Goal: Task Accomplishment & Management: Complete application form

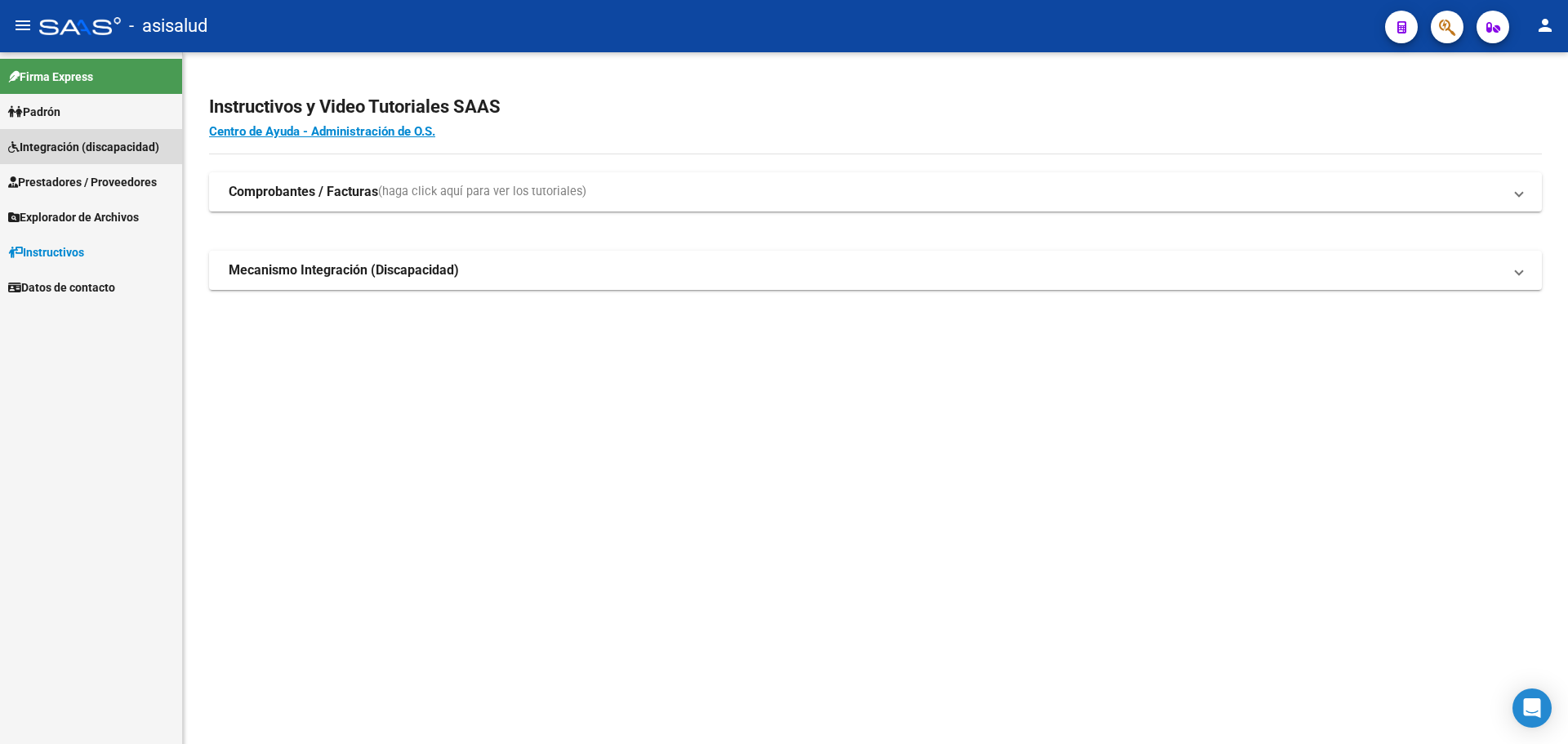
click at [57, 141] on span "Integración (discapacidad)" at bounding box center [83, 146] width 151 height 18
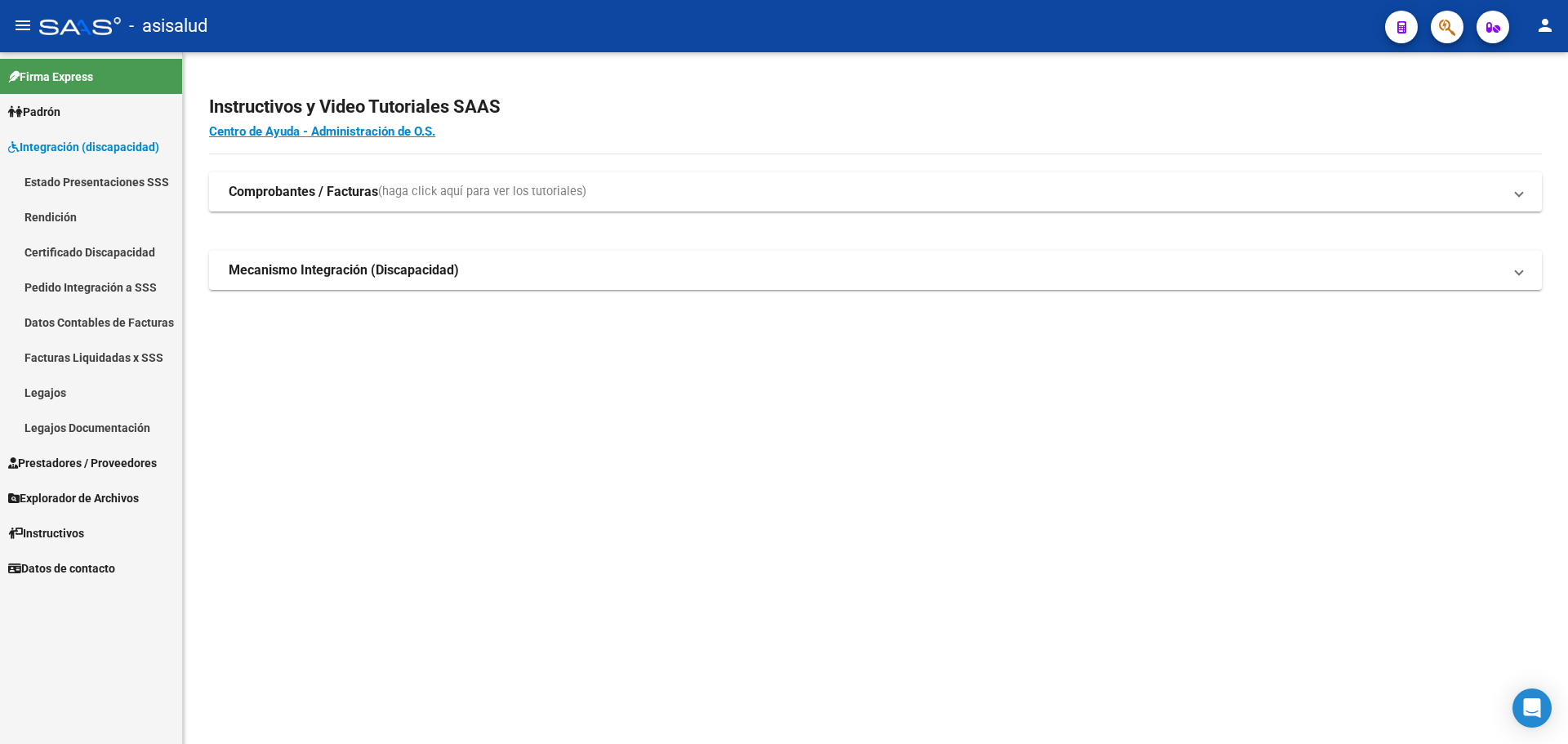
click at [67, 465] on span "Prestadores / Proveedores" at bounding box center [82, 463] width 149 height 18
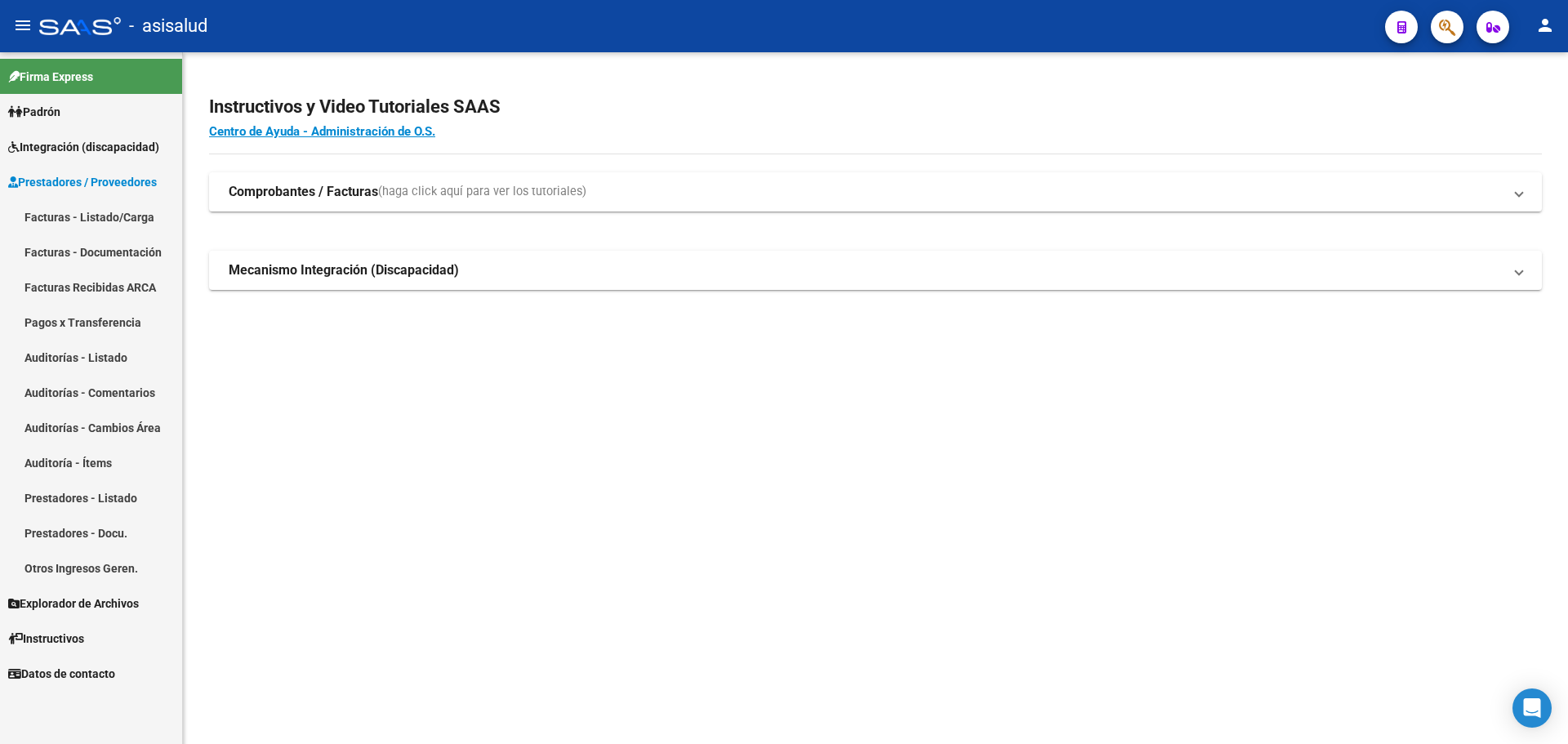
click at [62, 215] on link "Facturas - Listado/Carga" at bounding box center [91, 216] width 182 height 35
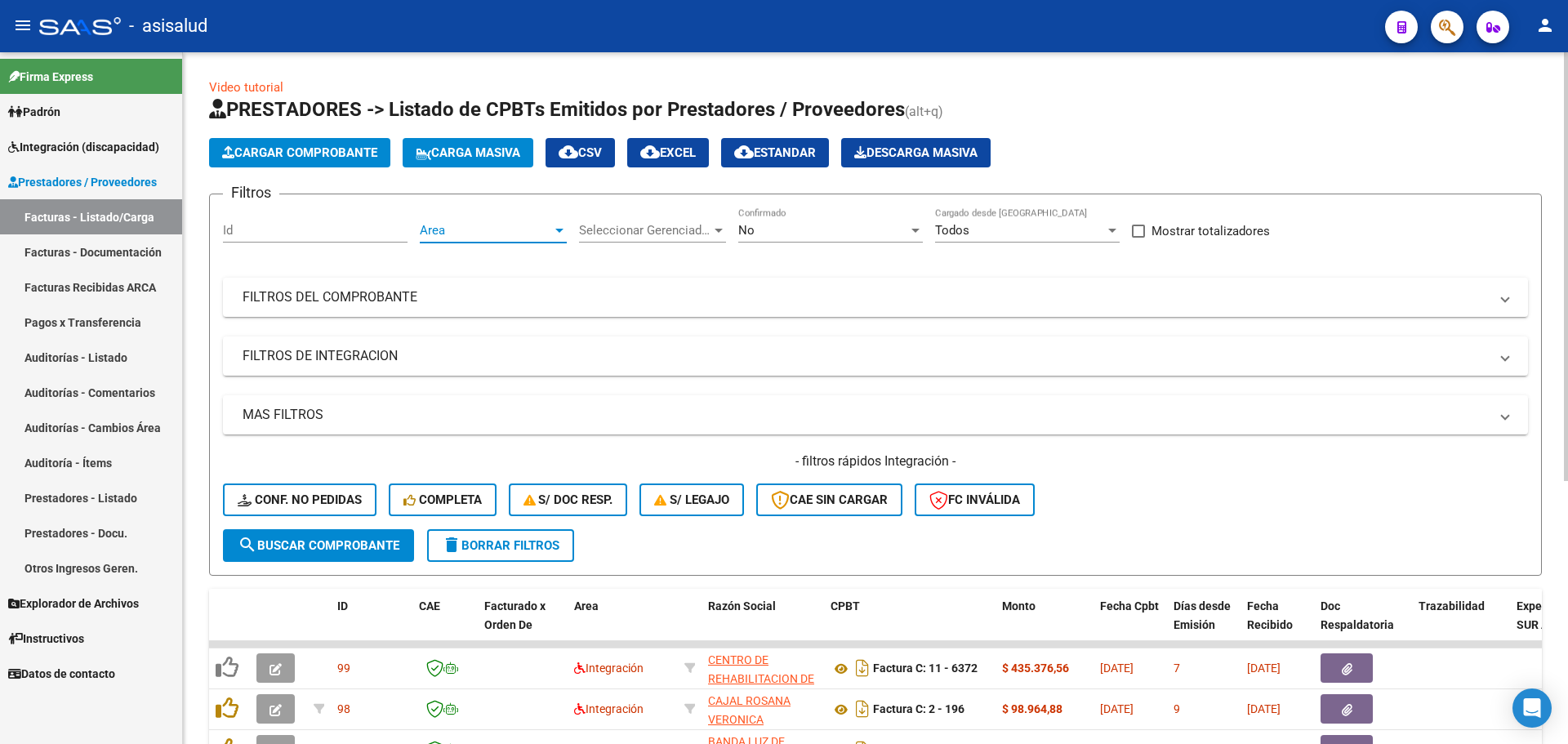
click at [515, 233] on span "Area" at bounding box center [485, 230] width 132 height 15
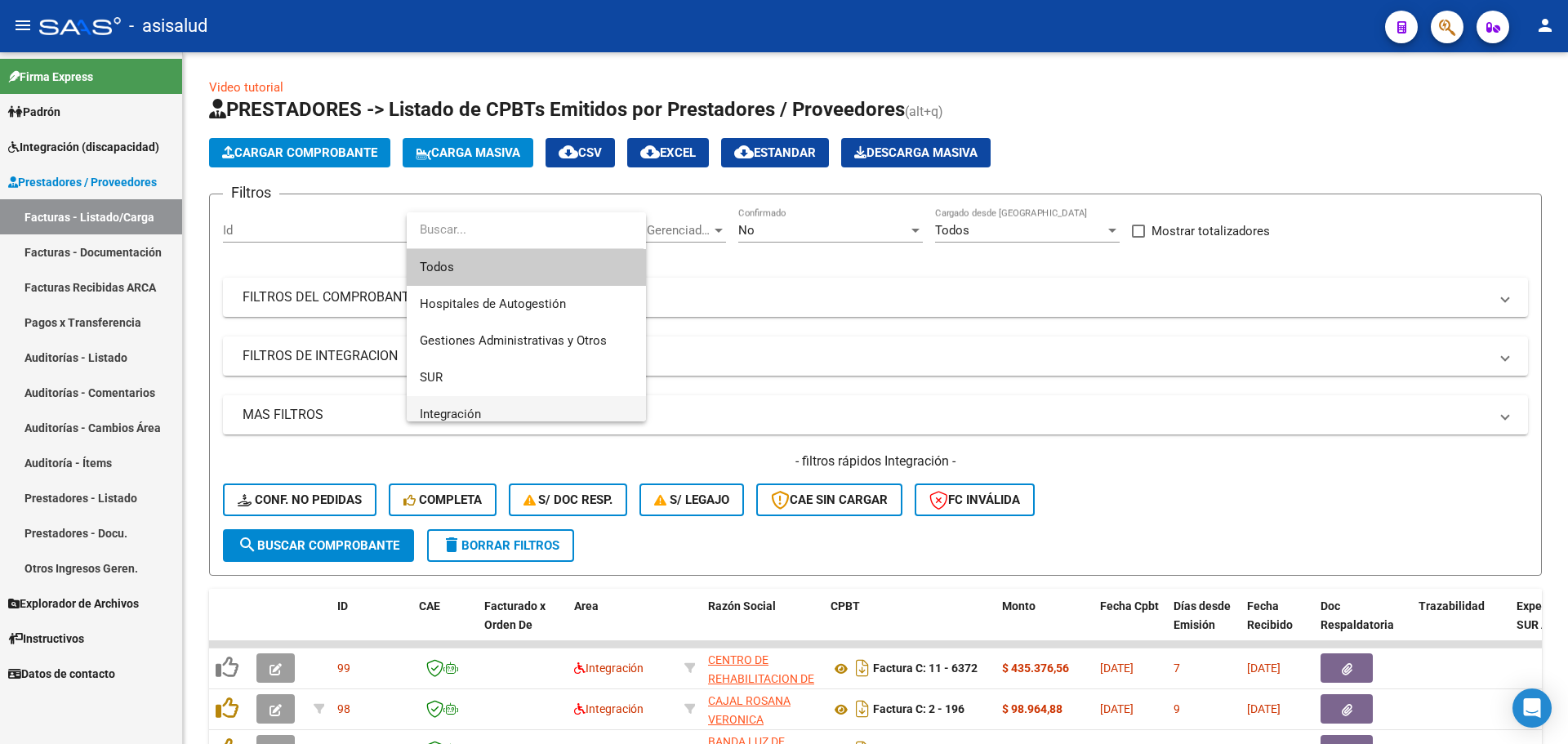
click at [507, 414] on span "Integración" at bounding box center [526, 414] width 213 height 36
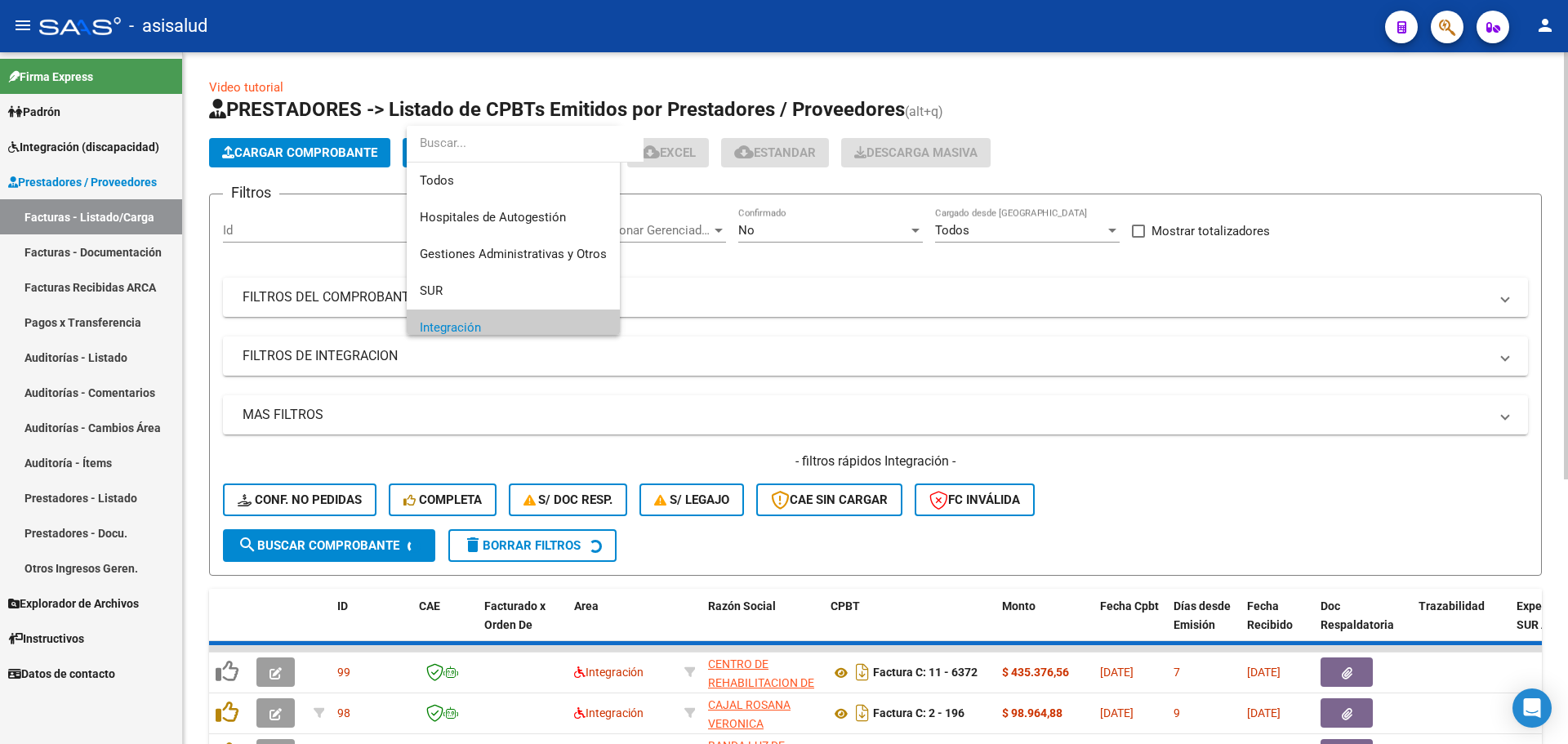
scroll to position [98, 0]
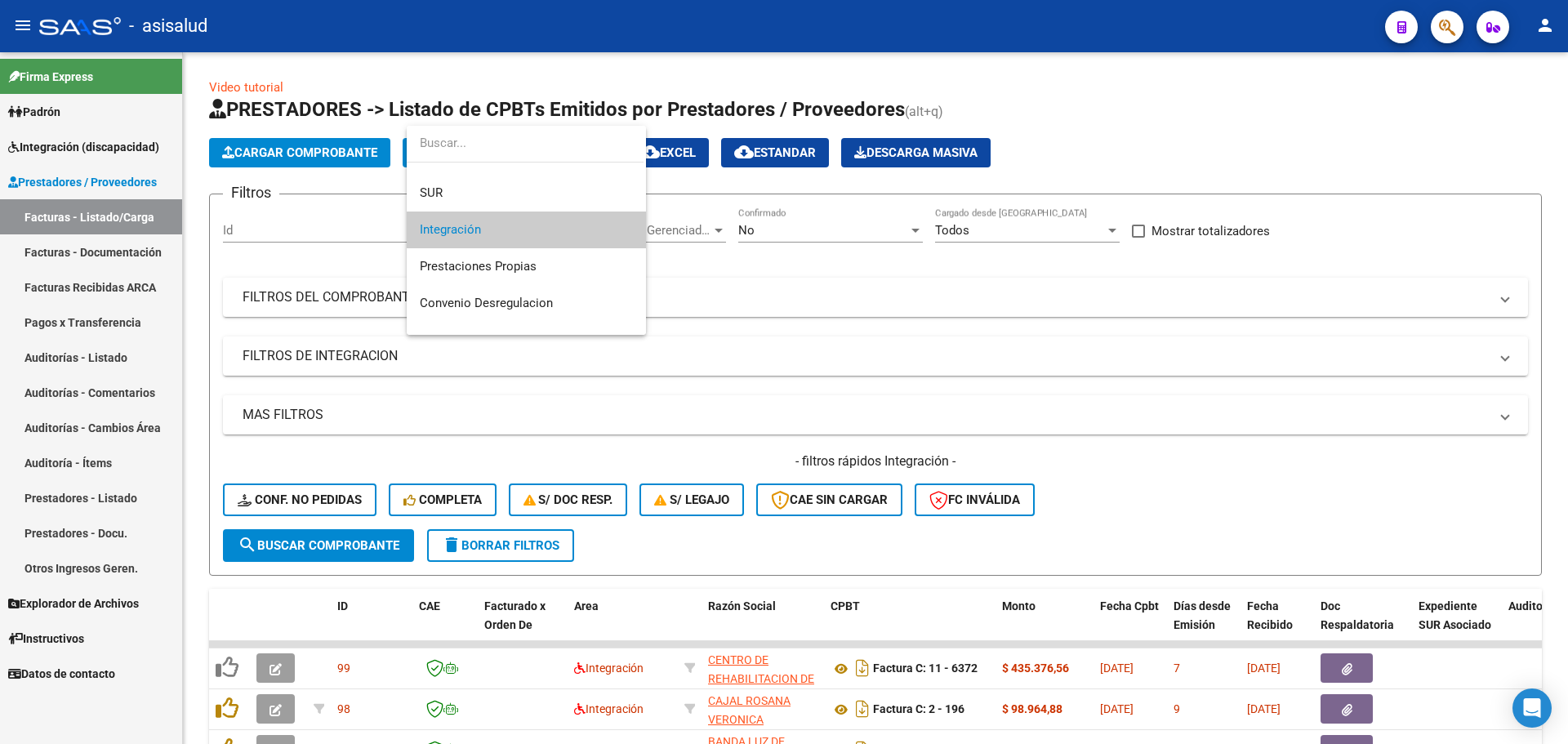
click at [611, 231] on span "Integración" at bounding box center [526, 229] width 213 height 36
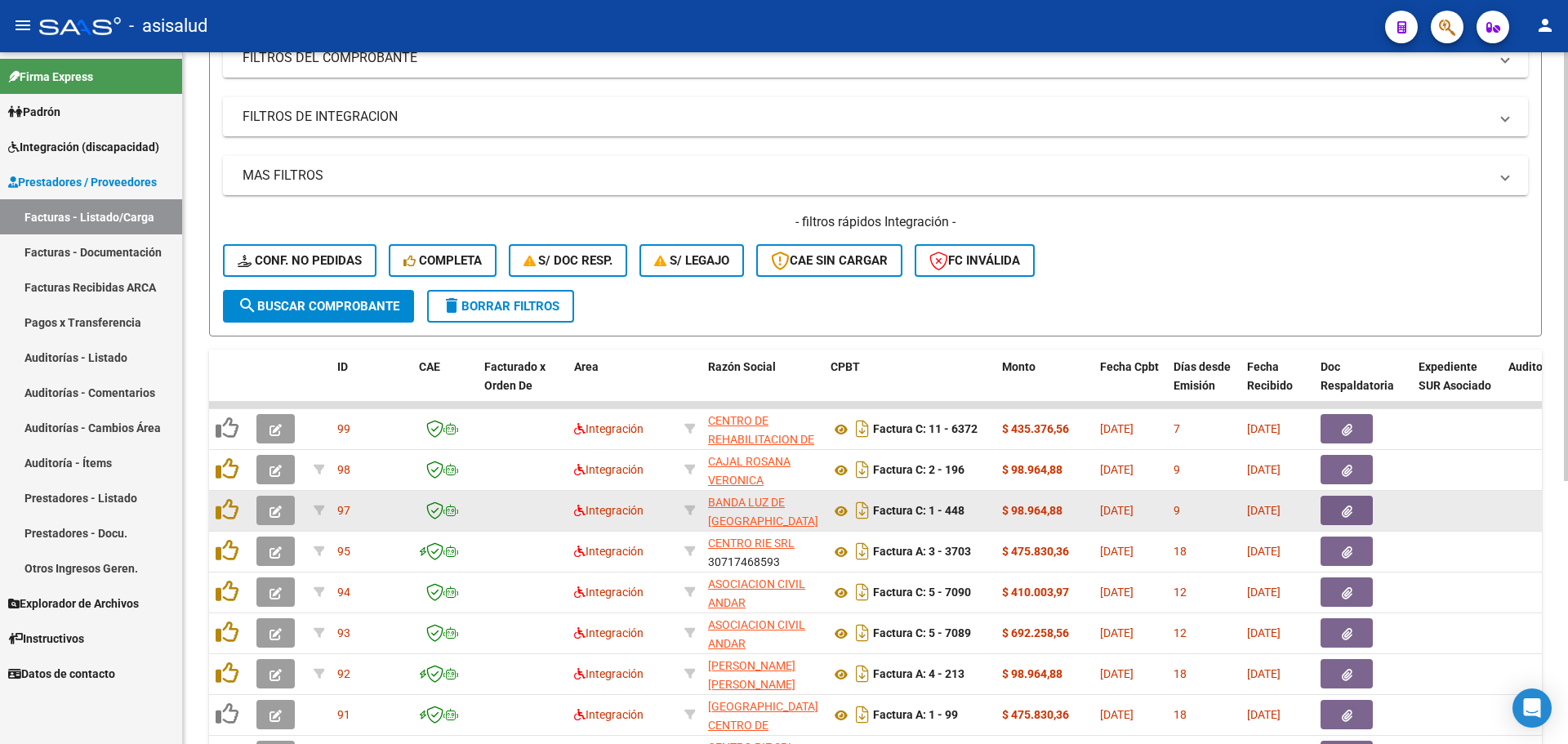
scroll to position [424, 0]
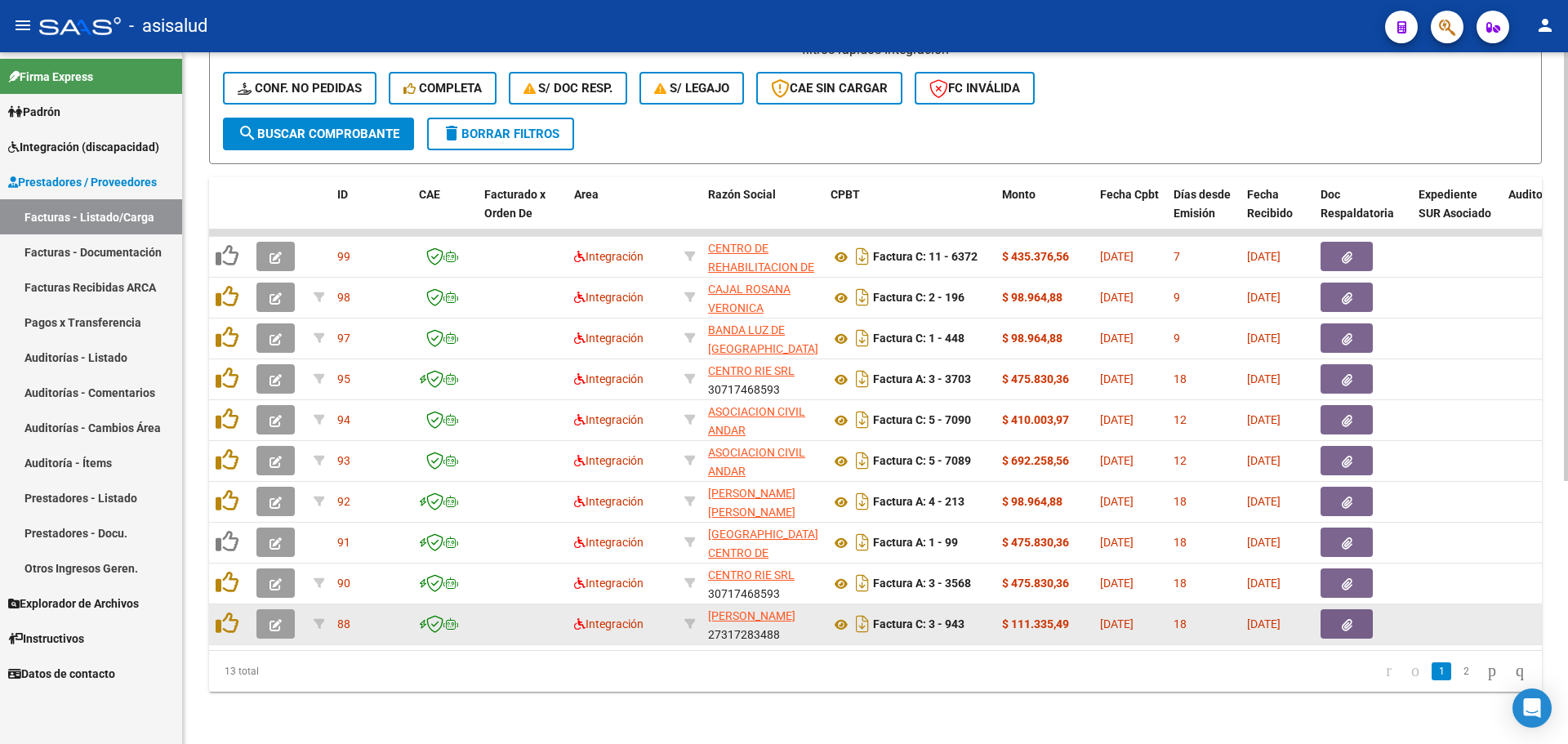
click at [279, 619] on icon "button" at bounding box center [275, 625] width 12 height 12
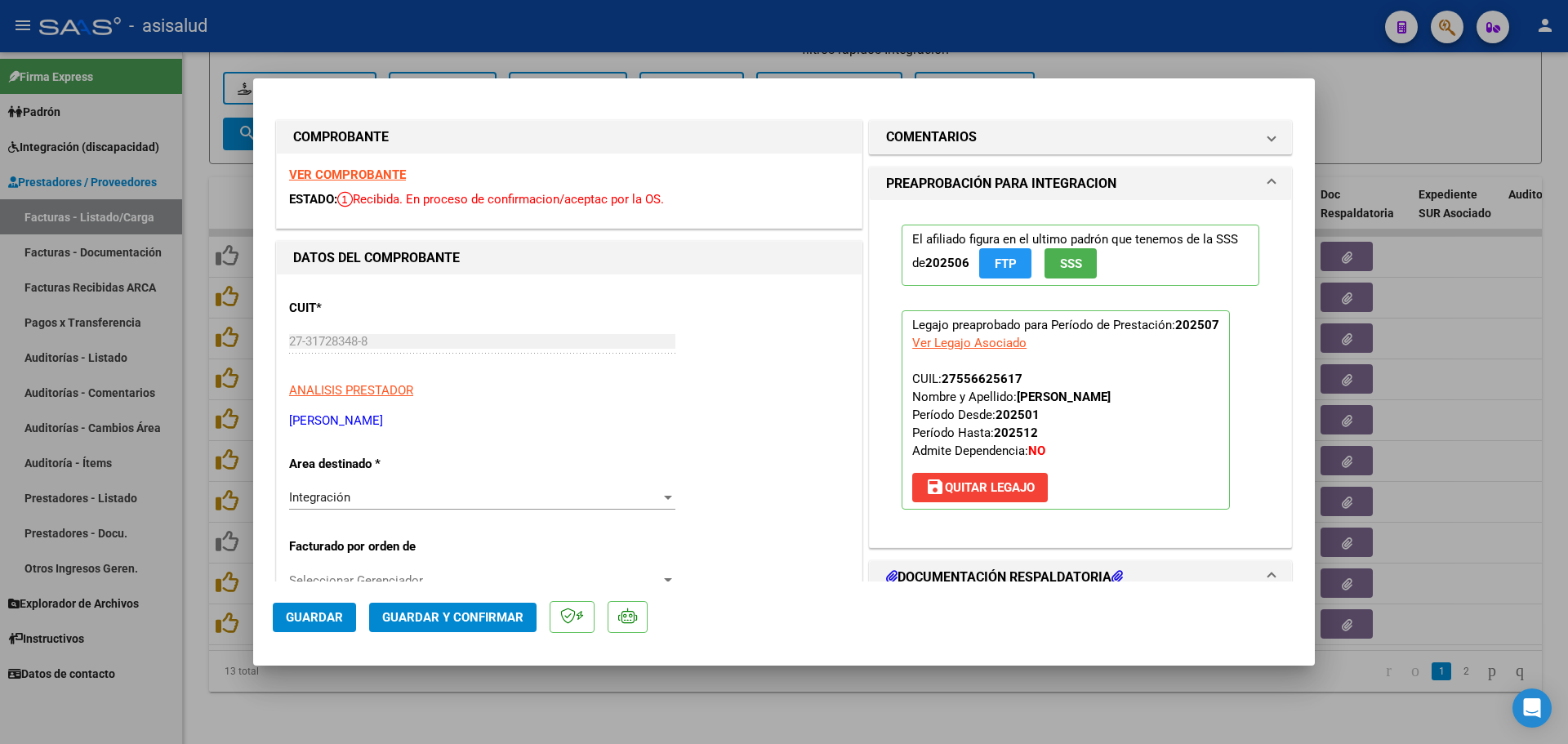
click at [350, 176] on strong "VER COMPROBANTE" at bounding box center [347, 174] width 117 height 15
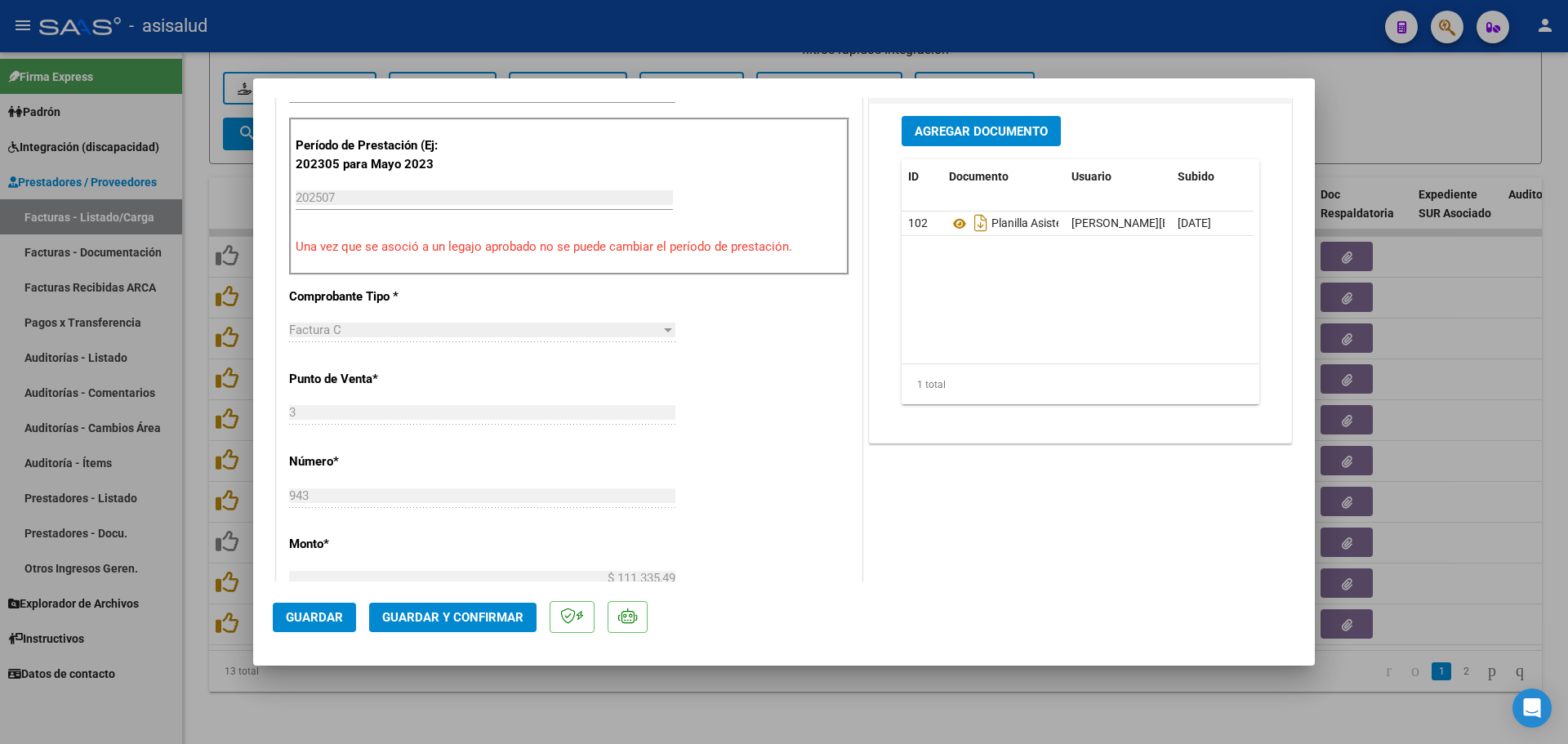
scroll to position [81, 0]
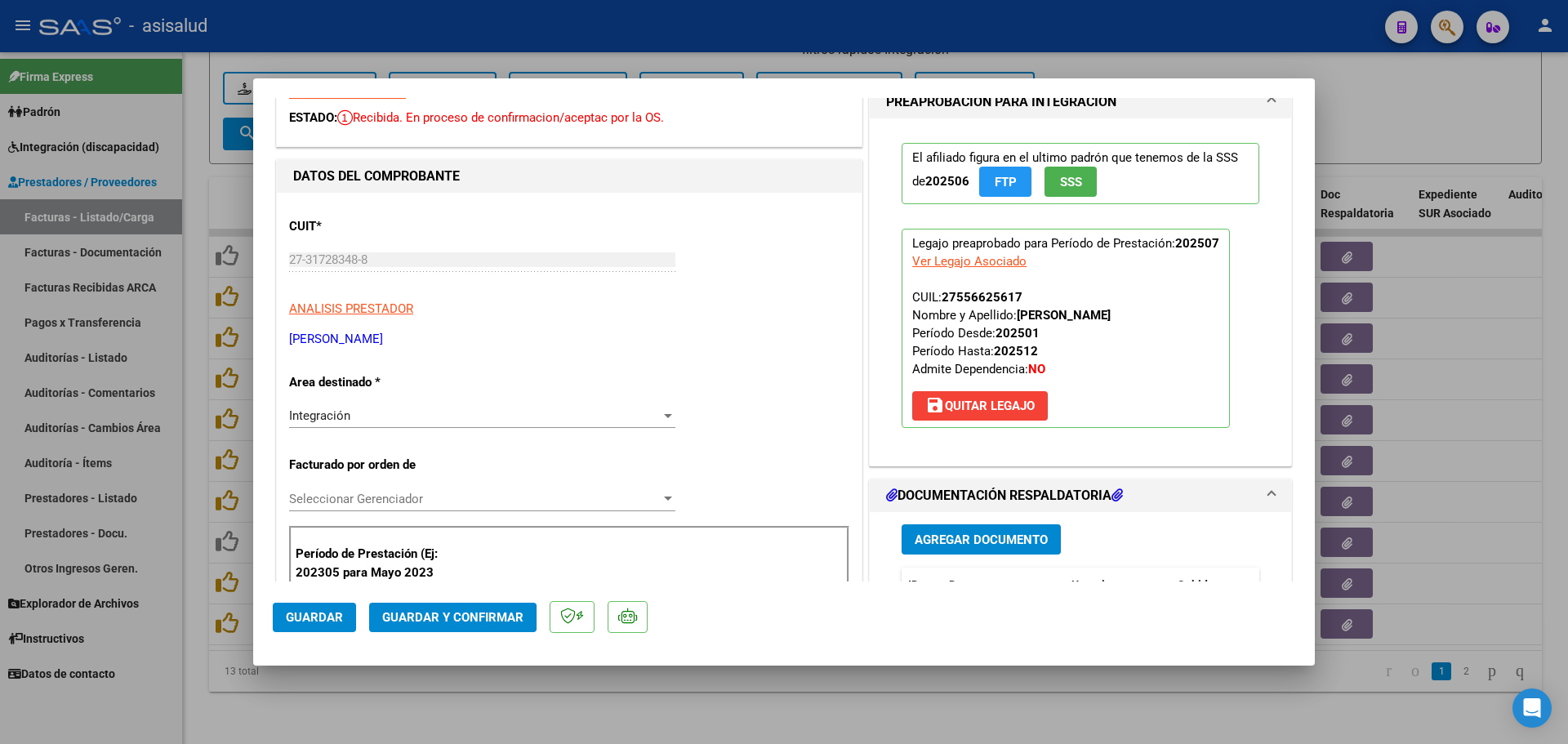
click at [447, 613] on span "Guardar y Confirmar" at bounding box center [453, 617] width 141 height 15
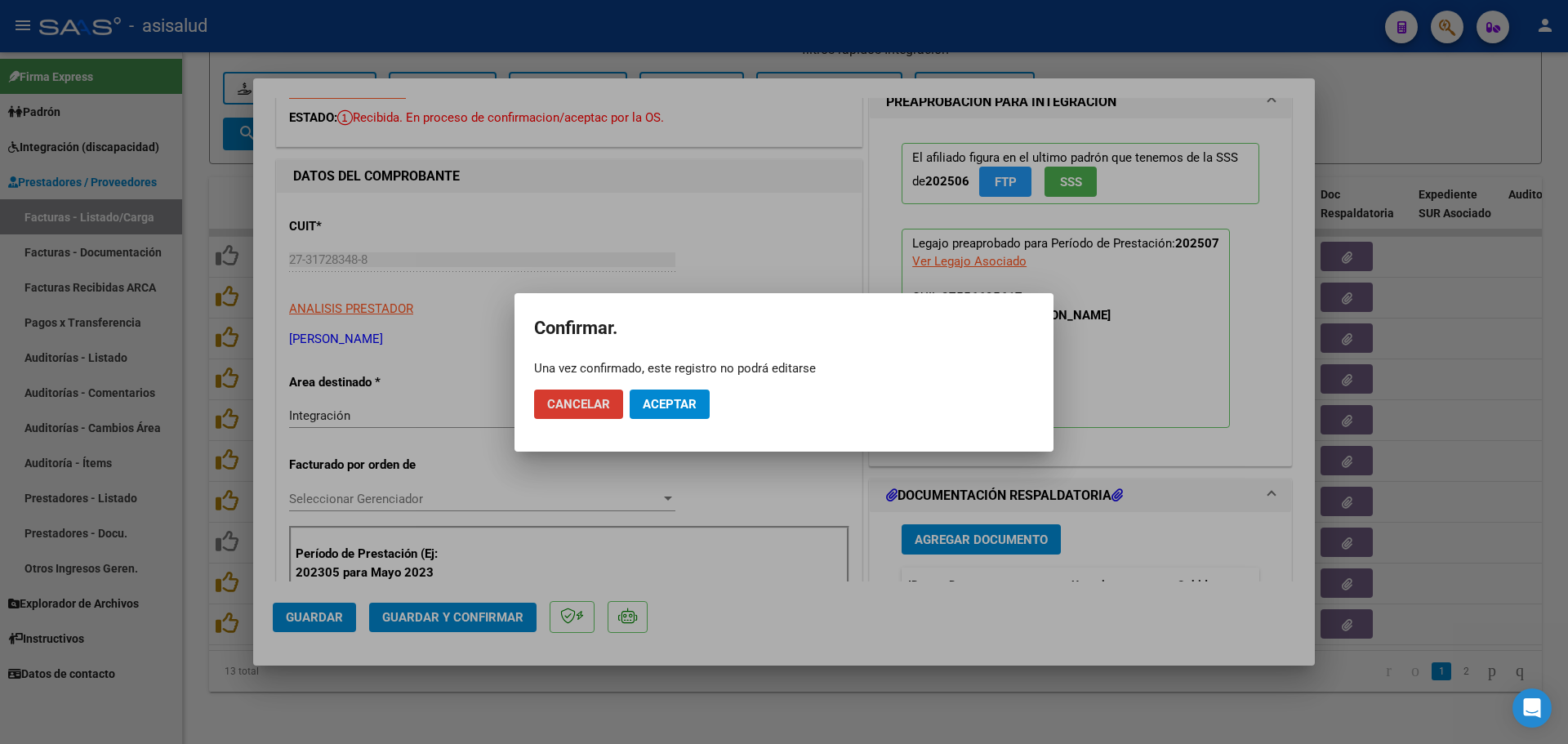
click at [677, 421] on mat-dialog-actions "Cancelar Aceptar" at bounding box center [784, 404] width 500 height 55
click at [680, 401] on span "Aceptar" at bounding box center [670, 404] width 54 height 15
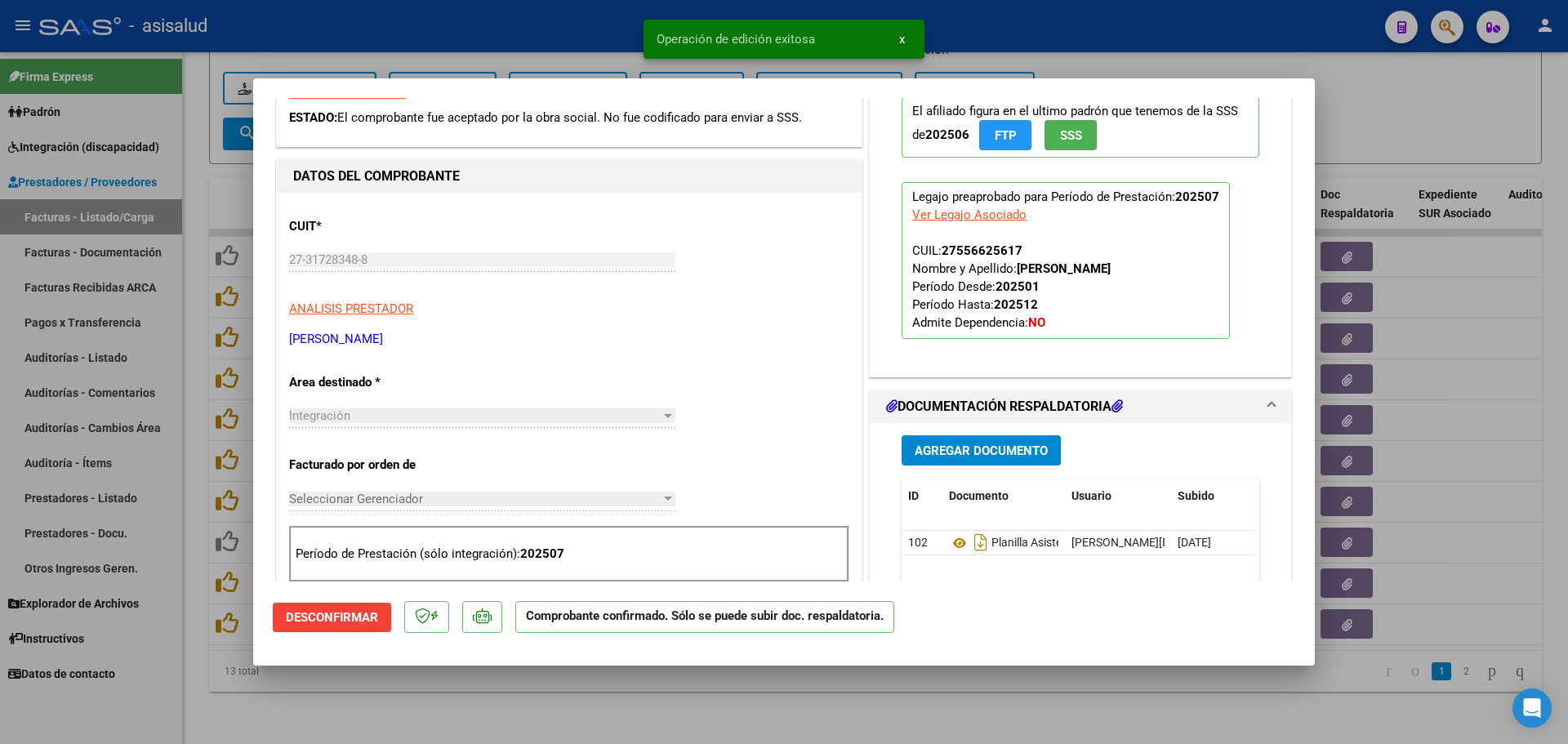
drag, startPoint x: 1417, startPoint y: 343, endPoint x: 896, endPoint y: 467, distance: 535.6
click at [1416, 343] on div at bounding box center [784, 372] width 1568 height 744
type input "$ 0,00"
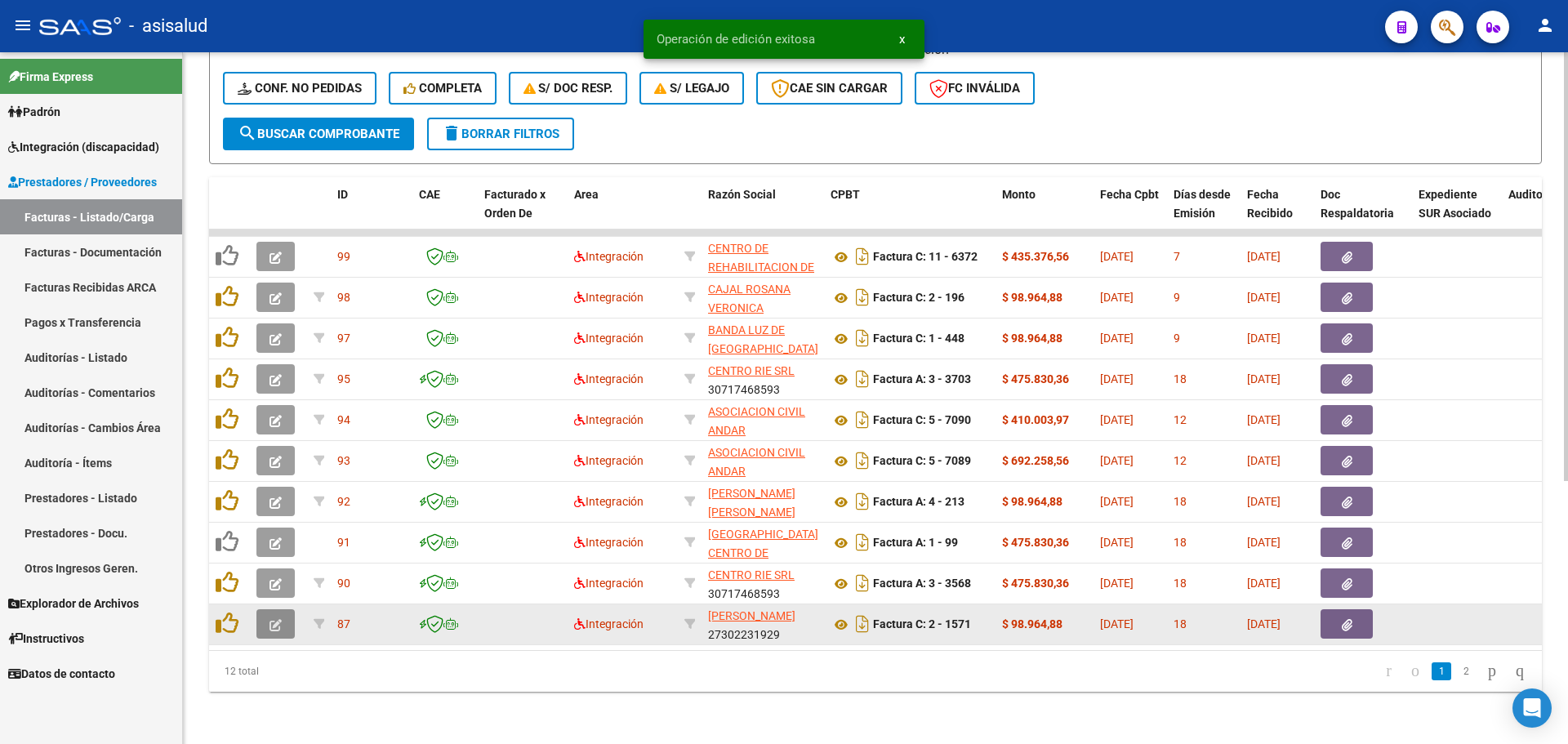
click at [270, 619] on icon "button" at bounding box center [275, 625] width 12 height 12
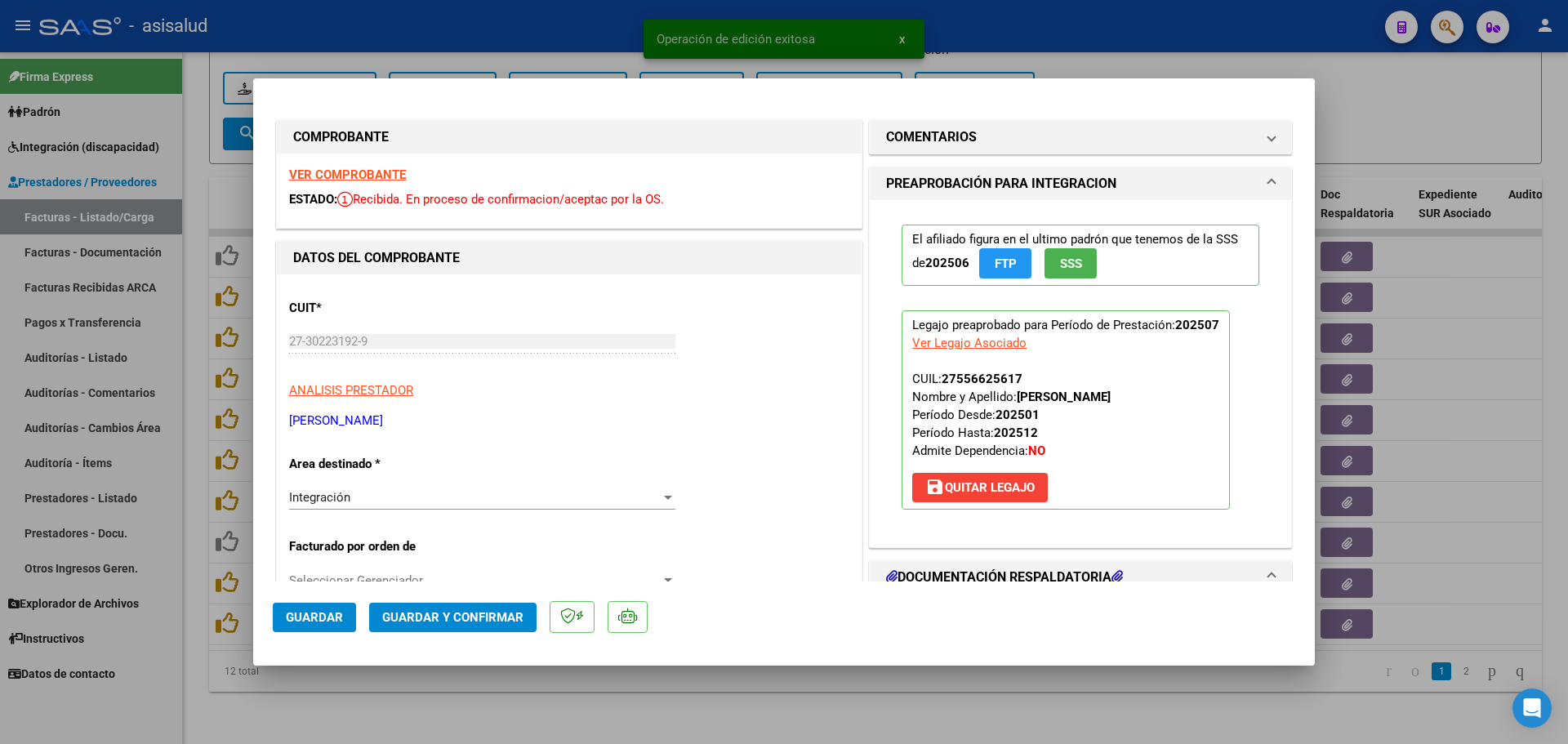
click at [382, 172] on strong "VER COMPROBANTE" at bounding box center [347, 174] width 117 height 15
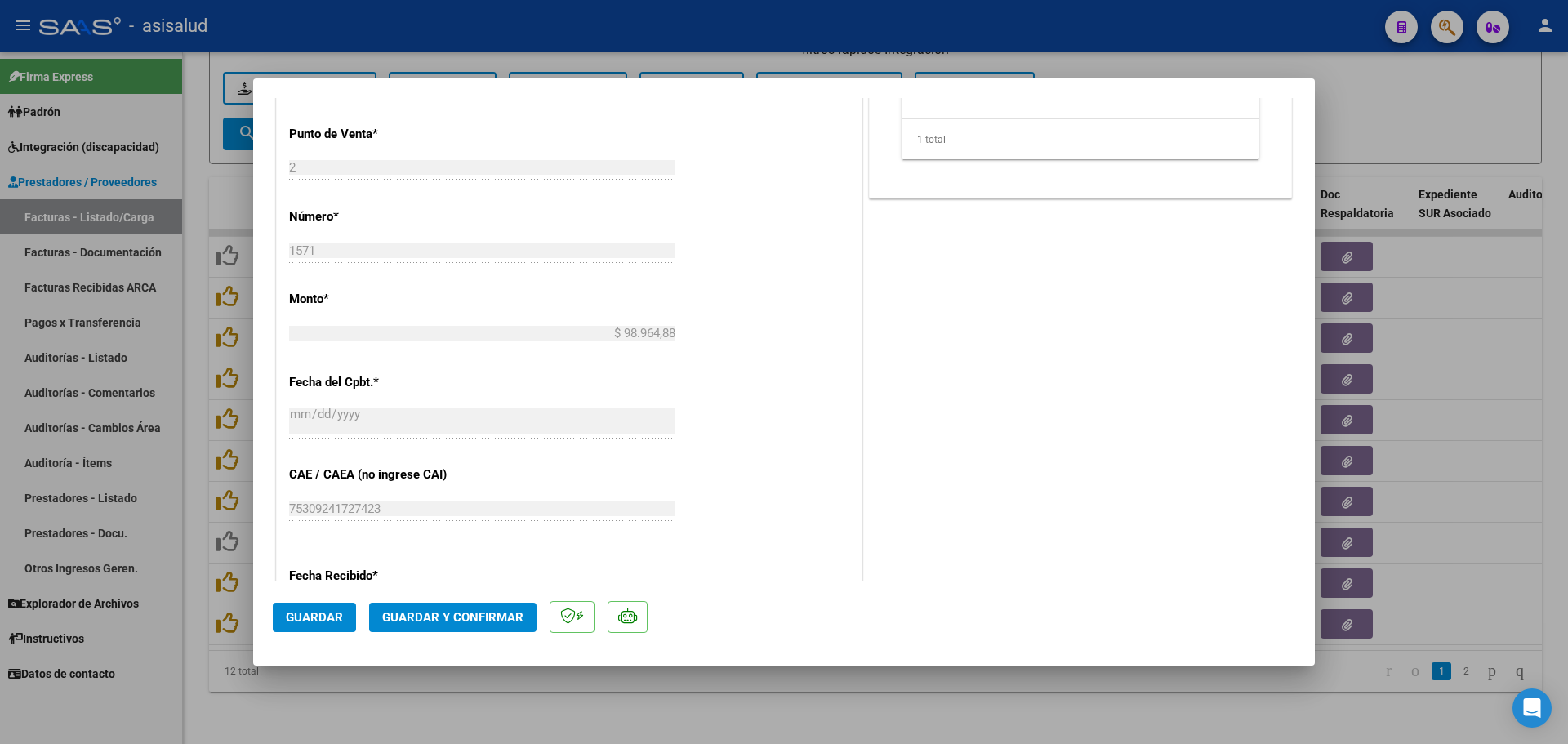
scroll to position [979, 0]
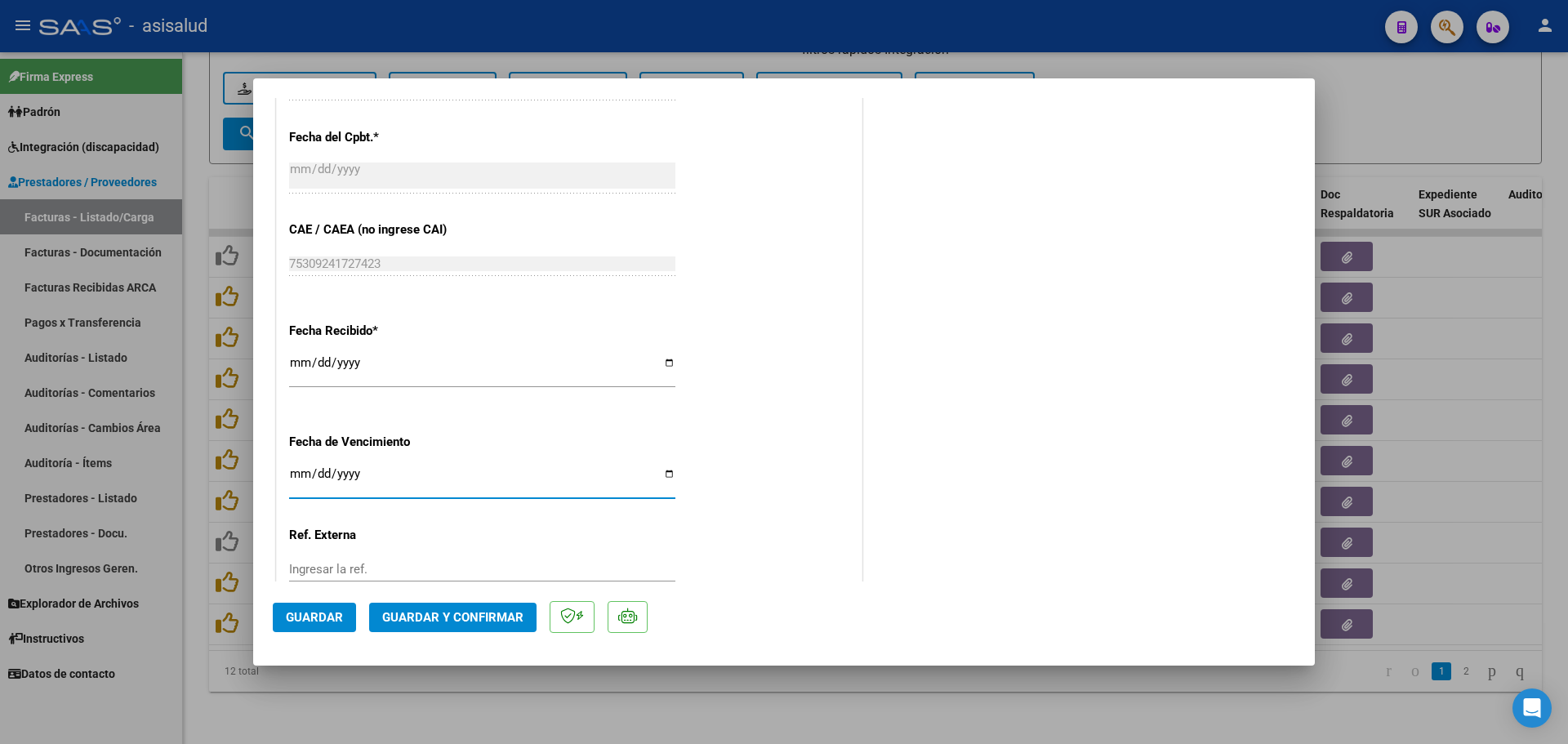
click at [298, 472] on input "[DATE]" at bounding box center [482, 480] width 386 height 26
type input "[DATE]"
click at [312, 471] on input "[DATE]" at bounding box center [482, 480] width 386 height 26
type input "[DATE]"
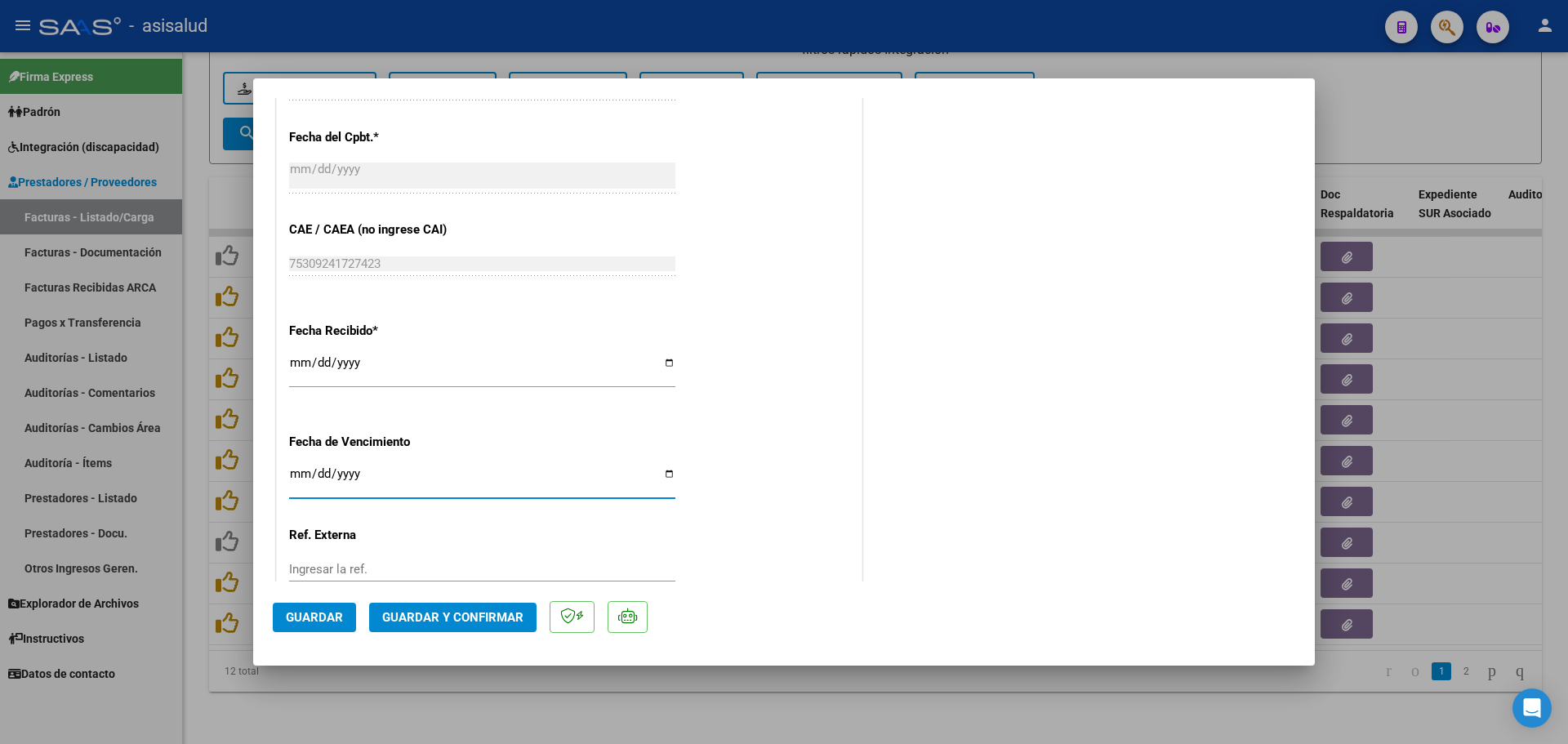
click at [403, 512] on div "[DATE] Ingresar la fecha" at bounding box center [482, 489] width 386 height 50
click at [472, 614] on span "Guardar y Confirmar" at bounding box center [453, 617] width 141 height 15
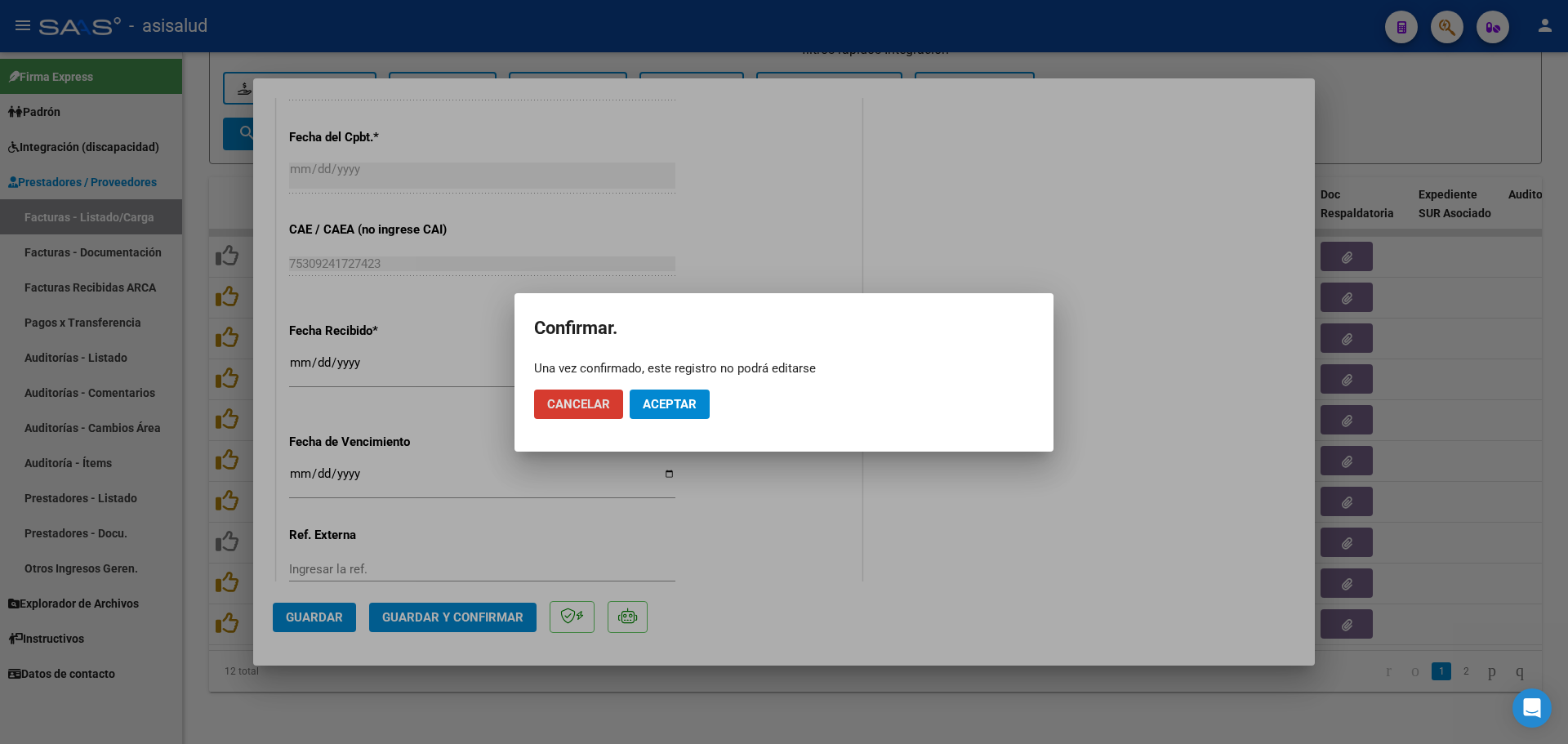
click at [684, 407] on span "Aceptar" at bounding box center [670, 404] width 54 height 15
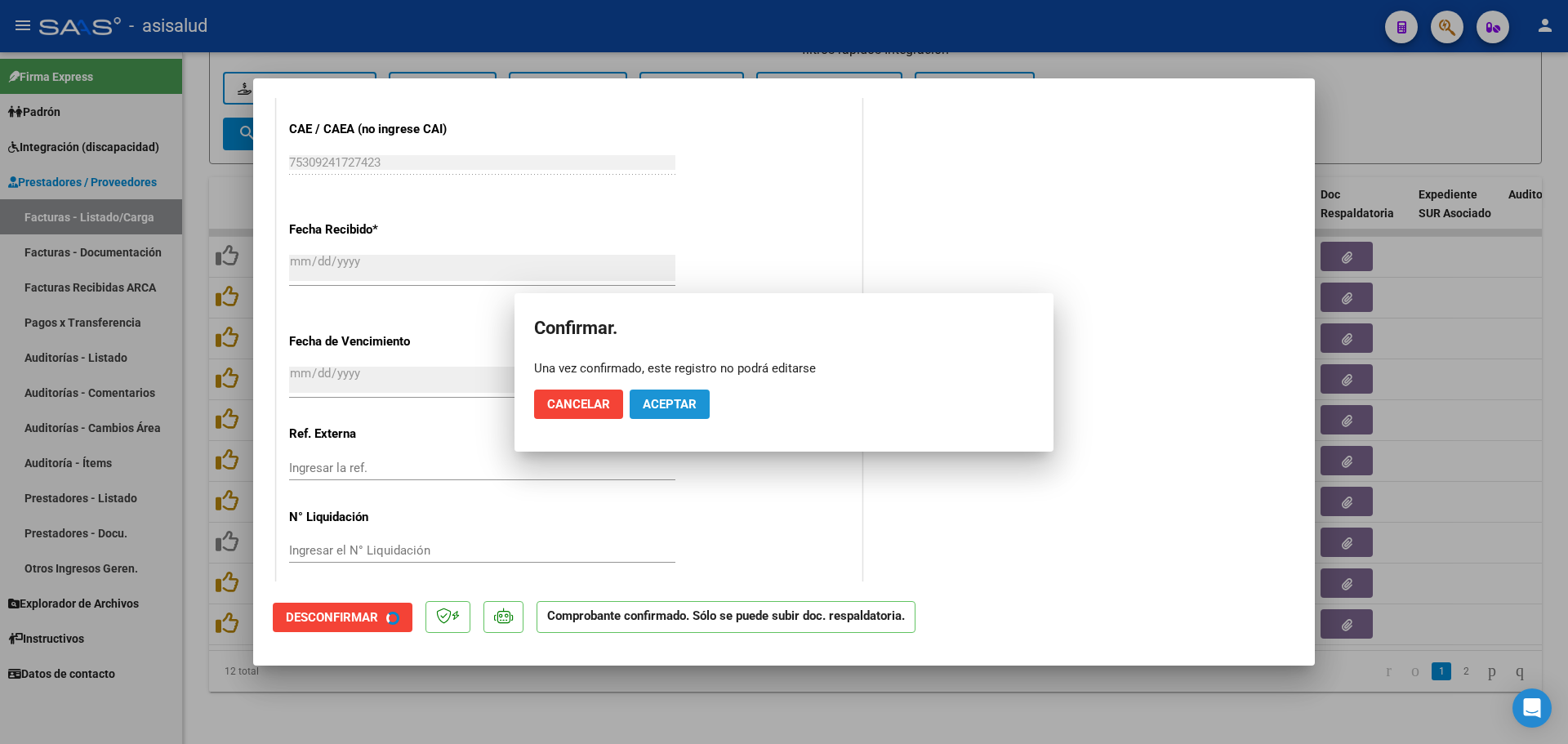
scroll to position [879, 0]
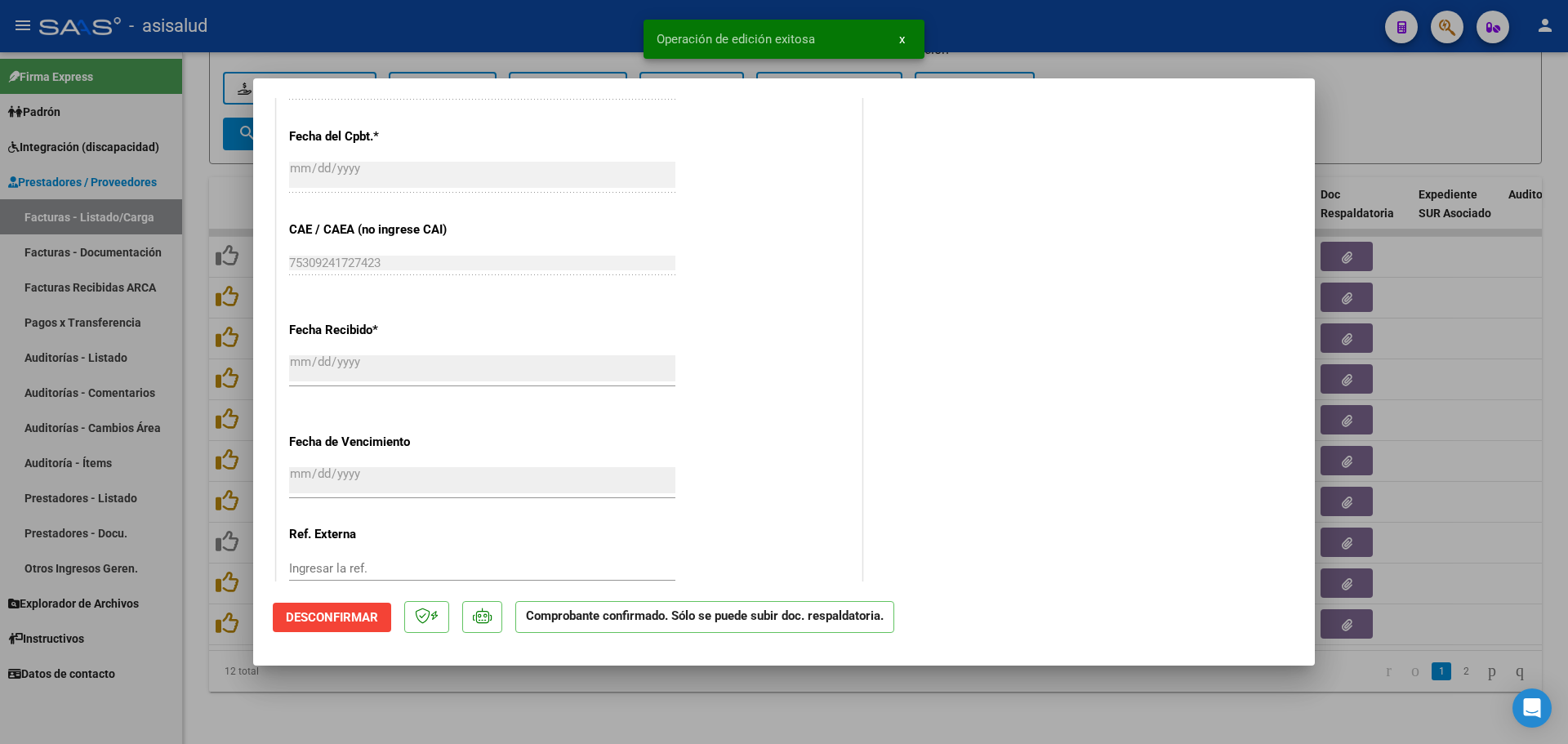
click at [1396, 309] on div at bounding box center [784, 372] width 1568 height 744
type input "$ 0,00"
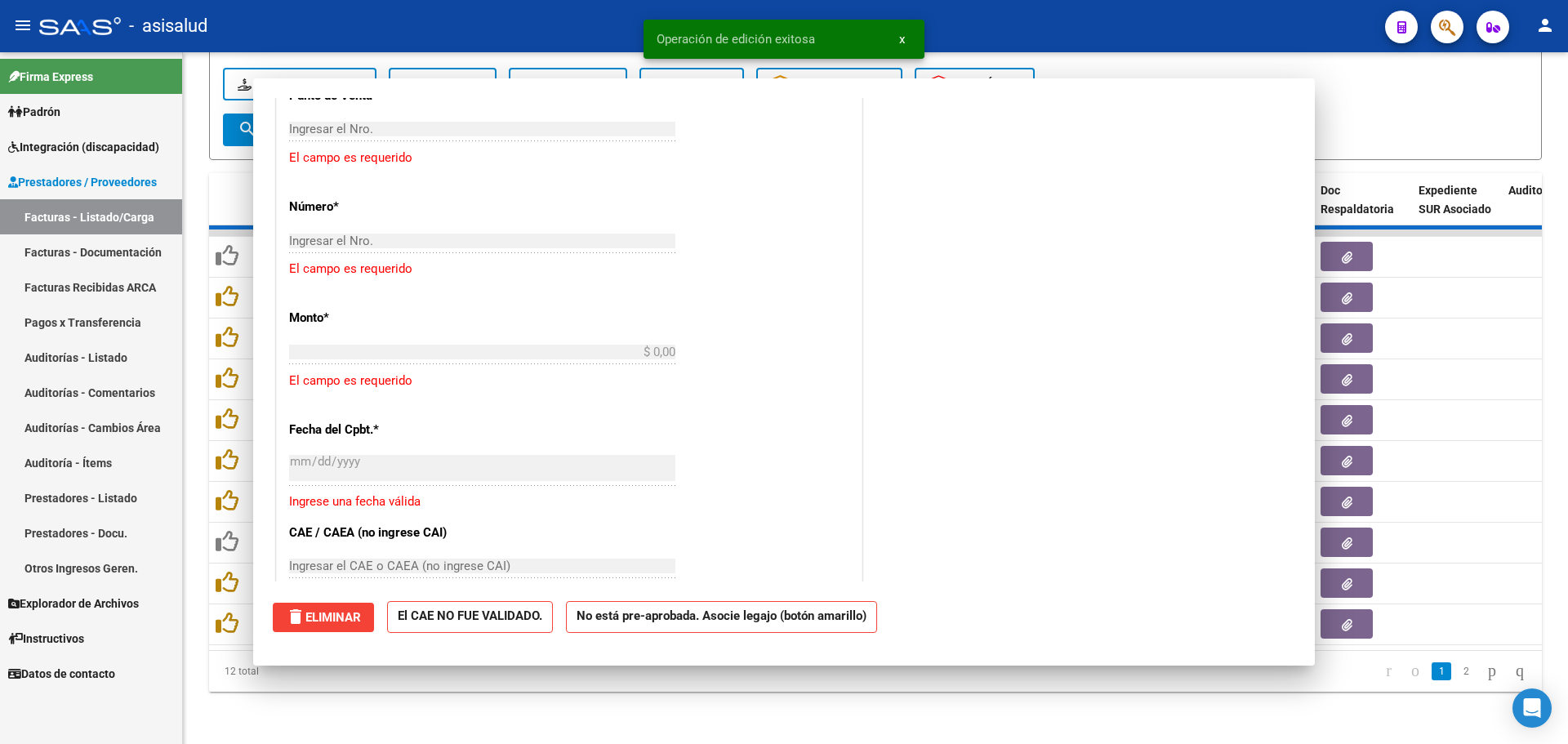
scroll to position [1143, 0]
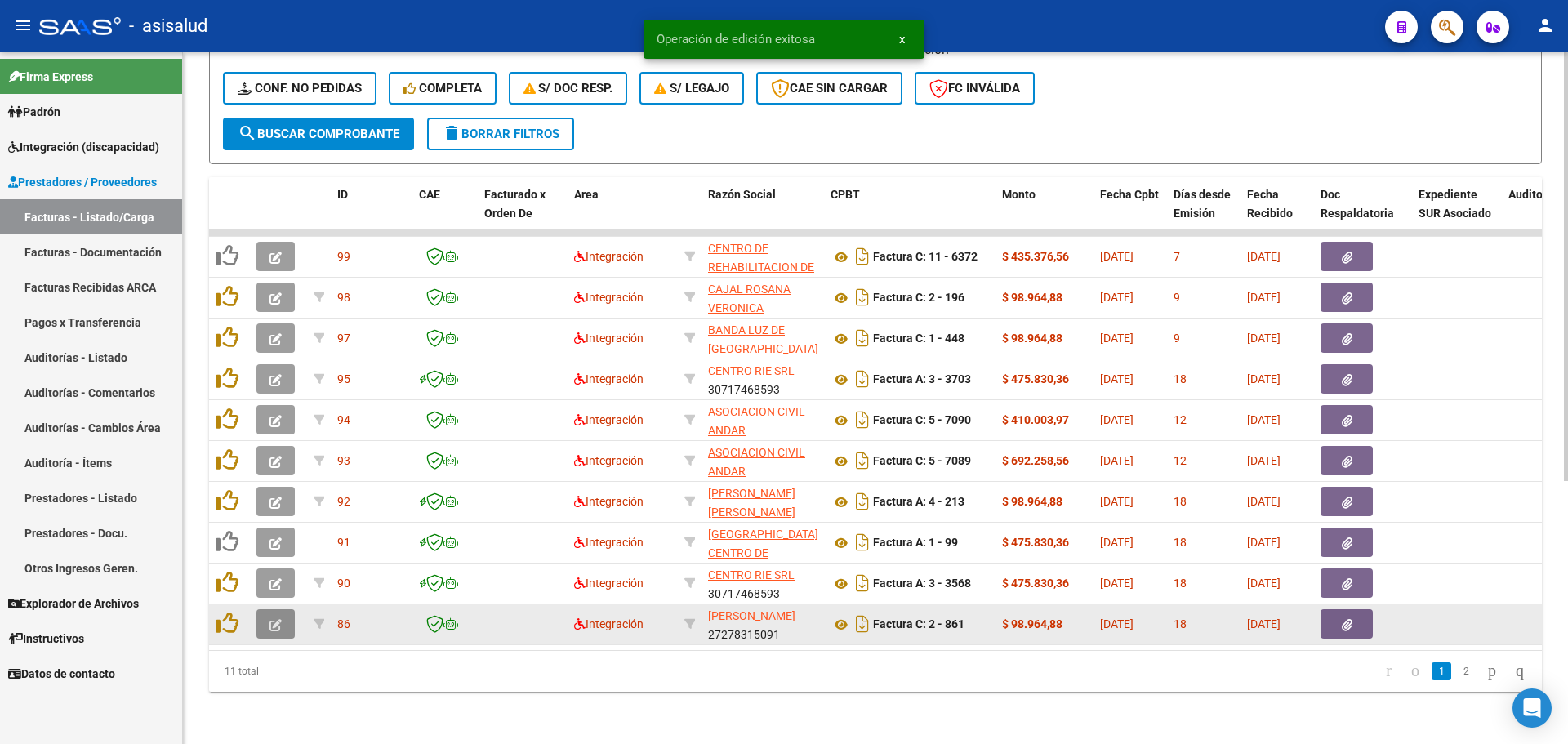
click at [276, 619] on icon "button" at bounding box center [275, 625] width 12 height 12
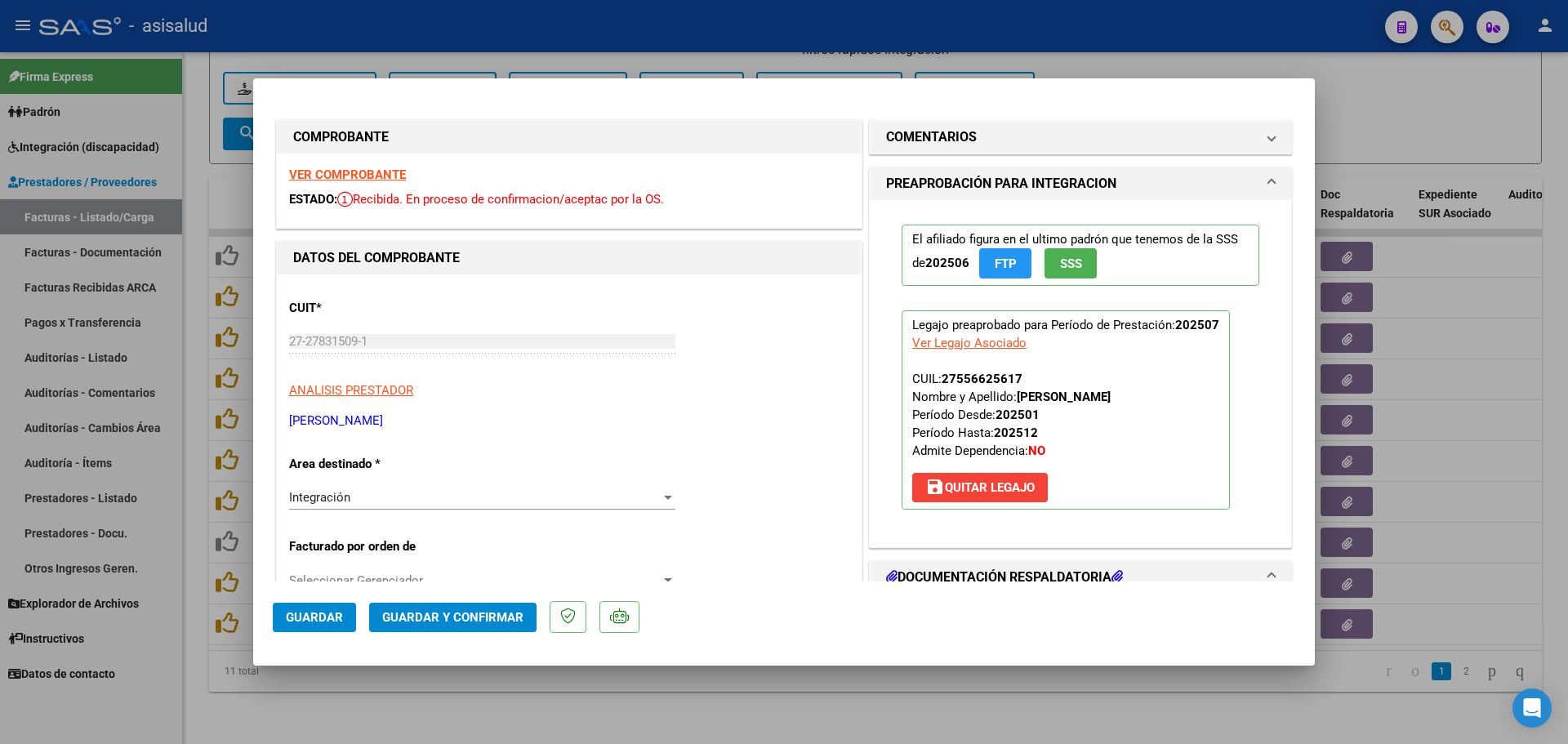
click at [372, 176] on strong "VER COMPROBANTE" at bounding box center [347, 174] width 117 height 15
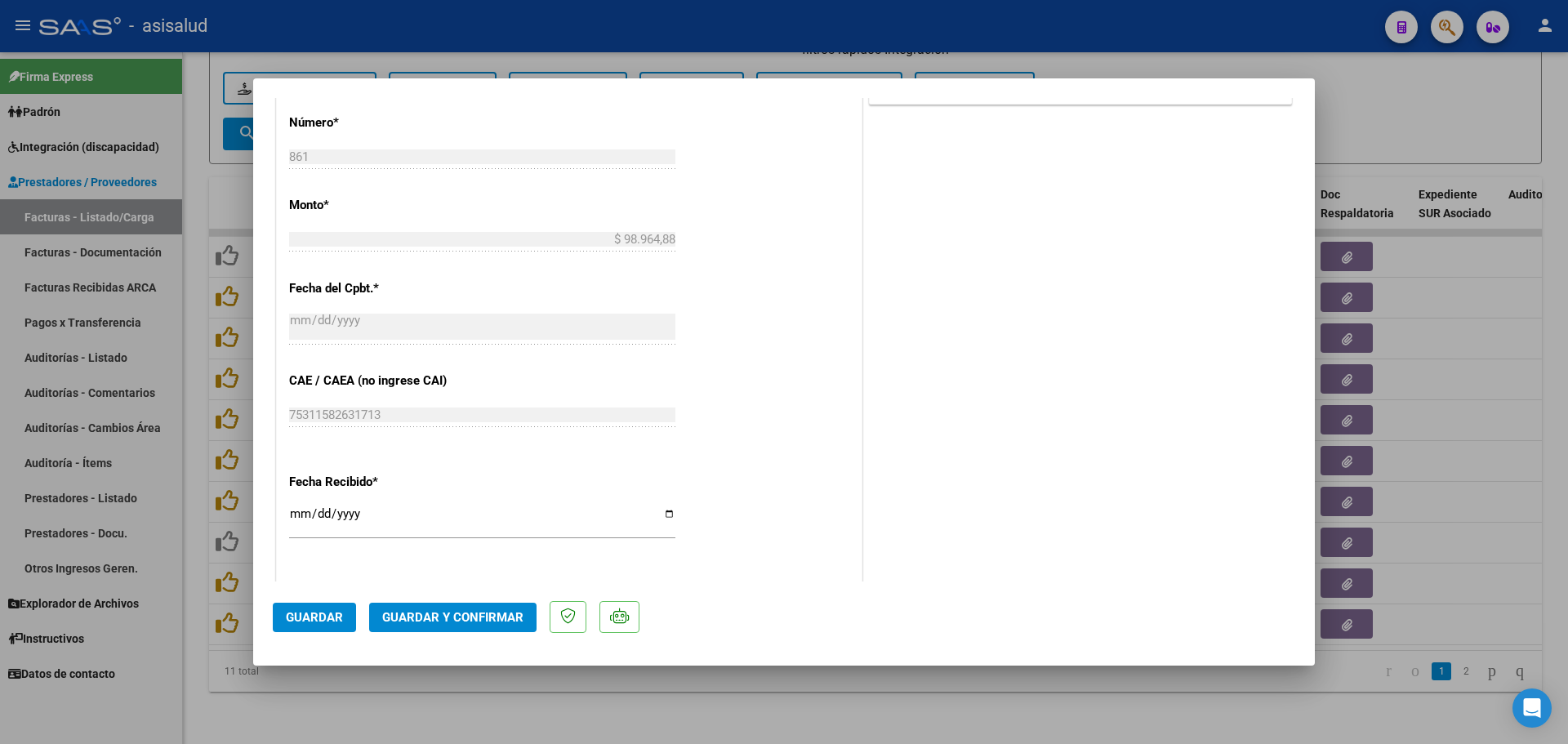
scroll to position [979, 0]
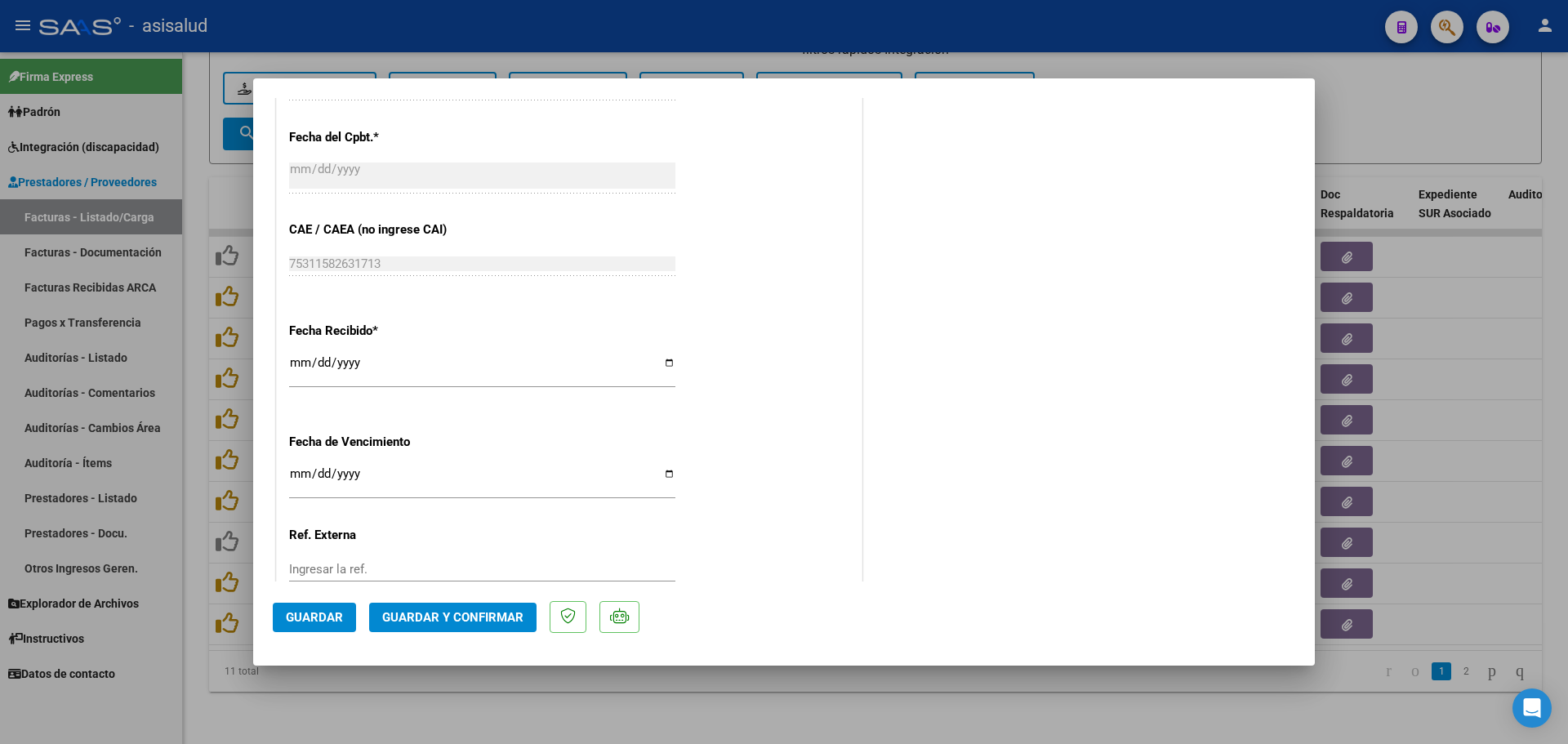
click at [301, 478] on input "[DATE]" at bounding box center [482, 480] width 386 height 26
type input "[DATE]"
click at [403, 512] on div "[DATE] Ingresar la fecha" at bounding box center [482, 489] width 386 height 50
click at [502, 610] on span "Guardar y Confirmar" at bounding box center [453, 617] width 141 height 15
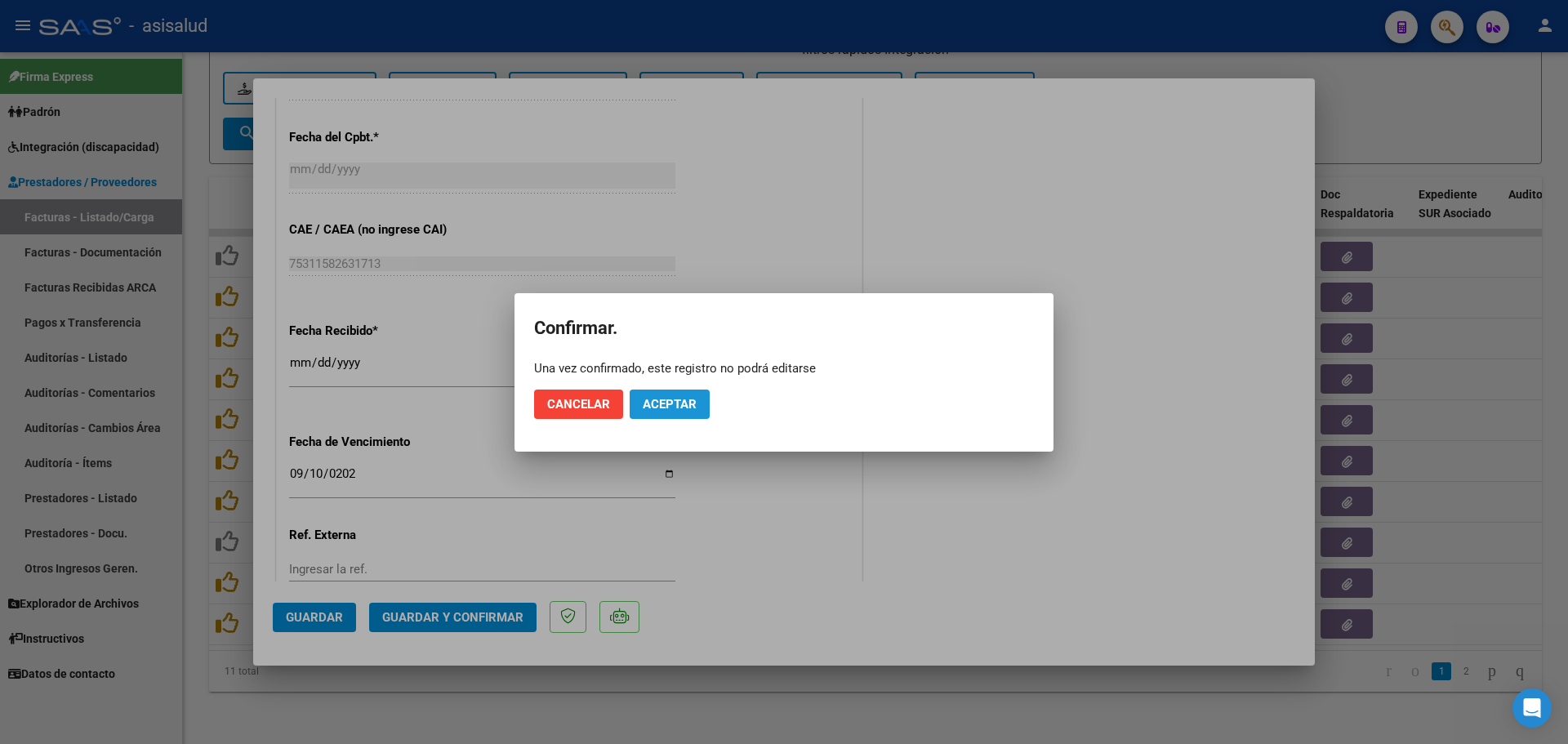
click at [700, 402] on button "Aceptar" at bounding box center [670, 404] width 80 height 29
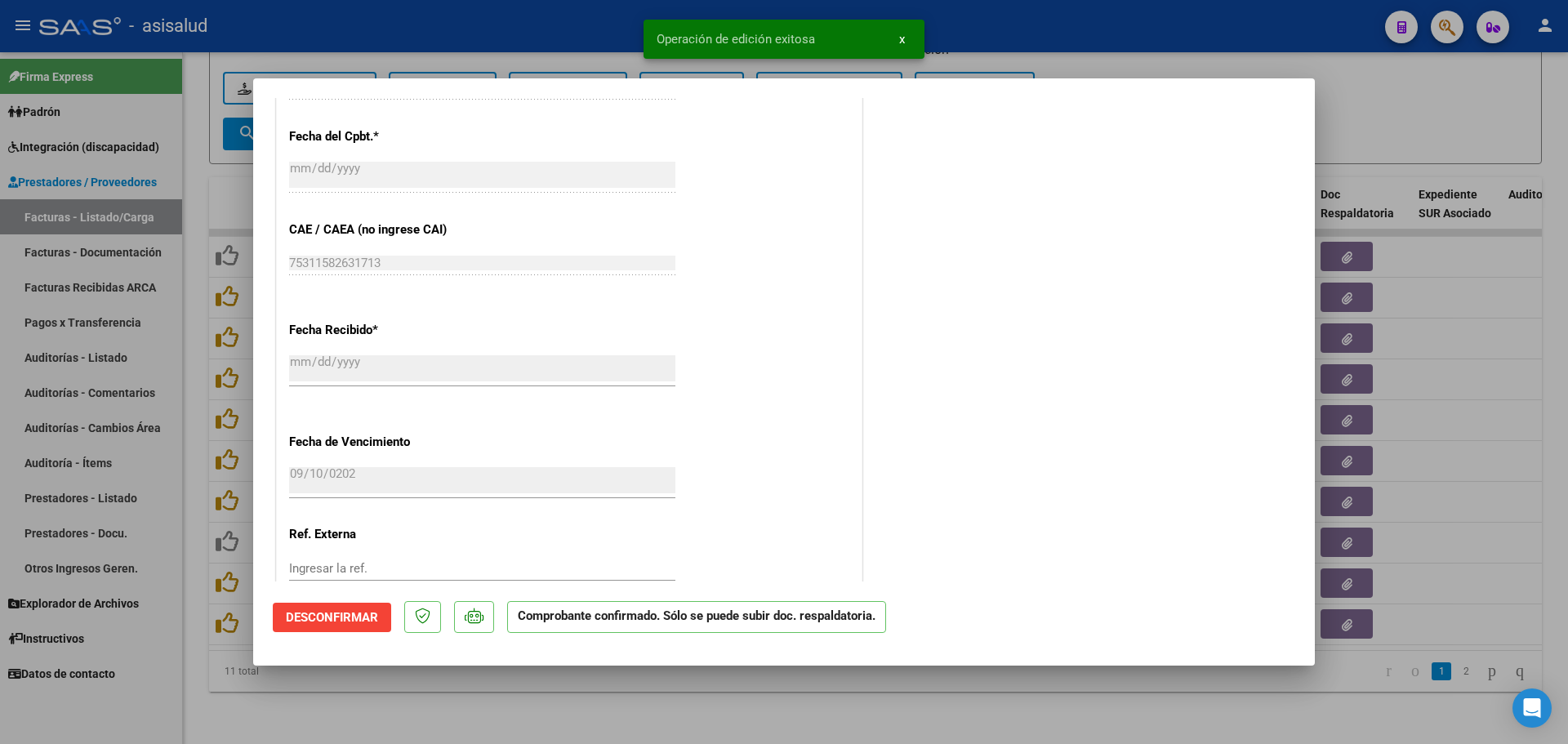
click at [1444, 239] on div at bounding box center [784, 372] width 1568 height 744
type input "$ 0,00"
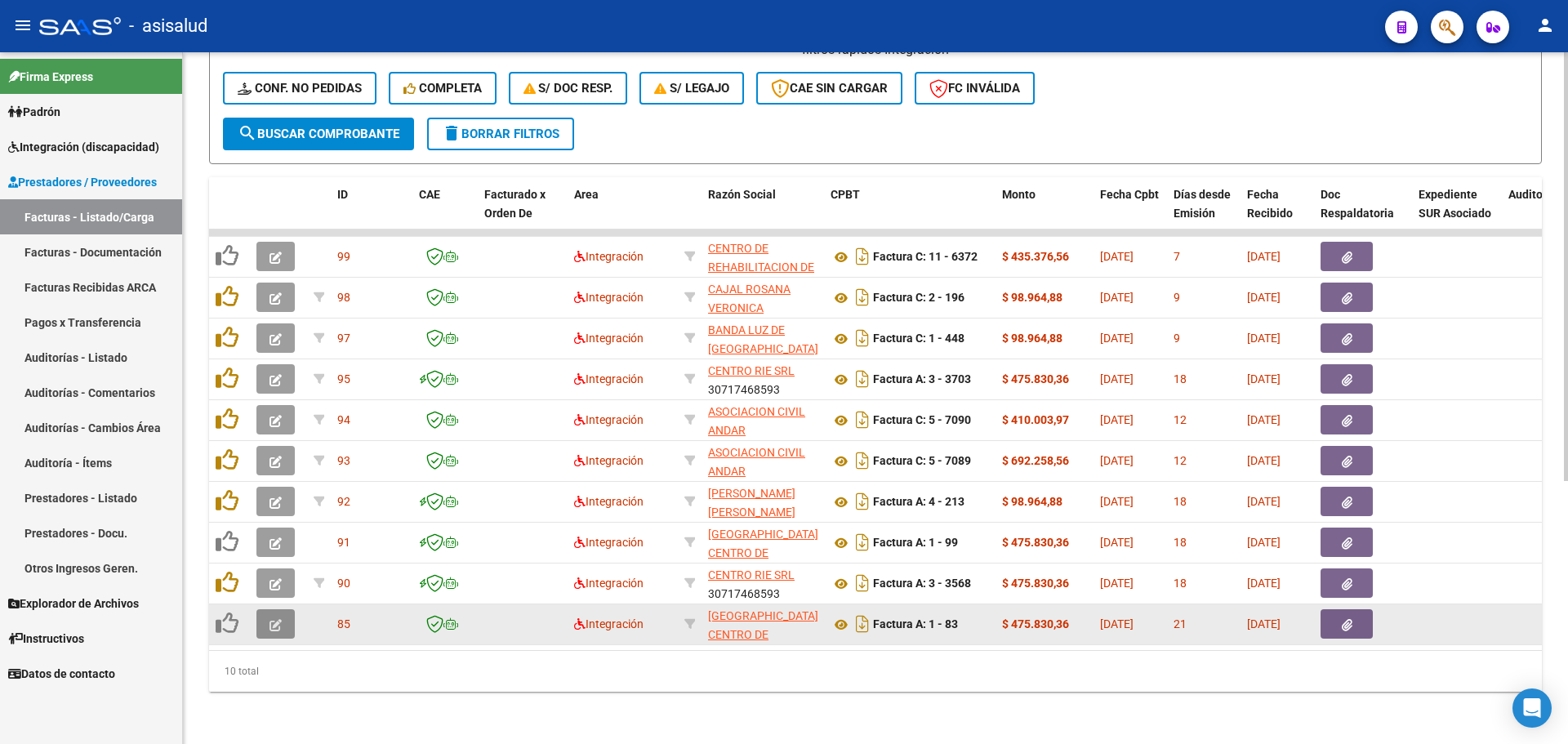
click at [272, 619] on icon "button" at bounding box center [275, 625] width 12 height 12
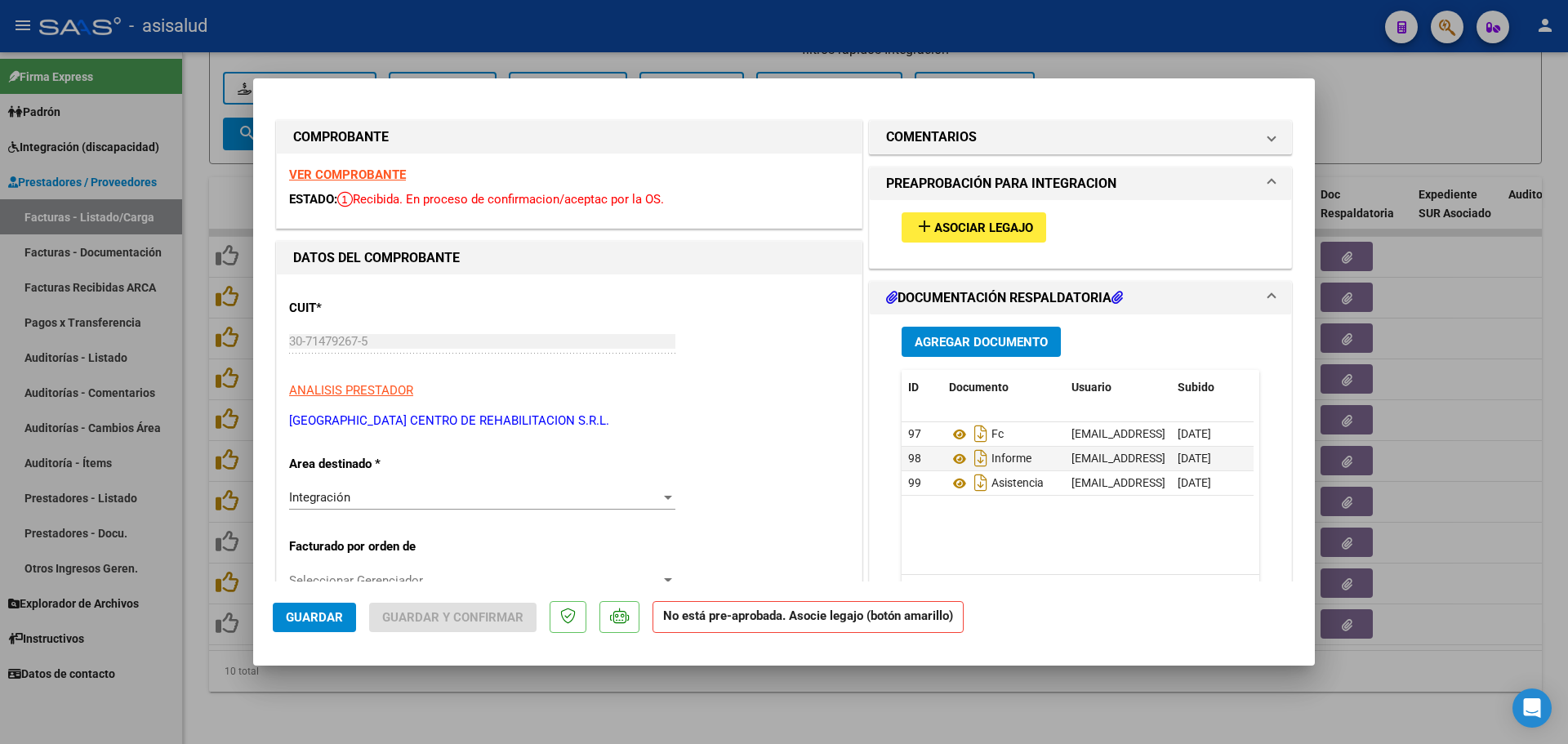
click at [352, 174] on strong "VER COMPROBANTE" at bounding box center [347, 174] width 117 height 15
click at [952, 225] on span "Asociar Legajo" at bounding box center [984, 228] width 99 height 15
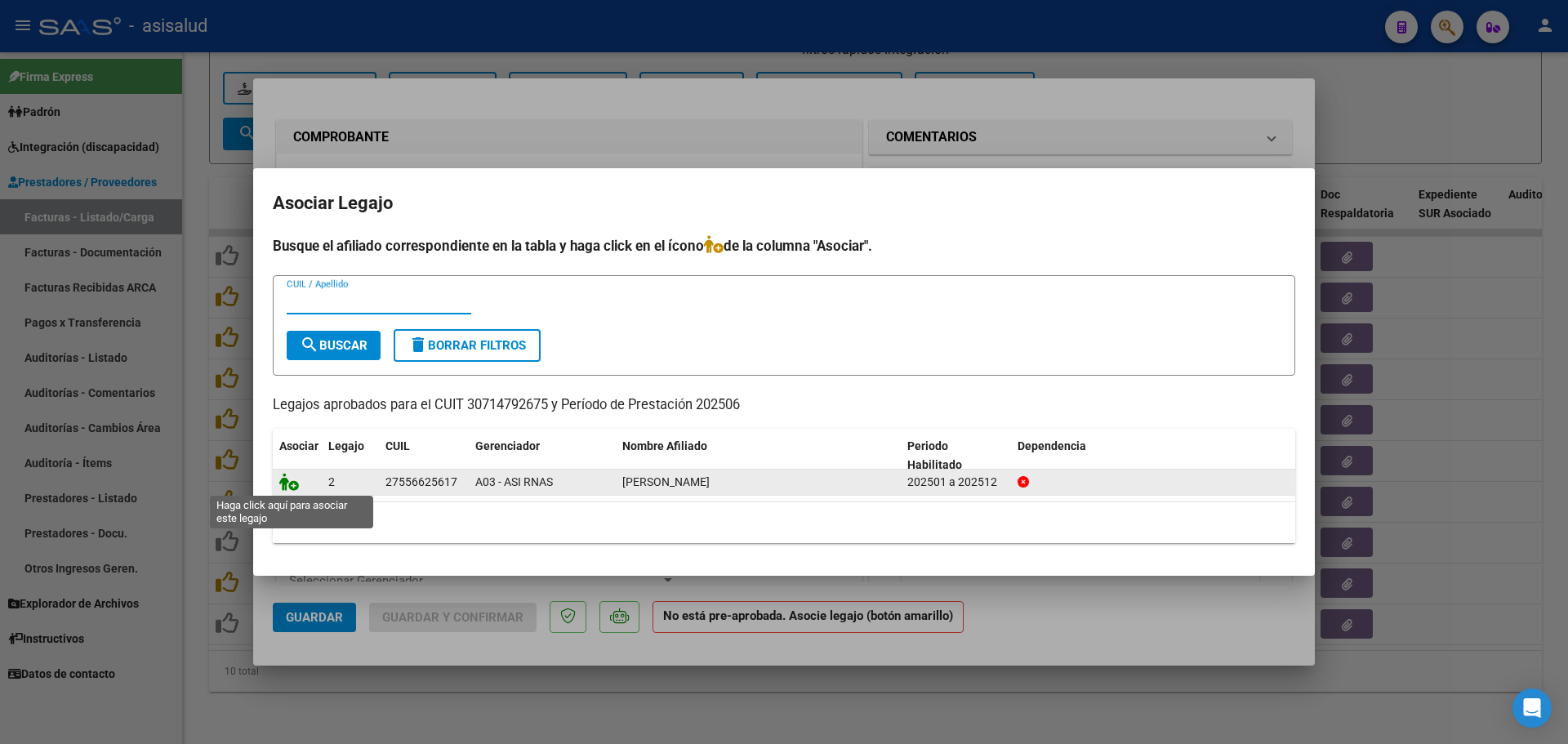
click at [285, 481] on icon at bounding box center [289, 481] width 20 height 18
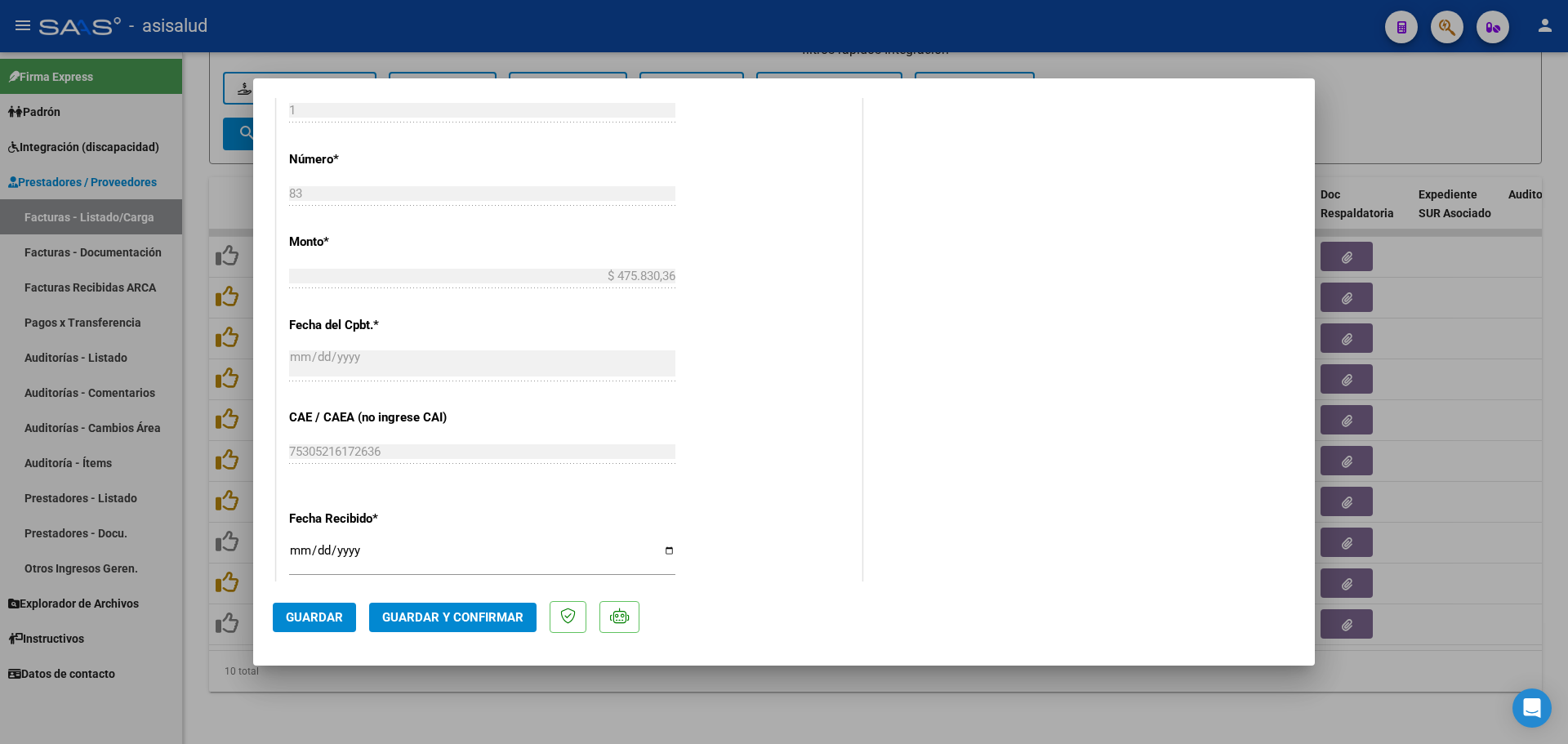
scroll to position [979, 0]
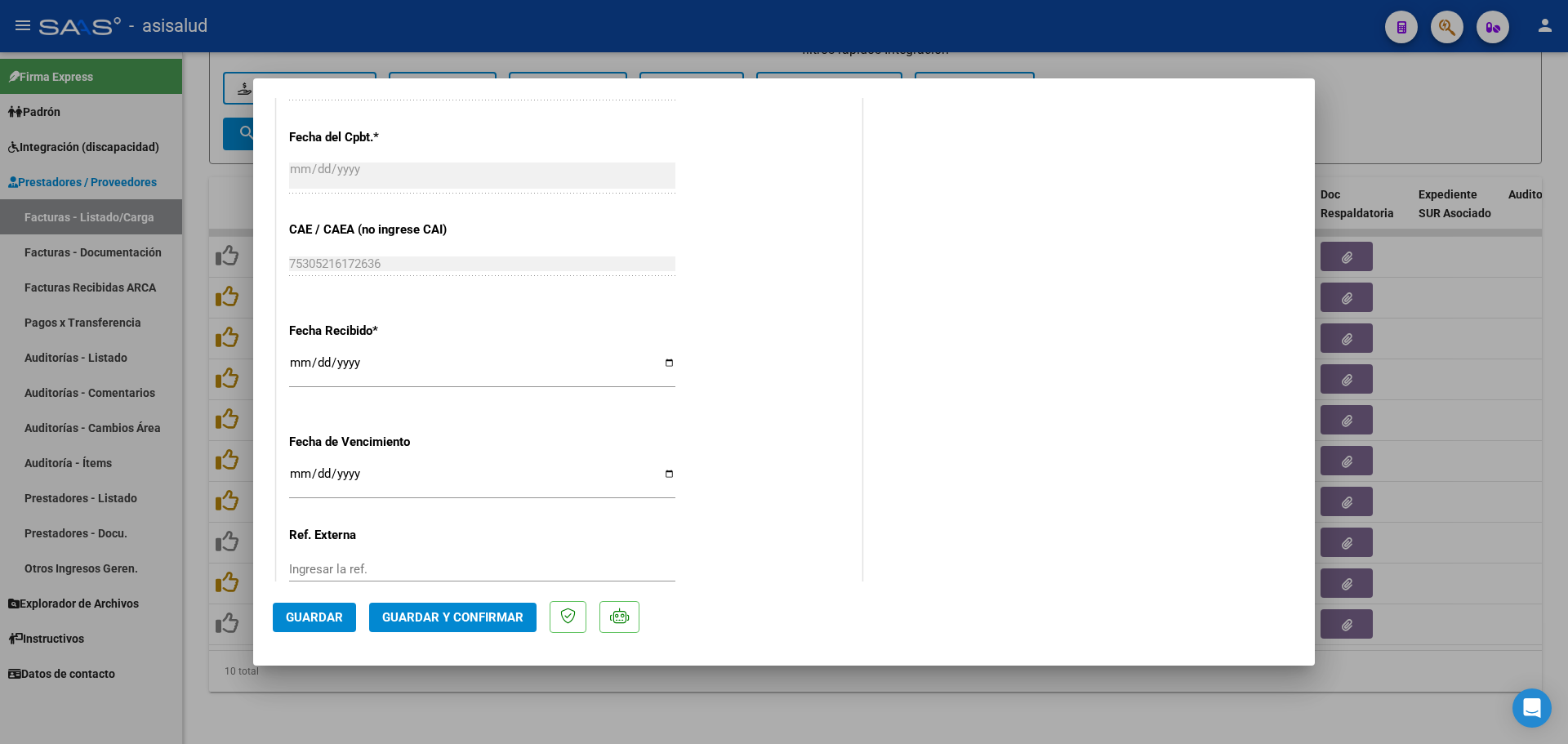
click at [292, 484] on input "Ingresar la fecha" at bounding box center [482, 480] width 386 height 26
type input "[DATE]"
click at [395, 505] on div "[DATE] Ingresar la fecha" at bounding box center [482, 489] width 386 height 50
click at [500, 611] on span "Guardar y Confirmar" at bounding box center [453, 617] width 141 height 15
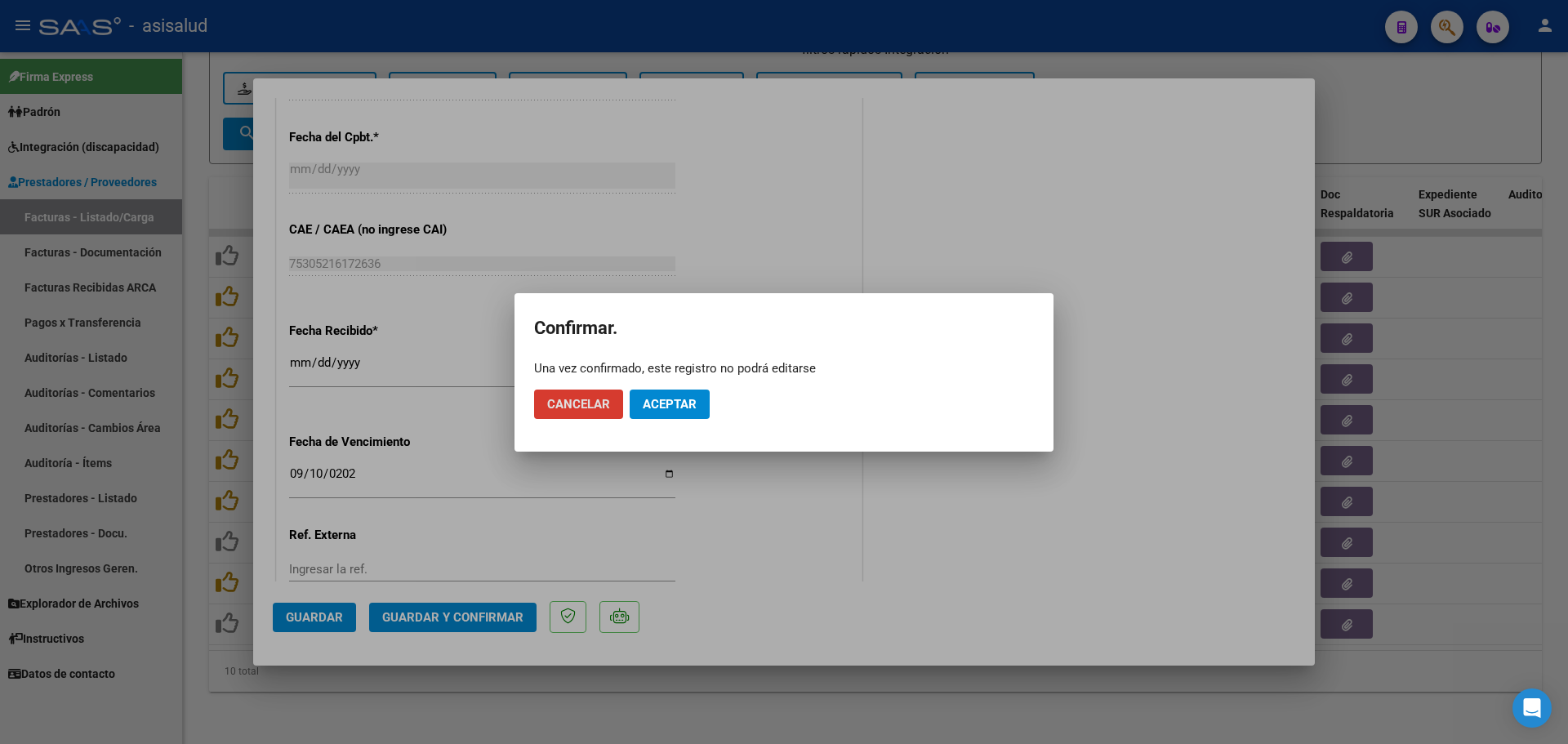
click at [697, 392] on button "Aceptar" at bounding box center [670, 404] width 80 height 29
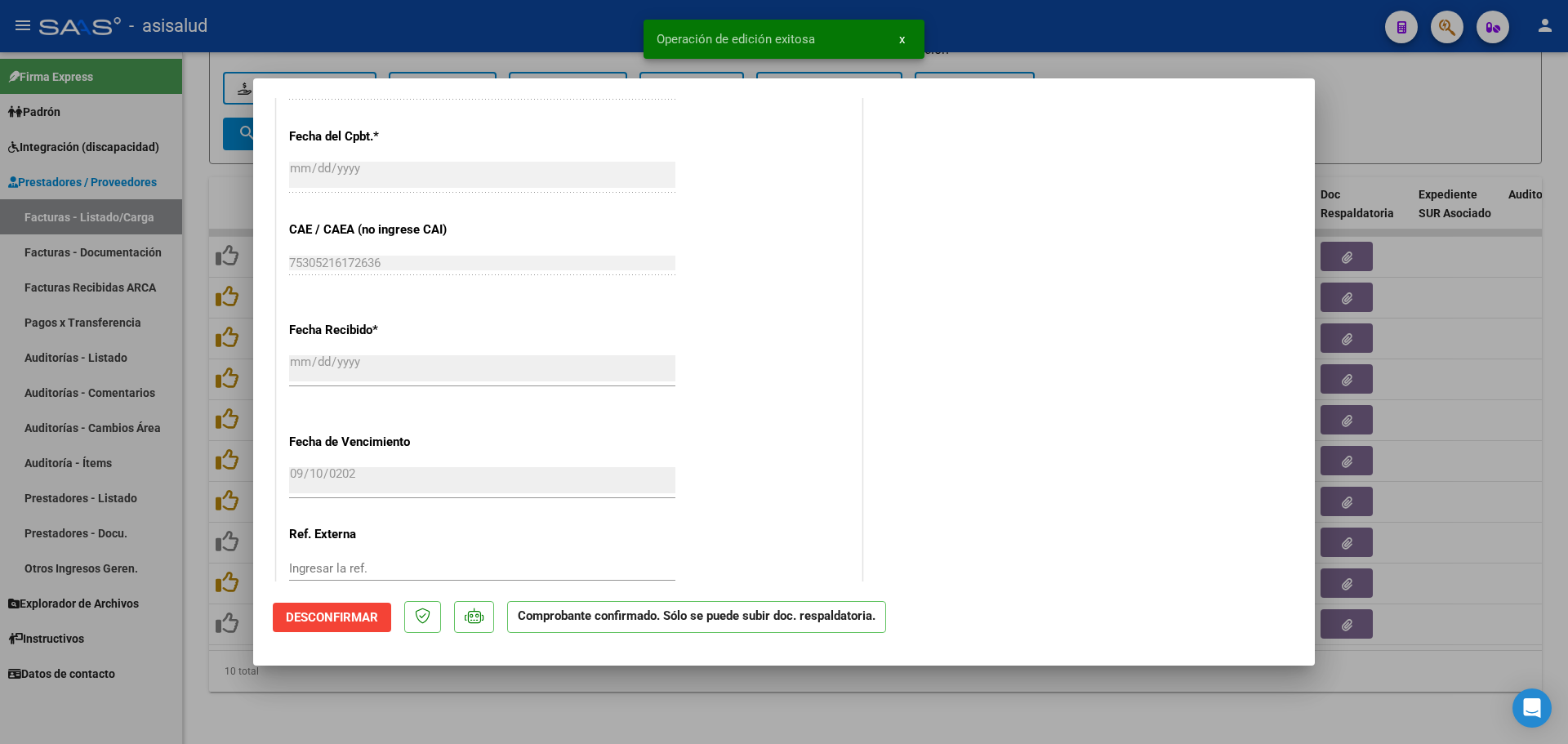
click at [1344, 112] on div at bounding box center [784, 372] width 1568 height 744
type input "$ 0,00"
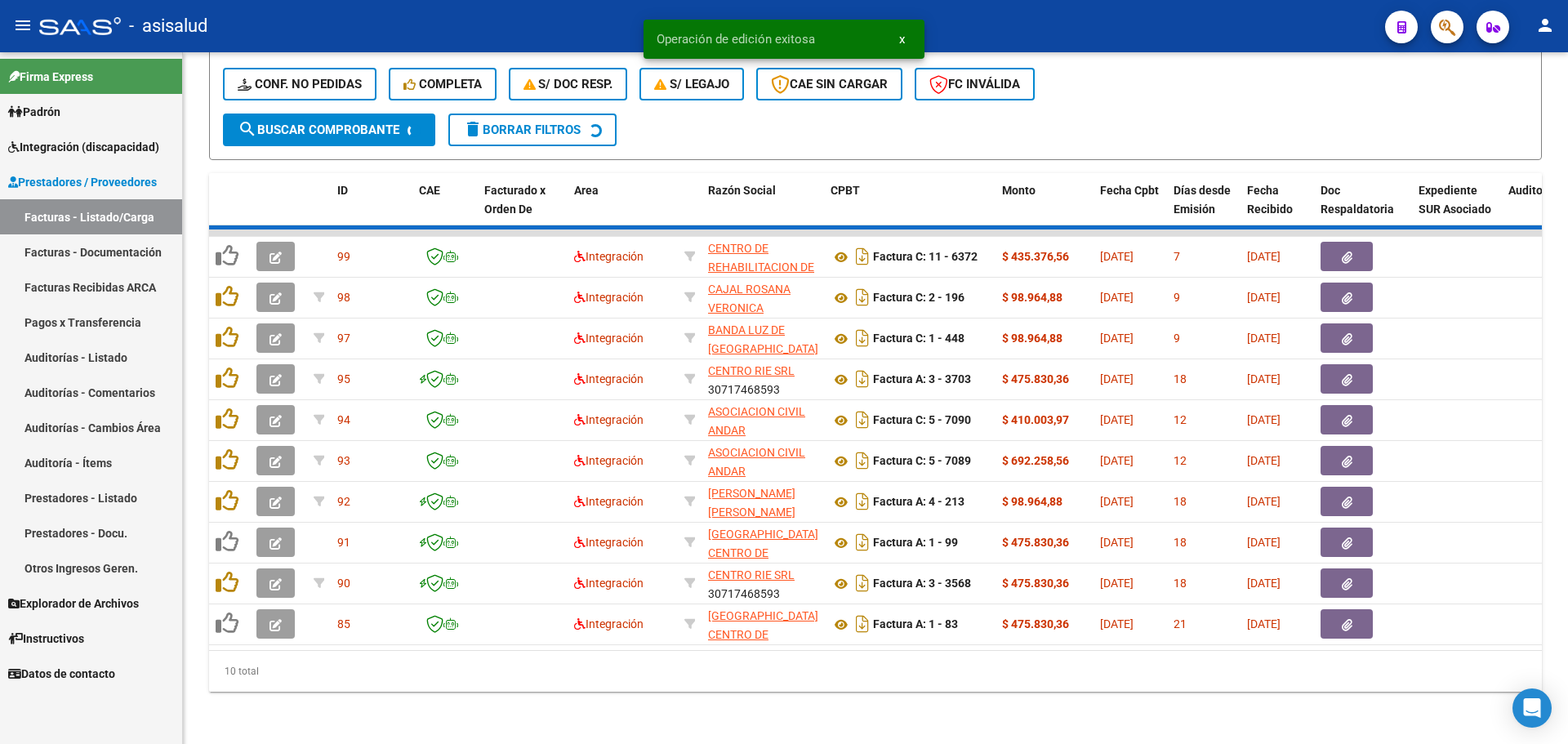
scroll to position [383, 0]
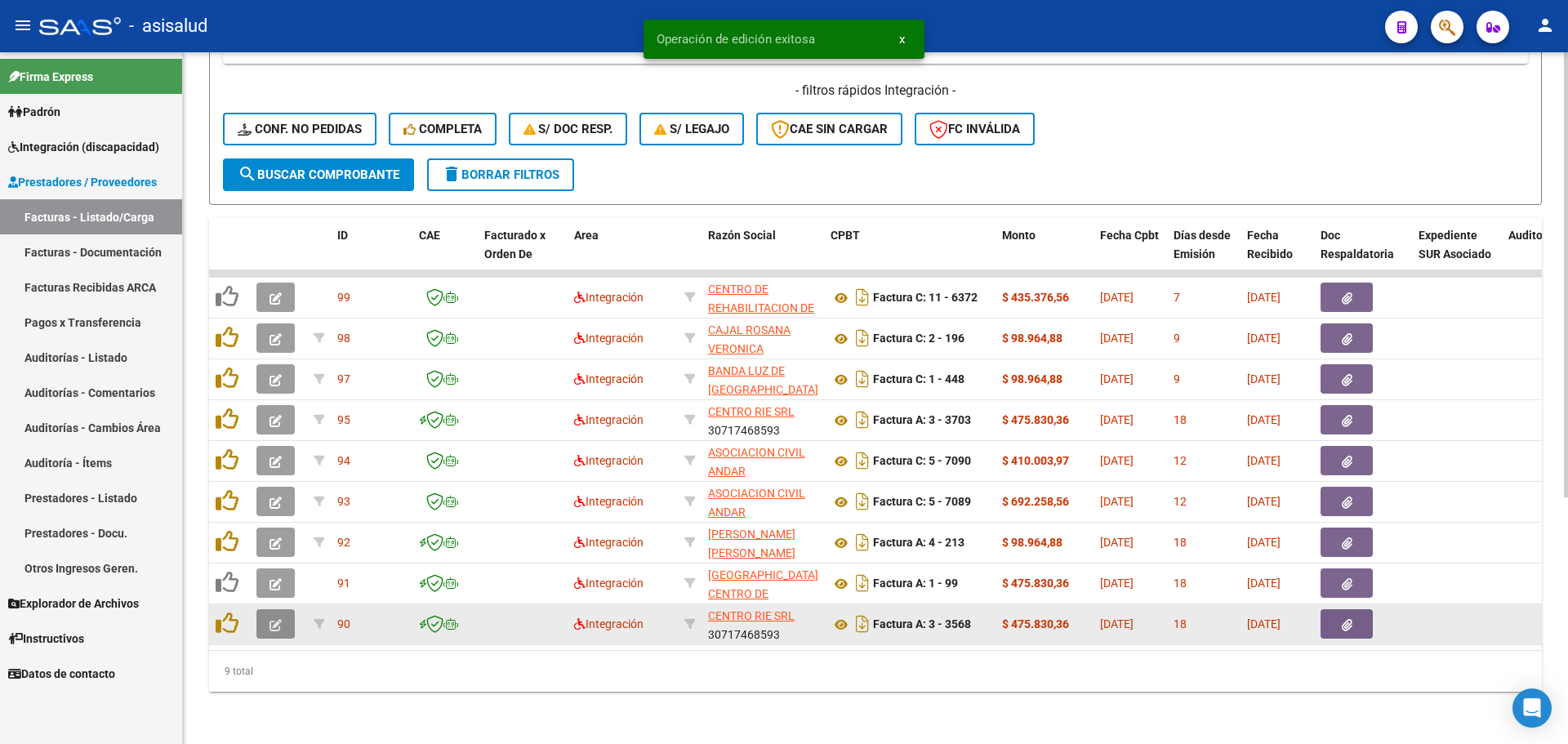
click at [283, 613] on button "button" at bounding box center [275, 624] width 38 height 29
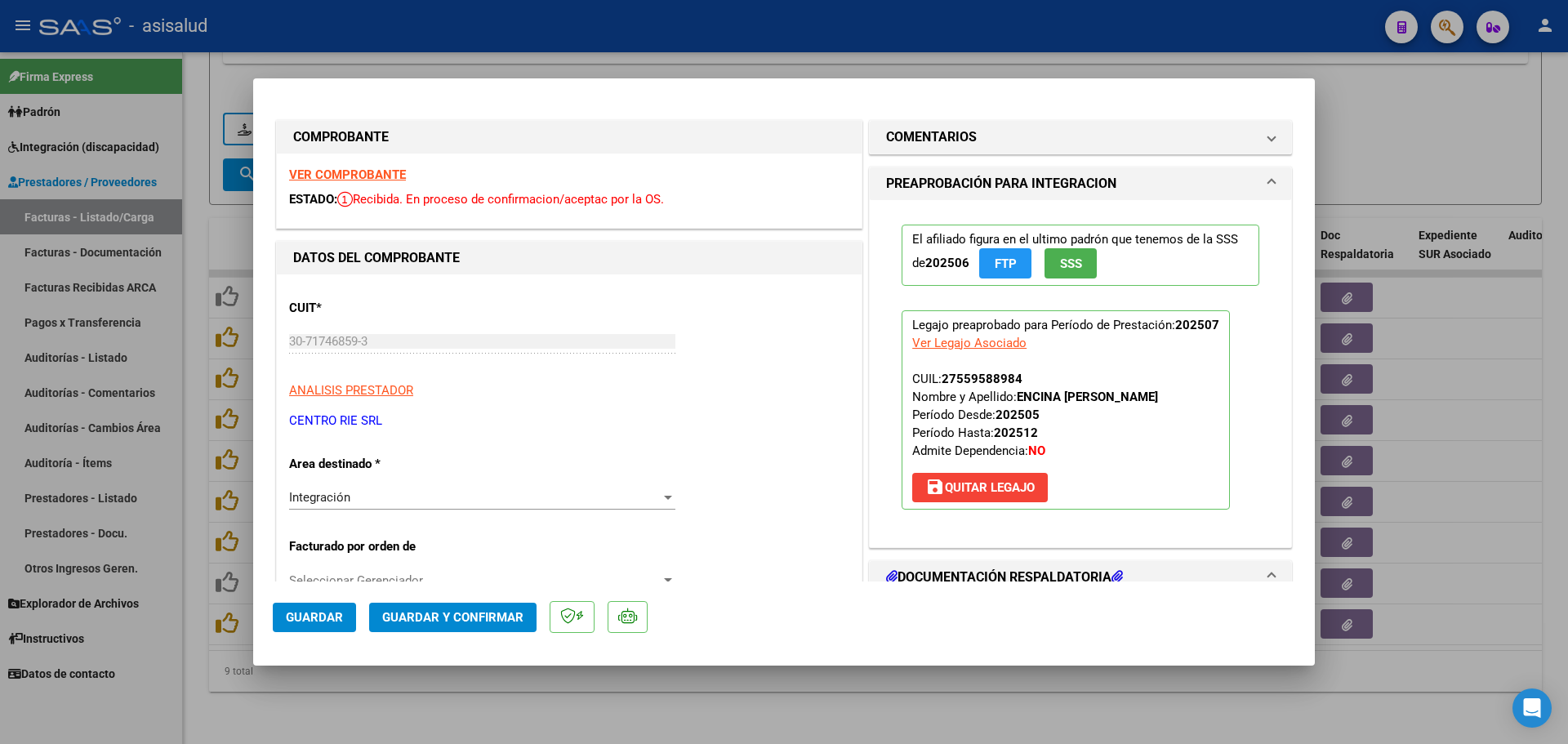
click at [359, 176] on strong "VER COMPROBANTE" at bounding box center [347, 174] width 117 height 15
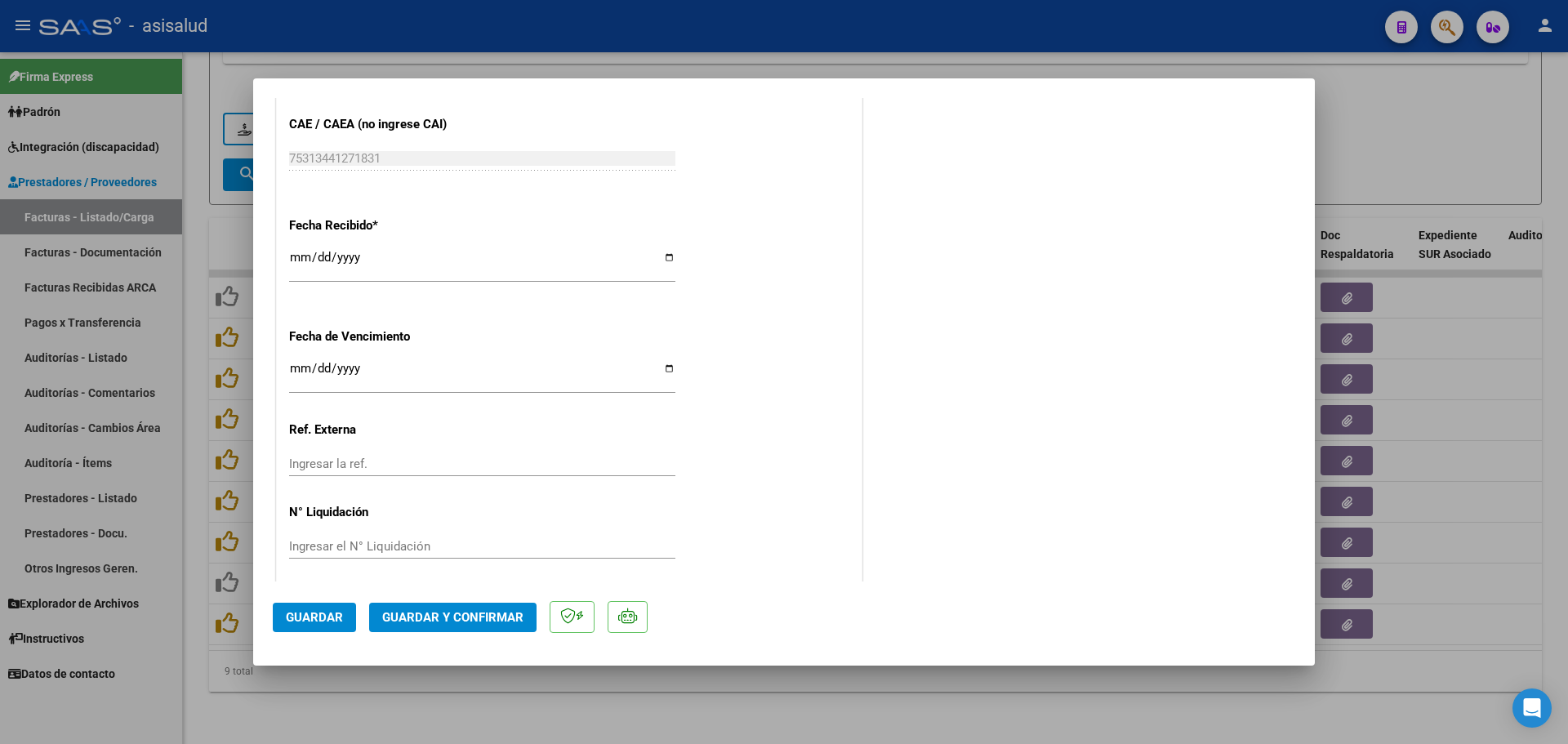
scroll to position [1094, 0]
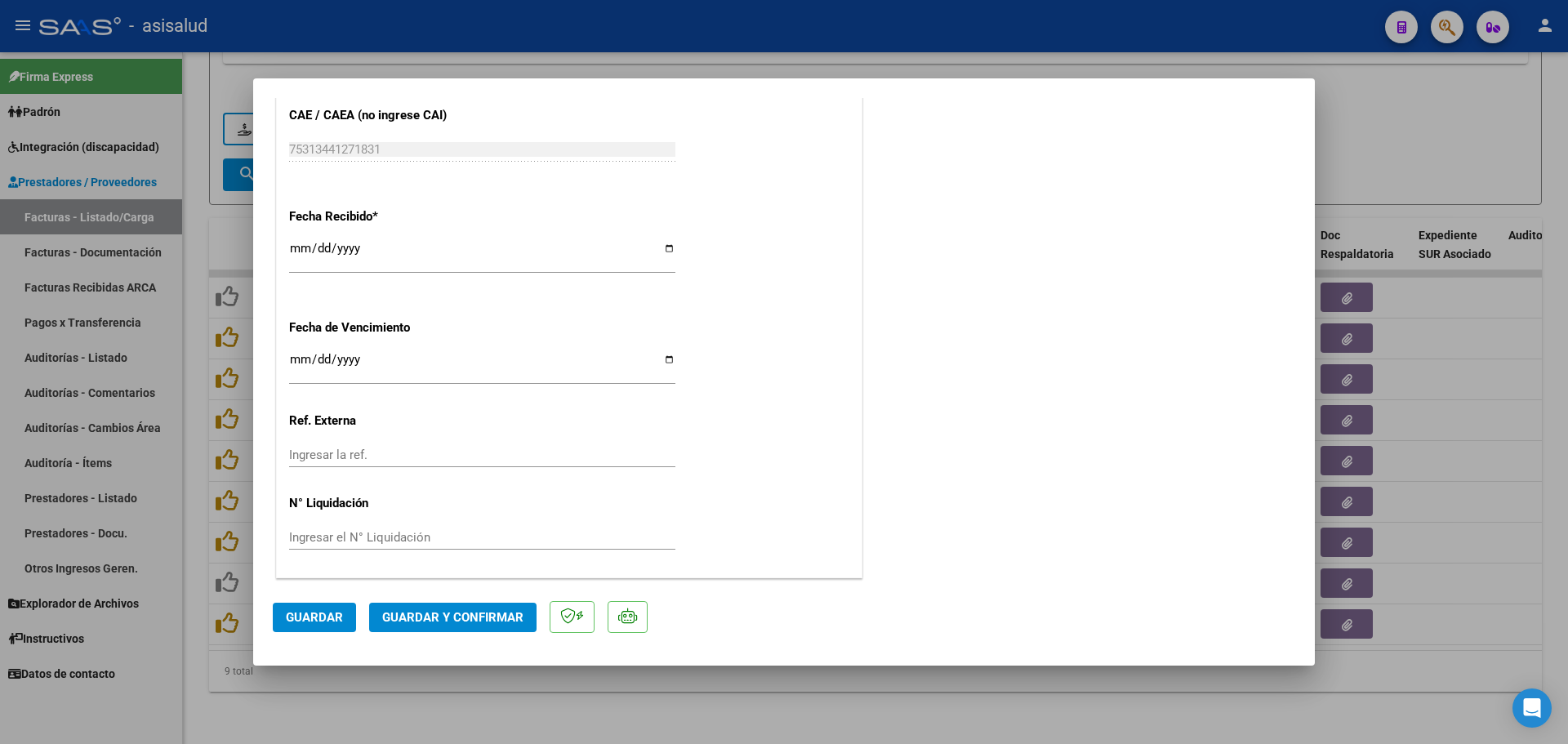
click at [296, 356] on input "Ingresar la fecha" at bounding box center [482, 366] width 386 height 26
type input "[DATE]"
click at [393, 388] on div "[DATE] Ingresar la fecha" at bounding box center [482, 375] width 386 height 50
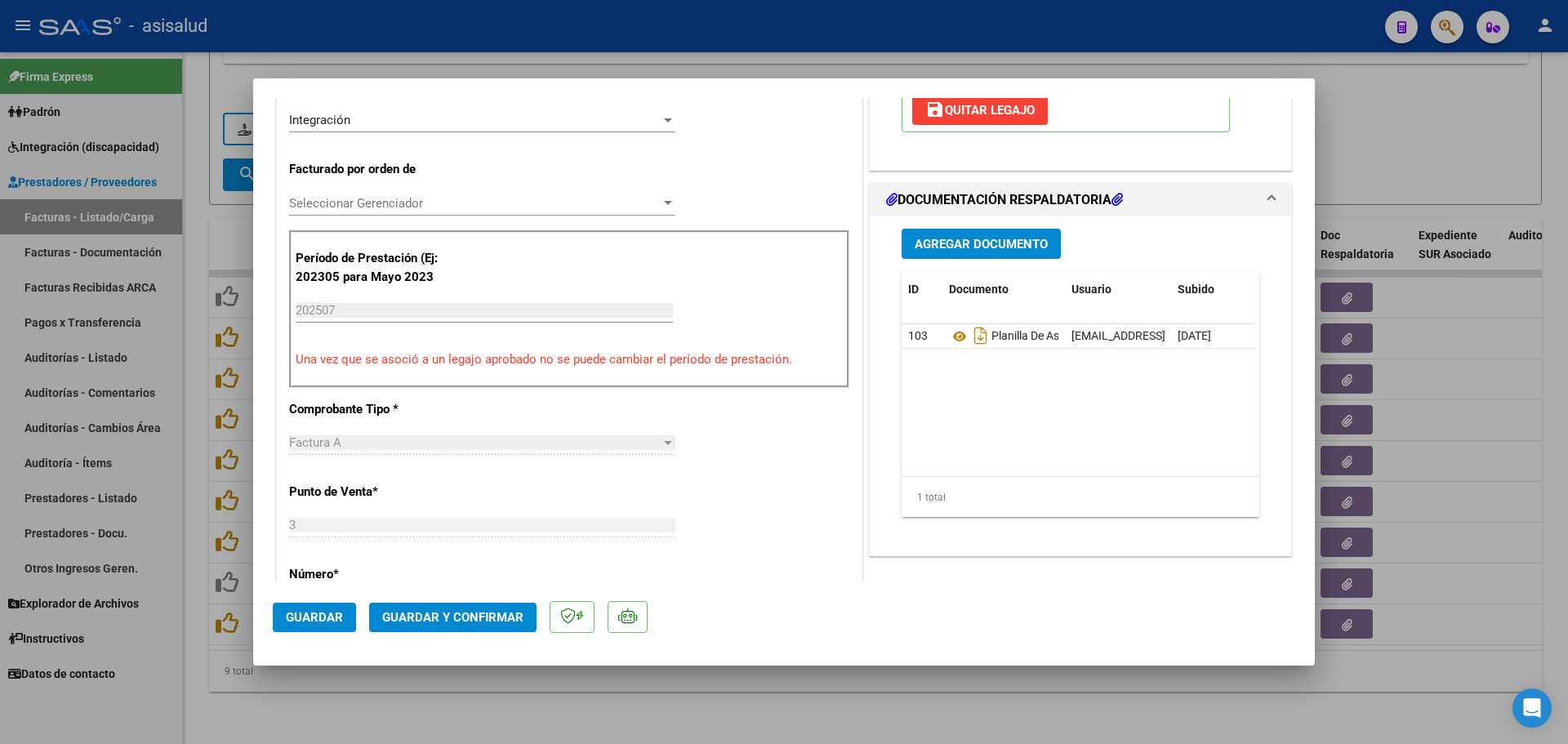
scroll to position [359, 0]
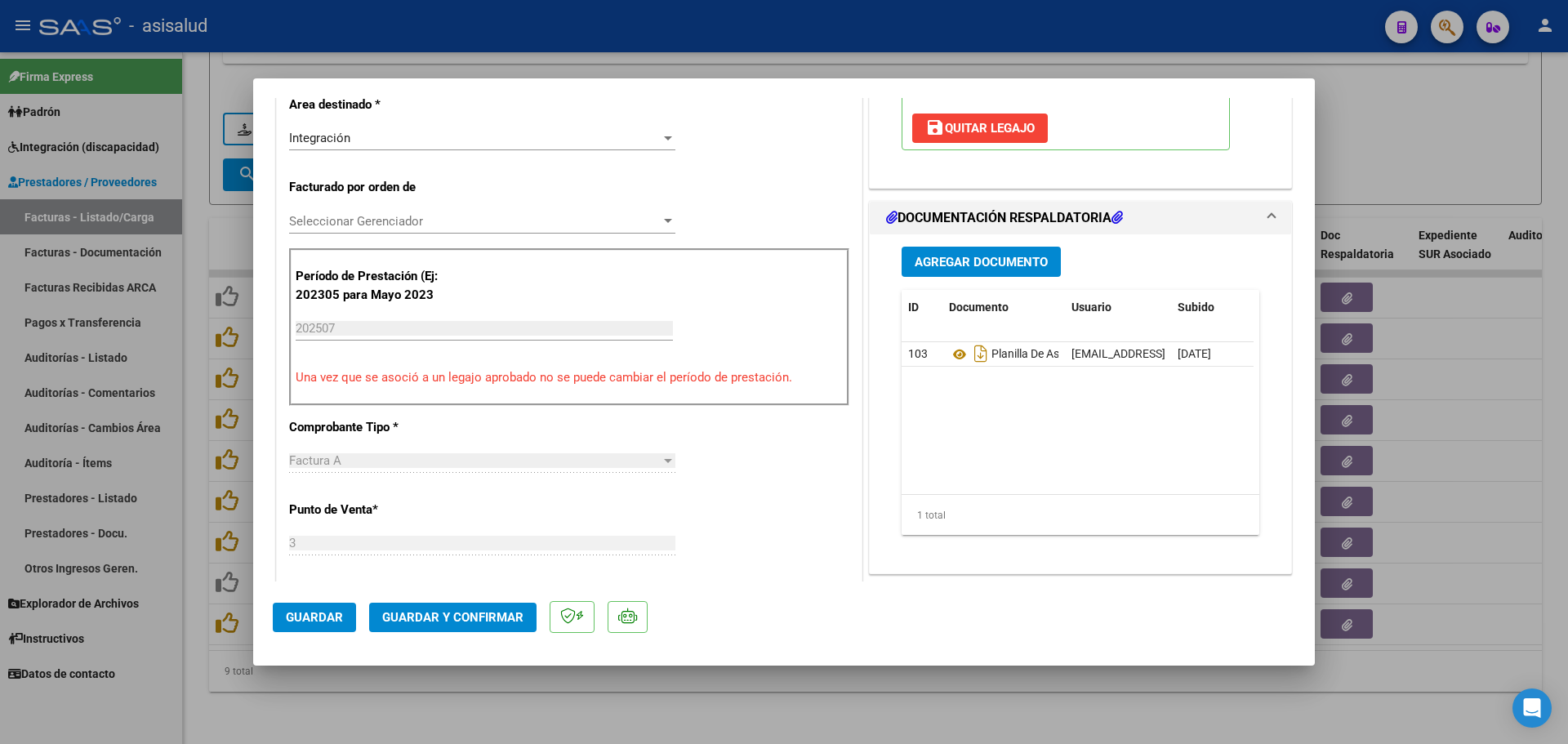
click at [526, 622] on button "Guardar y Confirmar" at bounding box center [453, 617] width 167 height 29
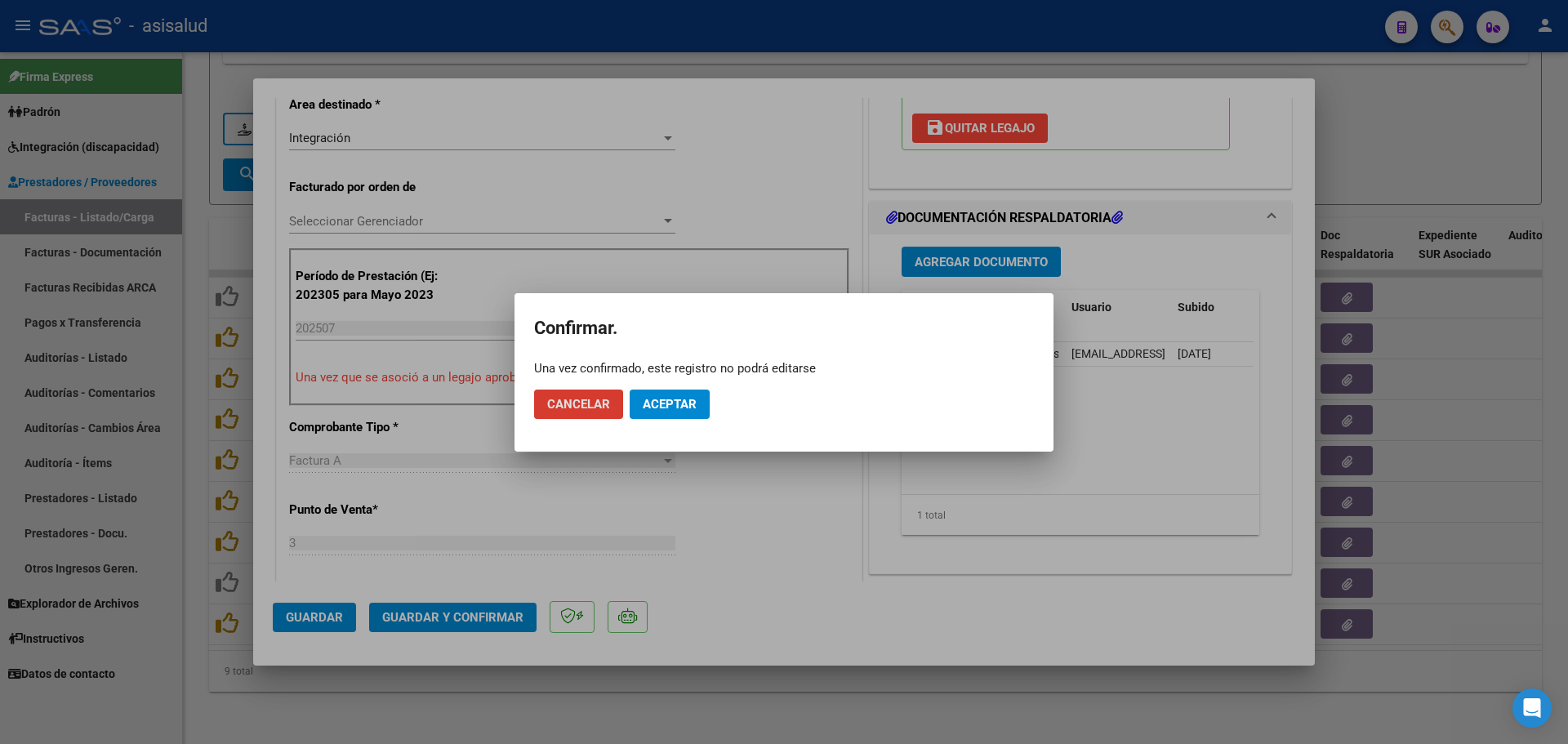
click at [685, 400] on span "Aceptar" at bounding box center [670, 404] width 54 height 15
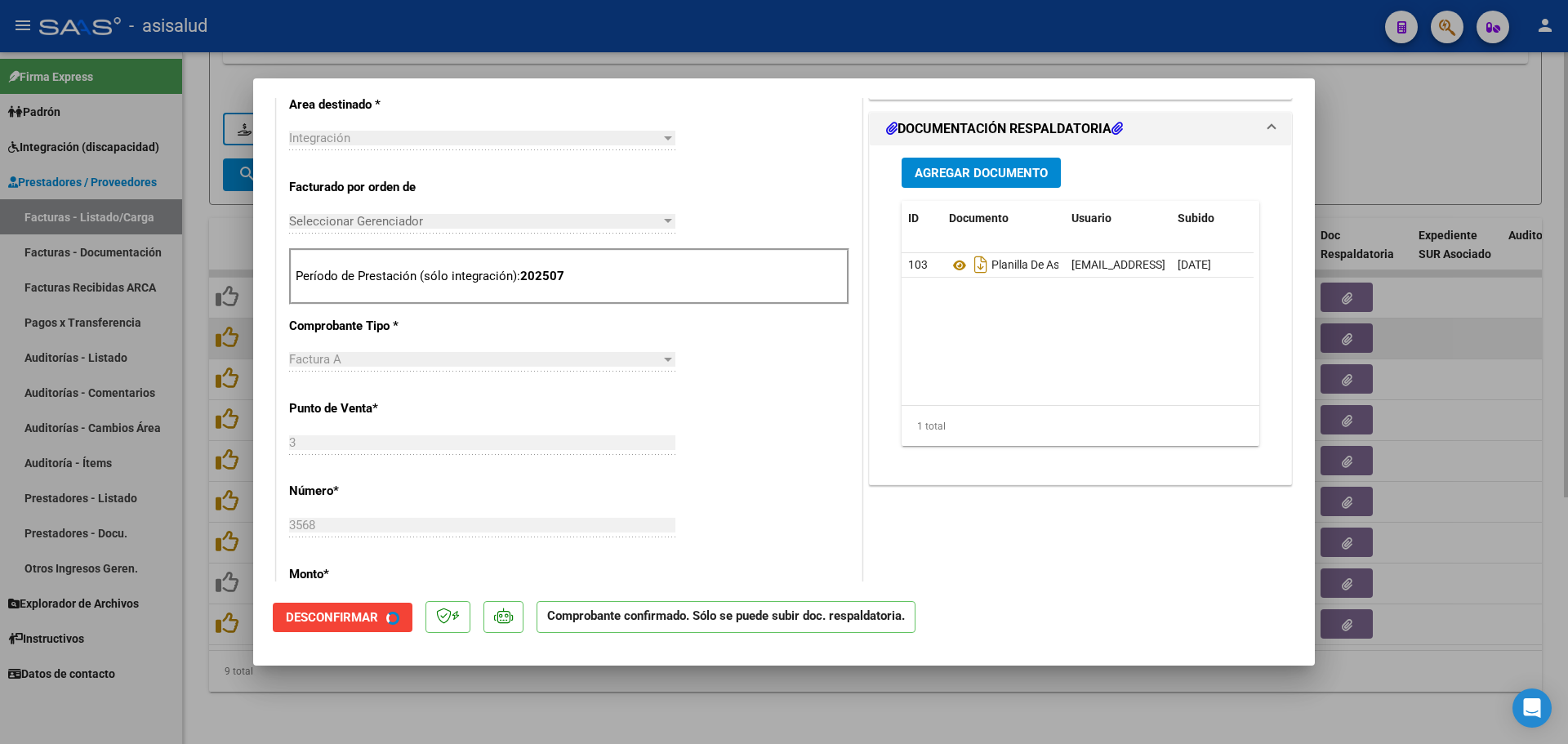
click at [1445, 297] on div at bounding box center [784, 372] width 1568 height 744
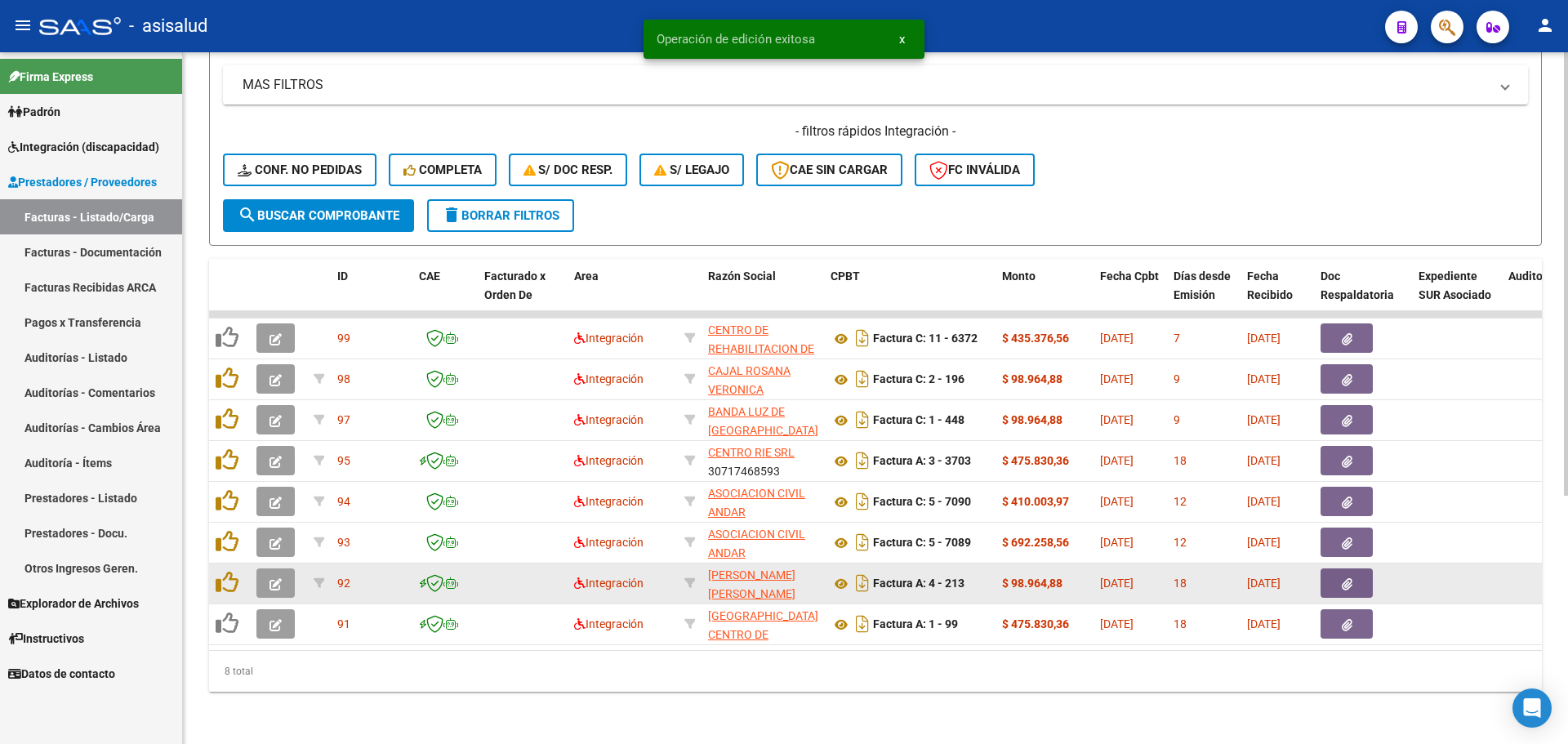
scroll to position [342, 0]
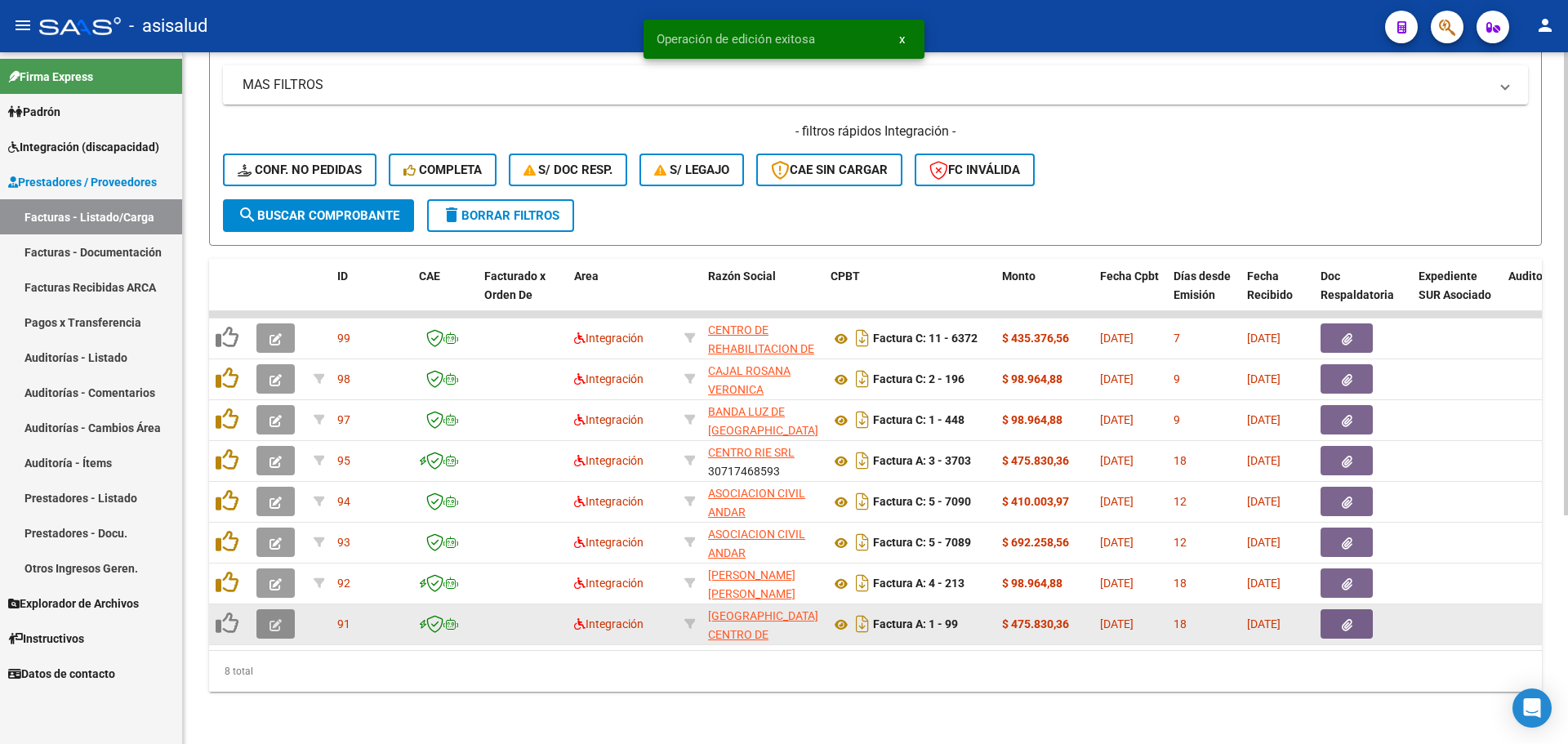
click at [275, 619] on icon "button" at bounding box center [275, 625] width 12 height 12
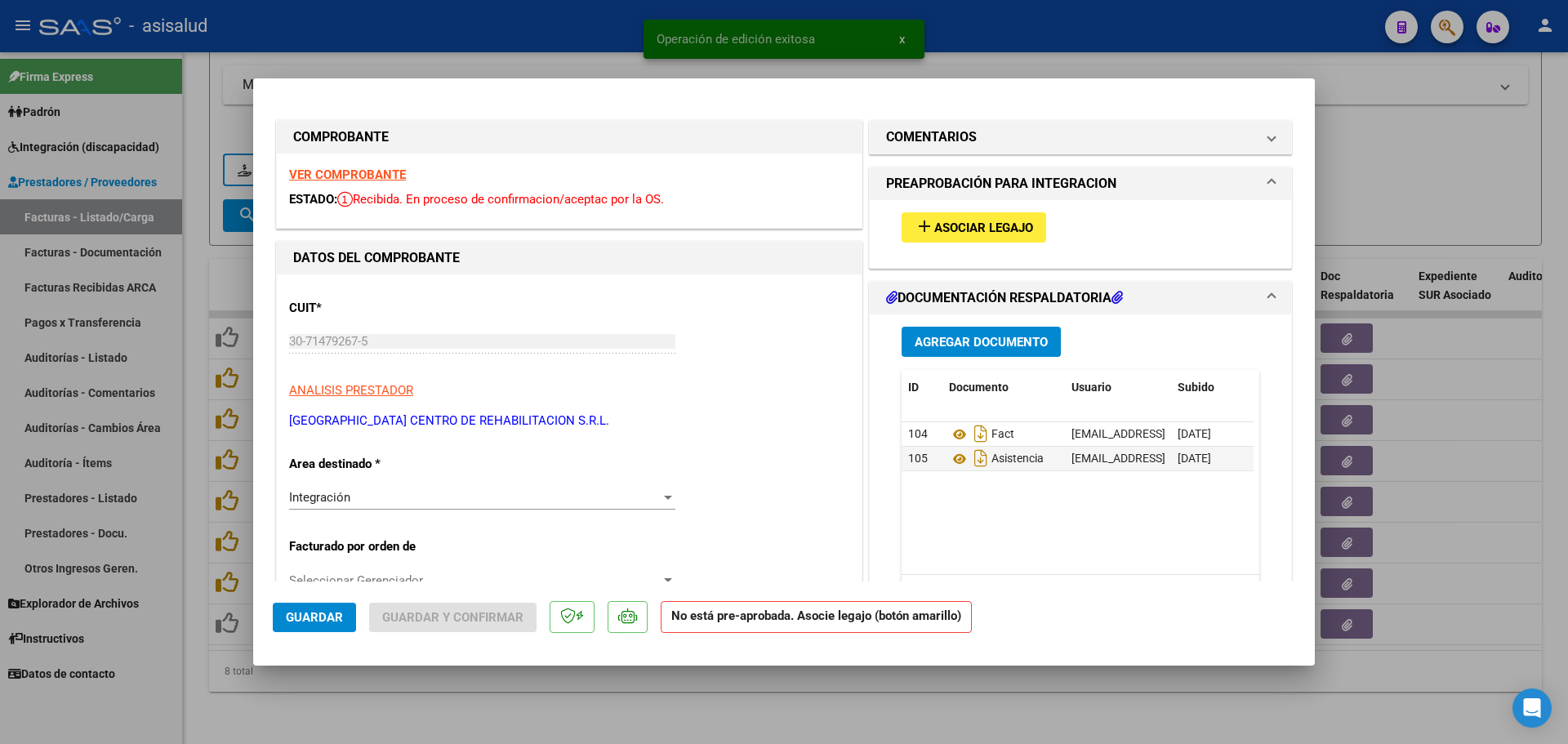
click at [379, 176] on strong "VER COMPROBANTE" at bounding box center [347, 174] width 117 height 15
click at [945, 214] on button "add Asociar Legajo" at bounding box center [974, 227] width 145 height 30
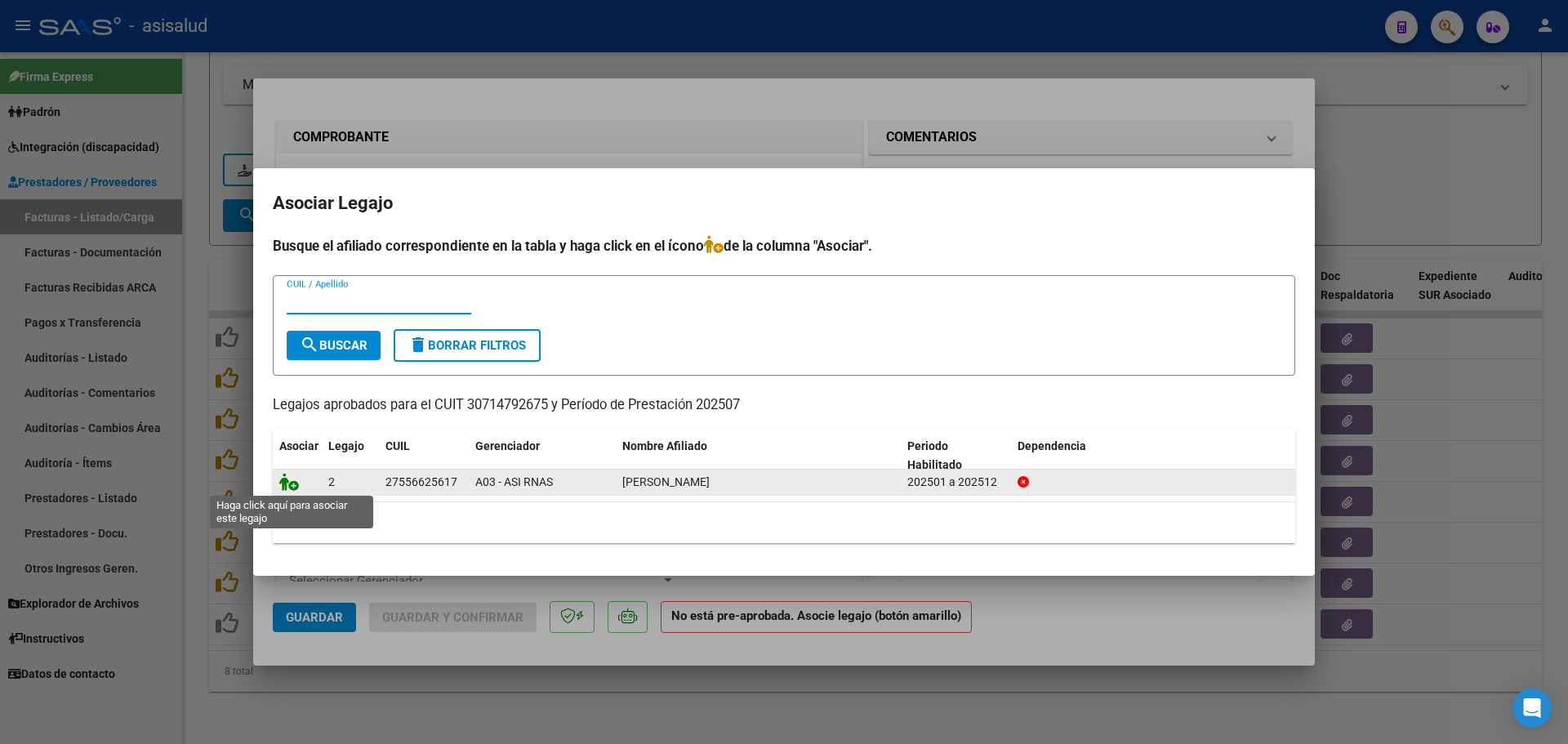
click at [285, 486] on icon at bounding box center [289, 481] width 20 height 18
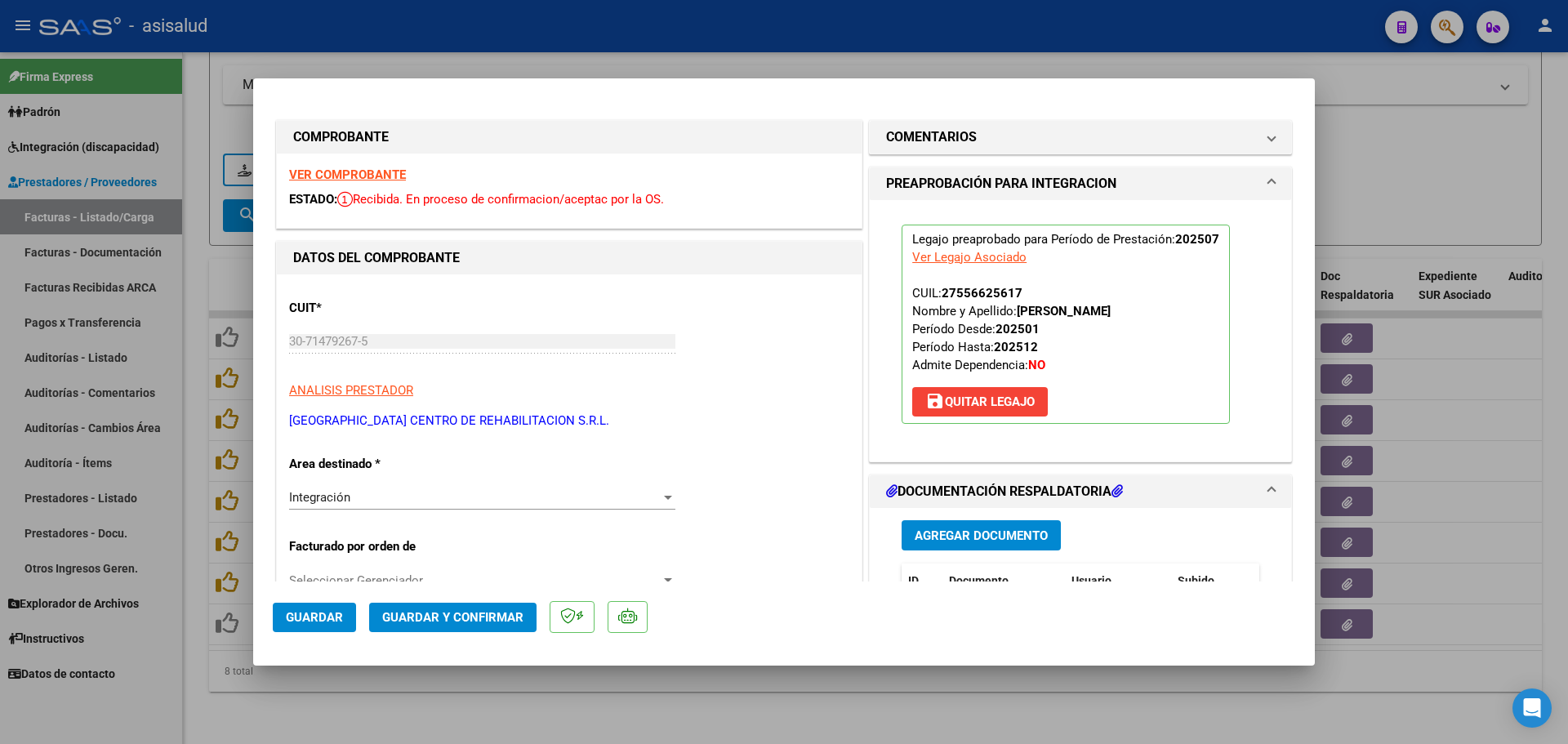
click at [305, 613] on span "Guardar" at bounding box center [314, 617] width 57 height 15
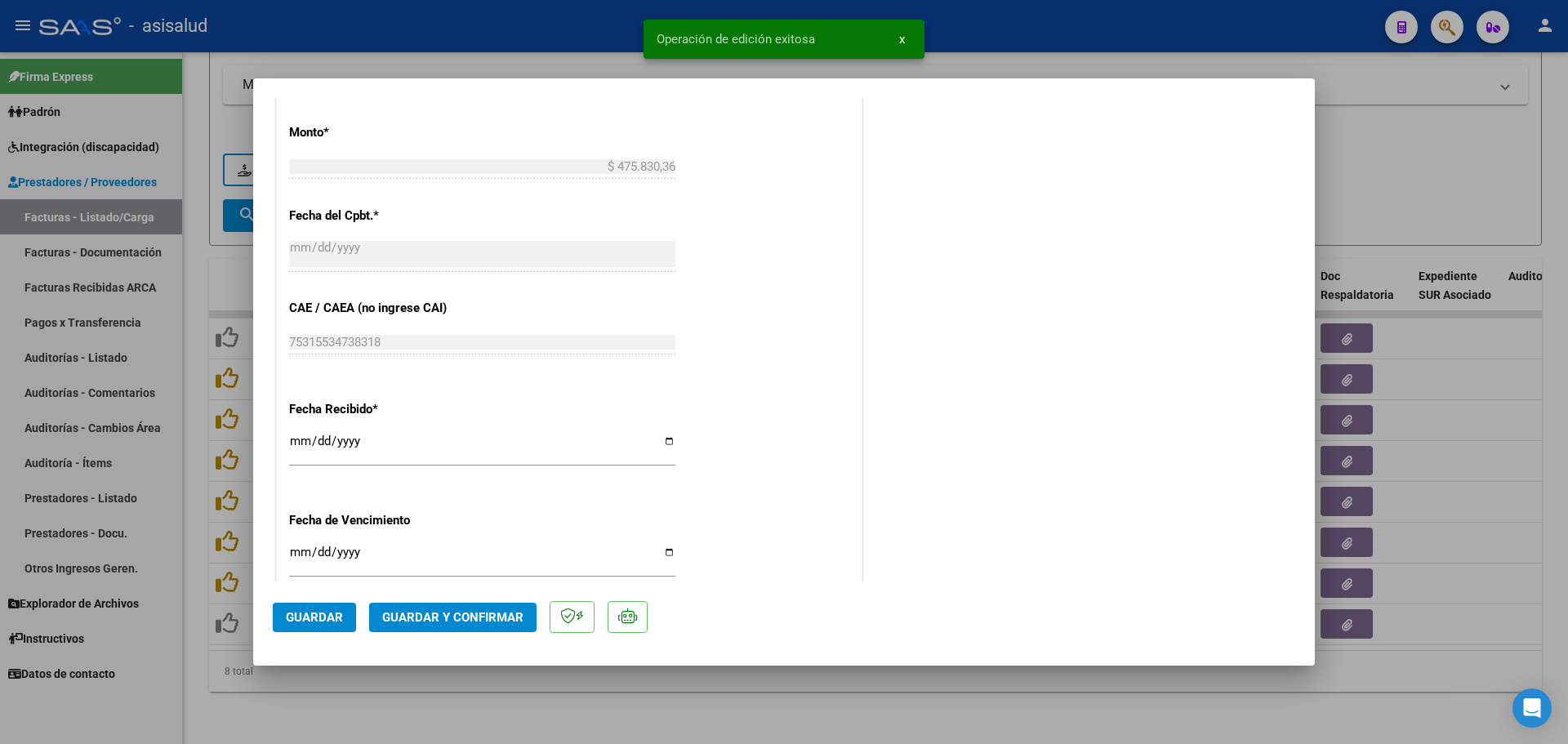
scroll to position [1061, 0]
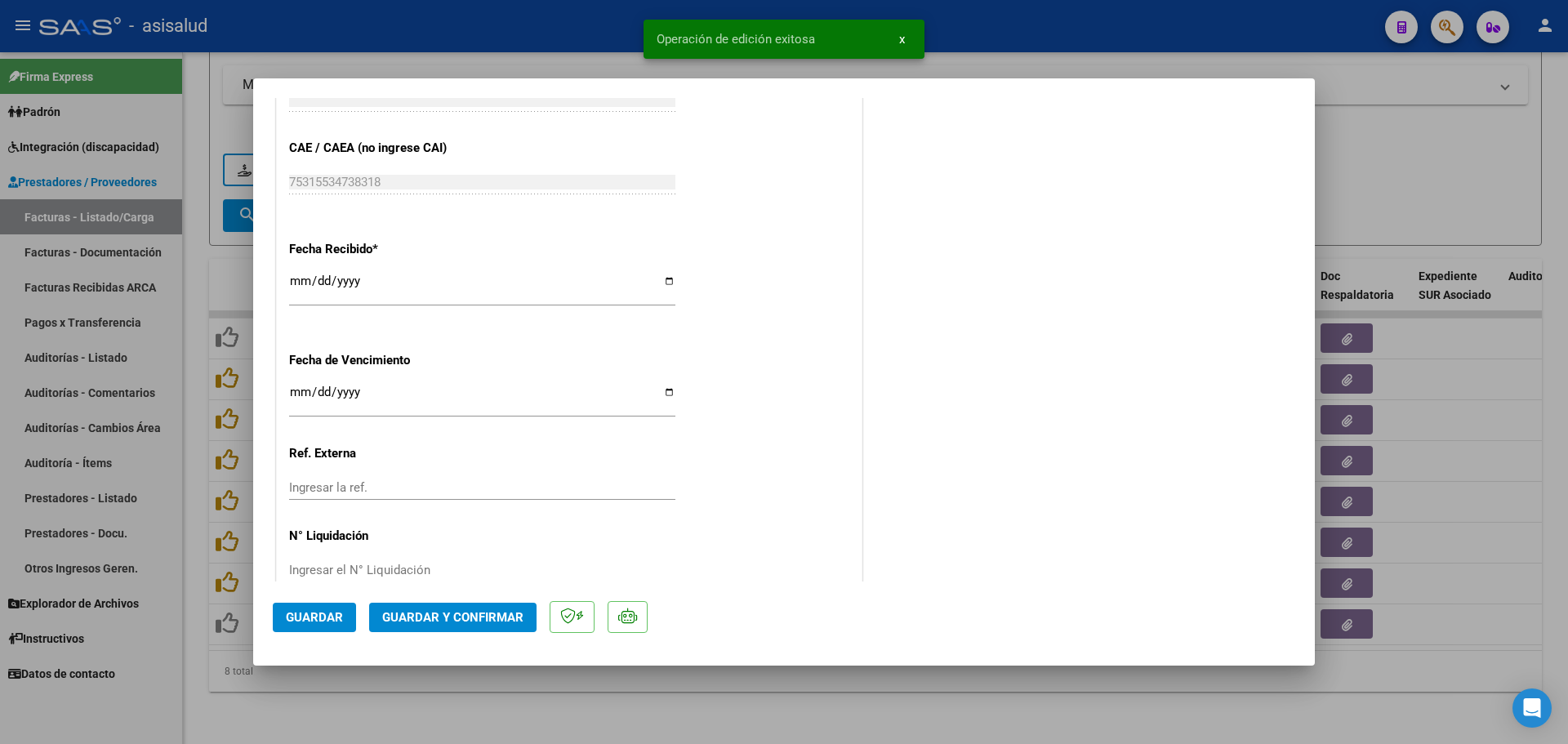
click at [299, 384] on div "Ingresar la fecha" at bounding box center [482, 400] width 386 height 35
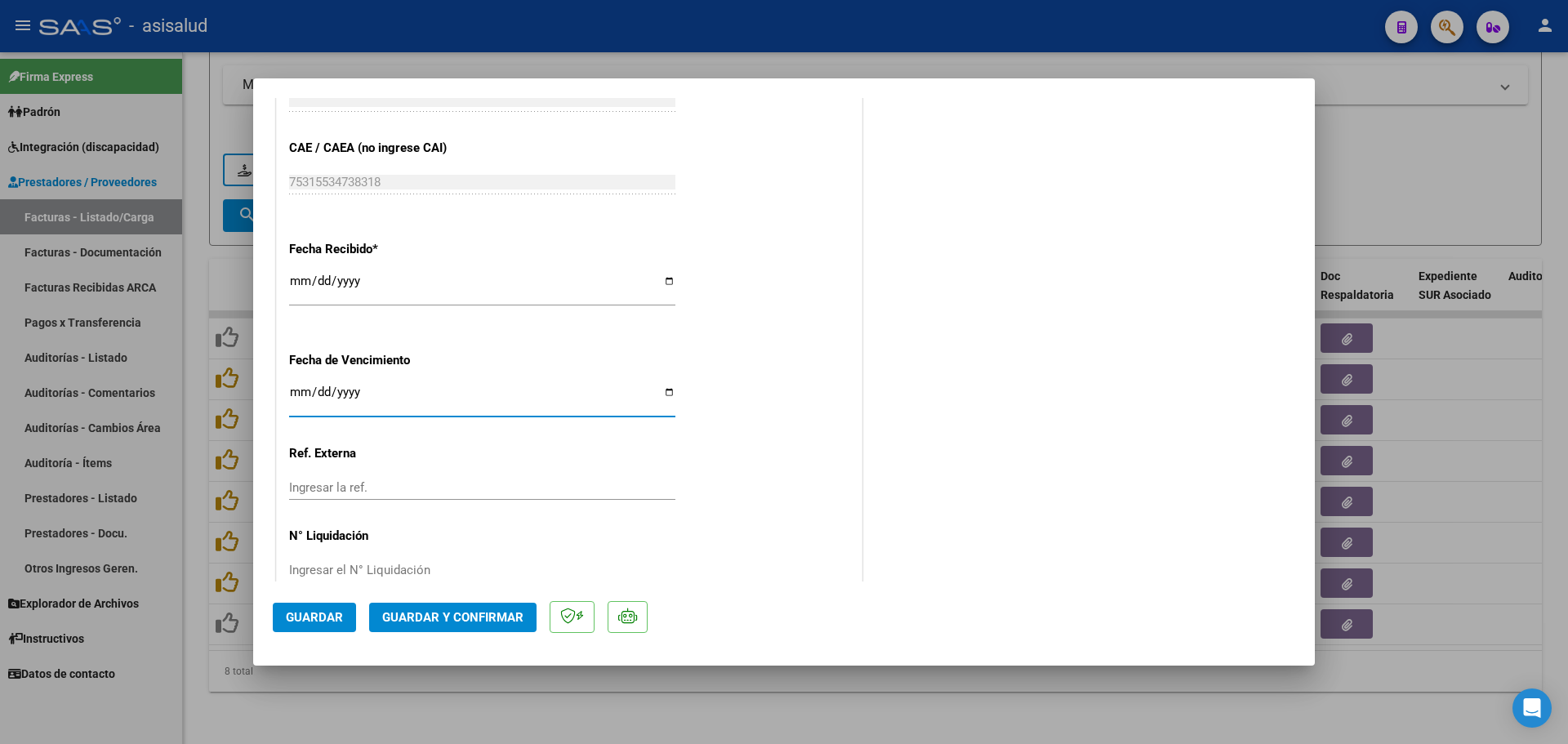
click at [323, 392] on input "Ingresar la fecha" at bounding box center [482, 398] width 386 height 26
type input "[DATE]"
click at [404, 425] on div "[DATE] Ingresar la fecha" at bounding box center [482, 407] width 386 height 50
click at [515, 627] on button "Guardar y Confirmar" at bounding box center [453, 617] width 167 height 29
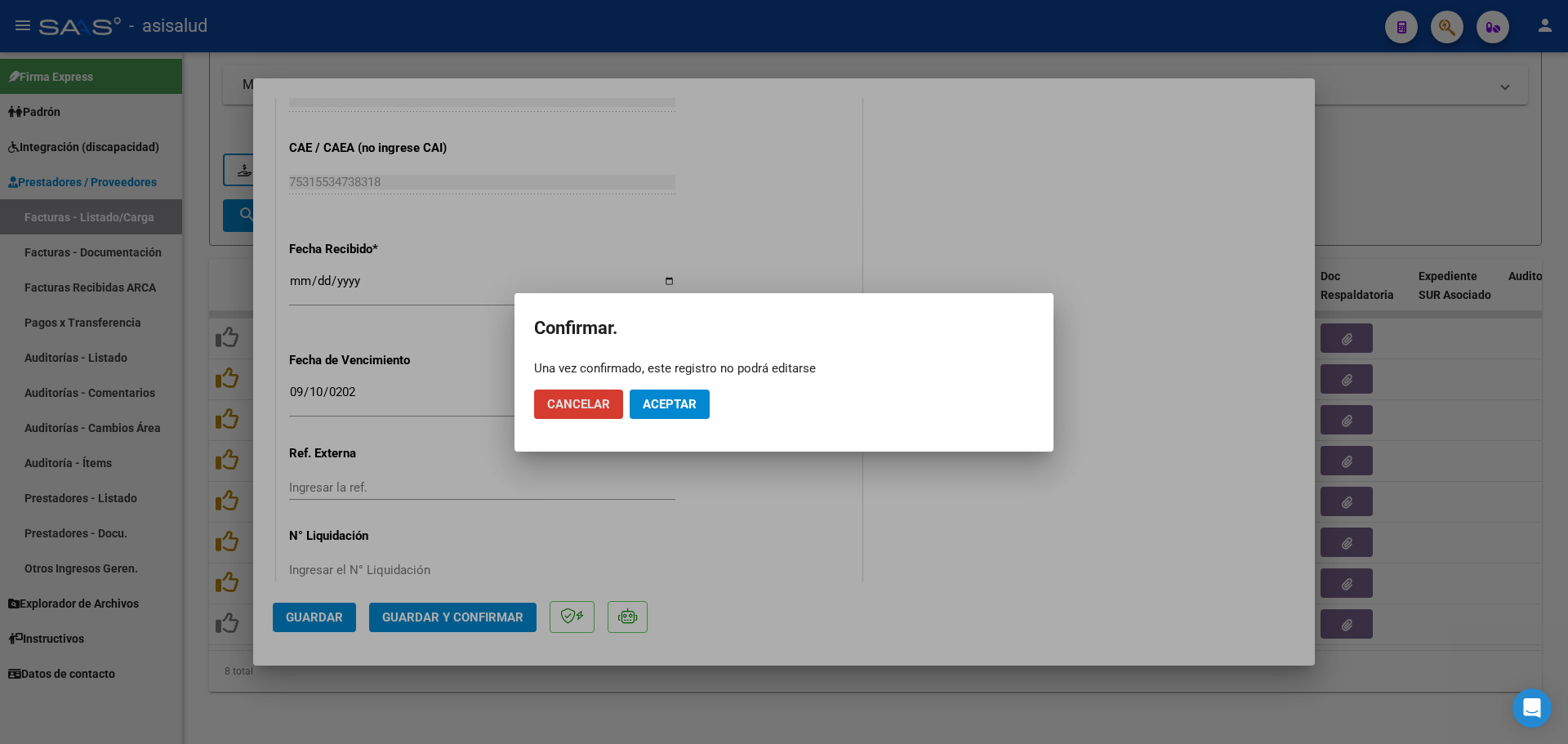
click at [671, 394] on button "Aceptar" at bounding box center [670, 404] width 80 height 29
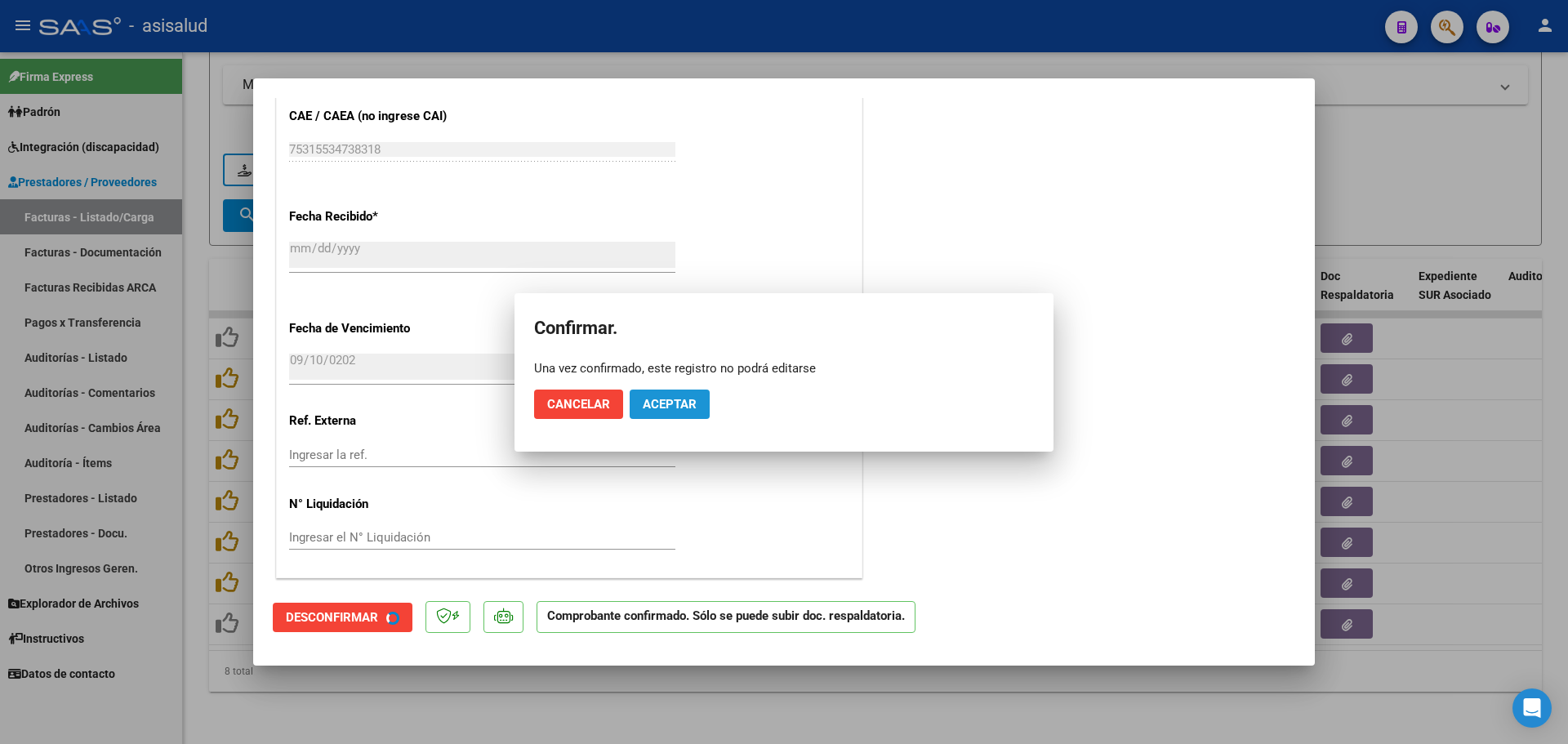
scroll to position [960, 0]
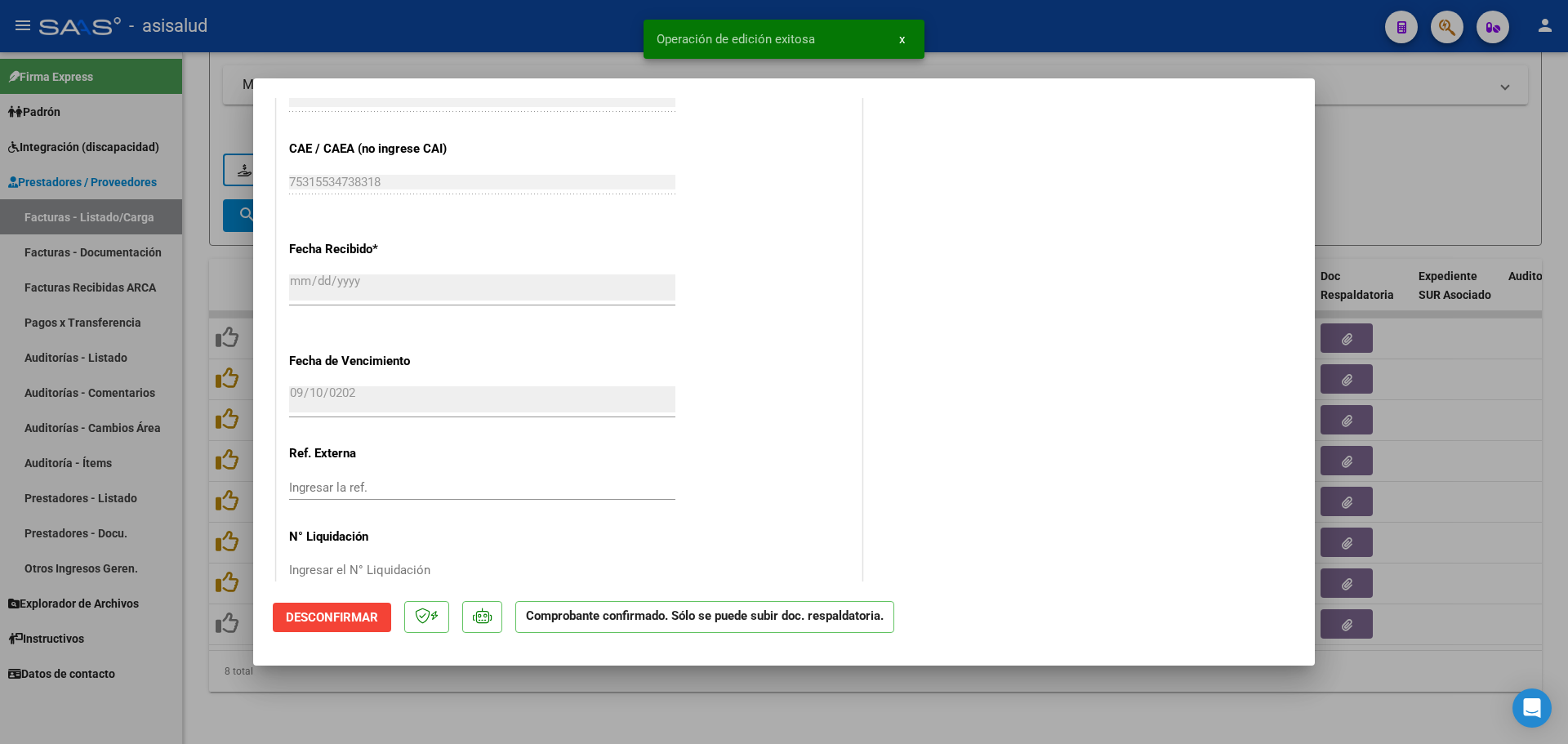
click at [1436, 216] on div at bounding box center [784, 372] width 1568 height 744
type input "$ 0,00"
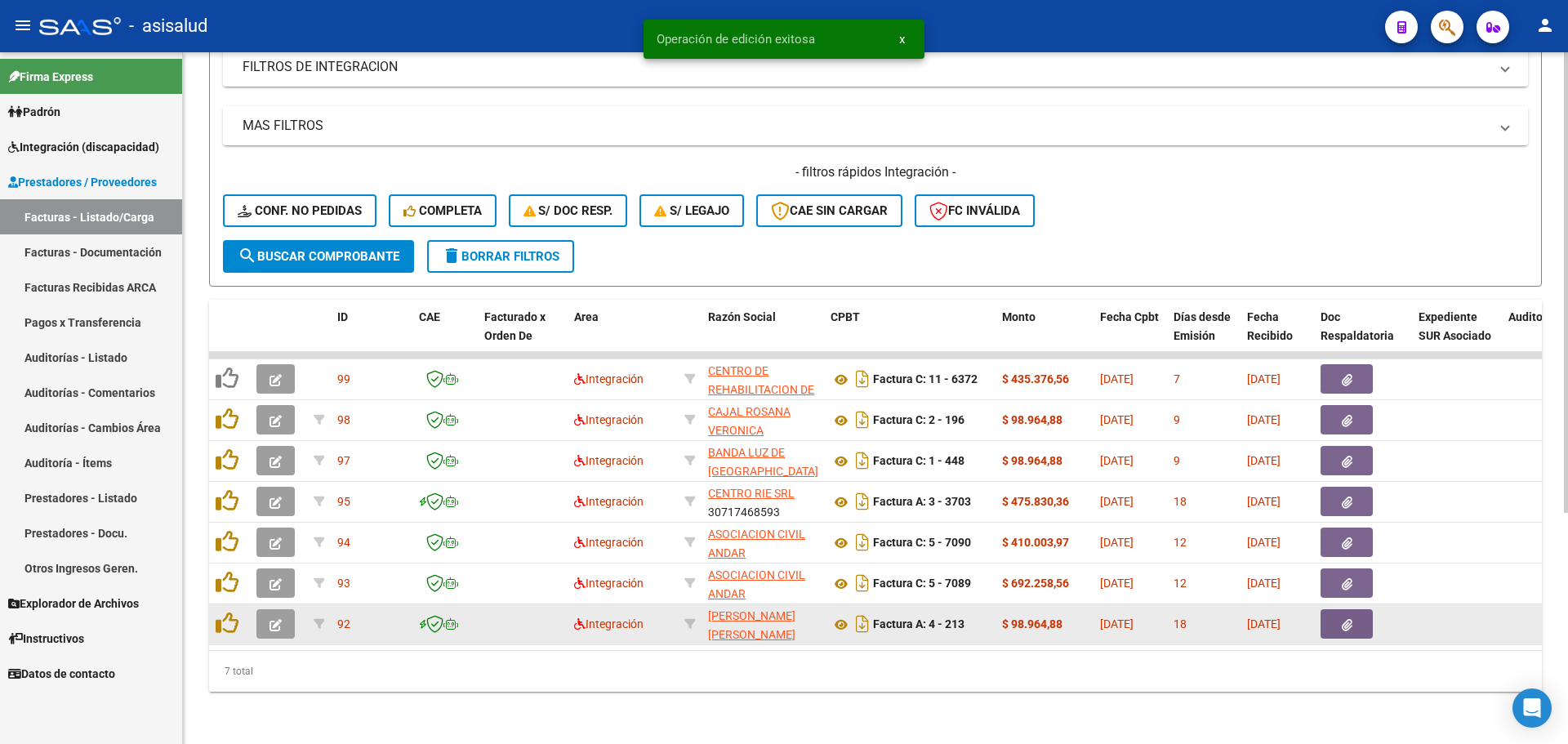
scroll to position [301, 0]
click at [283, 614] on button "button" at bounding box center [275, 624] width 38 height 29
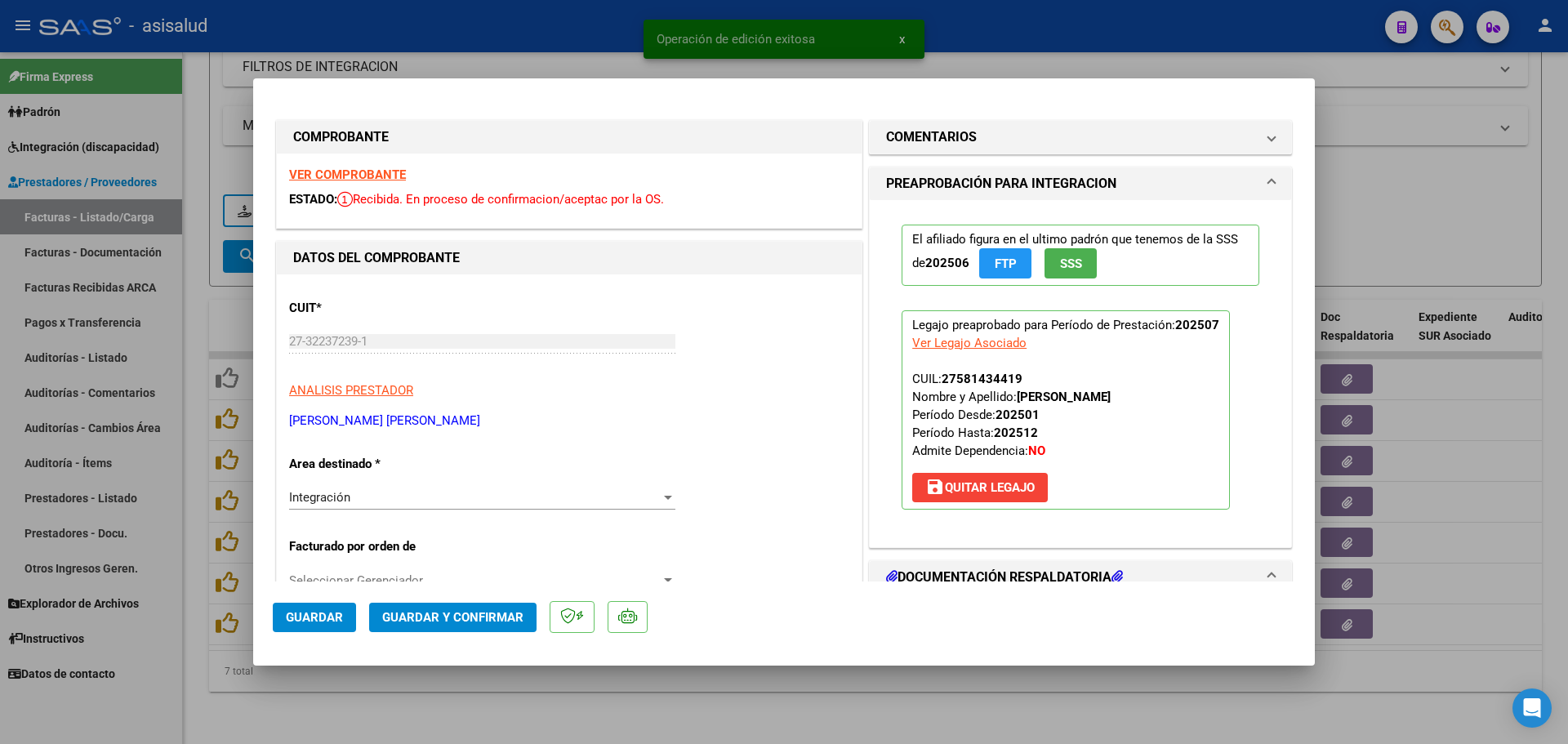
click at [351, 177] on strong "VER COMPROBANTE" at bounding box center [347, 174] width 117 height 15
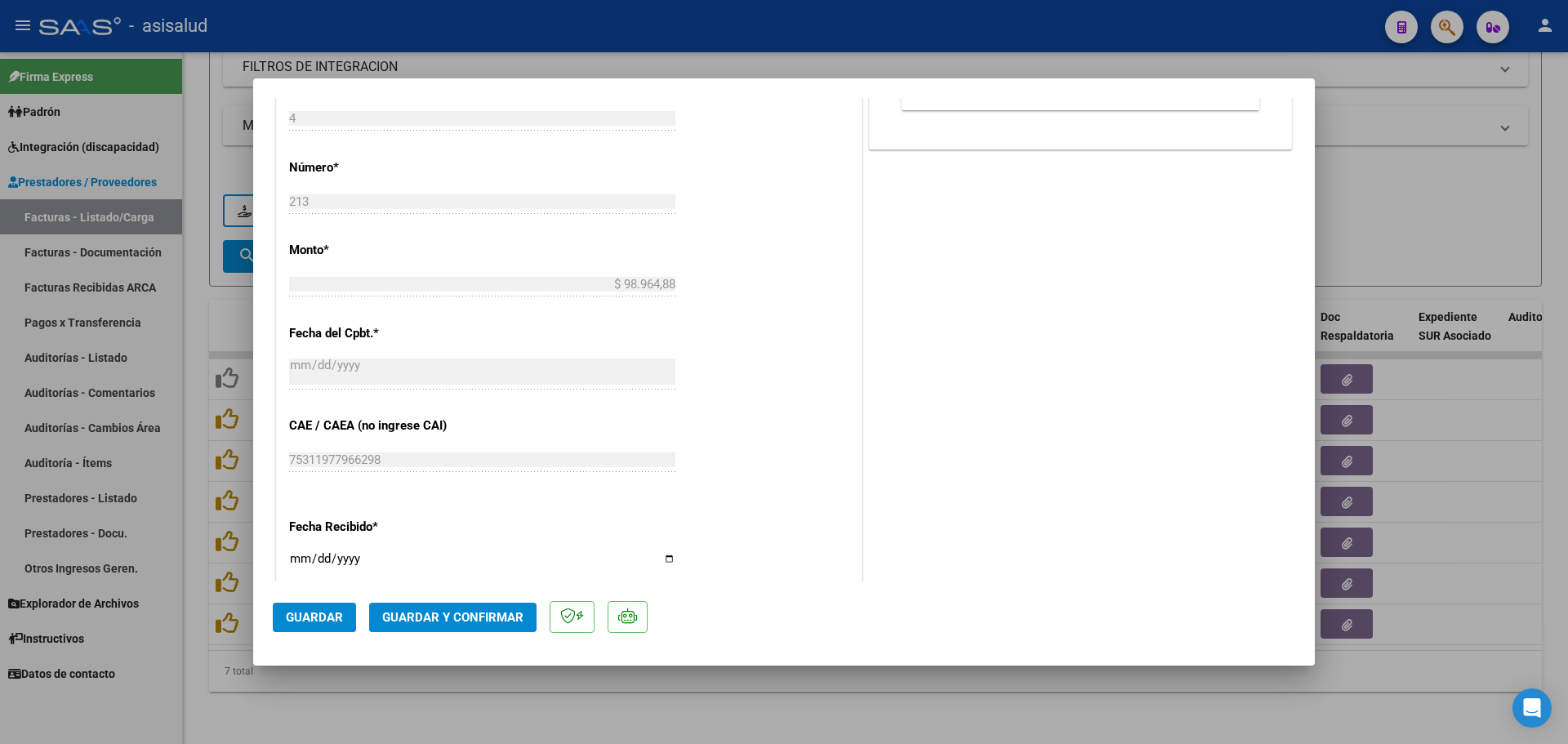
scroll to position [898, 0]
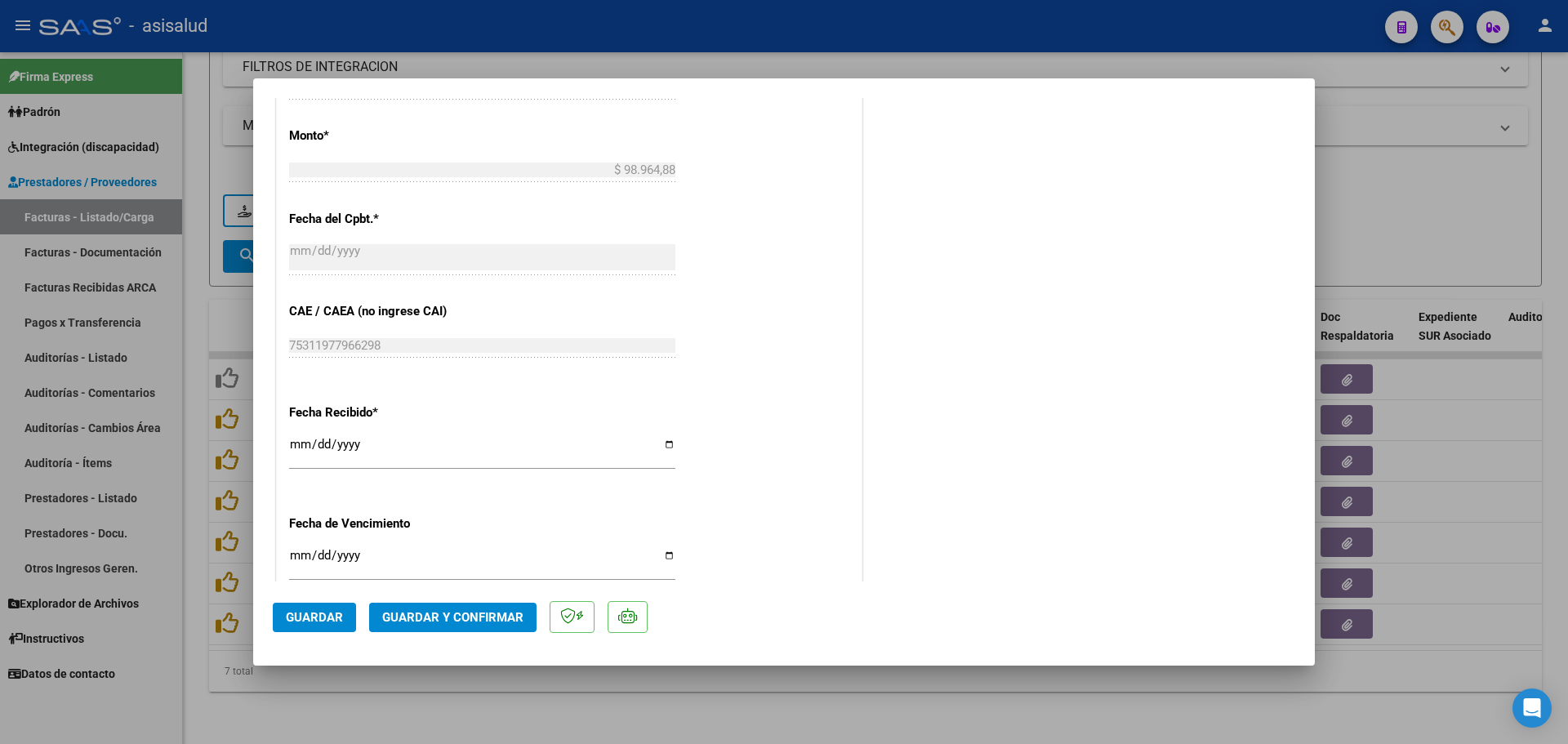
click at [299, 556] on input "Ingresar la fecha" at bounding box center [482, 561] width 386 height 26
type input "[DATE]"
click at [467, 615] on span "Guardar y Confirmar" at bounding box center [453, 617] width 141 height 15
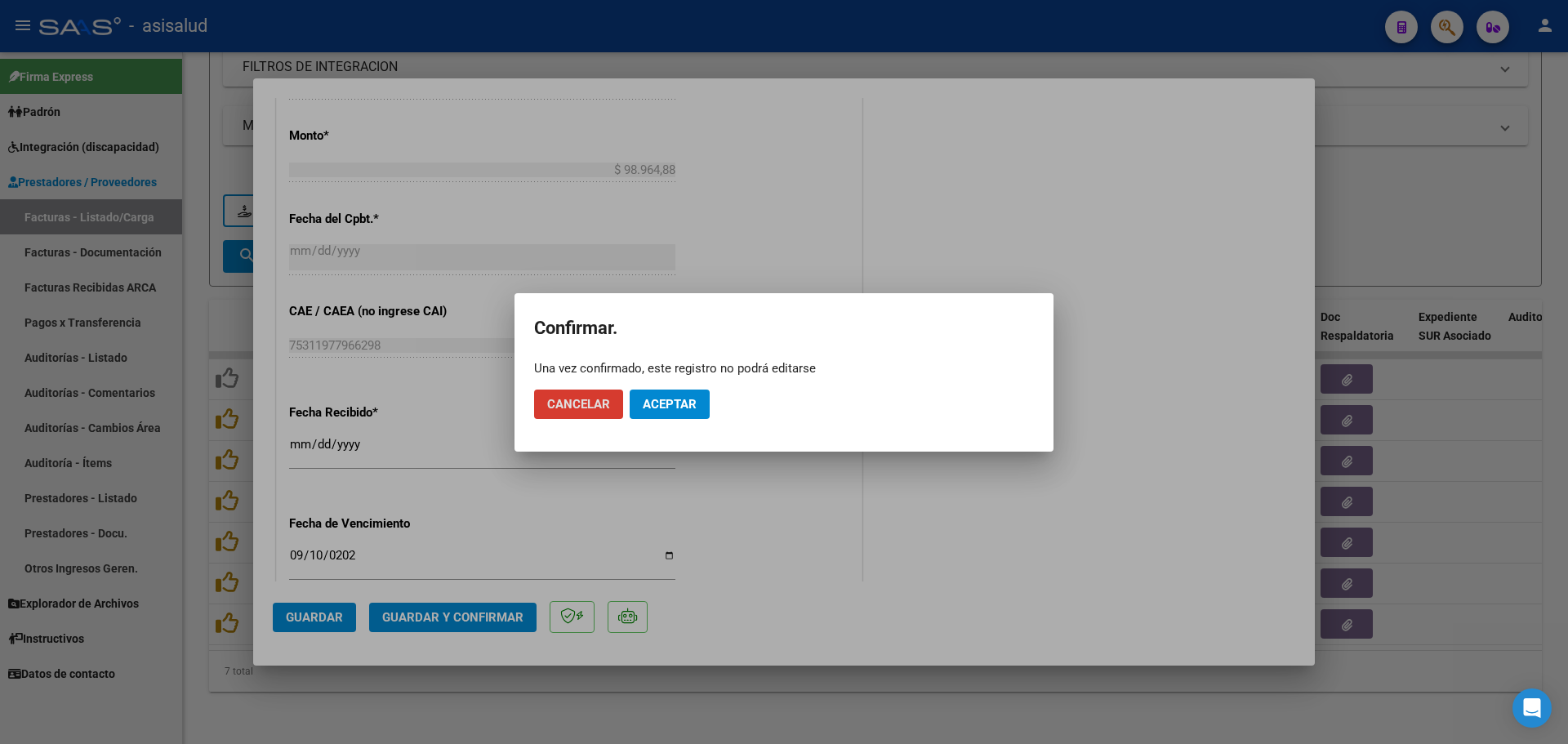
click at [667, 394] on button "Aceptar" at bounding box center [670, 404] width 80 height 29
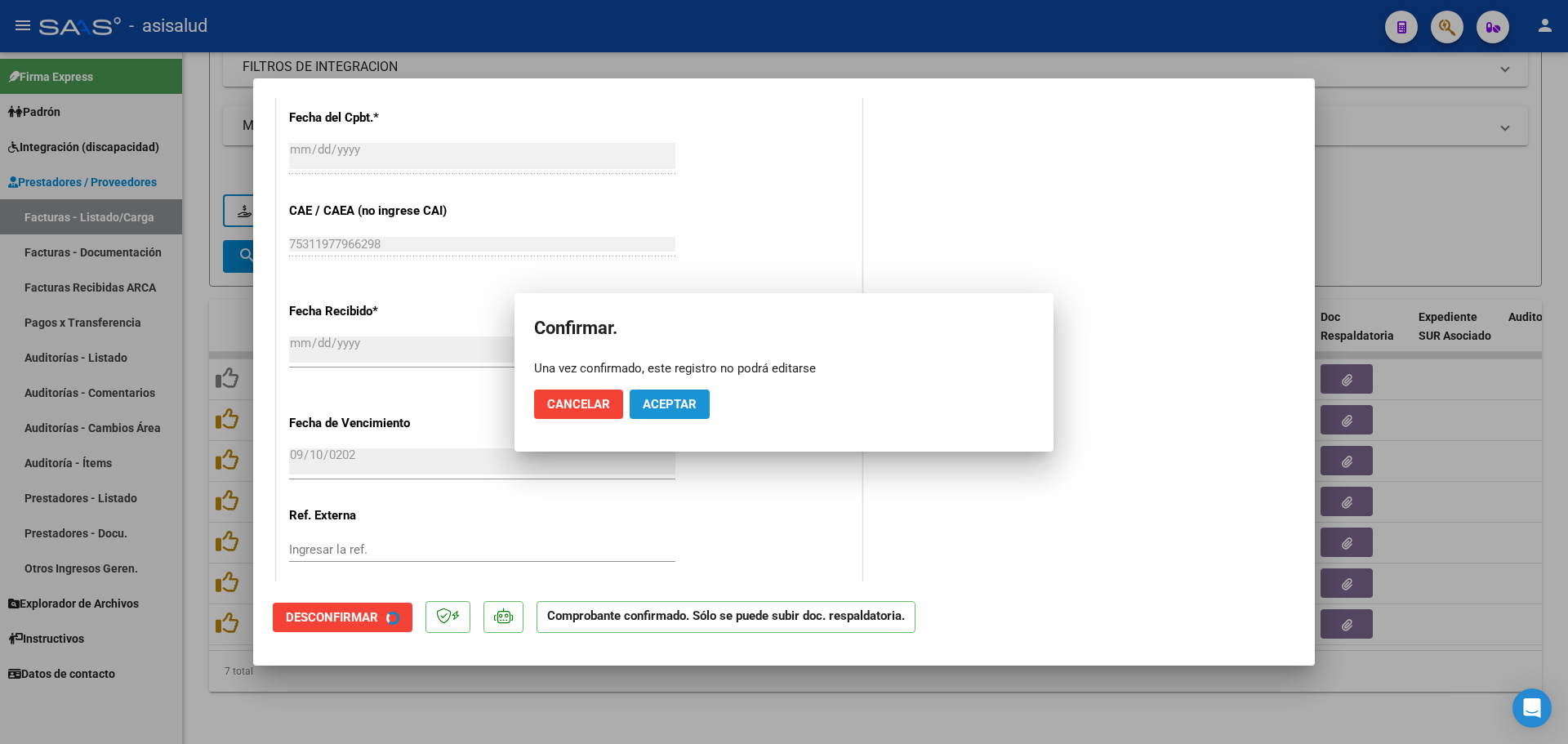
scroll to position [797, 0]
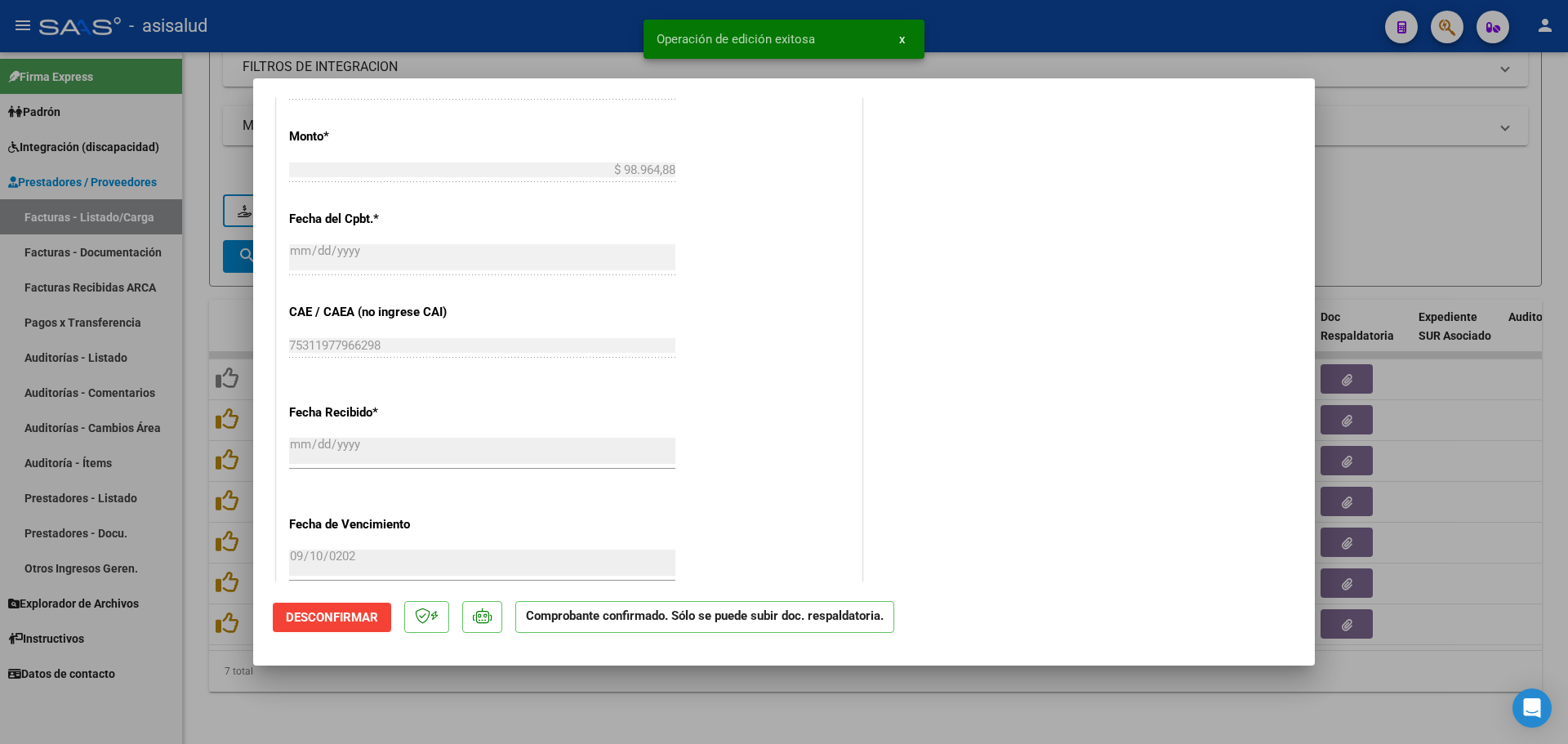
click at [1349, 229] on div at bounding box center [784, 372] width 1568 height 744
type input "$ 0,00"
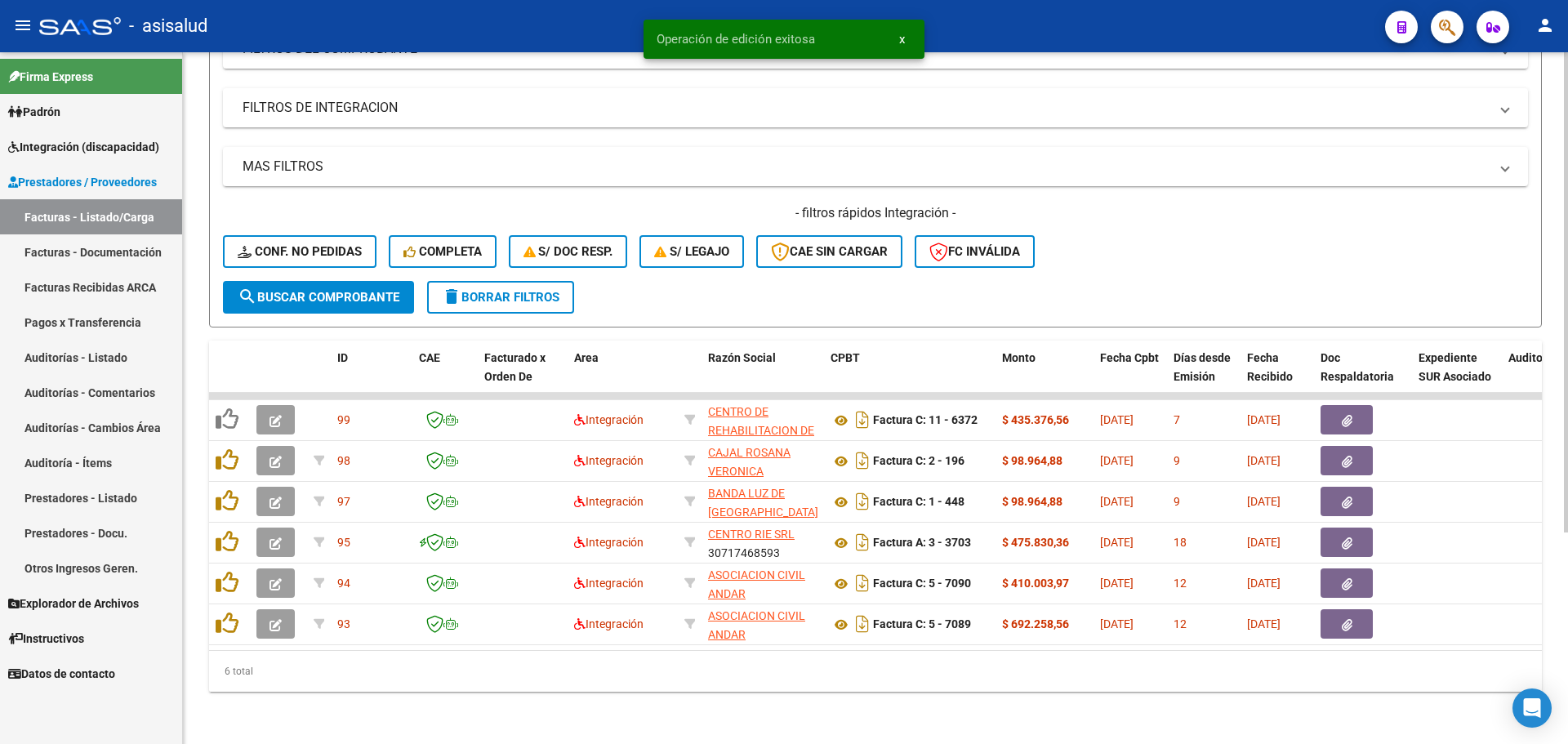
scroll to position [260, 0]
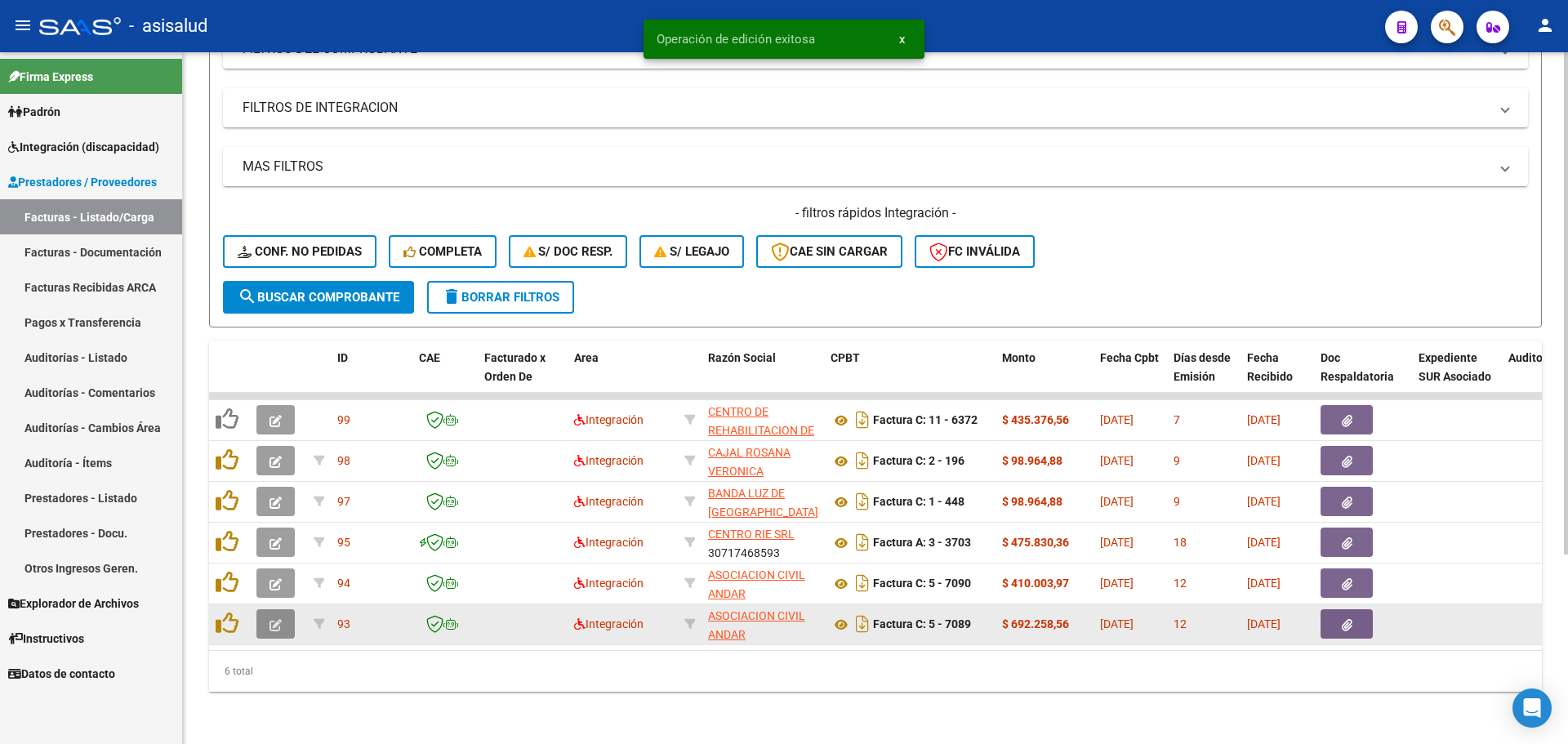
click at [279, 619] on icon "button" at bounding box center [275, 625] width 12 height 12
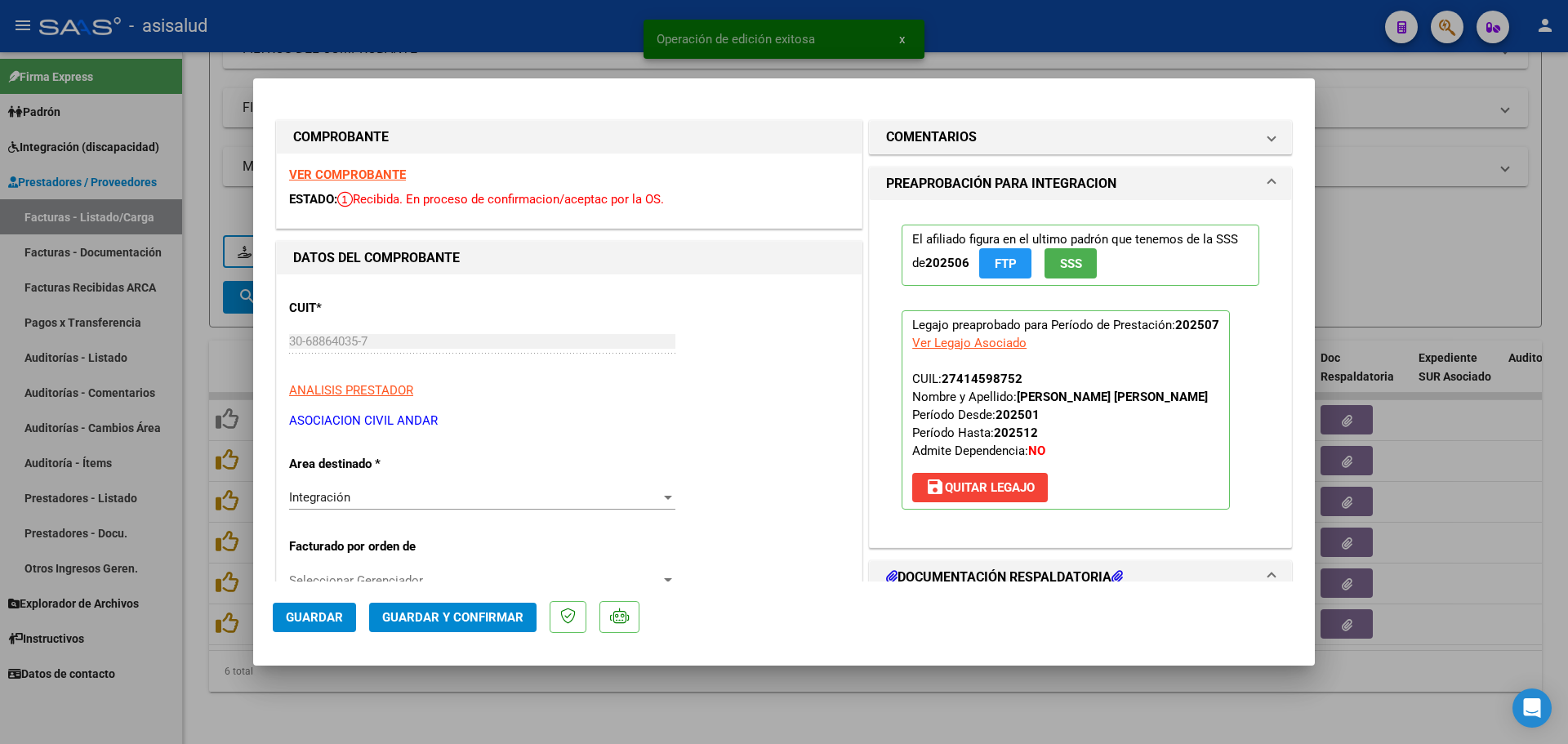
click at [366, 173] on strong "VER COMPROBANTE" at bounding box center [347, 174] width 117 height 15
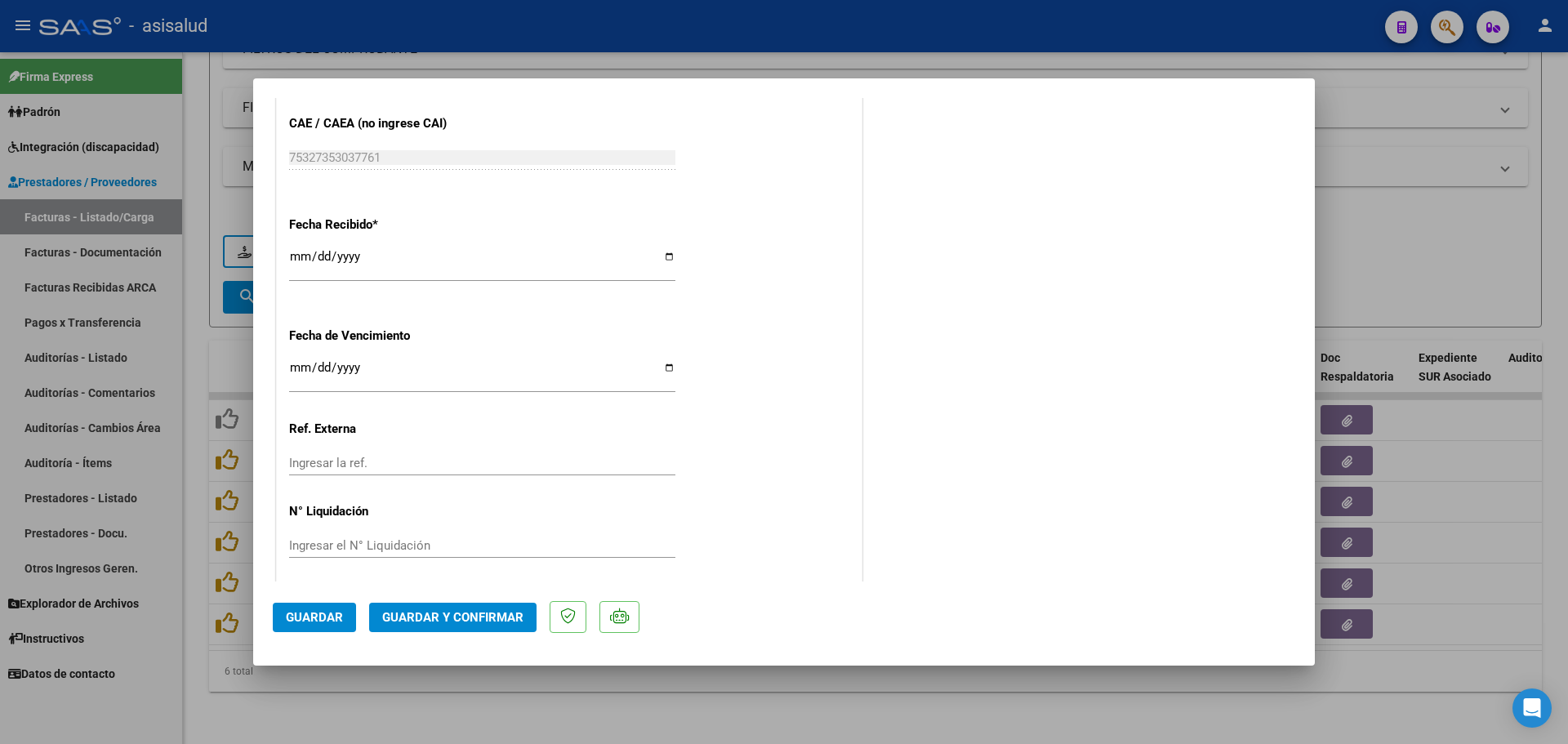
scroll to position [1094, 0]
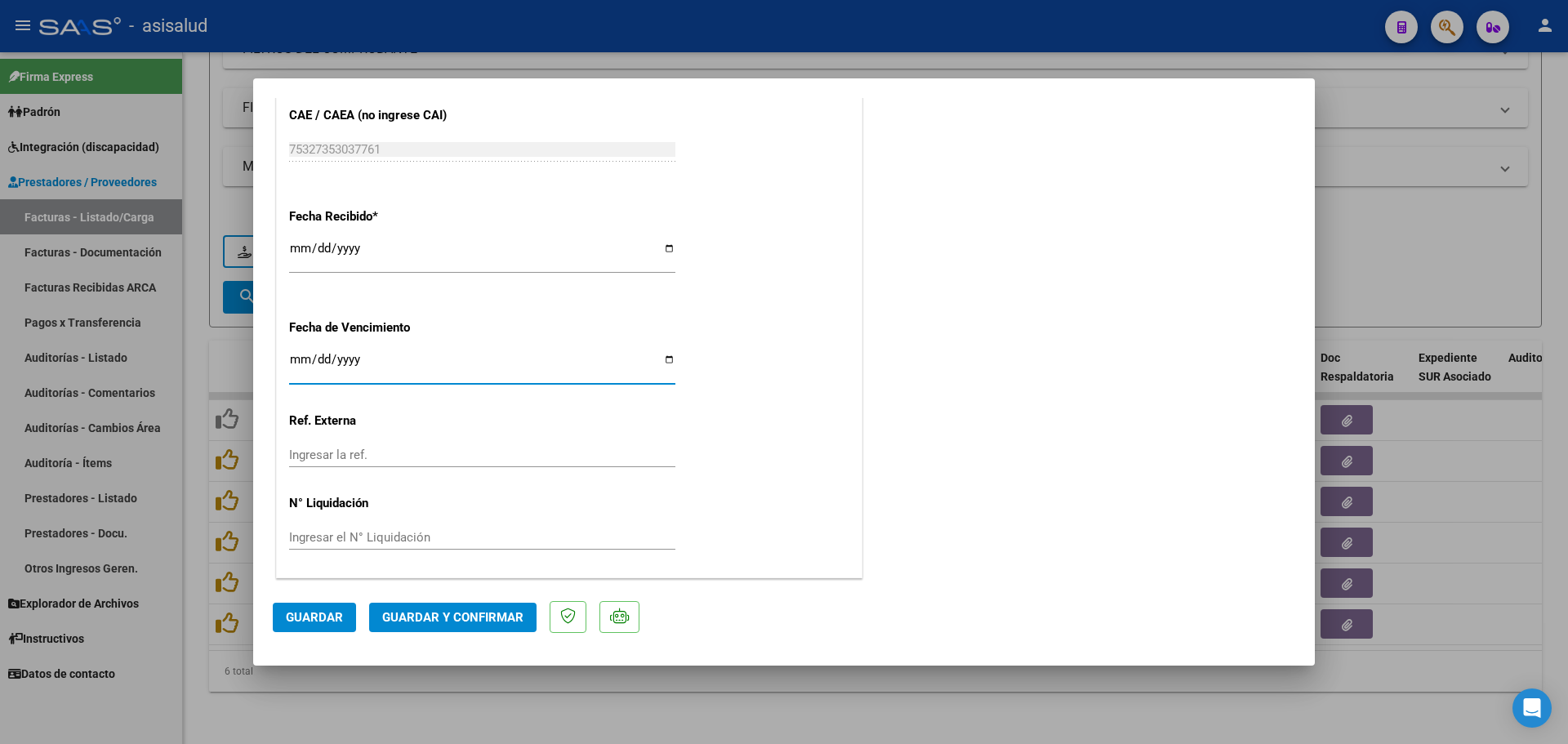
click at [295, 361] on input "[DATE]" at bounding box center [482, 366] width 386 height 26
type input "[DATE]"
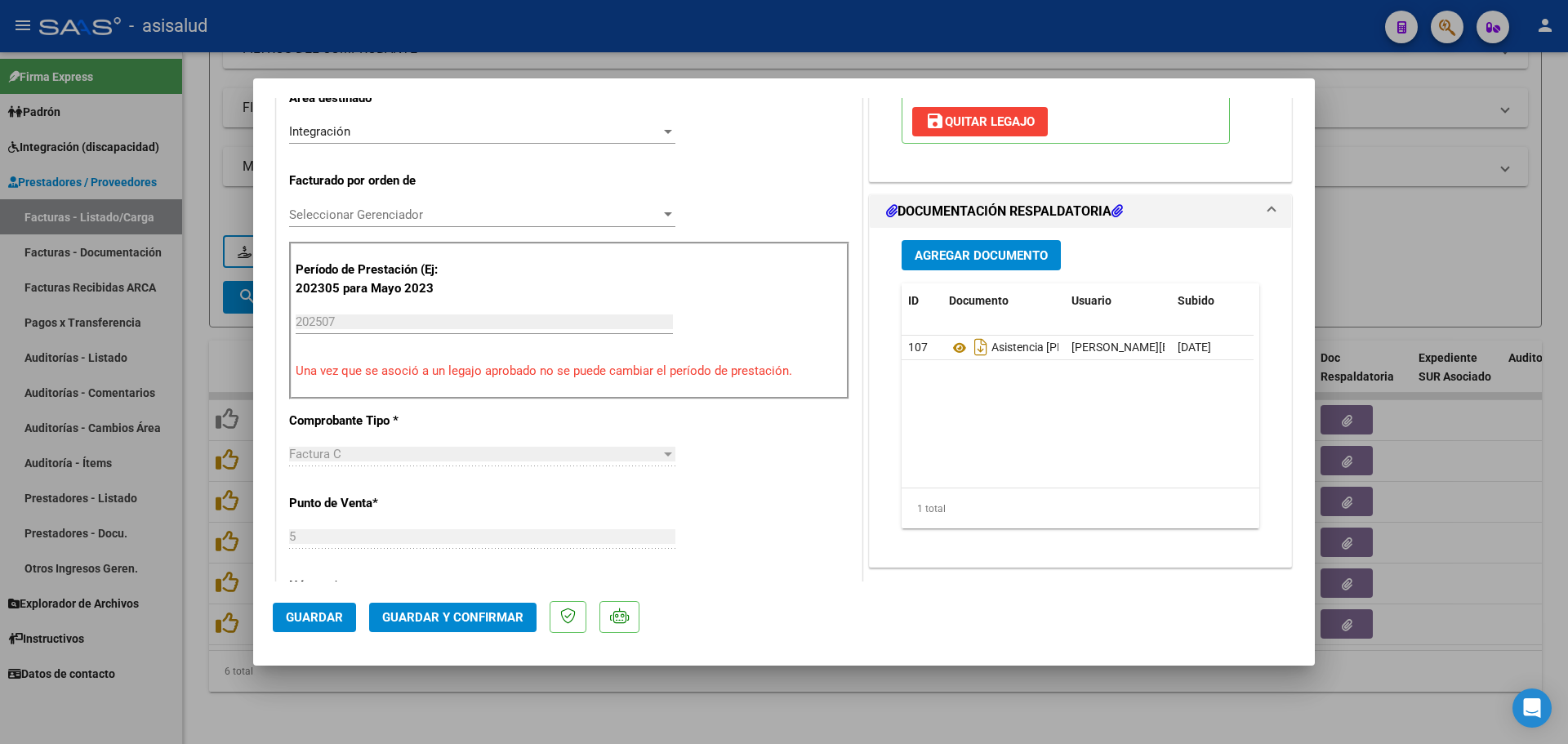
scroll to position [359, 0]
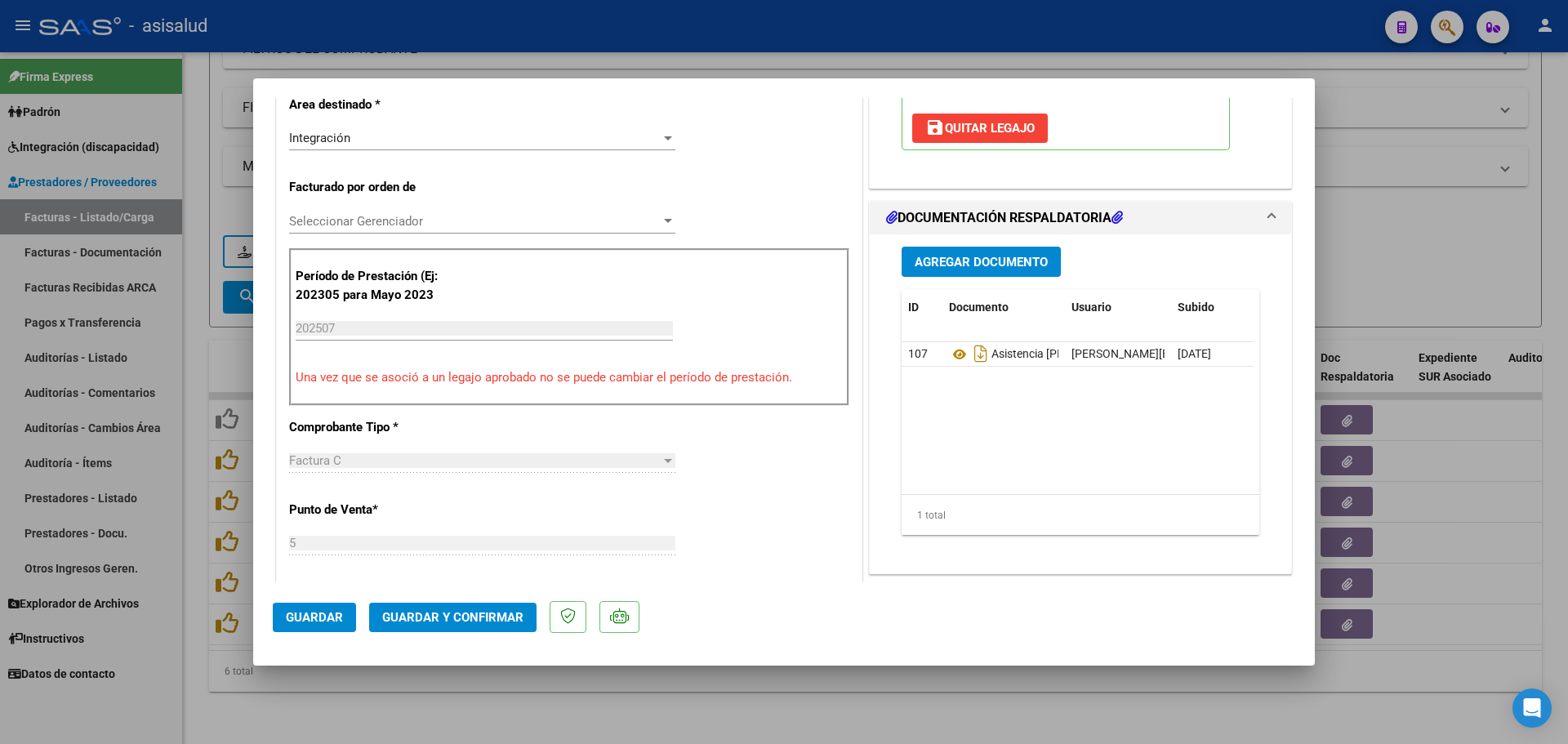
click at [506, 602] on button "Guardar y Confirmar" at bounding box center [453, 617] width 167 height 29
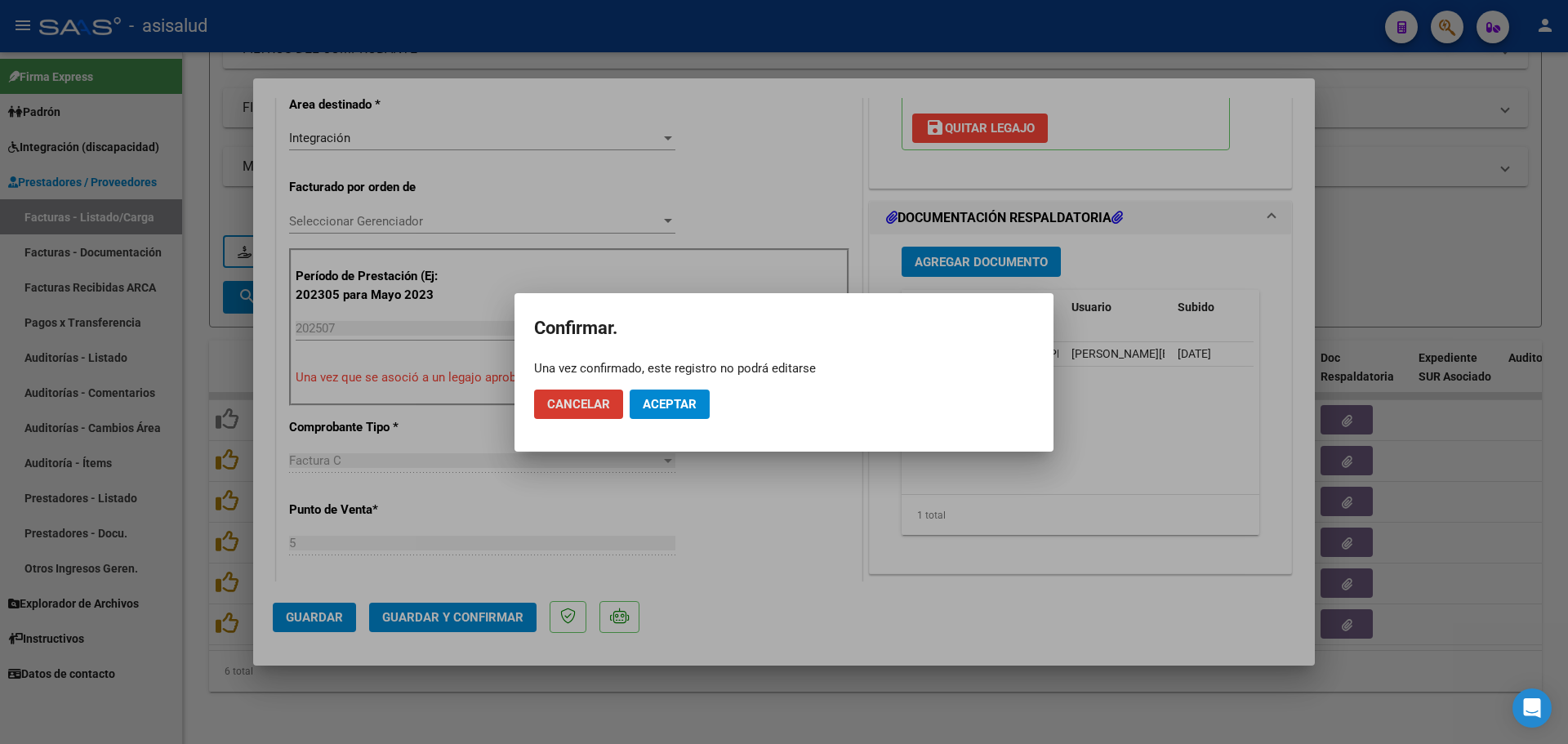
click at [685, 412] on button "Aceptar" at bounding box center [670, 404] width 80 height 29
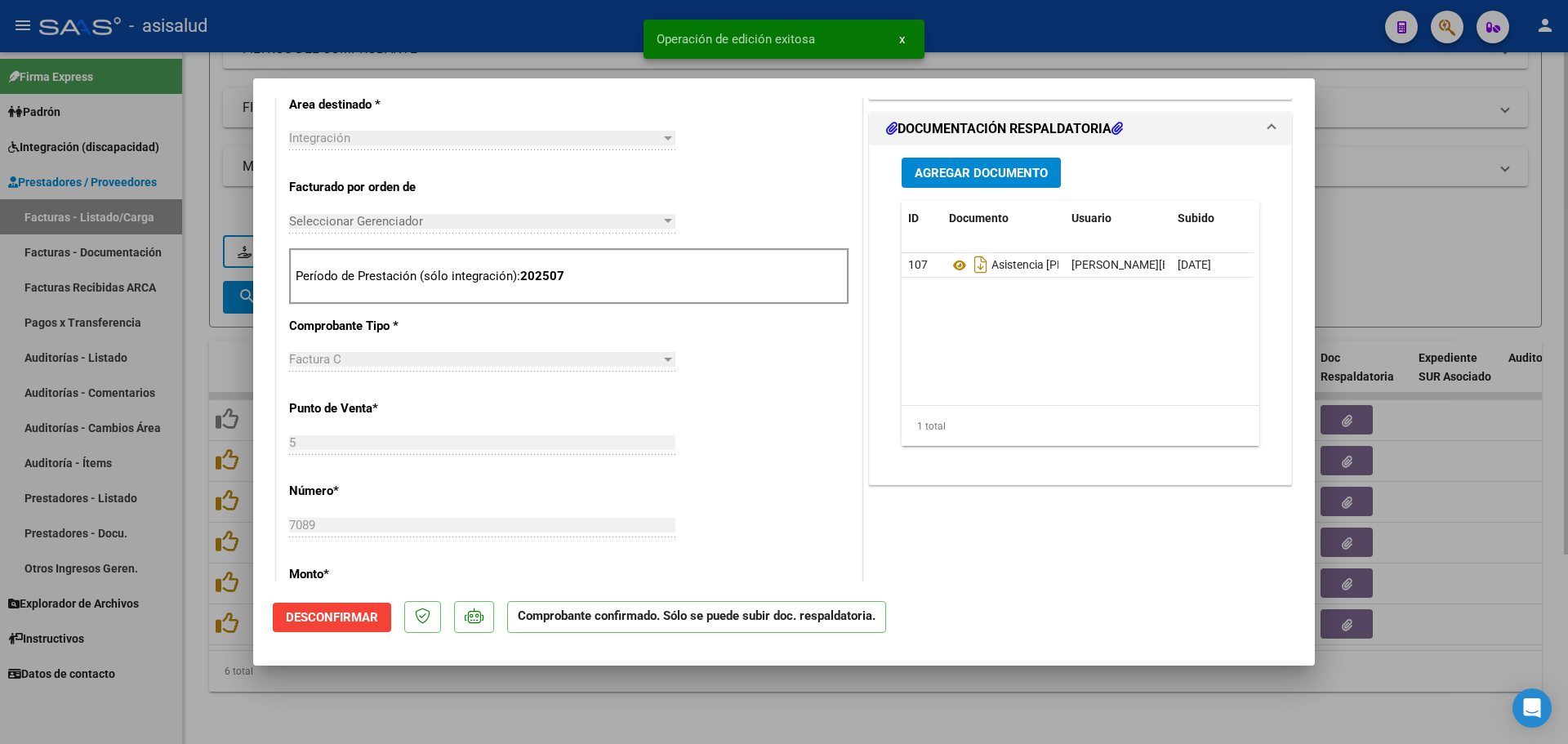
drag, startPoint x: 1415, startPoint y: 172, endPoint x: 1330, endPoint y: 182, distance: 85.6
click at [1416, 171] on div at bounding box center [784, 372] width 1568 height 744
type input "$ 0,00"
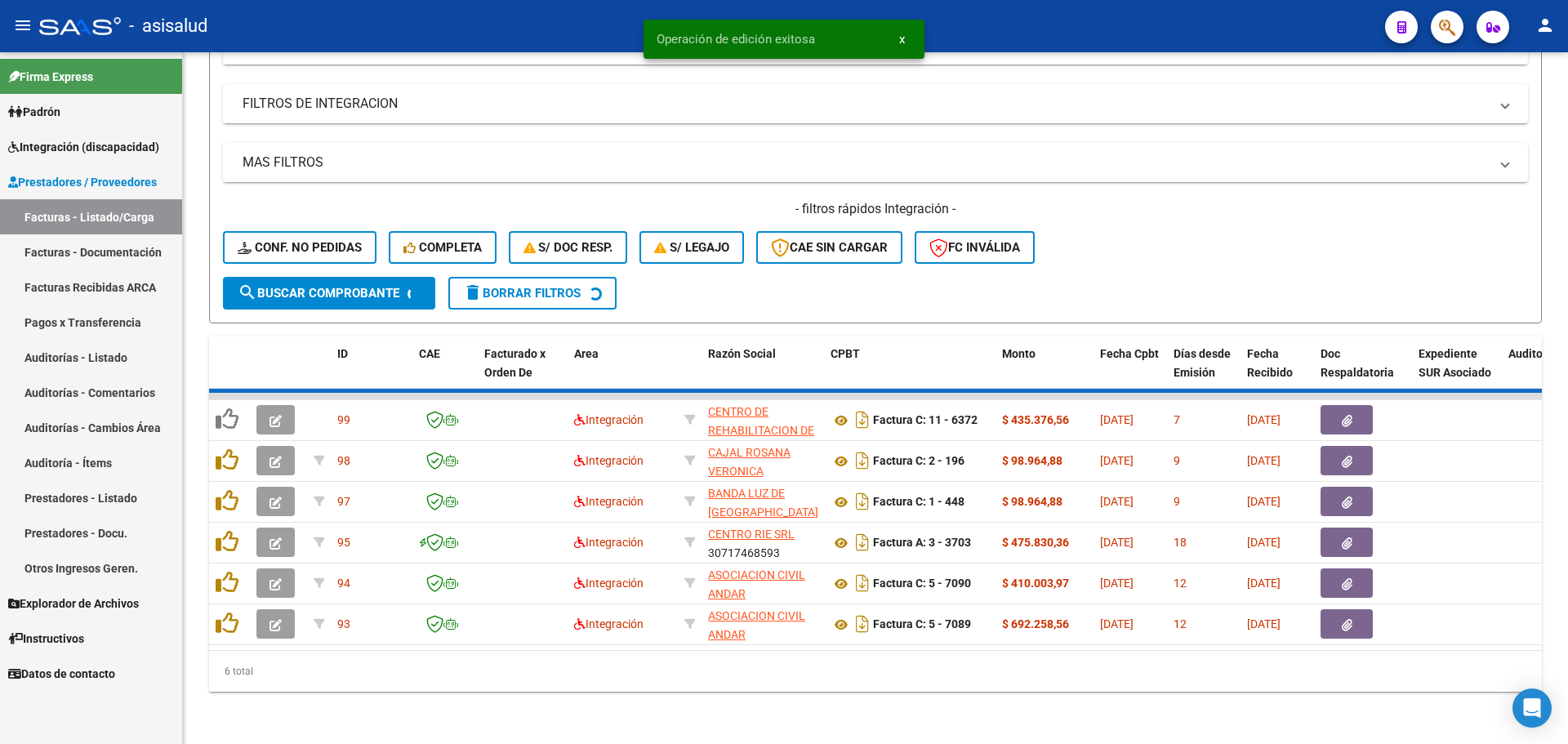
scroll to position [220, 0]
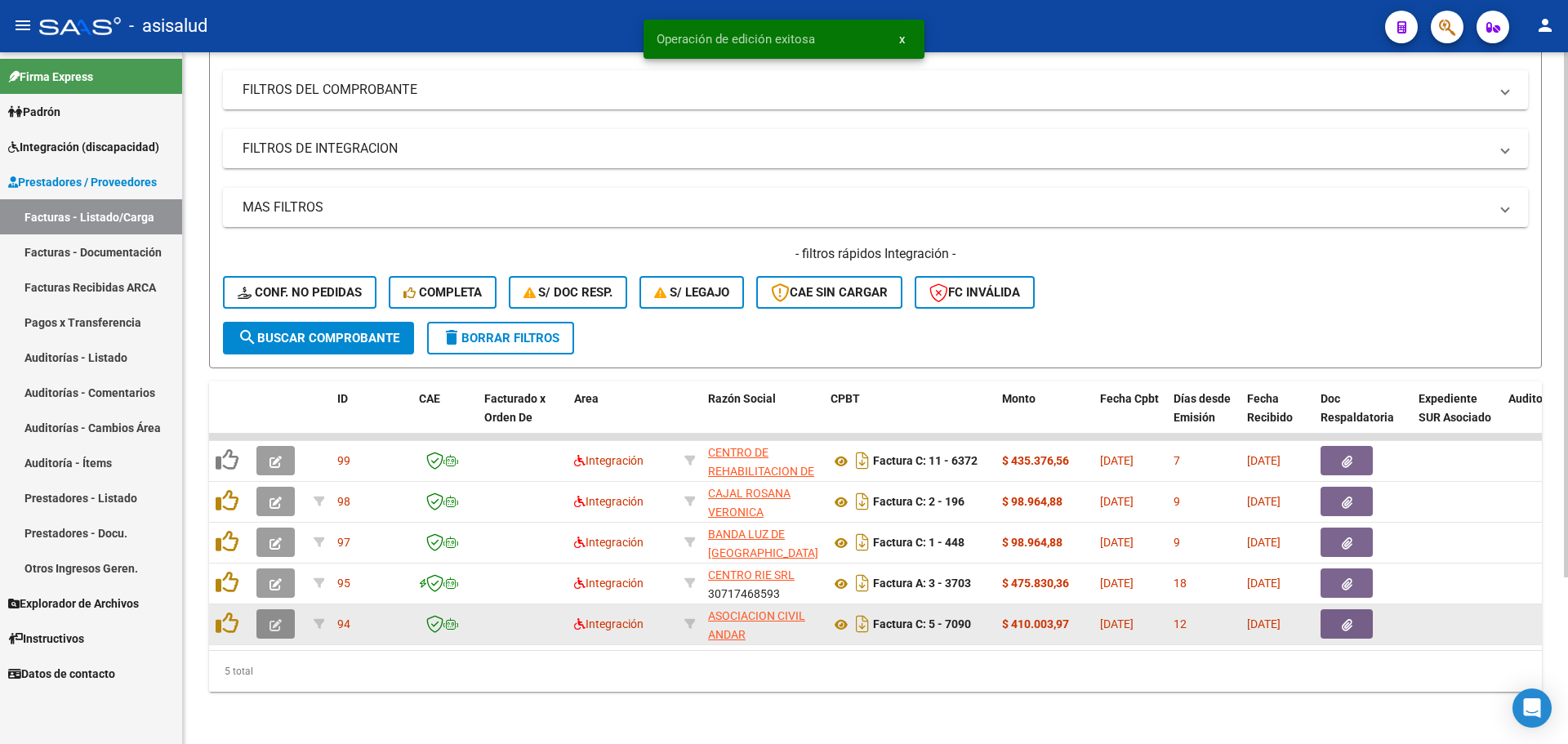
click at [275, 619] on icon "button" at bounding box center [275, 625] width 12 height 12
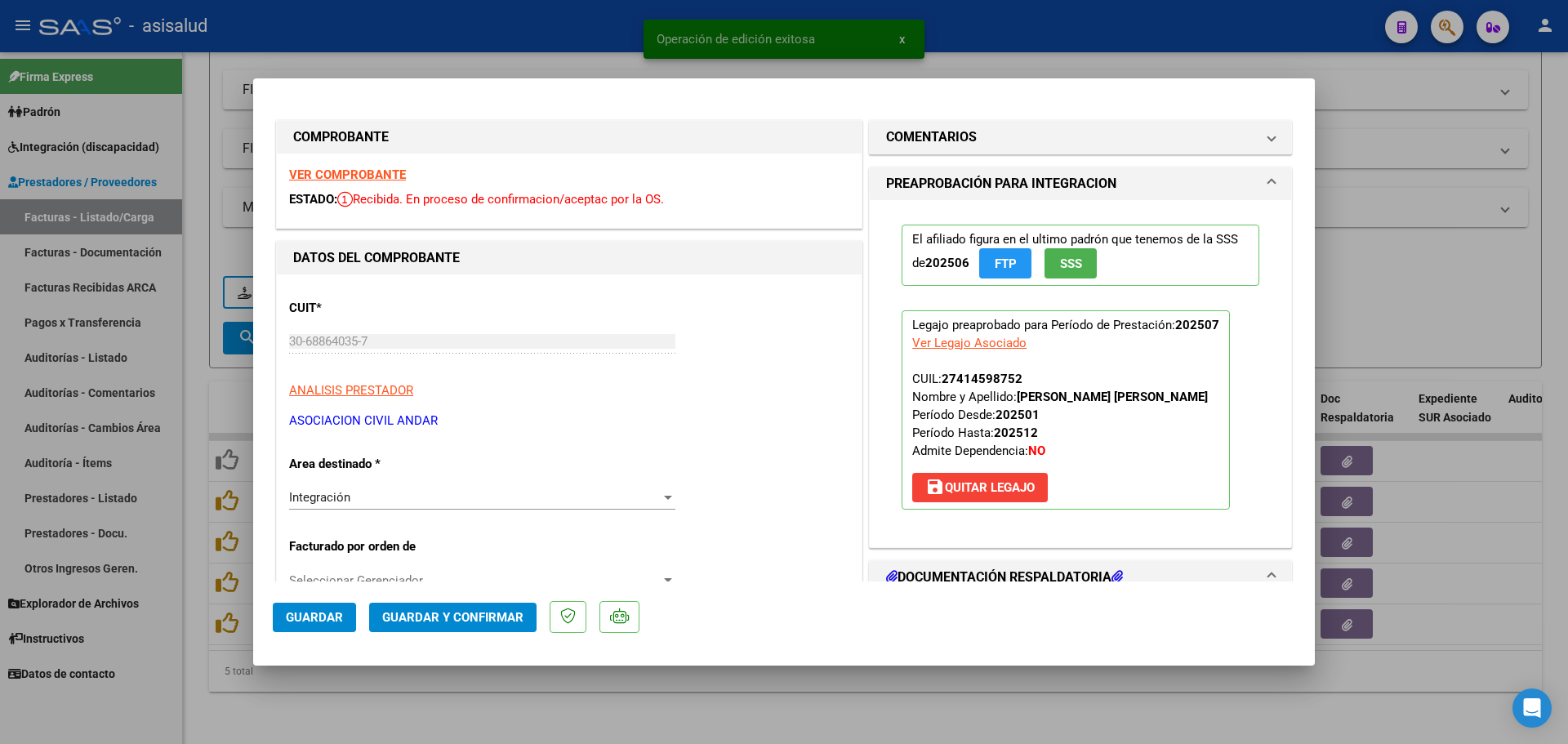
click at [354, 169] on strong "VER COMPROBANTE" at bounding box center [347, 174] width 117 height 15
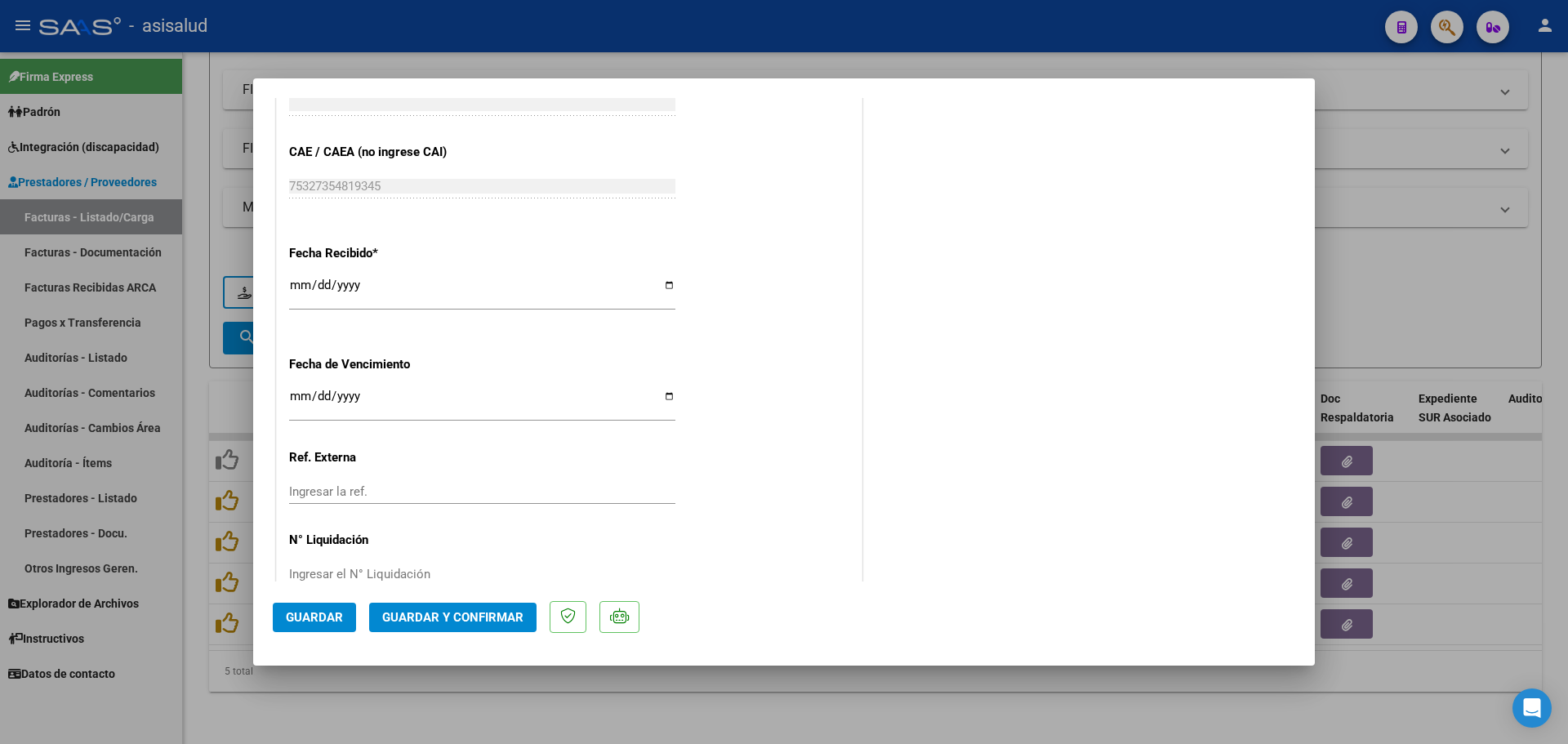
scroll to position [1061, 0]
click at [297, 393] on input "[DATE]" at bounding box center [482, 398] width 386 height 26
type input "[DATE]"
click at [370, 416] on div "[DATE] Ingresar la fecha" at bounding box center [482, 400] width 386 height 35
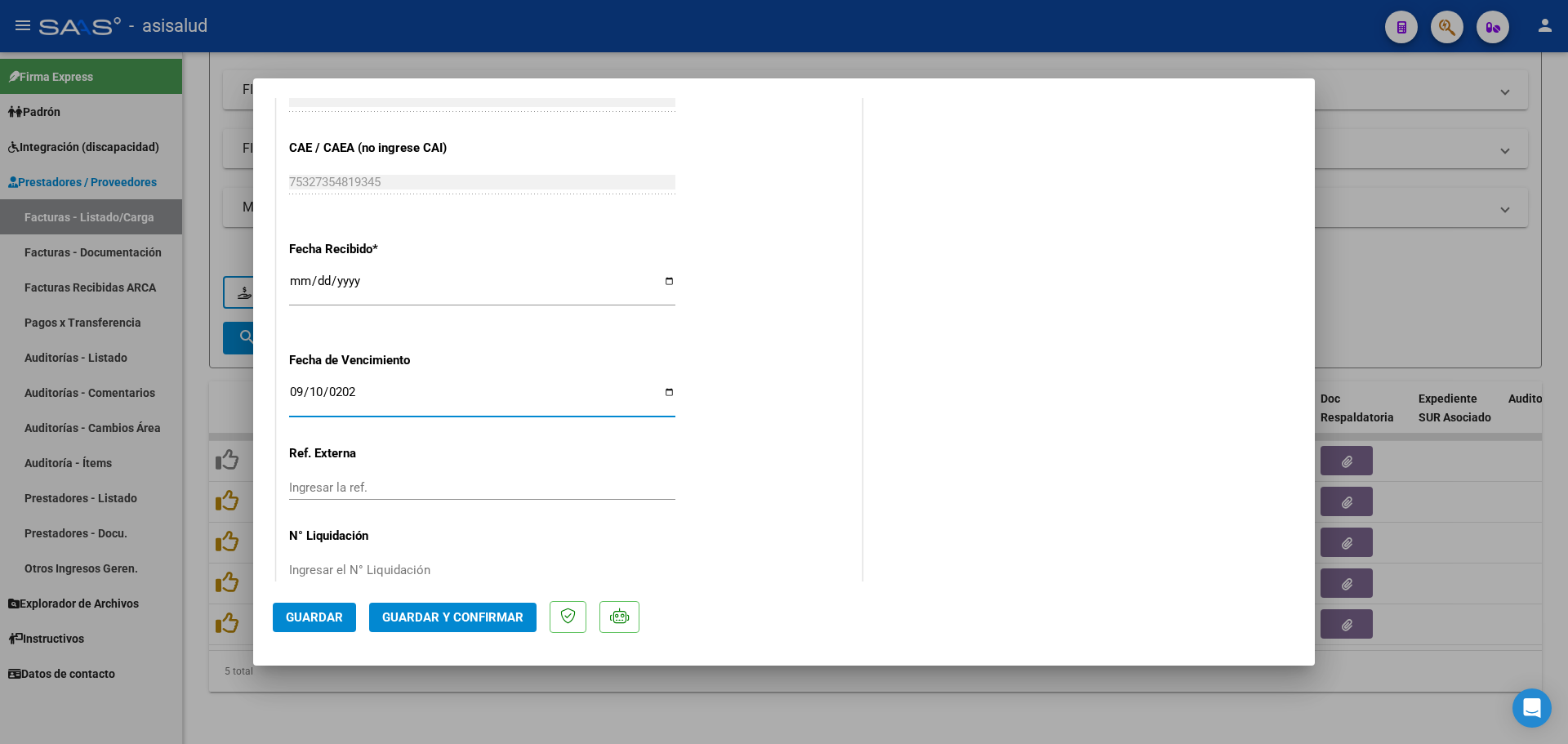
click at [521, 622] on span "Guardar y Confirmar" at bounding box center [453, 617] width 141 height 15
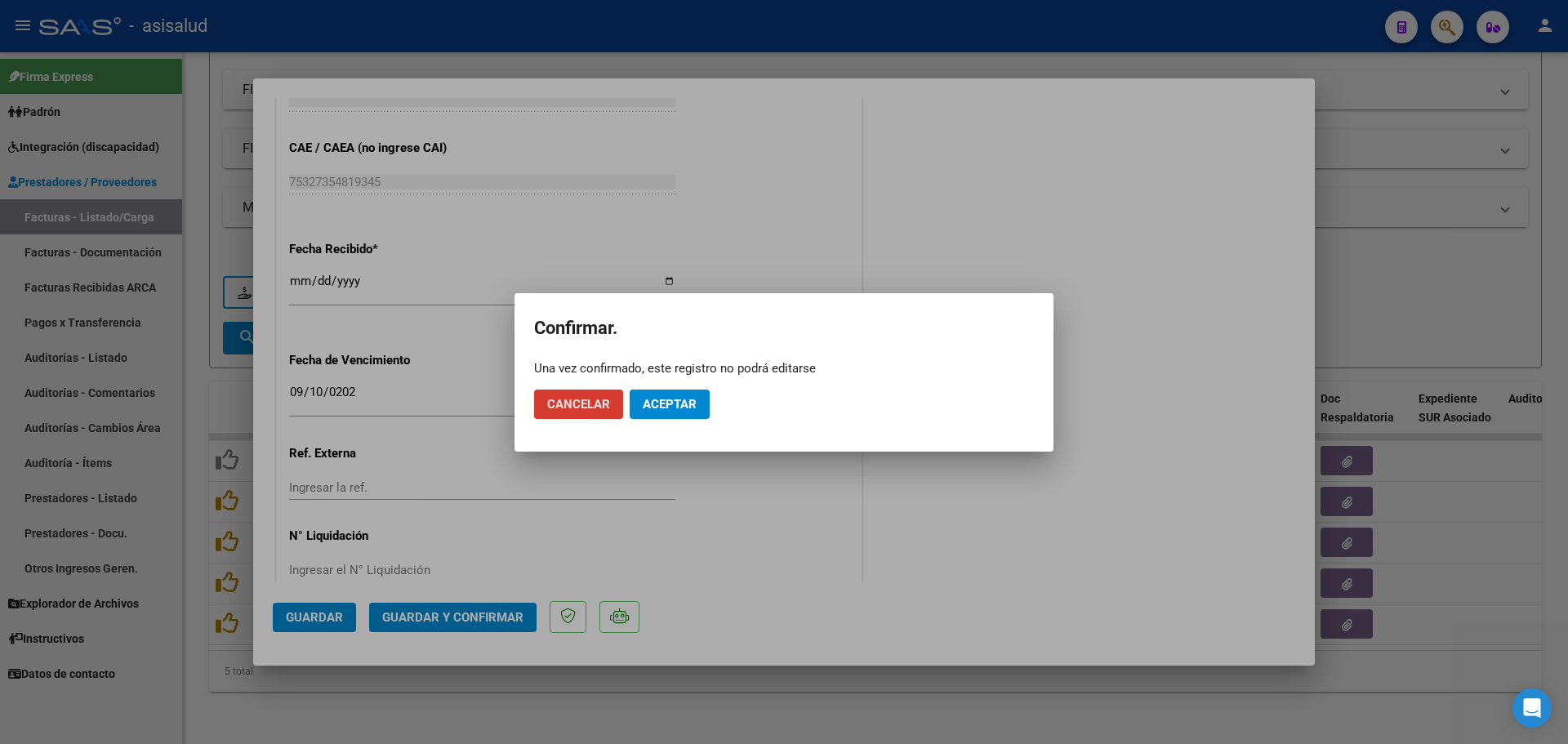
drag, startPoint x: 673, startPoint y: 396, endPoint x: 682, endPoint y: 401, distance: 10.3
click at [673, 397] on span "Aceptar" at bounding box center [670, 404] width 54 height 15
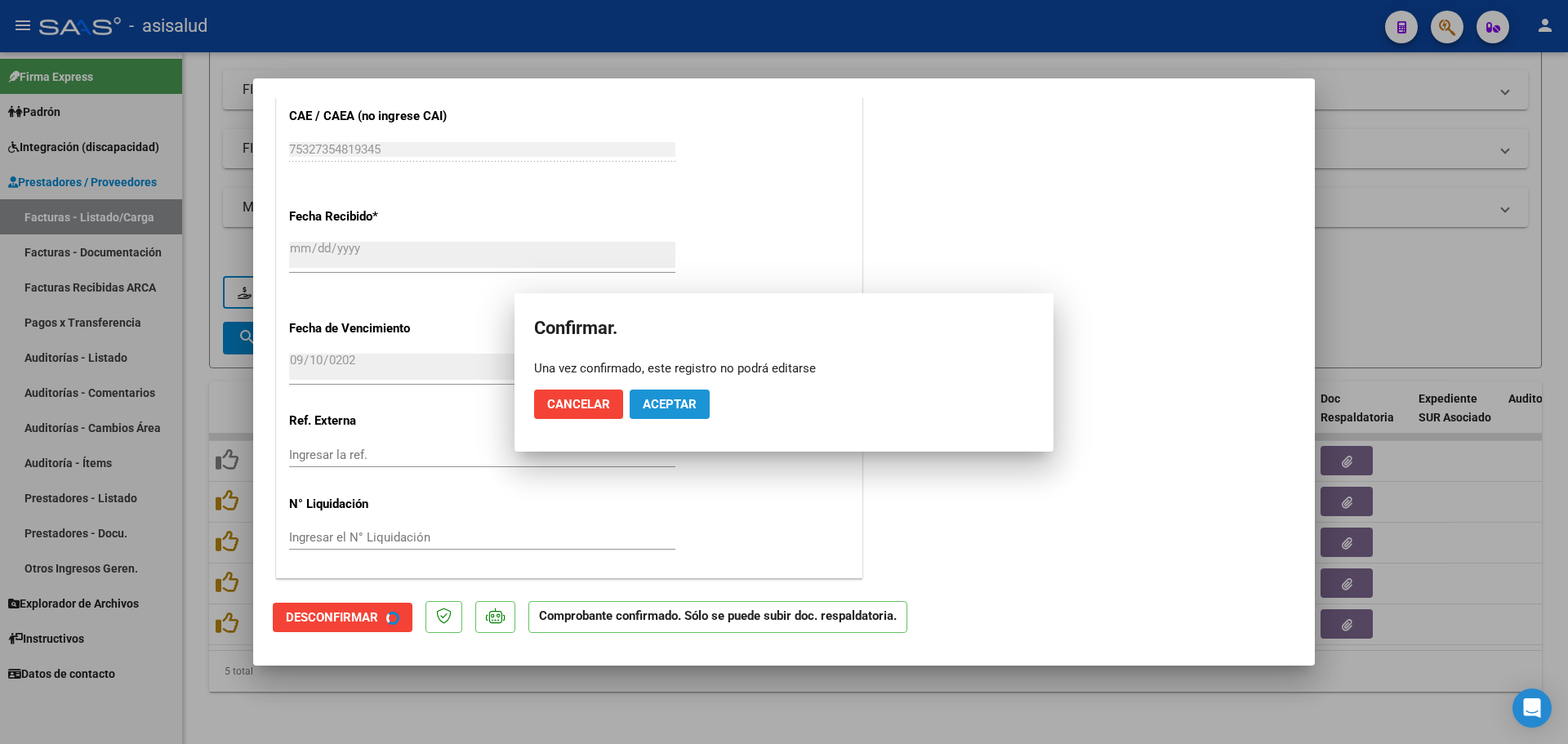
scroll to position [960, 0]
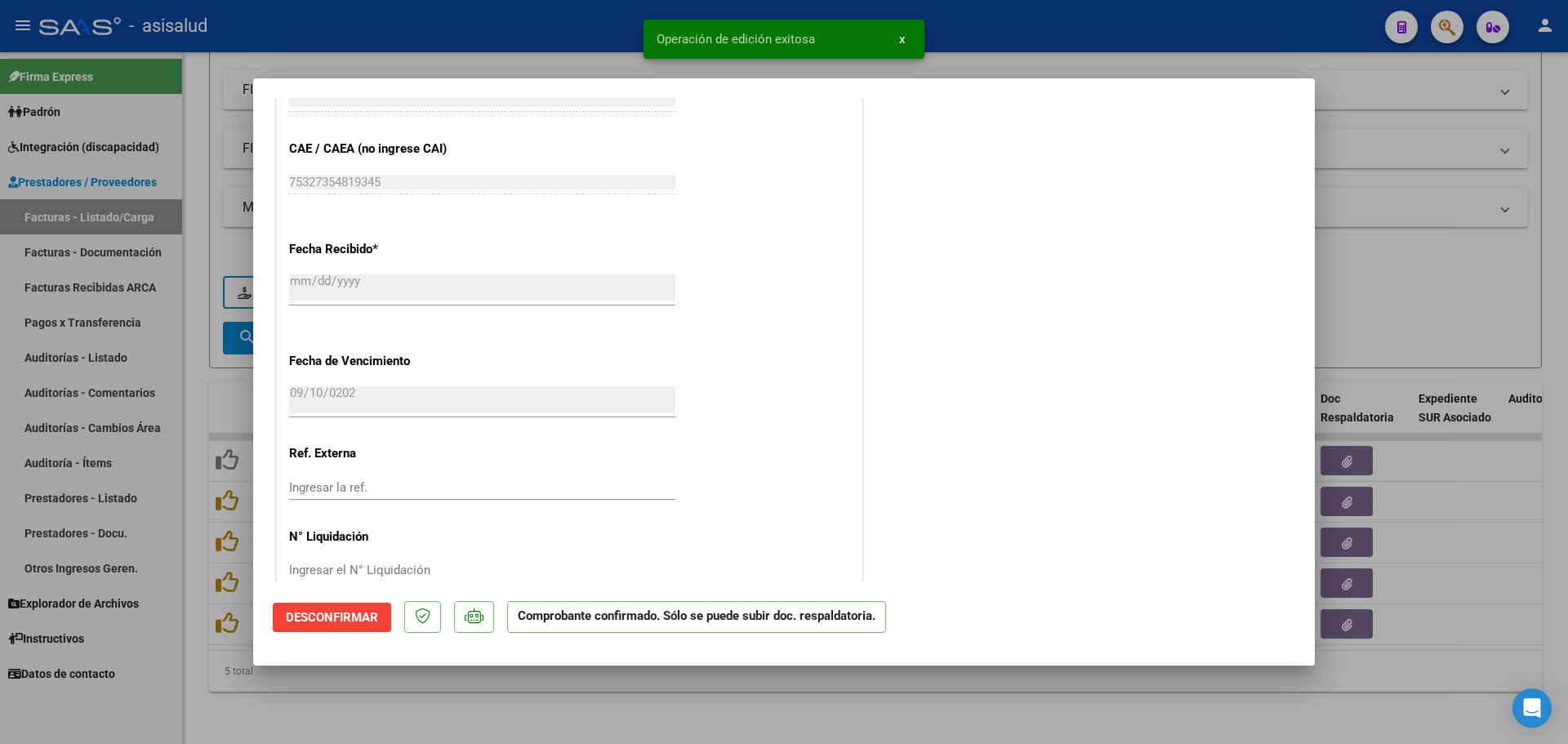
click at [1471, 260] on div at bounding box center [784, 372] width 1568 height 744
type input "$ 0,00"
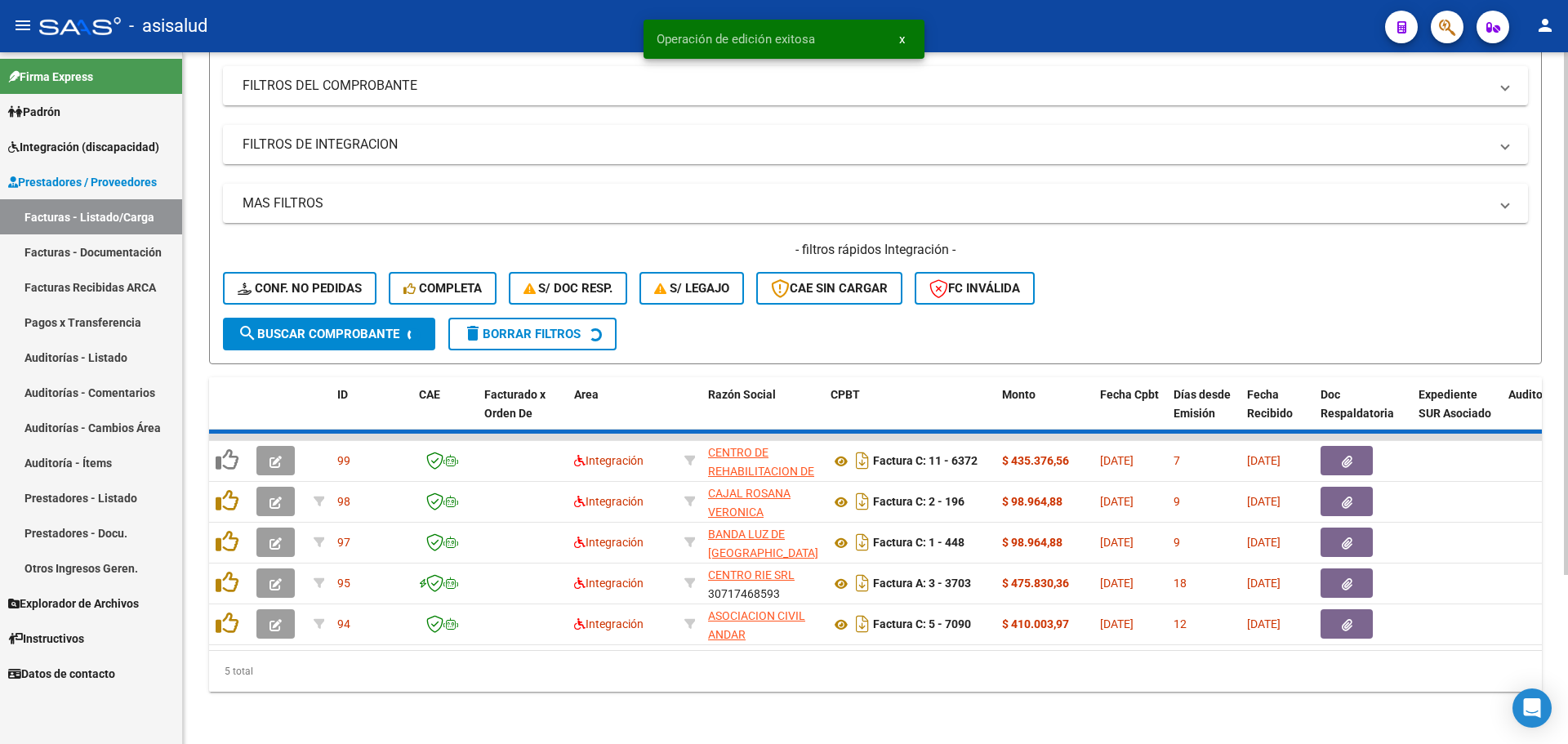
scroll to position [179, 0]
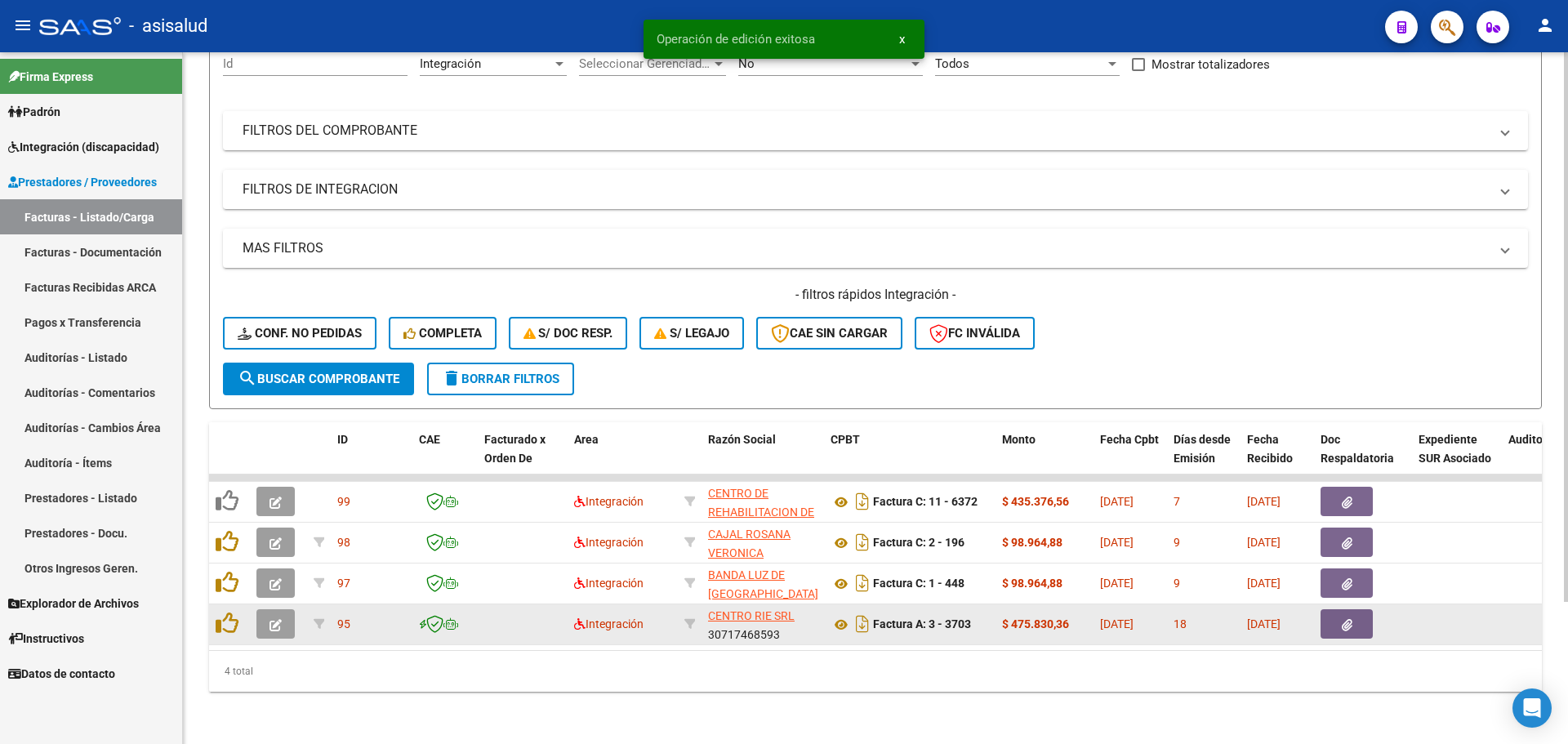
click at [280, 619] on icon "button" at bounding box center [275, 625] width 12 height 12
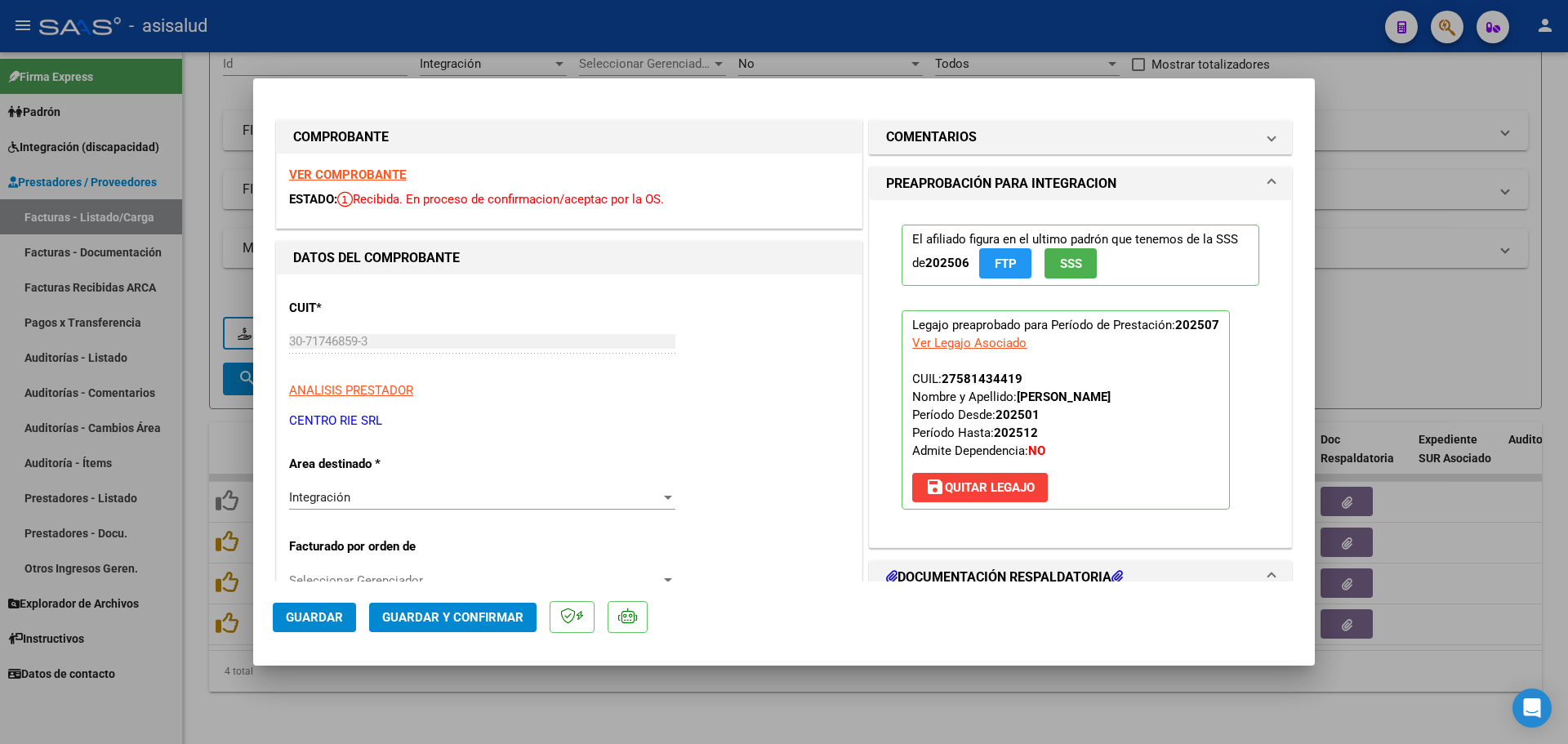
click at [326, 177] on strong "VER COMPROBANTE" at bounding box center [347, 174] width 117 height 15
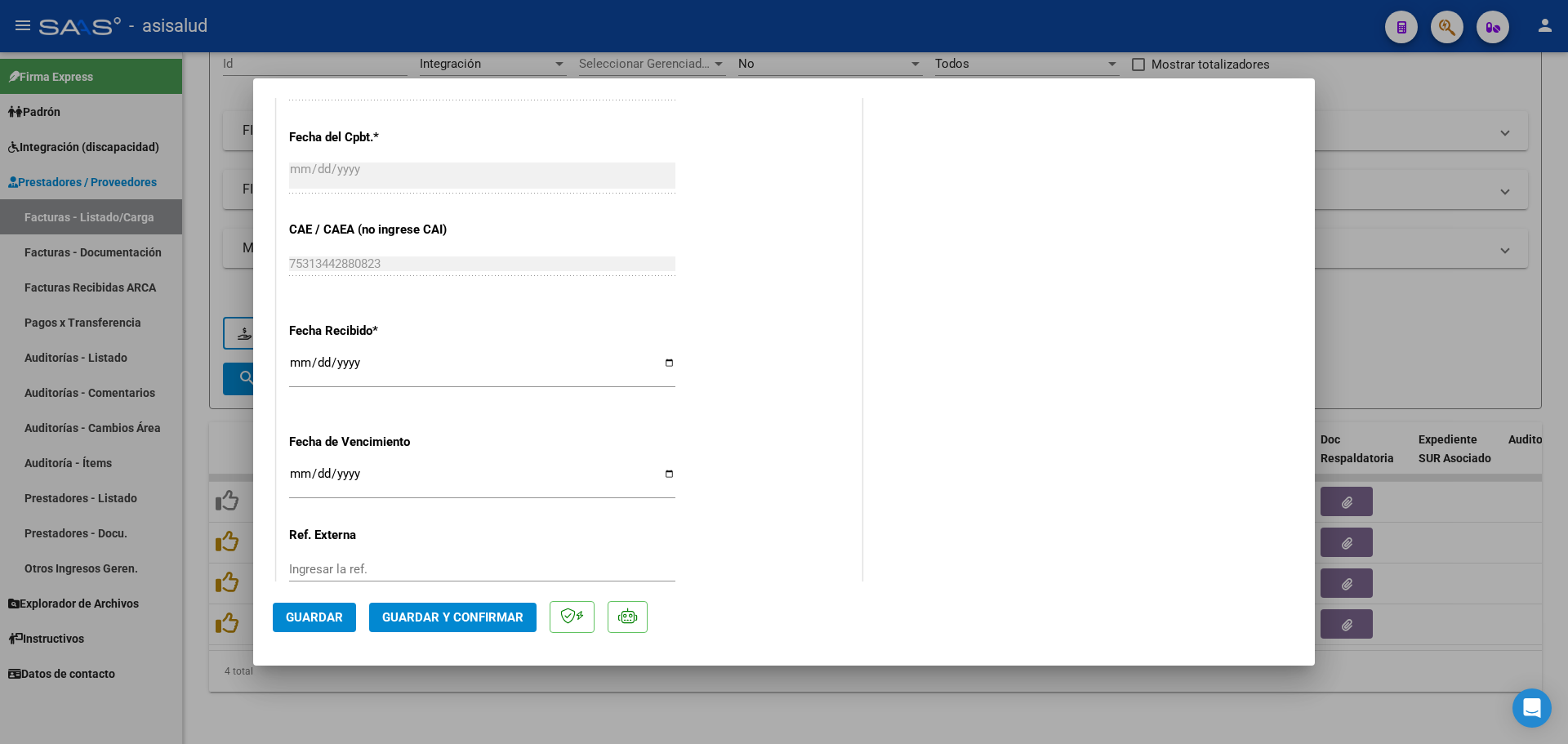
scroll to position [1061, 0]
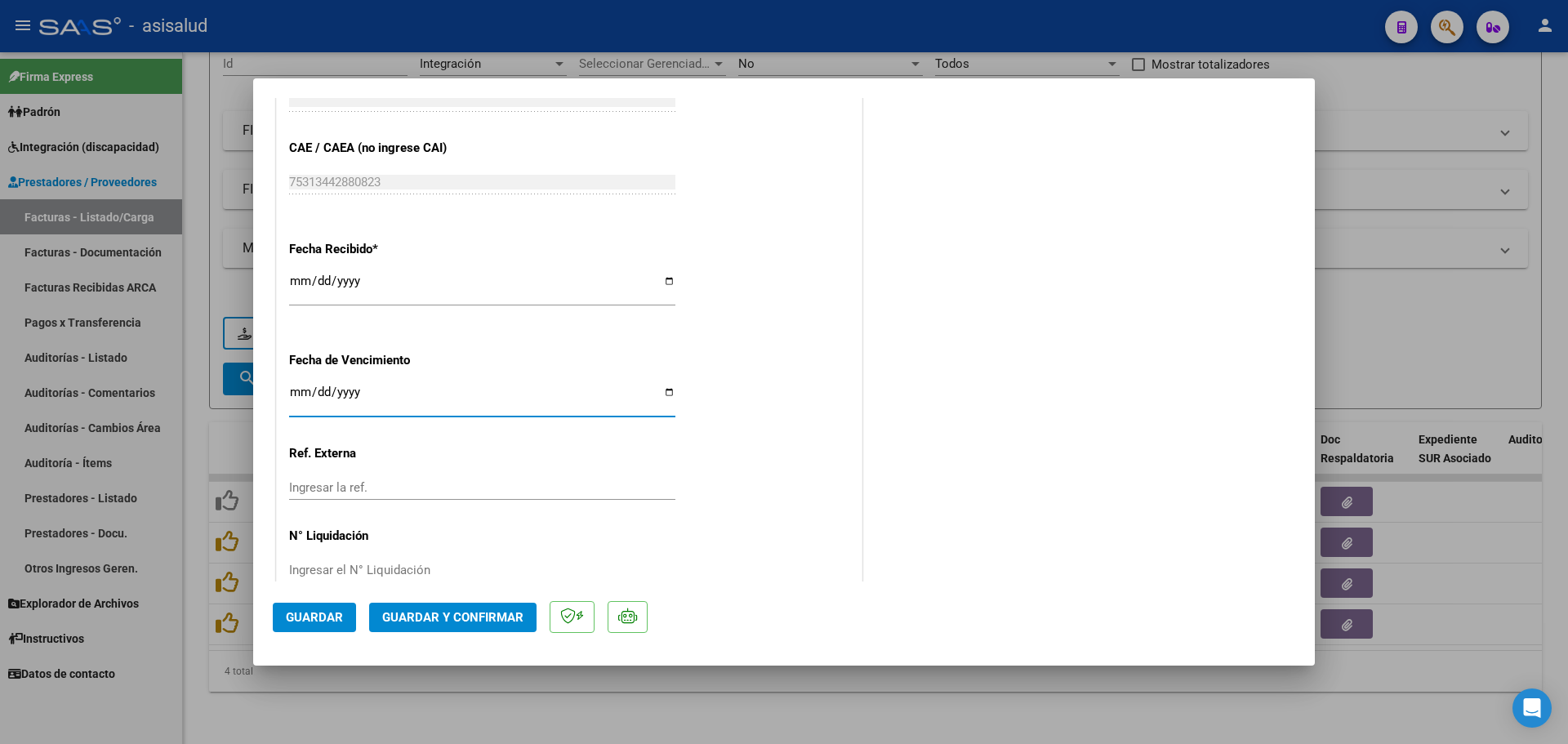
click at [300, 399] on input "Ingresar la fecha" at bounding box center [482, 398] width 386 height 26
type input "[DATE]"
click at [497, 613] on span "Guardar y Confirmar" at bounding box center [453, 617] width 141 height 15
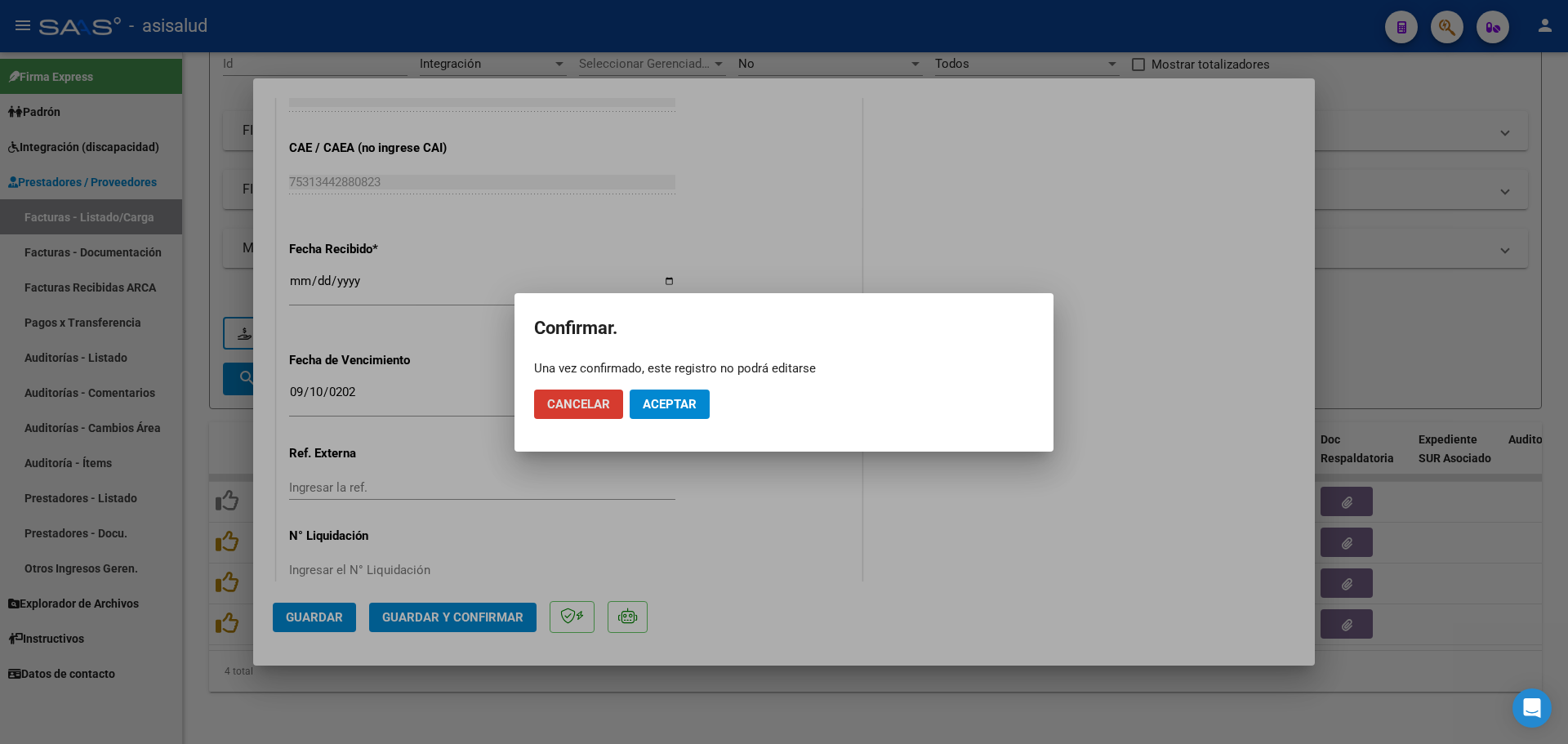
click at [693, 404] on span "Aceptar" at bounding box center [670, 404] width 54 height 15
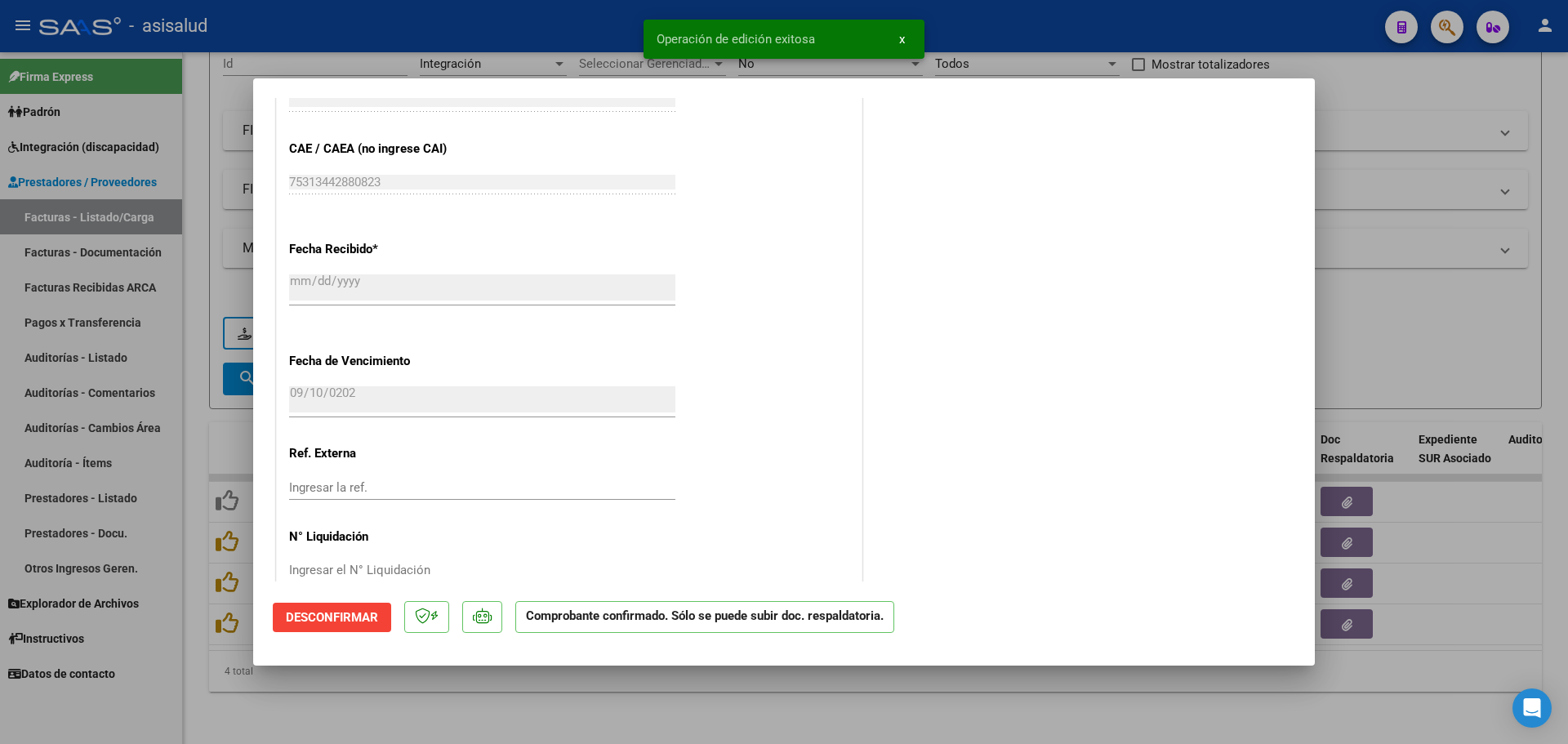
click at [1364, 204] on div at bounding box center [784, 372] width 1568 height 744
type input "$ 0,00"
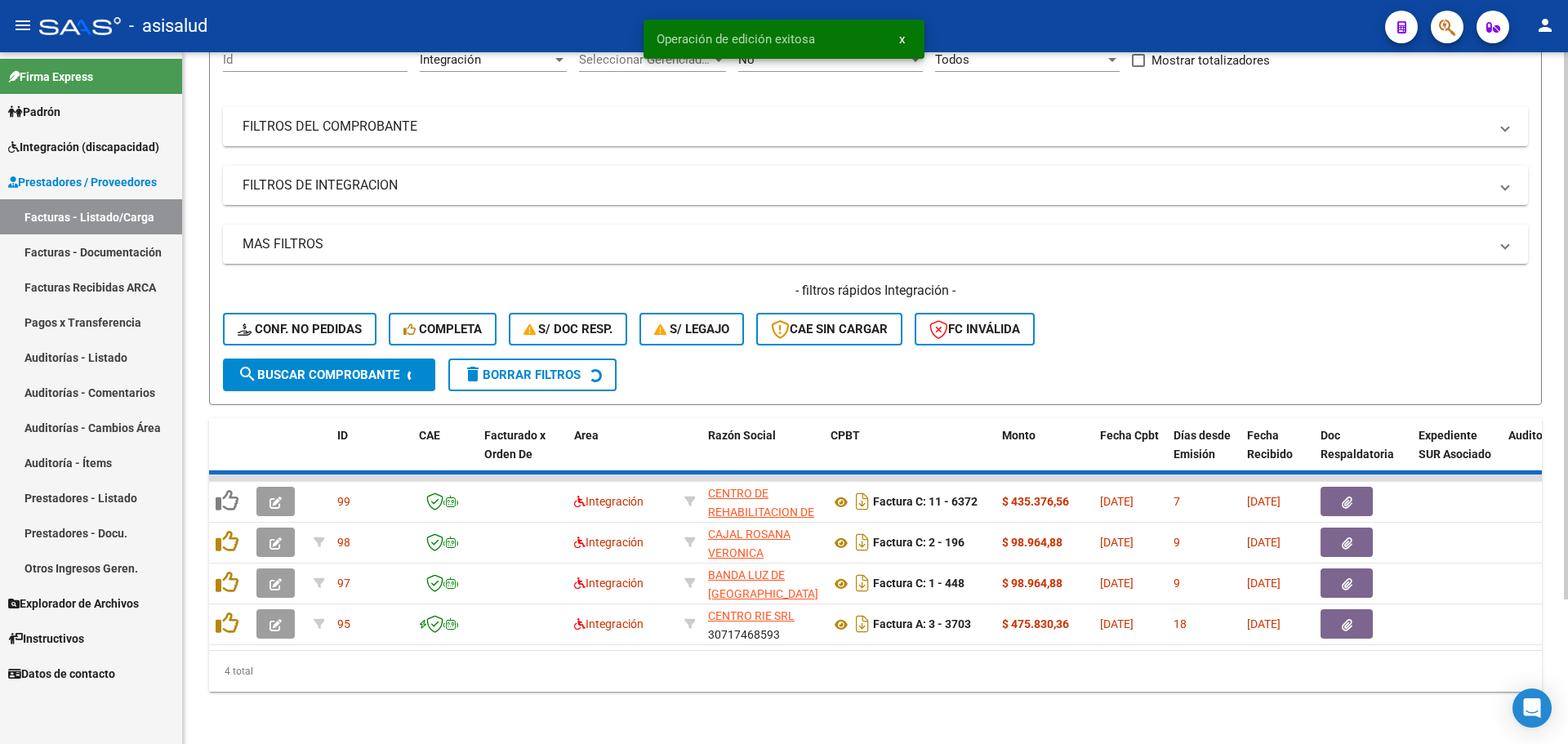
scroll to position [138, 0]
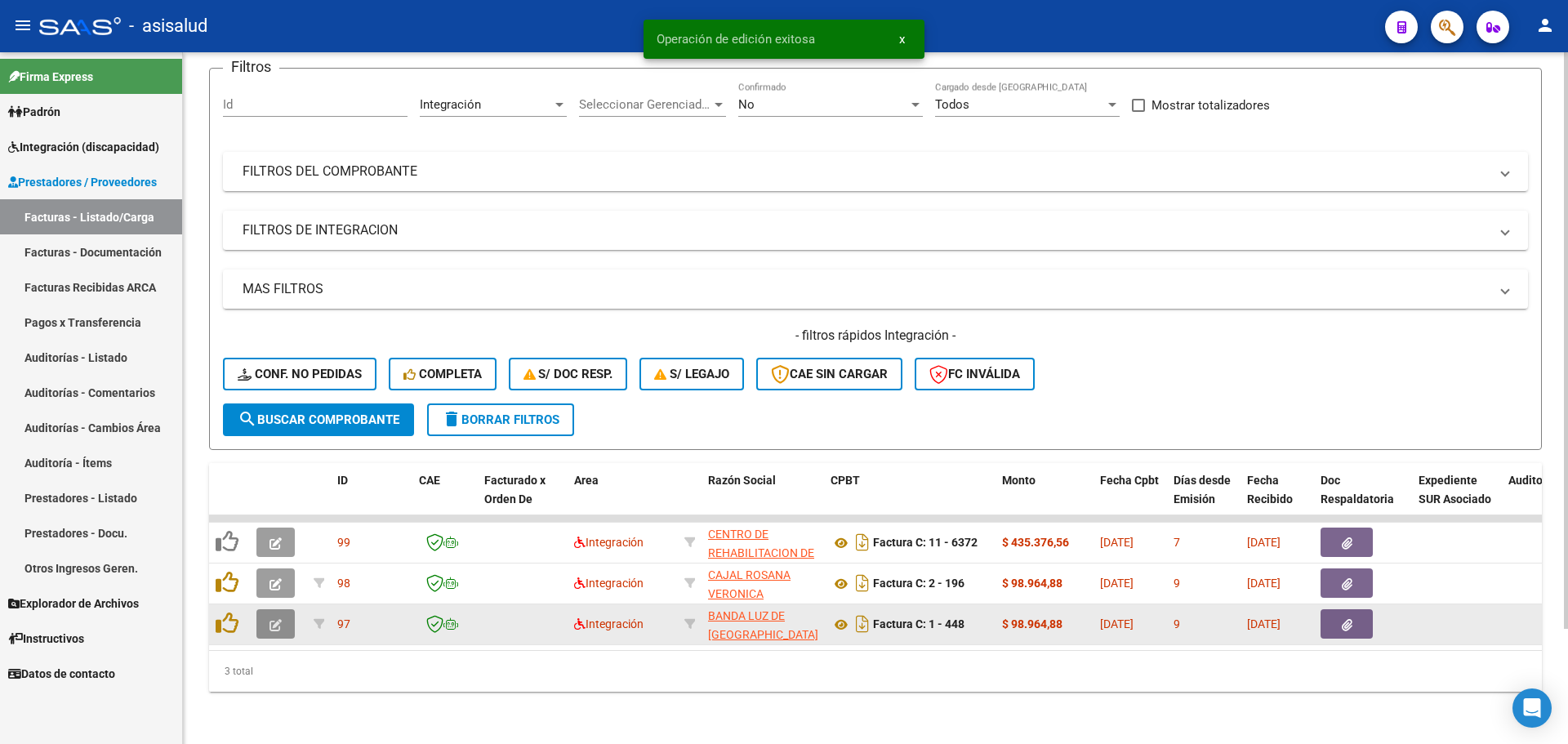
click at [284, 613] on button "button" at bounding box center [275, 624] width 38 height 29
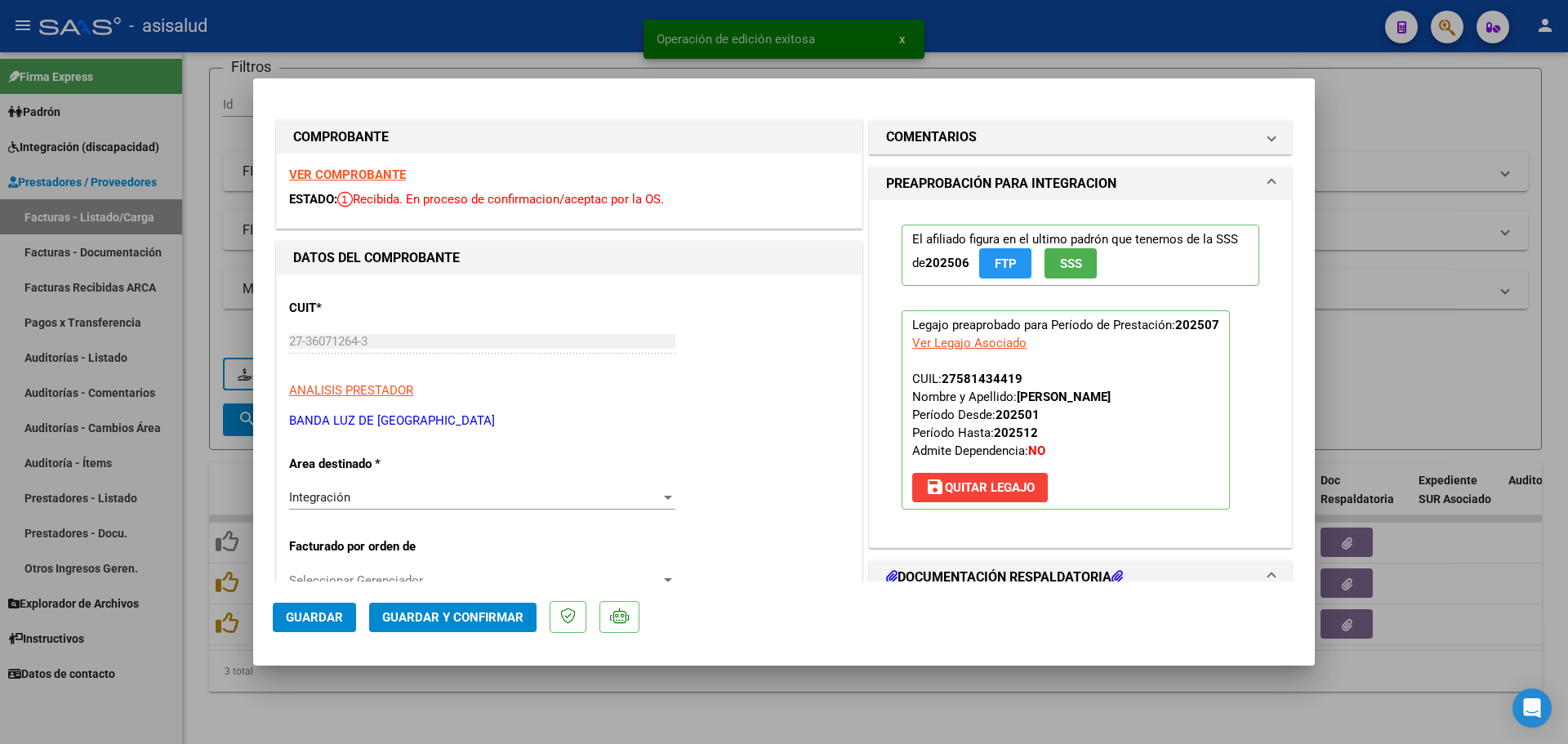
click at [392, 174] on strong "VER COMPROBANTE" at bounding box center [347, 174] width 117 height 15
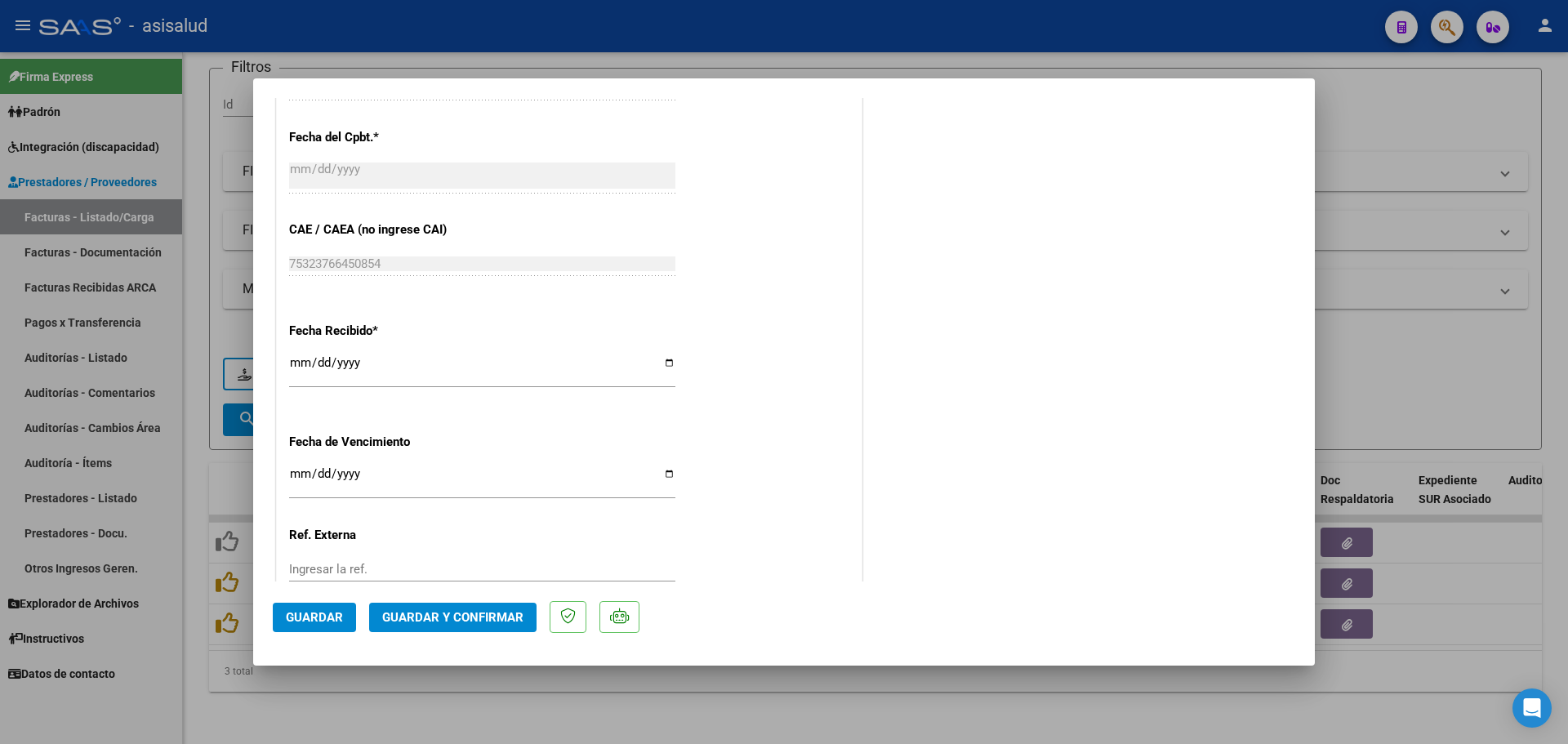
scroll to position [1061, 0]
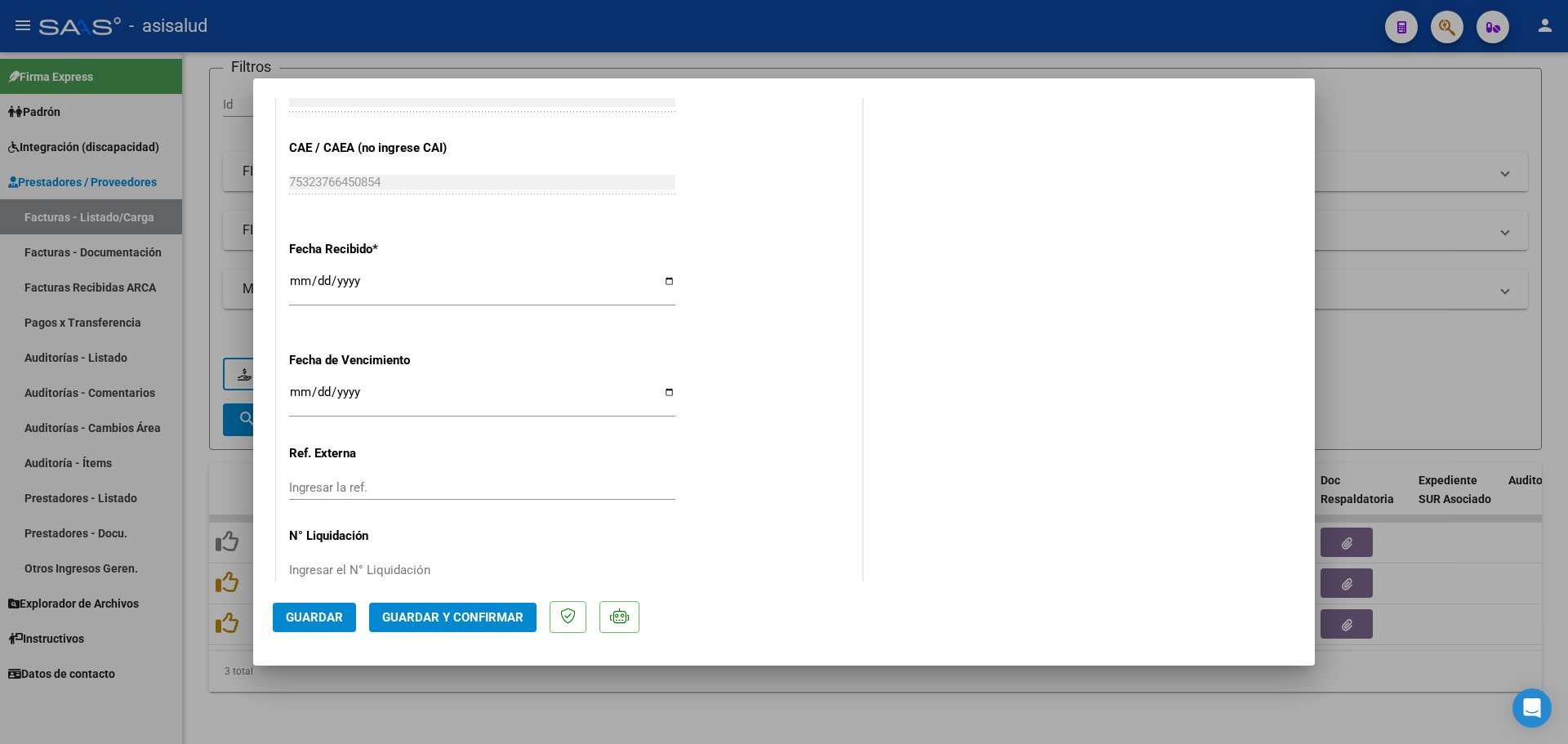
click at [299, 385] on input "Ingresar la fecha" at bounding box center [482, 398] width 386 height 26
type input "[DATE]"
click at [405, 424] on div "[DATE] Ingresar la fecha" at bounding box center [482, 407] width 386 height 50
click at [519, 629] on button "Guardar y Confirmar" at bounding box center [453, 617] width 167 height 29
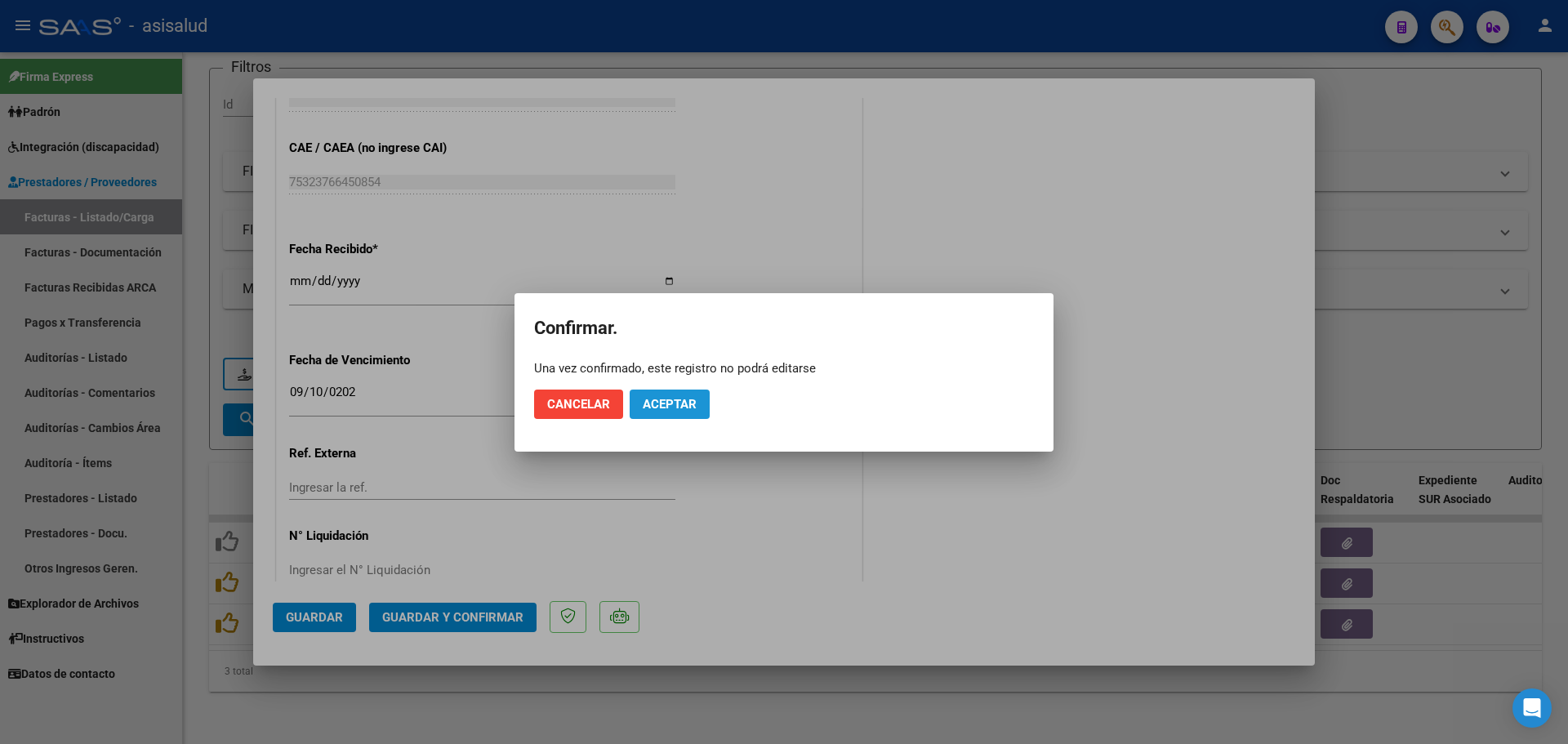
click at [689, 407] on span "Aceptar" at bounding box center [670, 404] width 54 height 15
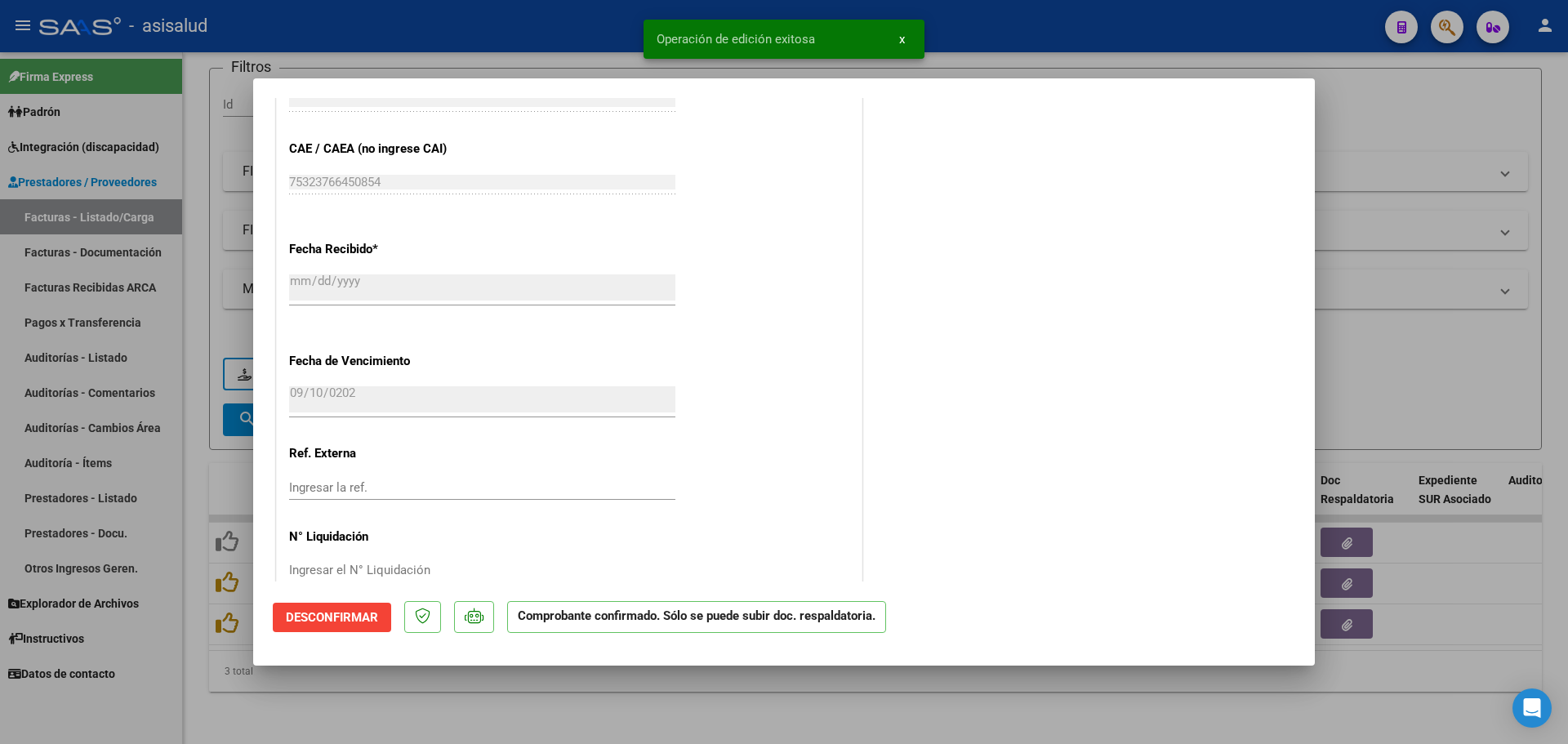
click at [1423, 235] on div at bounding box center [784, 372] width 1568 height 744
type input "$ 0,00"
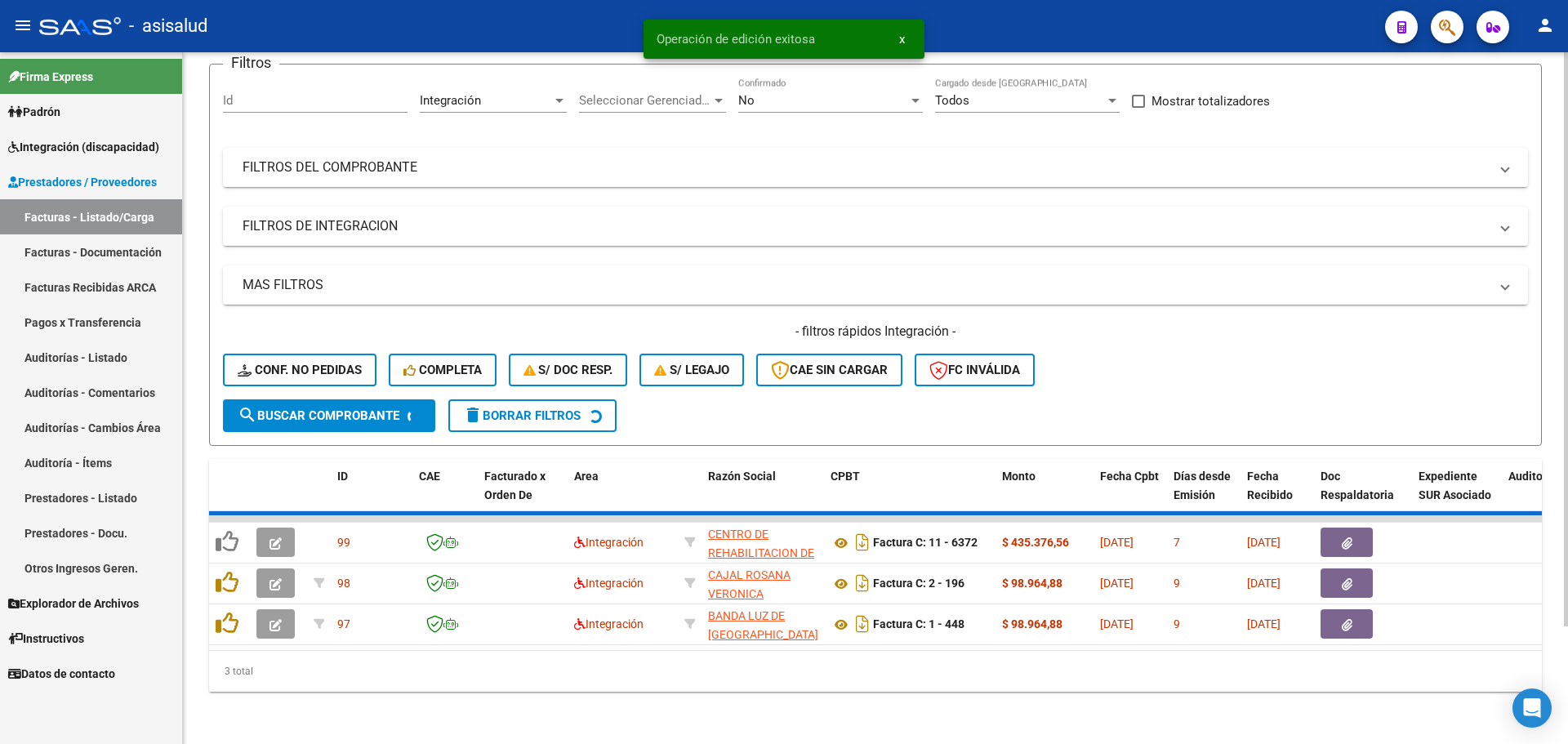
scroll to position [97, 0]
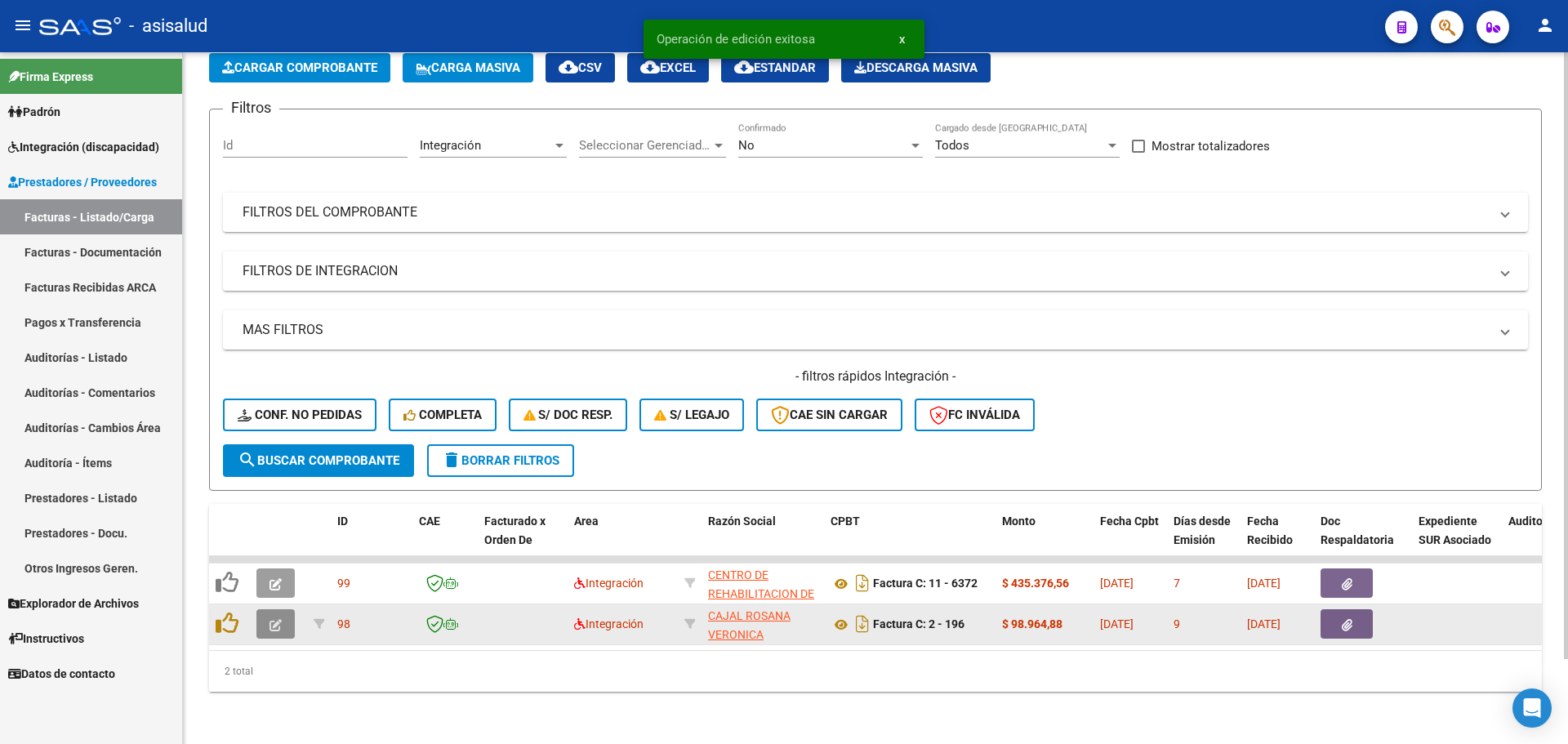
click at [268, 612] on button "button" at bounding box center [275, 624] width 38 height 29
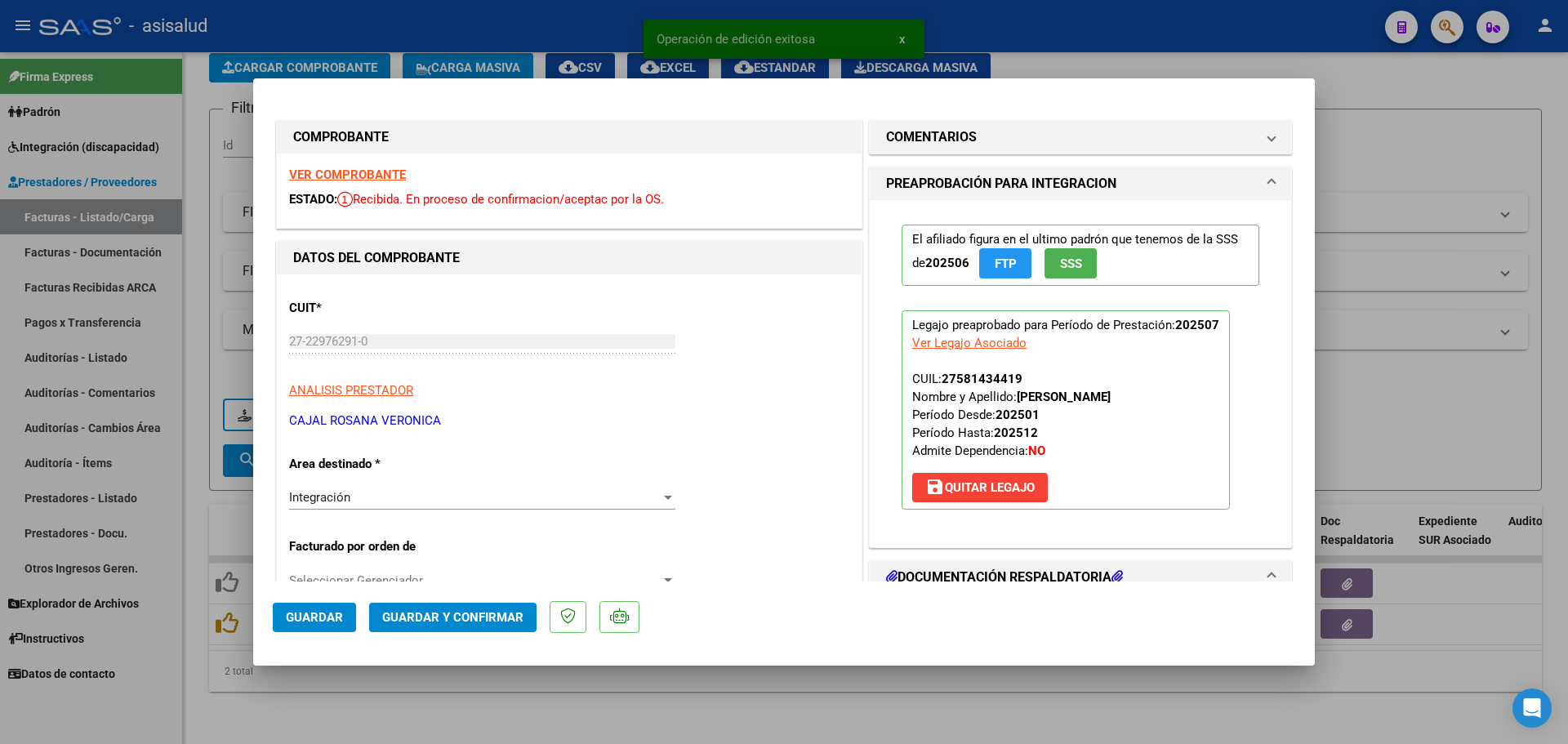
click at [369, 175] on strong "VER COMPROBANTE" at bounding box center [347, 174] width 117 height 15
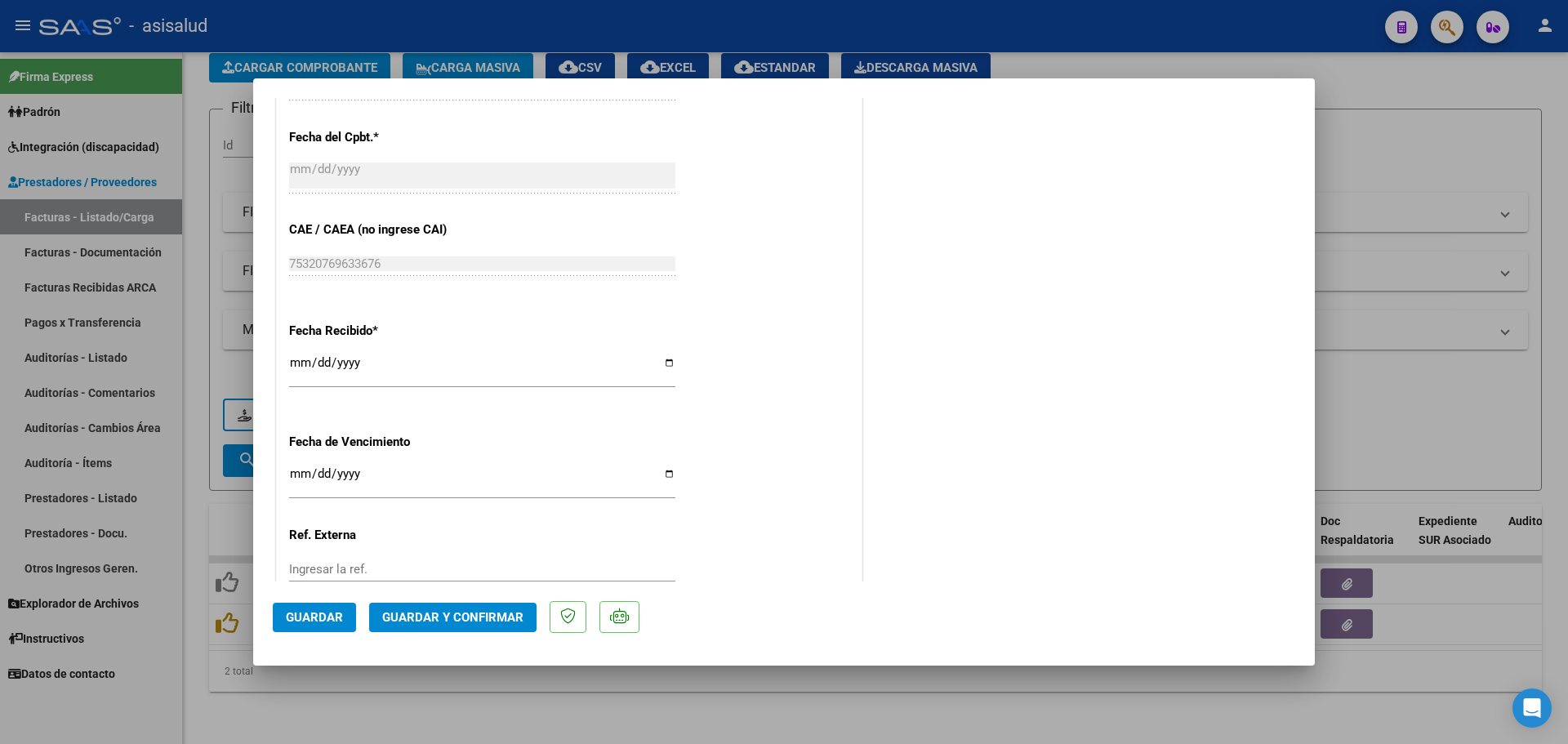
scroll to position [1094, 0]
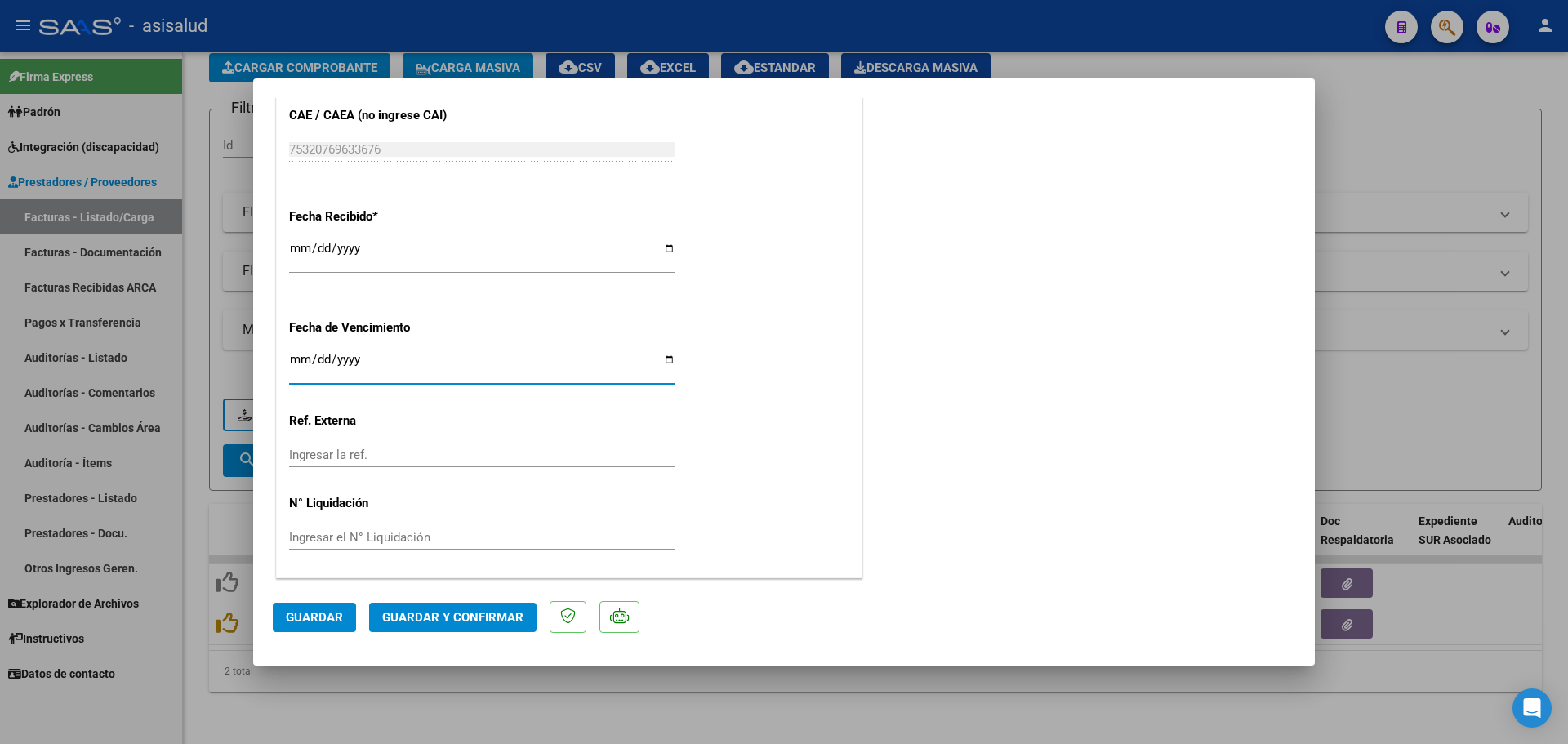
click at [300, 363] on input "Ingresar la fecha" at bounding box center [482, 366] width 386 height 26
type input "[DATE]"
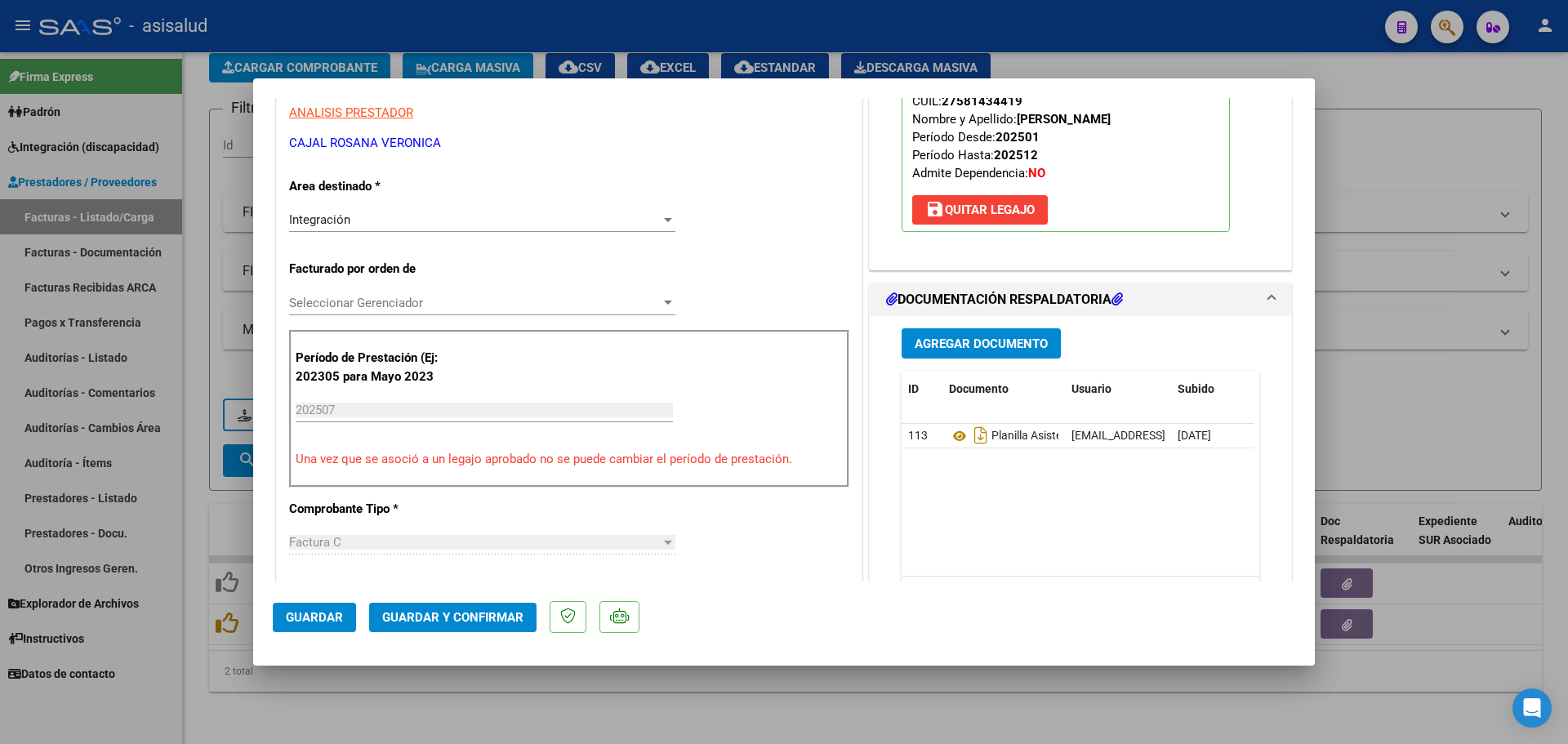
scroll to position [196, 0]
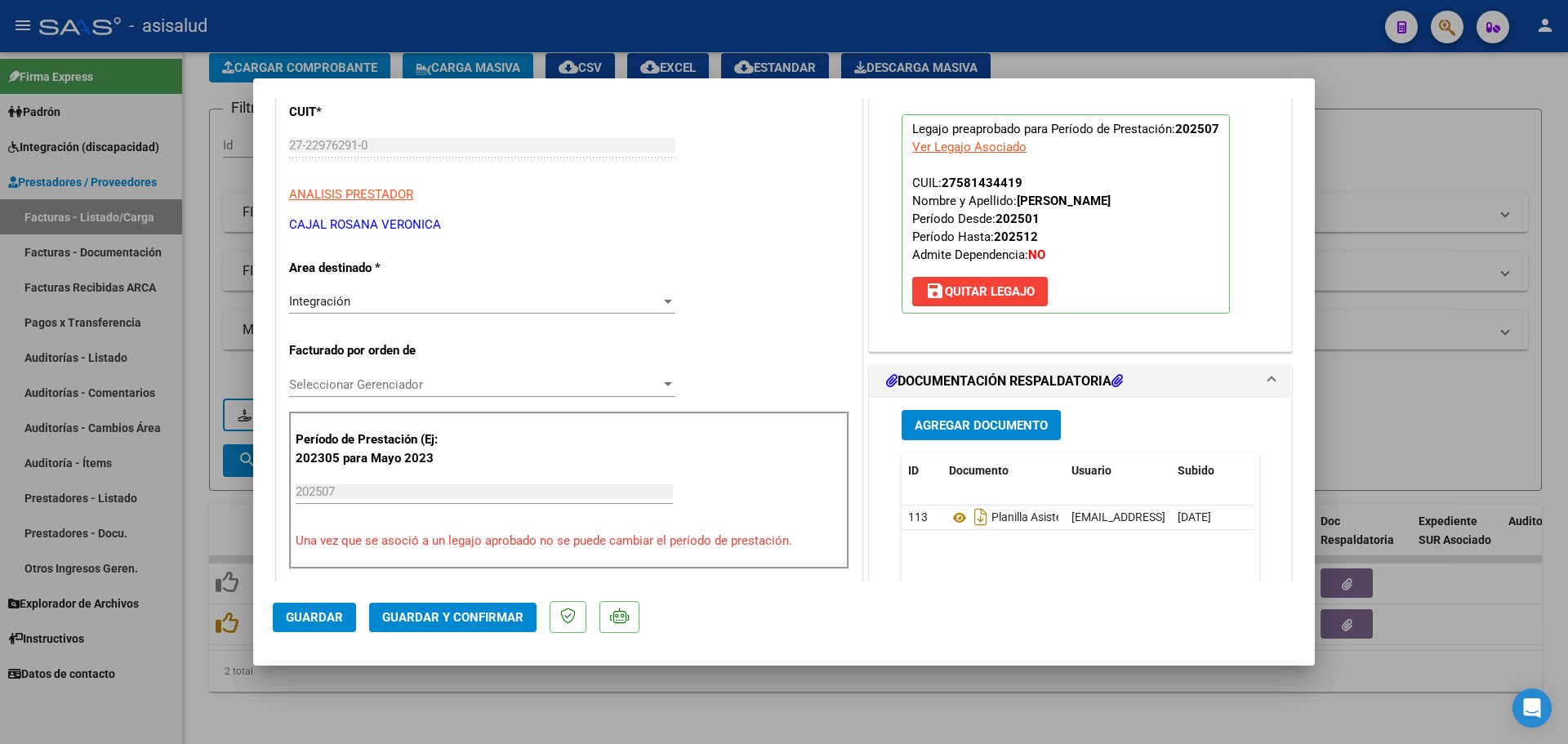
click at [515, 617] on span "Guardar y Confirmar" at bounding box center [453, 617] width 141 height 15
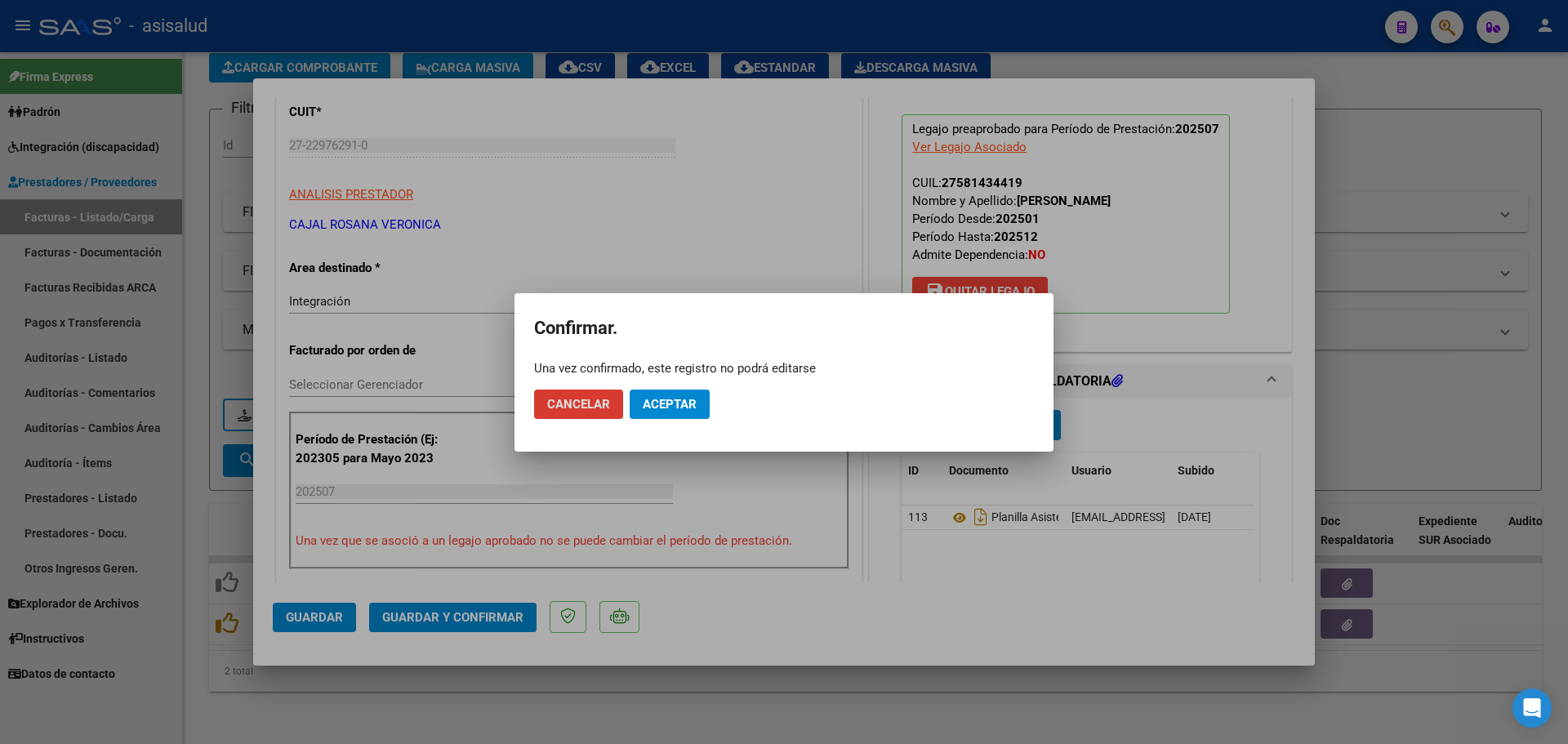
click at [677, 400] on span "Aceptar" at bounding box center [670, 404] width 54 height 15
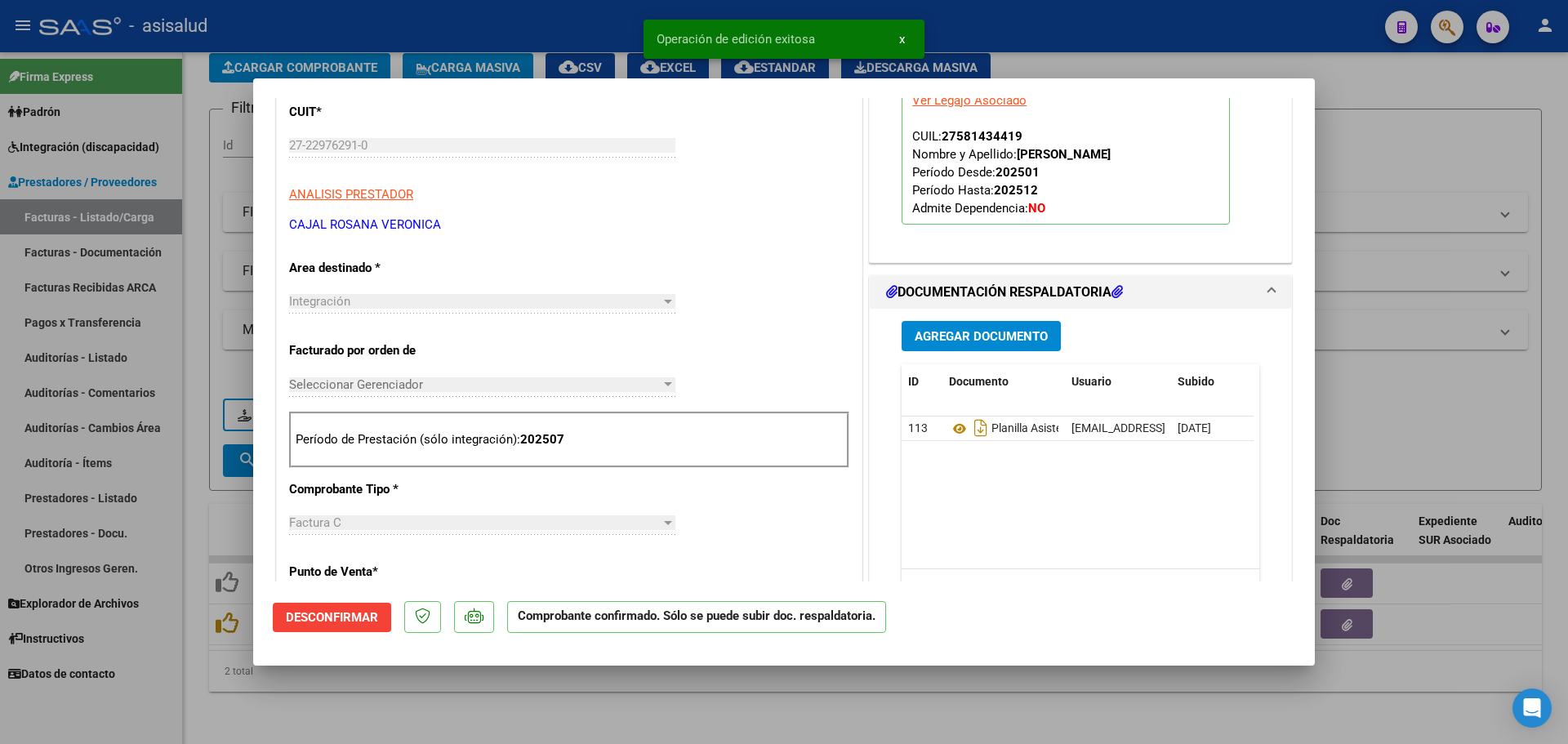
click at [1483, 346] on div at bounding box center [784, 372] width 1568 height 744
type input "$ 0,00"
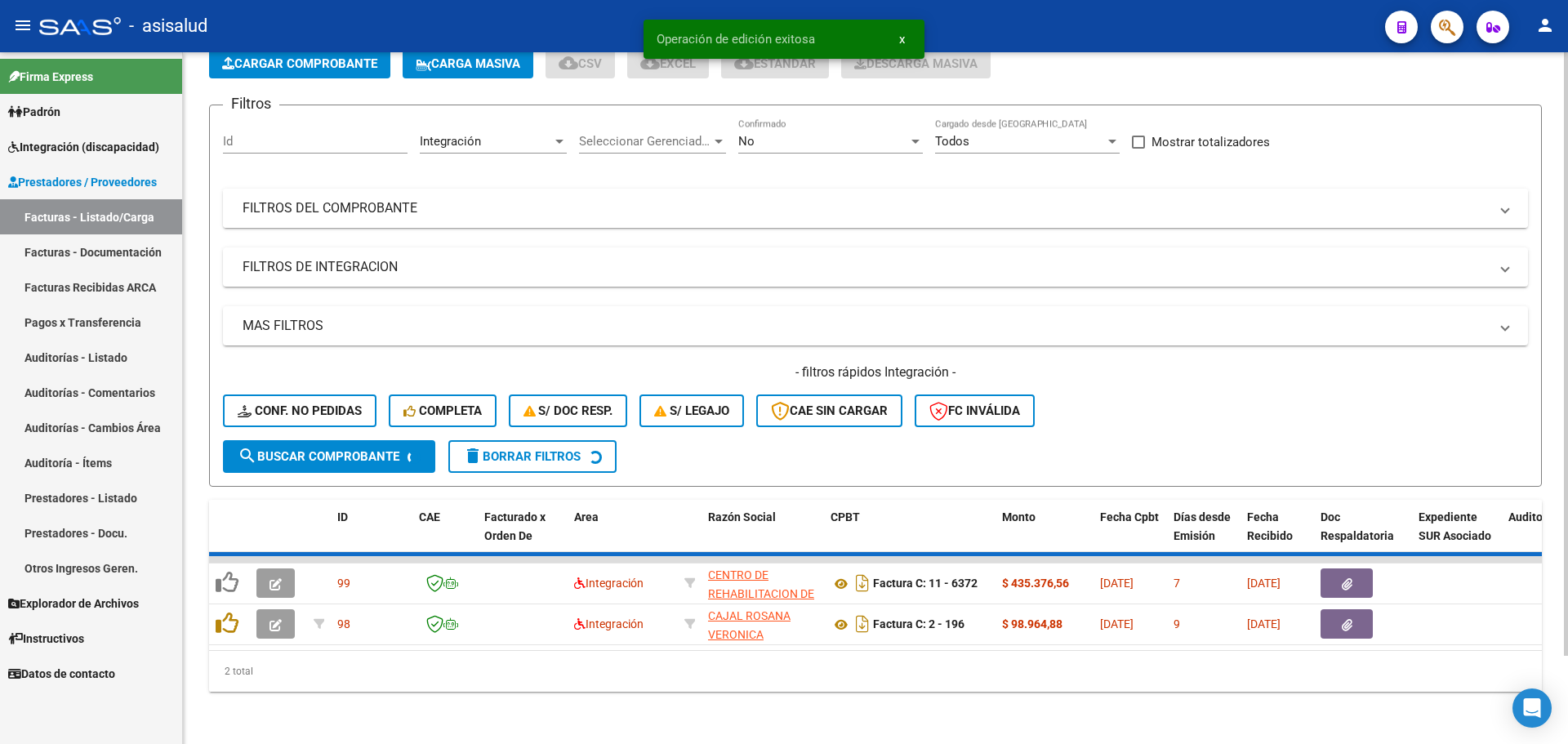
scroll to position [56, 0]
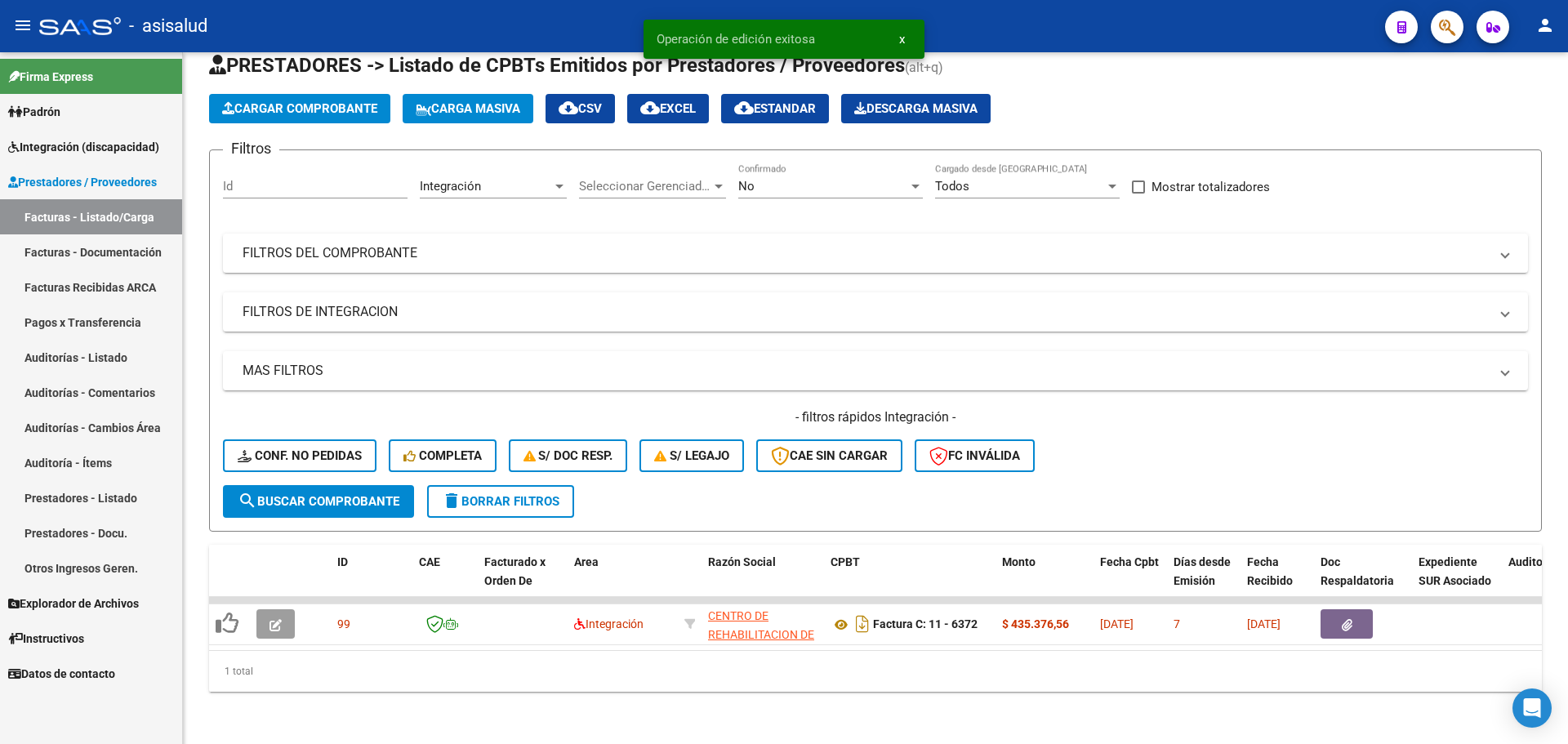
click at [74, 145] on span "Integración (discapacidad)" at bounding box center [83, 146] width 151 height 18
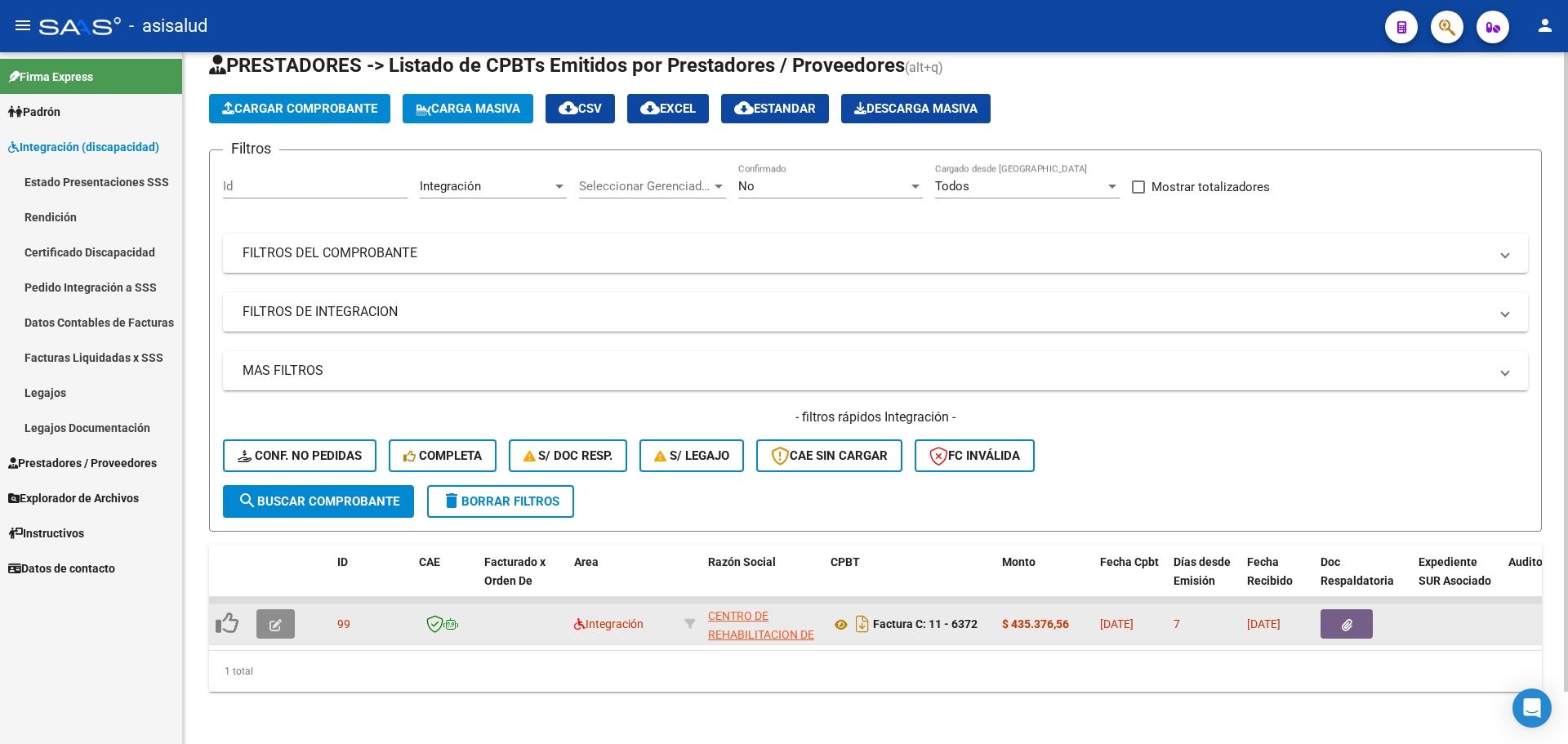
click at [272, 617] on span "button" at bounding box center [275, 624] width 12 height 15
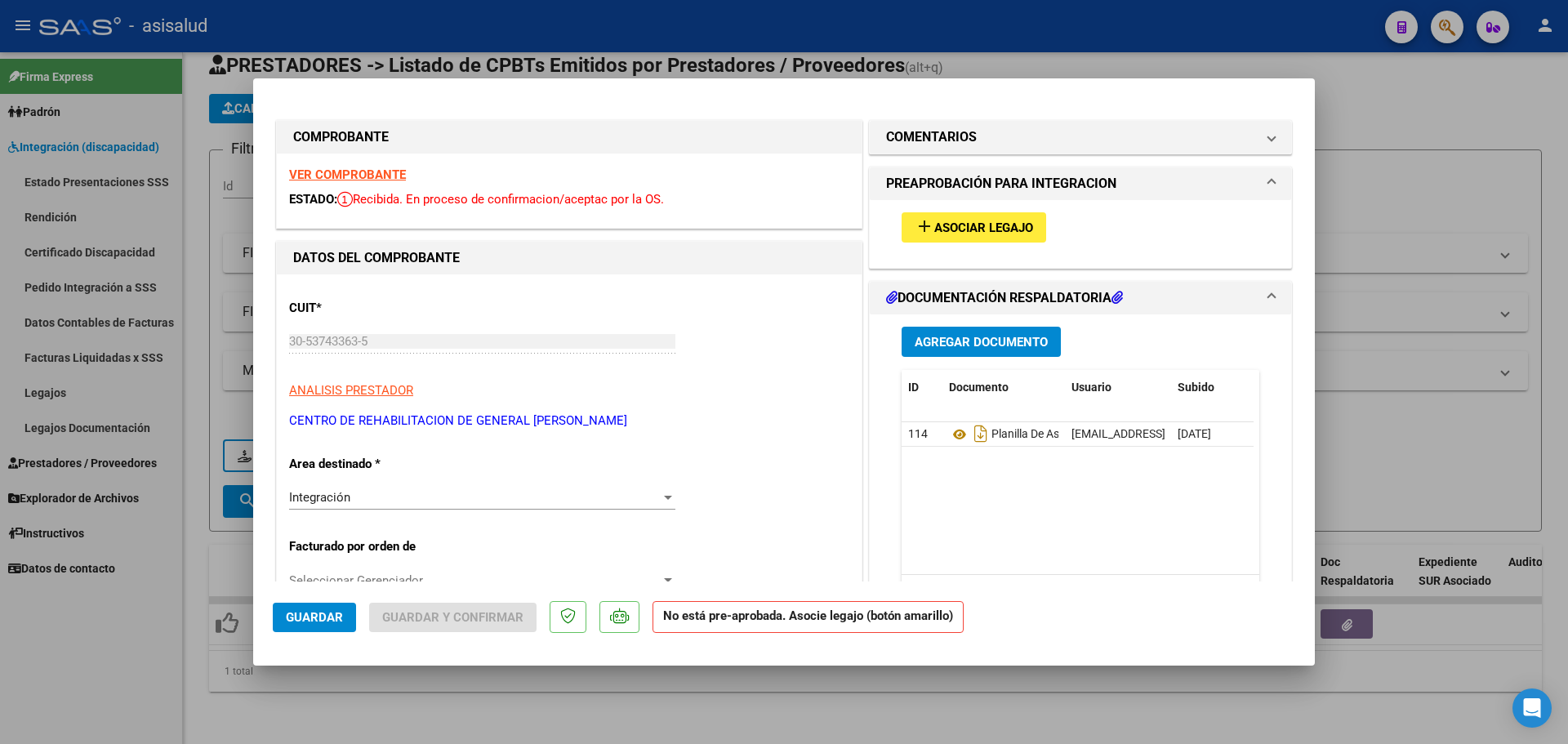
click at [990, 222] on span "Asociar Legajo" at bounding box center [984, 228] width 99 height 15
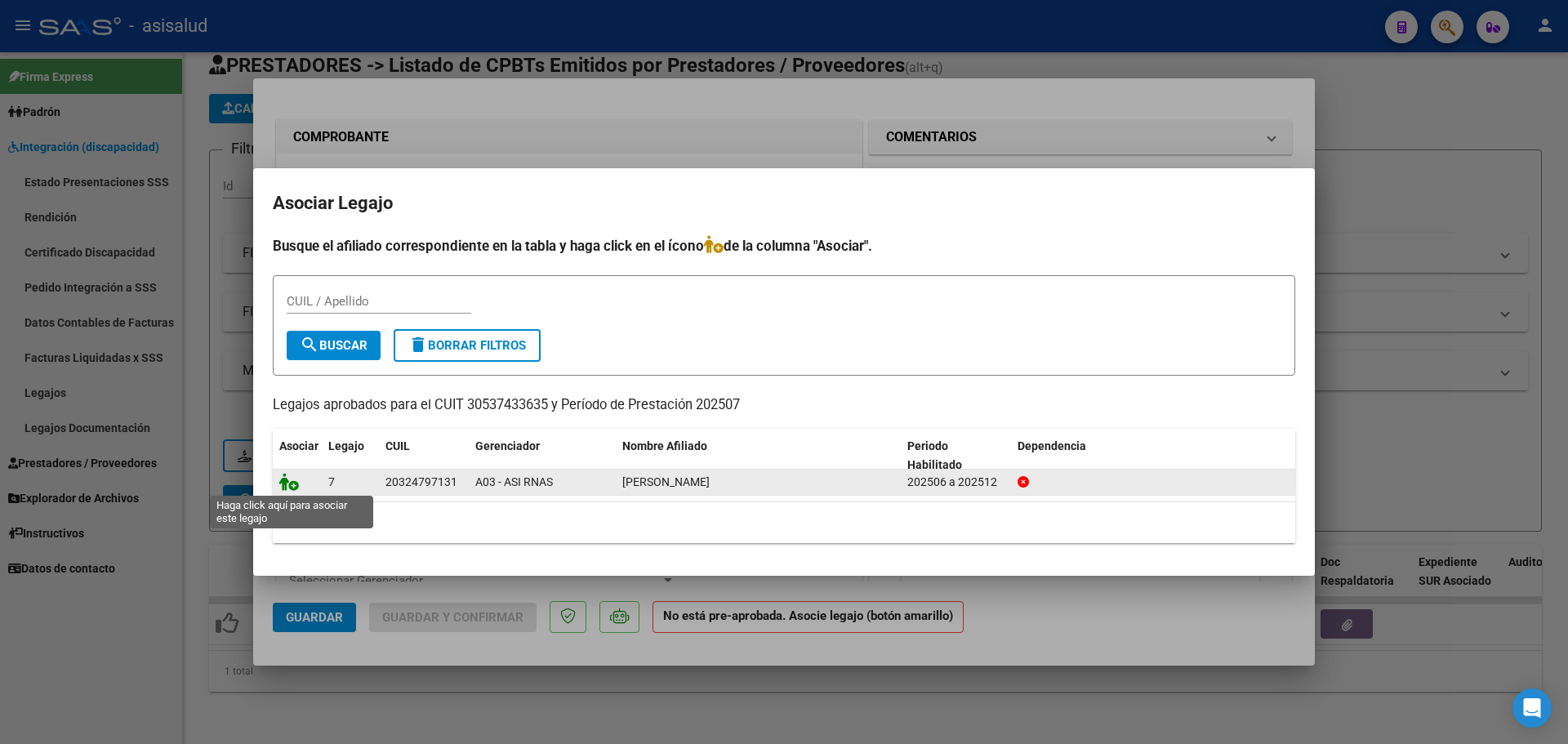
click at [282, 481] on icon at bounding box center [289, 481] width 20 height 18
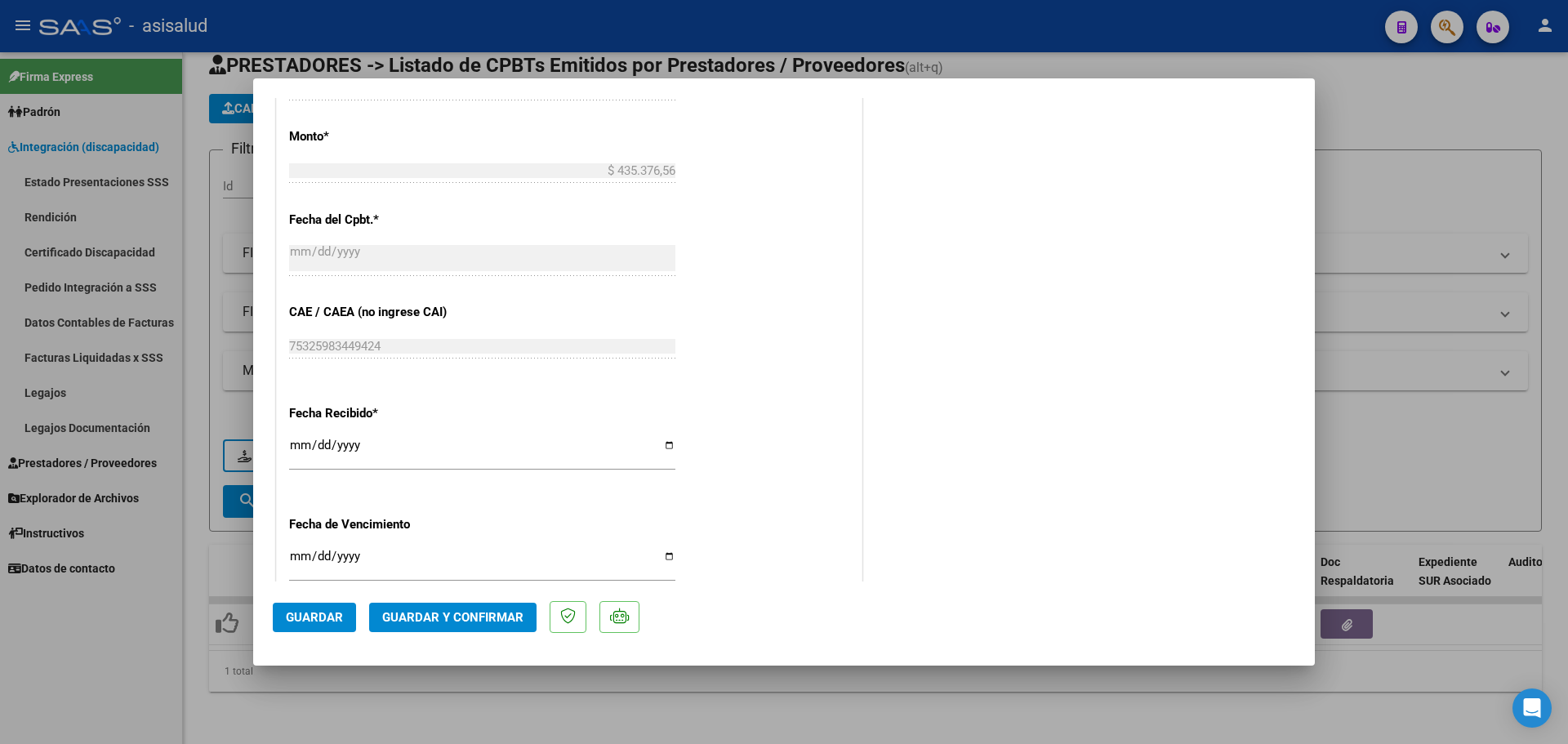
scroll to position [1094, 0]
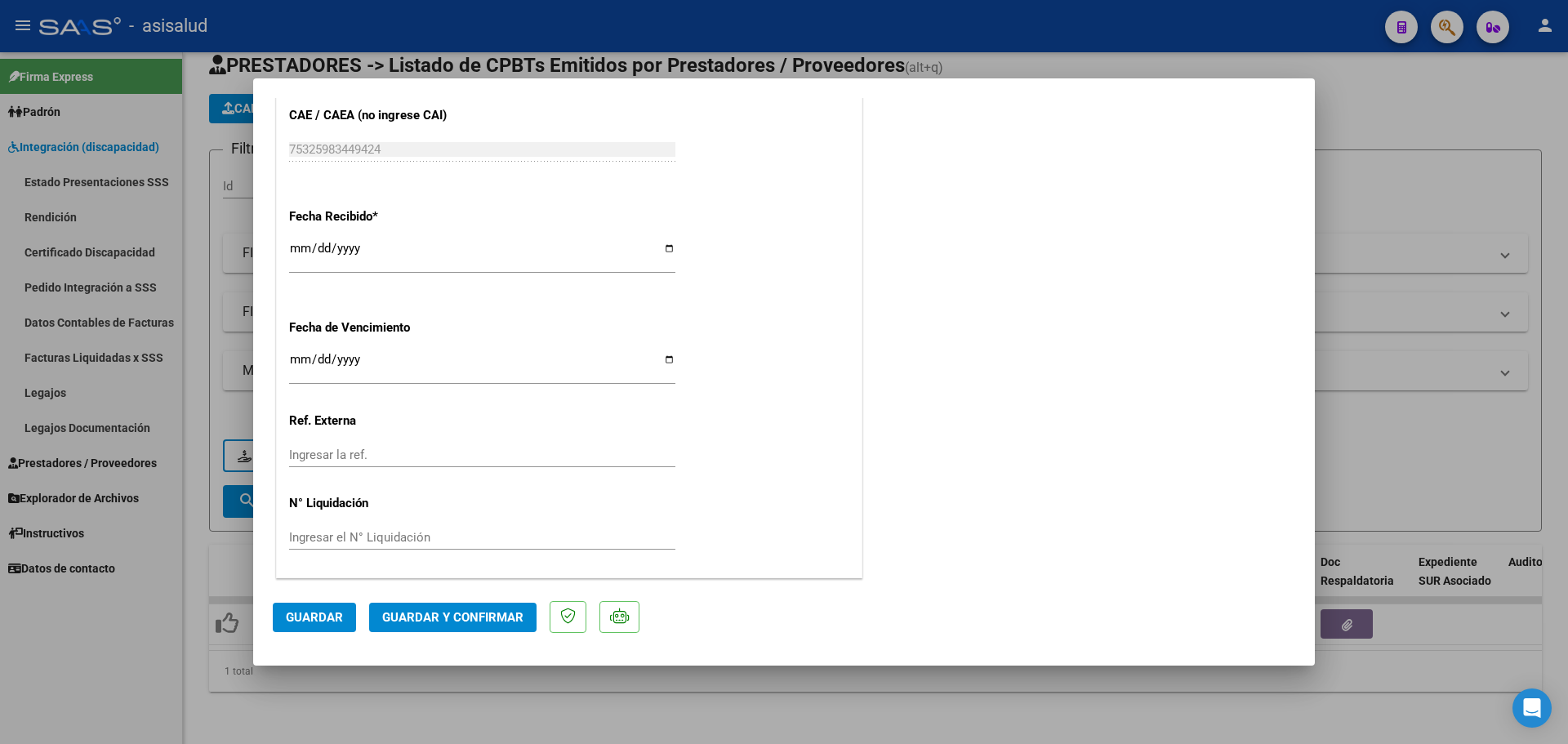
click at [295, 357] on input "Ingresar la fecha" at bounding box center [482, 366] width 386 height 26
type input "[DATE]"
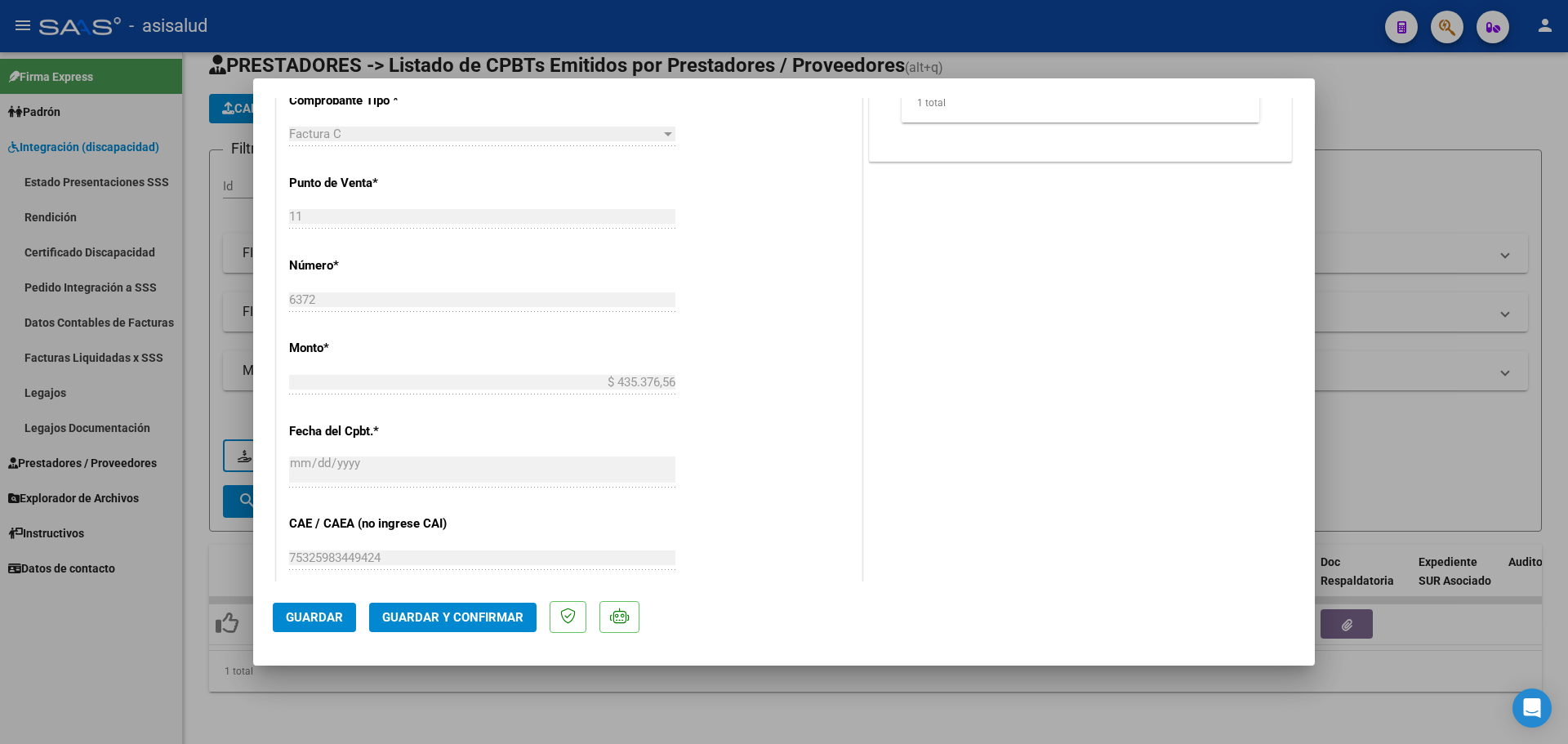
scroll to position [278, 0]
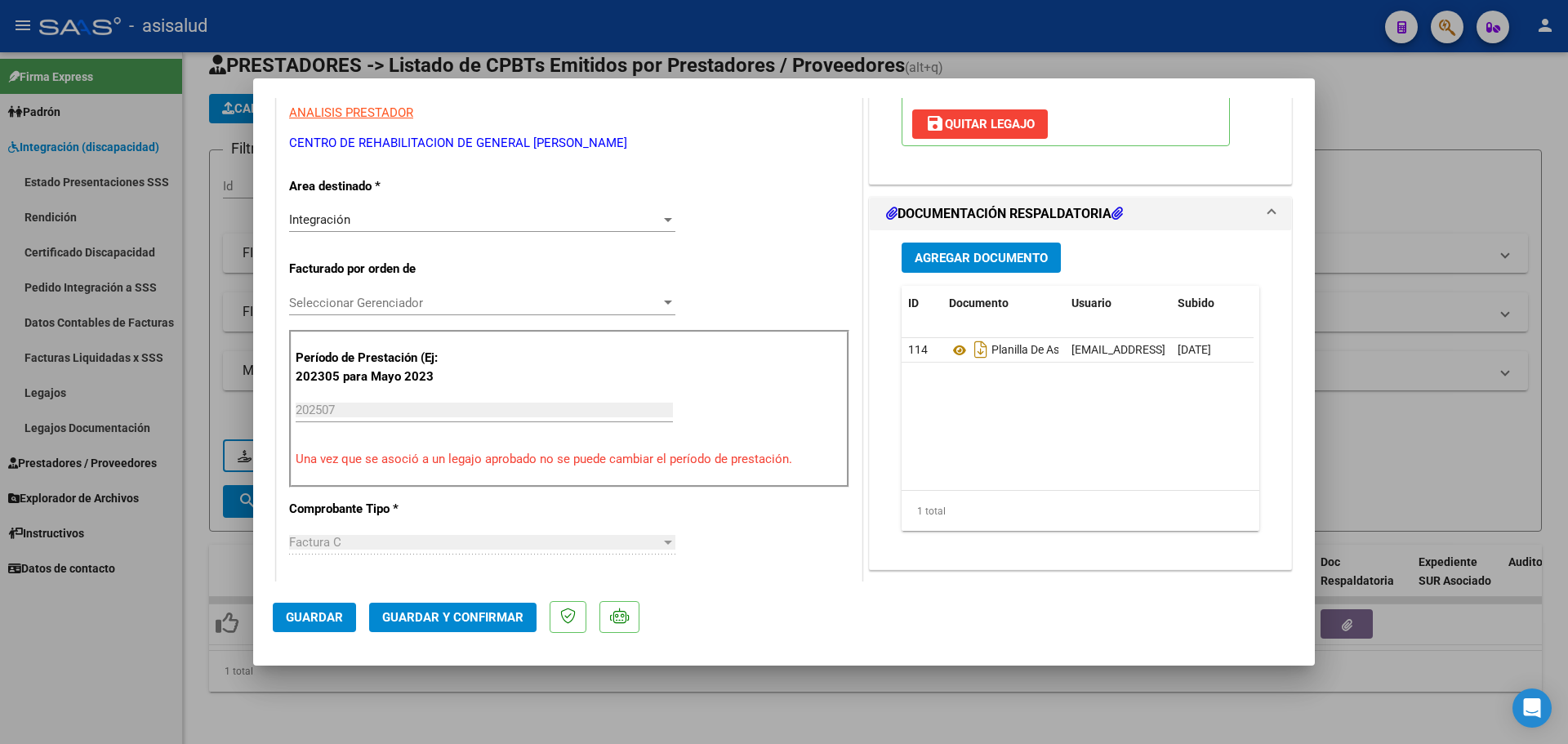
click at [508, 624] on span "Guardar y Confirmar" at bounding box center [453, 617] width 141 height 15
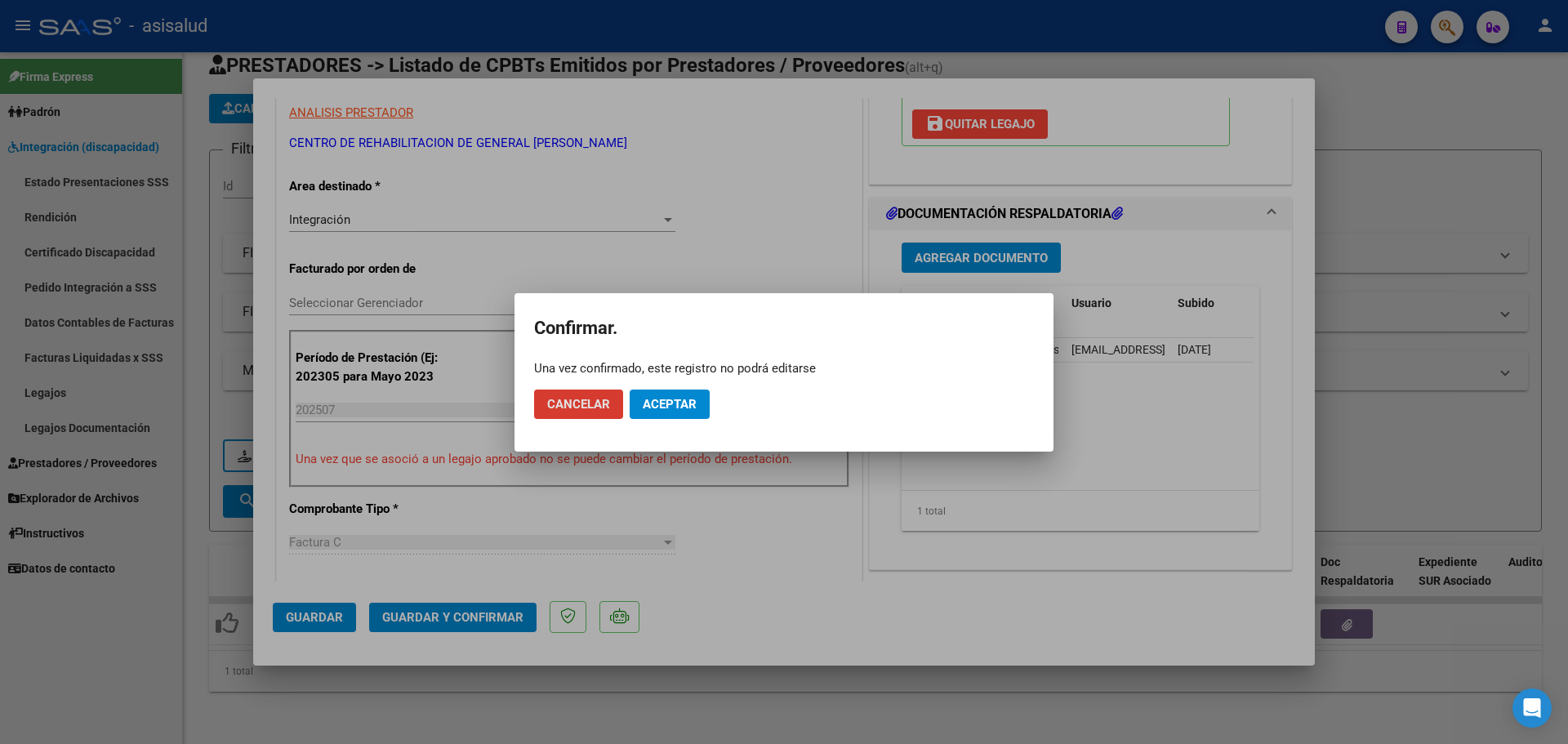
click at [705, 402] on button "Aceptar" at bounding box center [670, 404] width 80 height 29
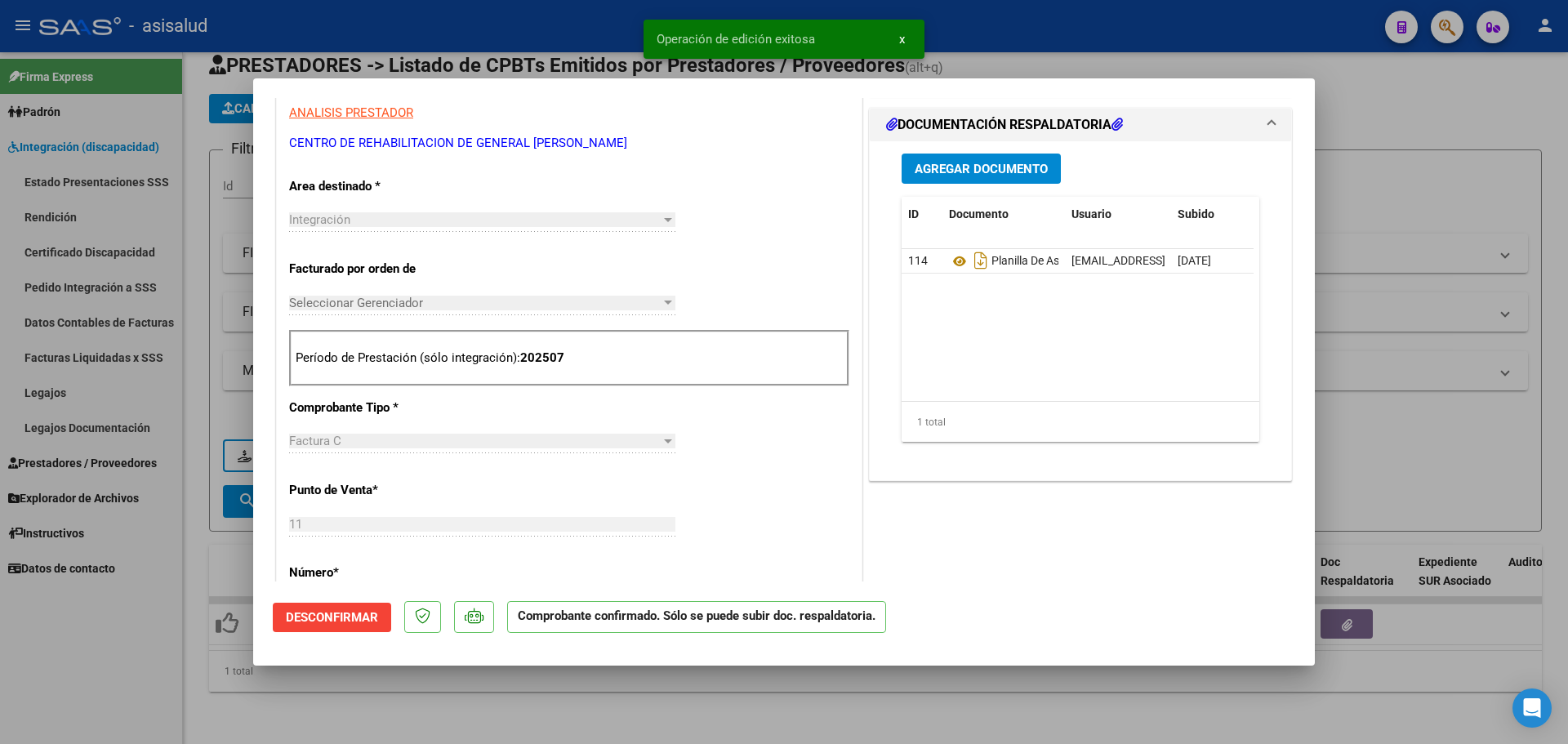
click at [1443, 334] on div at bounding box center [784, 372] width 1568 height 744
type input "$ 0,00"
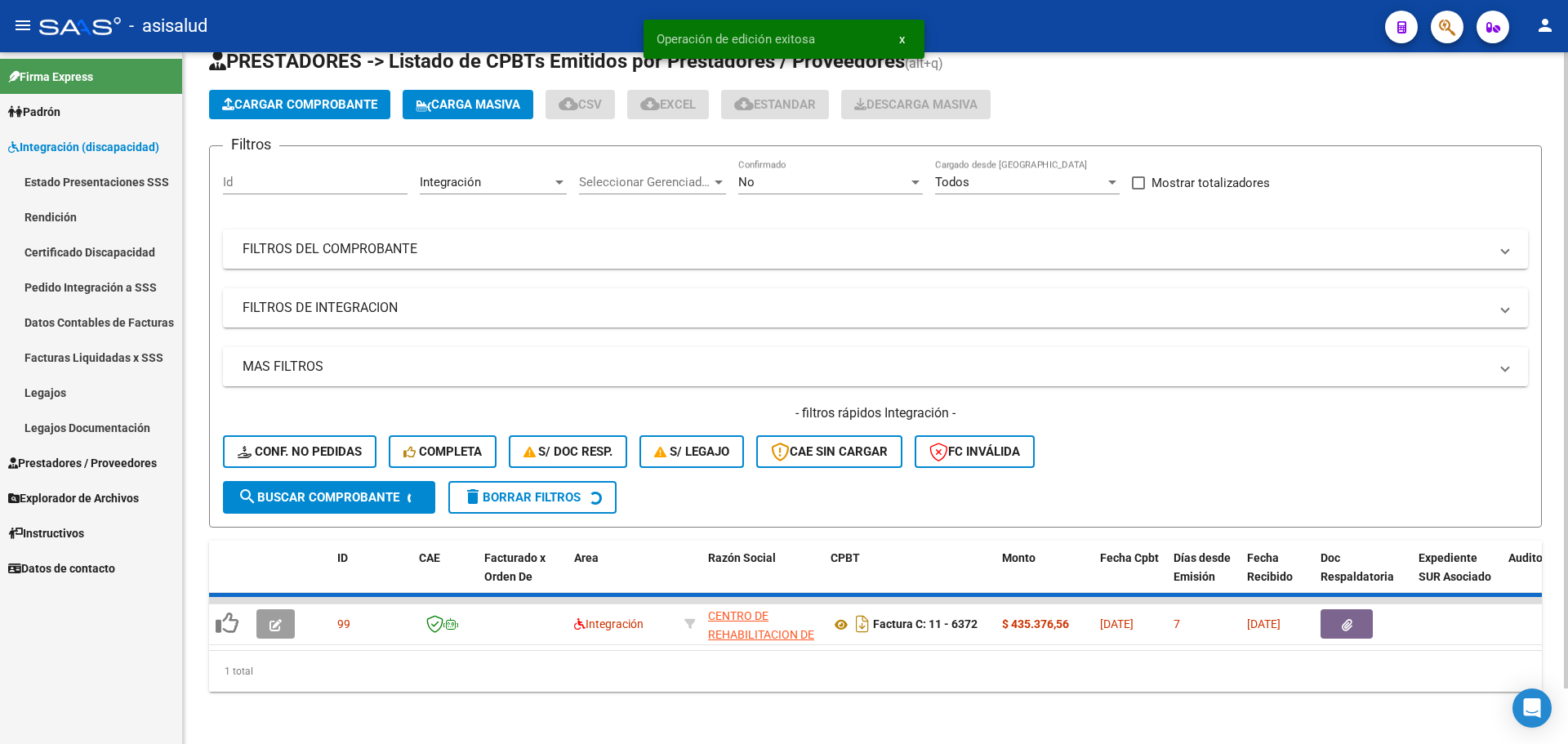
scroll to position [32, 0]
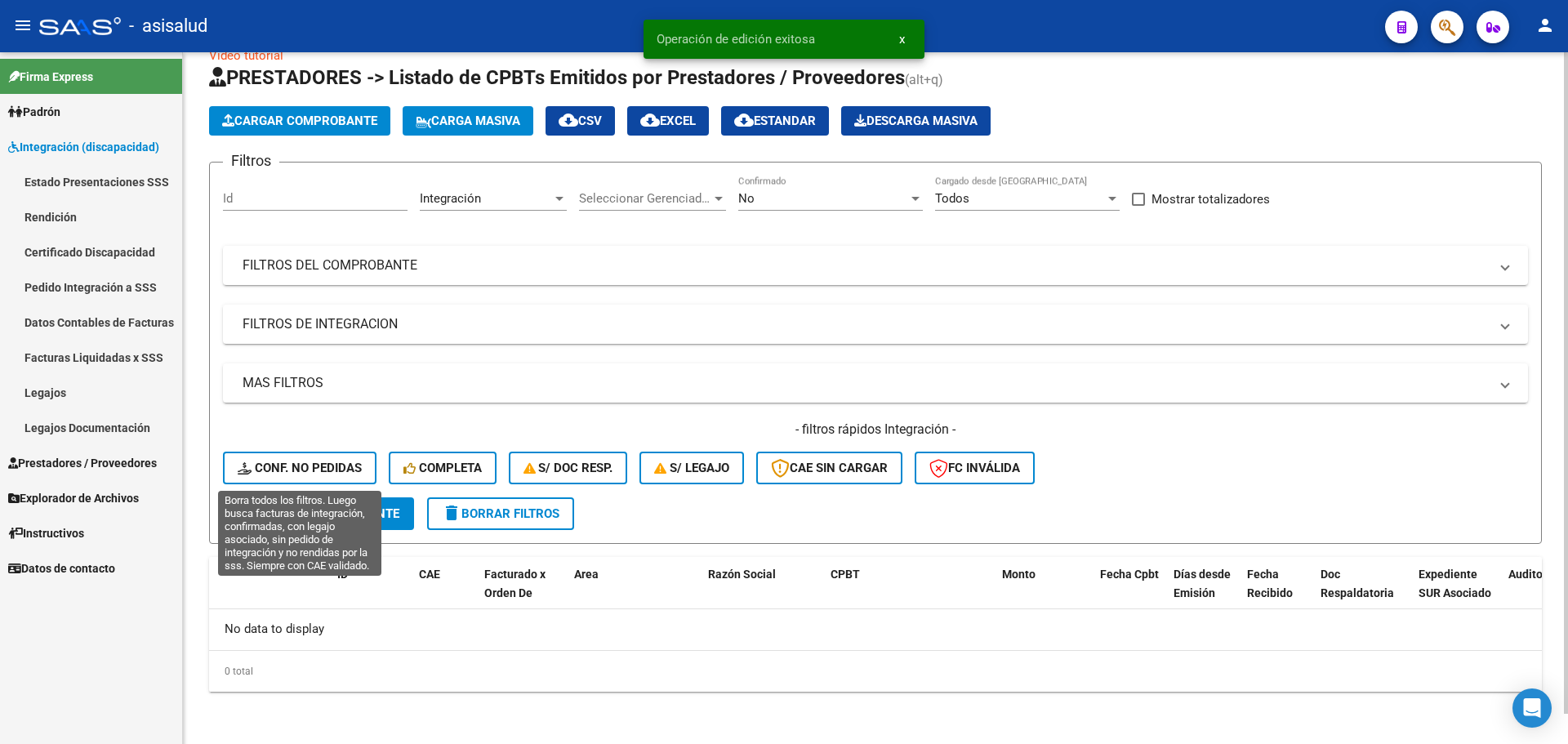
click at [316, 463] on span "Conf. no pedidas" at bounding box center [299, 467] width 124 height 15
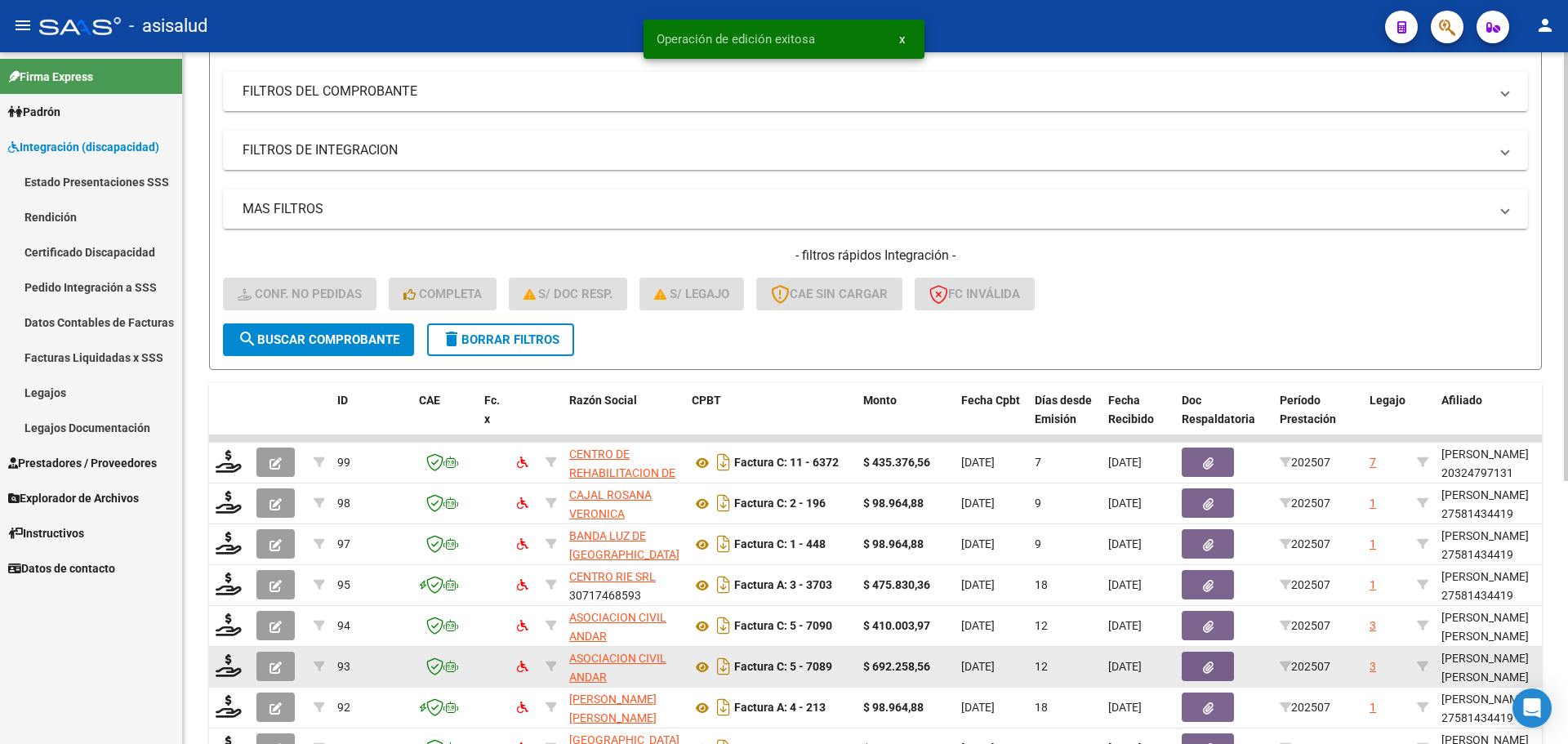
scroll to position [424, 0]
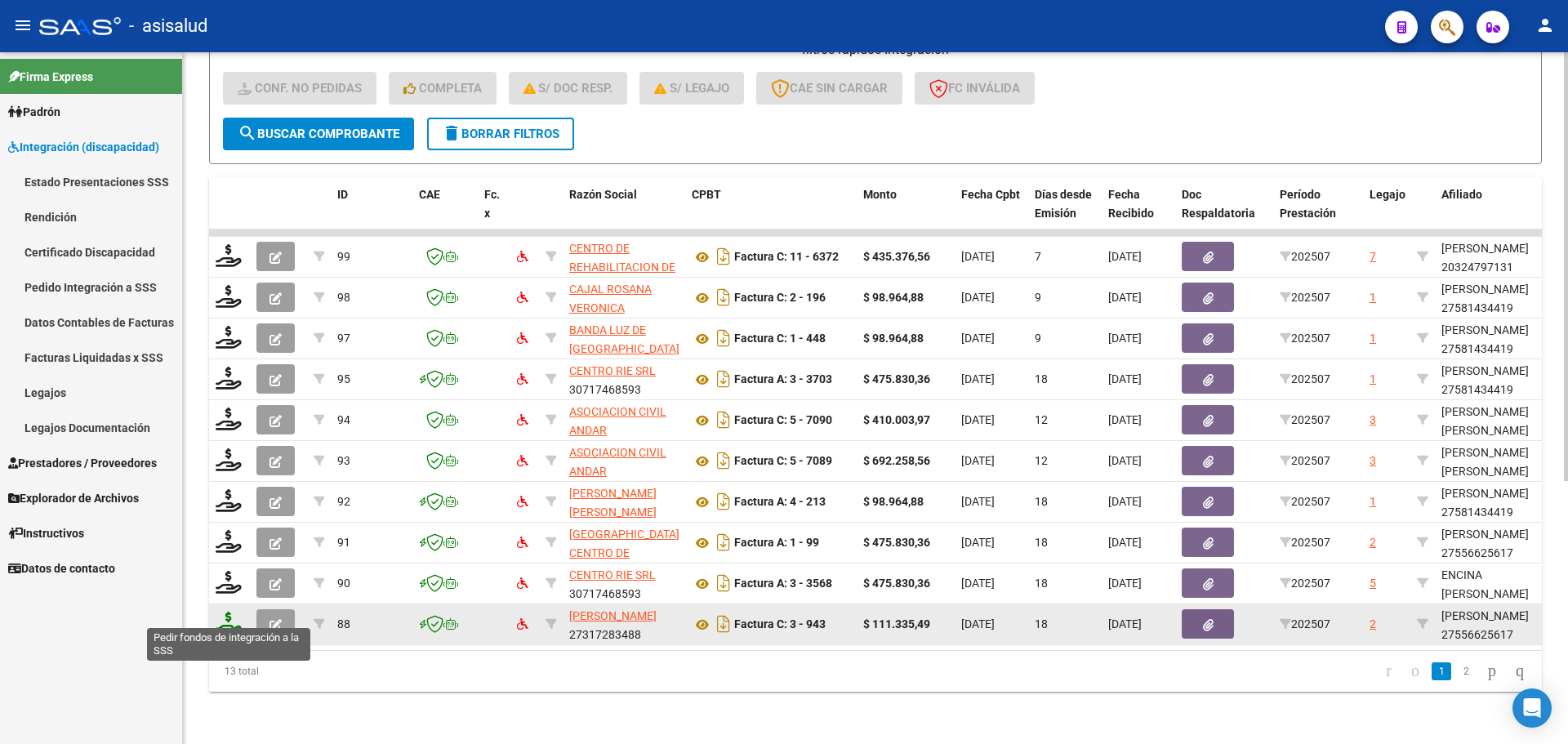
click at [231, 613] on icon at bounding box center [228, 623] width 26 height 22
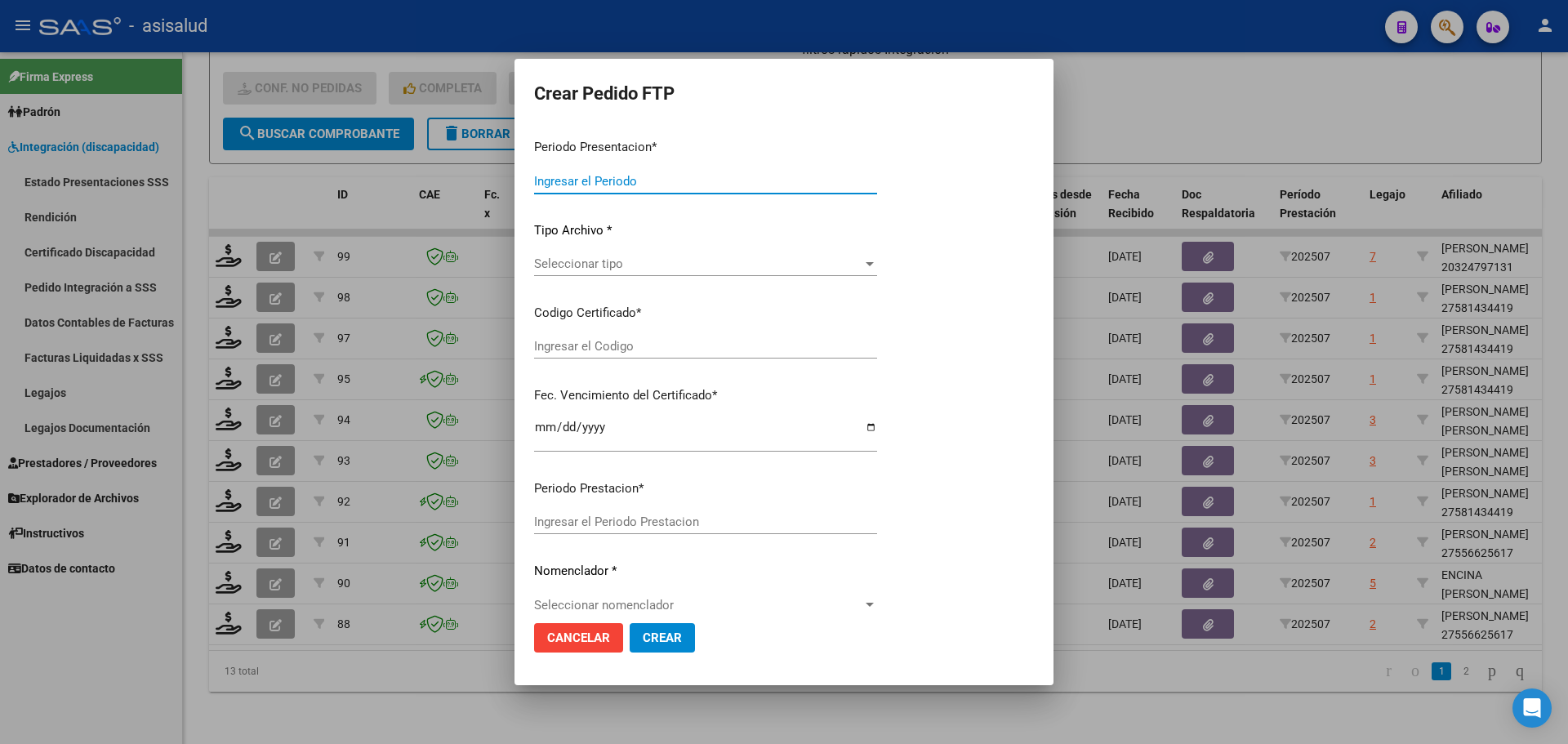
type input "202507"
type input "$ 111.335,49"
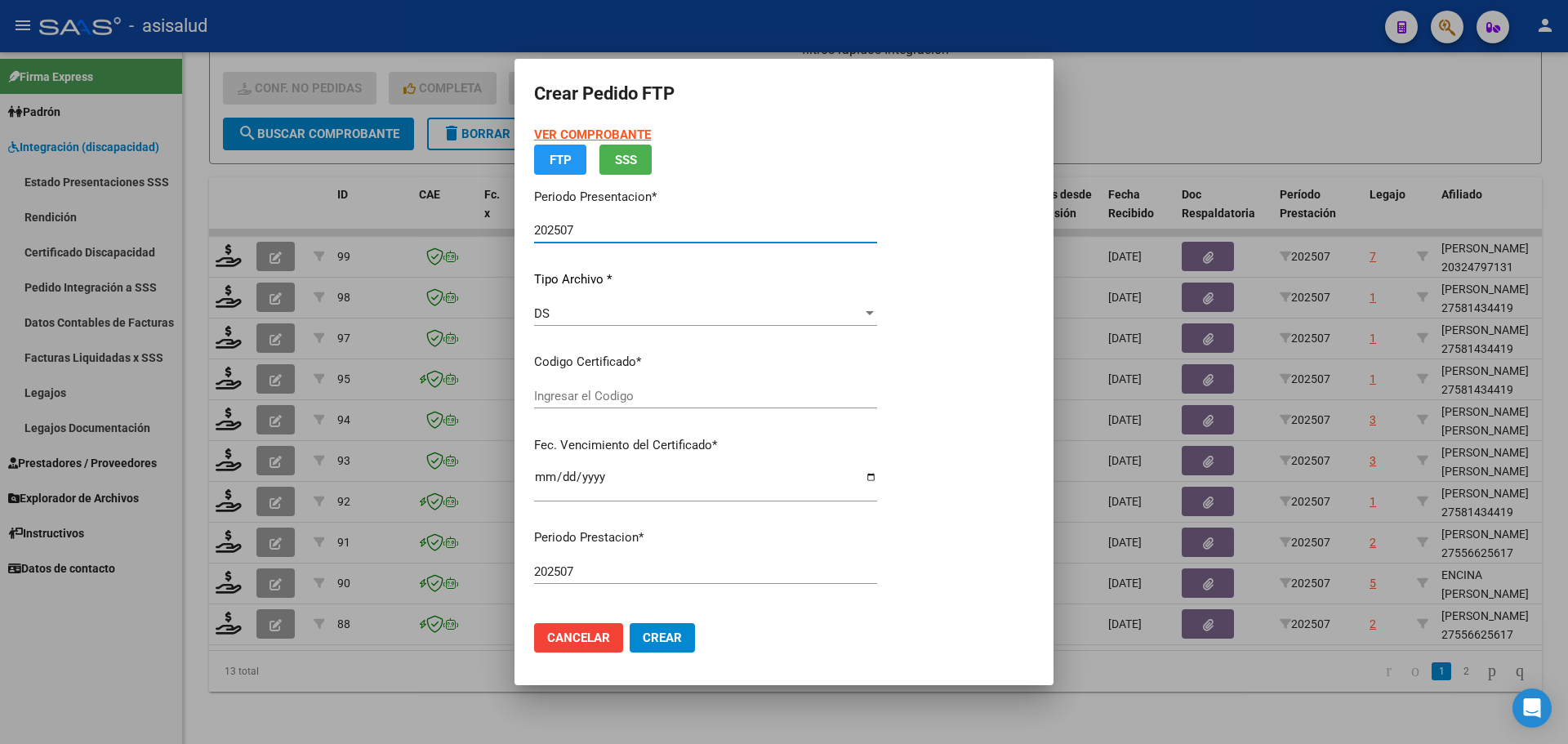
type input "ARG01000556625612024102320261023BSAS311"
type input "[DATE]"
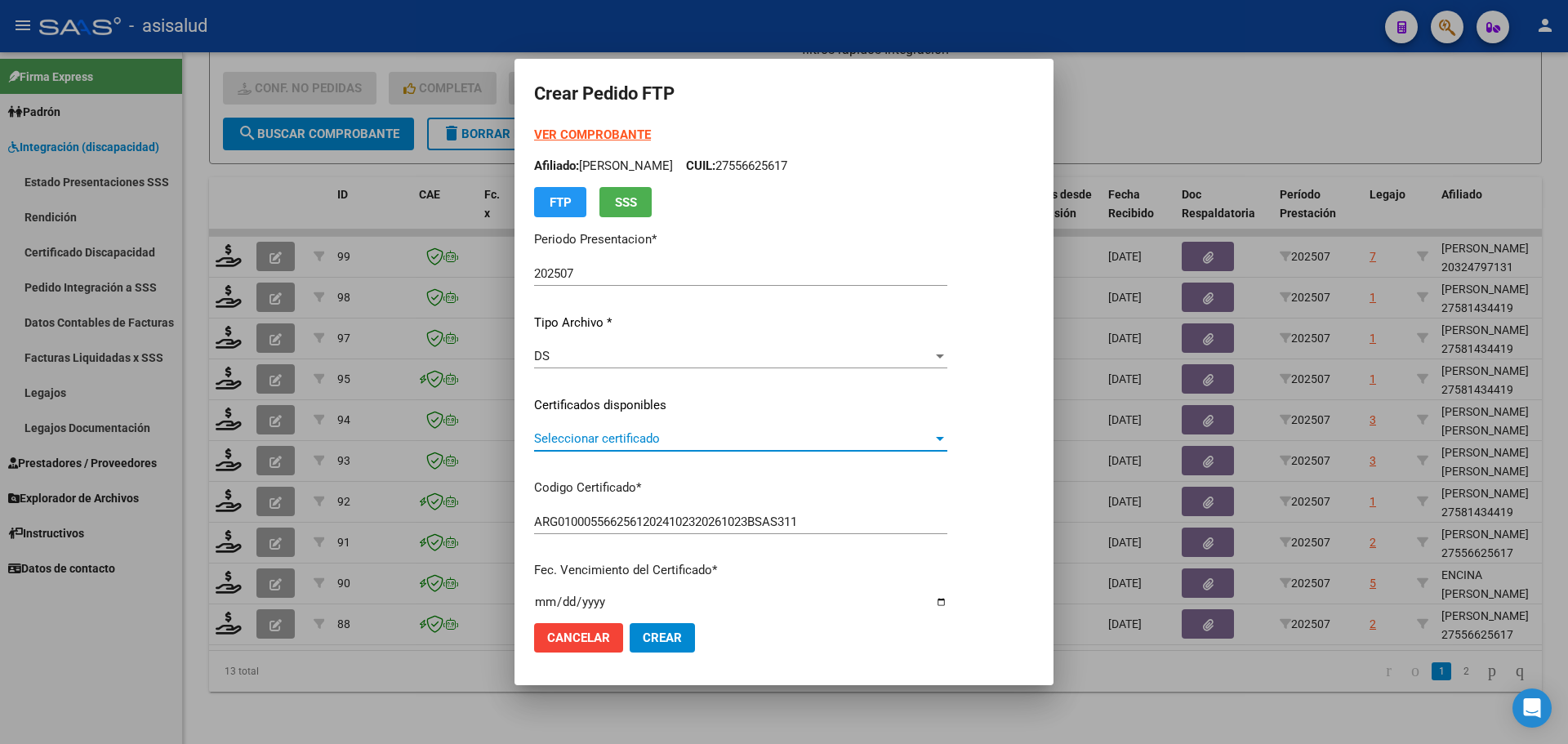
click at [628, 431] on span "Seleccionar certificado" at bounding box center [733, 438] width 399 height 15
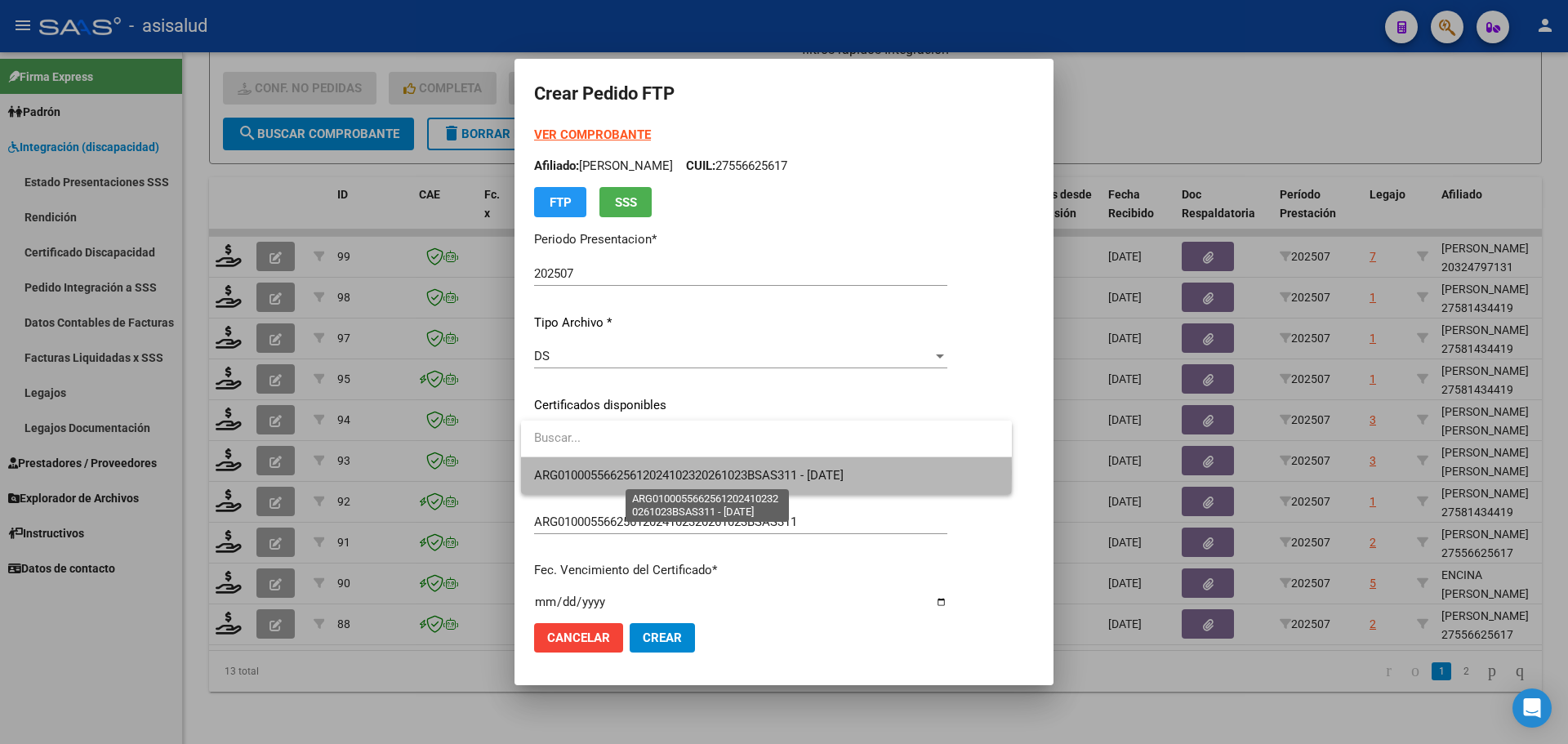
click at [646, 471] on span "ARG01000556625612024102320261023BSAS311 - [DATE]" at bounding box center [689, 475] width 310 height 15
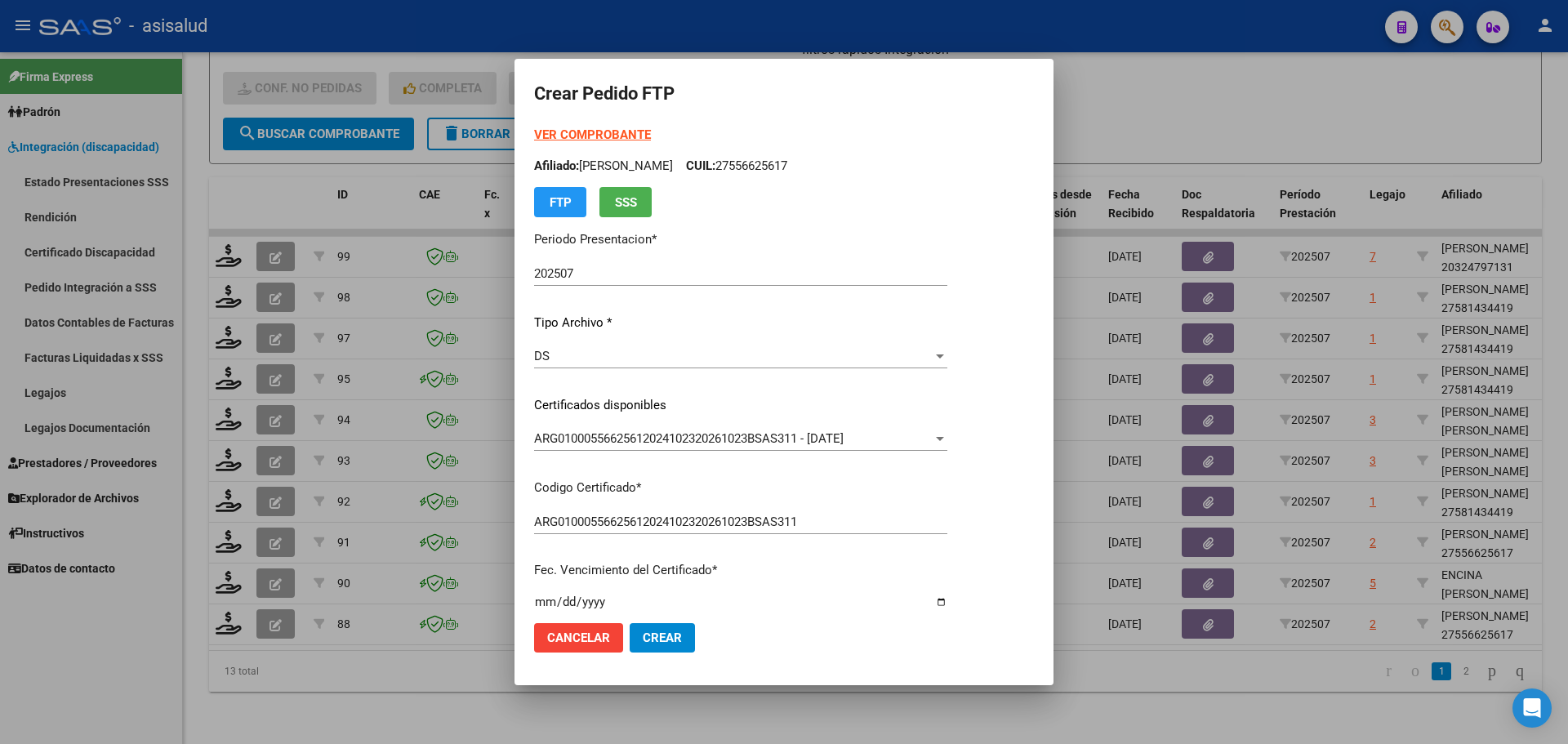
click at [629, 130] on strong "VER COMPROBANTE" at bounding box center [592, 134] width 117 height 15
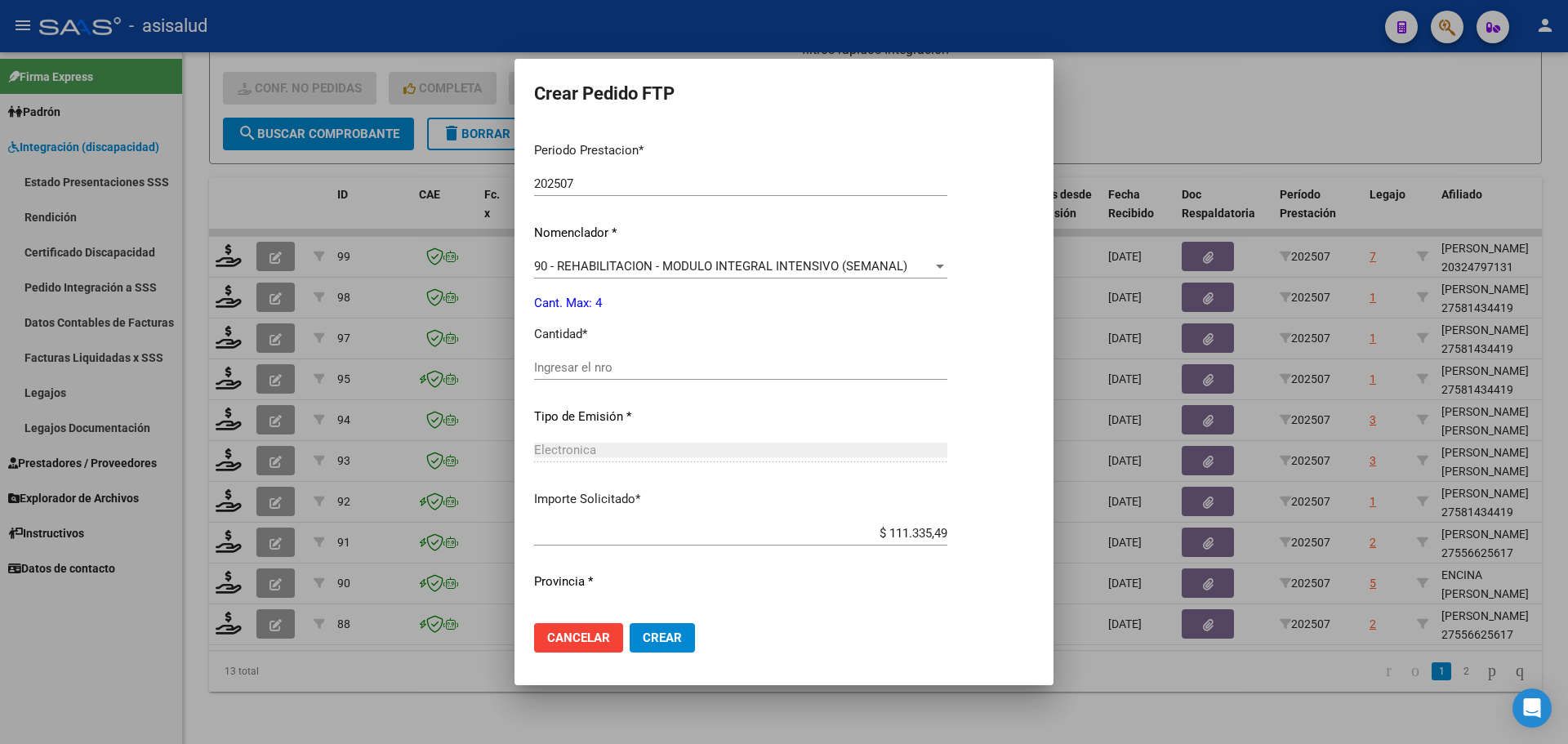
scroll to position [565, 0]
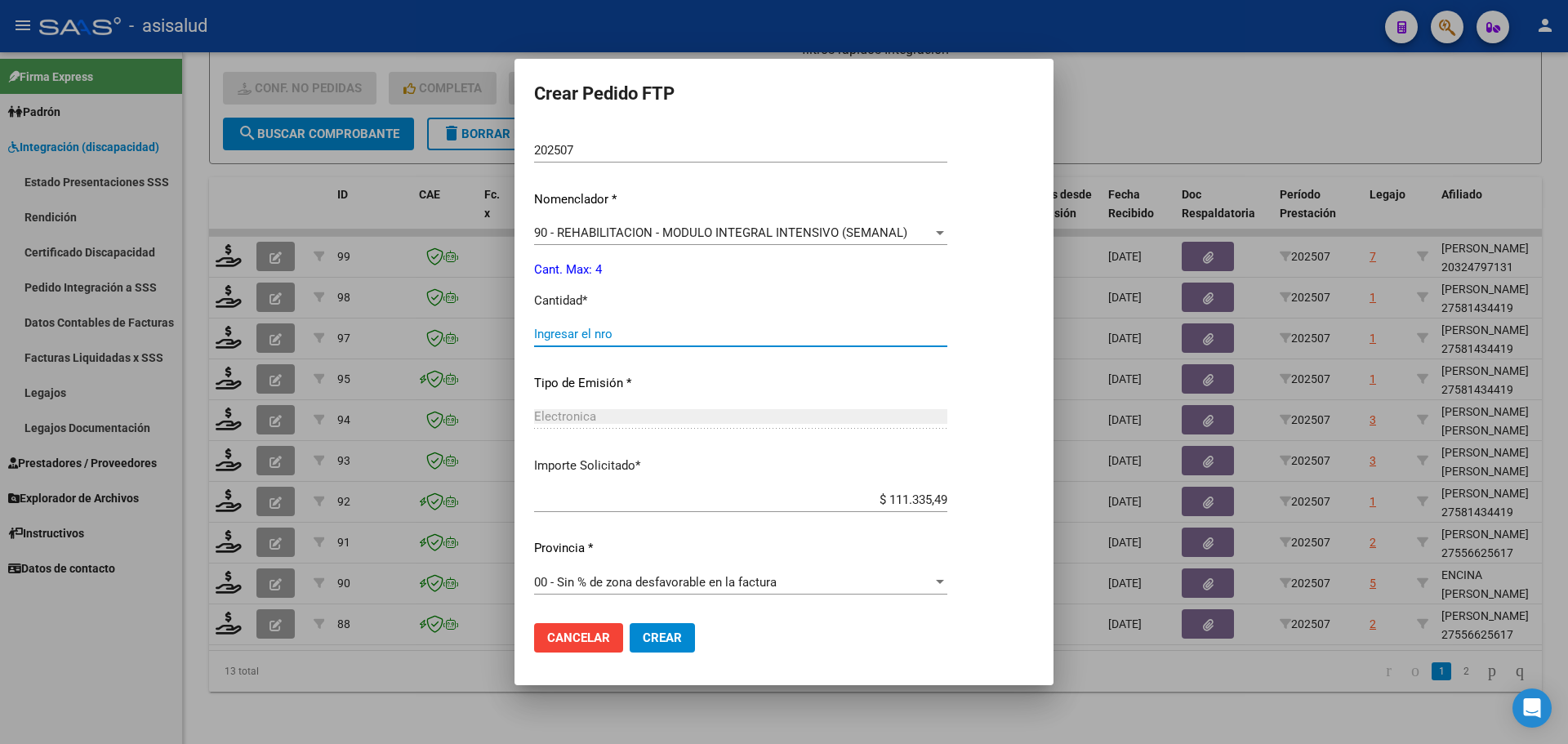
click at [593, 331] on input "Ingresar el nro" at bounding box center [741, 333] width 414 height 15
type input "4"
click at [640, 636] on button "Crear" at bounding box center [662, 638] width 65 height 29
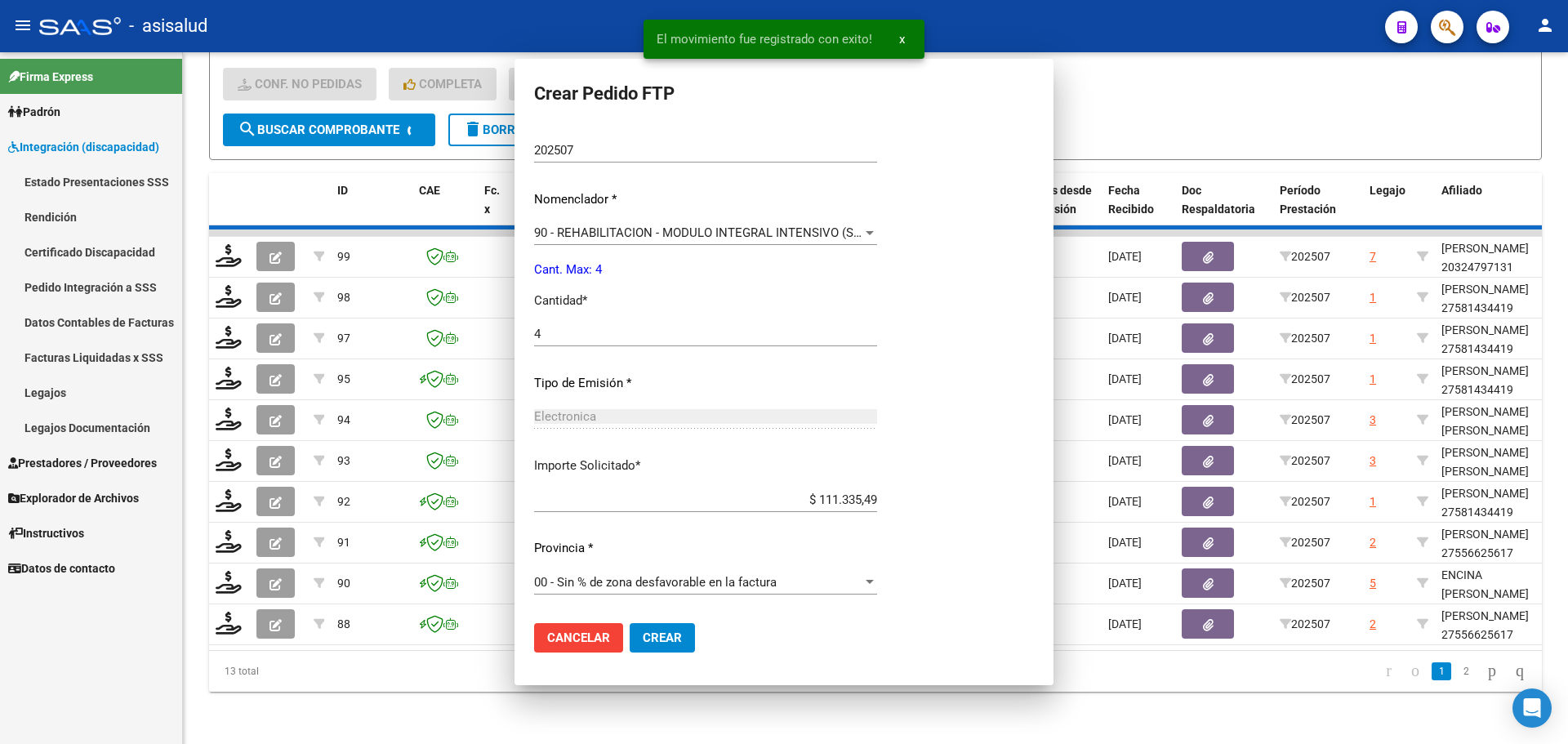
scroll to position [0, 0]
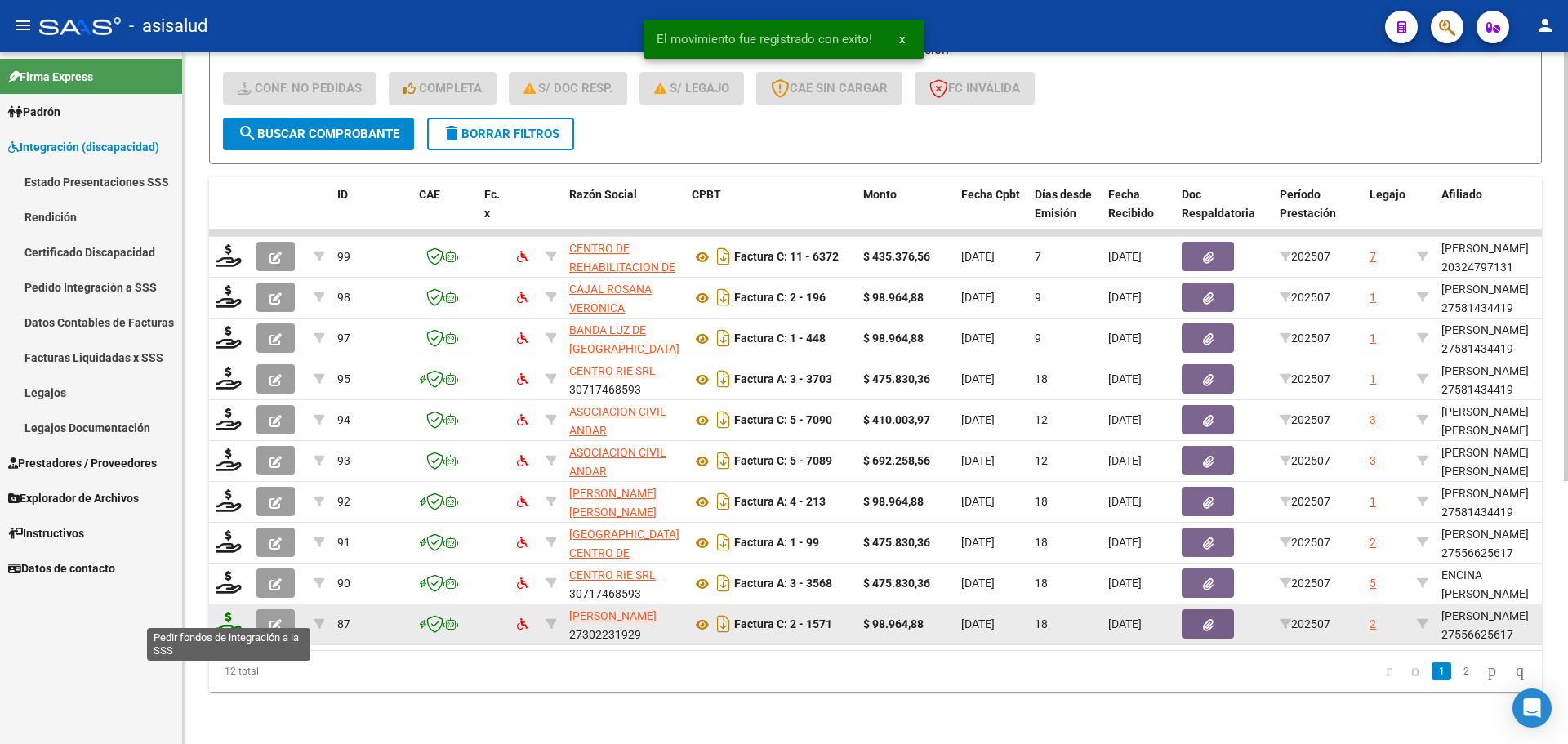
click at [225, 612] on icon at bounding box center [228, 623] width 26 height 22
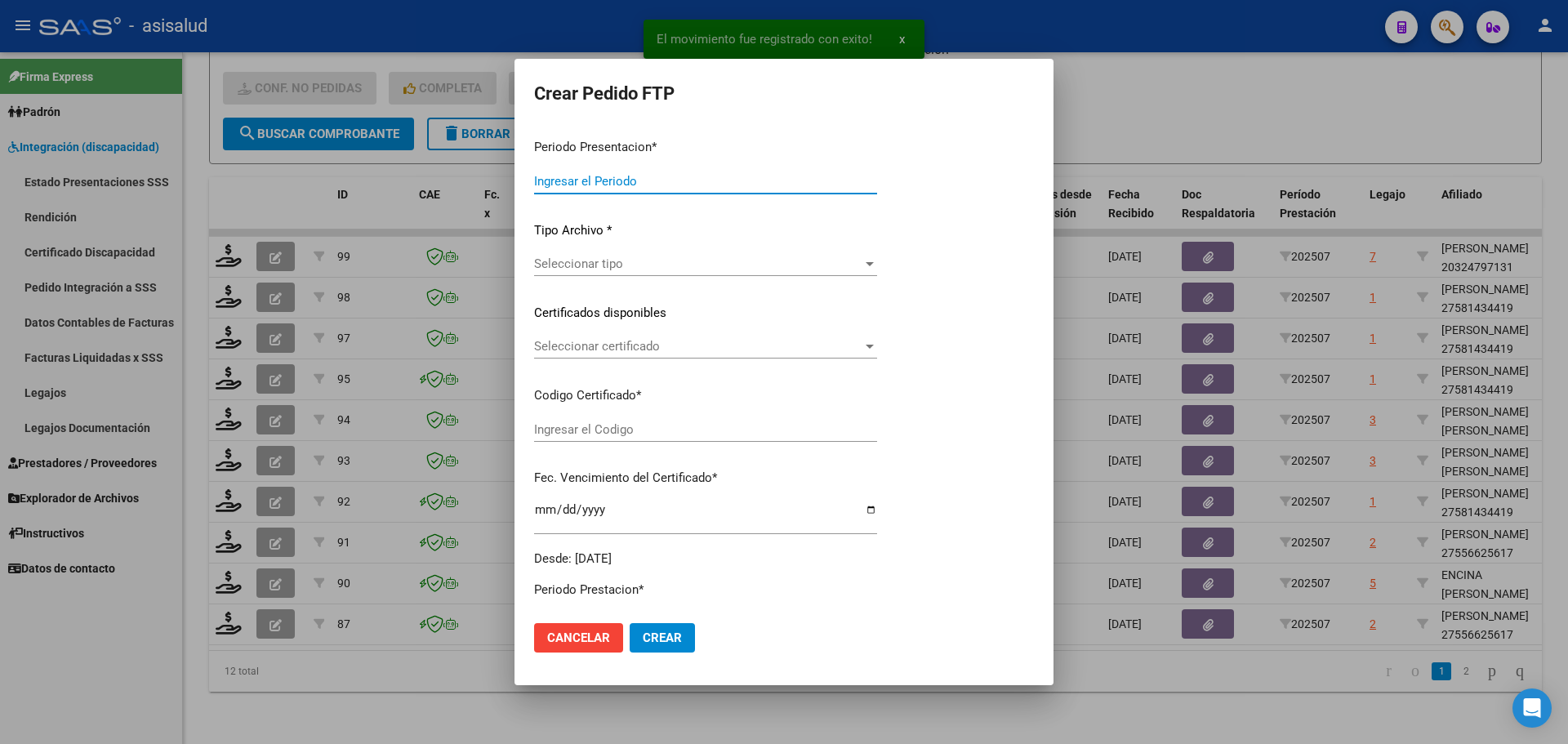
type input "202507"
type input "$ 98.964,88"
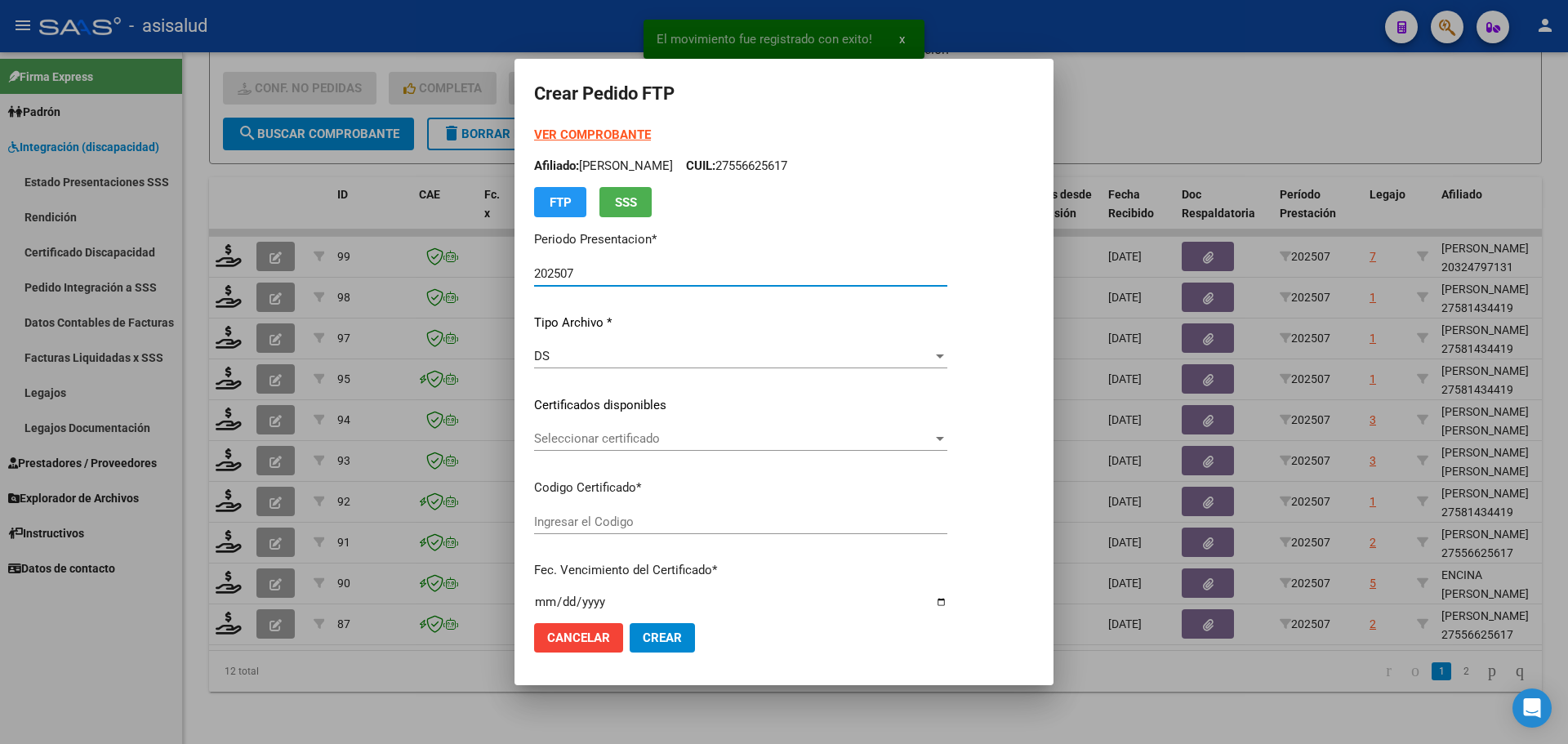
type input "ARG01000556625612024102320261023BSAS311"
type input "[DATE]"
click at [616, 440] on span "Seleccionar certificado" at bounding box center [733, 438] width 399 height 15
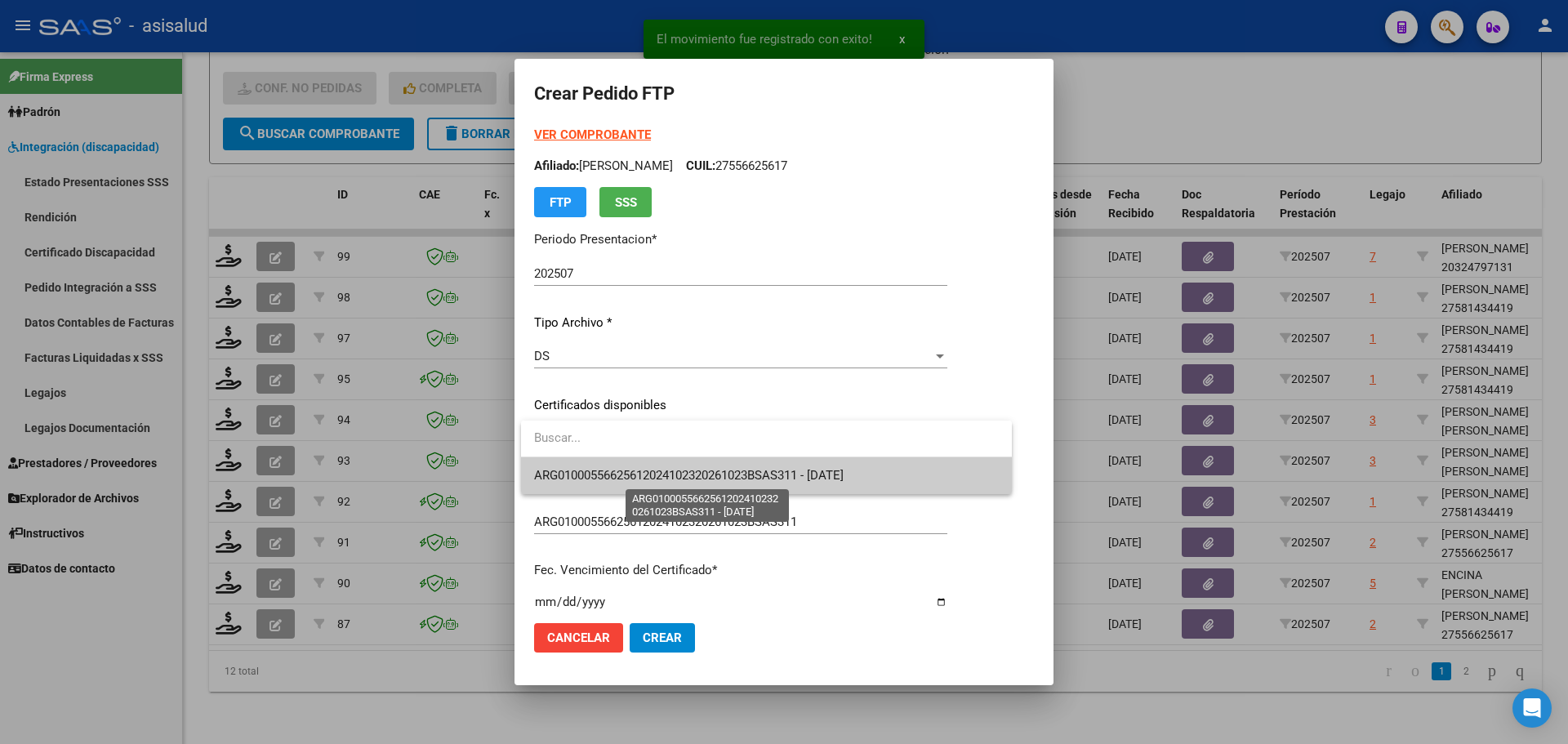
click at [614, 475] on span "ARG01000556625612024102320261023BSAS311 - [DATE]" at bounding box center [689, 475] width 310 height 15
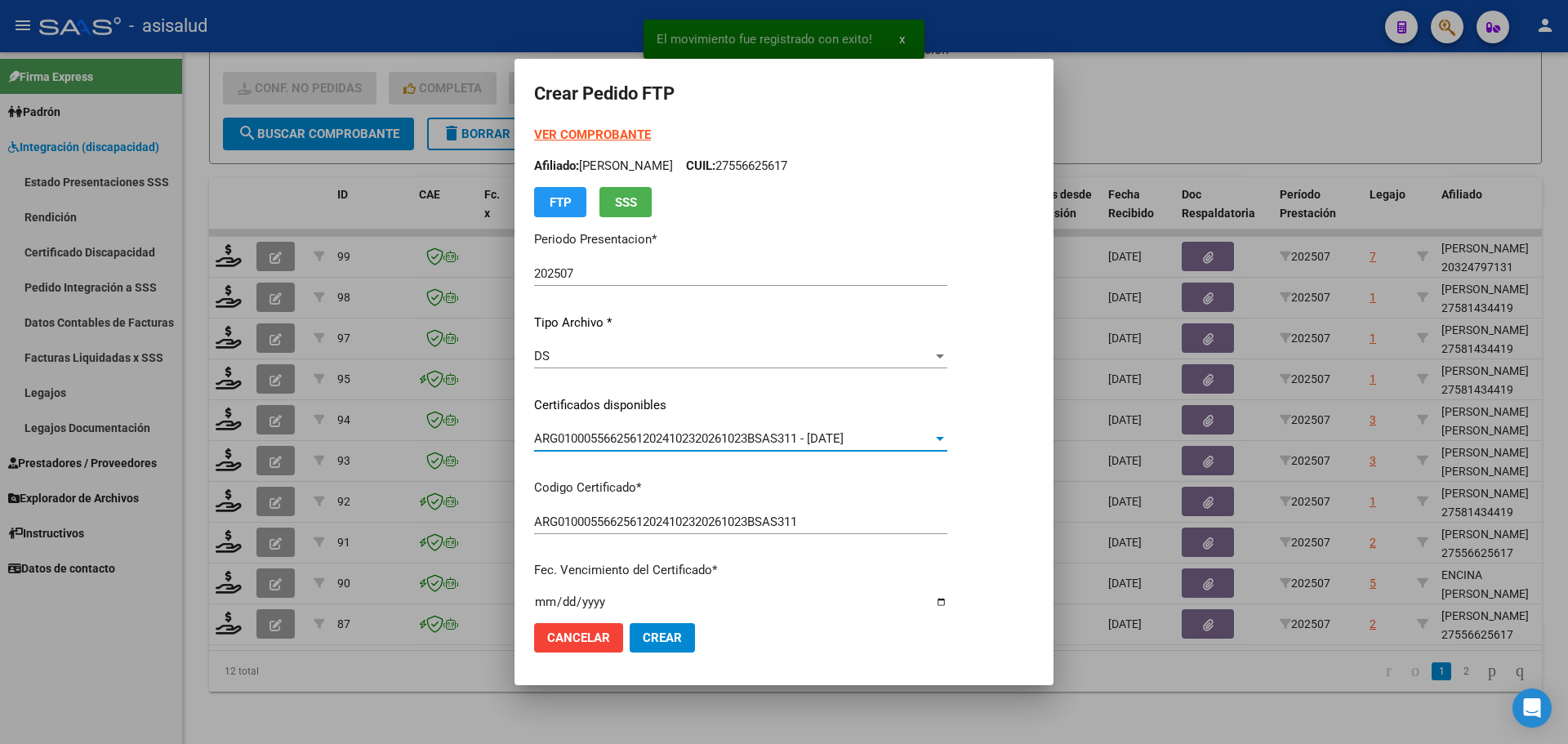
click at [615, 132] on strong "VER COMPROBANTE" at bounding box center [592, 134] width 117 height 15
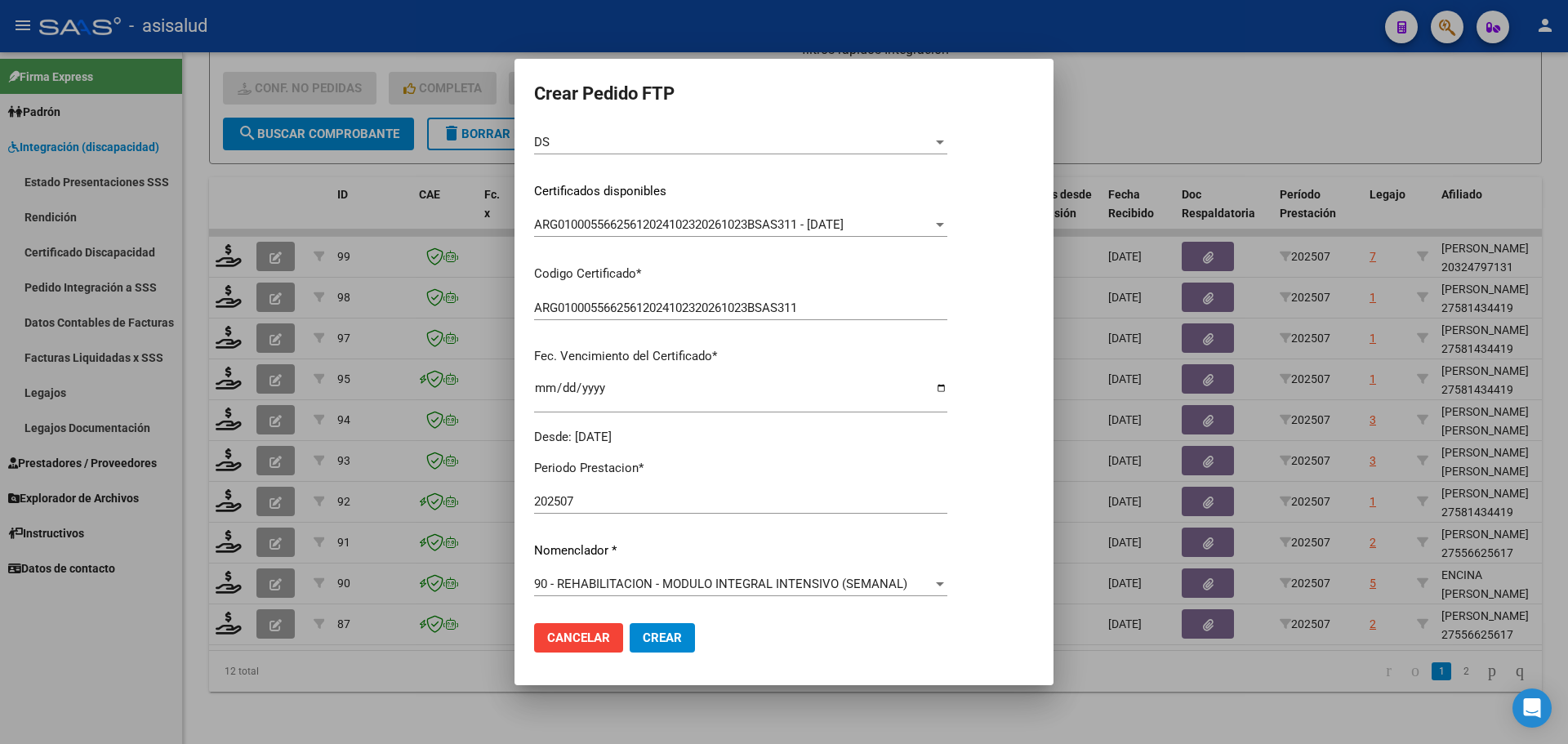
scroll to position [490, 0]
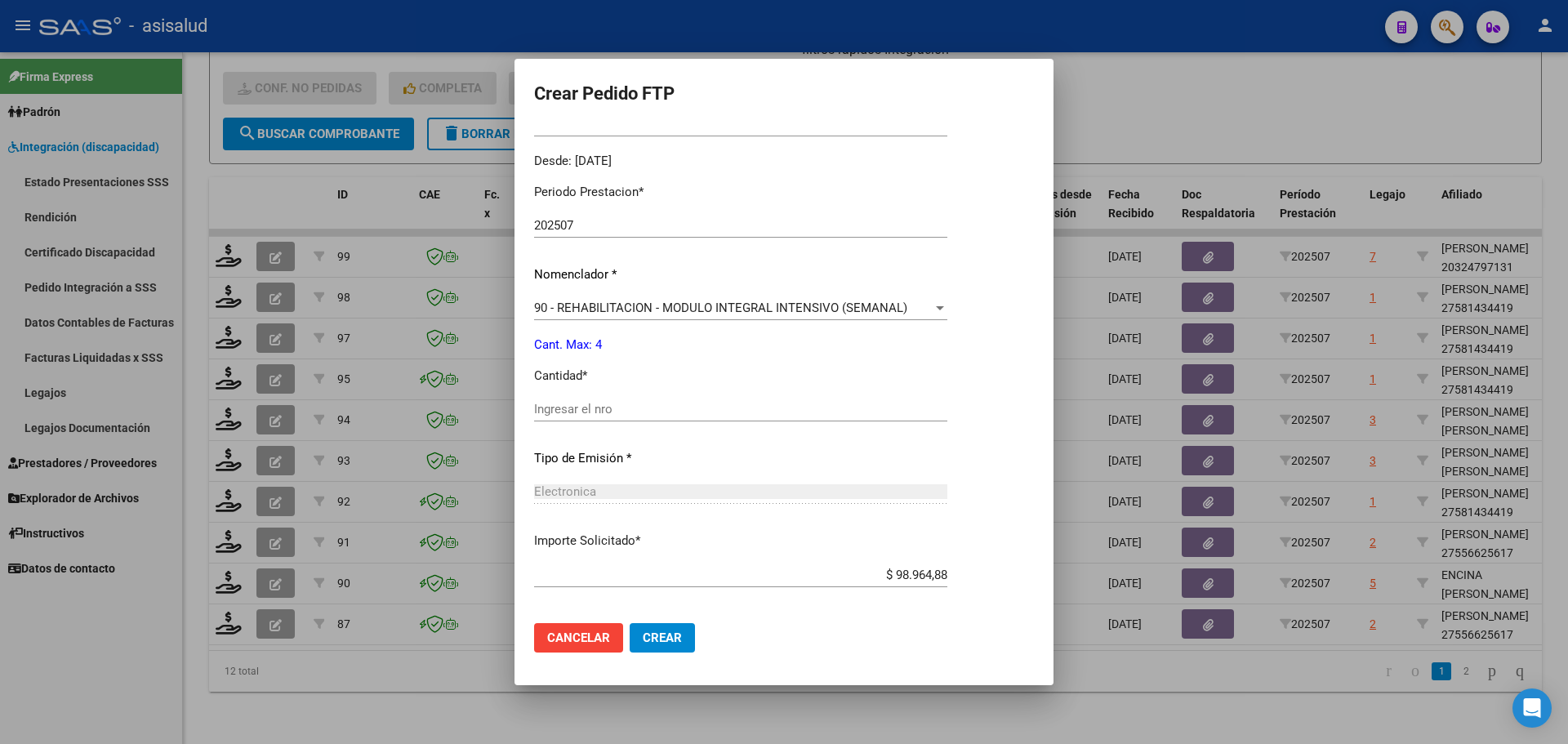
click at [562, 415] on input "Ingresar el nro" at bounding box center [741, 408] width 414 height 15
type input "4"
click at [669, 638] on span "Crear" at bounding box center [662, 638] width 39 height 15
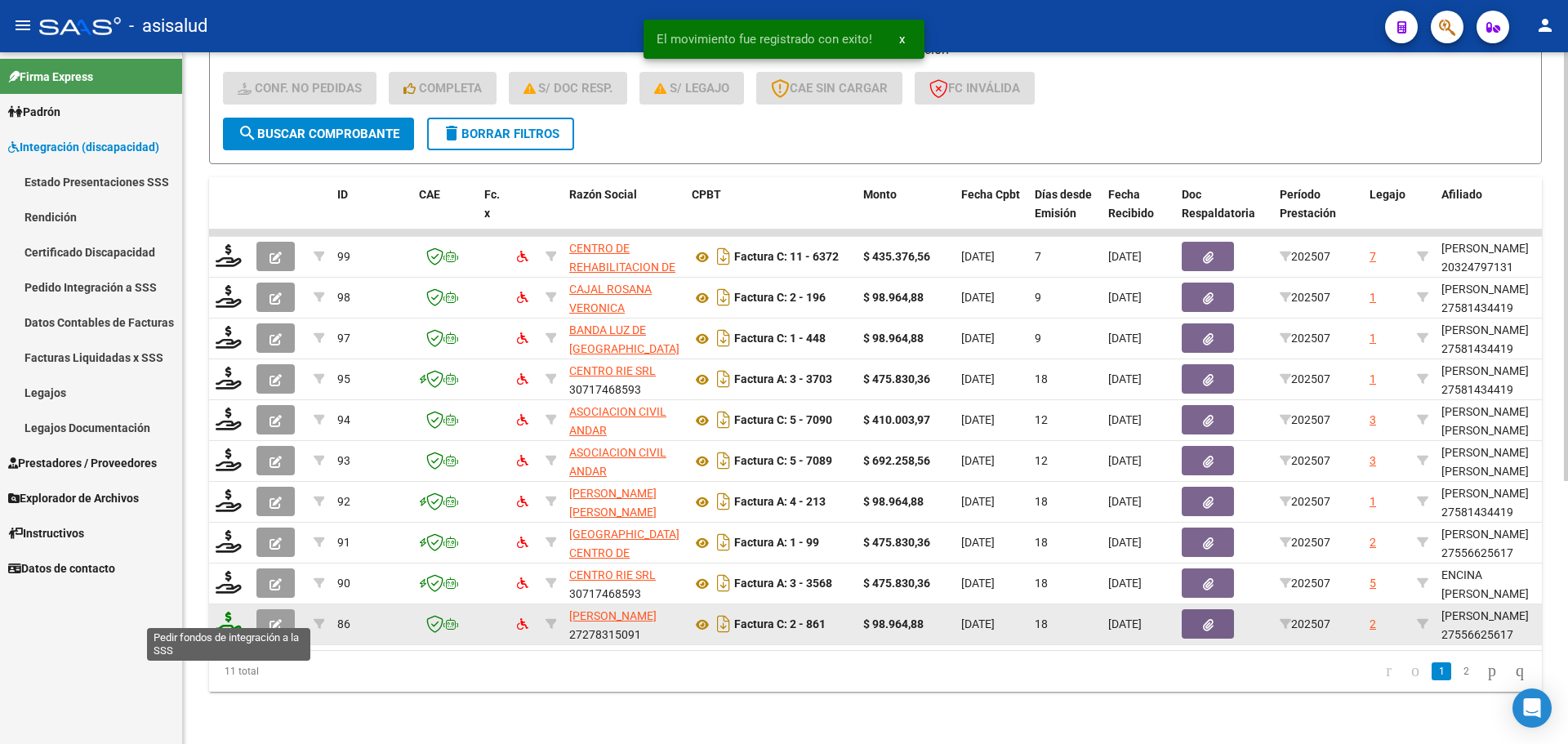
click at [222, 612] on icon at bounding box center [228, 623] width 26 height 22
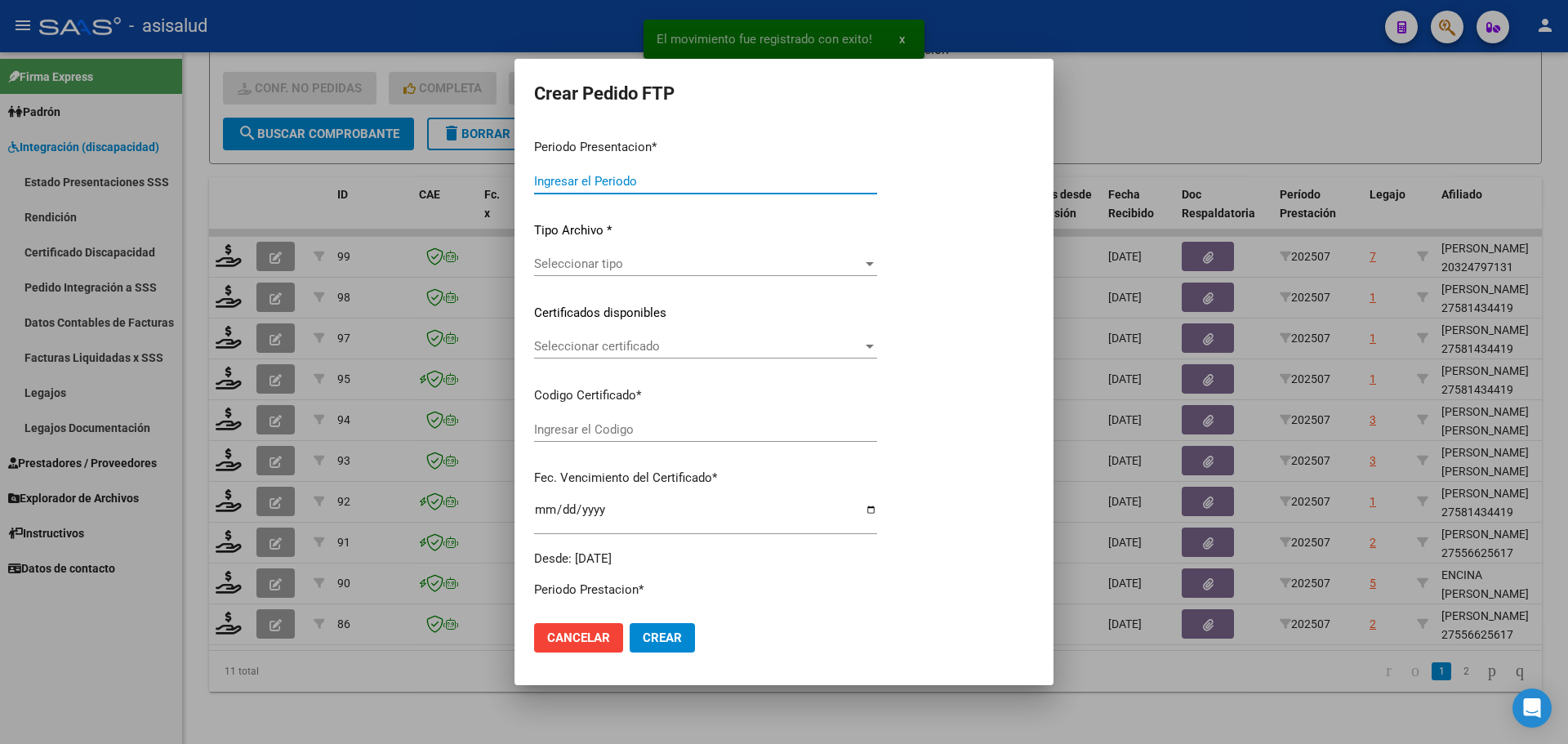
type input "202507"
type input "$ 98.964,88"
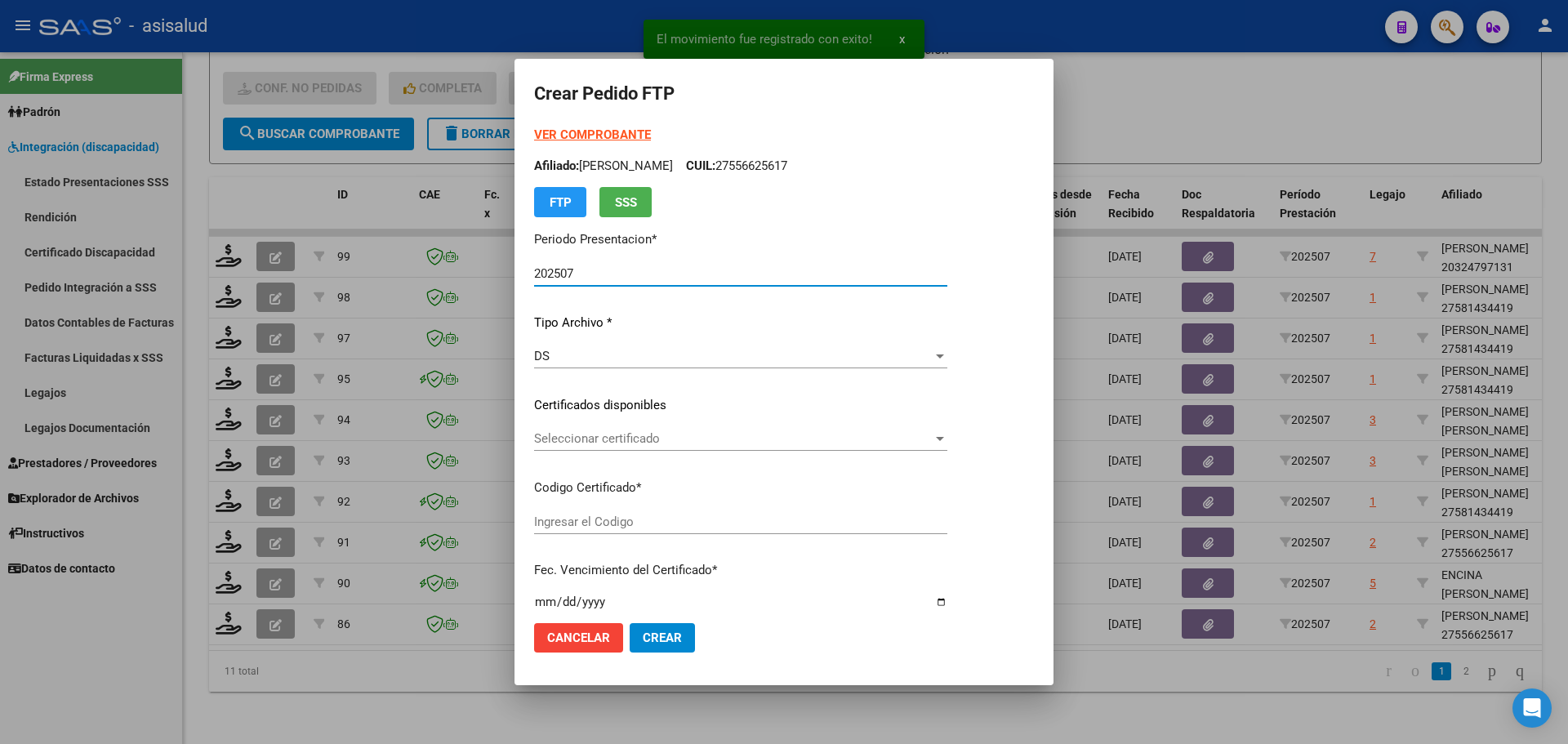
type input "ARG01000556625612024102320261023BSAS311"
type input "[DATE]"
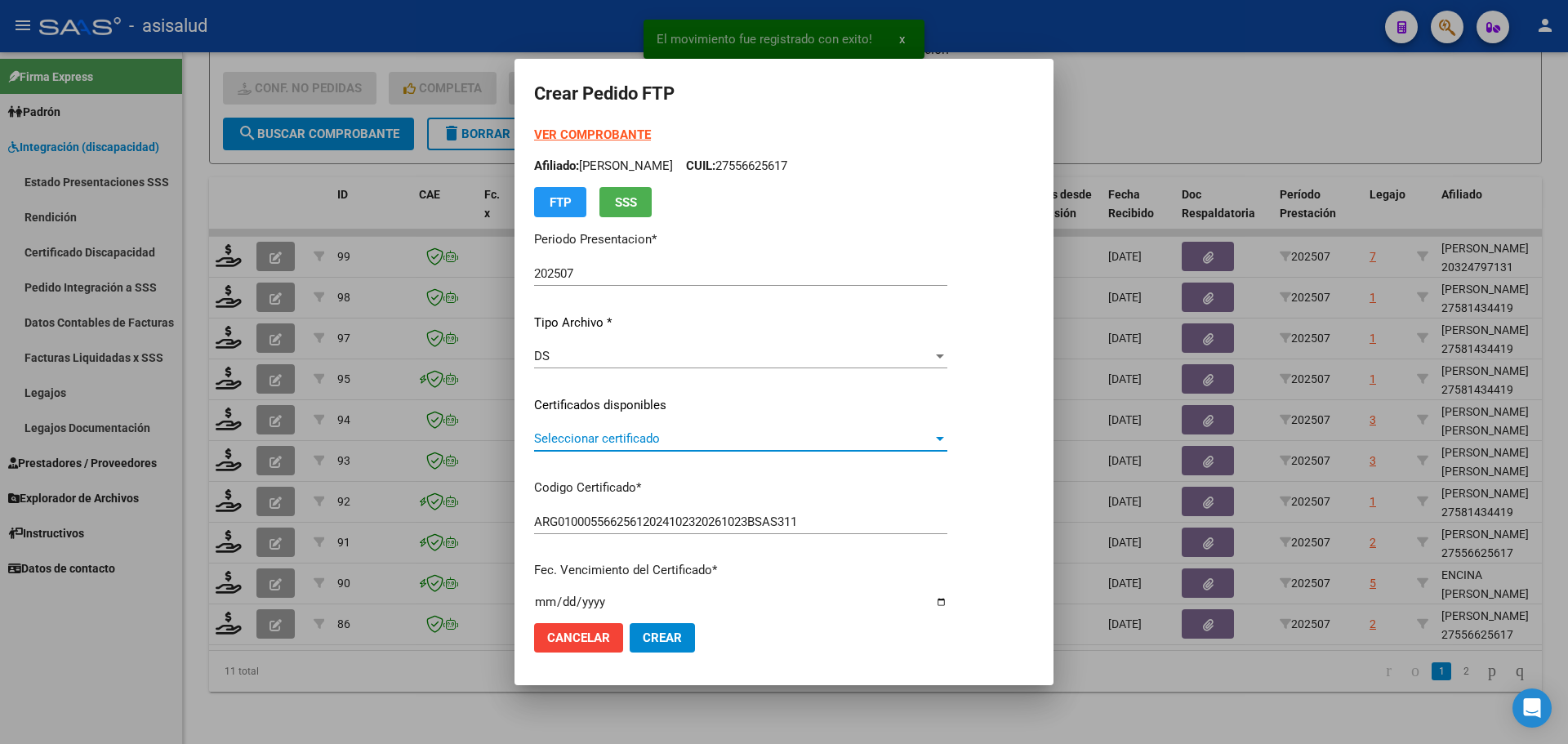
click at [747, 433] on span "Seleccionar certificado" at bounding box center [733, 438] width 399 height 15
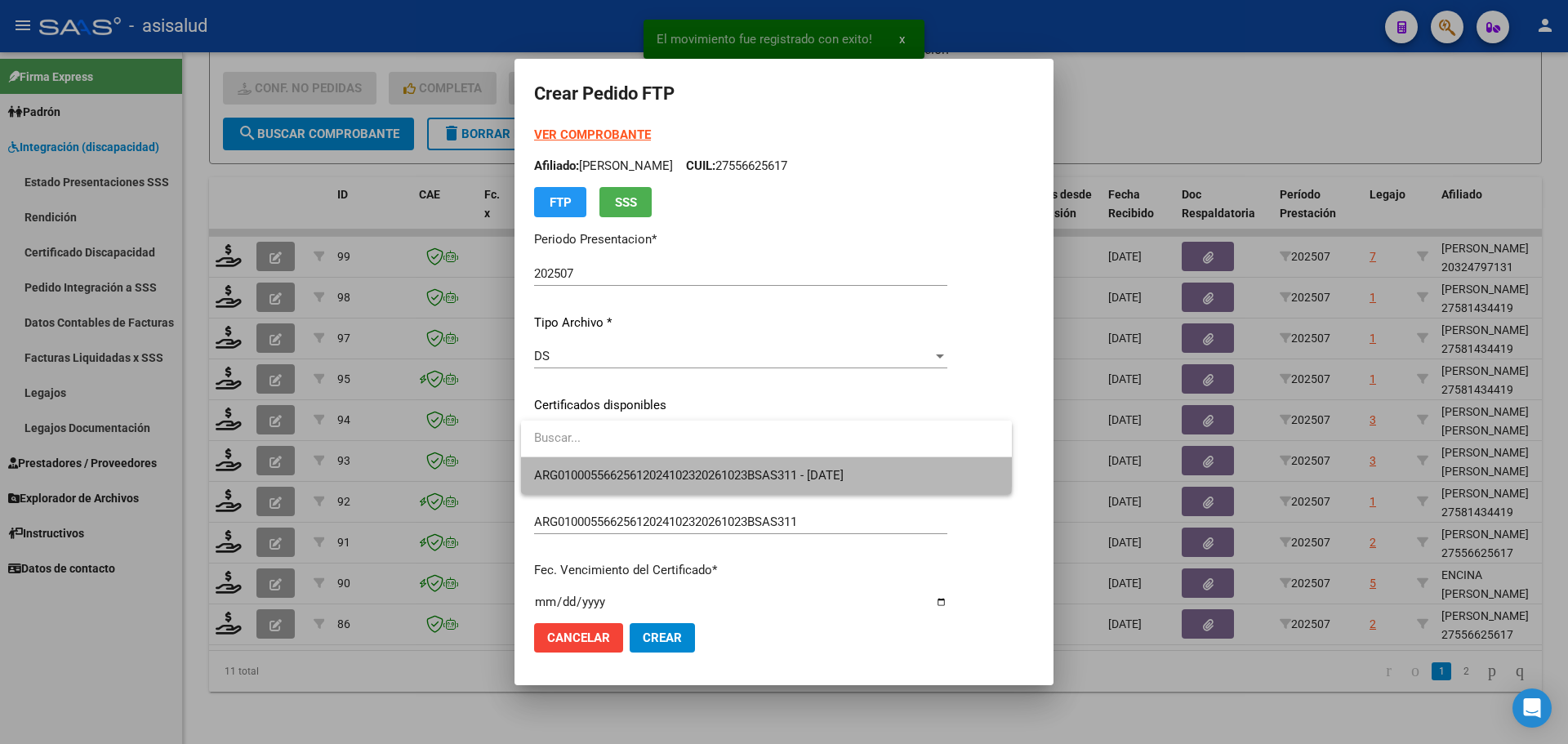
click at [757, 466] on span "ARG01000556625612024102320261023BSAS311 - [DATE]" at bounding box center [766, 475] width 465 height 36
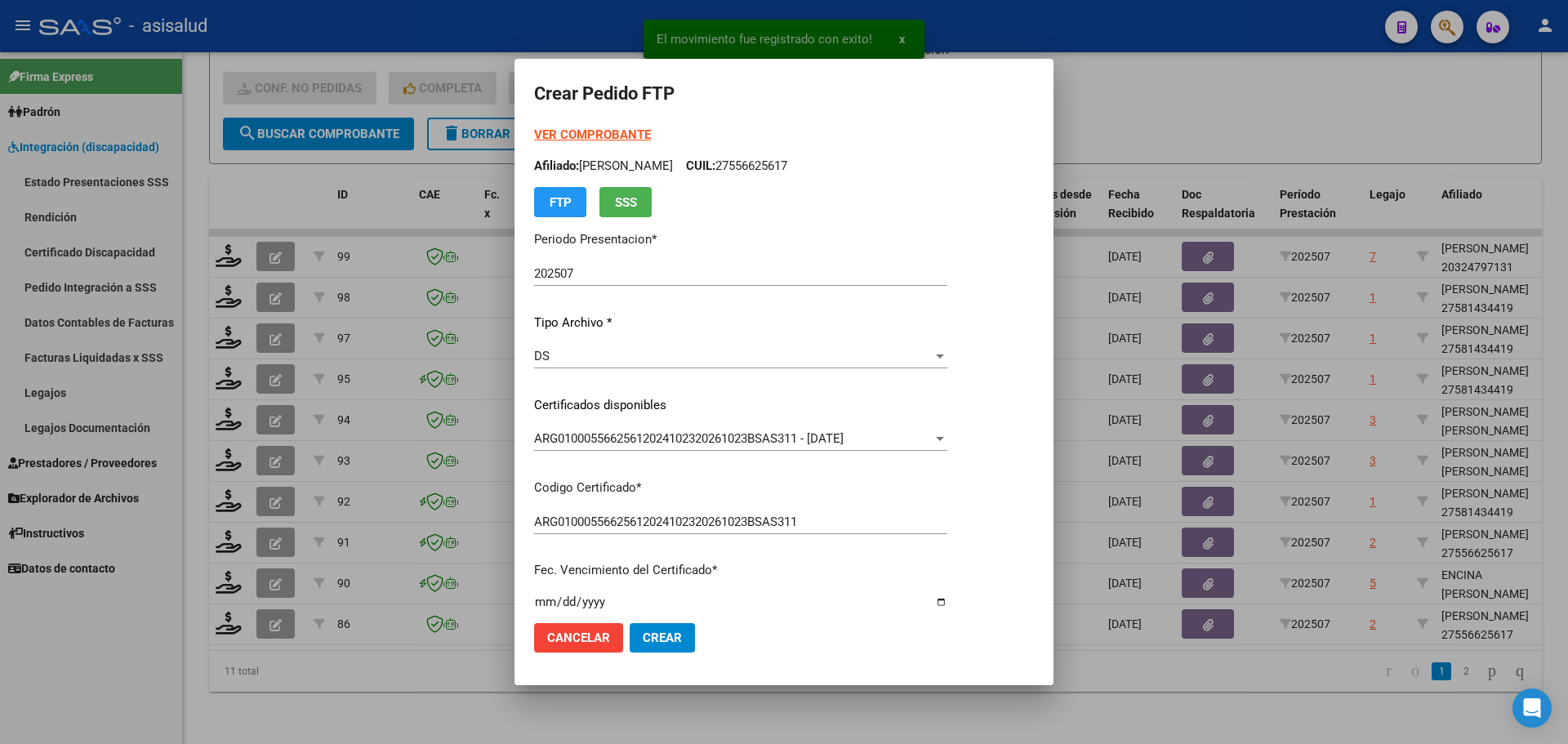
click at [614, 131] on strong "VER COMPROBANTE" at bounding box center [592, 134] width 117 height 15
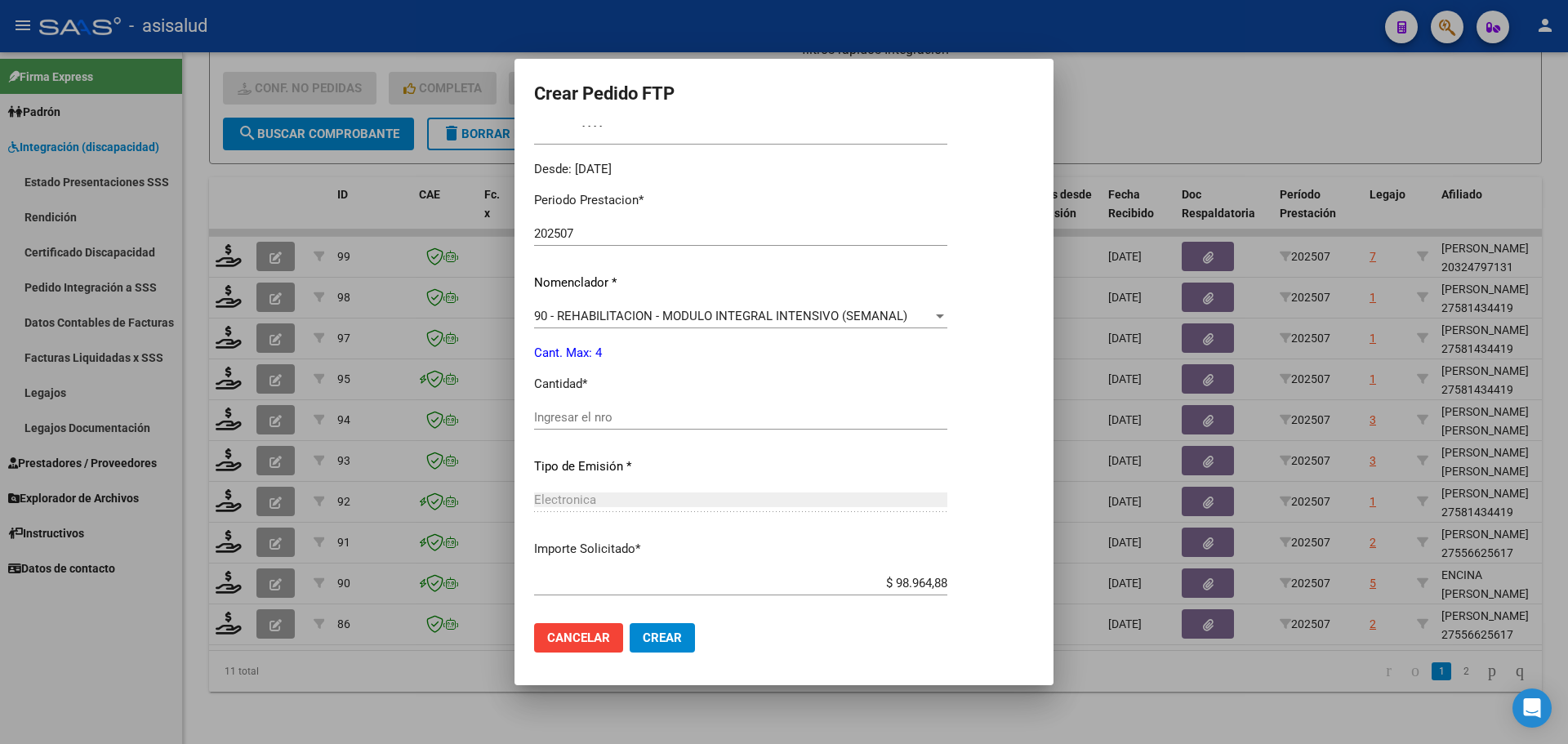
scroll to position [490, 0]
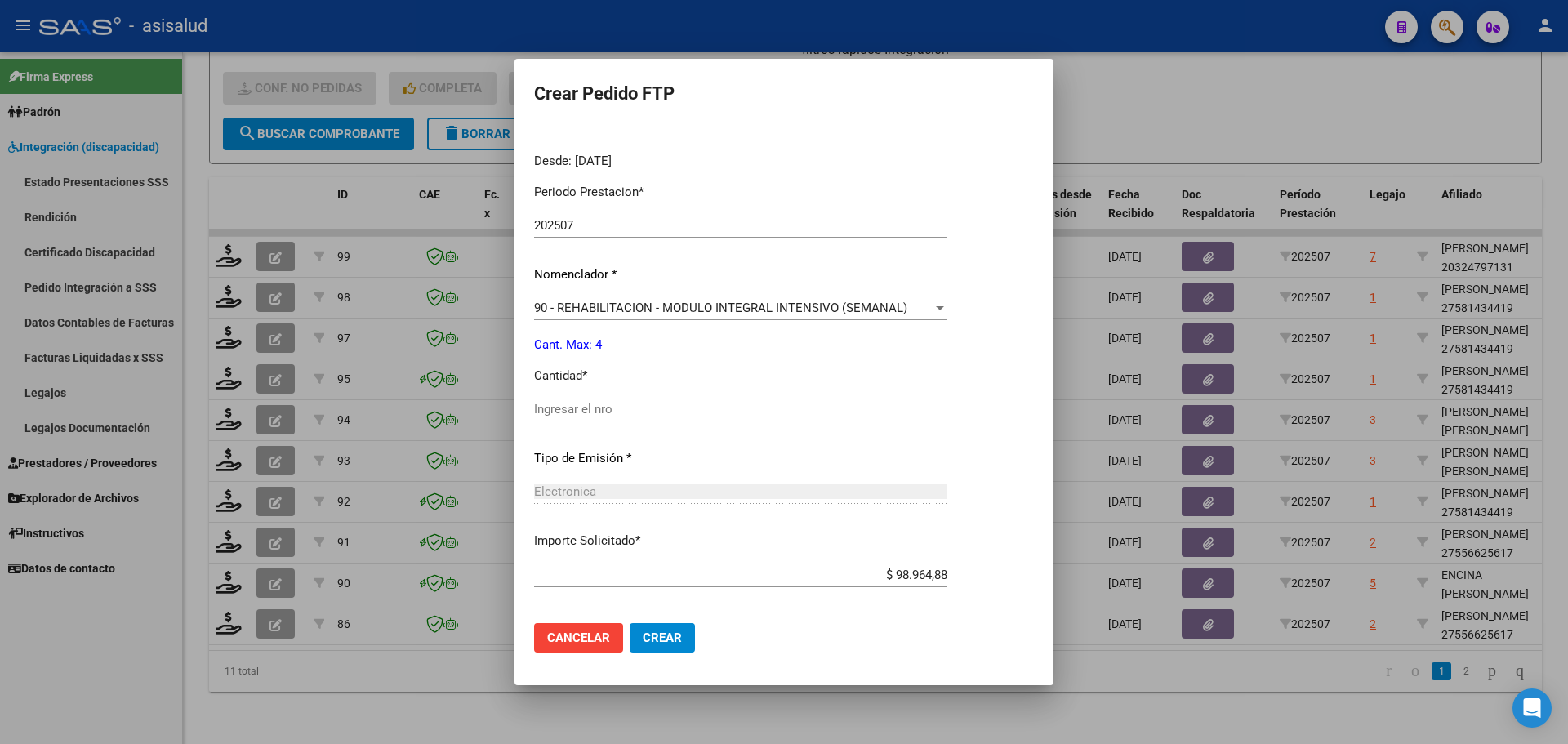
click at [595, 416] on input "Ingresar el nro" at bounding box center [741, 408] width 414 height 15
type input "4"
click at [659, 638] on span "Crear" at bounding box center [662, 638] width 39 height 15
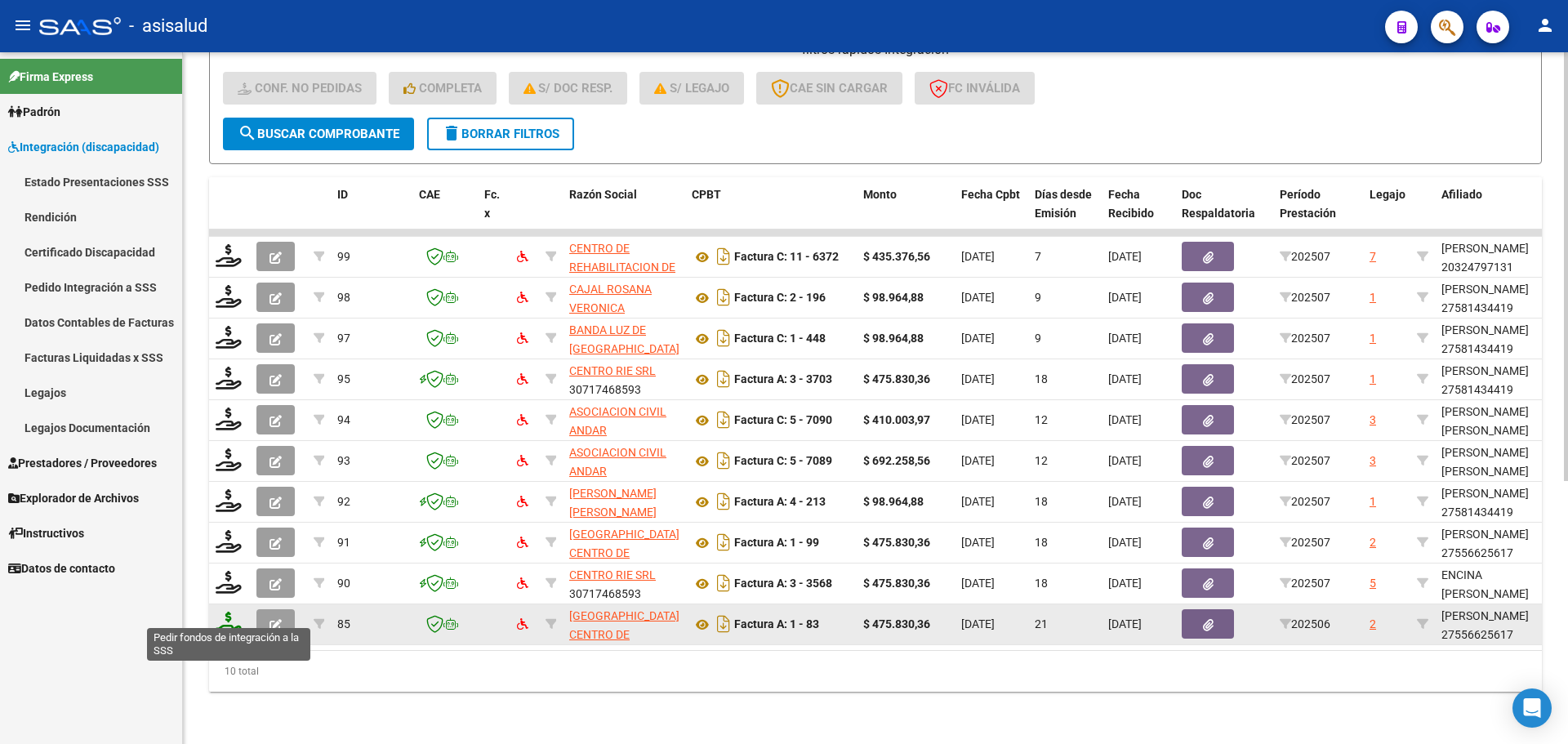
click at [221, 612] on icon at bounding box center [228, 623] width 26 height 22
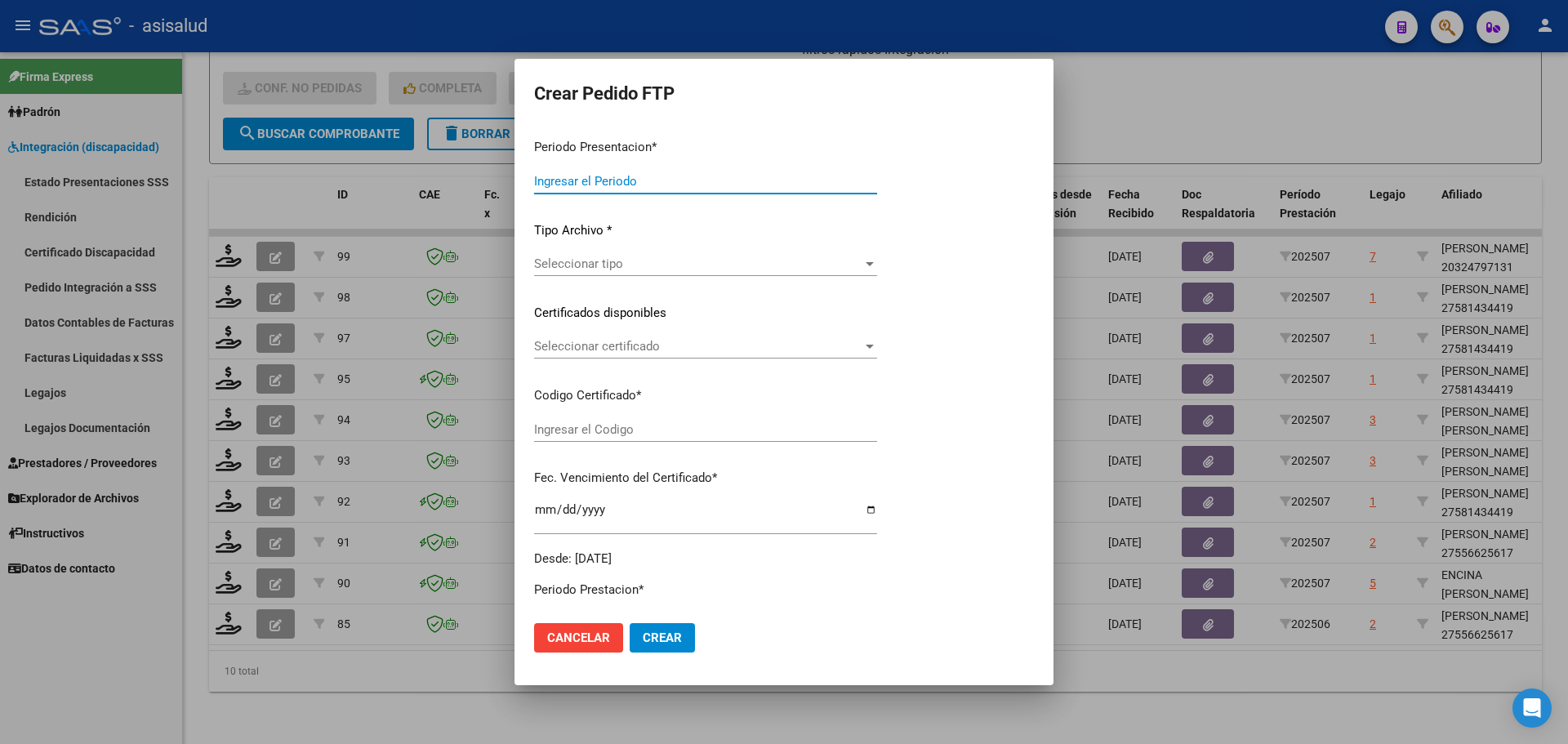
type input "202507"
type input "202506"
type input "$ 475.830,36"
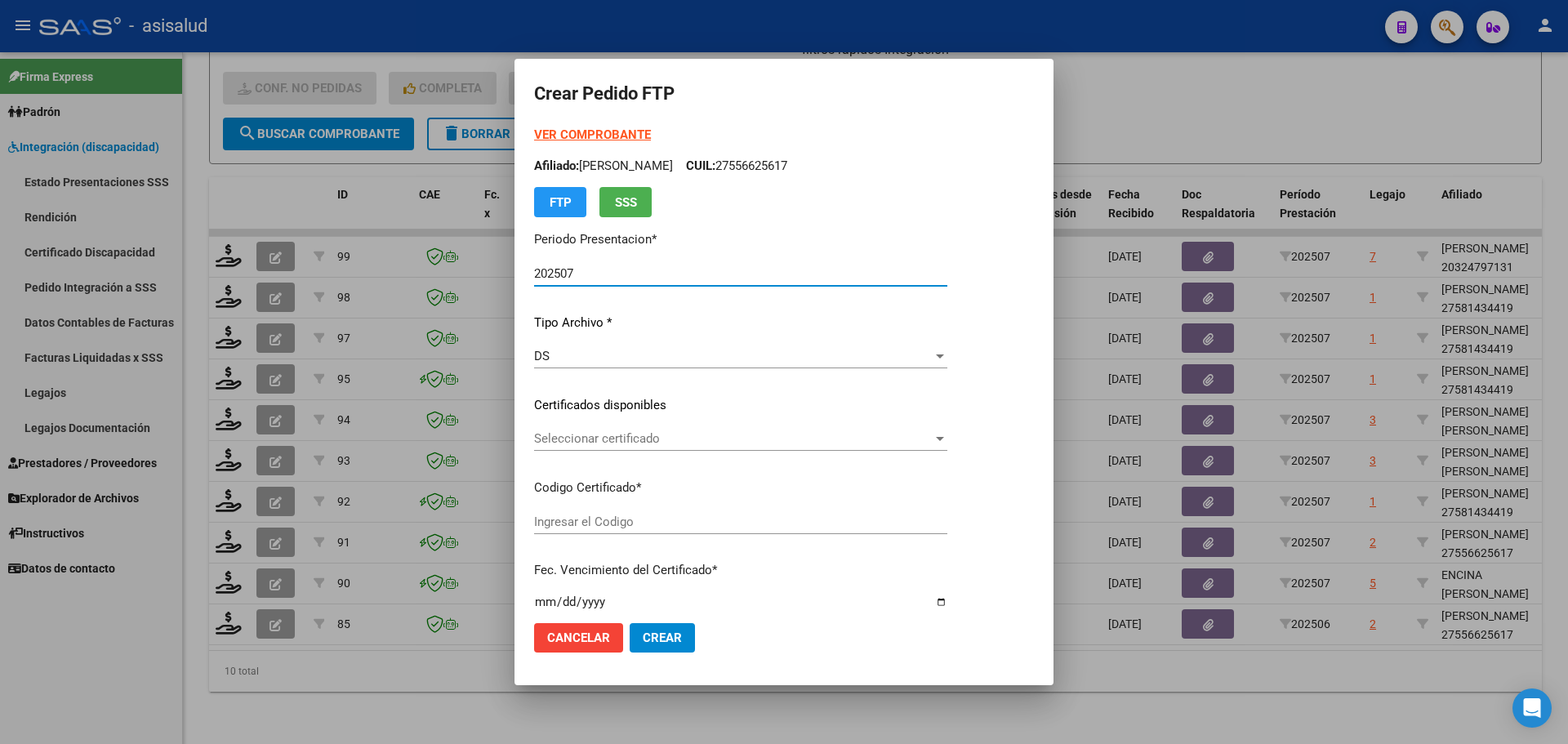
type input "ARG01000556625612024102320261023BSAS311"
type input "[DATE]"
click at [617, 432] on span "Seleccionar certificado" at bounding box center [733, 438] width 399 height 15
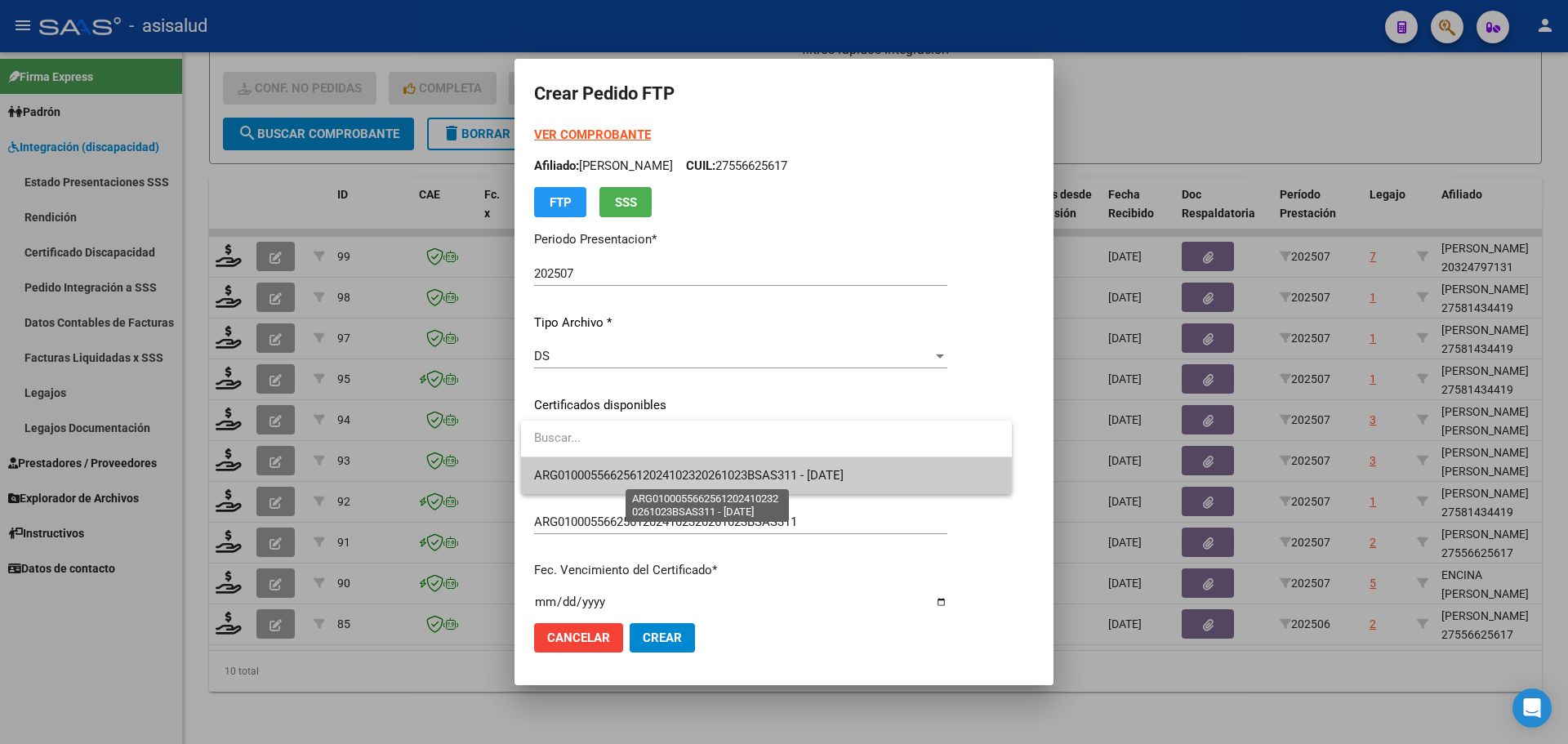
click at [626, 470] on span "ARG01000556625612024102320261023BSAS311 - [DATE]" at bounding box center [689, 475] width 310 height 15
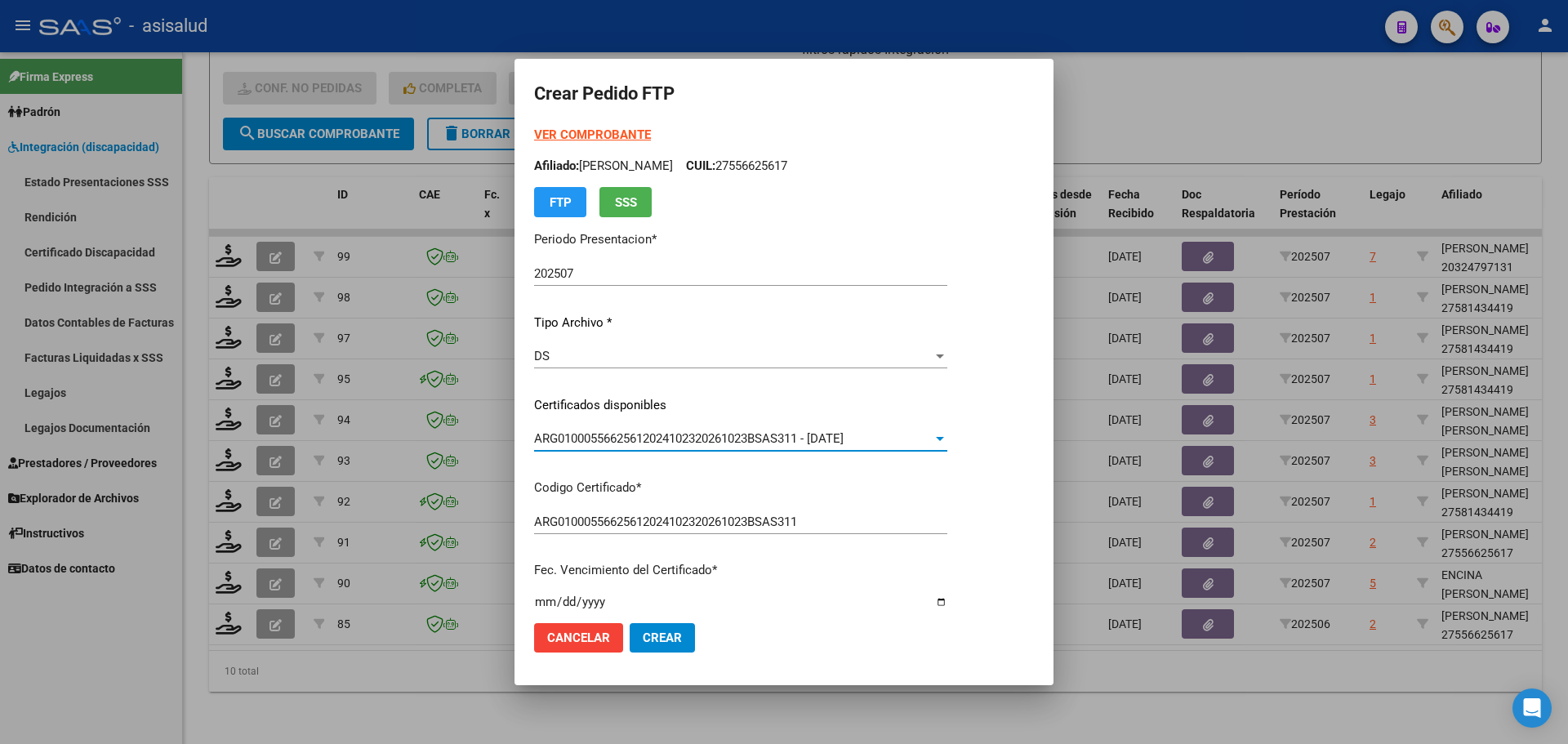
click at [610, 125] on form "Crear Pedido FTP VER COMPROBANTE ARCA Padrón Afiliado: [PERSON_NAME]: 275566256…" at bounding box center [784, 372] width 500 height 587
click at [631, 138] on strong "VER COMPROBANTE" at bounding box center [592, 134] width 117 height 15
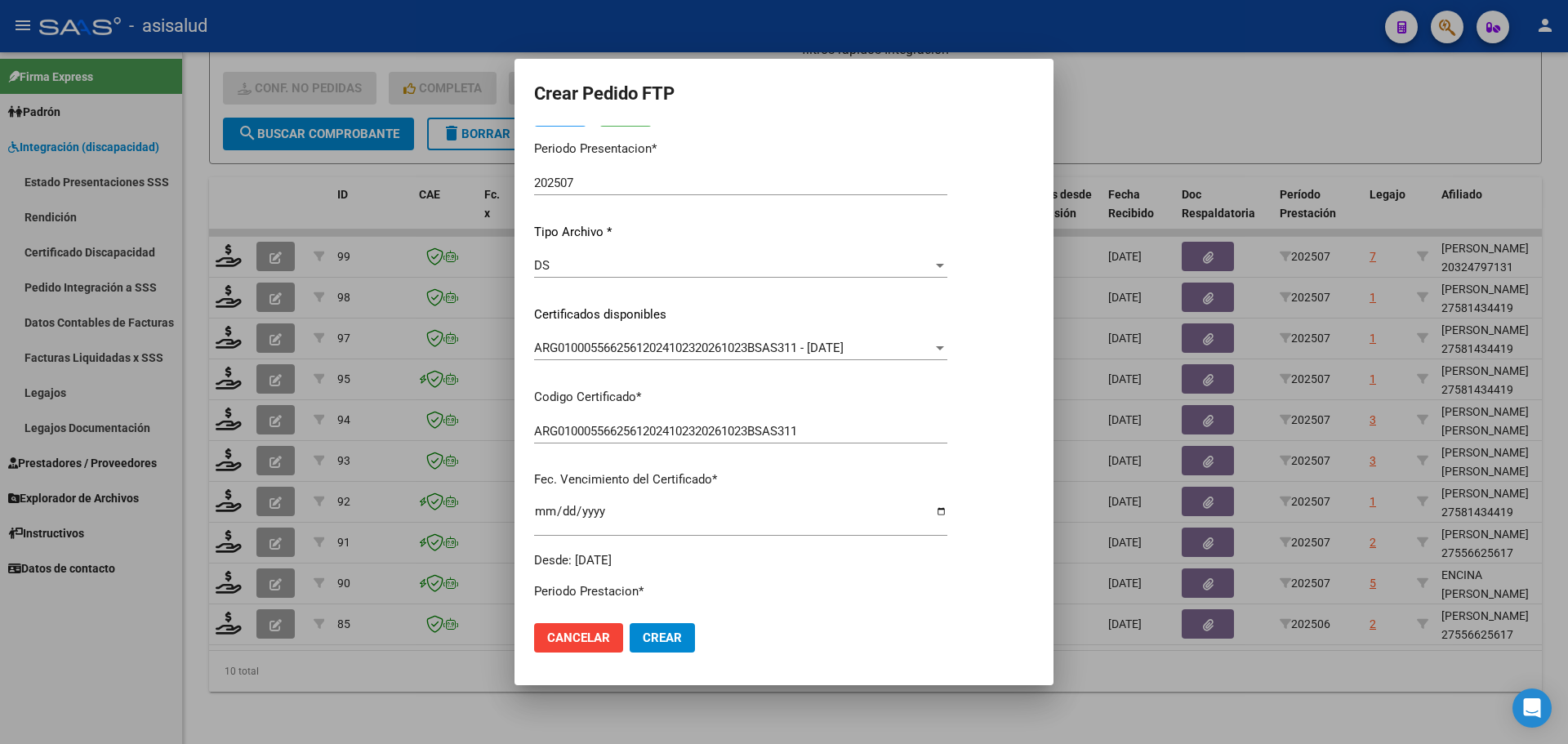
scroll to position [408, 0]
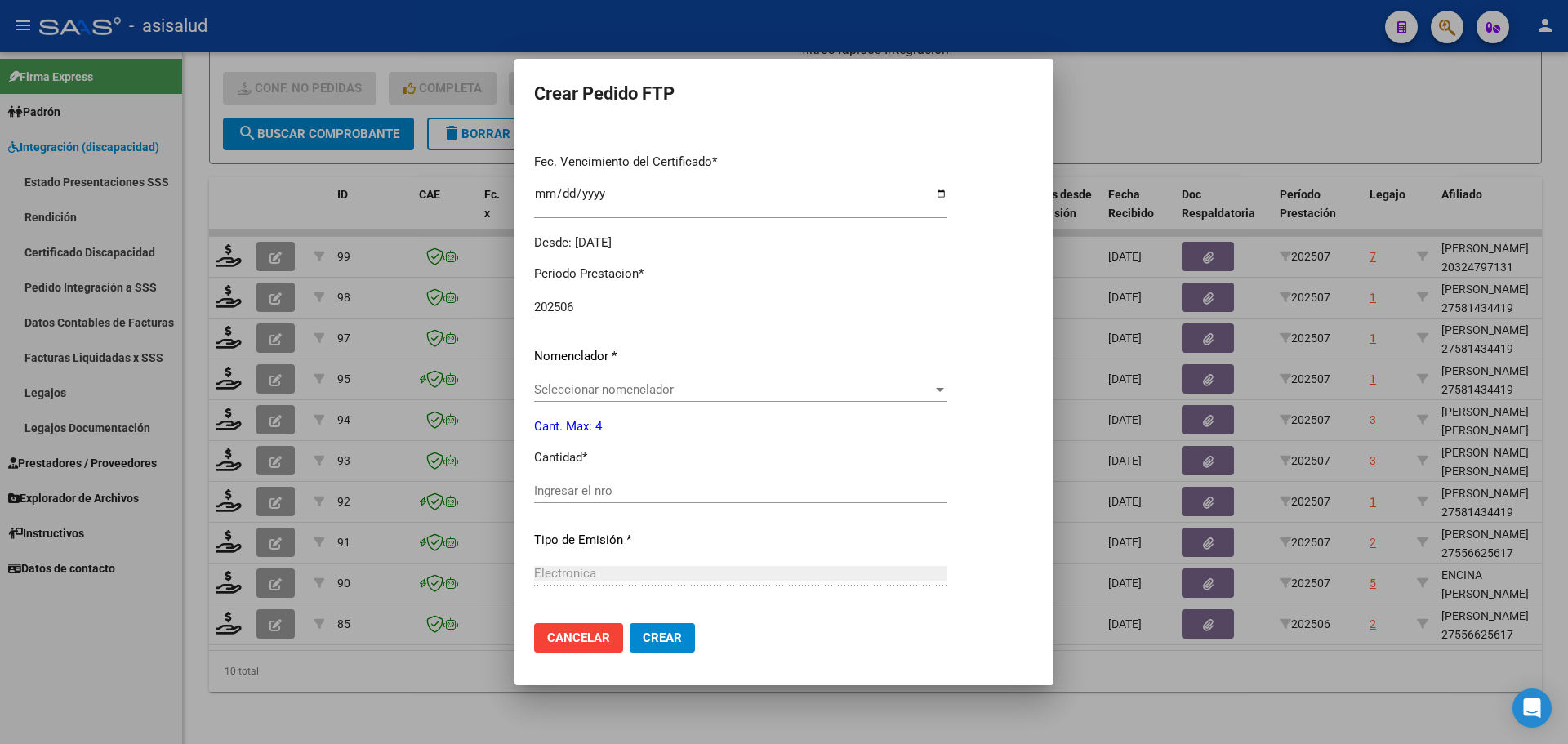
click at [574, 394] on span "Seleccionar nomenclador" at bounding box center [733, 389] width 399 height 15
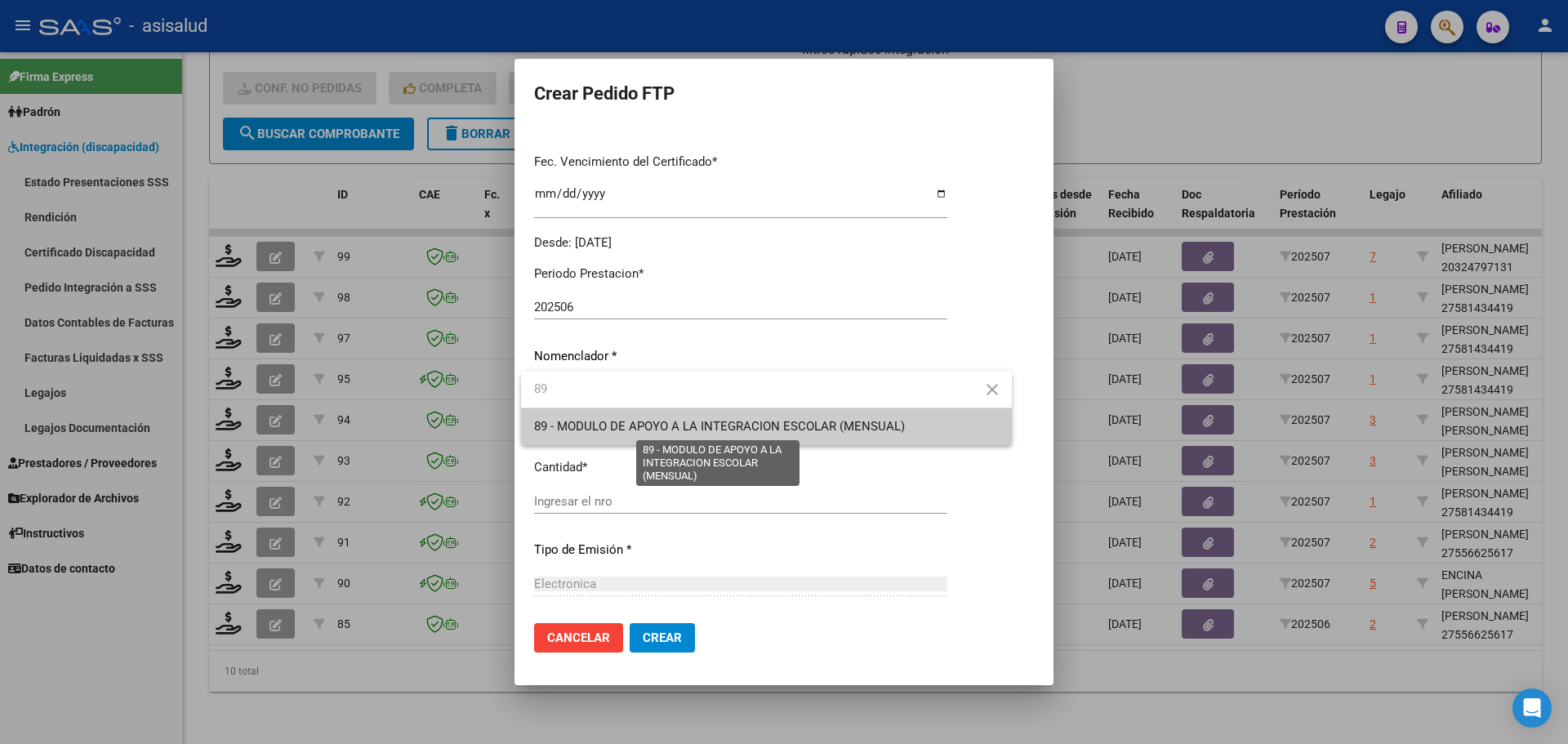
type input "89"
click at [582, 422] on span "89 - MODULO DE APOYO A LA INTEGRACION ESCOLAR (MENSUAL)" at bounding box center [719, 426] width 370 height 15
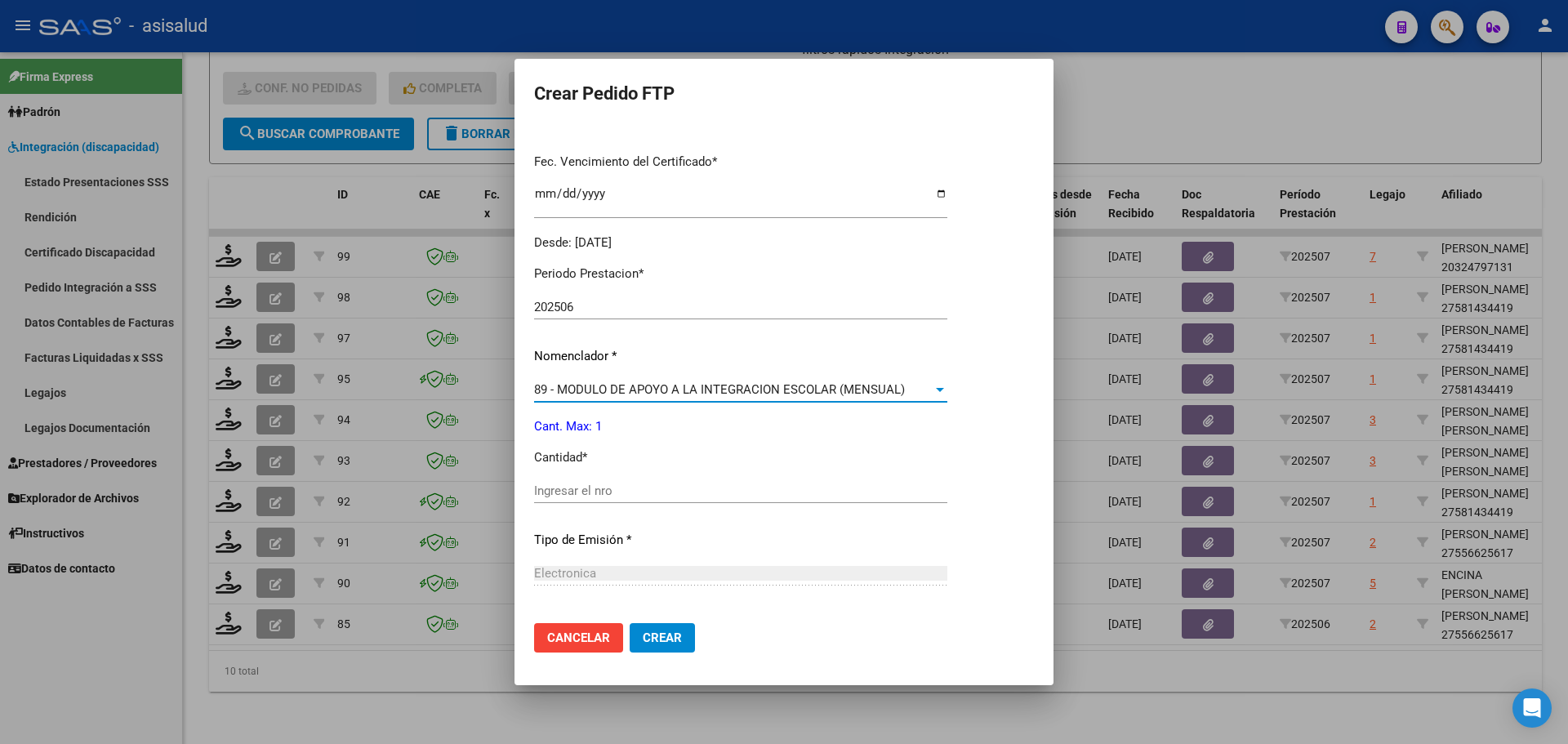
click at [575, 494] on input "Ingresar el nro" at bounding box center [741, 491] width 414 height 15
type input "1"
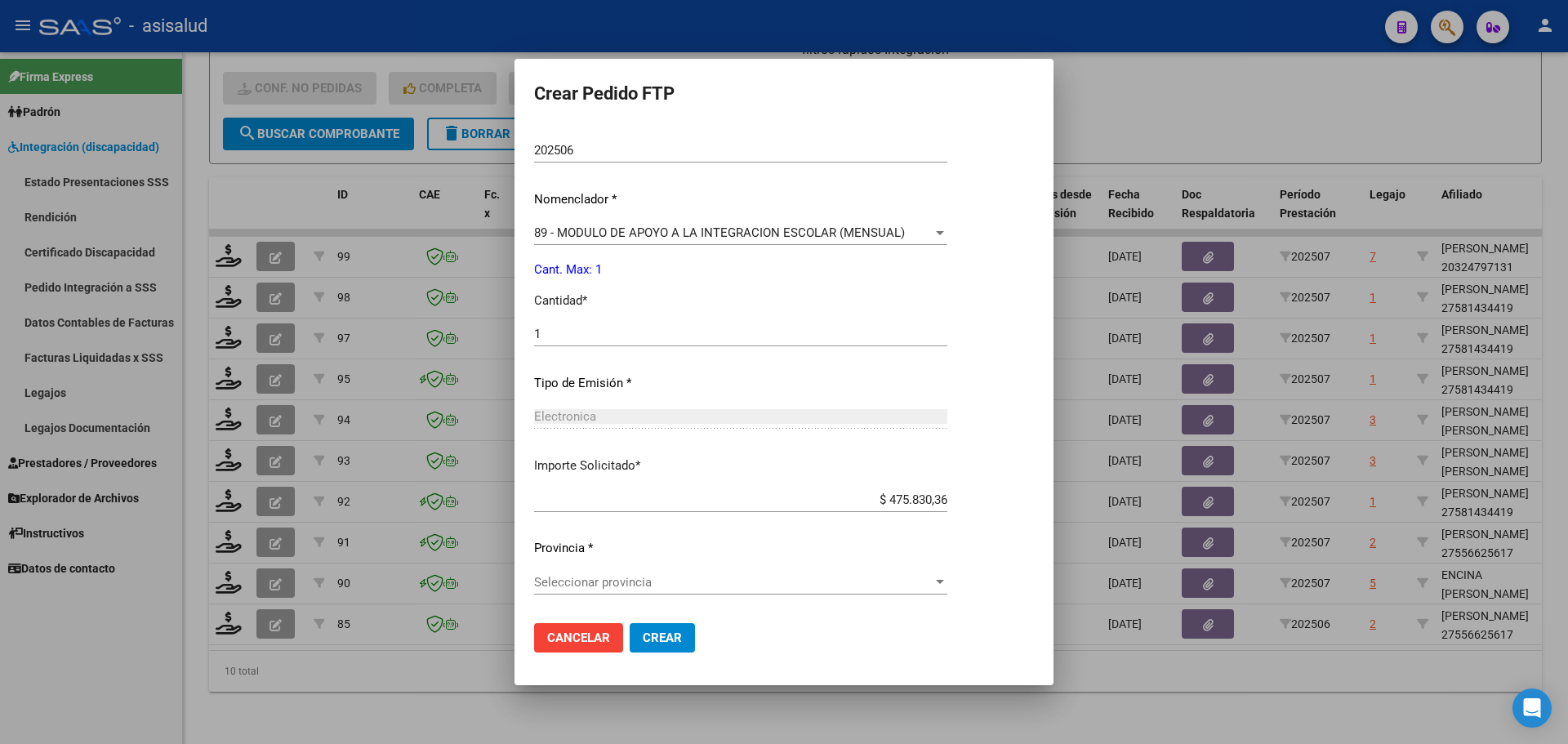
click at [612, 576] on span "Seleccionar provincia" at bounding box center [733, 581] width 399 height 15
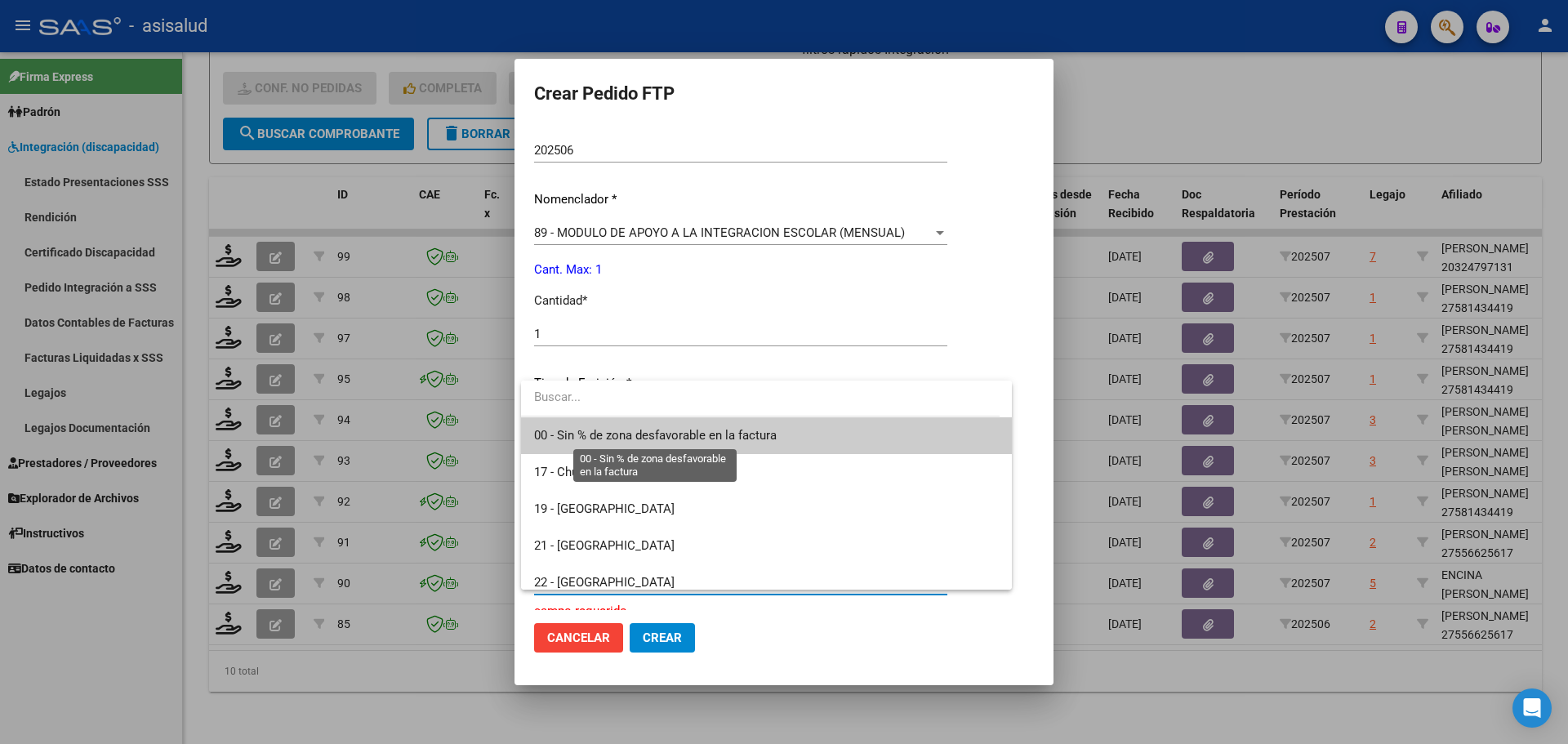
click at [644, 433] on span "00 - Sin % de zona desfavorable en la factura" at bounding box center [655, 435] width 242 height 15
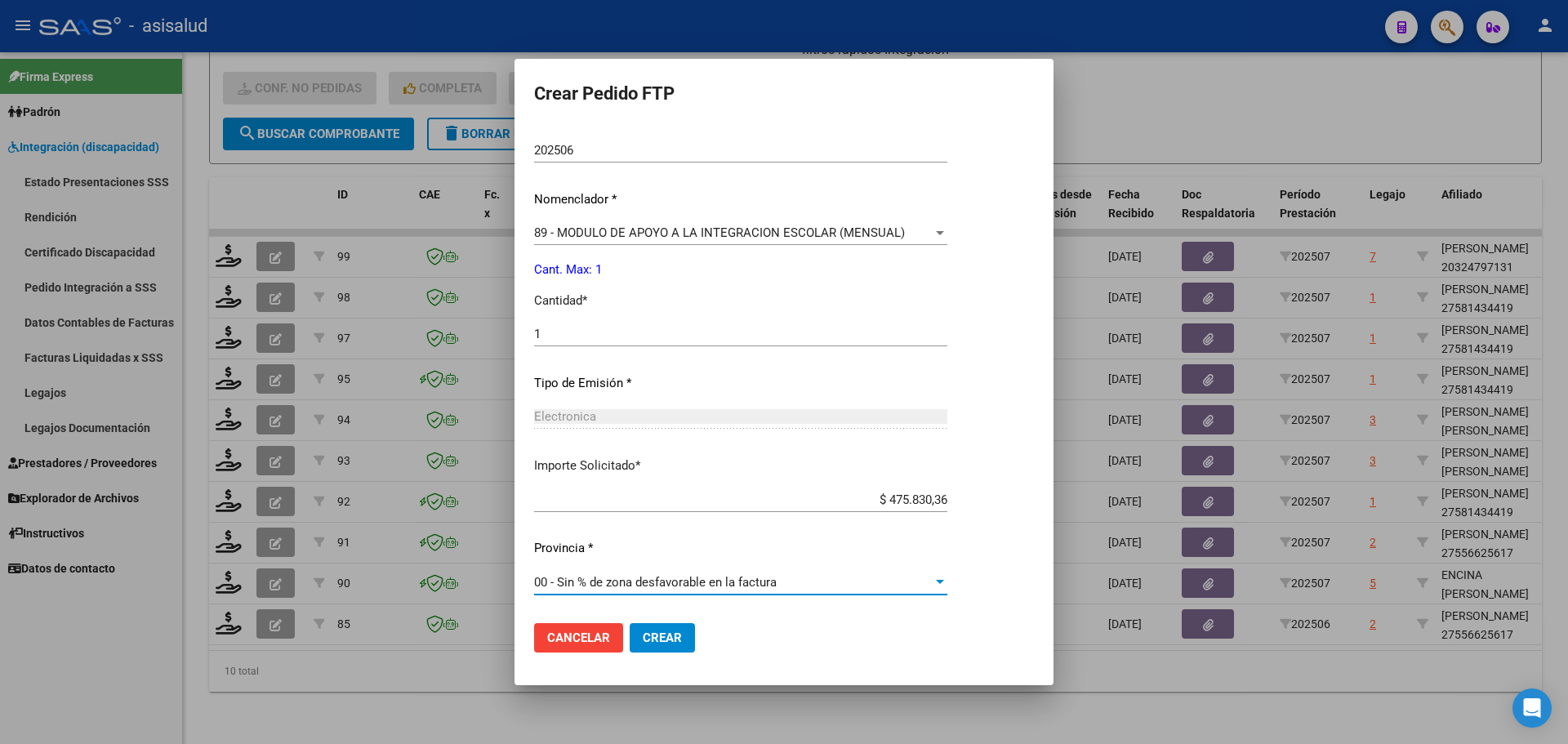
click at [662, 628] on button "Crear" at bounding box center [662, 638] width 65 height 29
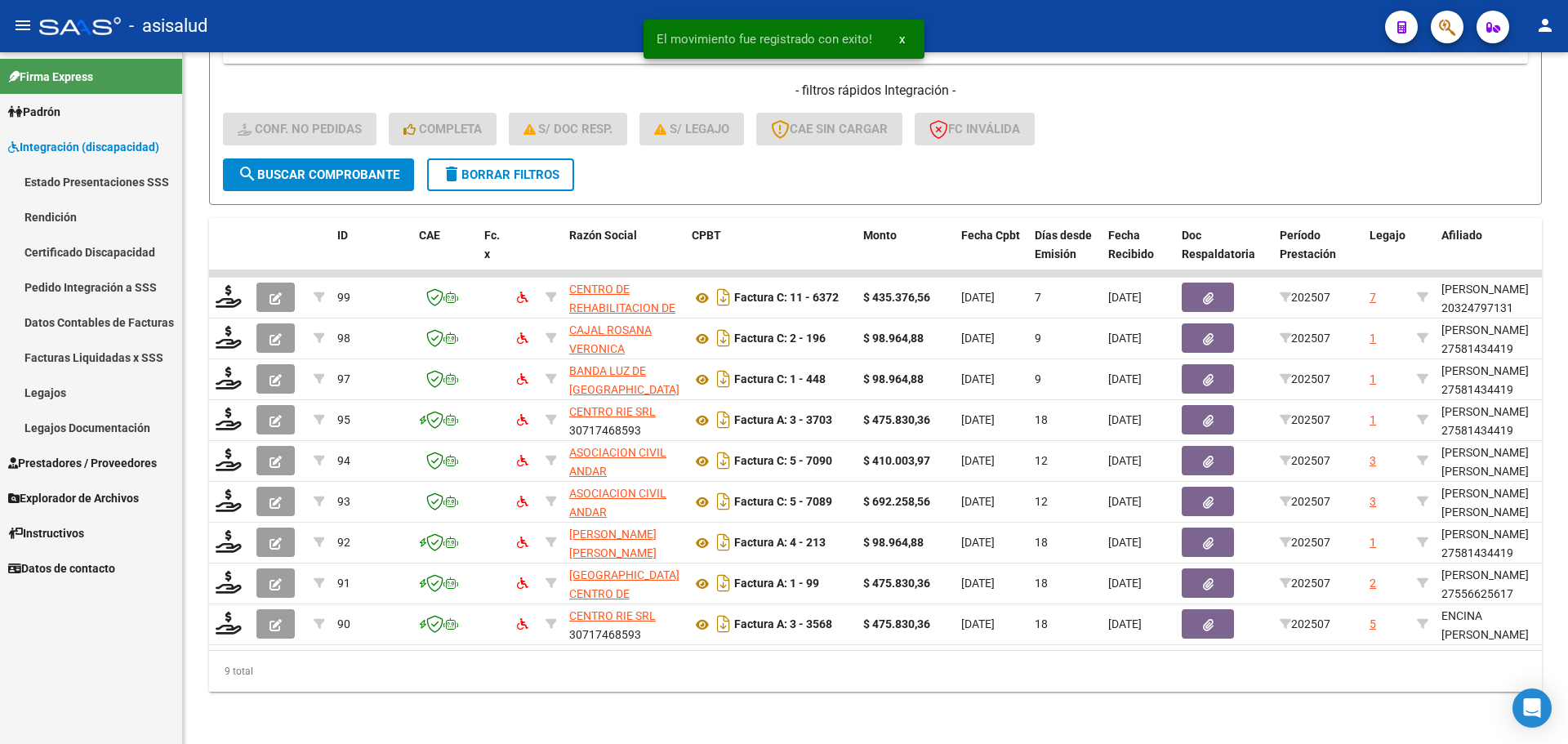
scroll to position [383, 0]
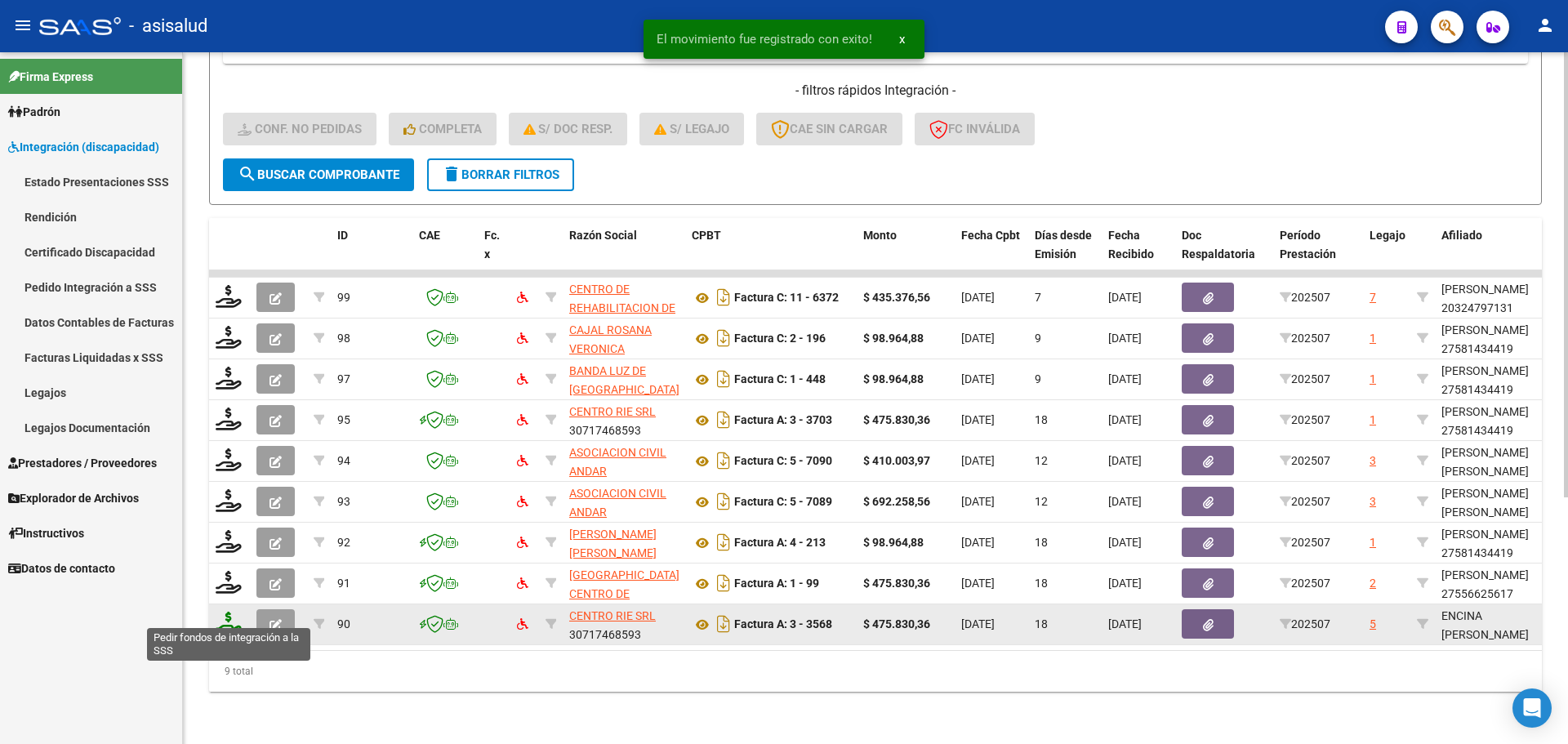
click at [231, 612] on icon at bounding box center [228, 623] width 26 height 22
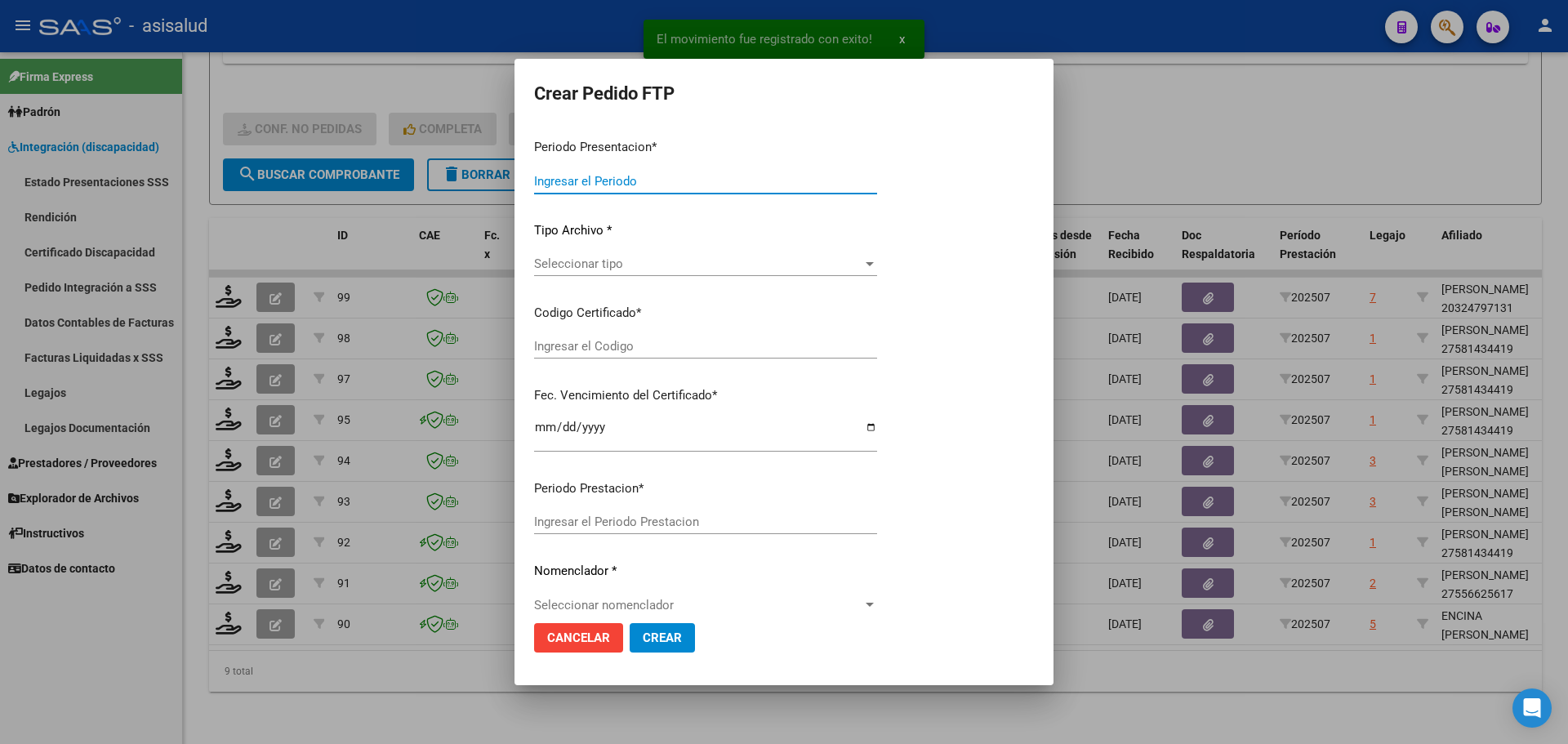
type input "202507"
type input "$ 475.830,36"
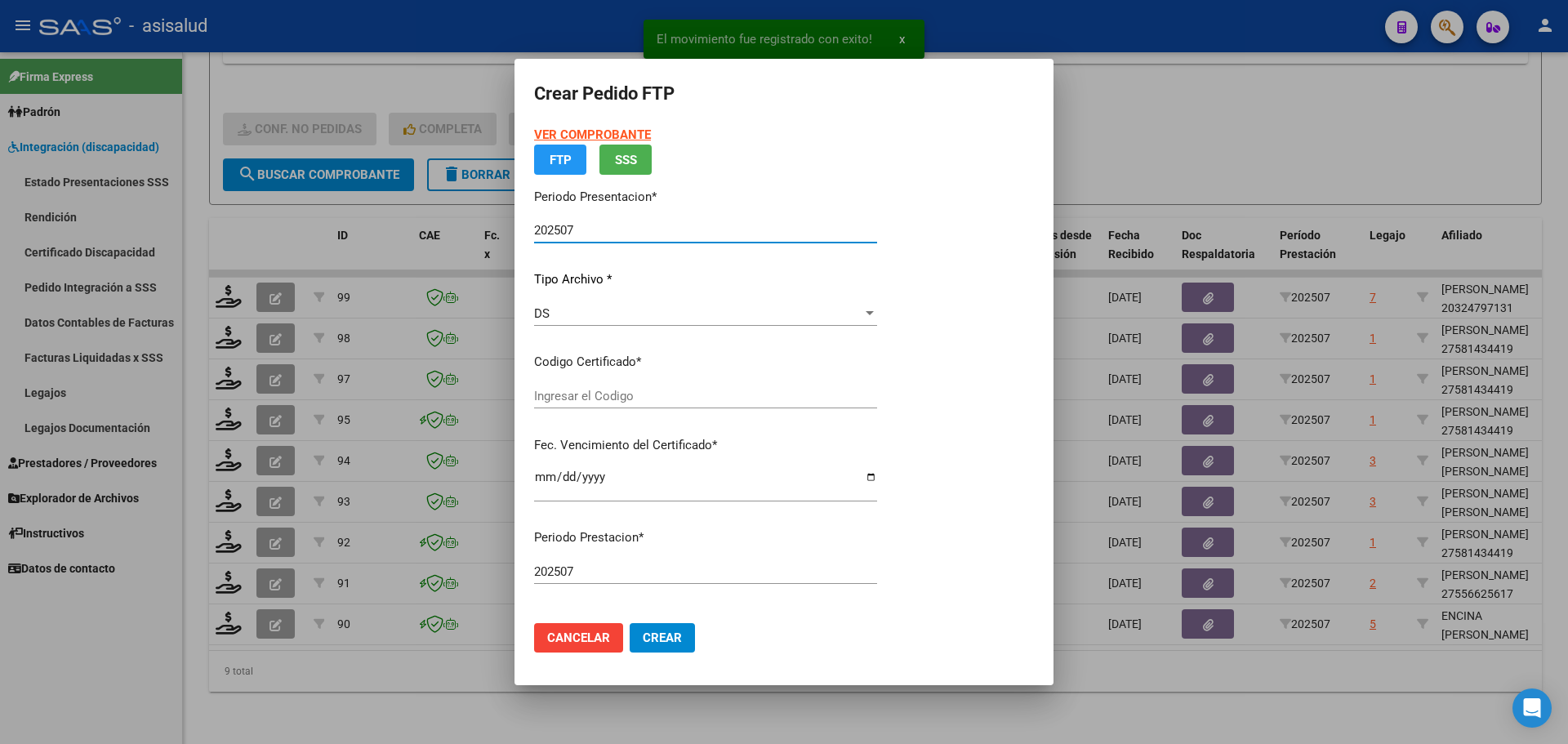
type input "ARG01000559588982024101420271014BSAS395"
type input "[DATE]"
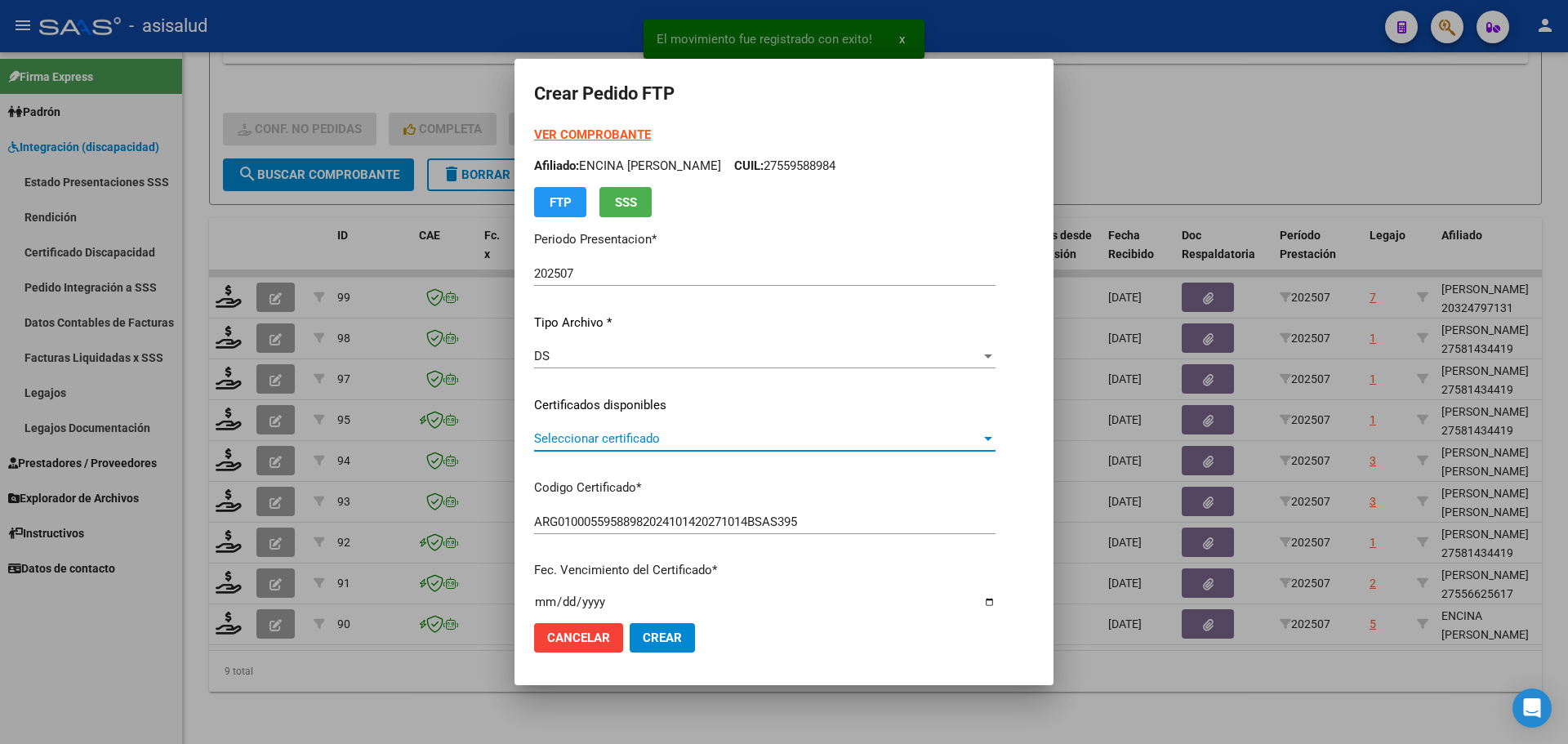
click at [626, 437] on span "Seleccionar certificado" at bounding box center [757, 438] width 447 height 15
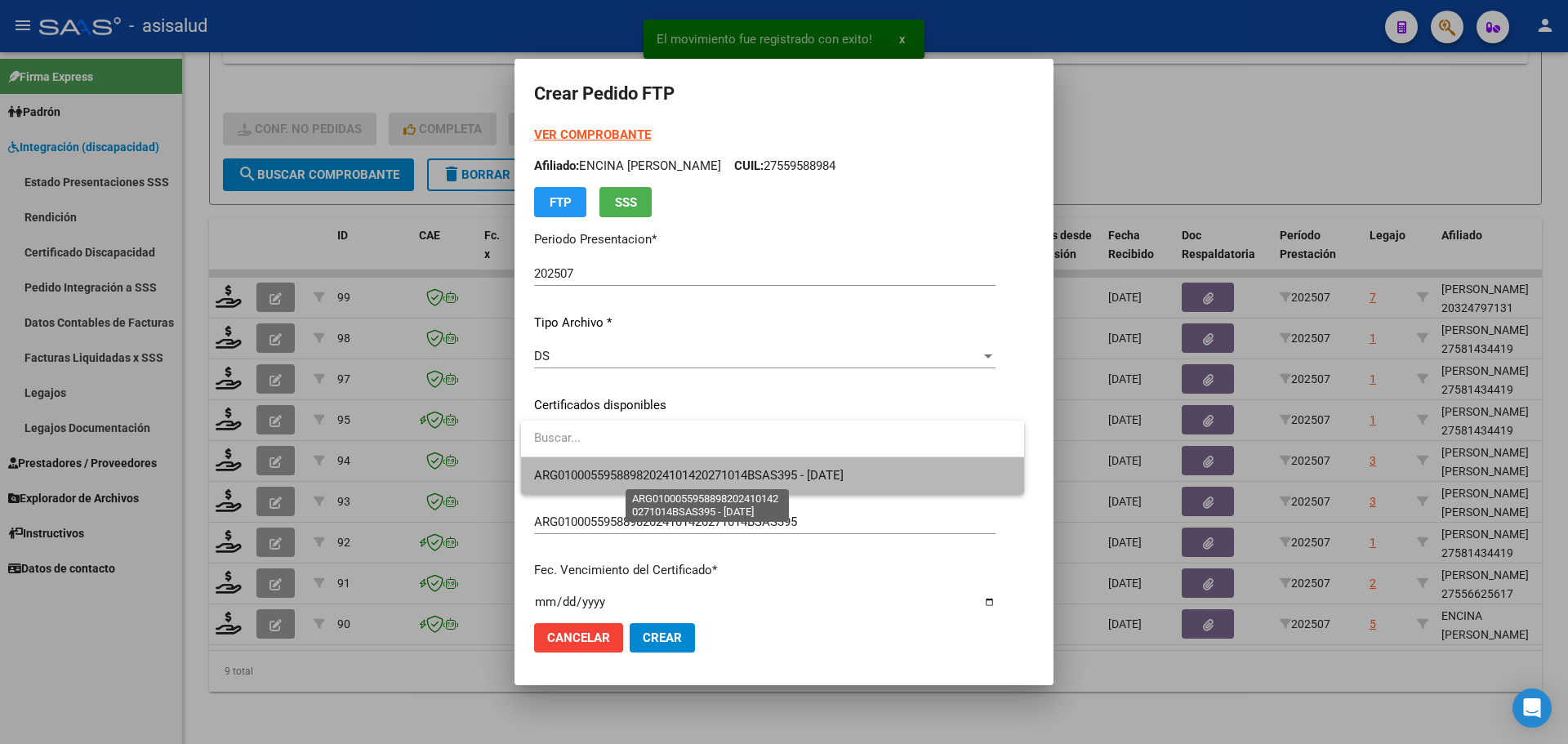
click at [631, 471] on span "ARG01000559588982024101420271014BSAS395 - [DATE]" at bounding box center [689, 475] width 310 height 15
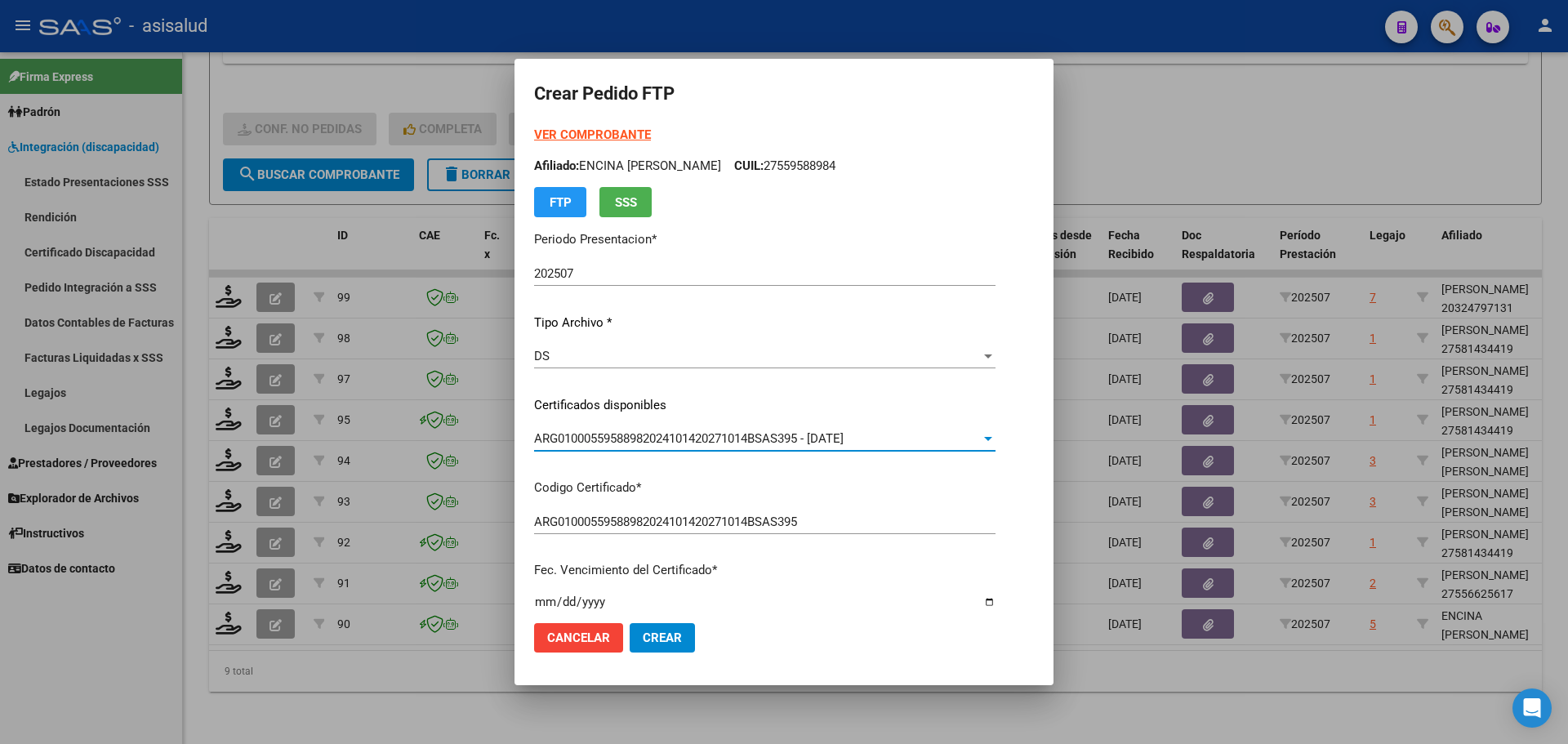
click at [588, 135] on strong "VER COMPROBANTE" at bounding box center [592, 134] width 117 height 15
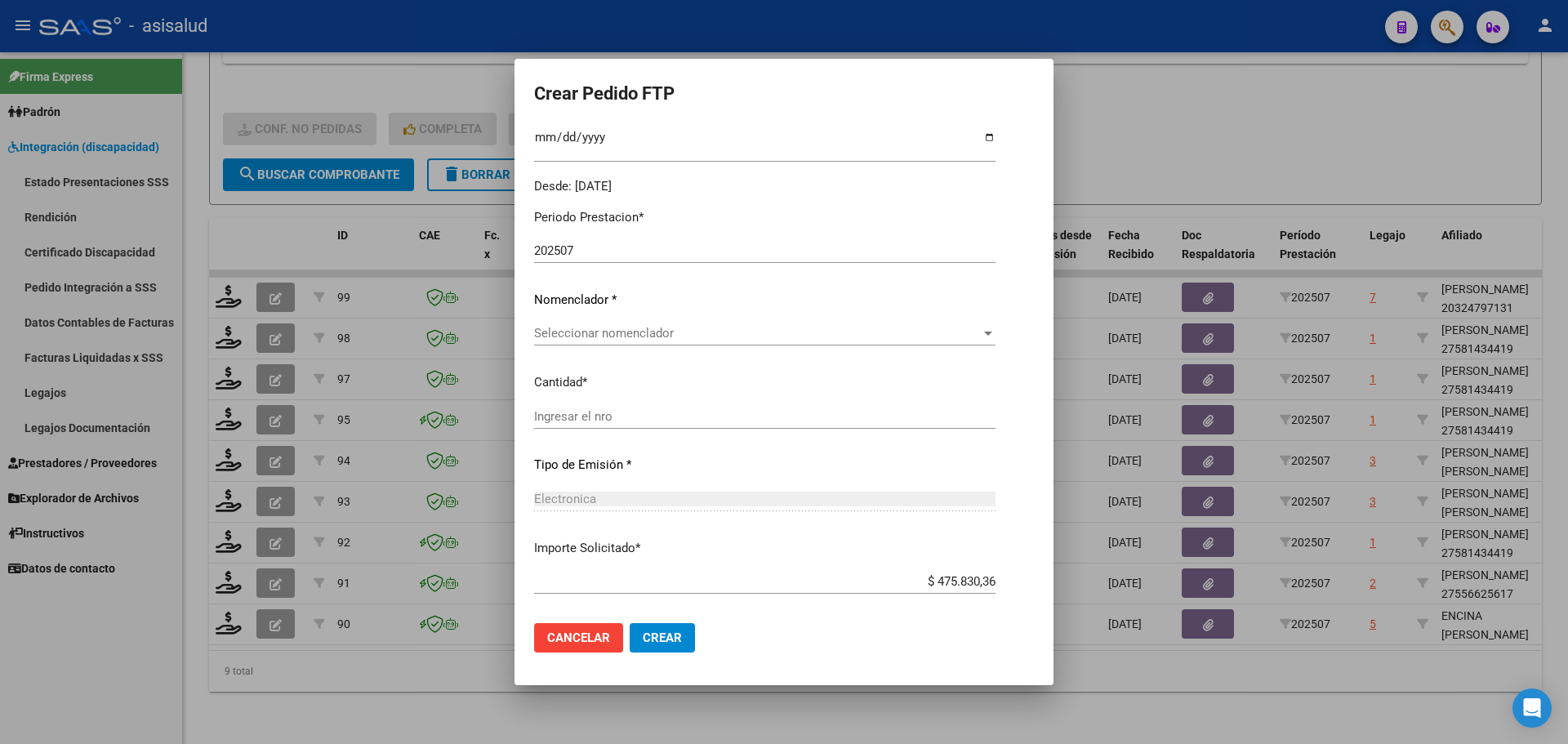
scroll to position [490, 0]
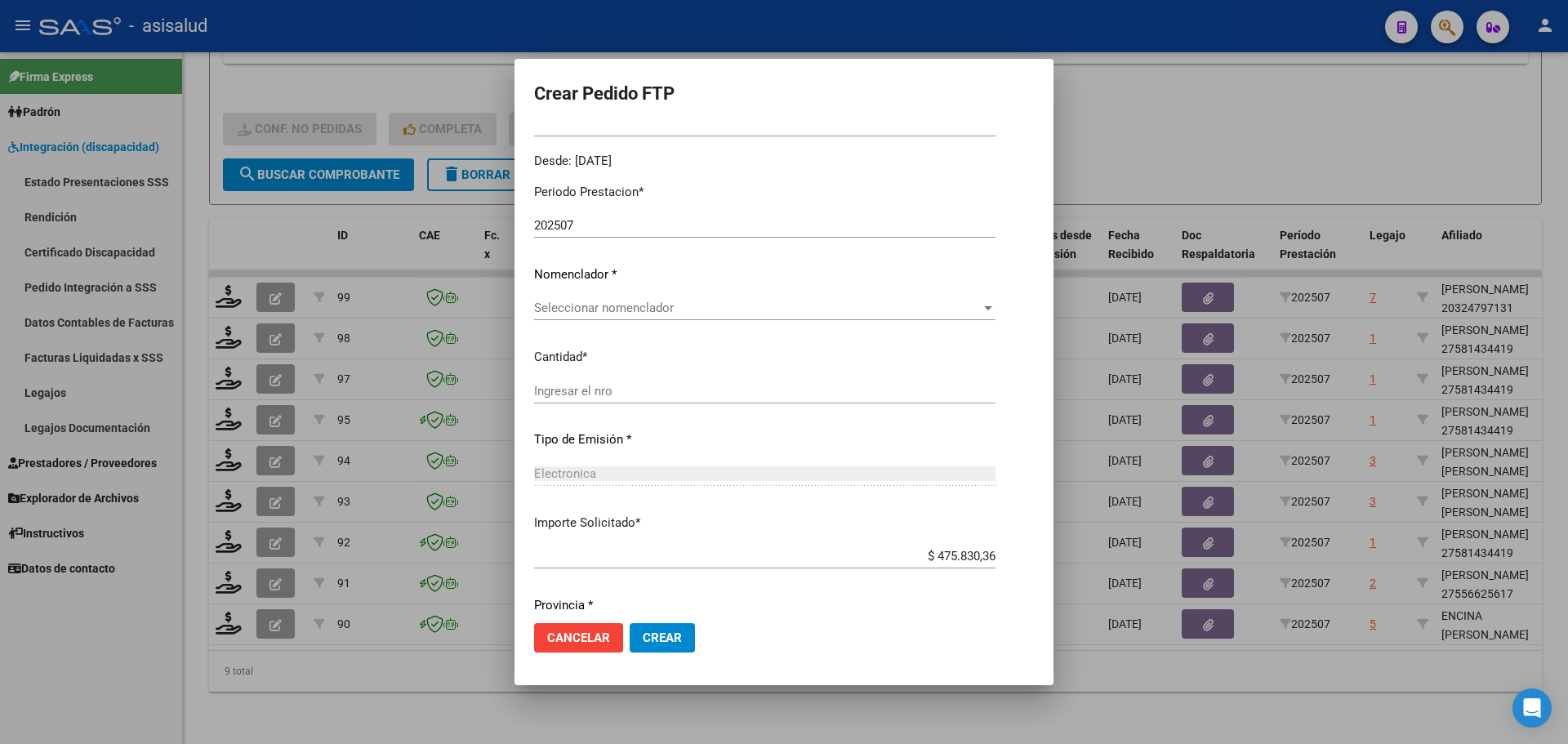
click at [590, 310] on span "Seleccionar nomenclador" at bounding box center [757, 307] width 447 height 15
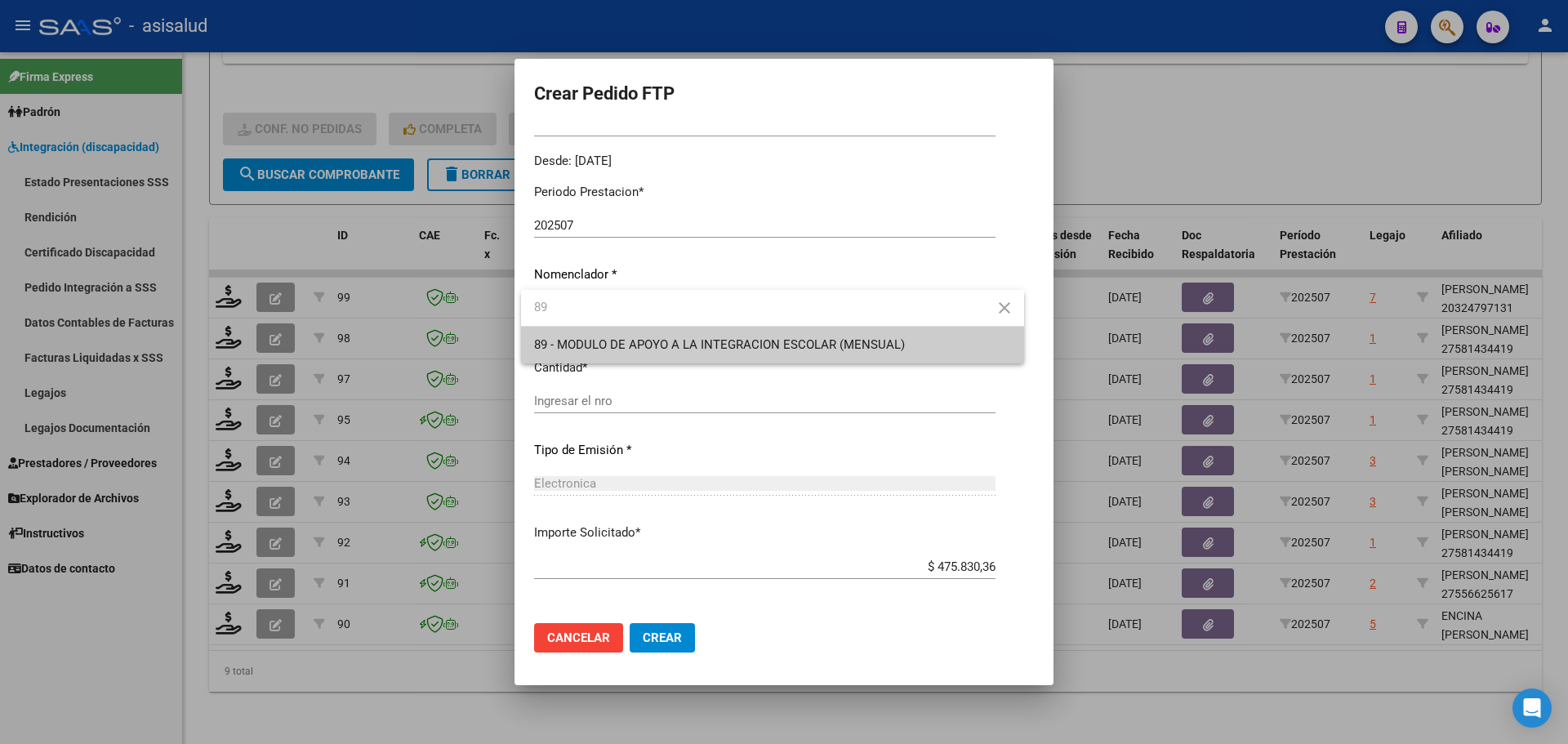
type input "89"
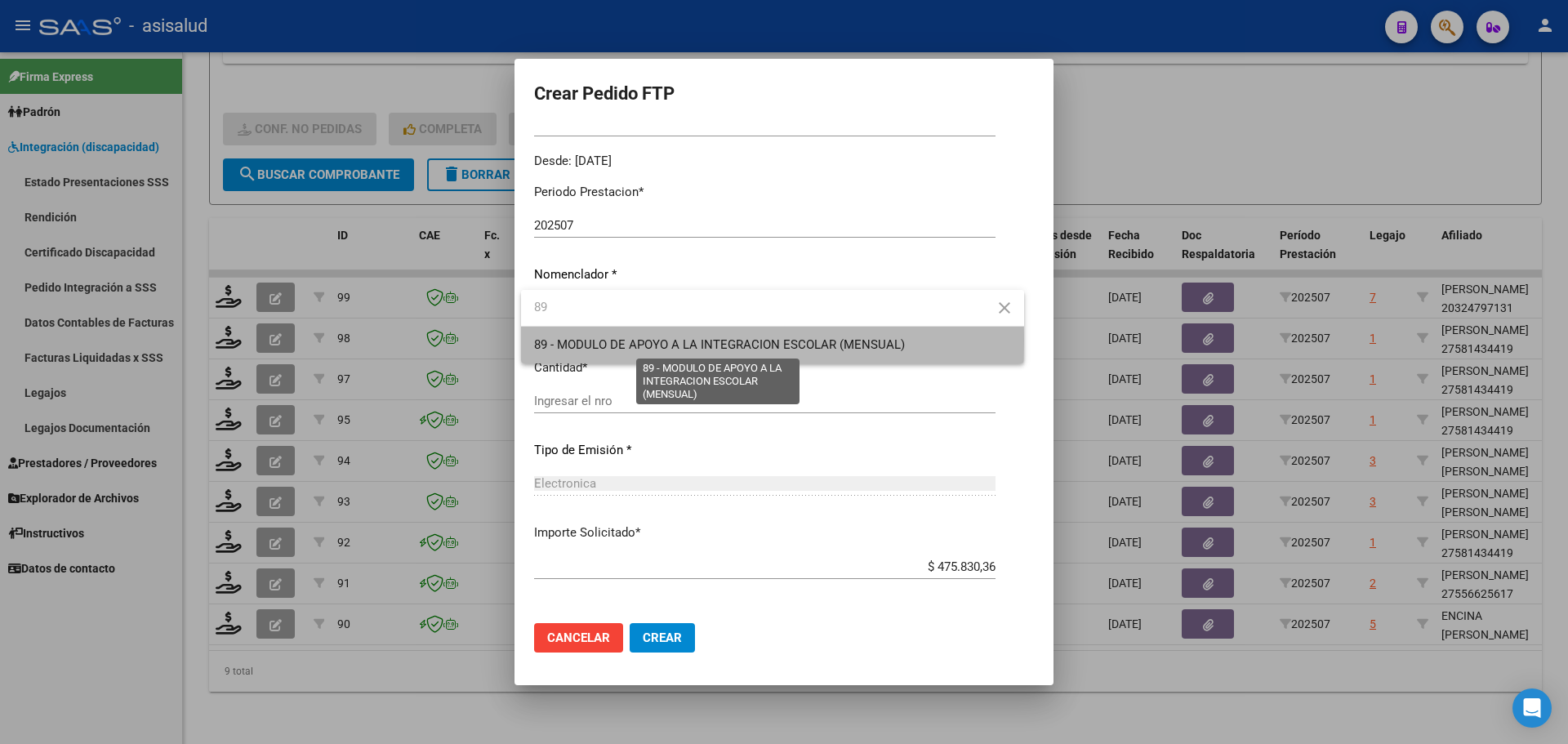
click at [599, 341] on span "89 - MODULO DE APOYO A LA INTEGRACION ESCOLAR (MENSUAL)" at bounding box center [719, 344] width 370 height 15
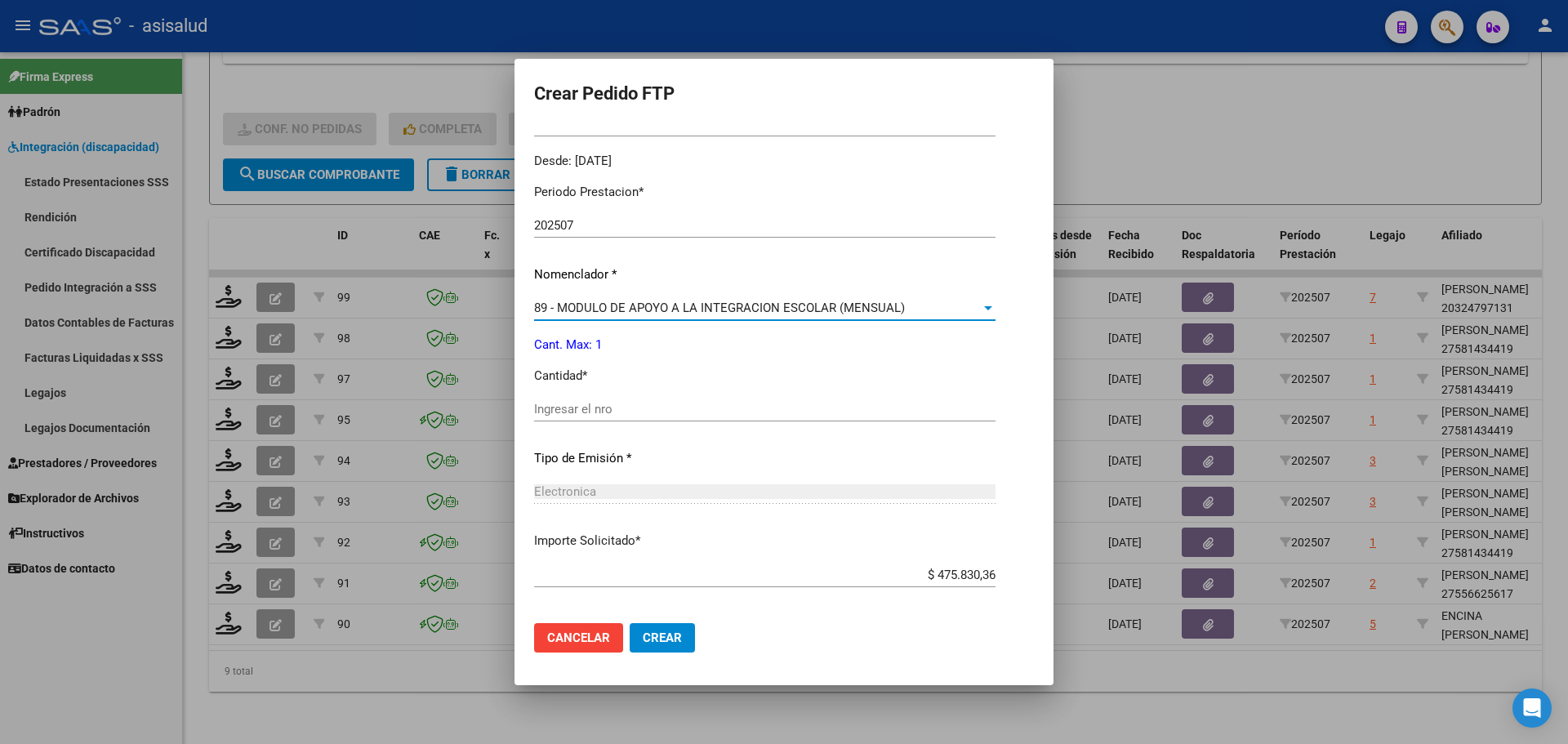
click at [579, 420] on div "Ingresar el nro" at bounding box center [764, 409] width 461 height 24
type input "1"
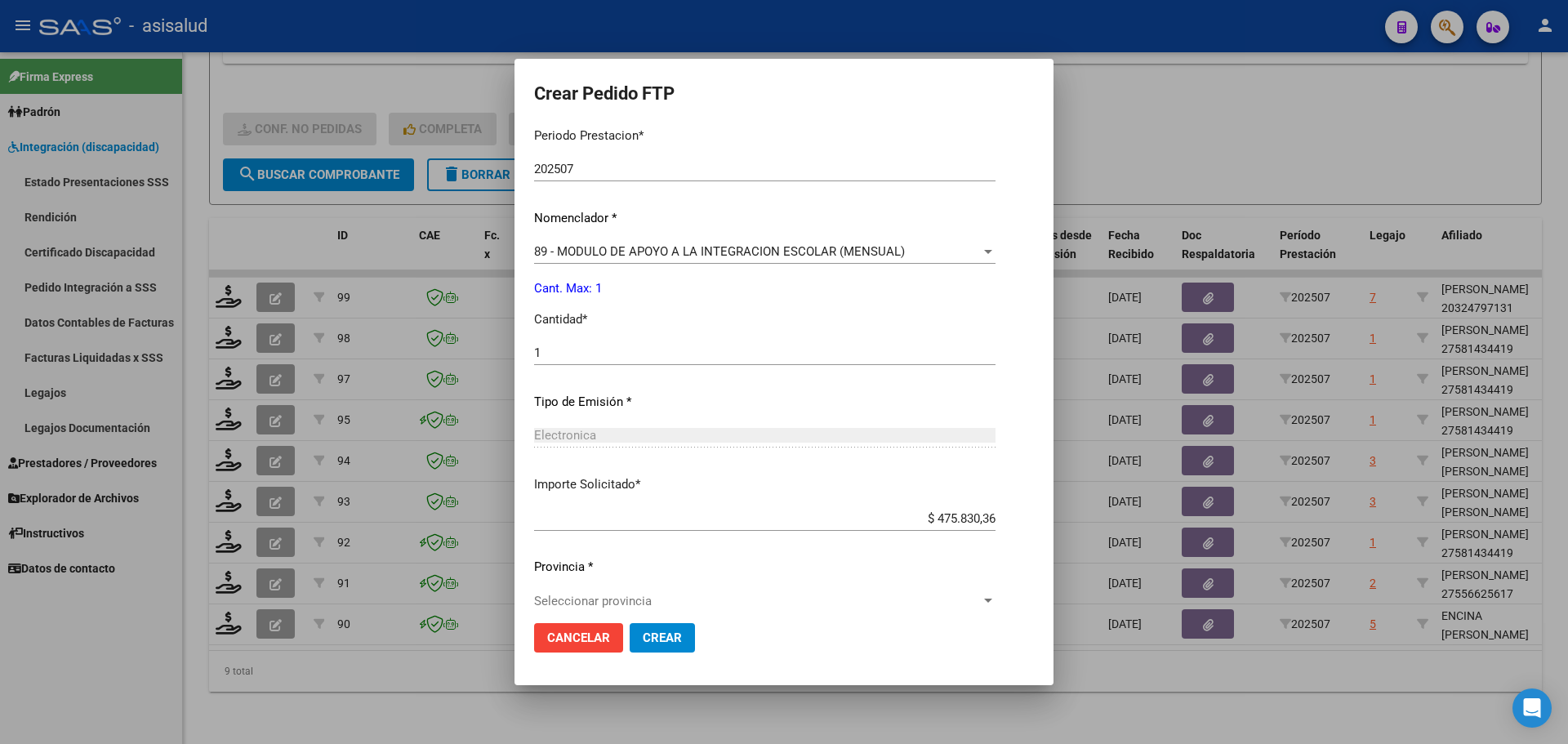
scroll to position [565, 0]
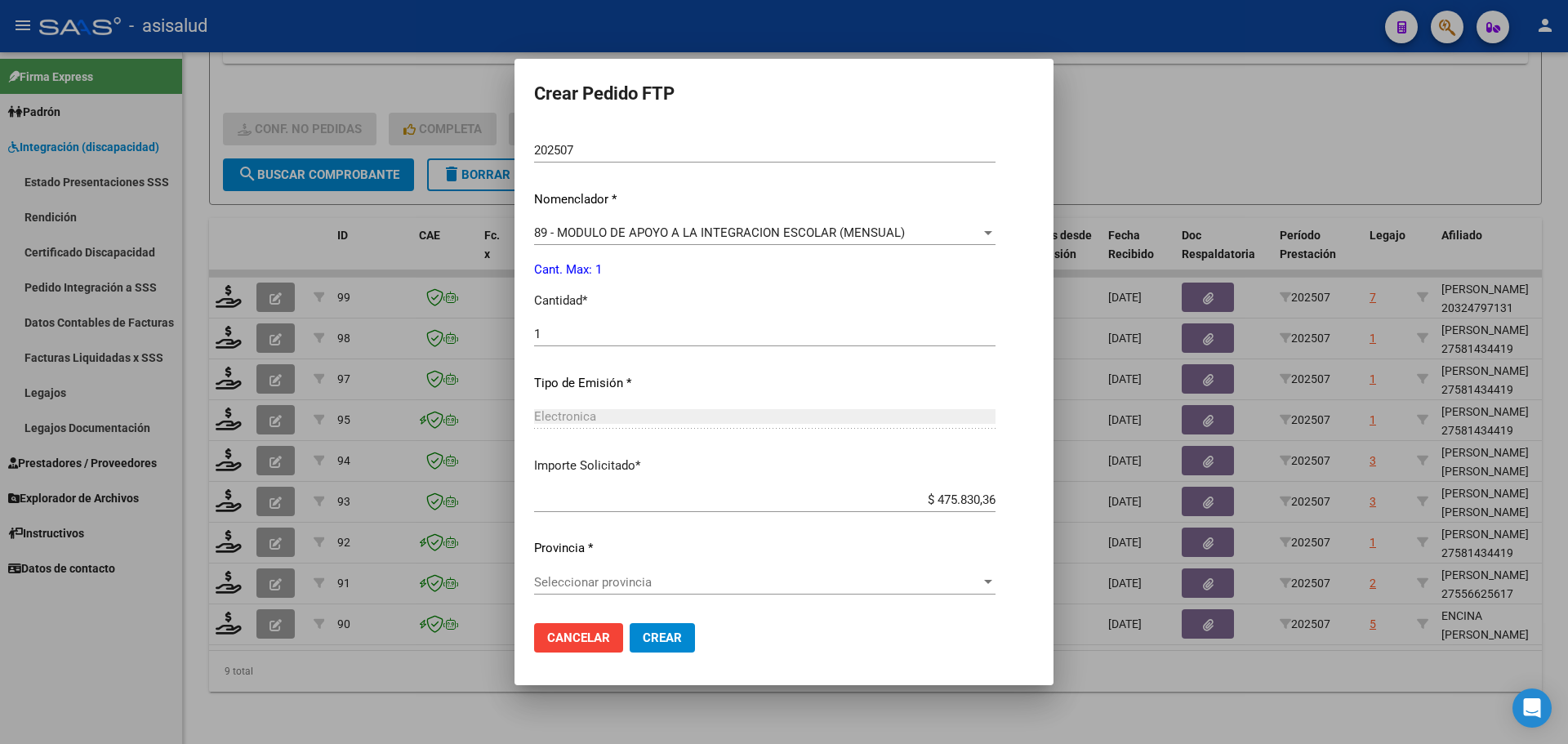
click at [591, 581] on span "Seleccionar provincia" at bounding box center [757, 581] width 447 height 15
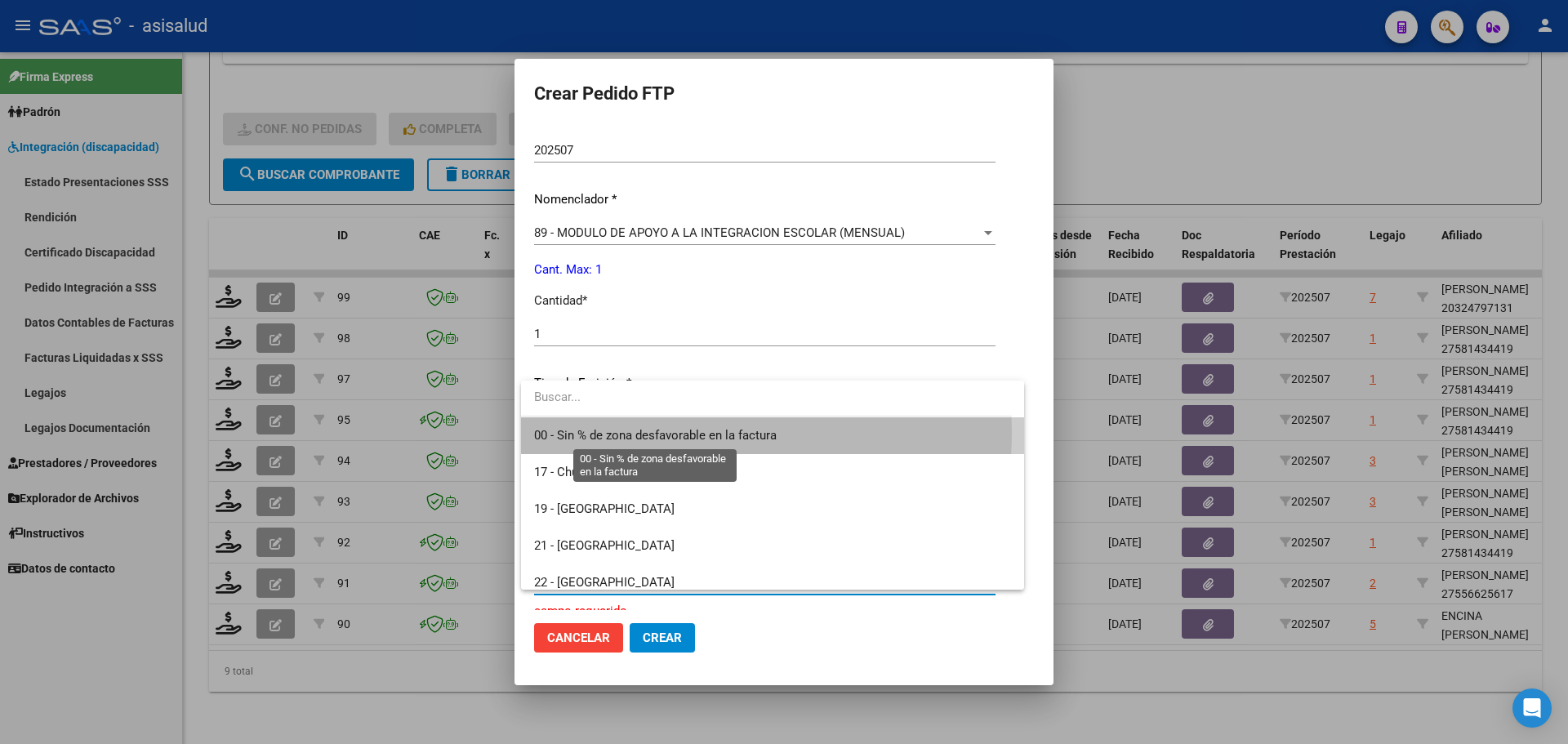
click at [618, 431] on span "00 - Sin % de zona desfavorable en la factura" at bounding box center [655, 435] width 242 height 15
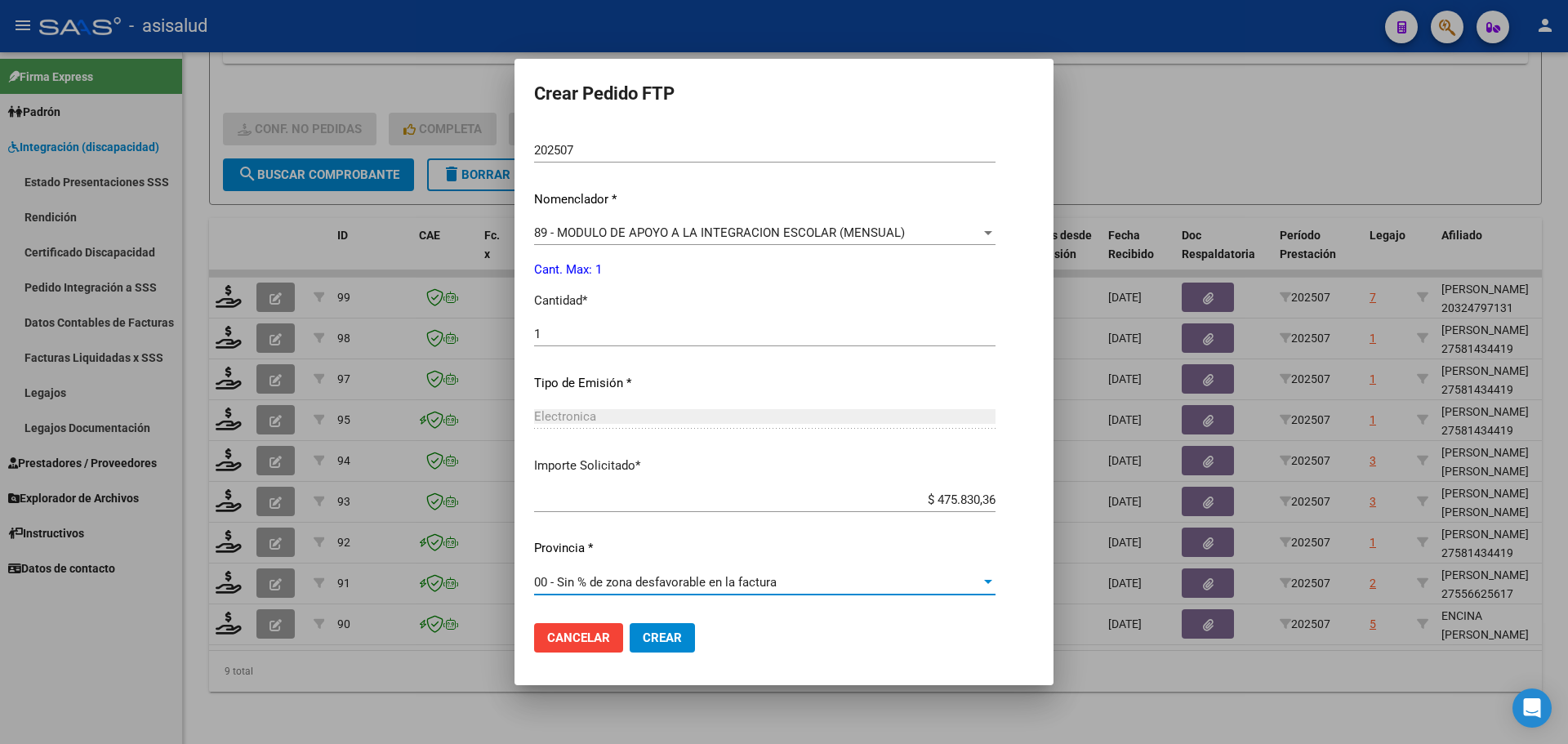
click at [673, 634] on span "Crear" at bounding box center [662, 638] width 39 height 15
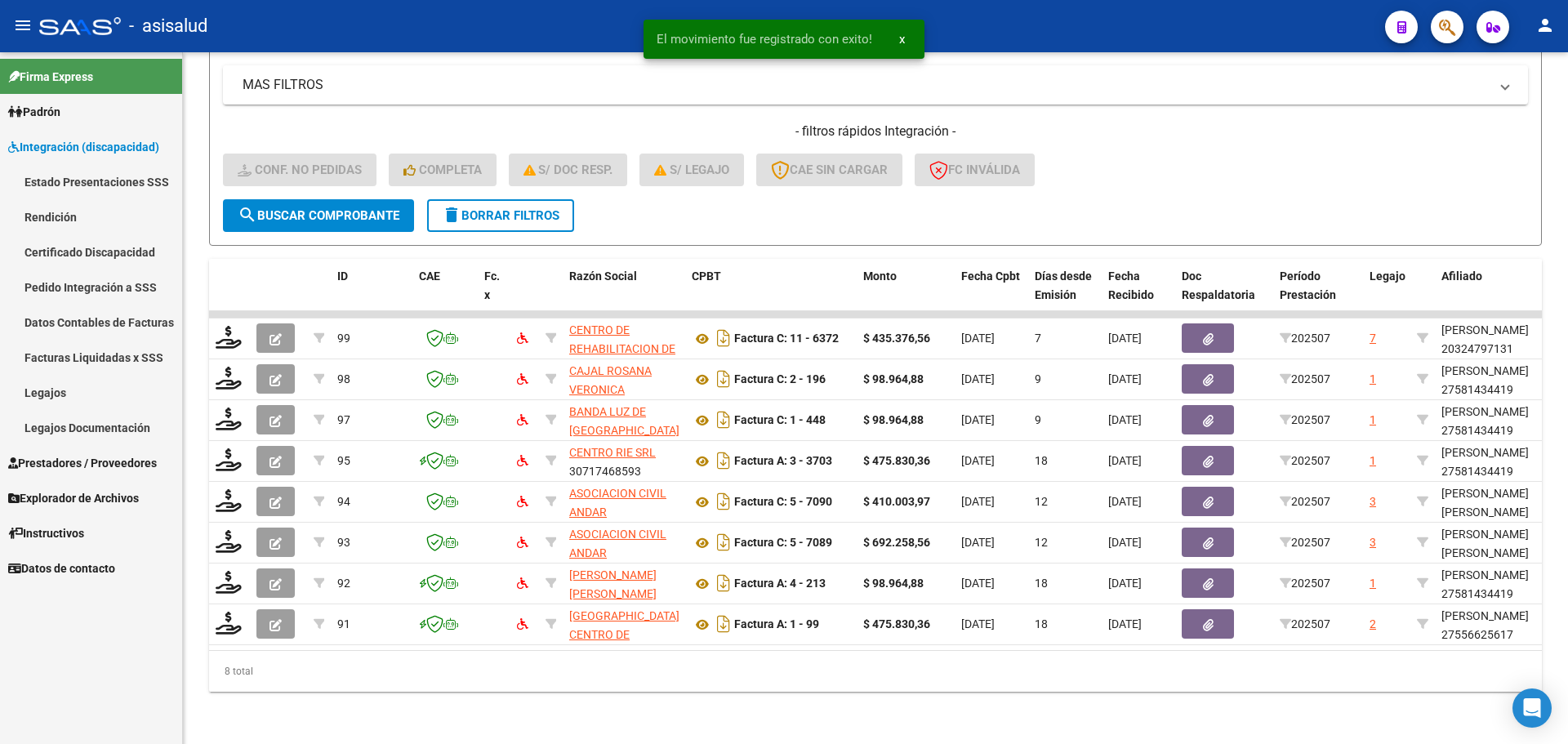
scroll to position [342, 0]
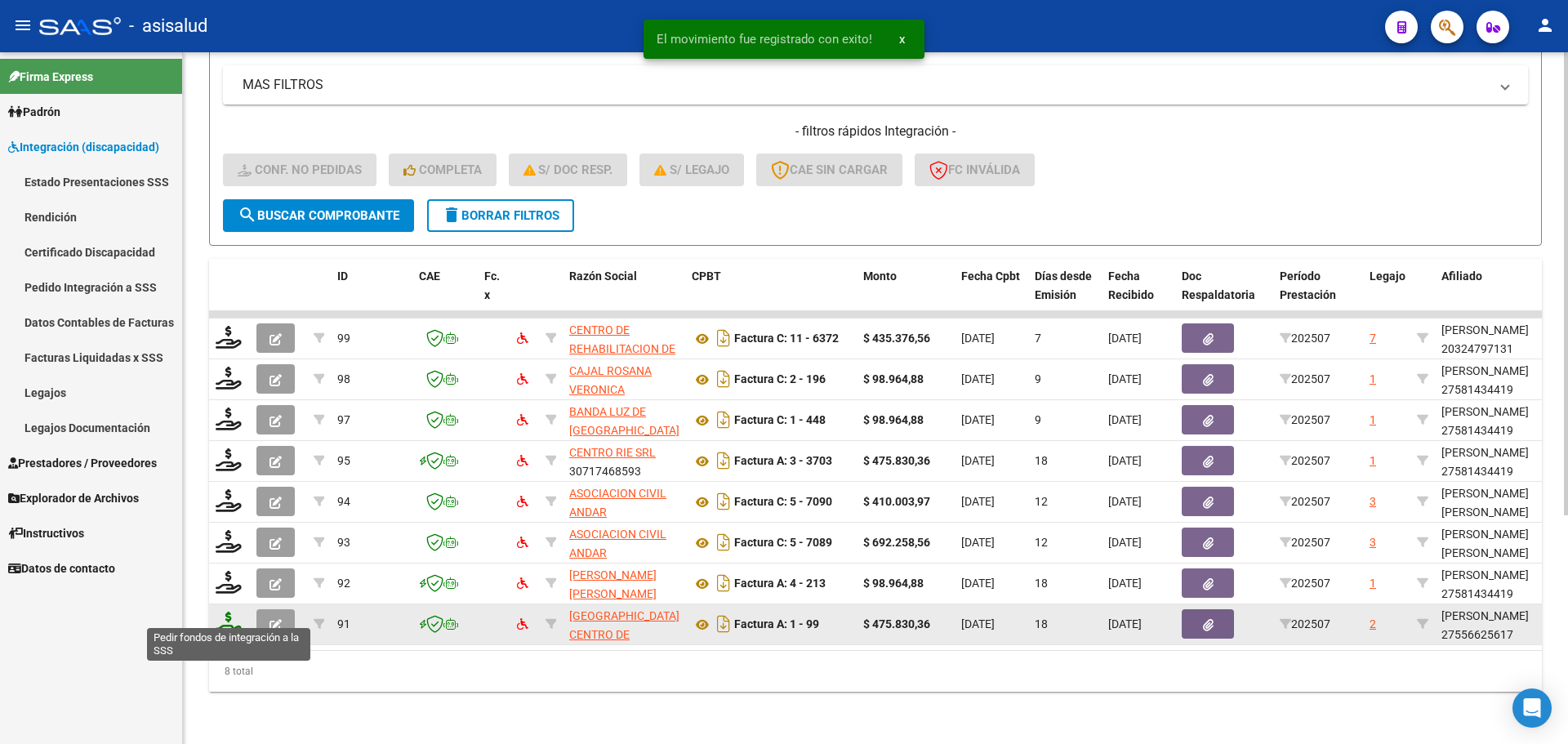
click at [229, 612] on icon at bounding box center [228, 623] width 26 height 22
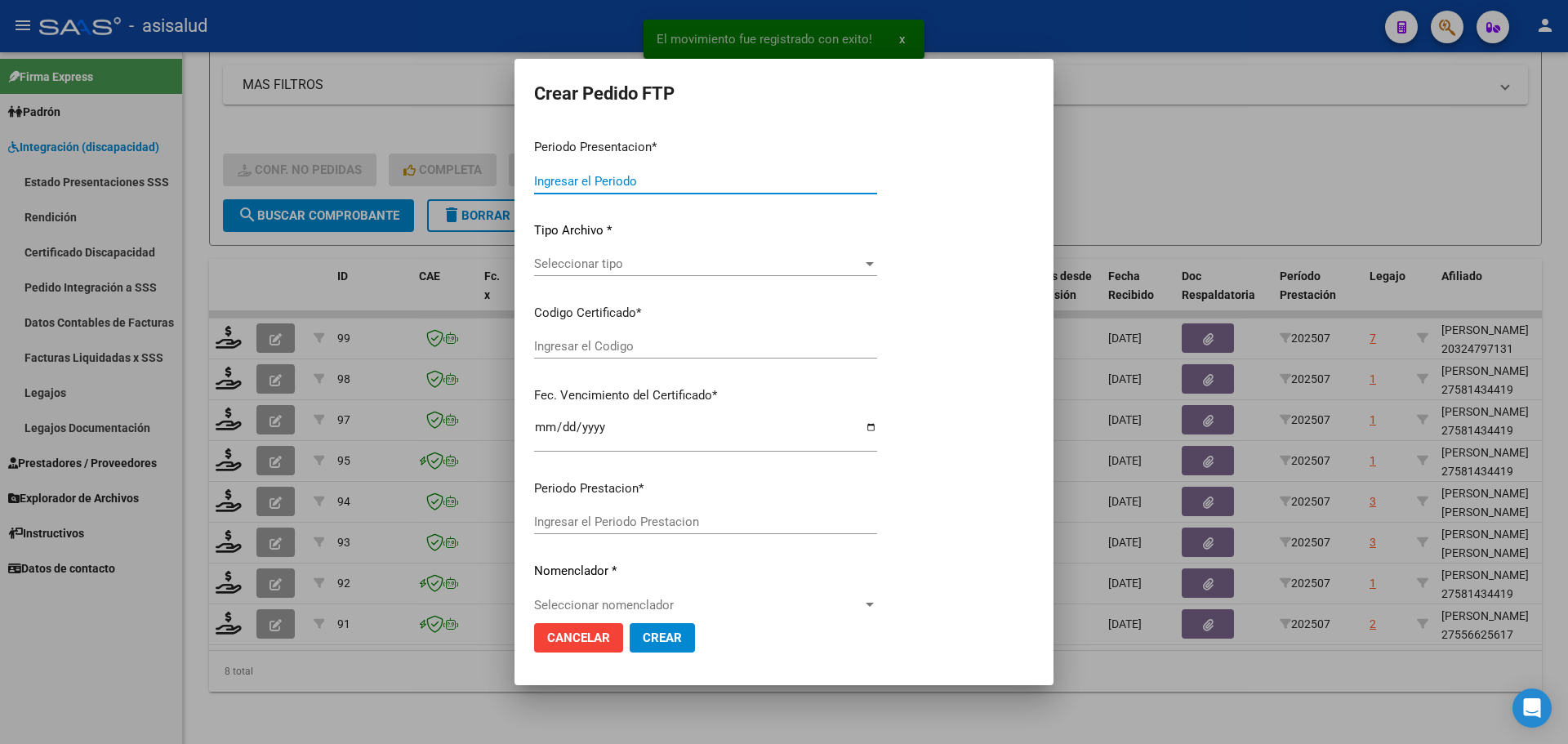
type input "202507"
type input "$ 475.830,36"
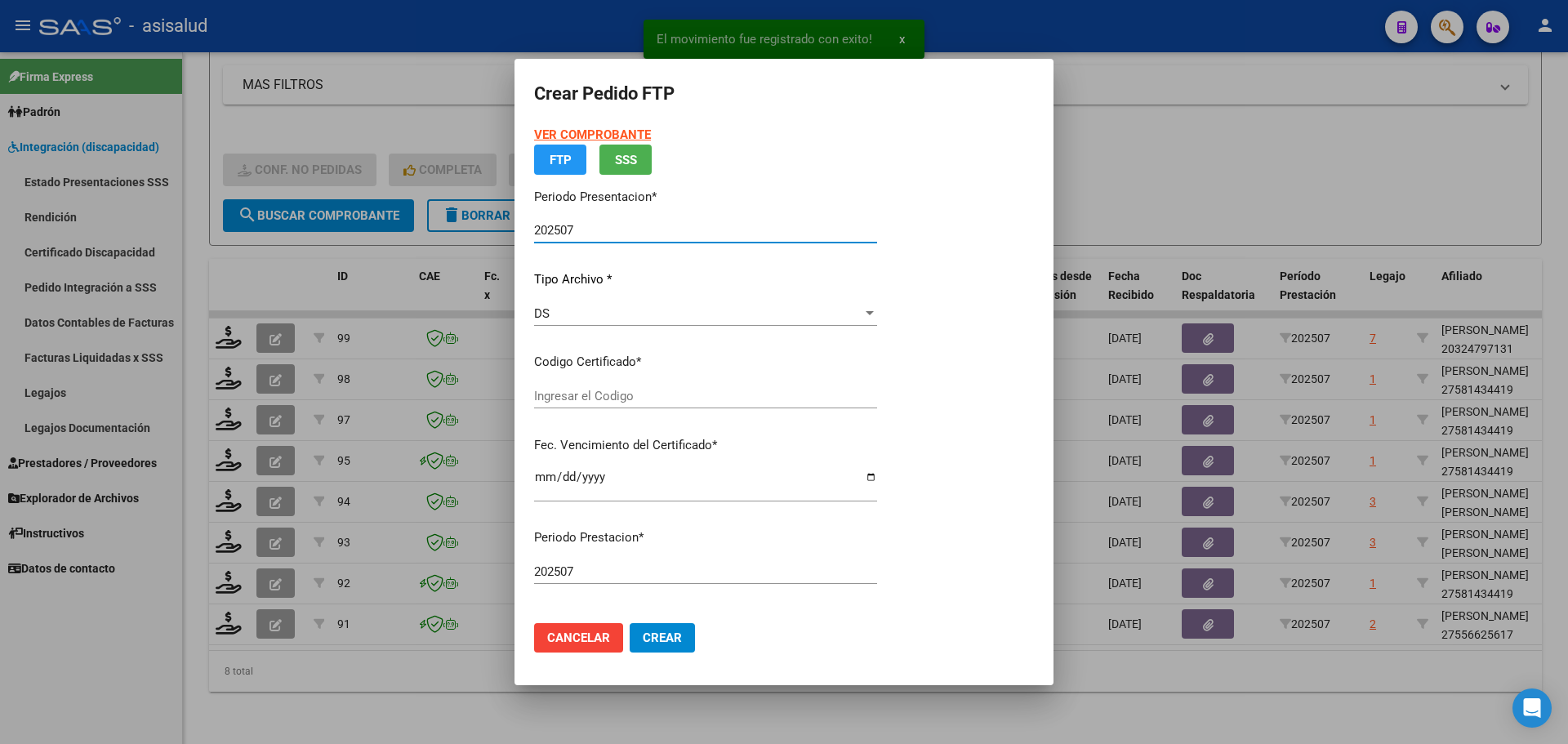
type input "ARG01000556625612024102320261023BSAS311"
type input "[DATE]"
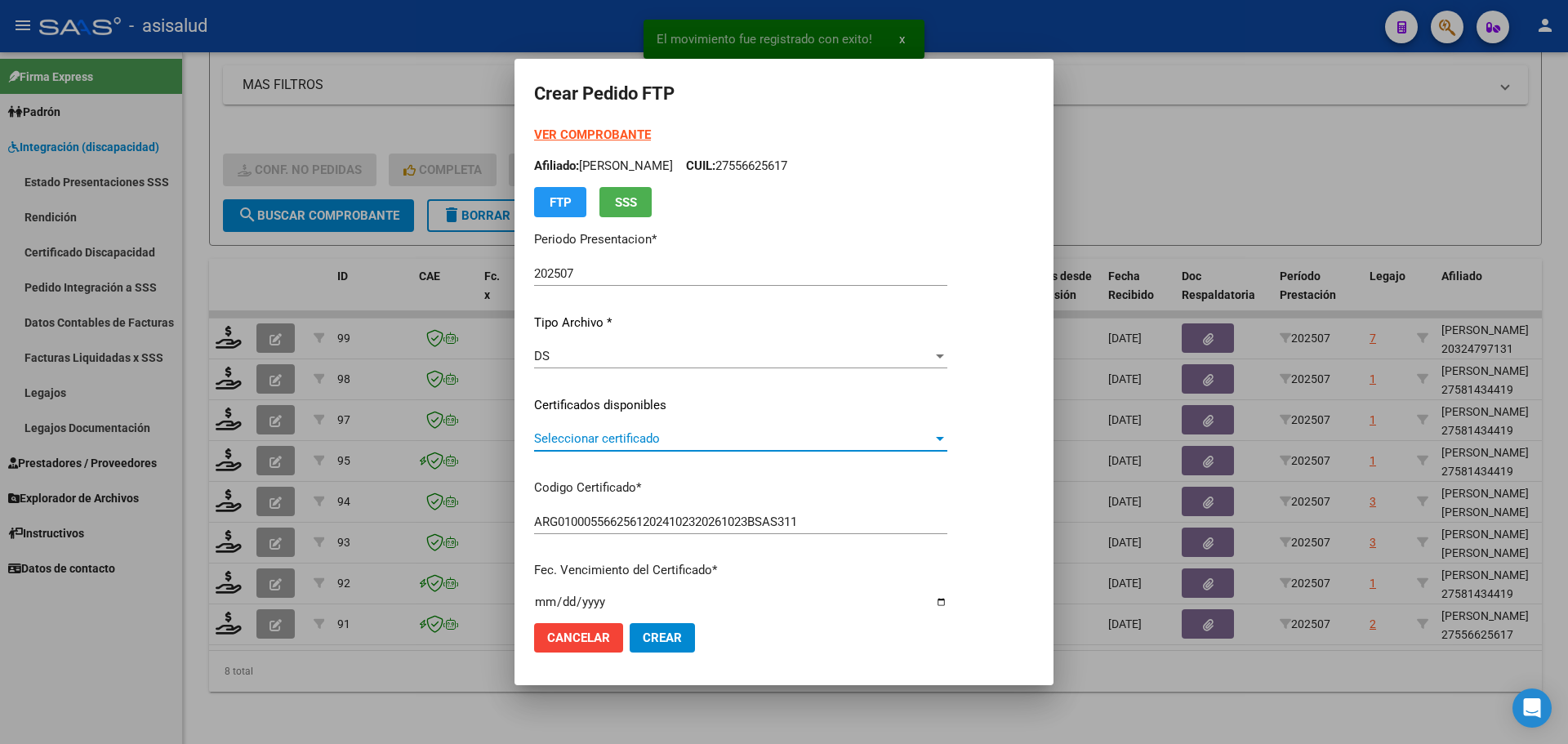
click at [571, 443] on span "Seleccionar certificado" at bounding box center [733, 438] width 399 height 15
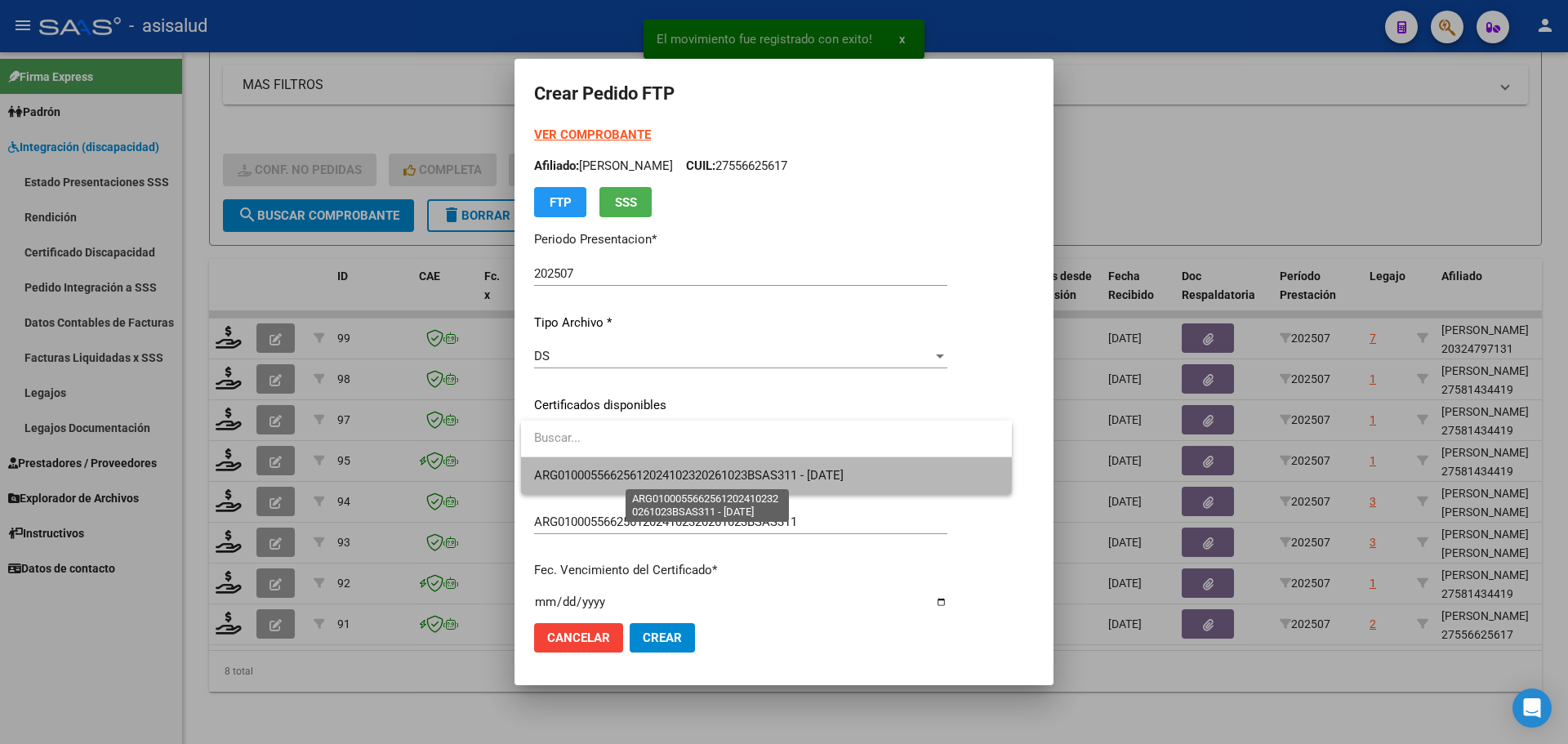
click at [571, 472] on span "ARG01000556625612024102320261023BSAS311 - [DATE]" at bounding box center [689, 475] width 310 height 15
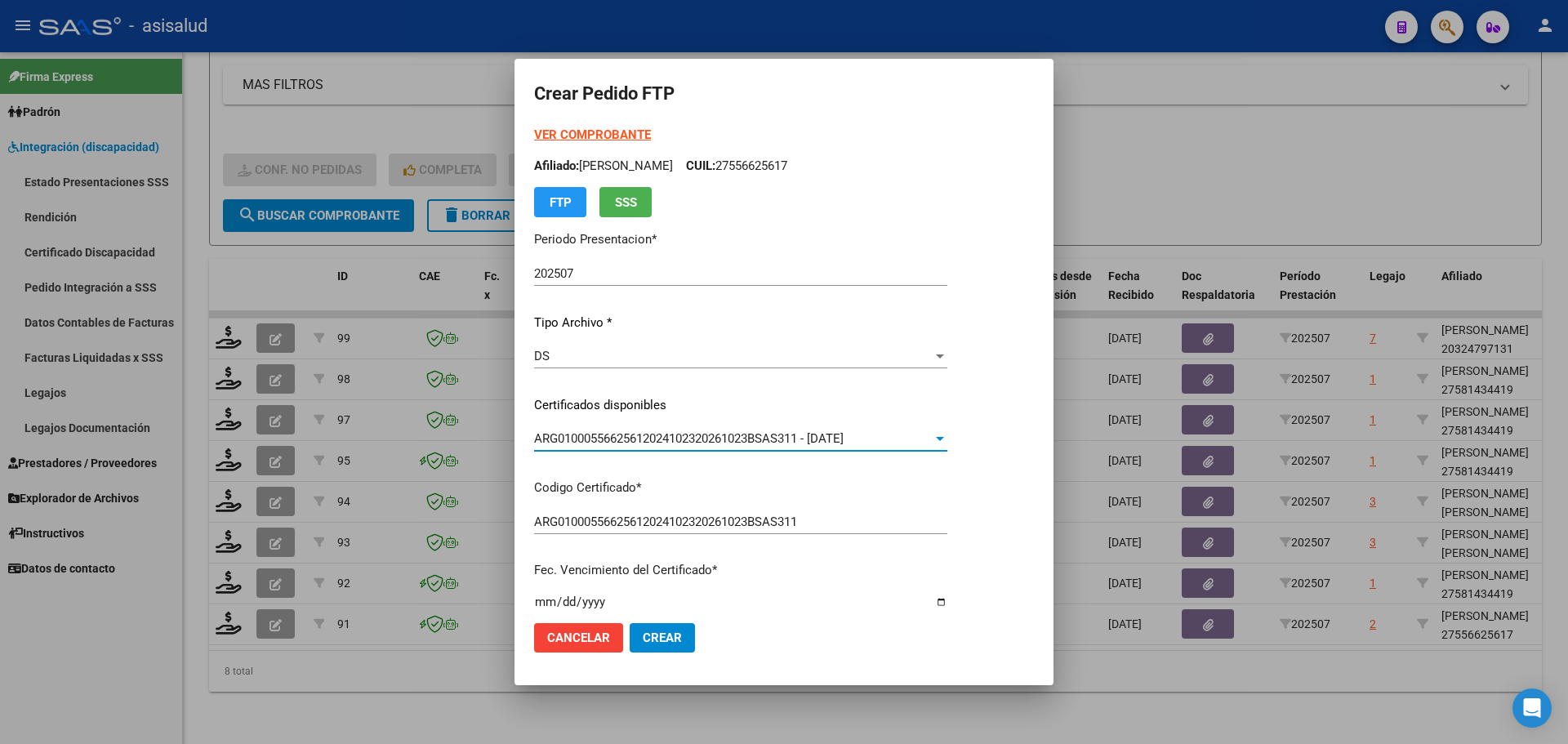
click at [585, 129] on strong "VER COMPROBANTE" at bounding box center [592, 134] width 117 height 15
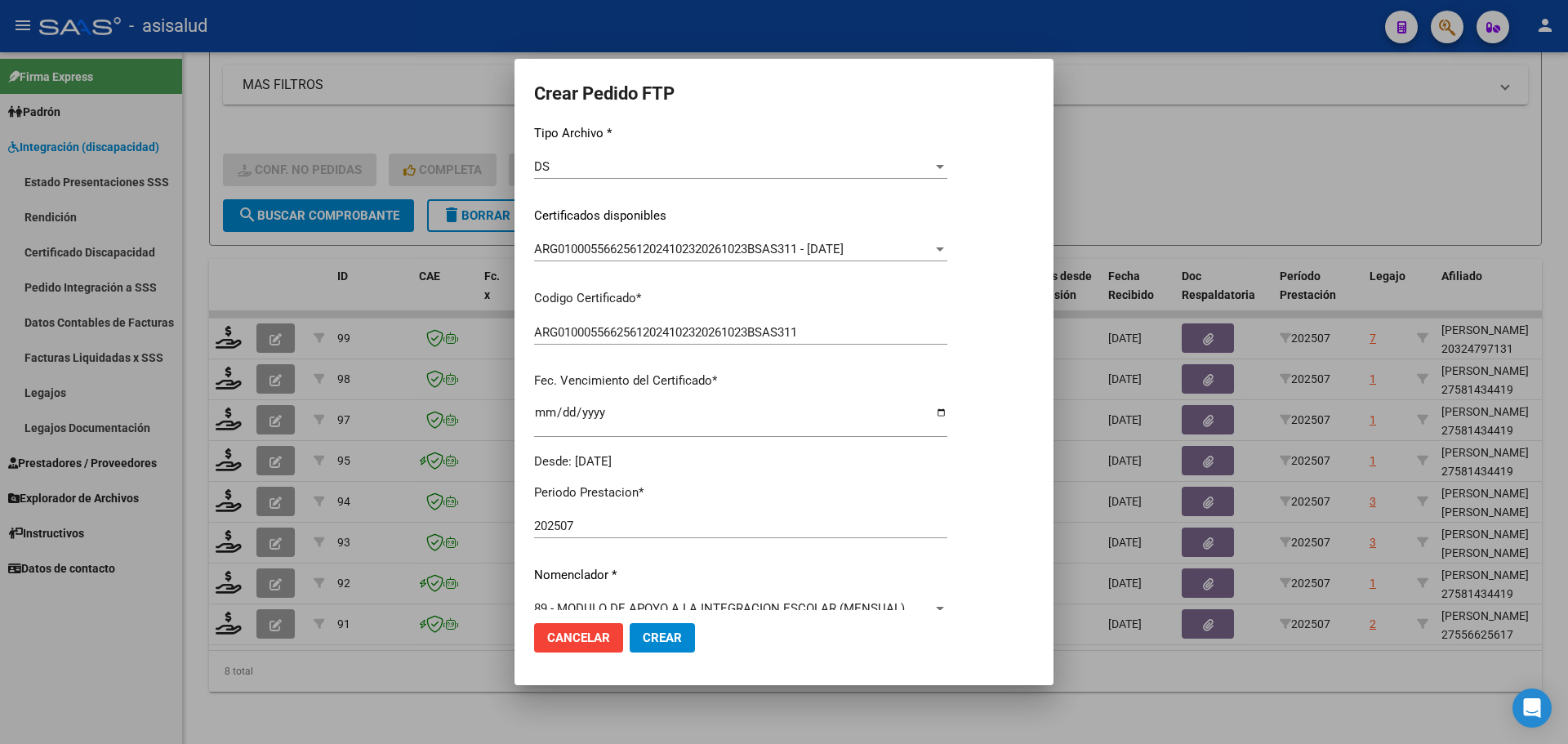
scroll to position [490, 0]
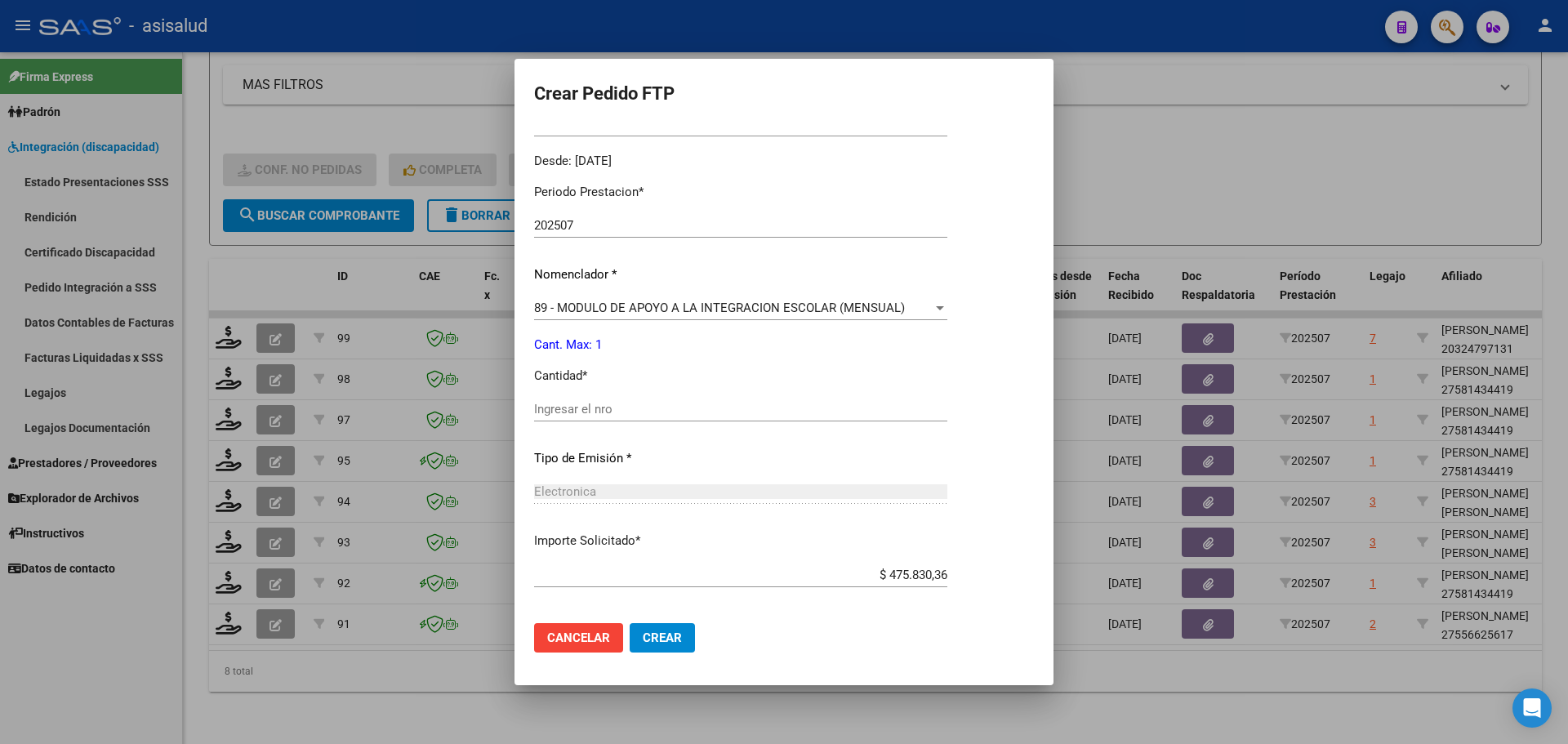
click at [557, 407] on input "Ingresar el nro" at bounding box center [741, 408] width 414 height 15
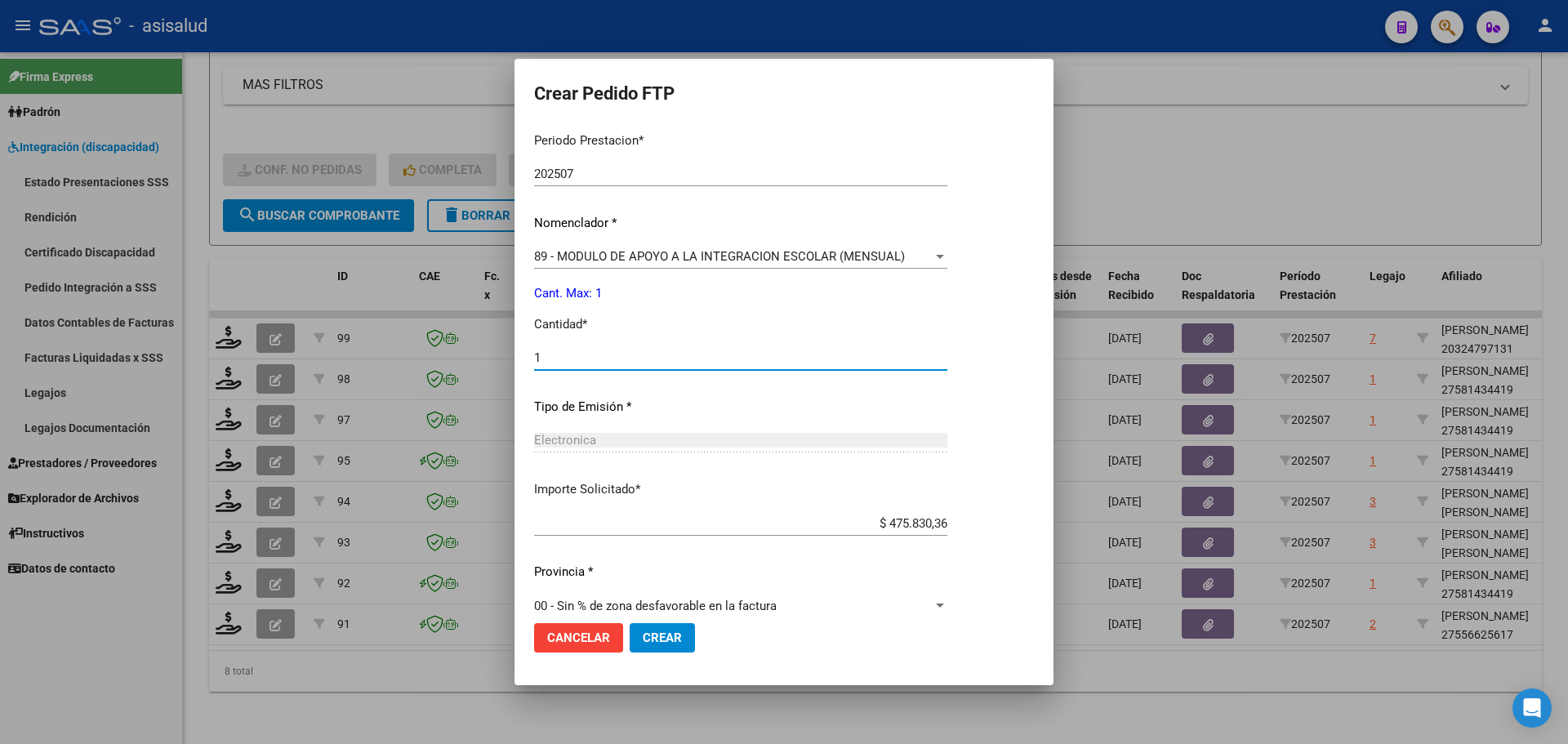
scroll to position [565, 0]
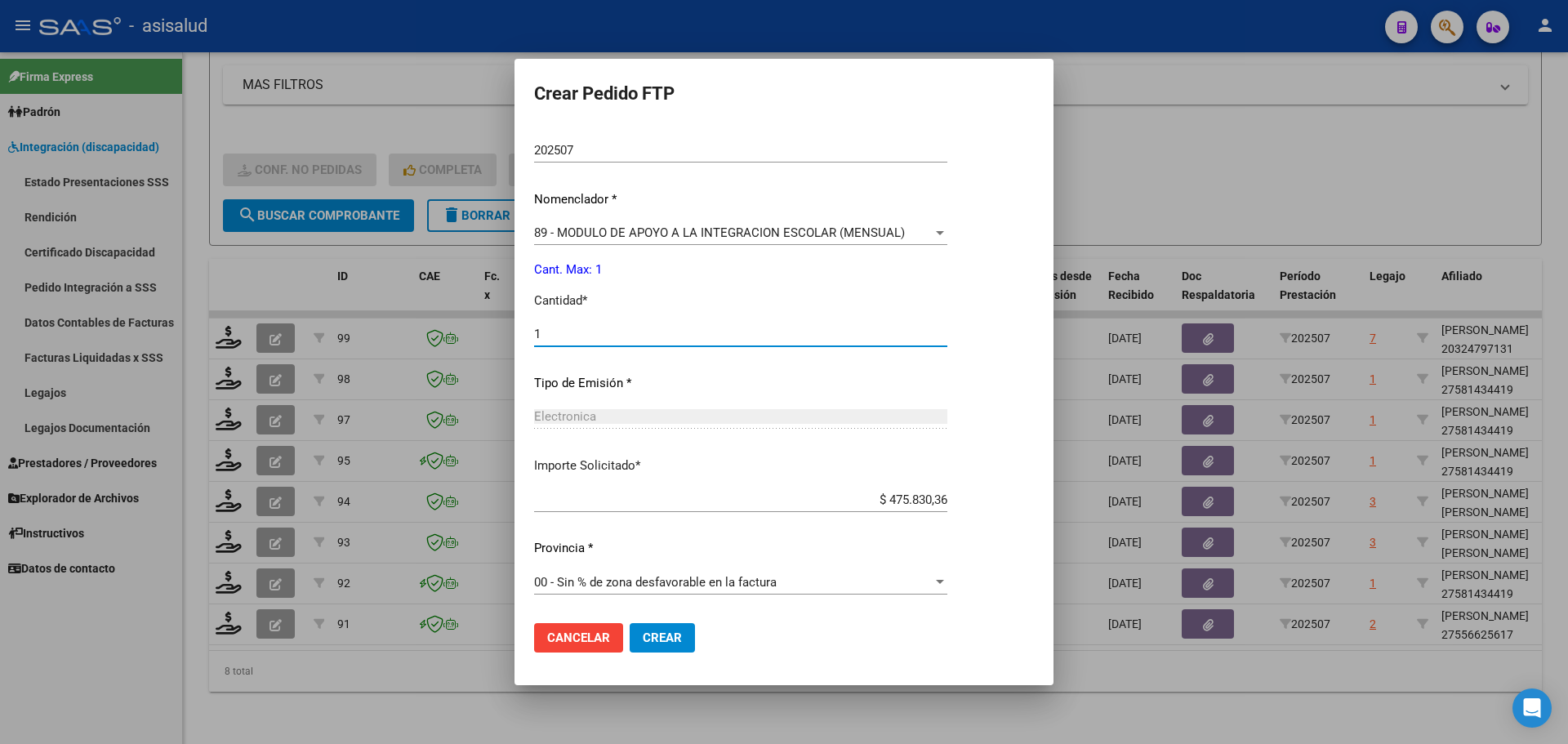
type input "1"
drag, startPoint x: 660, startPoint y: 641, endPoint x: 698, endPoint y: 593, distance: 61.2
click at [661, 641] on span "Crear" at bounding box center [662, 638] width 39 height 15
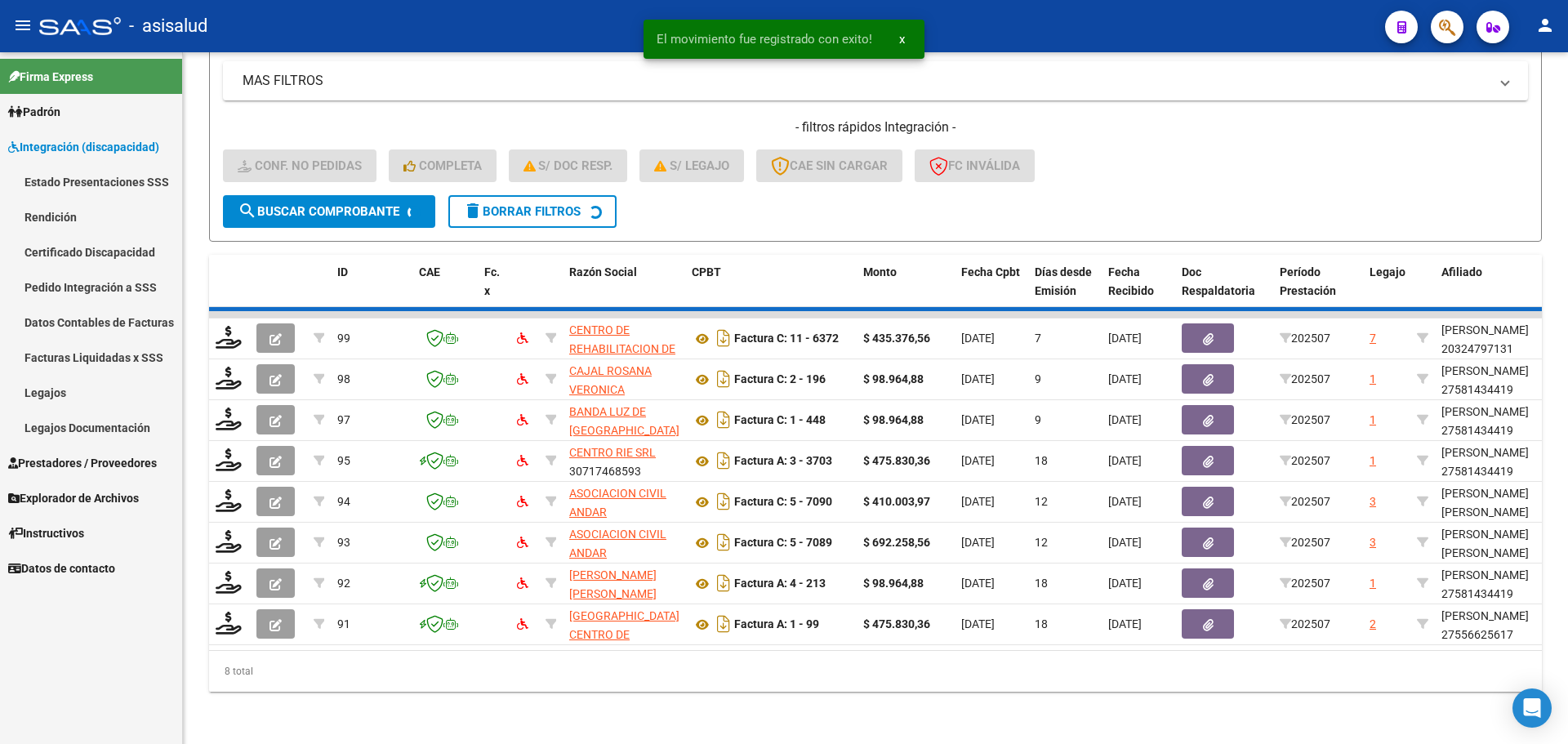
scroll to position [301, 0]
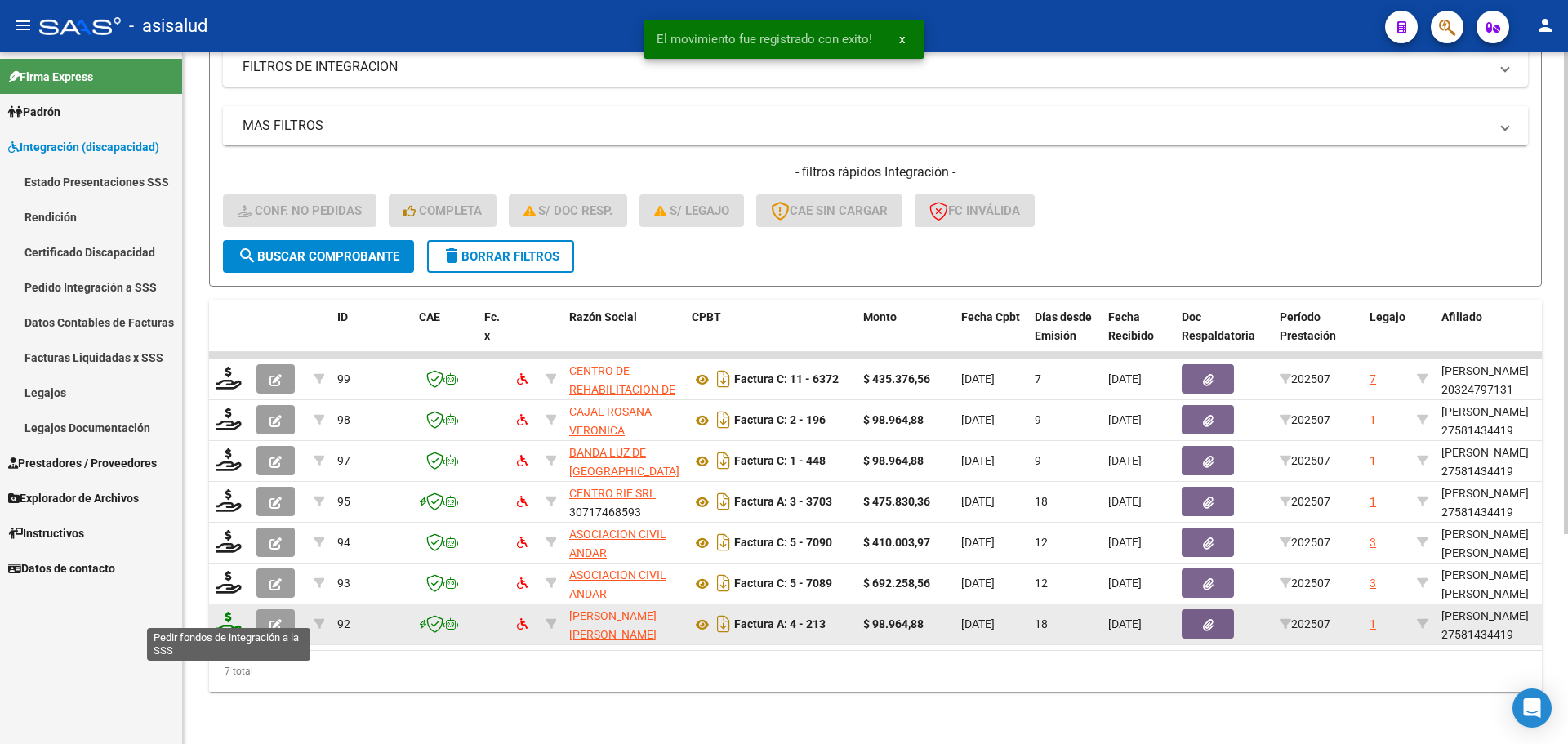
click at [225, 613] on icon at bounding box center [228, 623] width 26 height 22
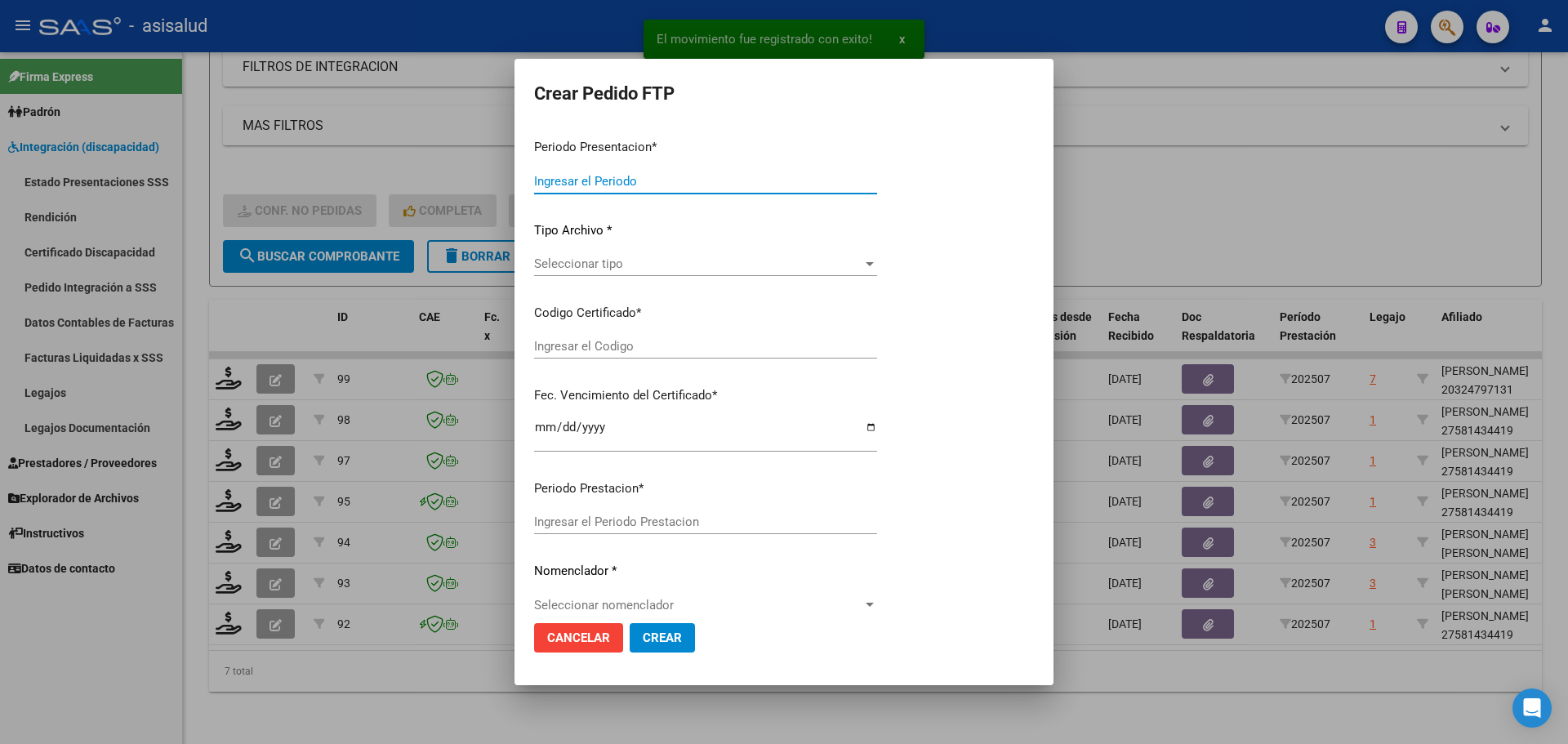
type input "202507"
type input "$ 98.964,88"
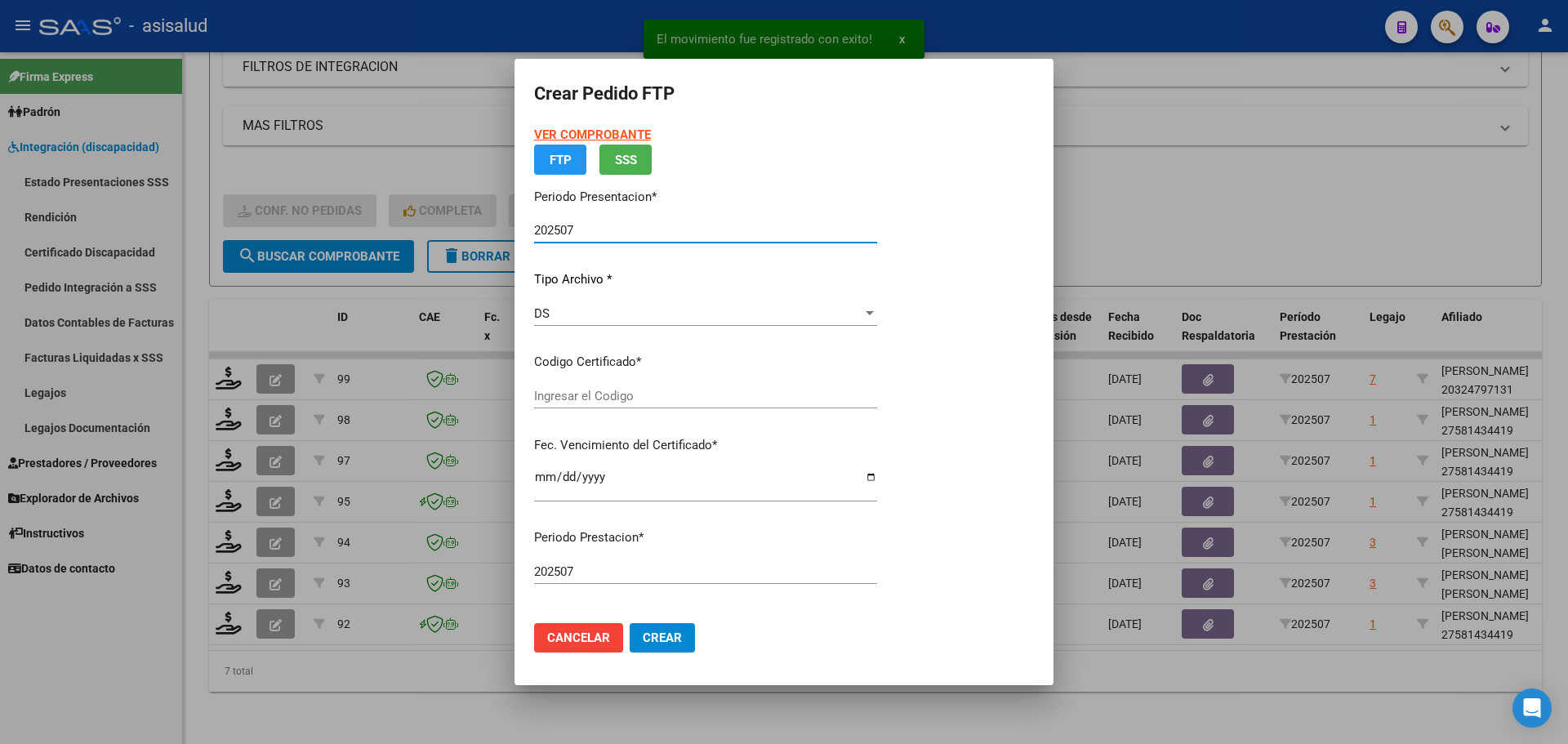
type input "ARG01000581434412025012320280123BSAS427"
type input "[DATE]"
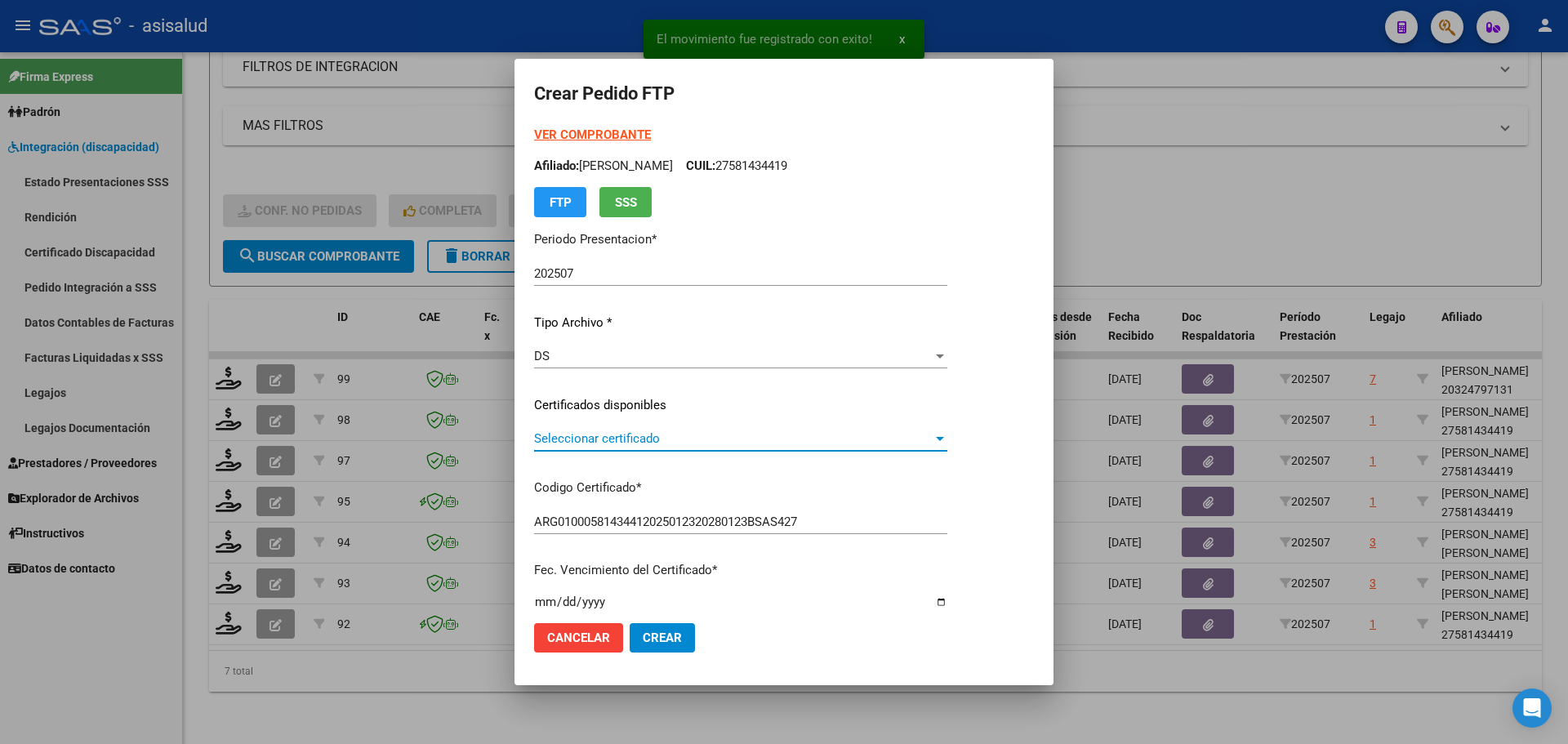
click at [627, 438] on span "Seleccionar certificado" at bounding box center [733, 438] width 399 height 15
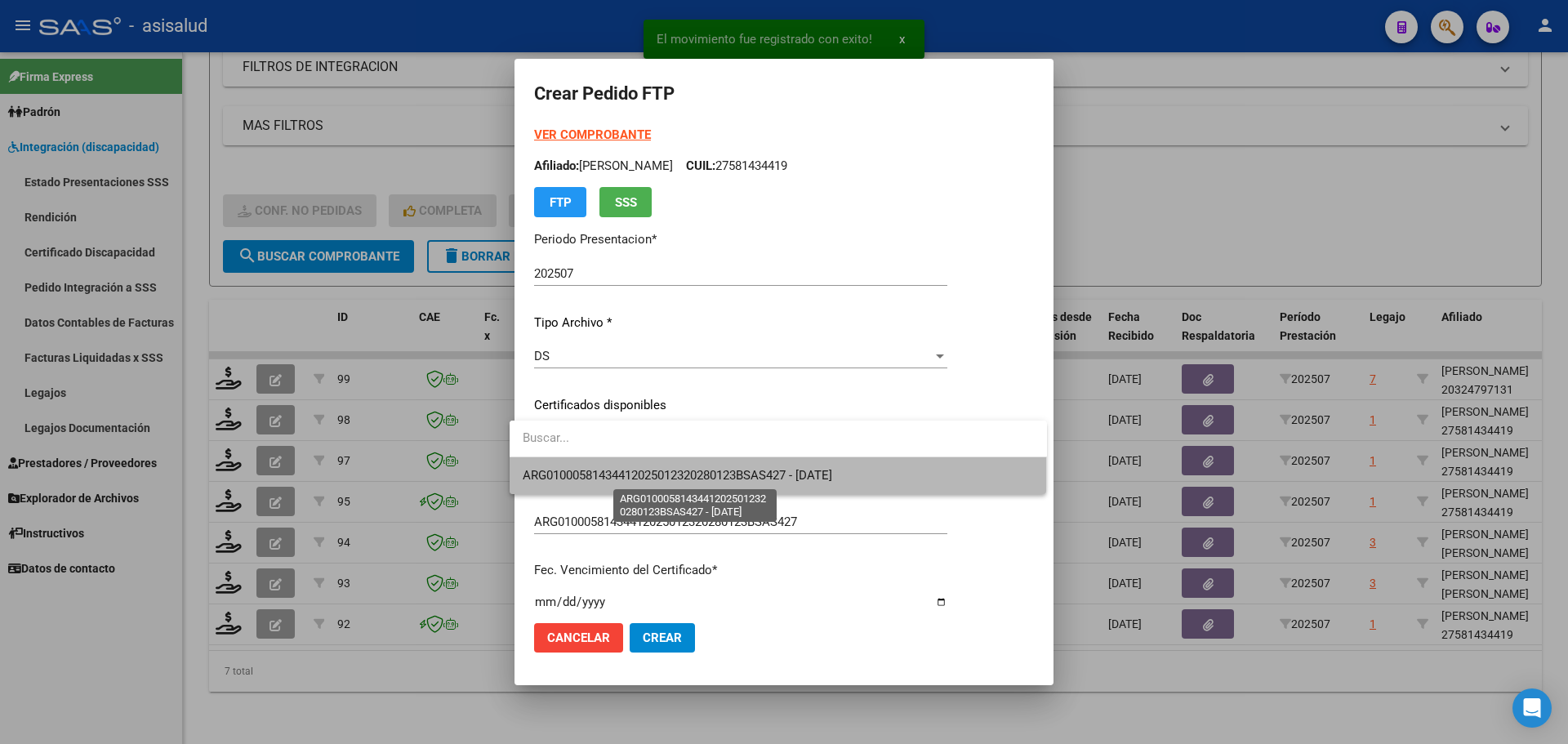
click at [637, 473] on span "ARG01000581434412025012320280123BSAS427 - [DATE]" at bounding box center [678, 475] width 310 height 15
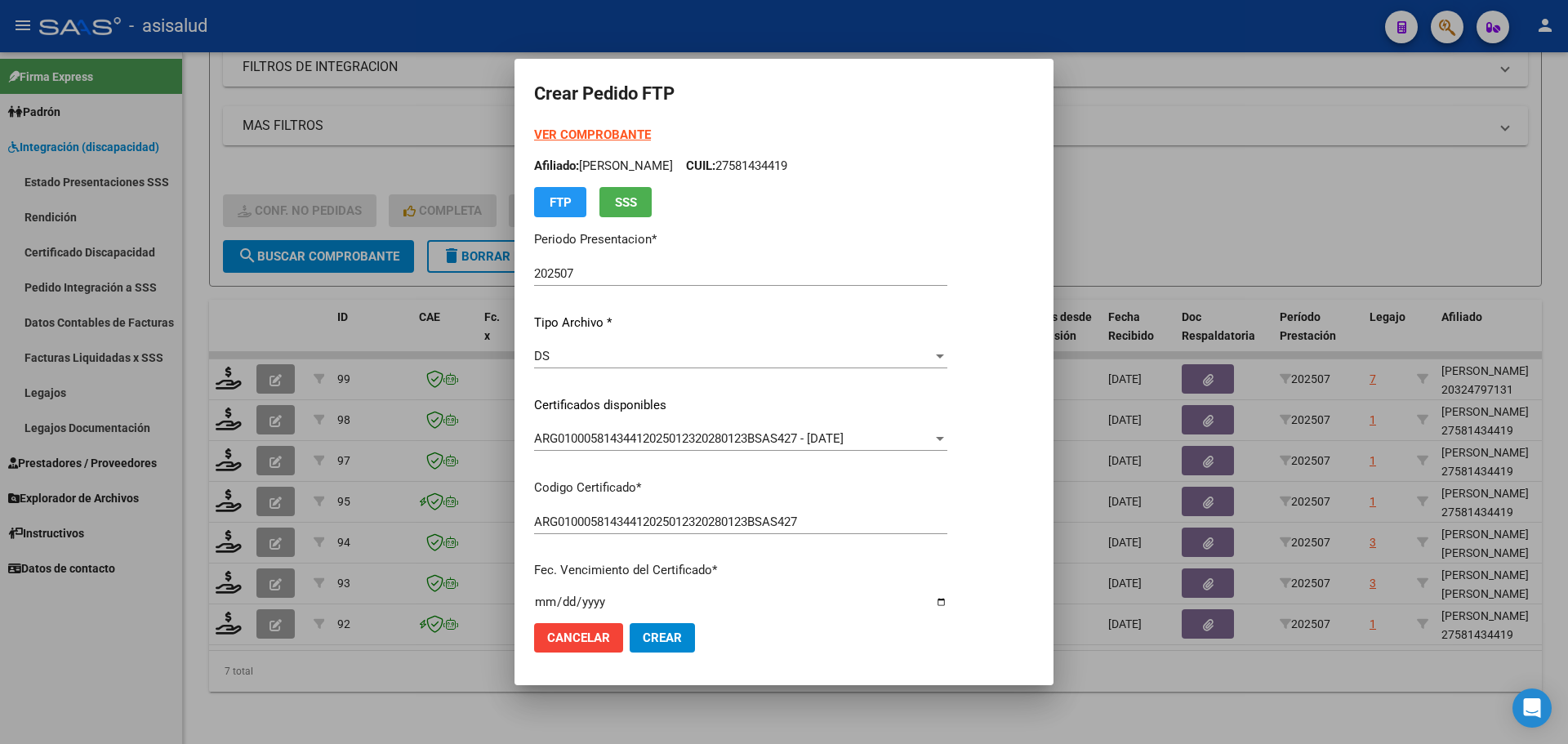
click at [619, 134] on strong "VER COMPROBANTE" at bounding box center [592, 134] width 117 height 15
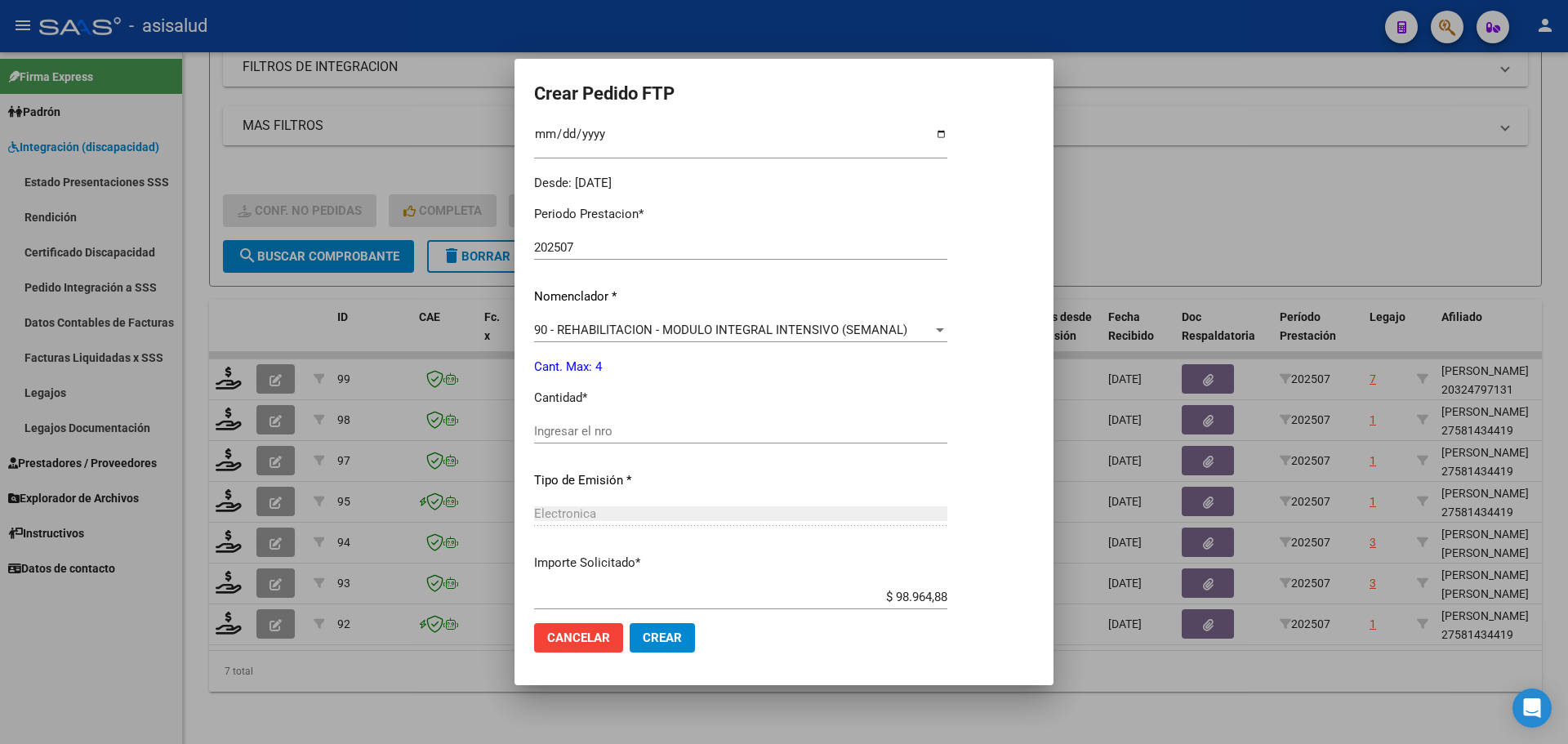
scroll to position [490, 0]
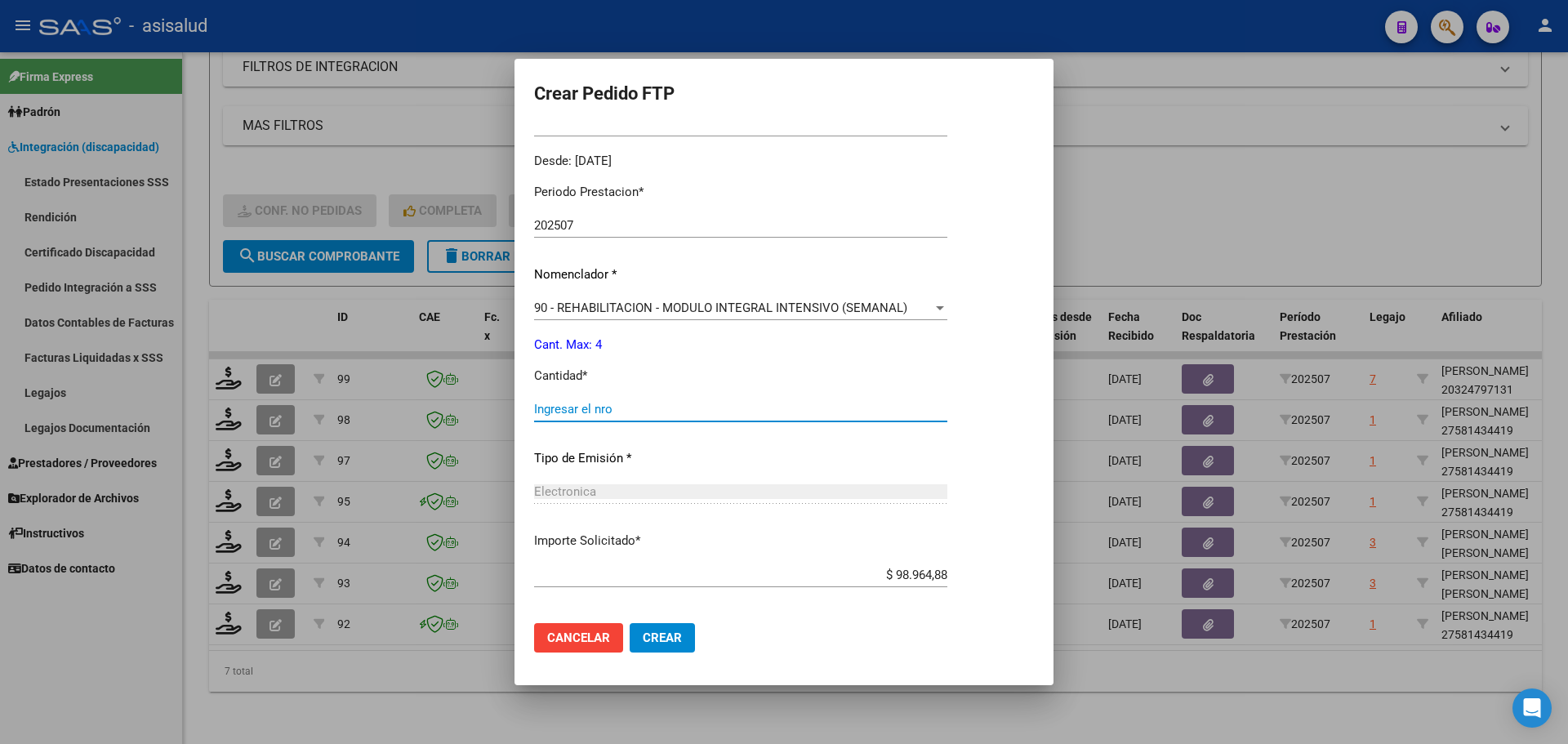
click at [568, 408] on input "Ingresar el nro" at bounding box center [741, 408] width 414 height 15
type input "4"
click at [653, 631] on span "Crear" at bounding box center [662, 638] width 39 height 15
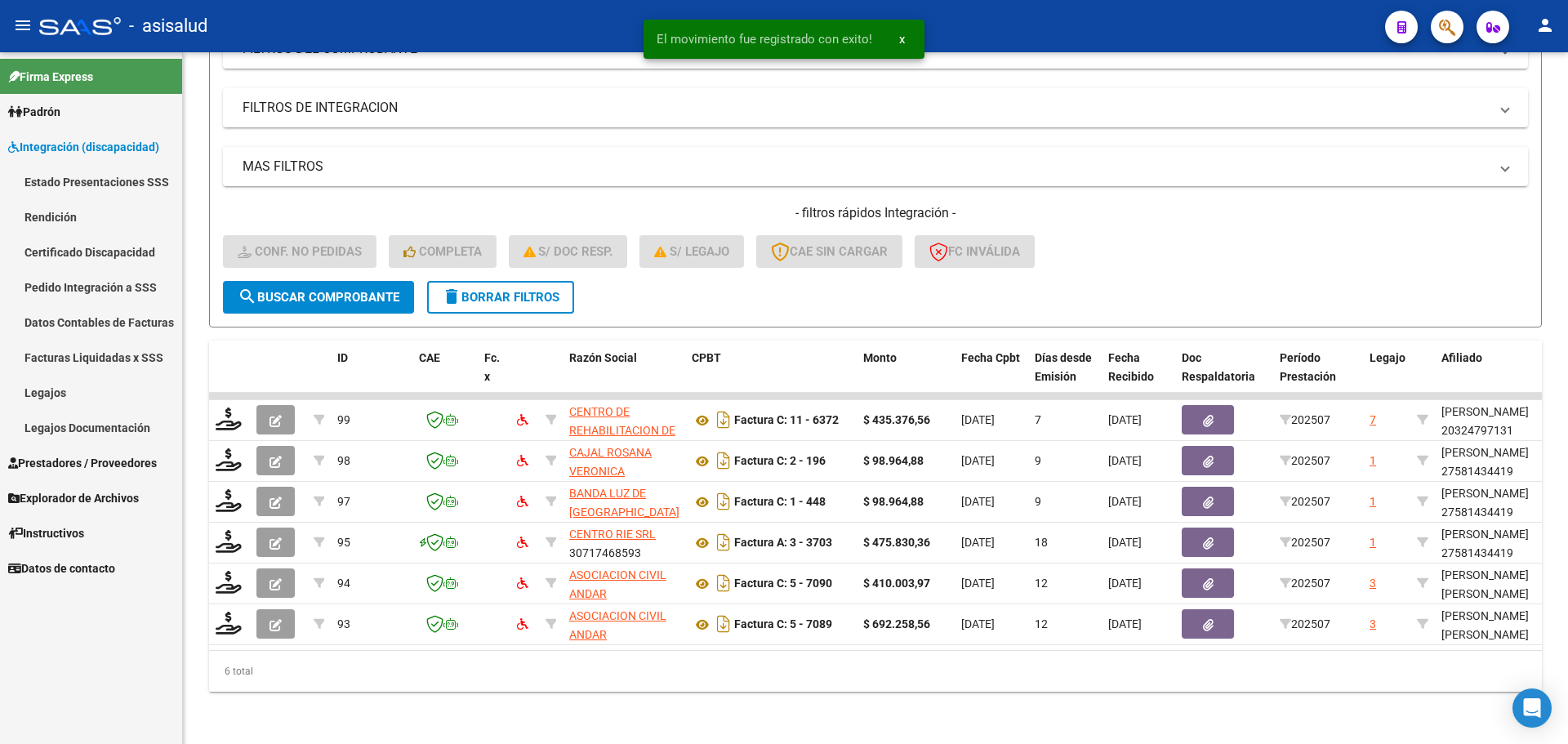
scroll to position [260, 0]
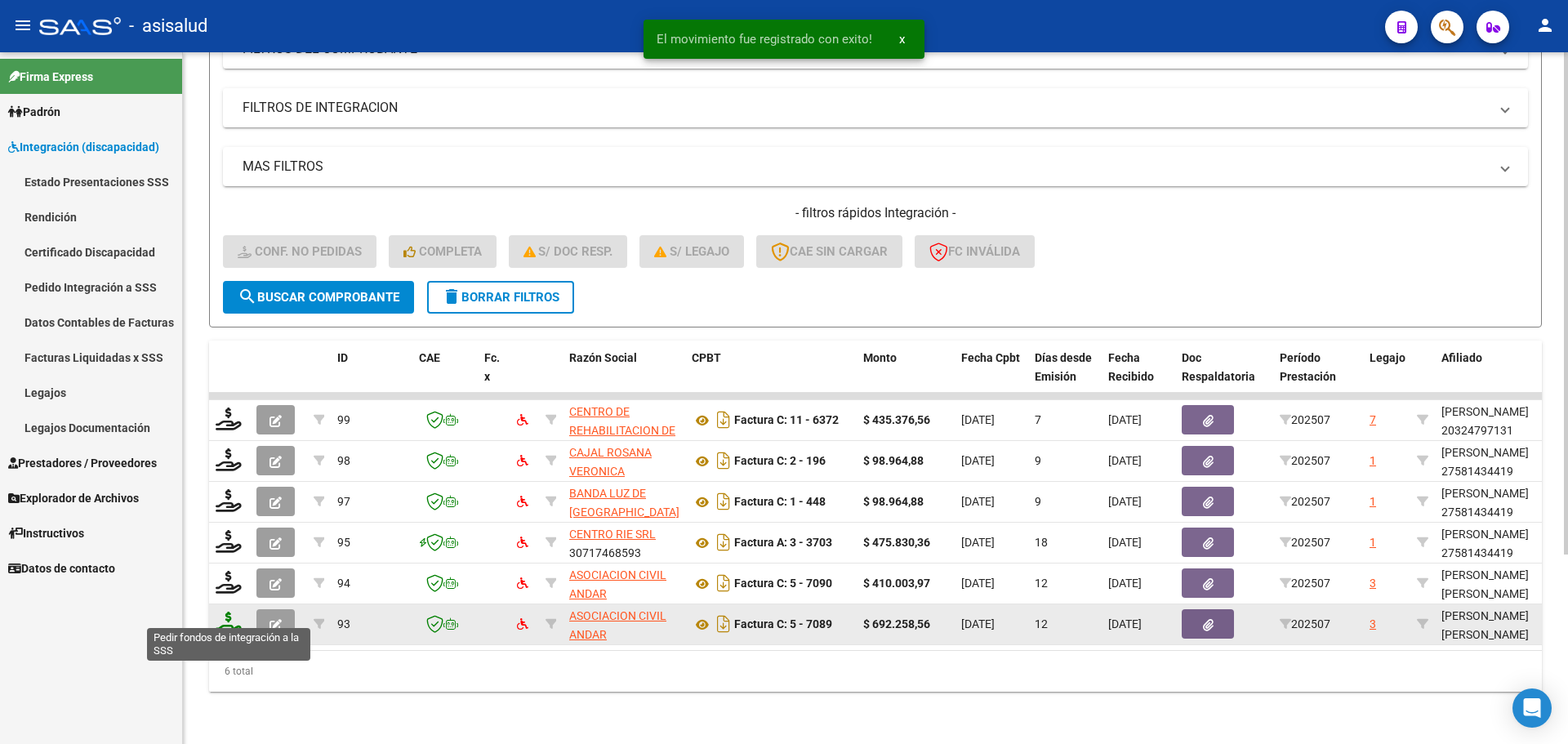
click at [228, 612] on icon at bounding box center [228, 623] width 26 height 22
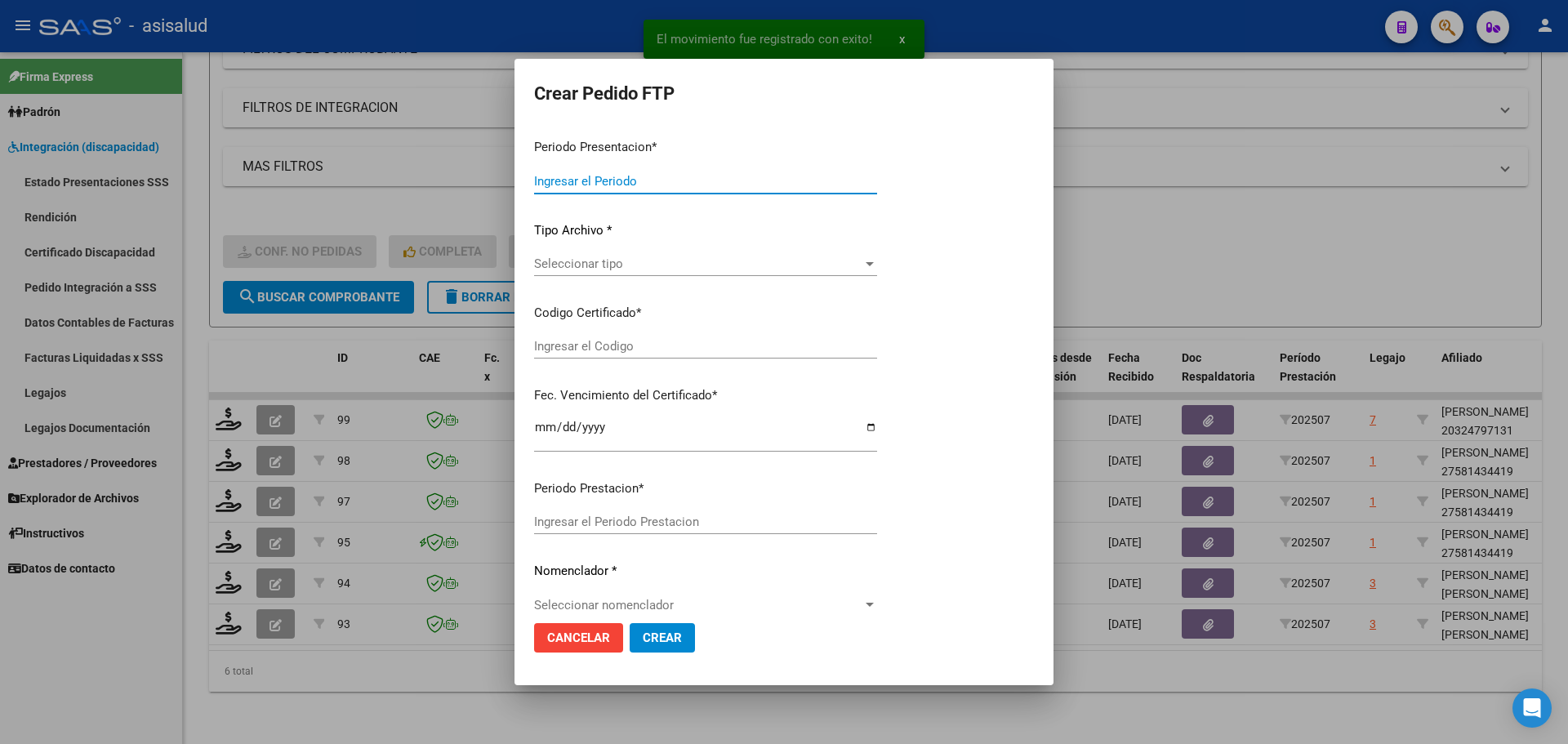
type input "202507"
type input "$ 692.258,56"
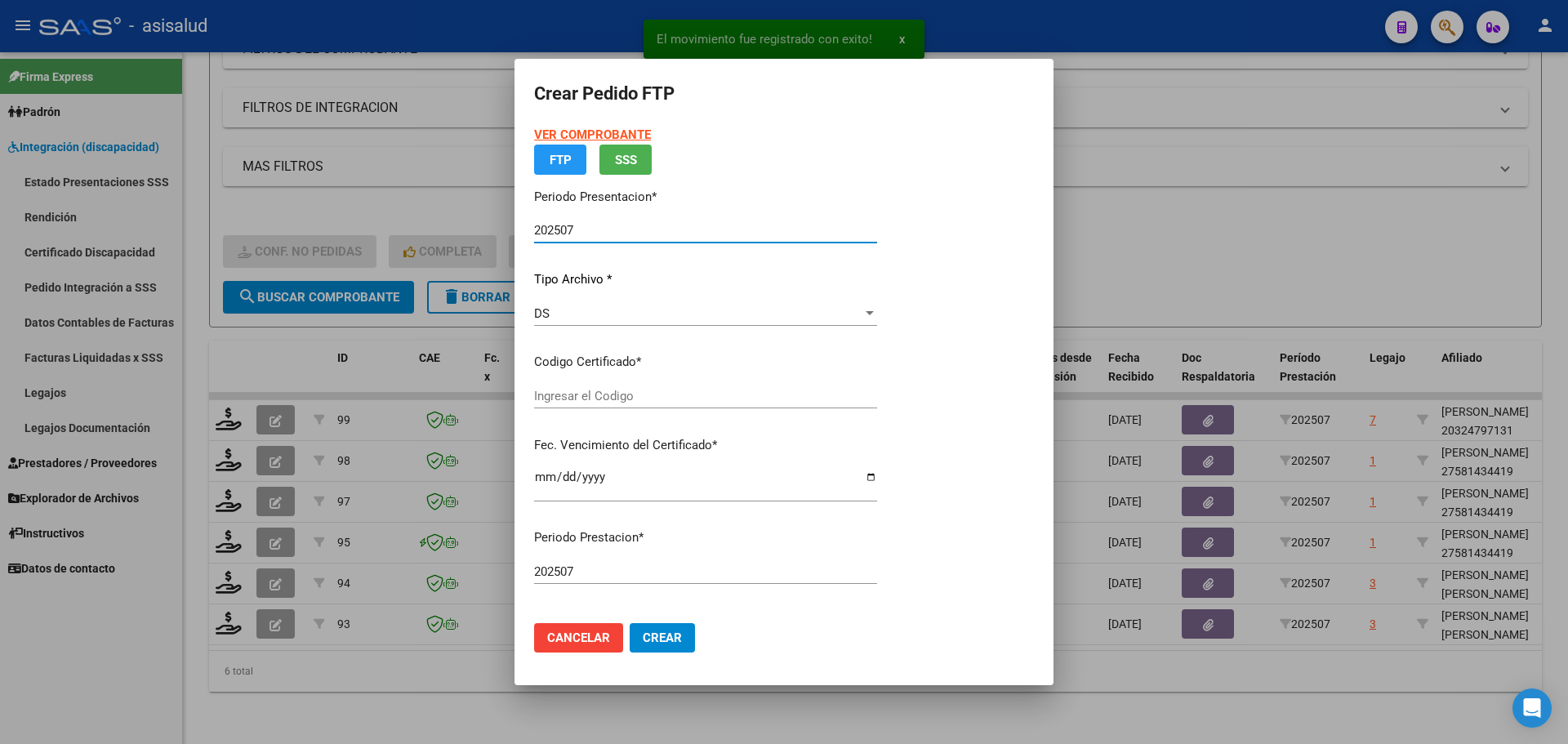
type input "ARG01000414598752021060220260602BSAS312"
type input "[DATE]"
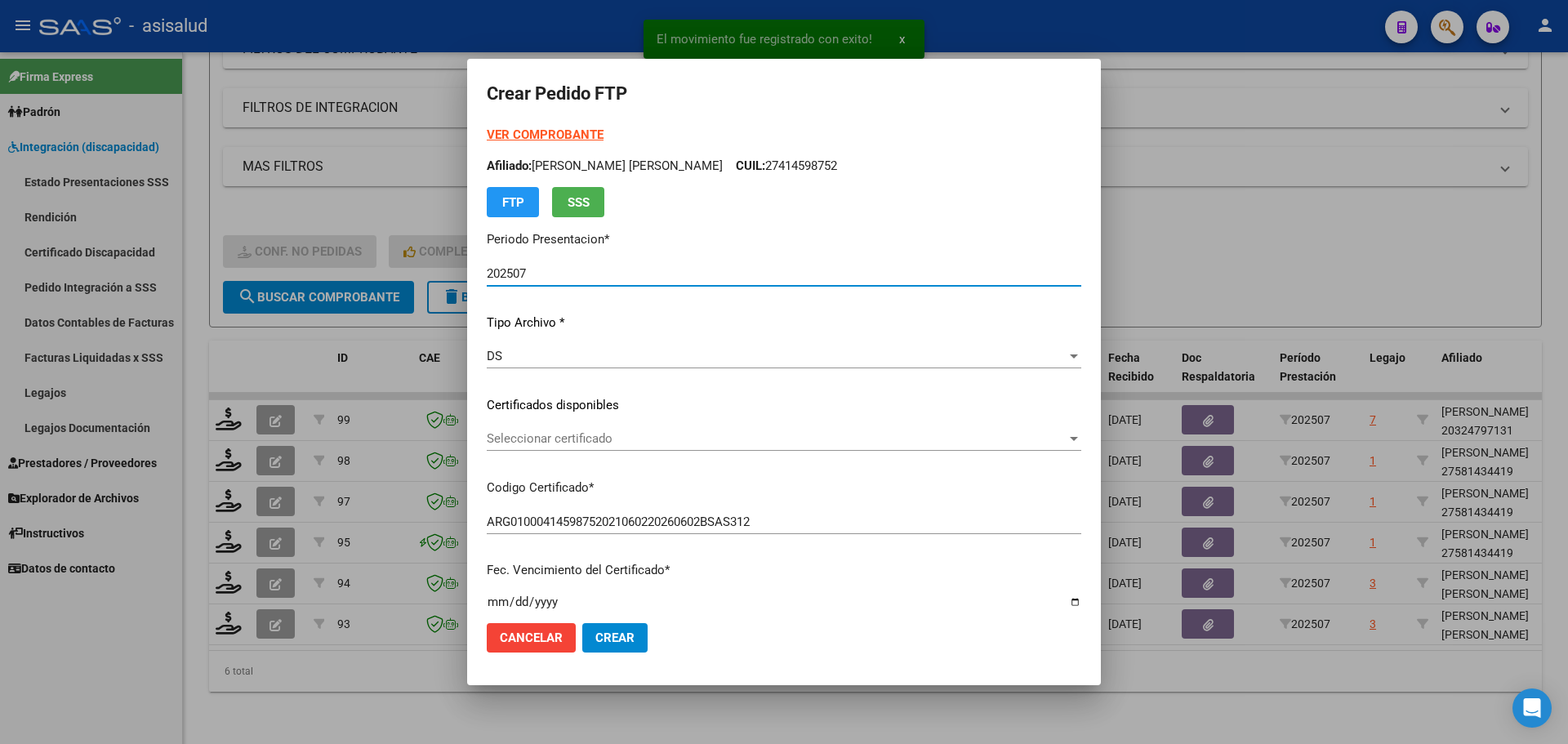
click at [676, 442] on span "Seleccionar certificado" at bounding box center [776, 438] width 580 height 15
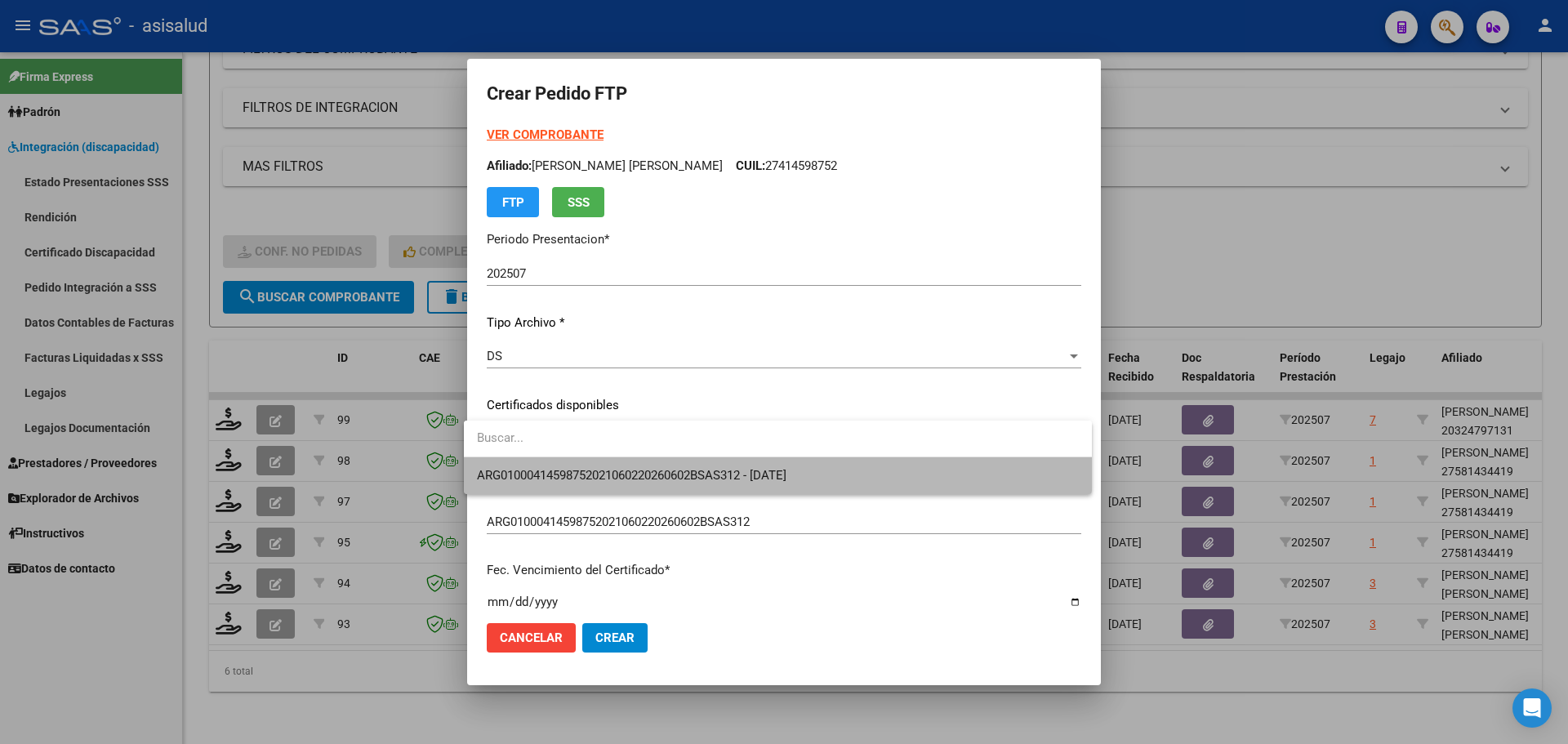
click at [674, 465] on span "ARG01000414598752021060220260602BSAS312 - [DATE]" at bounding box center [778, 475] width 602 height 36
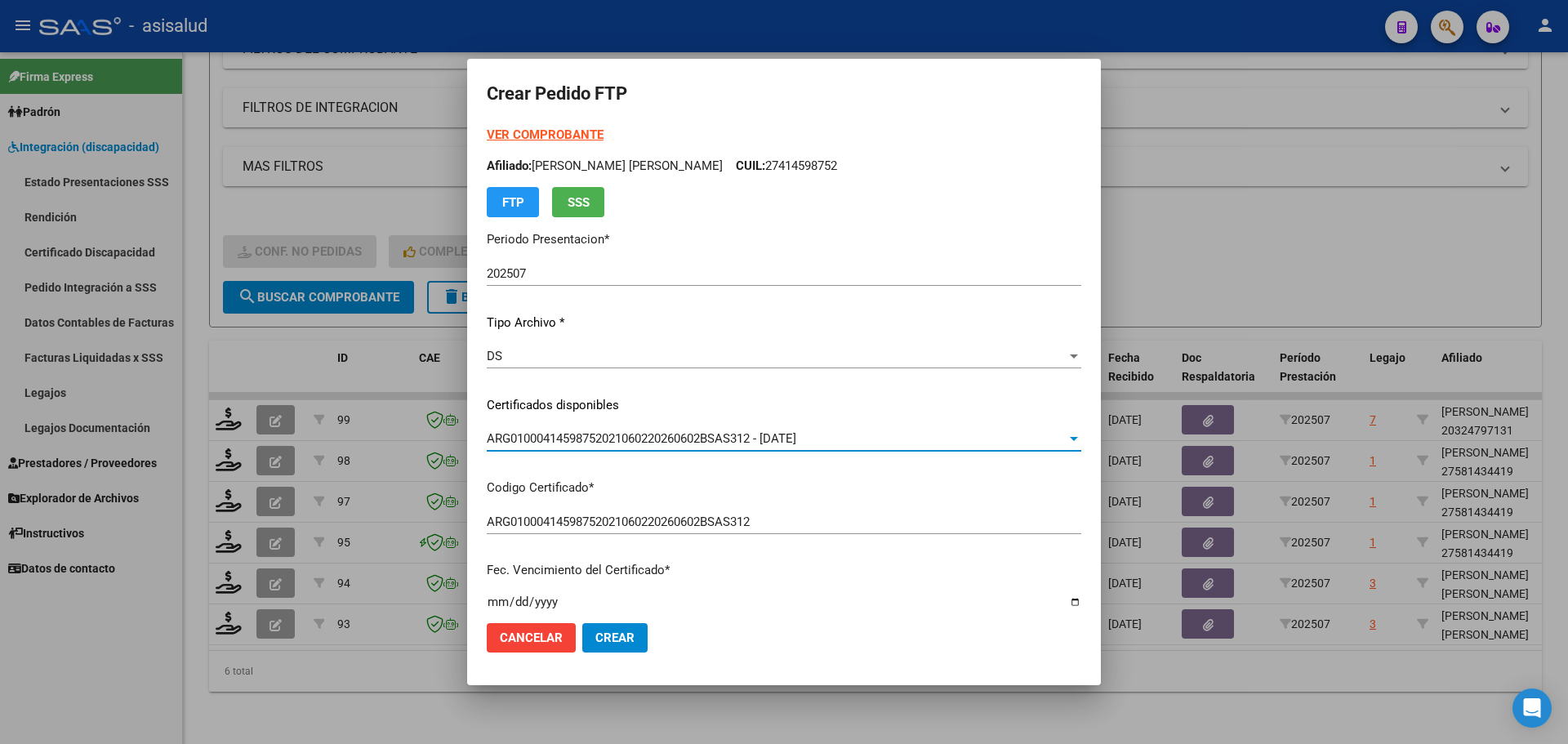
click at [549, 128] on strong "VER COMPROBANTE" at bounding box center [544, 134] width 117 height 15
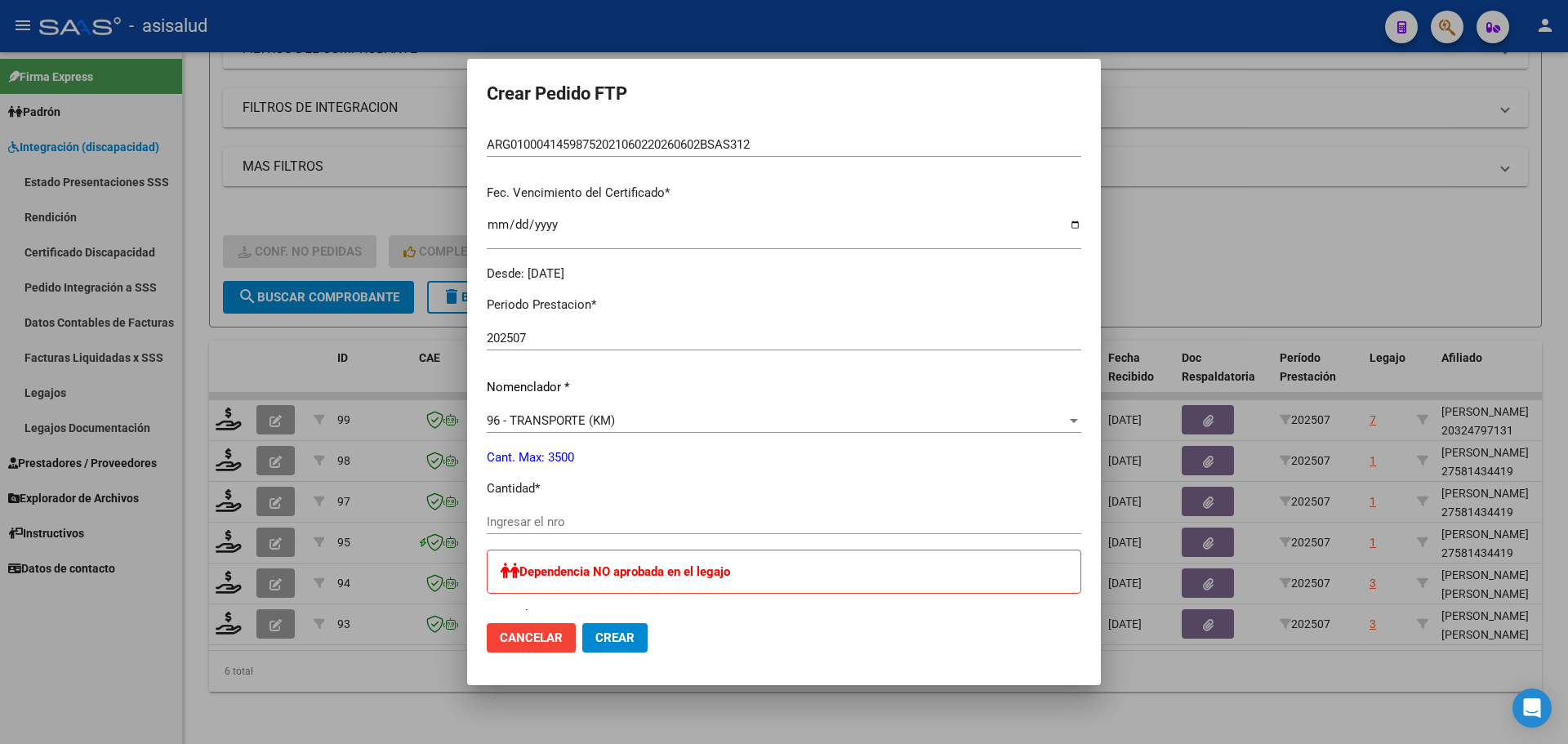
scroll to position [572, 0]
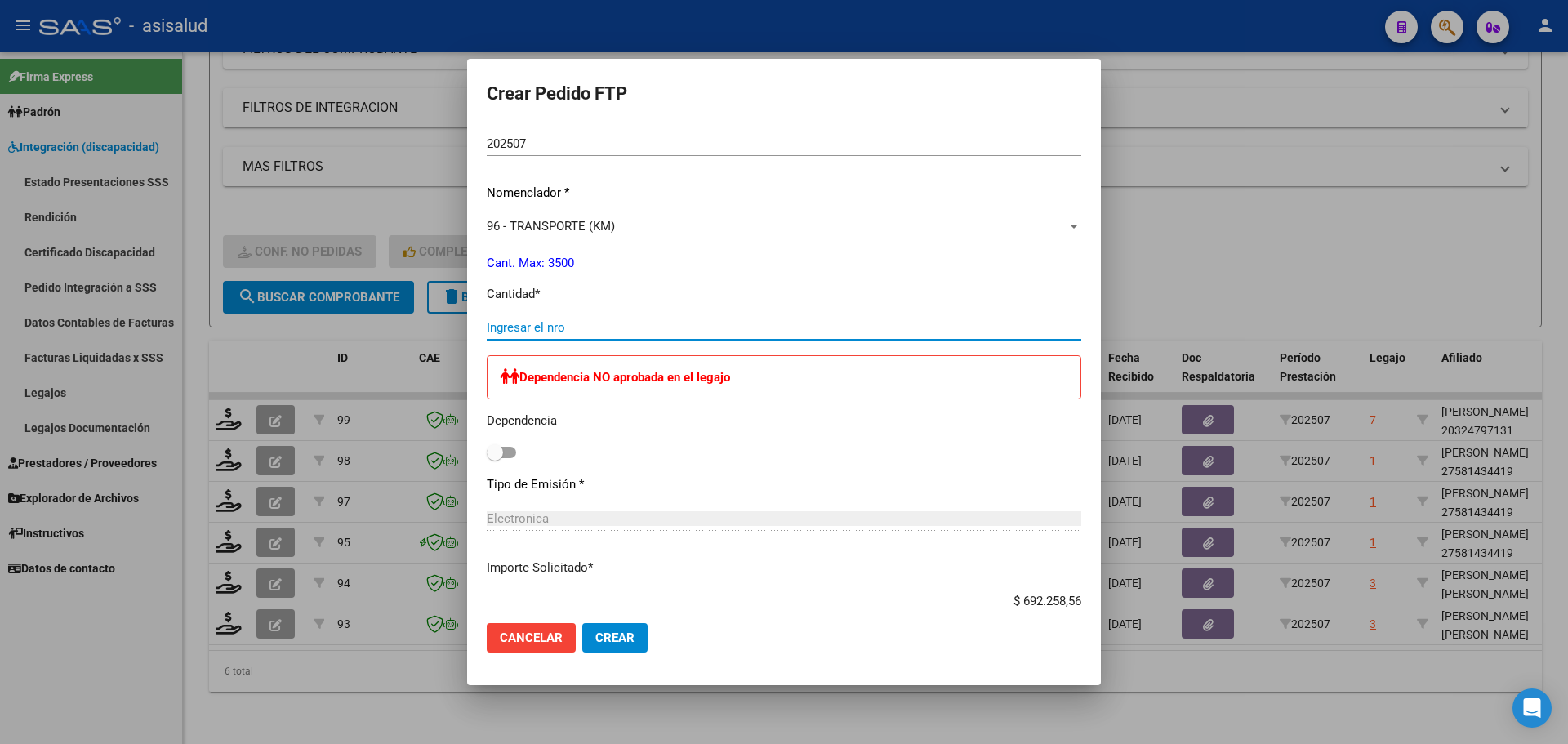
click at [518, 330] on input "Ingresar el nro" at bounding box center [783, 327] width 594 height 15
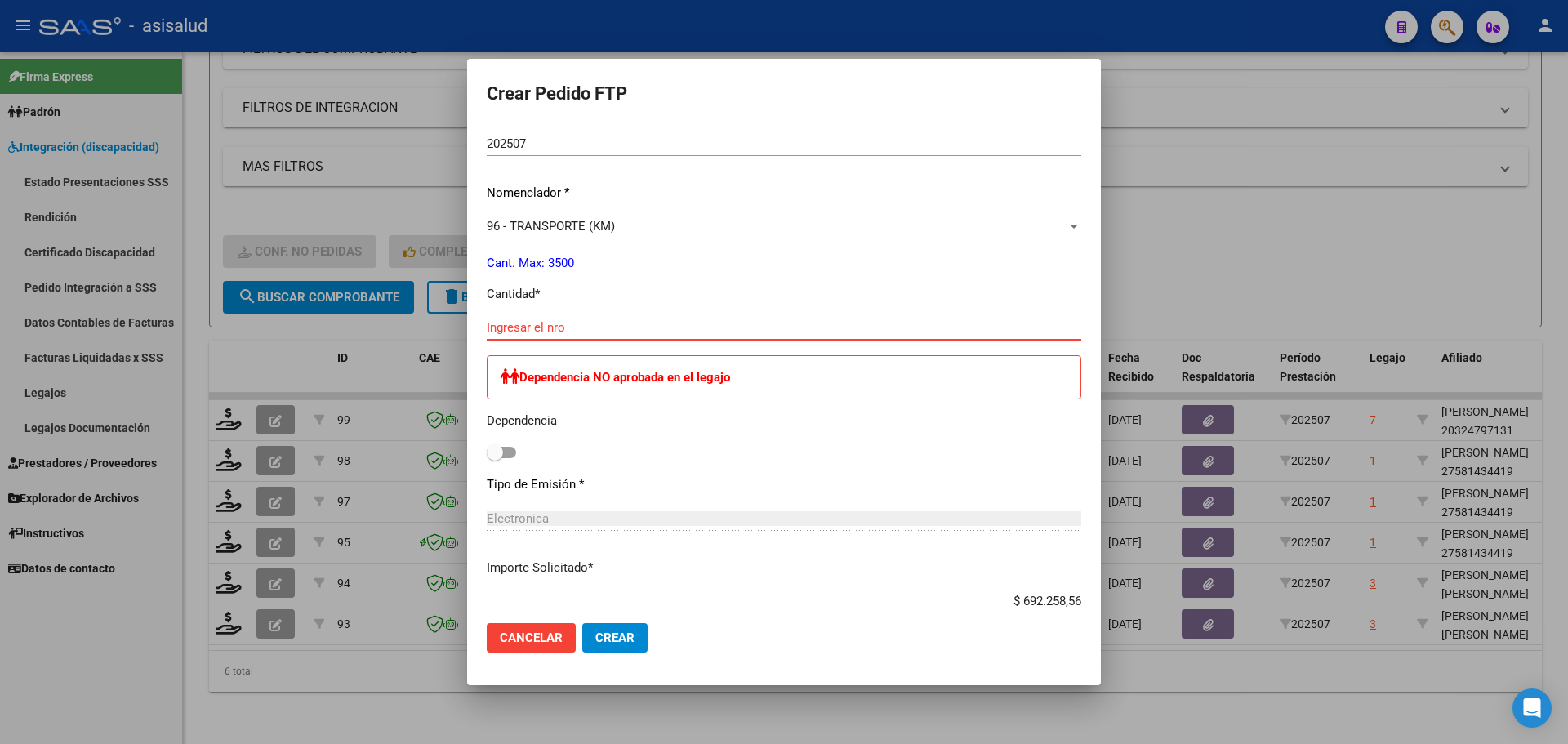
click at [547, 228] on span "96 - TRANSPORTE (KM)" at bounding box center [550, 226] width 128 height 15
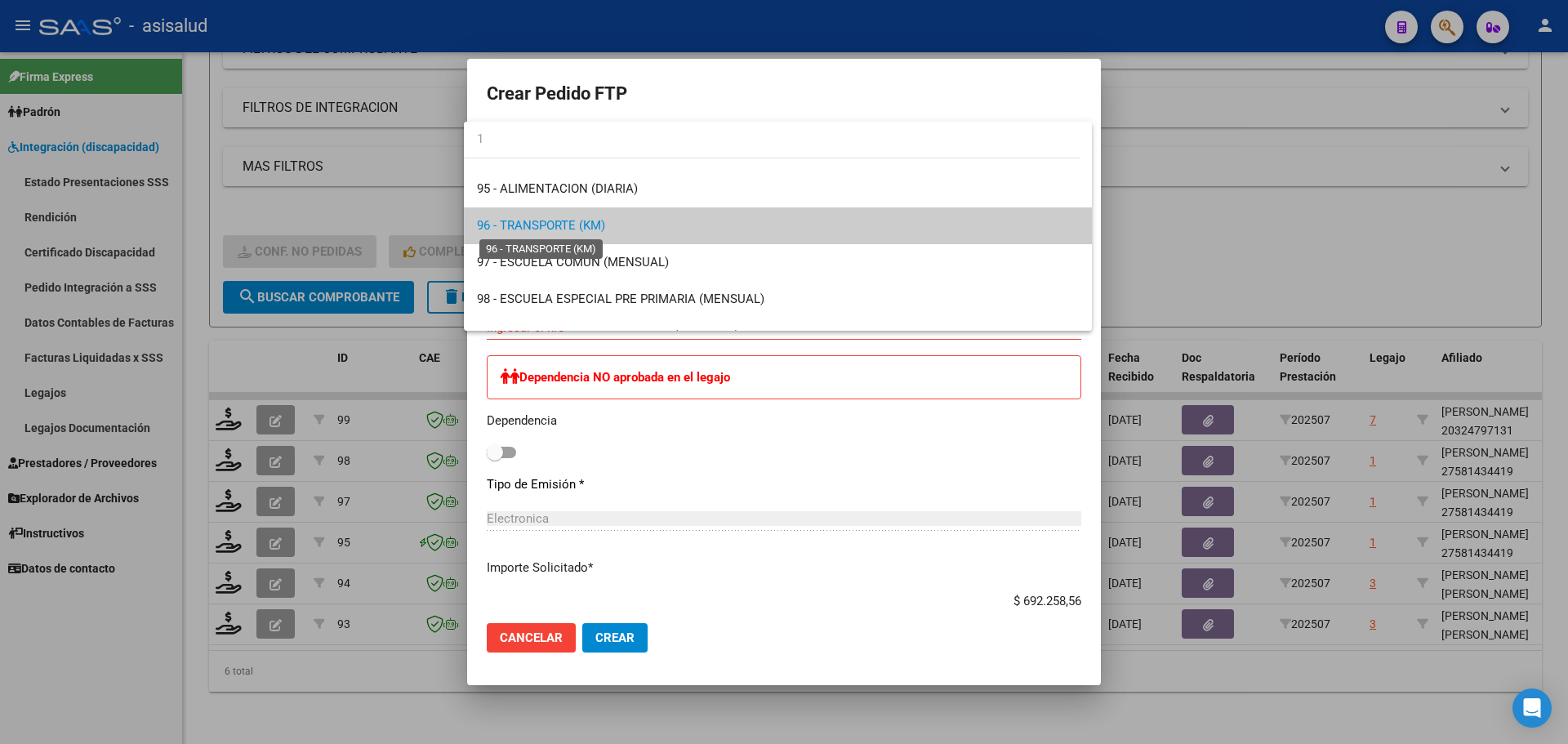
scroll to position [0, 0]
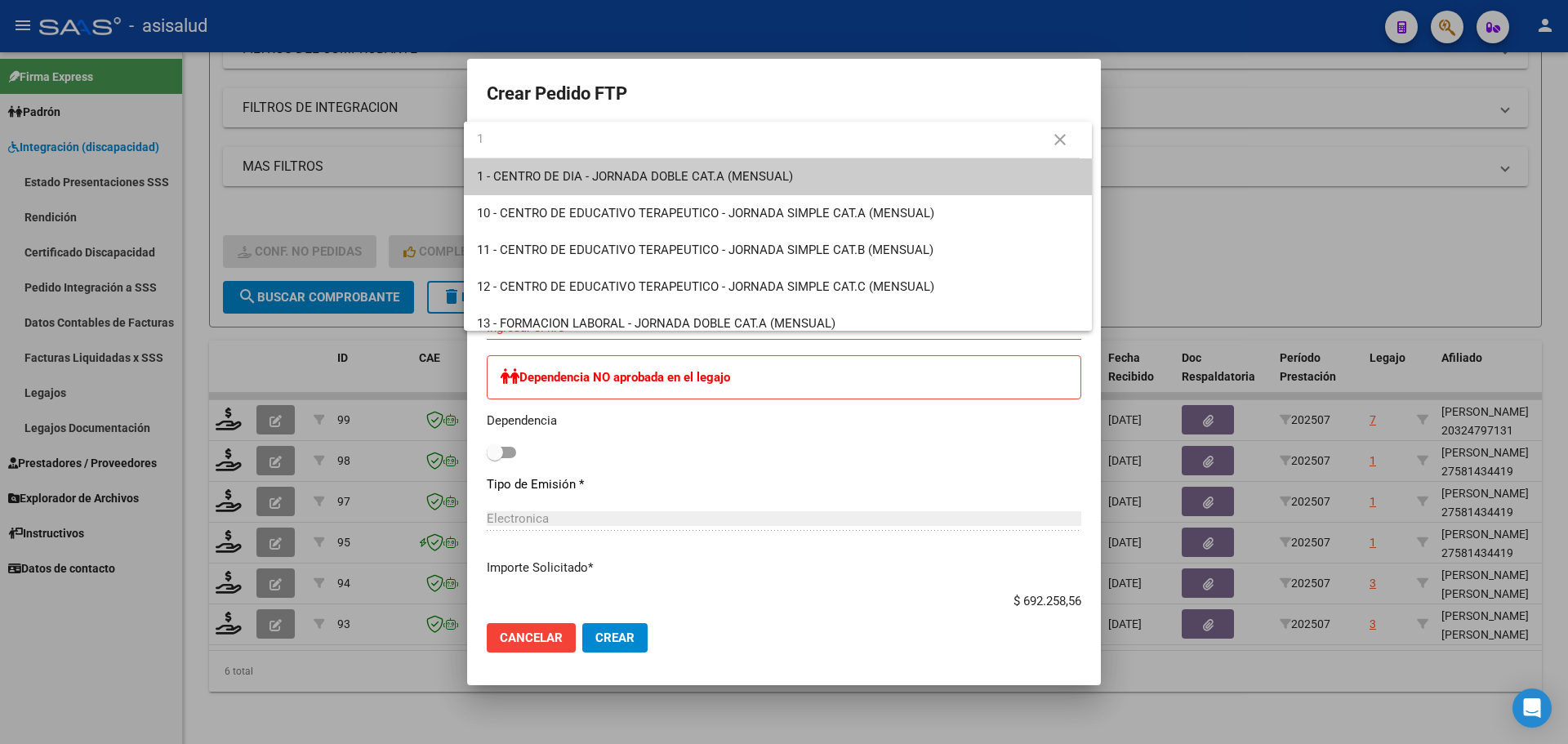
type input "1"
click at [708, 177] on span "1 - CENTRO DE DIA - JORNADA DOBLE CAT.A (MENSUAL)" at bounding box center [634, 176] width 316 height 15
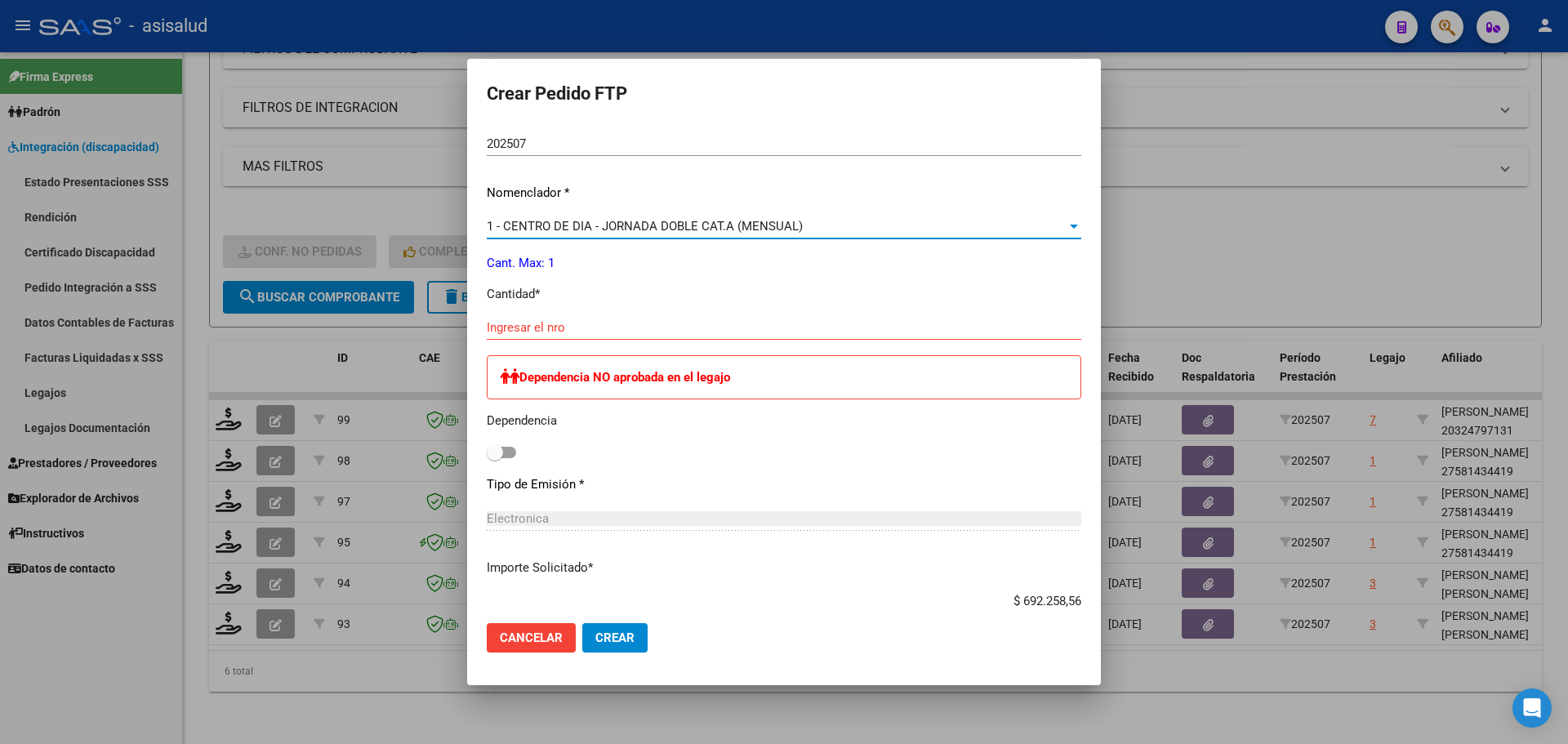
click at [544, 328] on input "Ingresar el nro" at bounding box center [783, 327] width 594 height 15
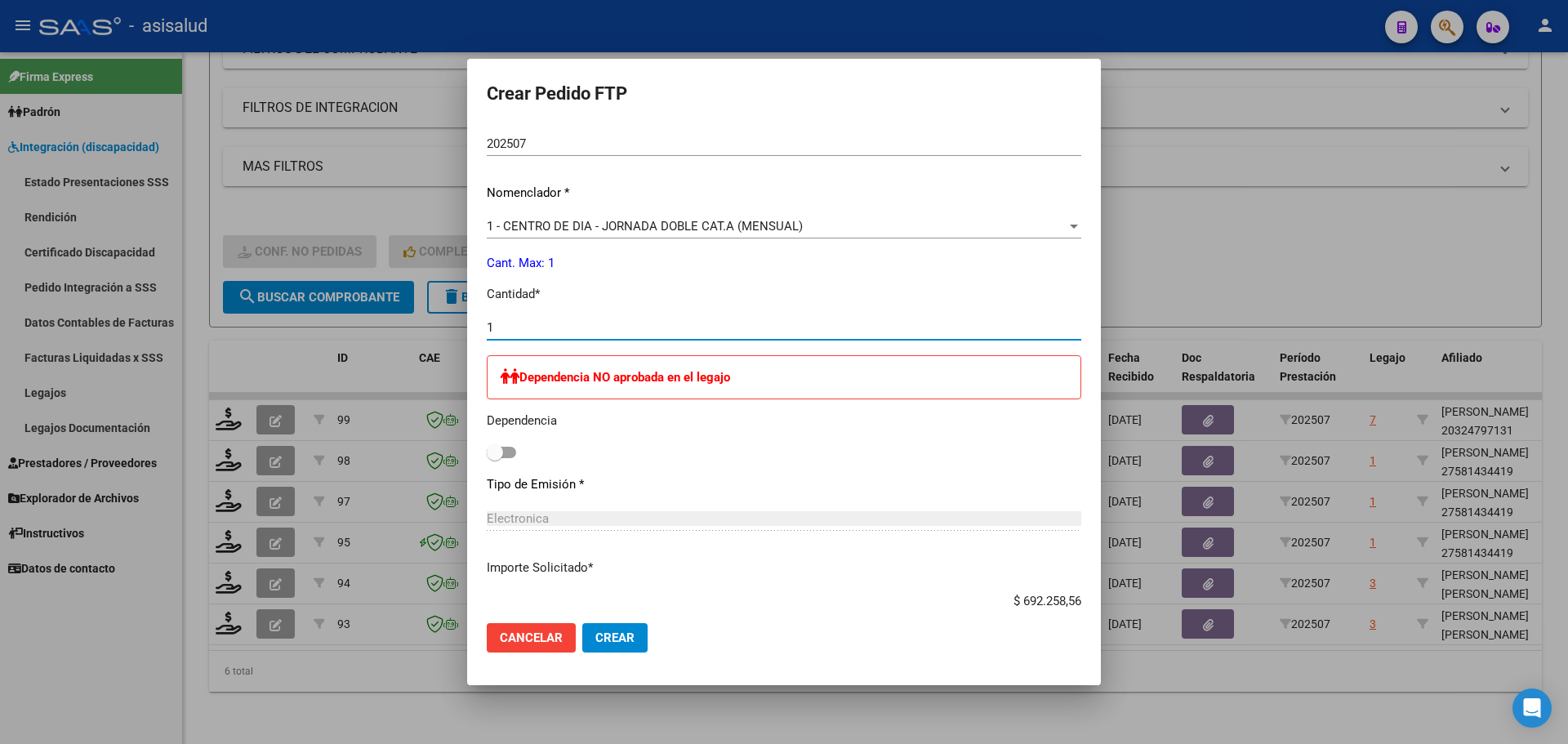
type input "1"
click at [618, 633] on span "Crear" at bounding box center [614, 638] width 39 height 15
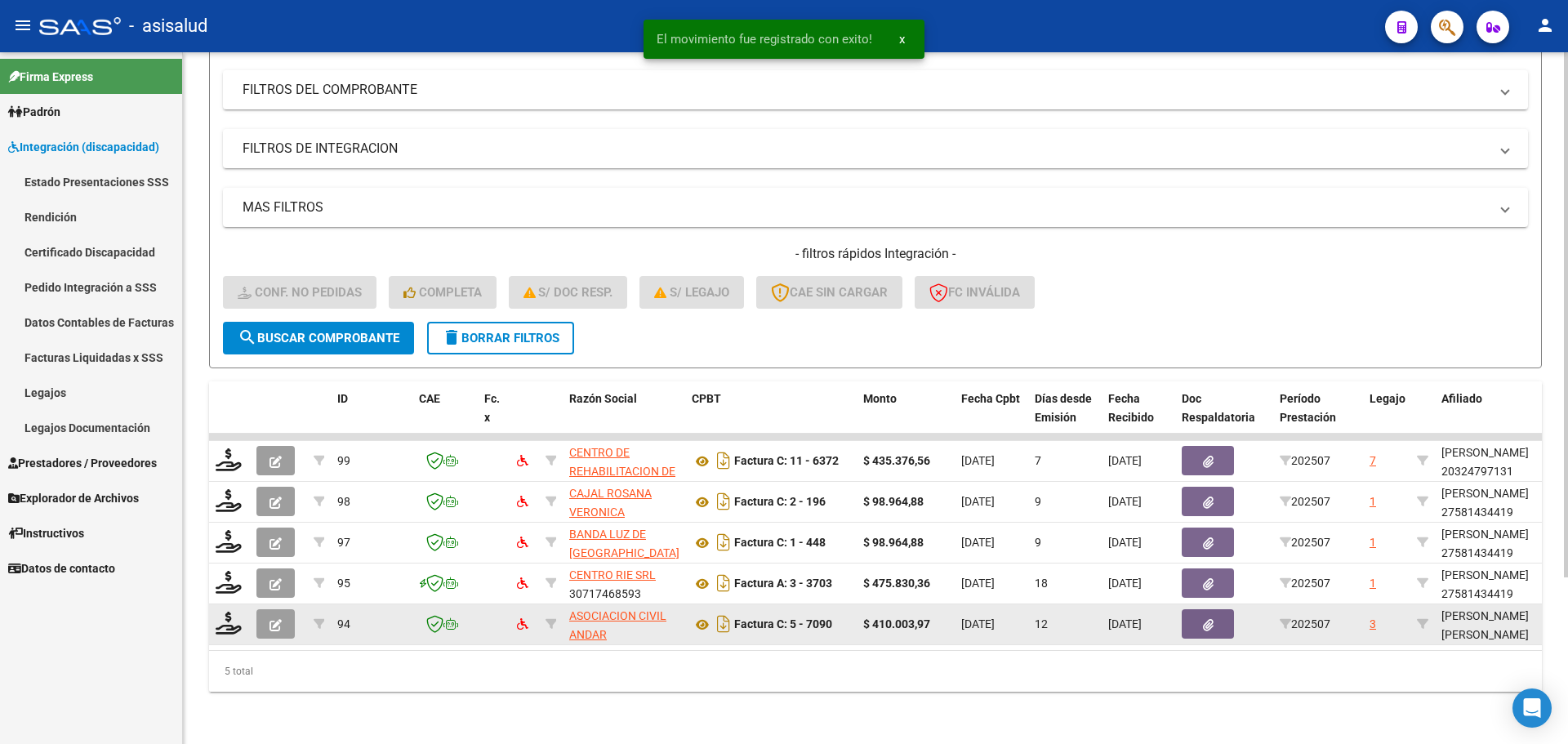
scroll to position [220, 0]
click at [216, 612] on icon at bounding box center [228, 623] width 26 height 22
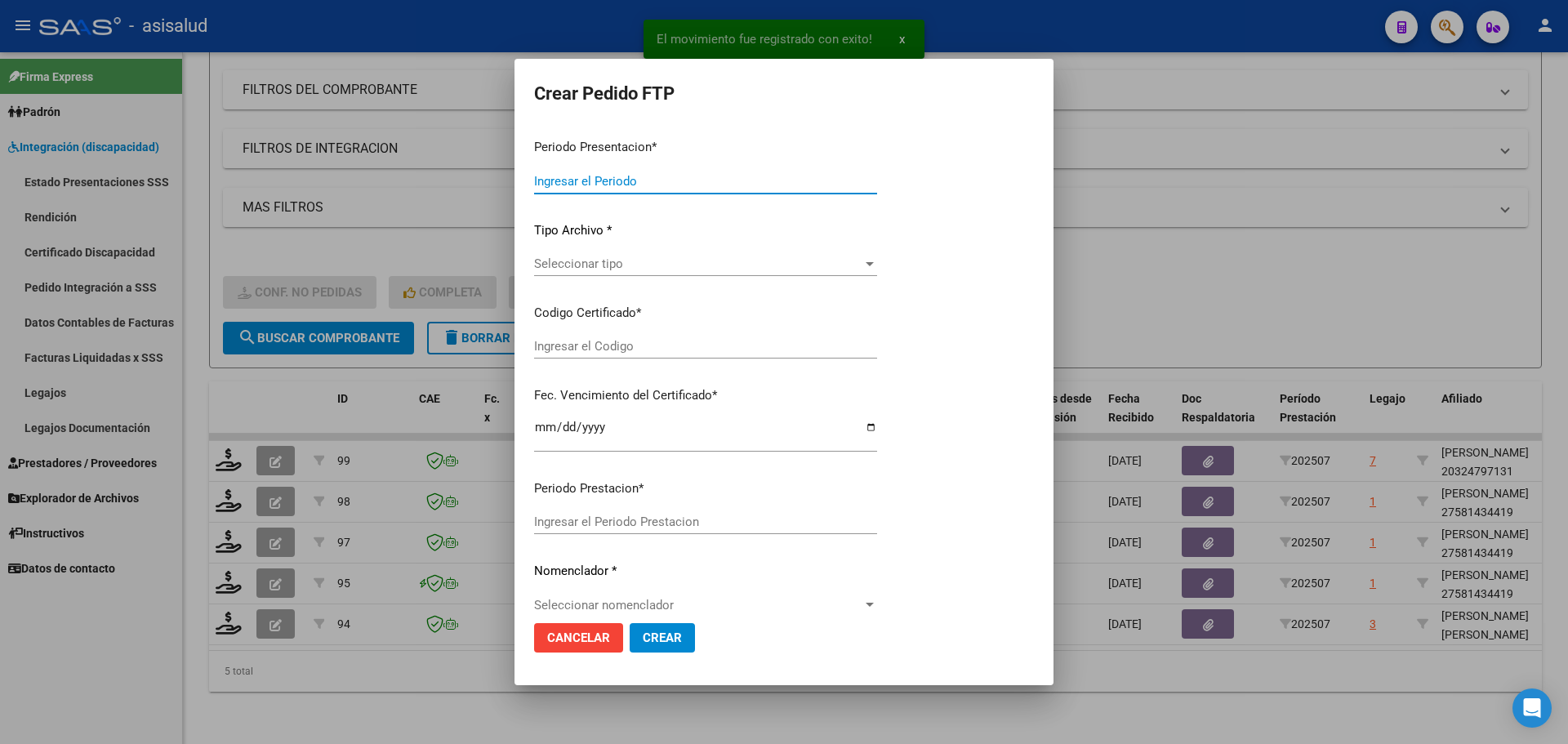
type input "202507"
type input "$ 410.003,97"
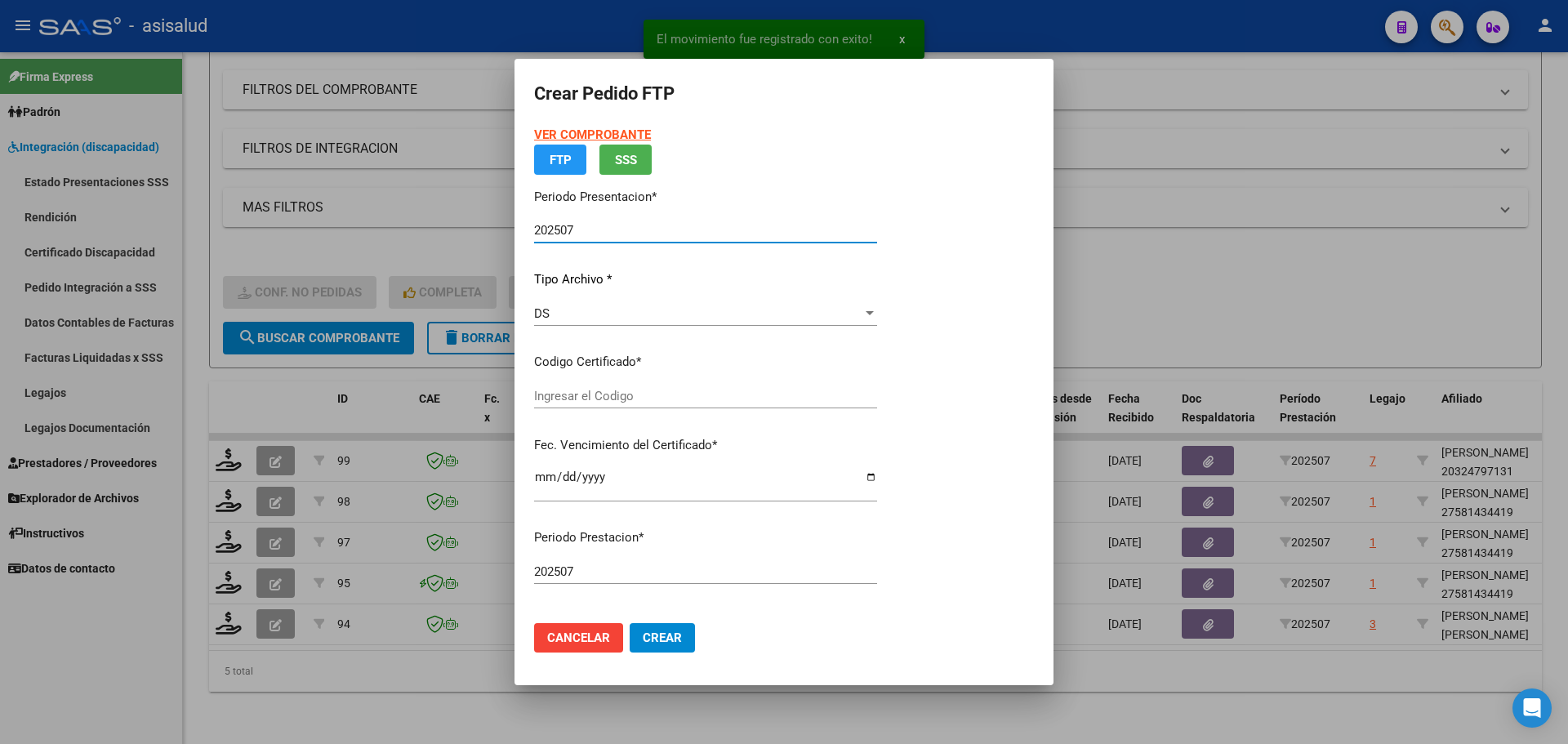
type input "ARG01000414598752021060220260602BSAS312"
type input "[DATE]"
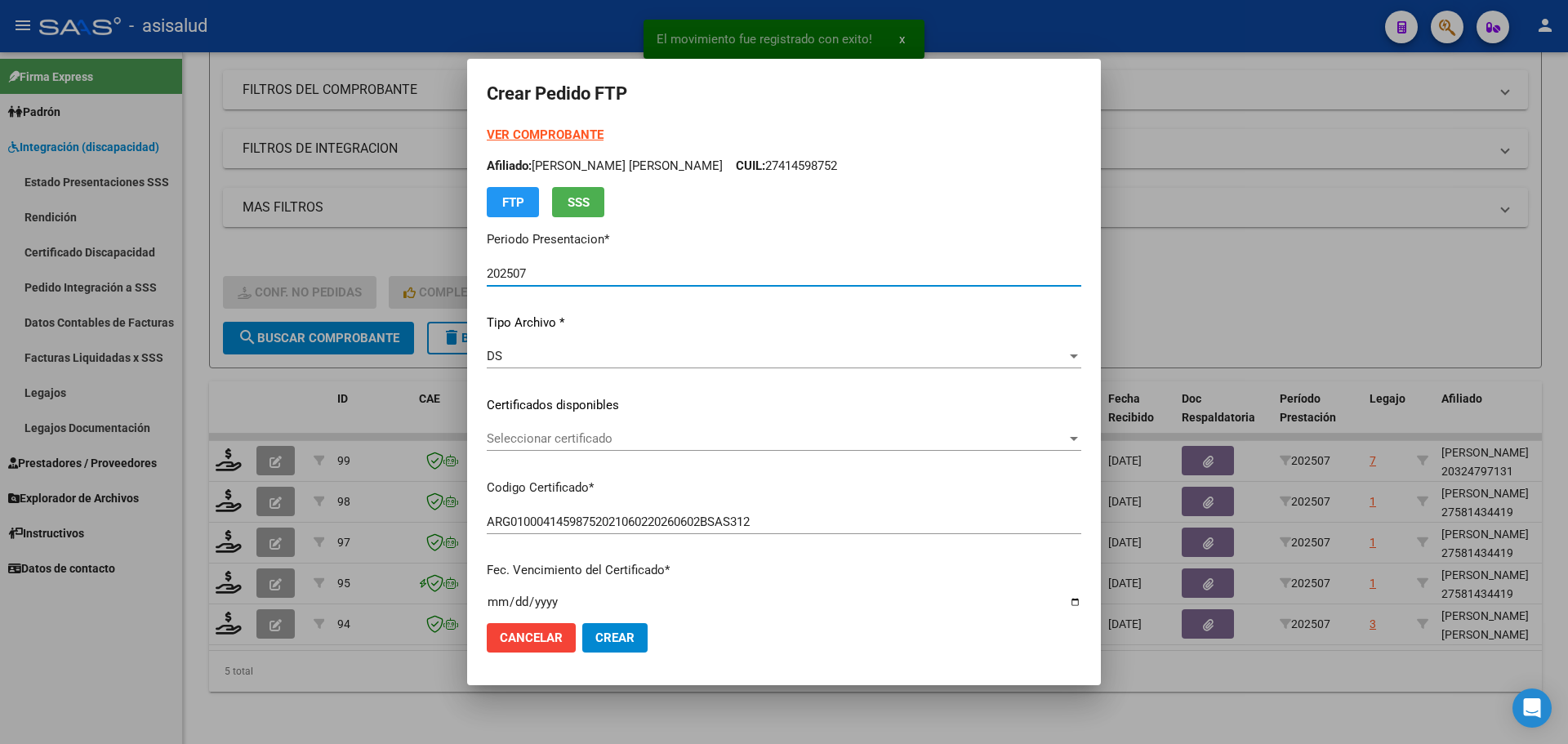
click at [607, 440] on span "Seleccionar certificado" at bounding box center [776, 438] width 580 height 15
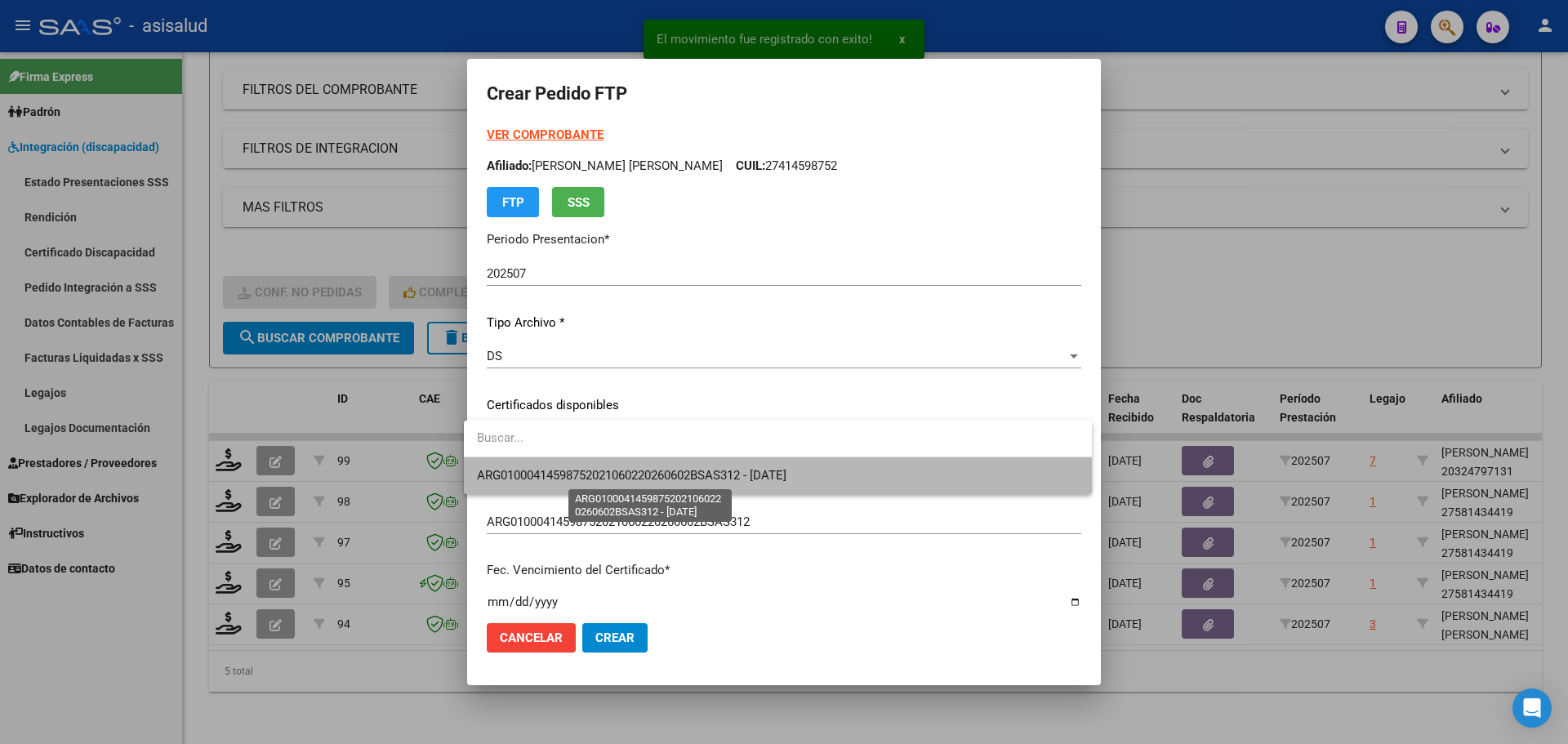
click at [612, 470] on span "ARG01000414598752021060220260602BSAS312 - [DATE]" at bounding box center [632, 475] width 310 height 15
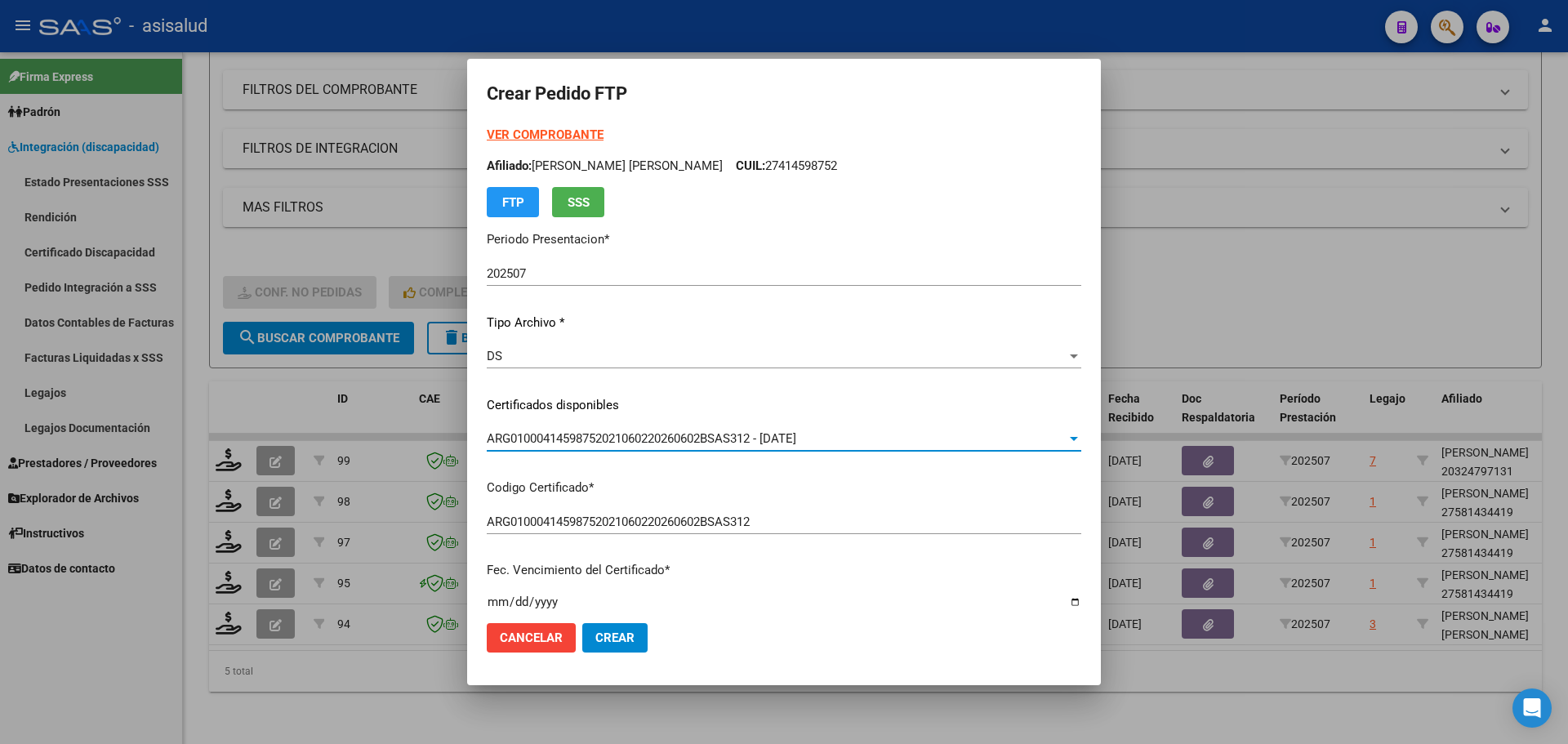
click at [569, 131] on strong "VER COMPROBANTE" at bounding box center [544, 134] width 117 height 15
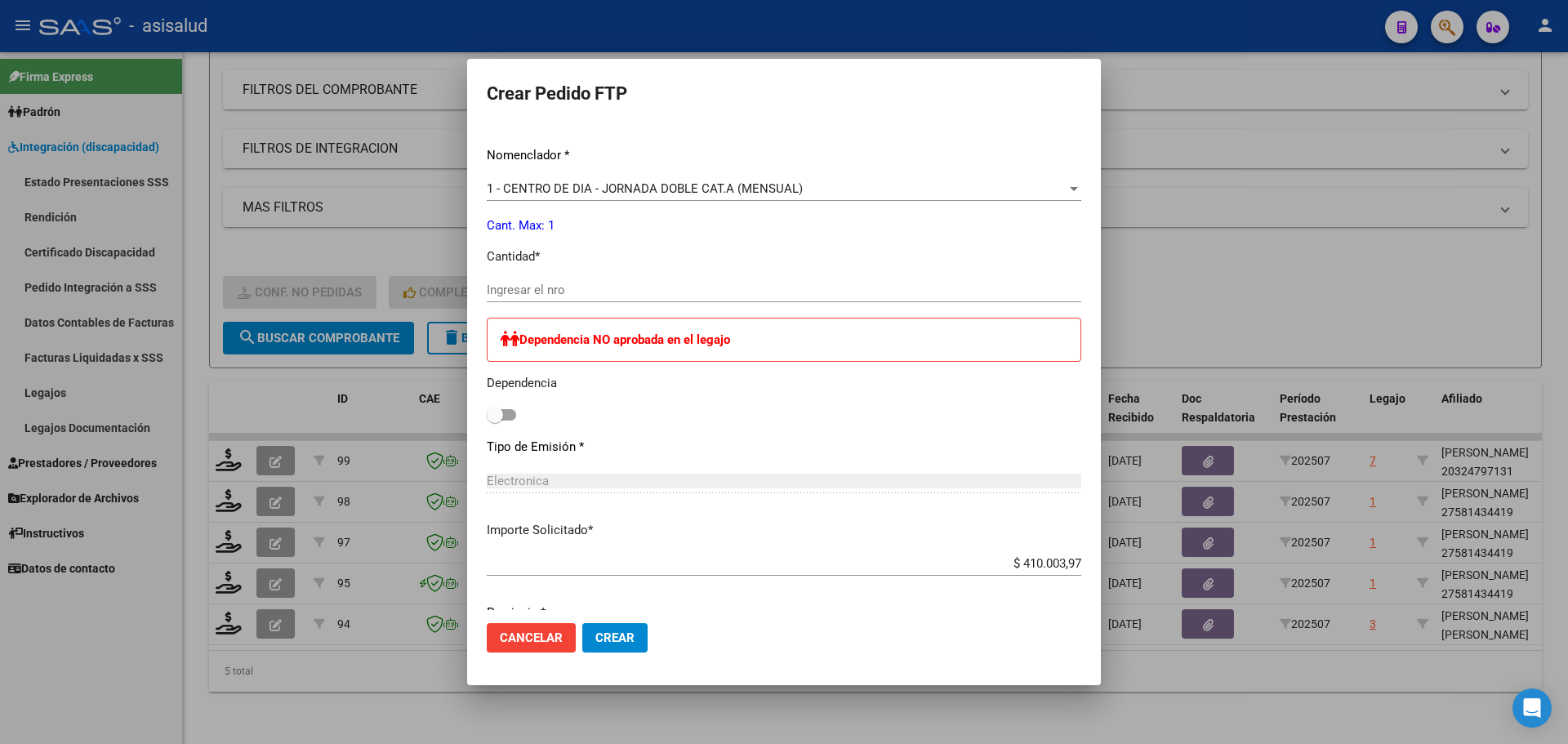
scroll to position [591, 0]
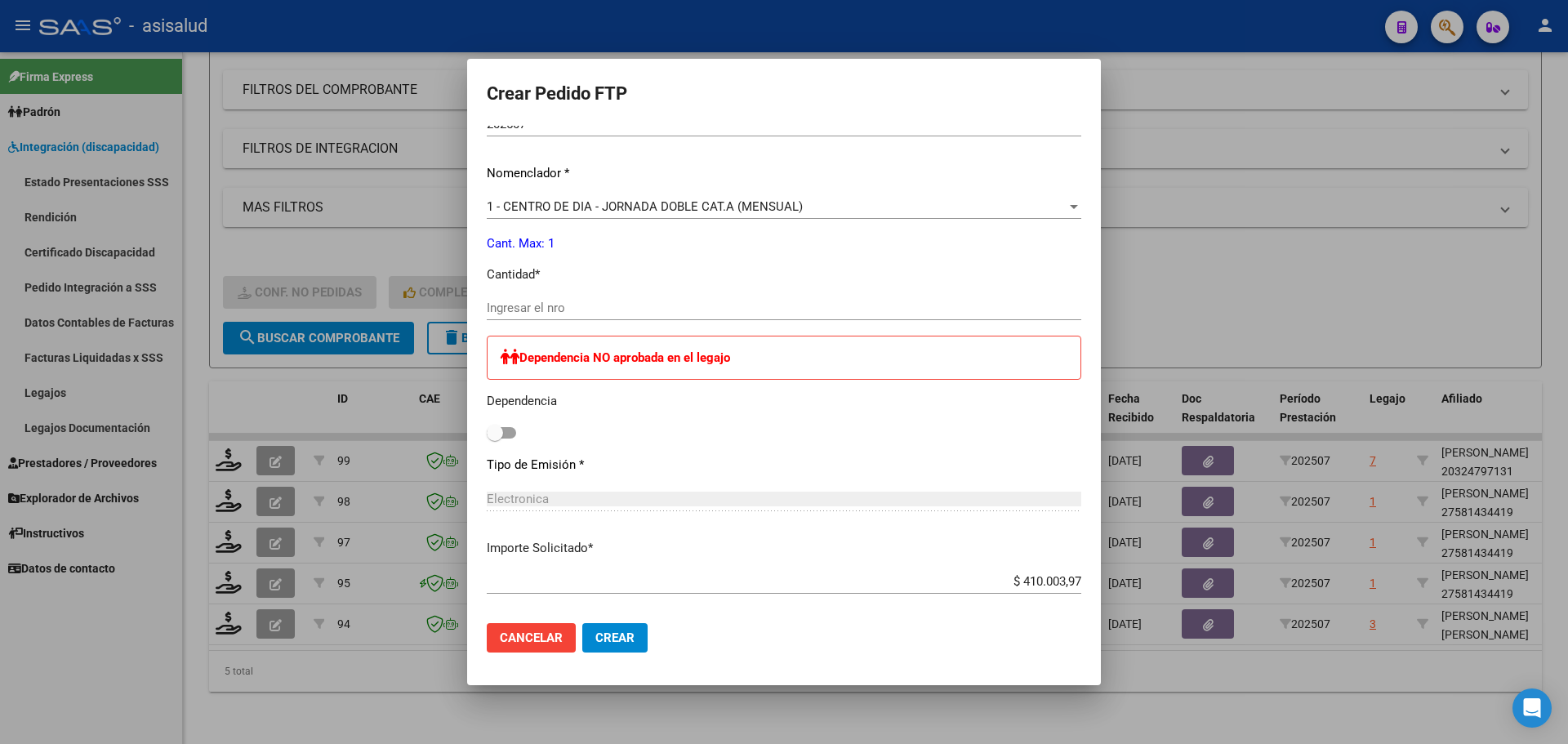
click at [559, 198] on div "1 - CENTRO DE DIA - JORNADA DOBLE CAT.A (MENSUAL) Seleccionar nomenclador" at bounding box center [783, 207] width 594 height 24
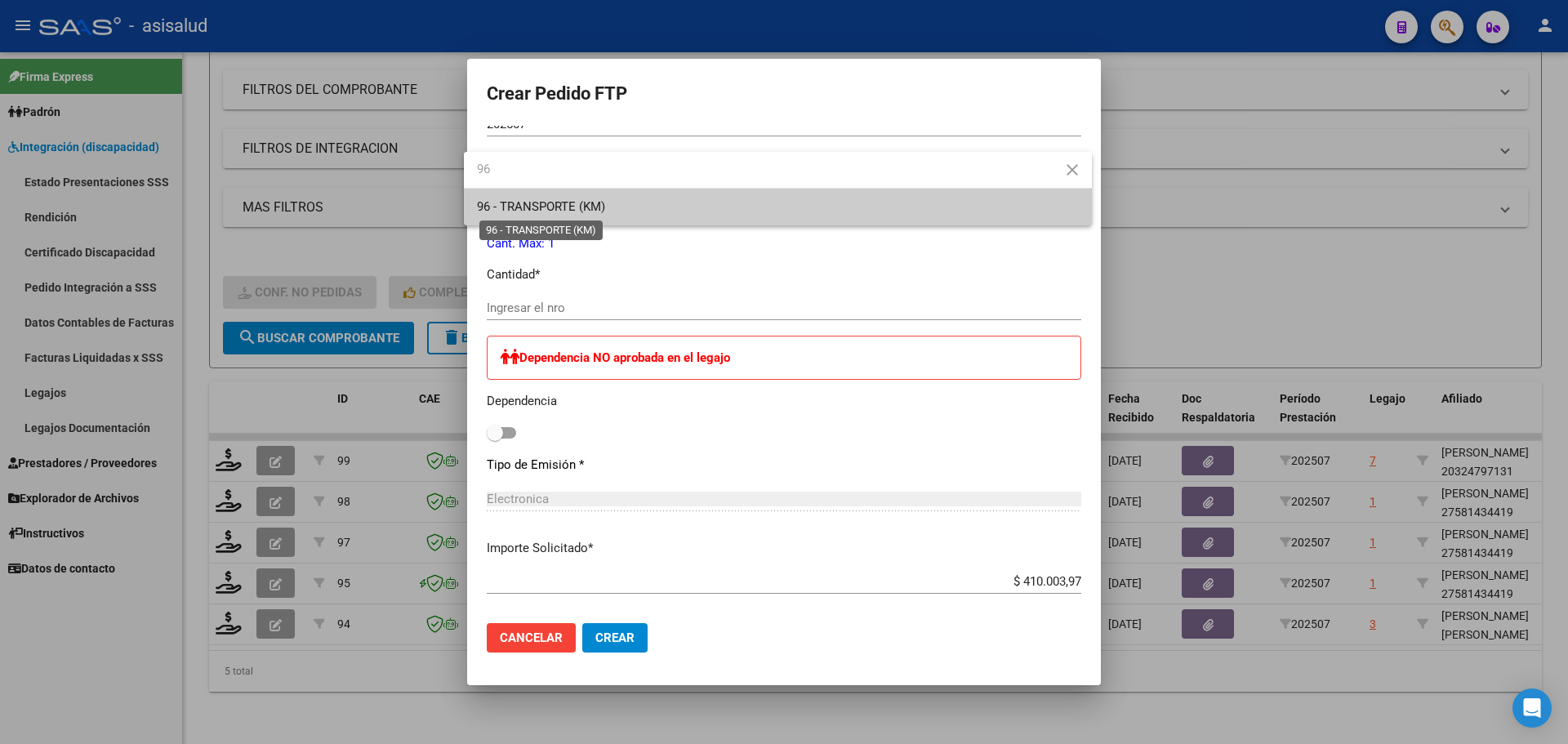
type input "96"
click at [553, 202] on span "96 - TRANSPORTE (KM)" at bounding box center [541, 206] width 128 height 15
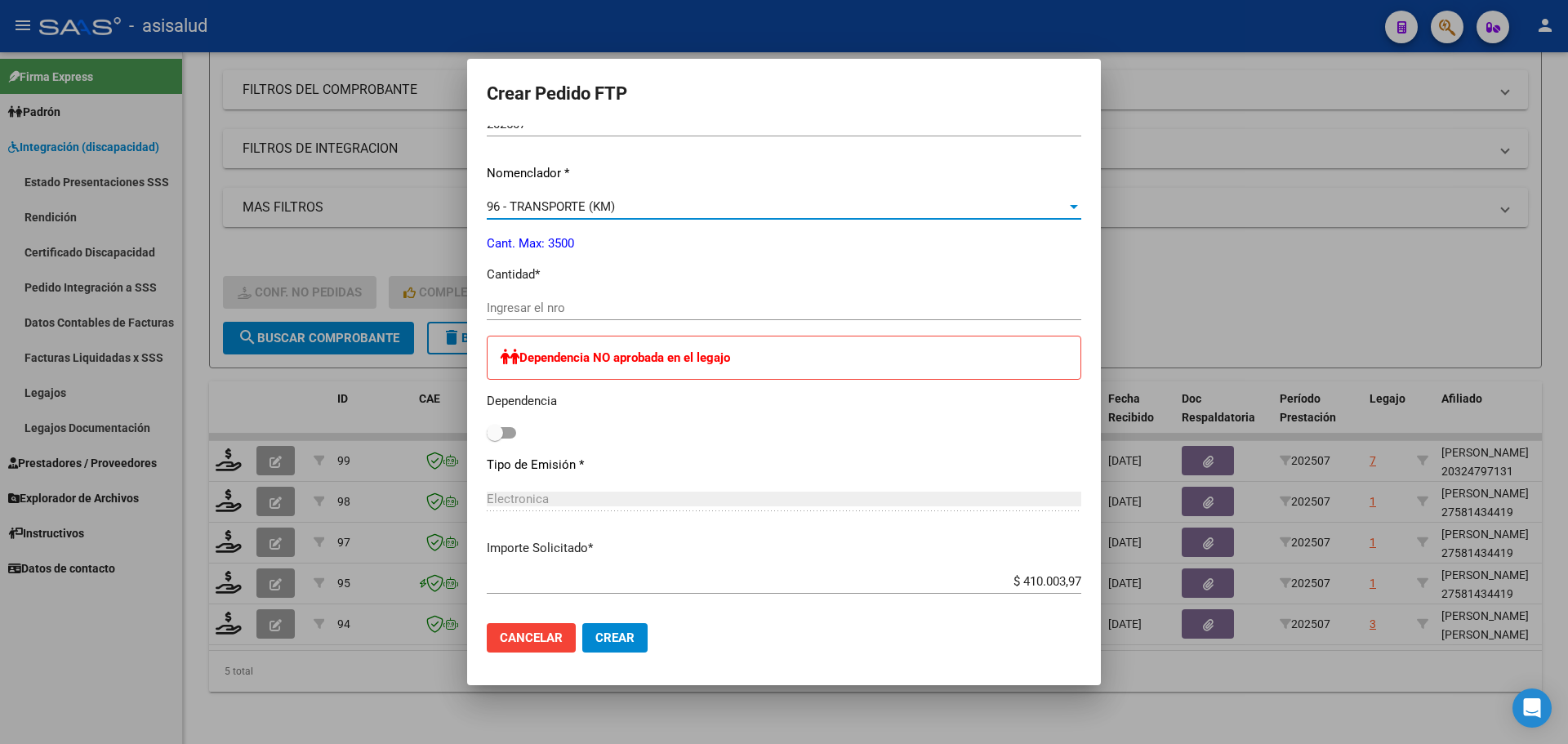
click at [530, 299] on div "Ingresar el nro" at bounding box center [783, 308] width 594 height 24
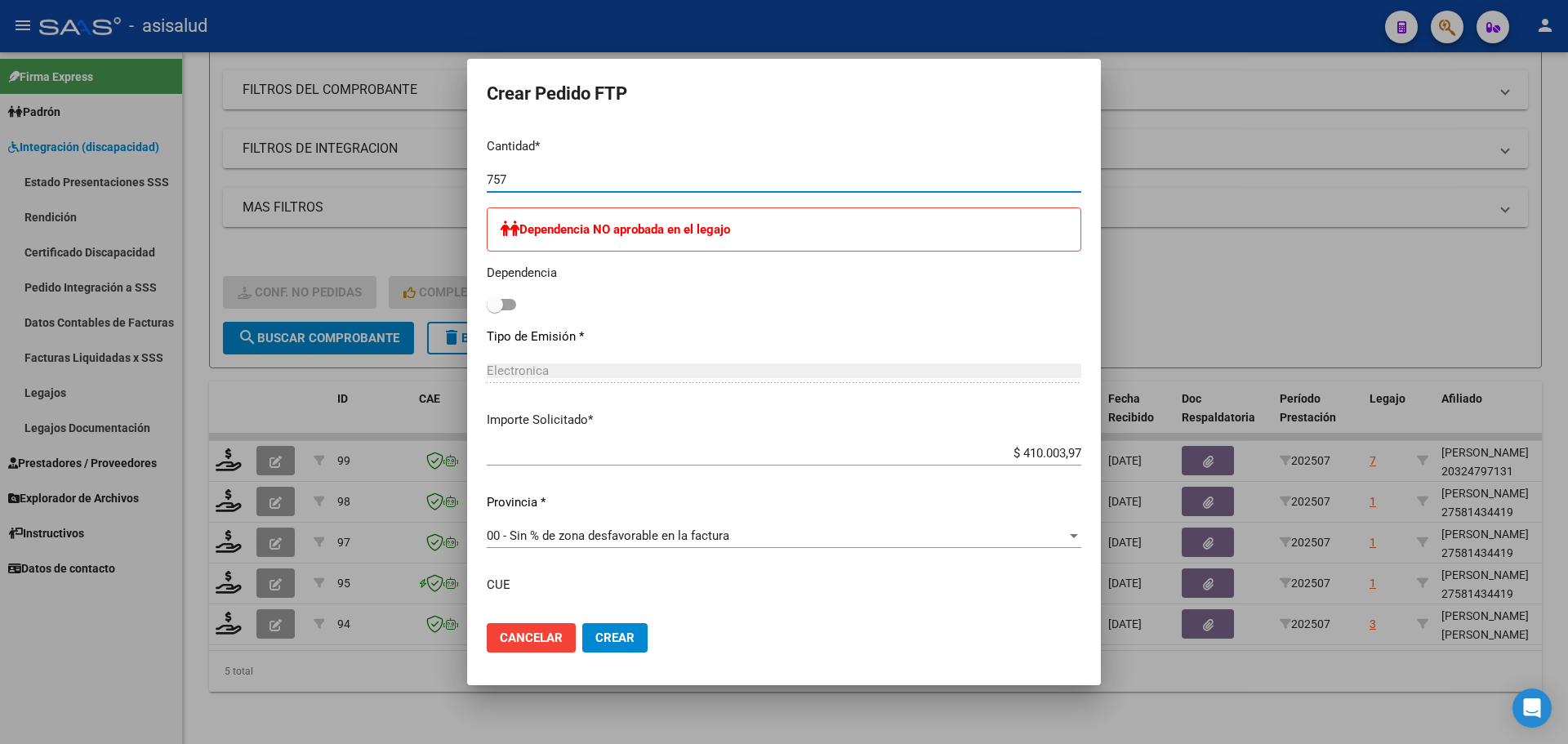
scroll to position [838, 0]
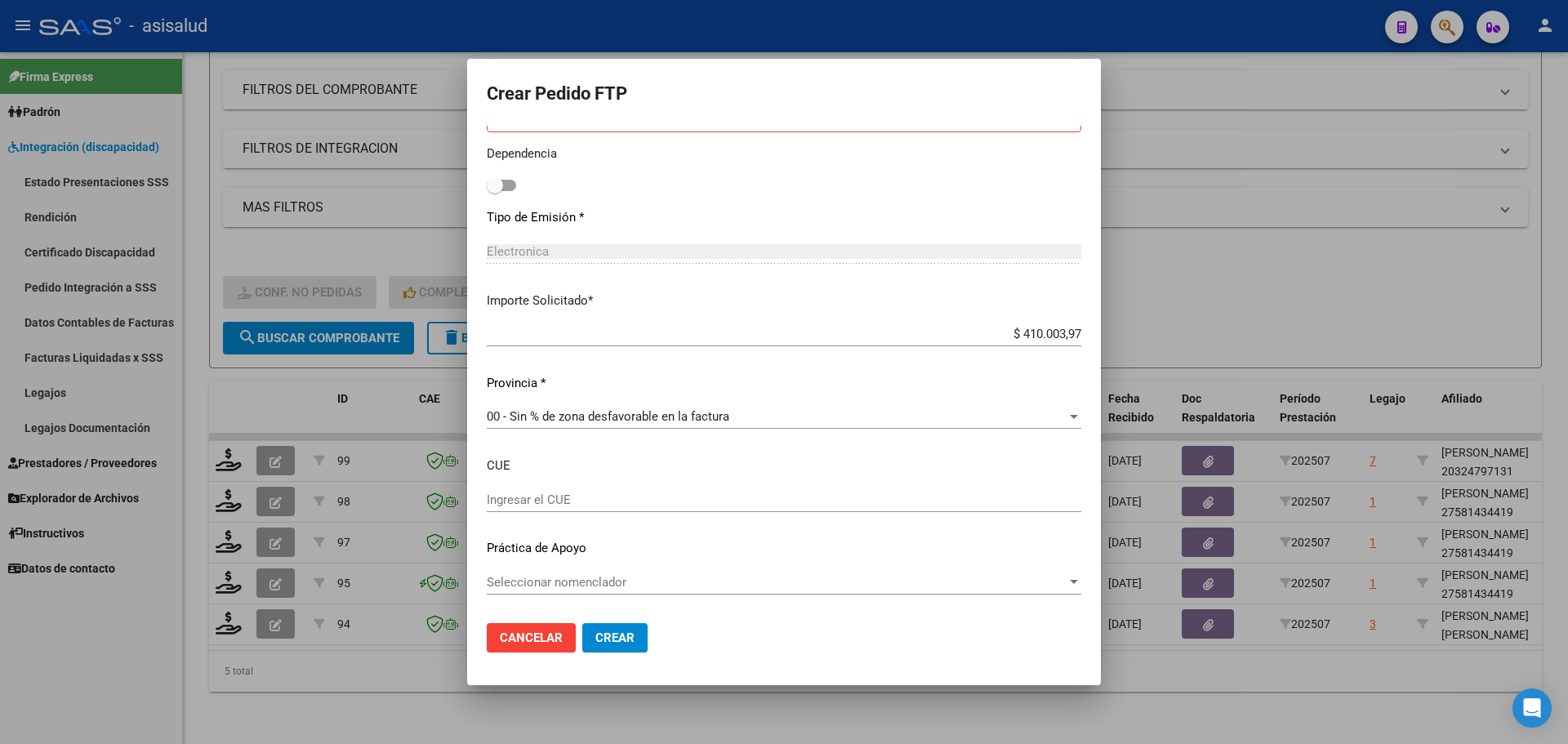
type input "757"
click at [607, 638] on span "Crear" at bounding box center [614, 638] width 39 height 15
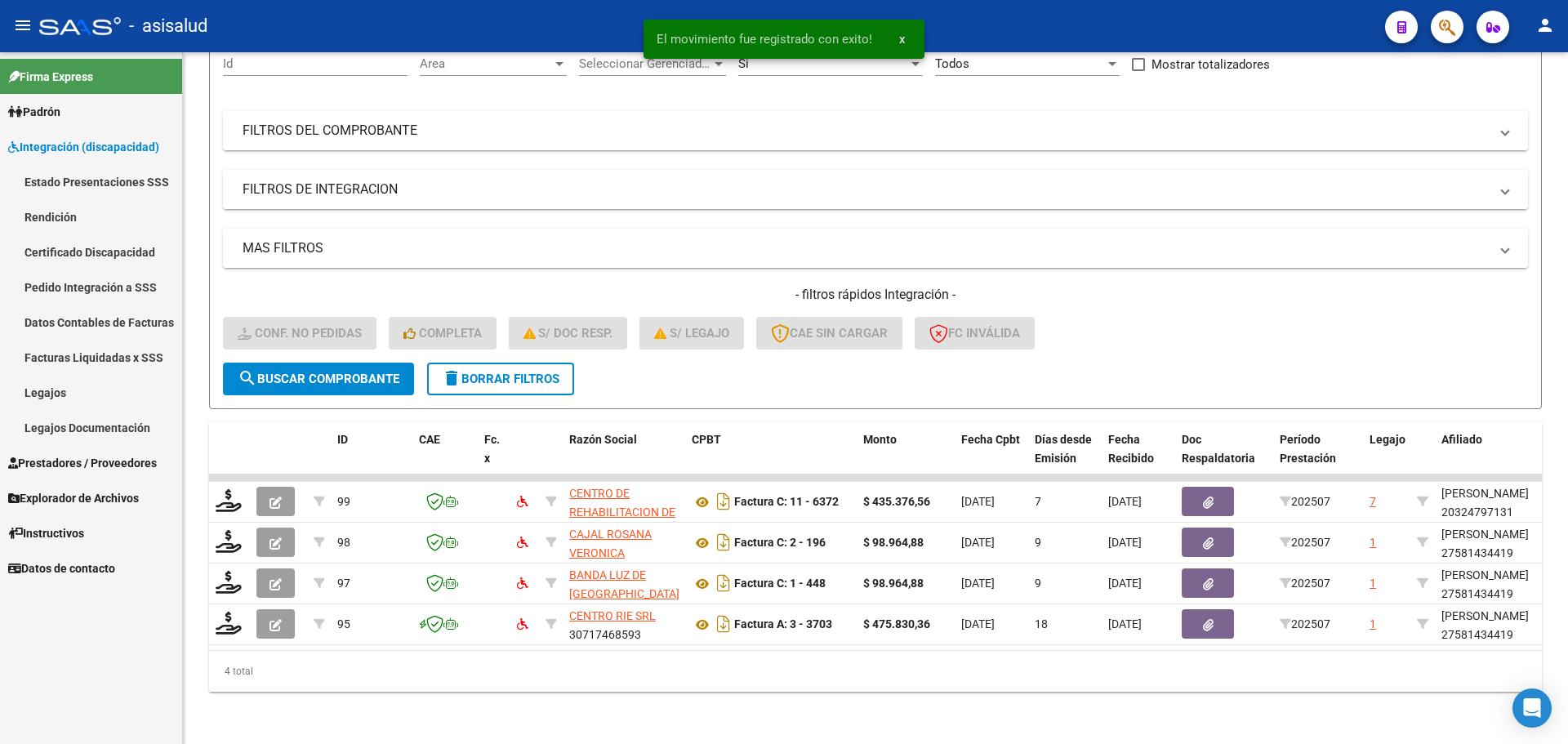
scroll to position [179, 0]
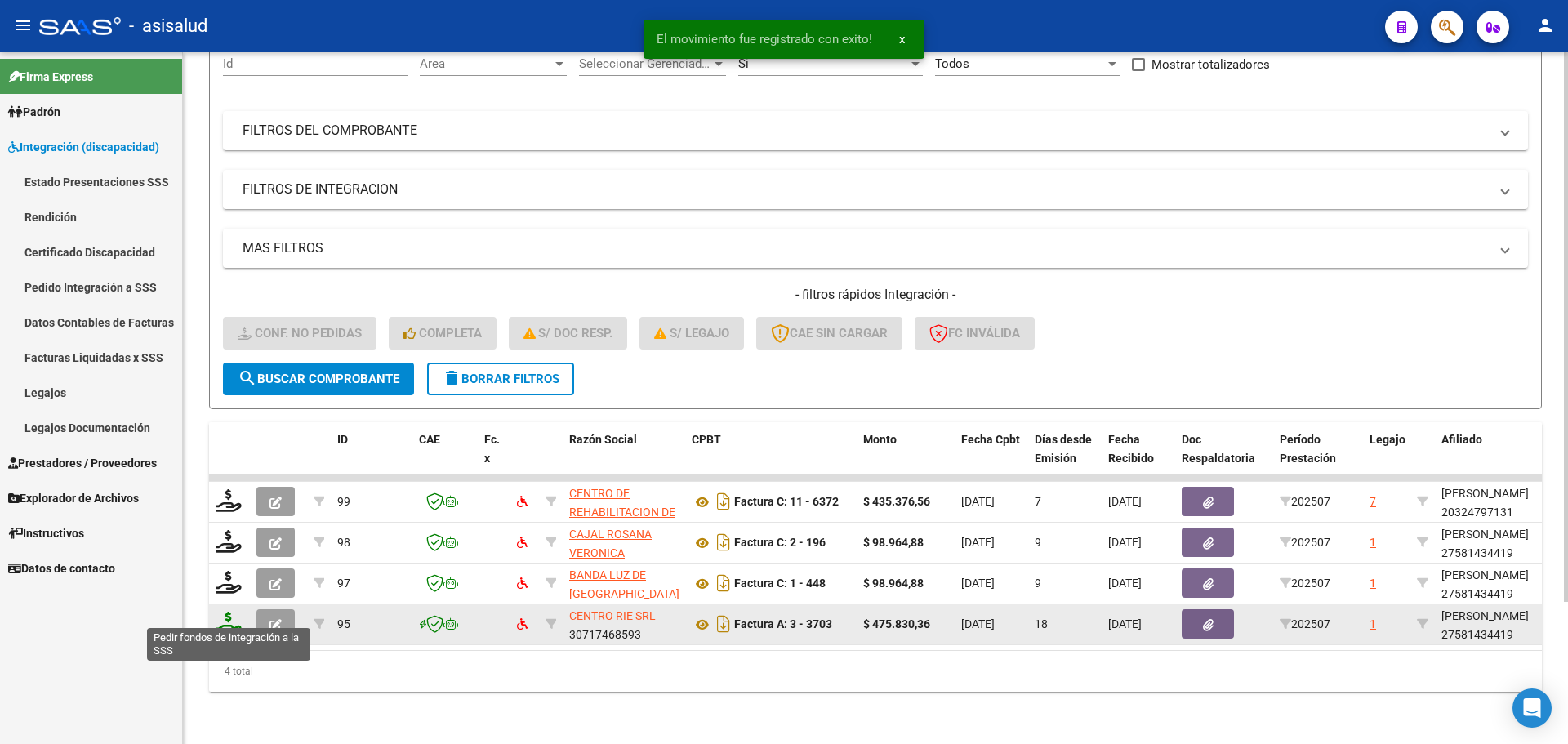
click at [228, 619] on icon at bounding box center [228, 623] width 26 height 22
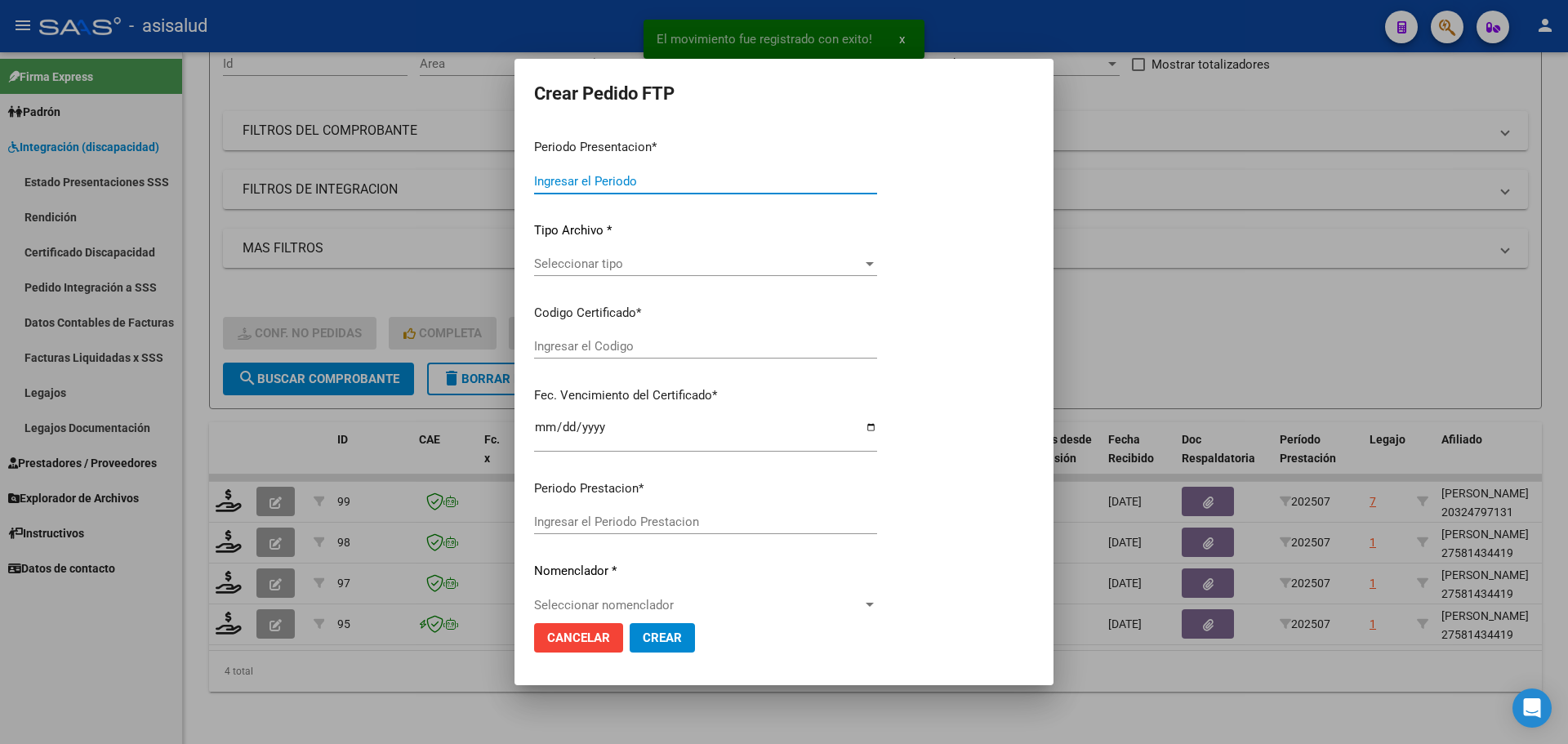
type input "202507"
type input "$ 475.830,36"
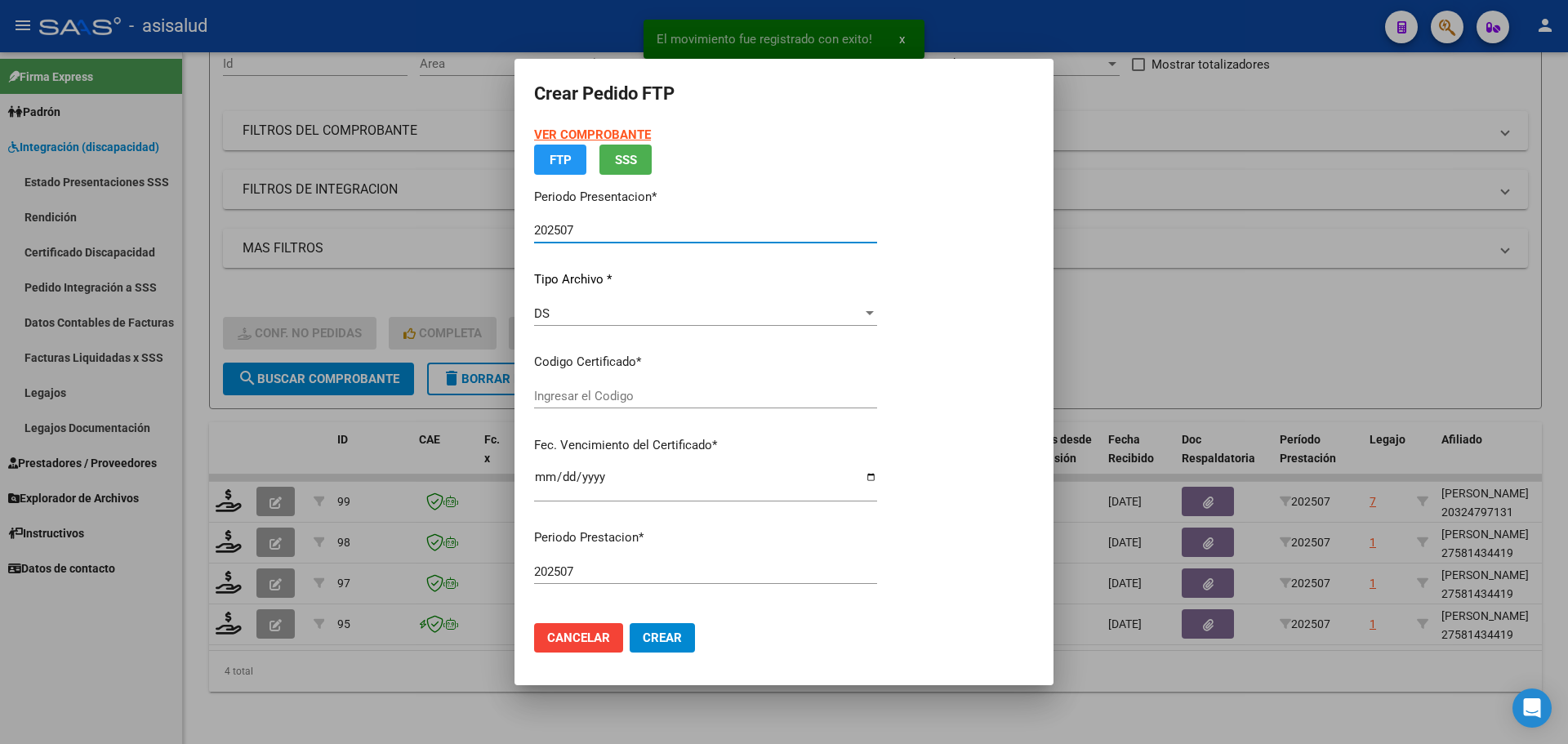
type input "ARG01000581434412025012320280123BSAS427"
type input "[DATE]"
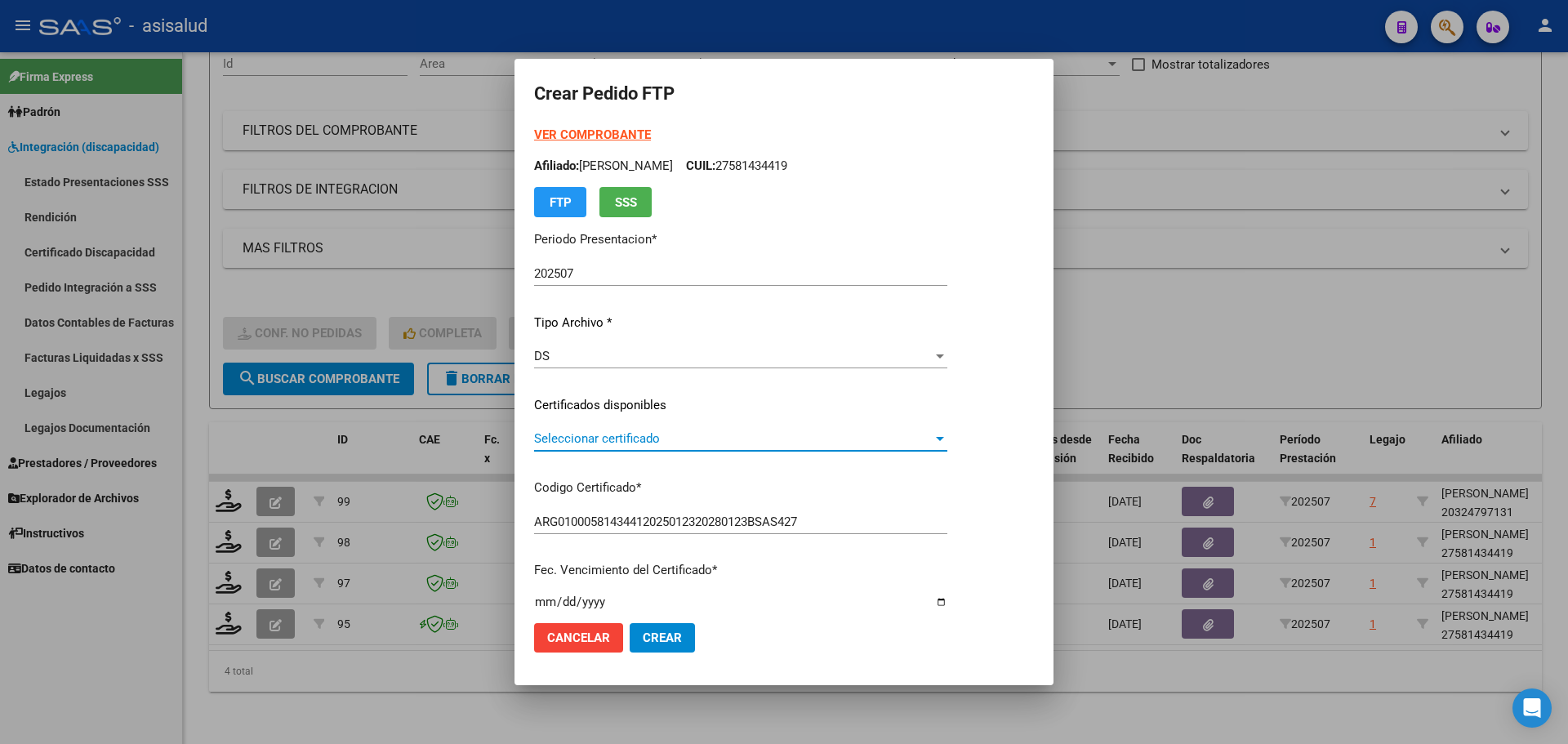
click at [696, 440] on span "Seleccionar certificado" at bounding box center [733, 438] width 399 height 15
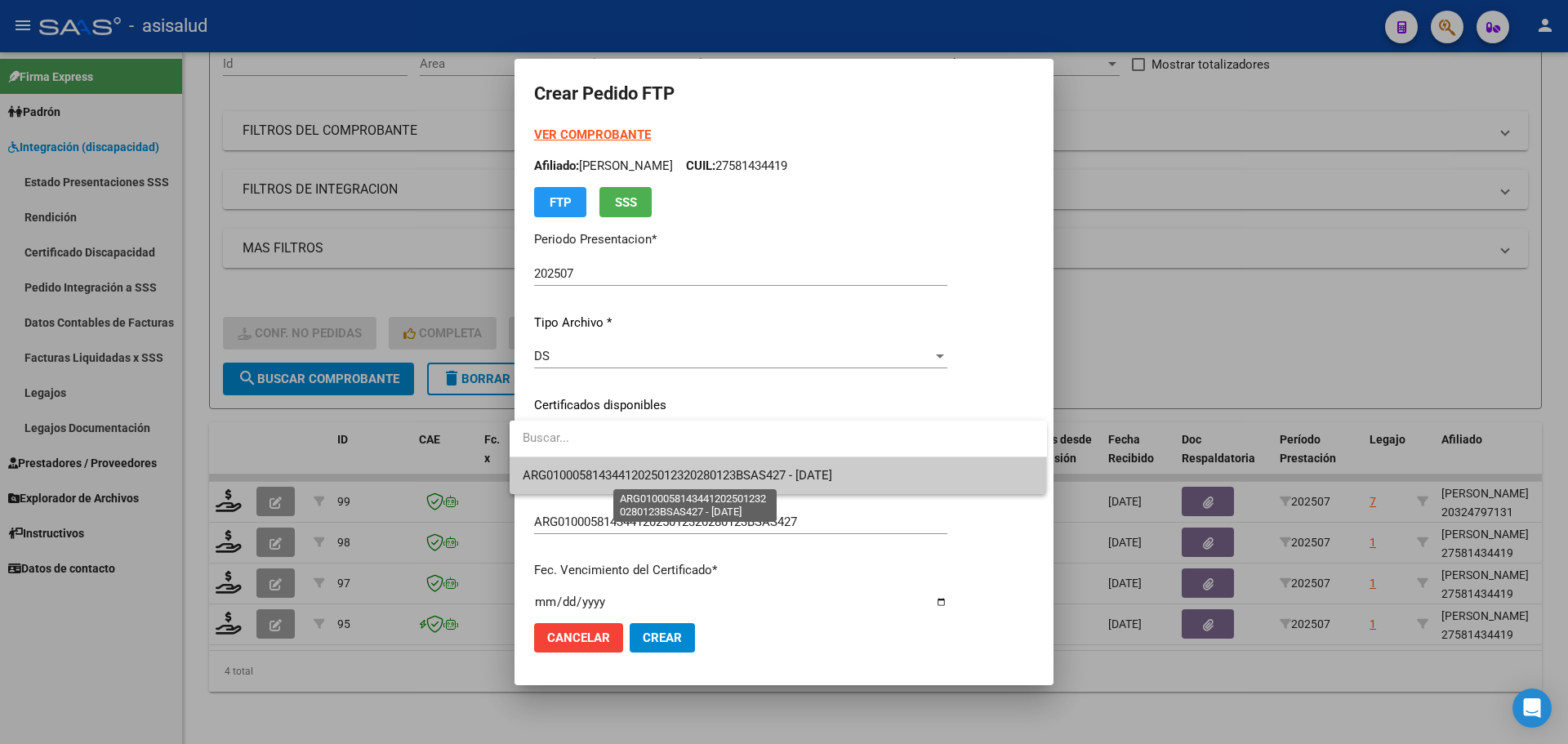
click at [699, 483] on span "ARG01000581434412025012320280123BSAS427 - [DATE]" at bounding box center [678, 475] width 310 height 15
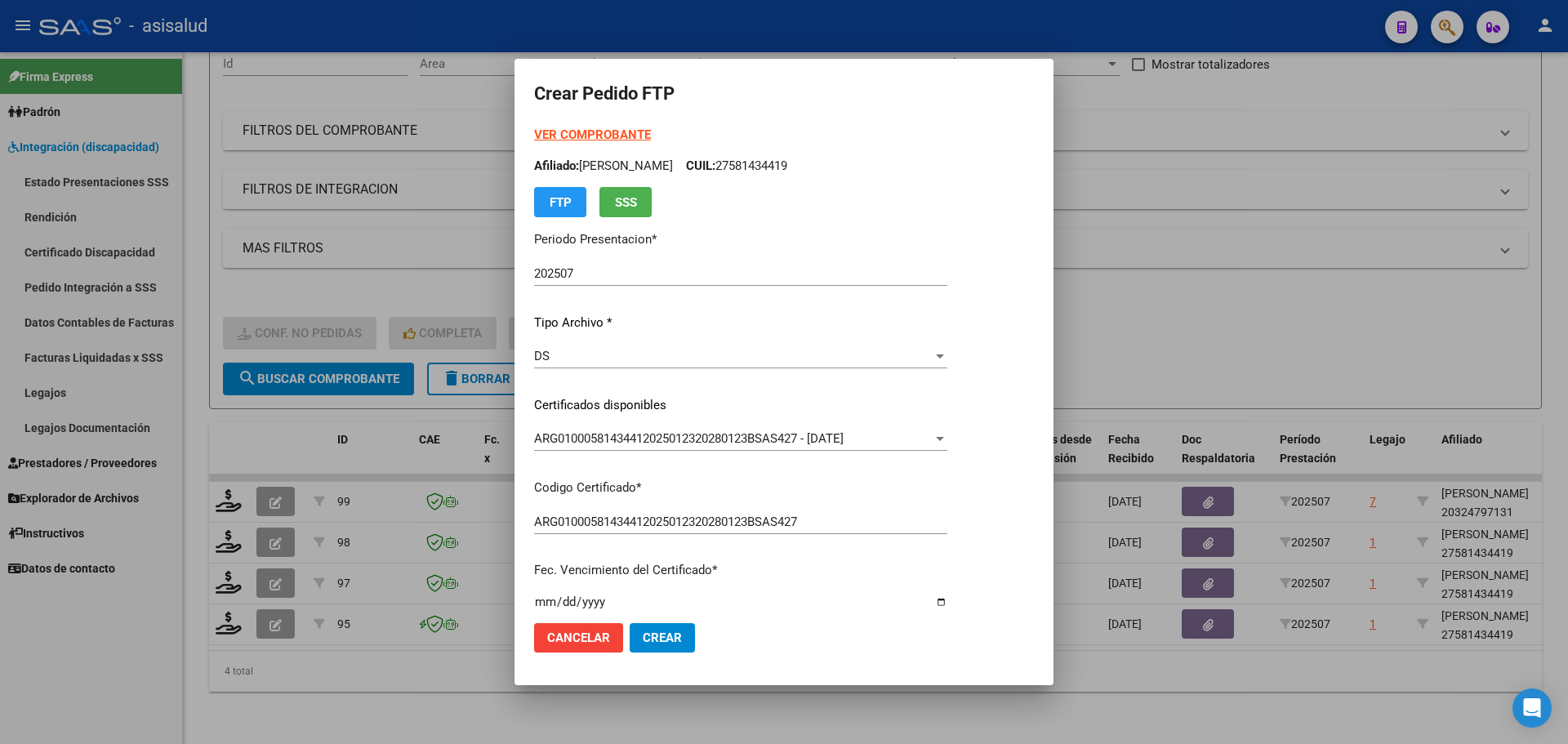
click at [614, 130] on strong "VER COMPROBANTE" at bounding box center [592, 134] width 117 height 15
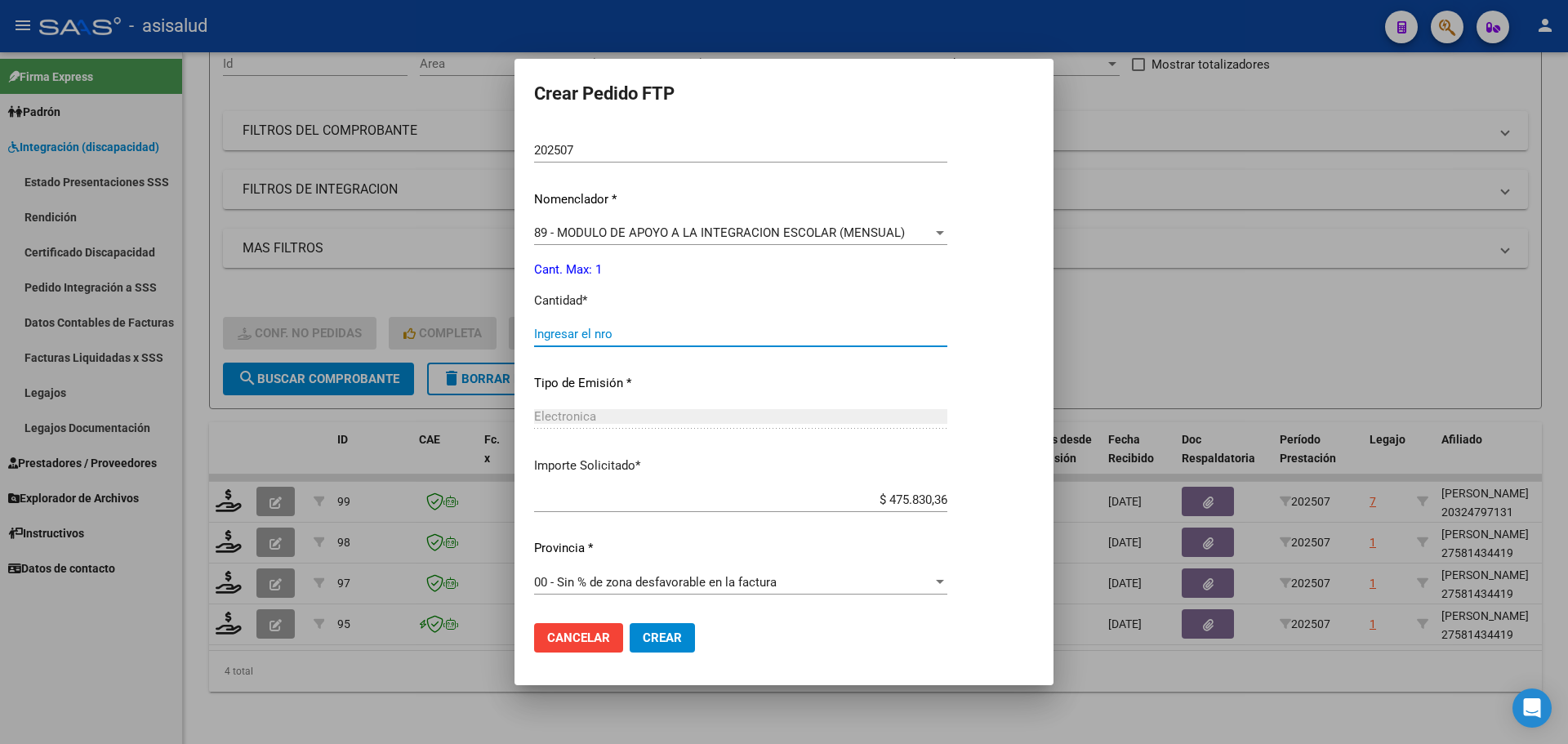
click at [547, 336] on input "Ingresar el nro" at bounding box center [741, 333] width 414 height 15
type input "1"
click at [646, 645] on button "Crear" at bounding box center [662, 638] width 65 height 29
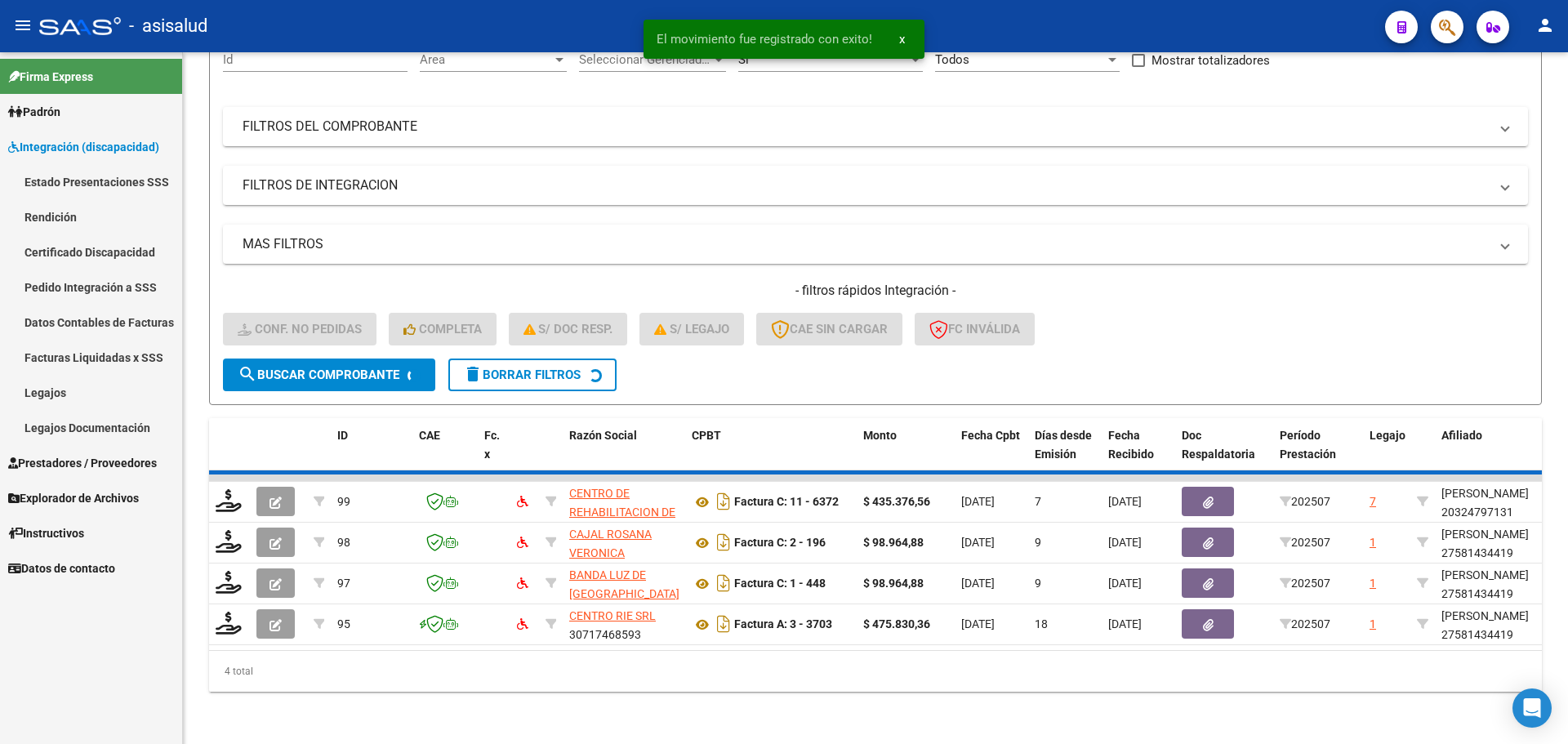
scroll to position [138, 0]
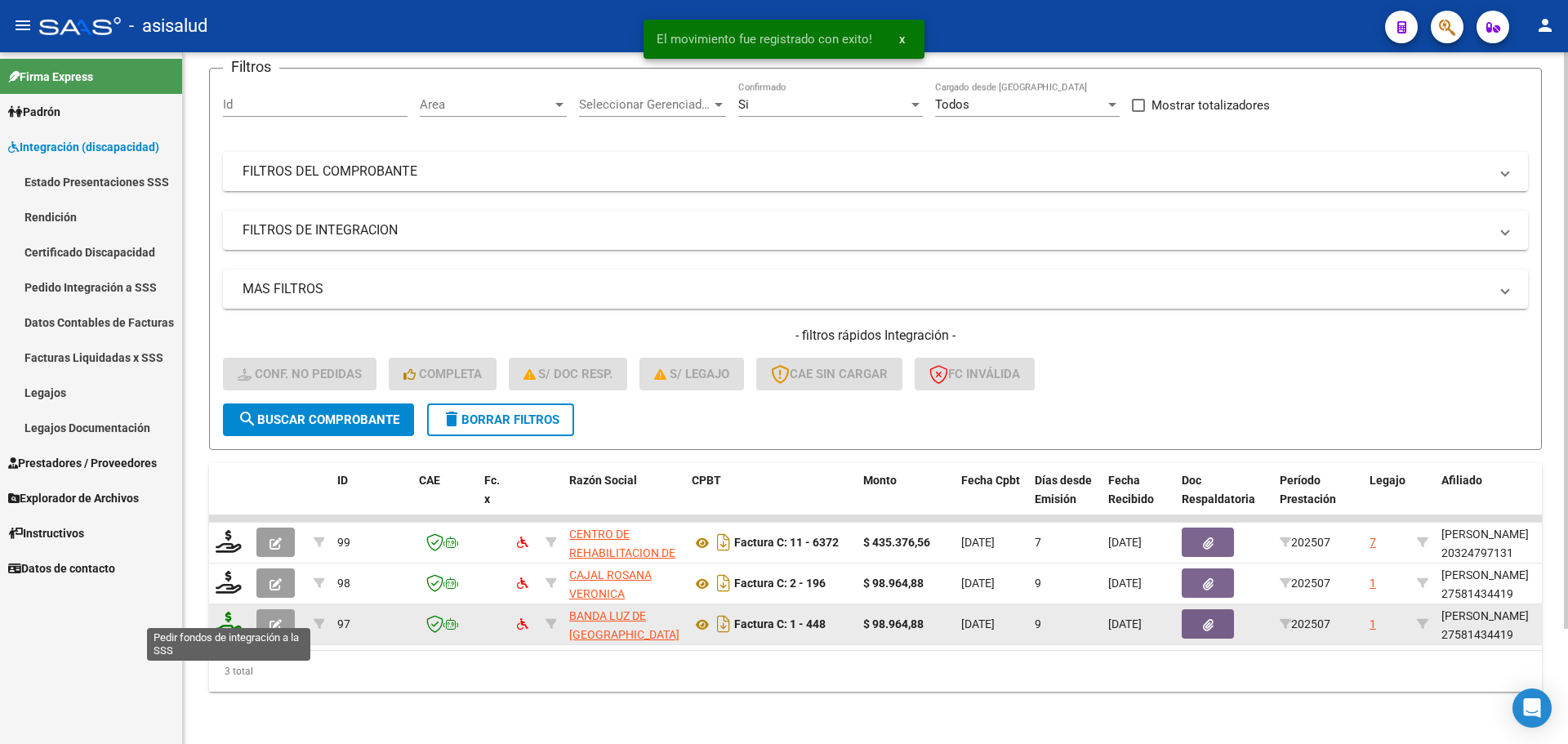
click at [224, 613] on icon at bounding box center [228, 623] width 26 height 22
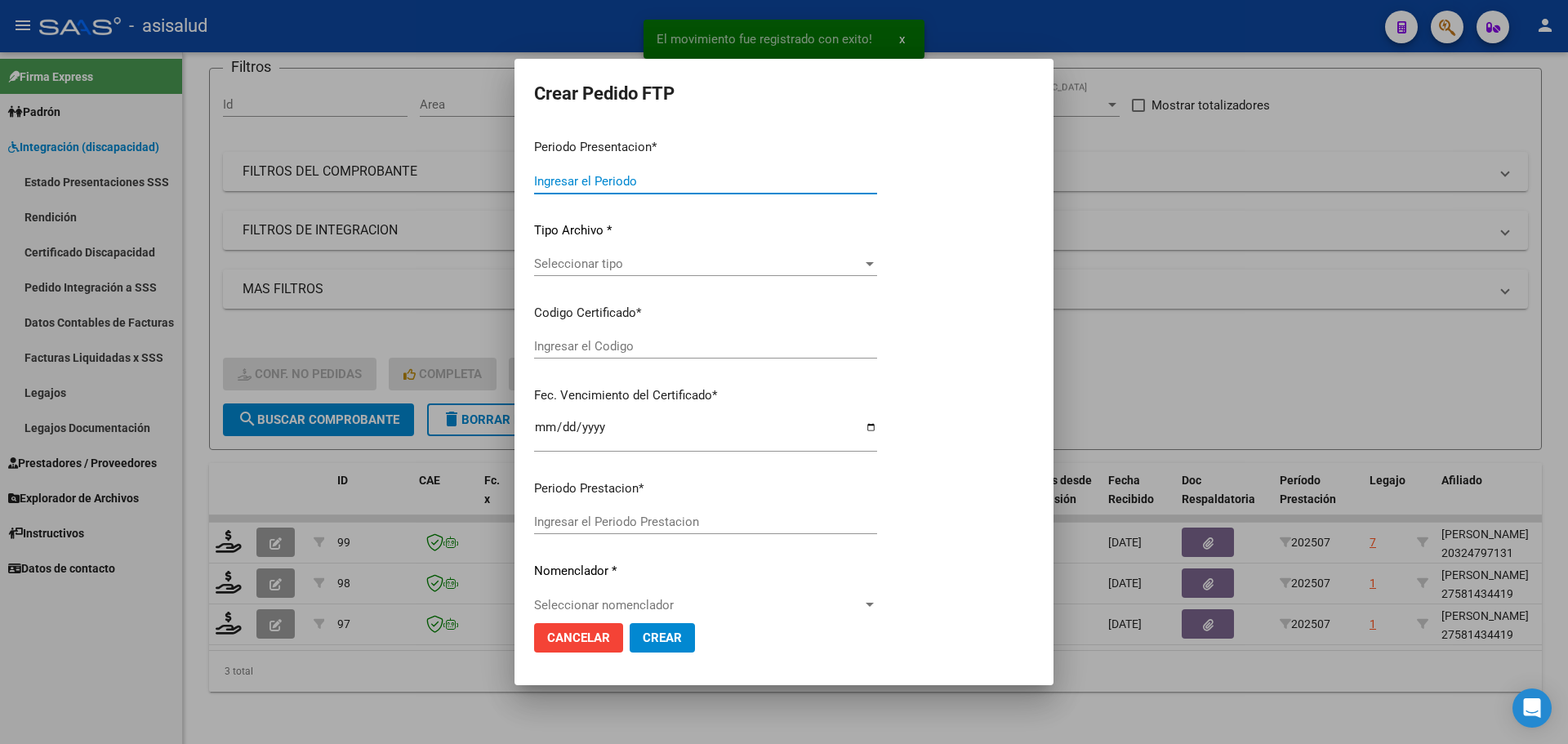
type input "202507"
type input "$ 98.964,88"
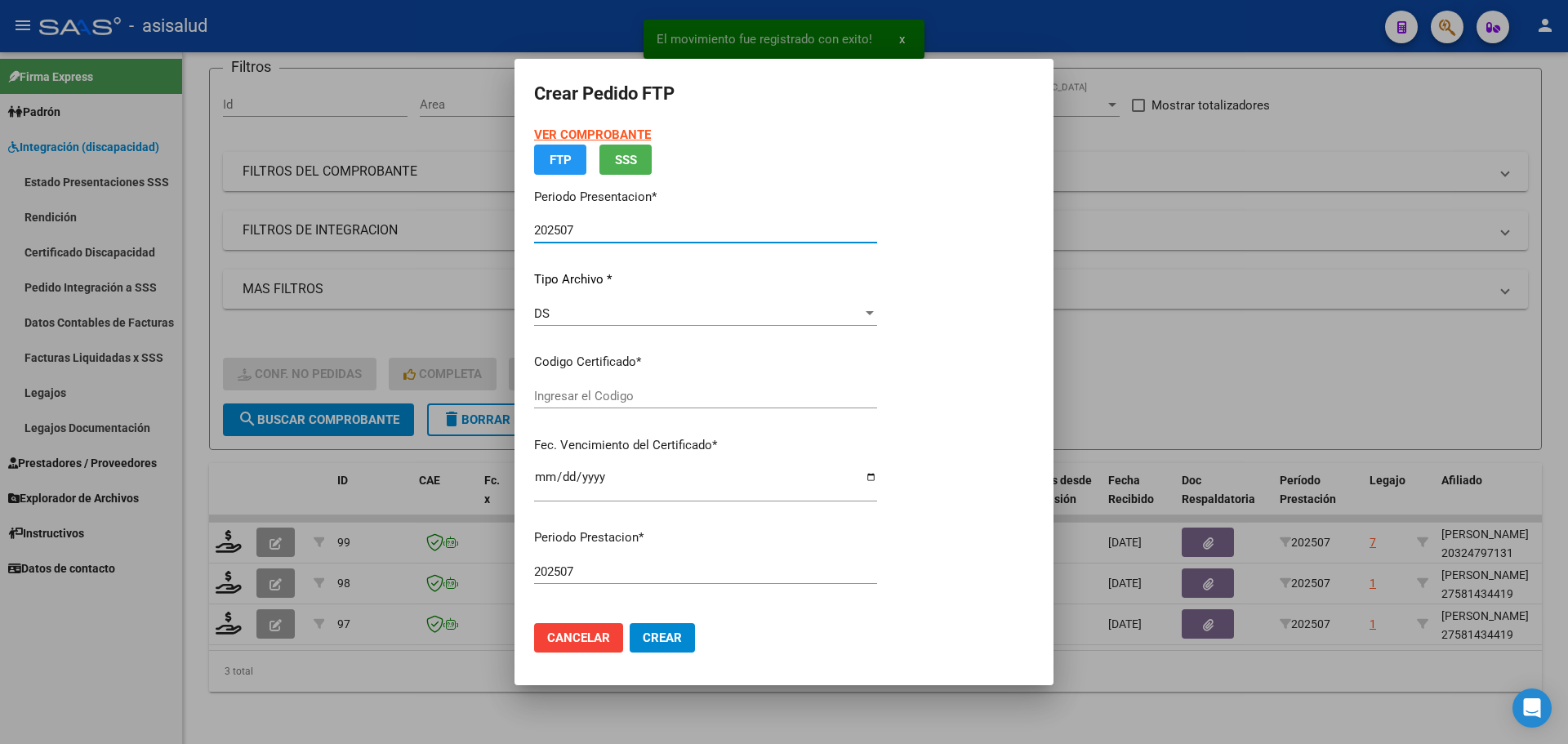
type input "ARG01000581434412025012320280123BSAS427"
type input "[DATE]"
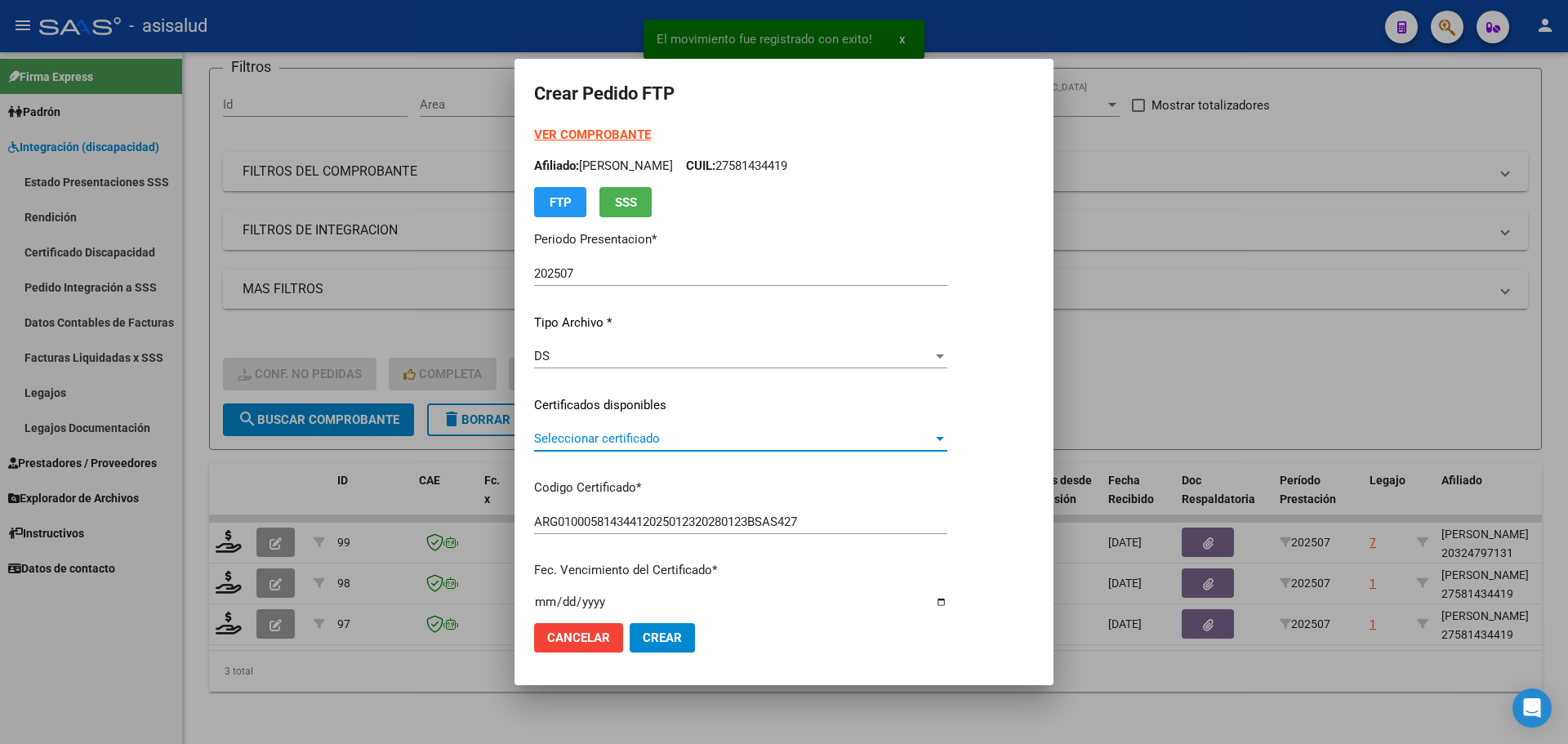
click at [683, 442] on span "Seleccionar certificado" at bounding box center [733, 438] width 399 height 15
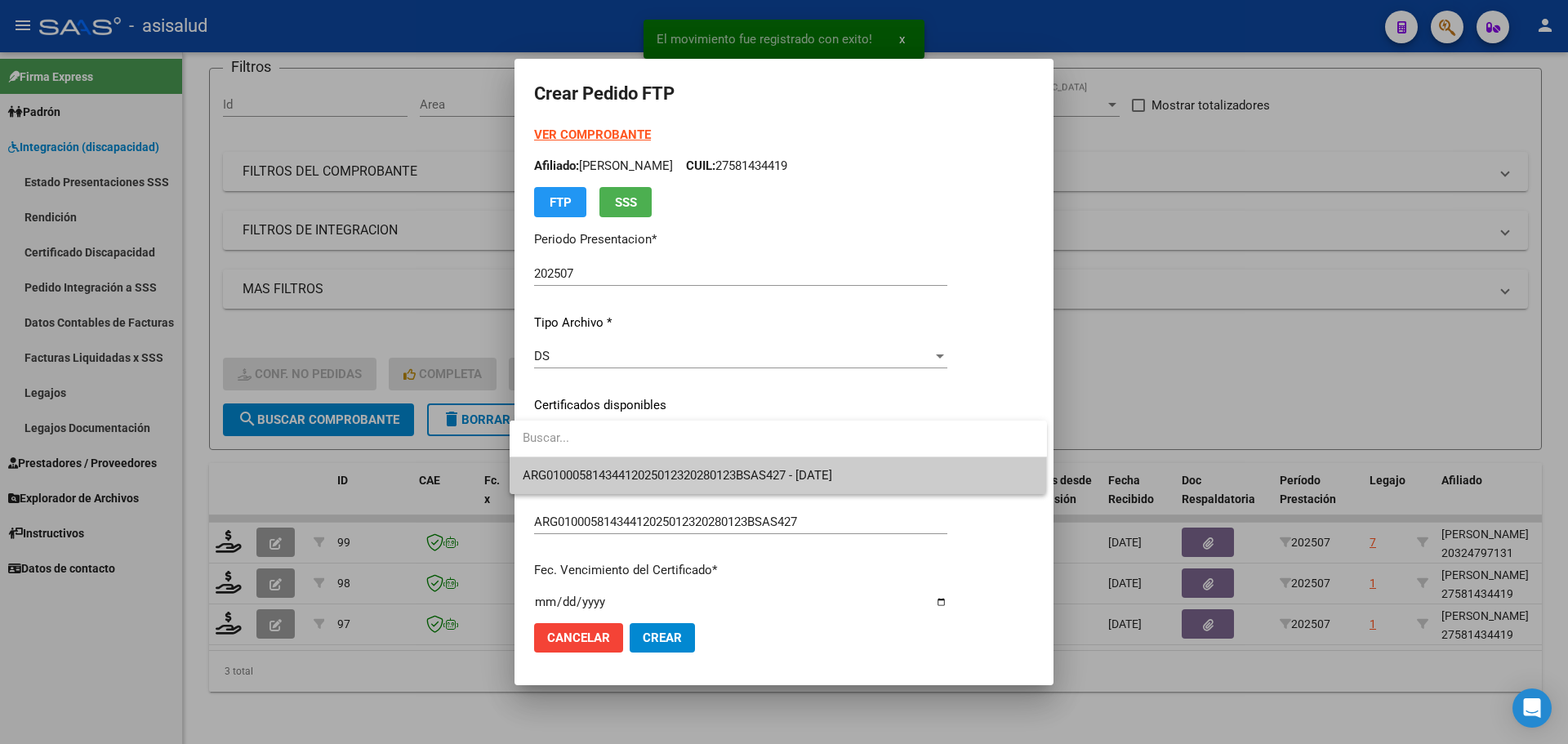
click at [688, 463] on span "ARG01000581434412025012320280123BSAS427 - [DATE]" at bounding box center [778, 475] width 511 height 36
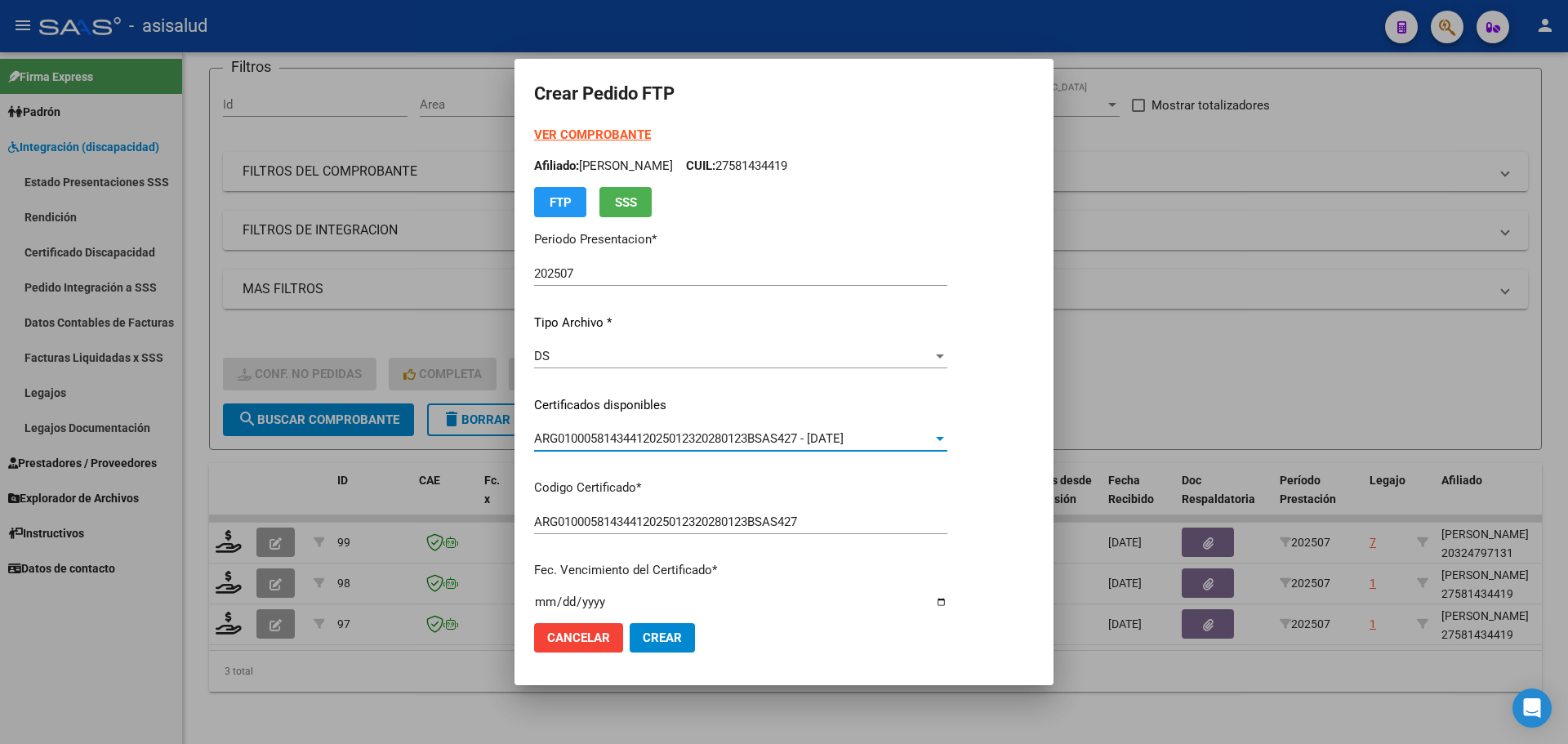
click at [604, 137] on strong "VER COMPROBANTE" at bounding box center [592, 134] width 117 height 15
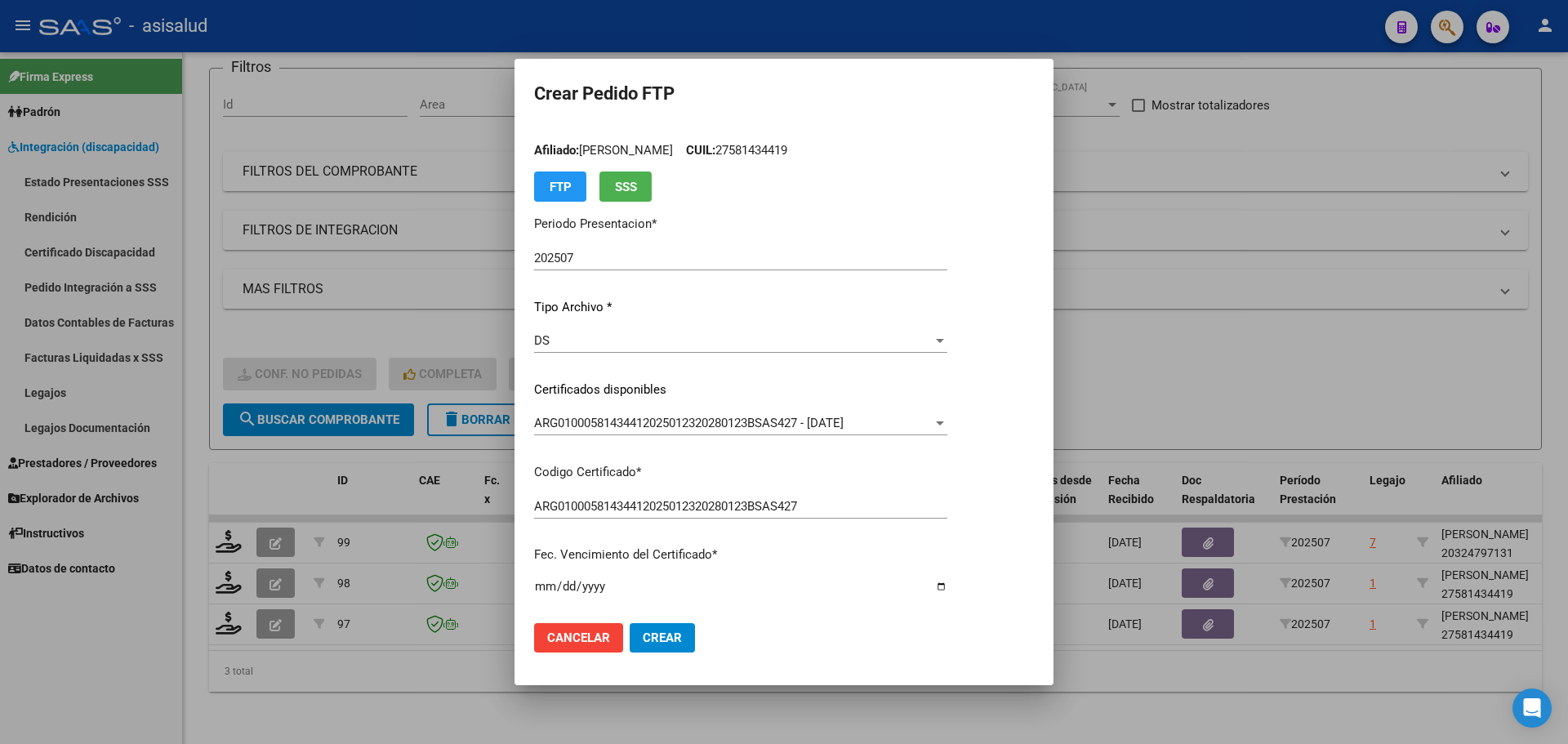
scroll to position [0, 0]
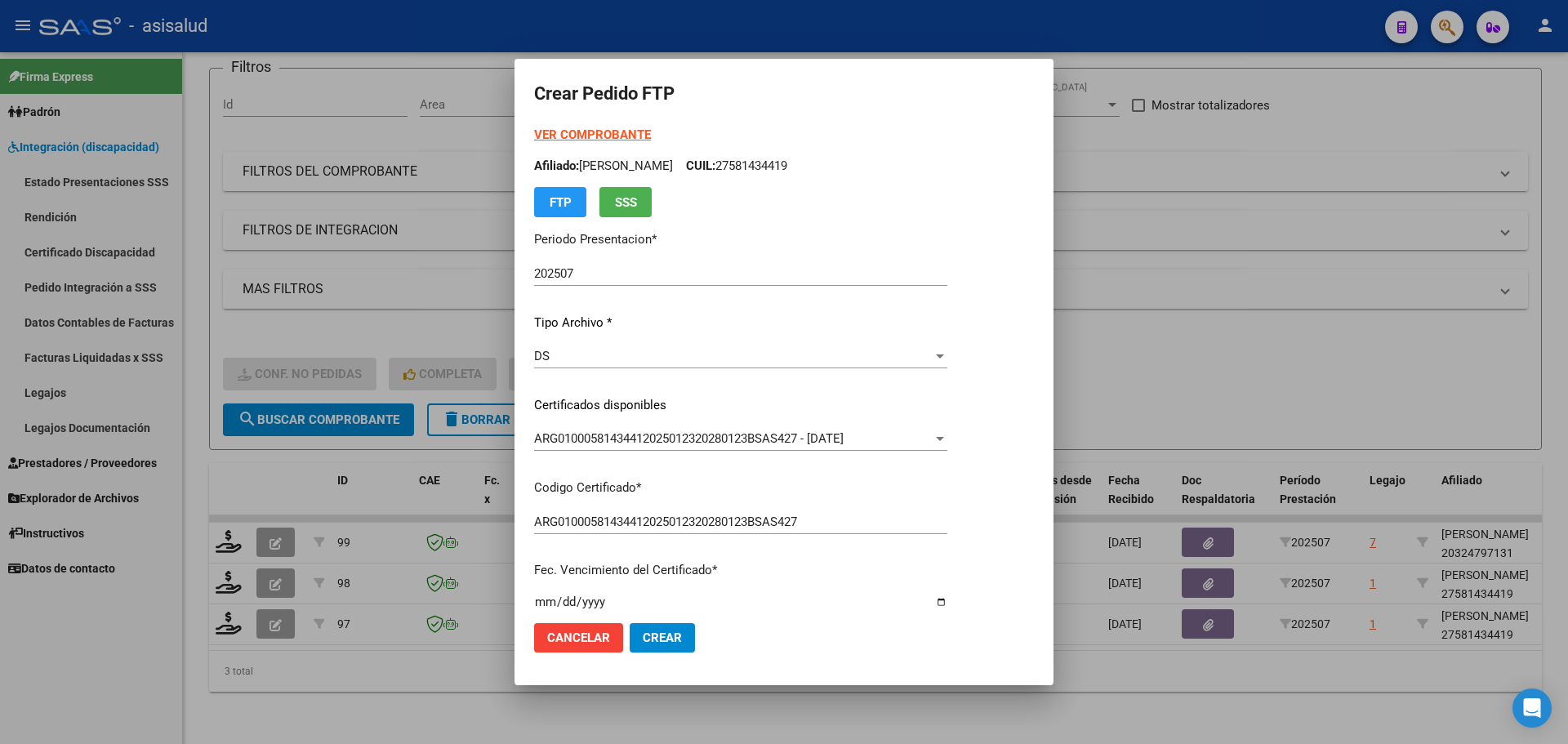
click at [593, 127] on strong "VER COMPROBANTE" at bounding box center [592, 134] width 117 height 15
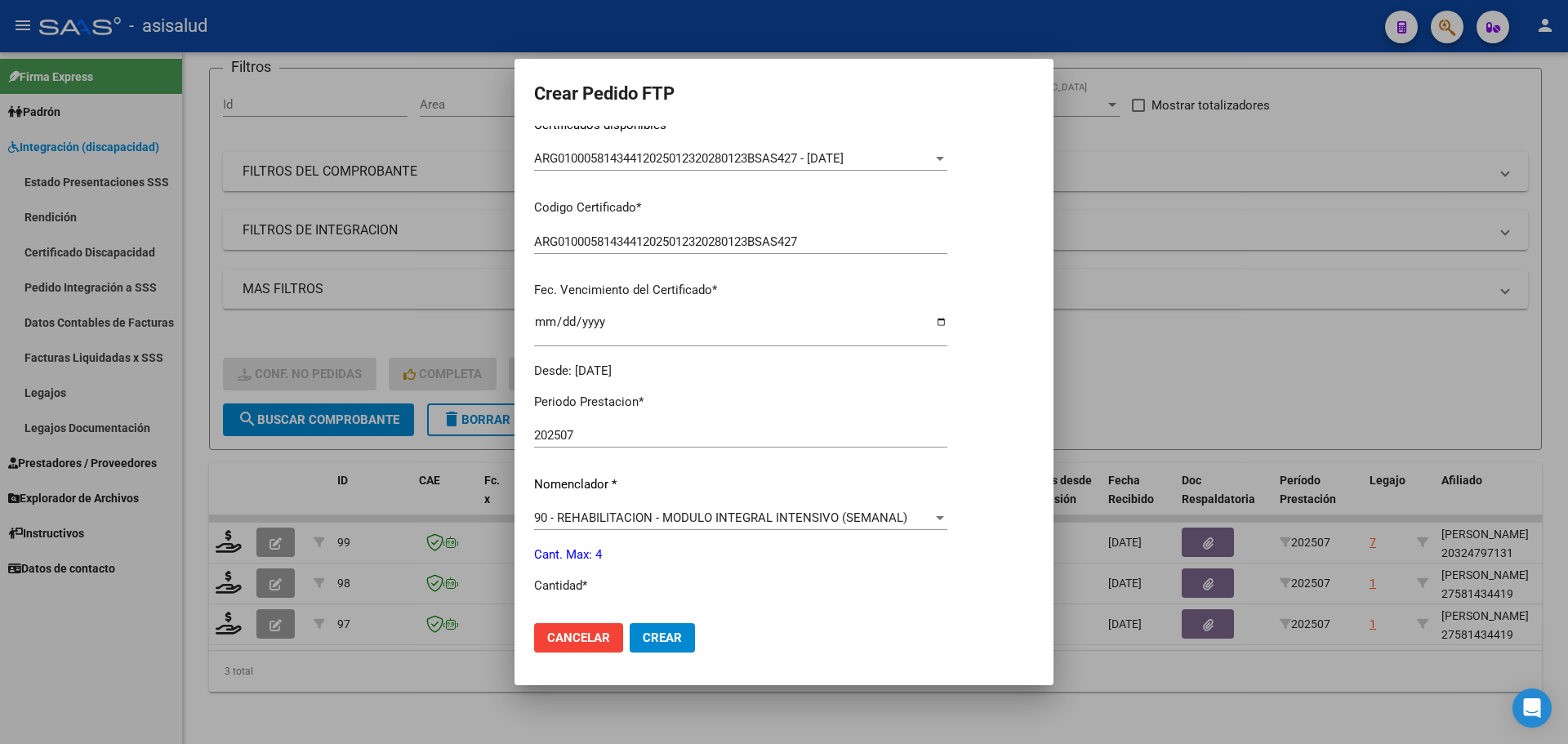
scroll to position [565, 0]
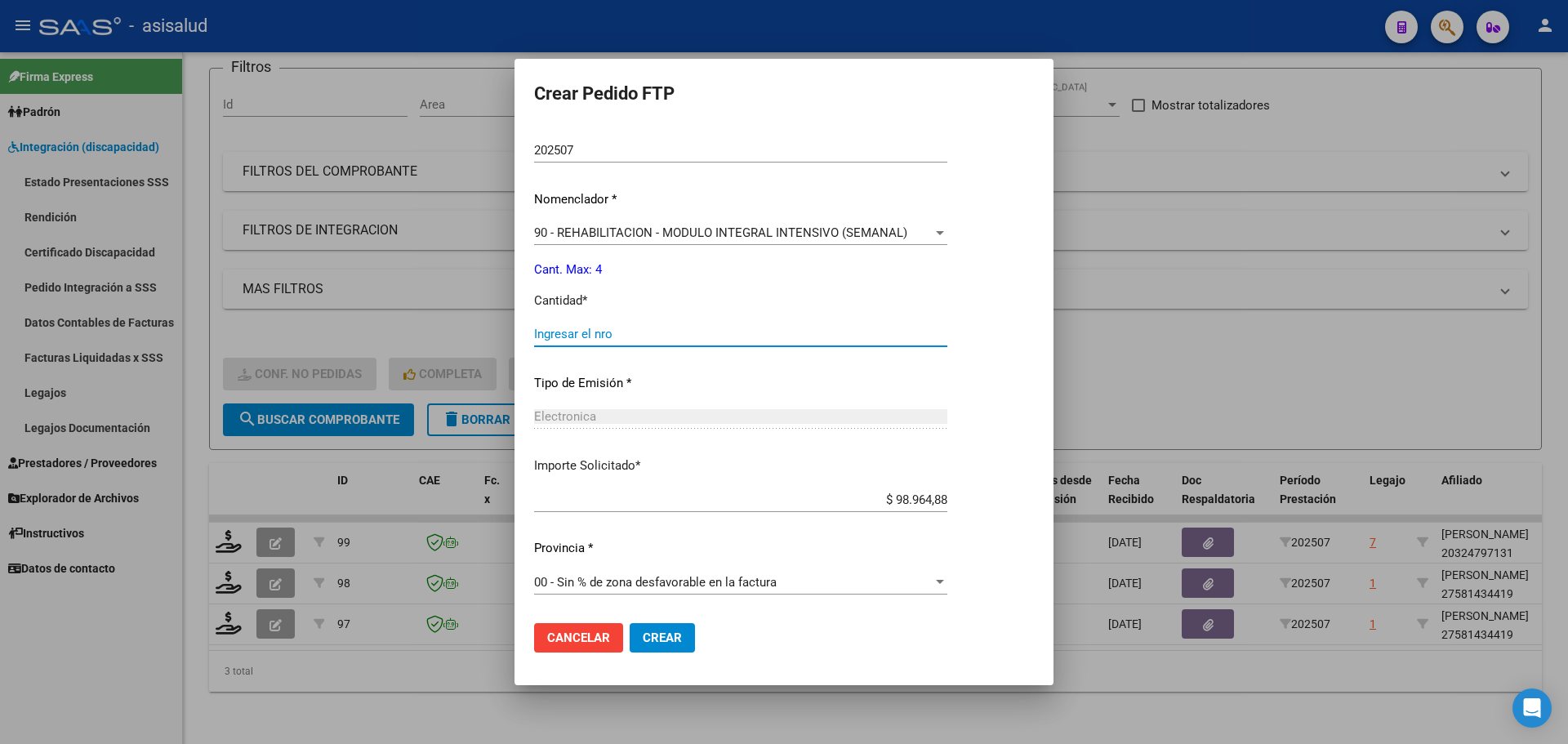
click at [588, 328] on input "Ingresar el nro" at bounding box center [741, 333] width 414 height 15
type input "4"
click at [643, 639] on span "Crear" at bounding box center [662, 638] width 39 height 15
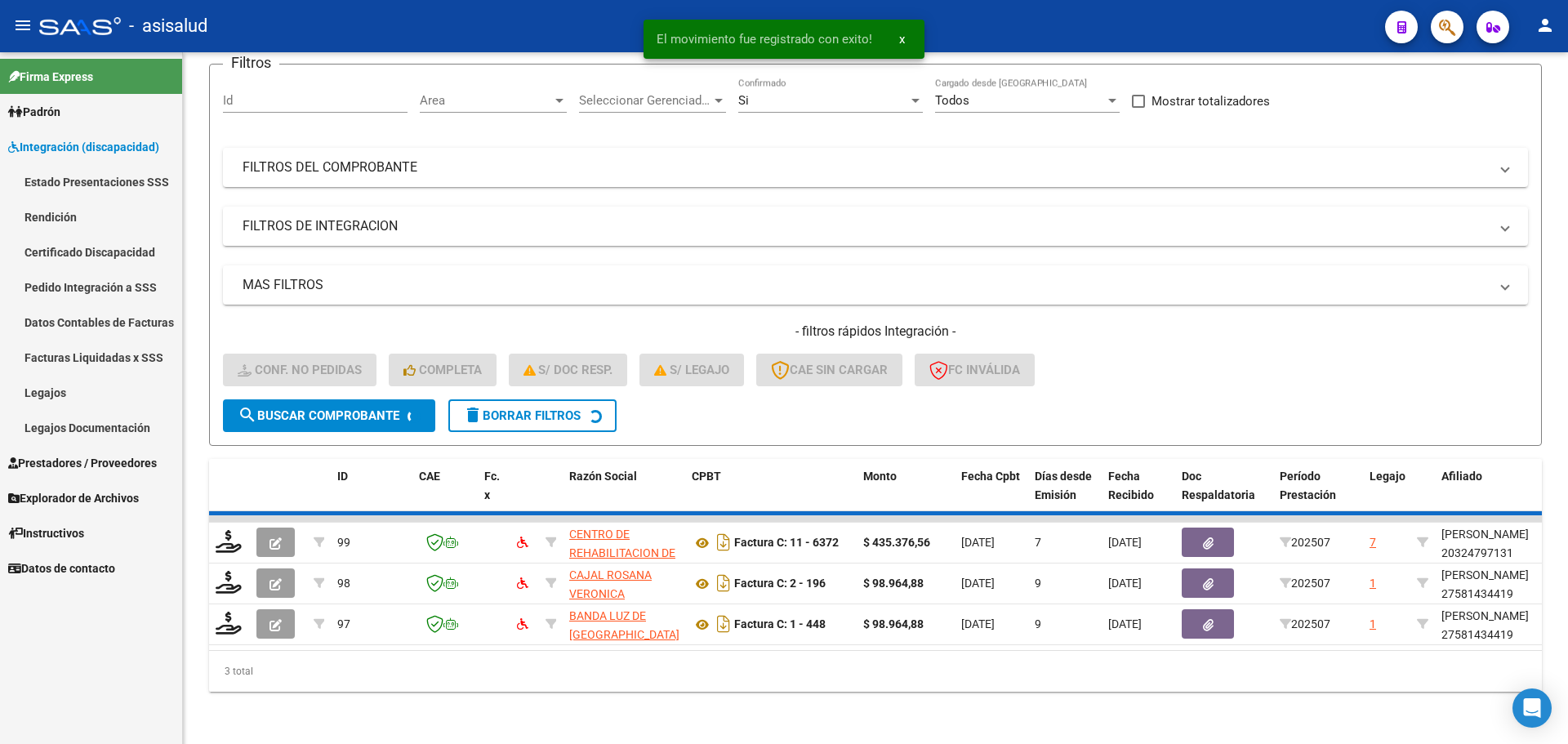
scroll to position [97, 0]
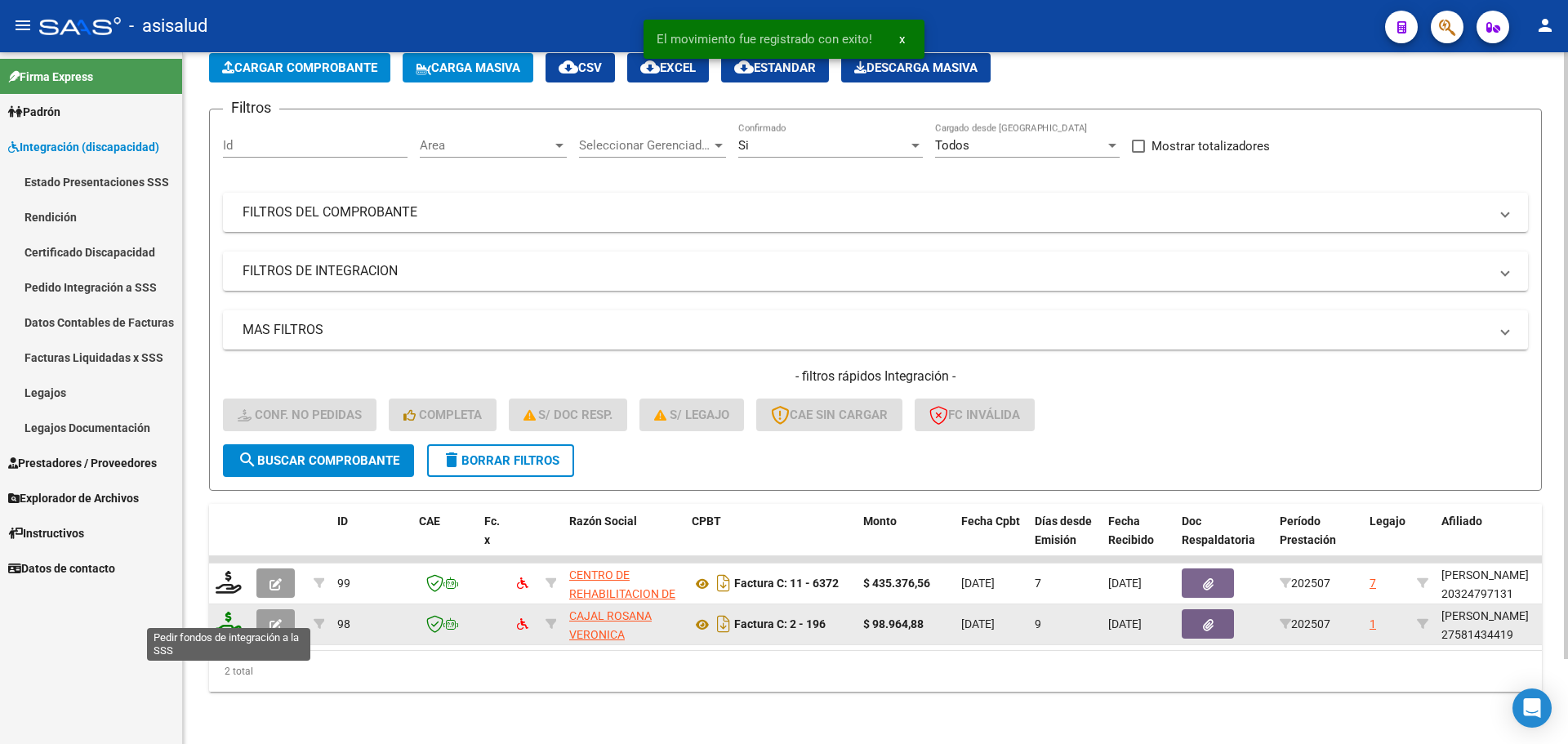
click at [223, 612] on icon at bounding box center [228, 623] width 26 height 22
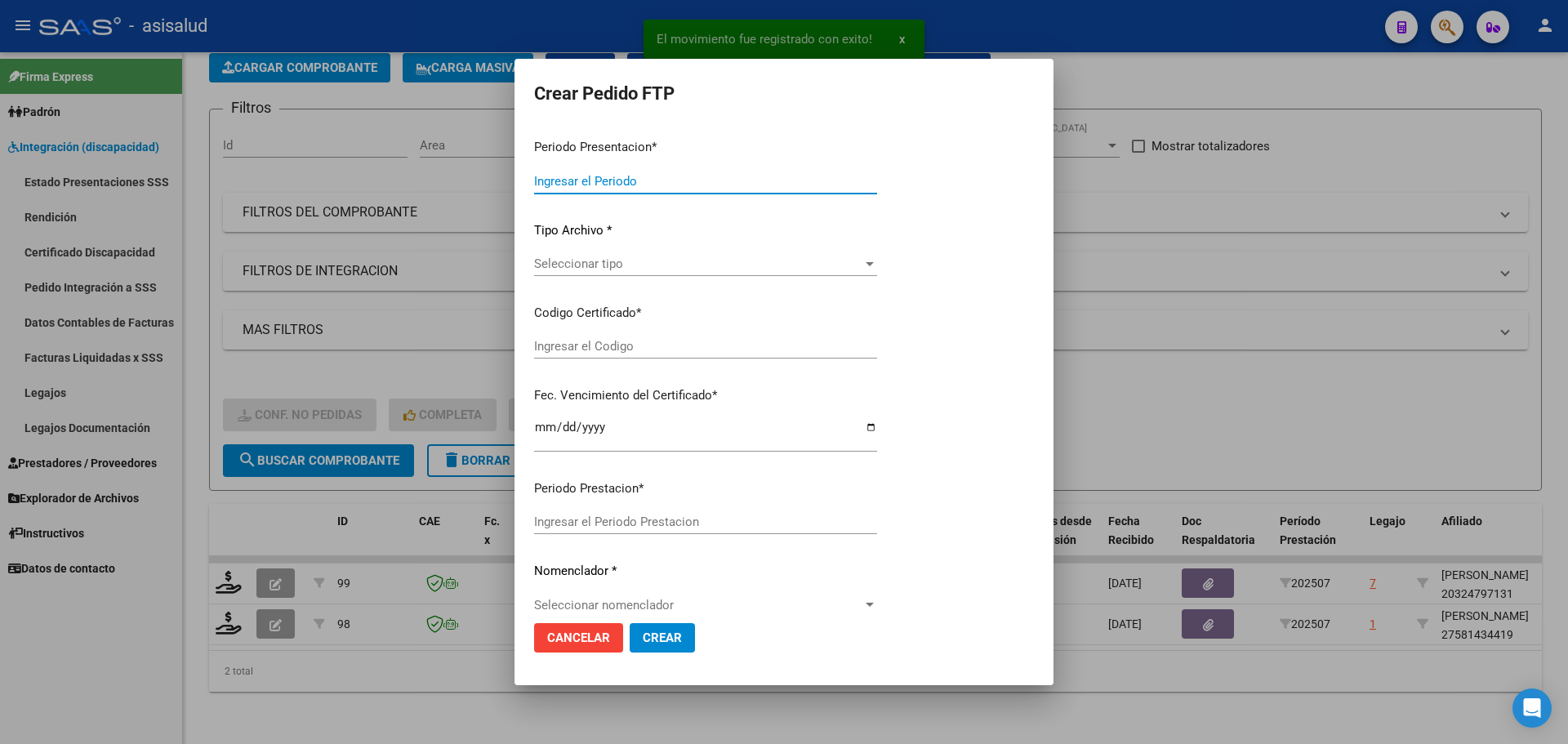
type input "202507"
type input "$ 98.964,88"
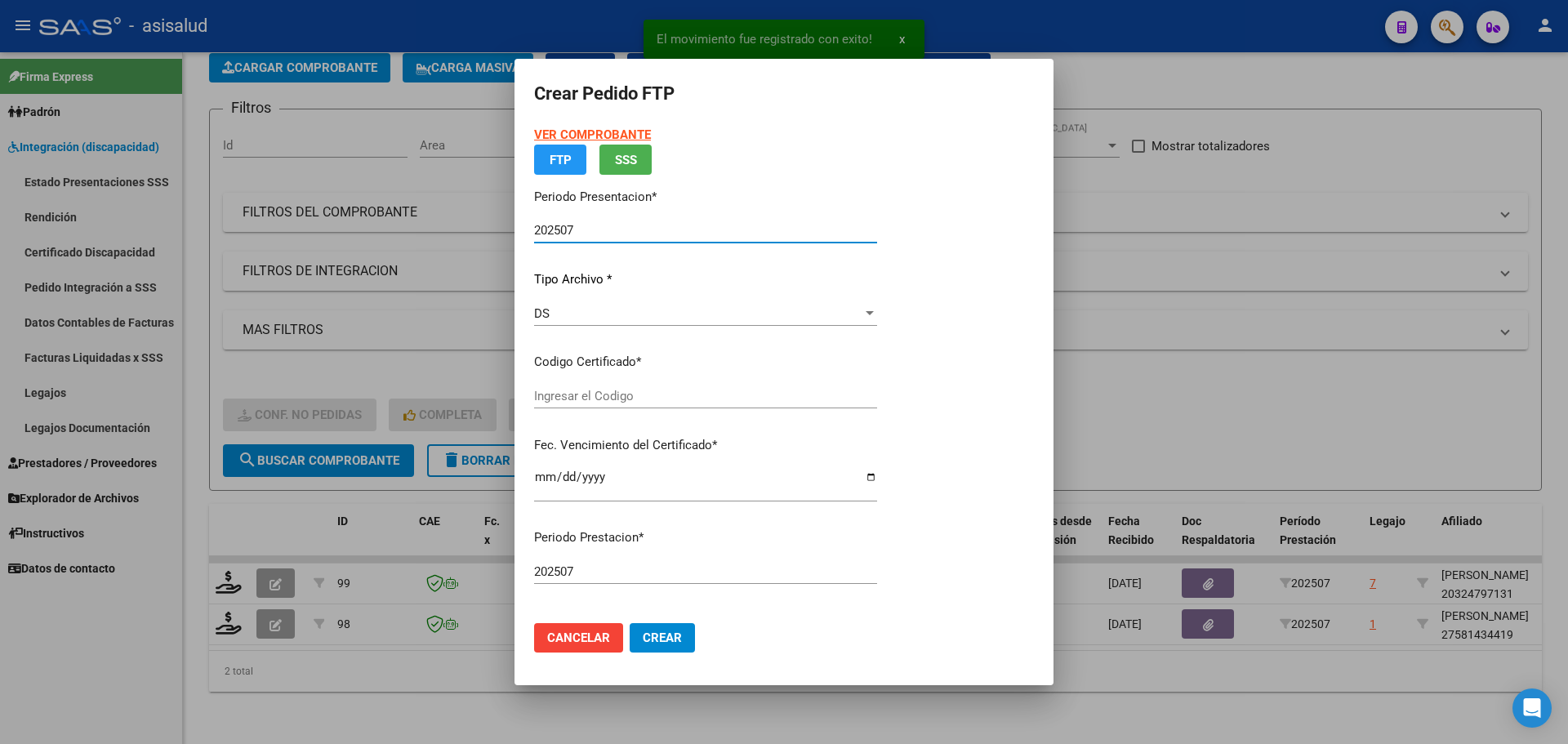
type input "ARG01000581434412025012320280123BSAS427"
type input "[DATE]"
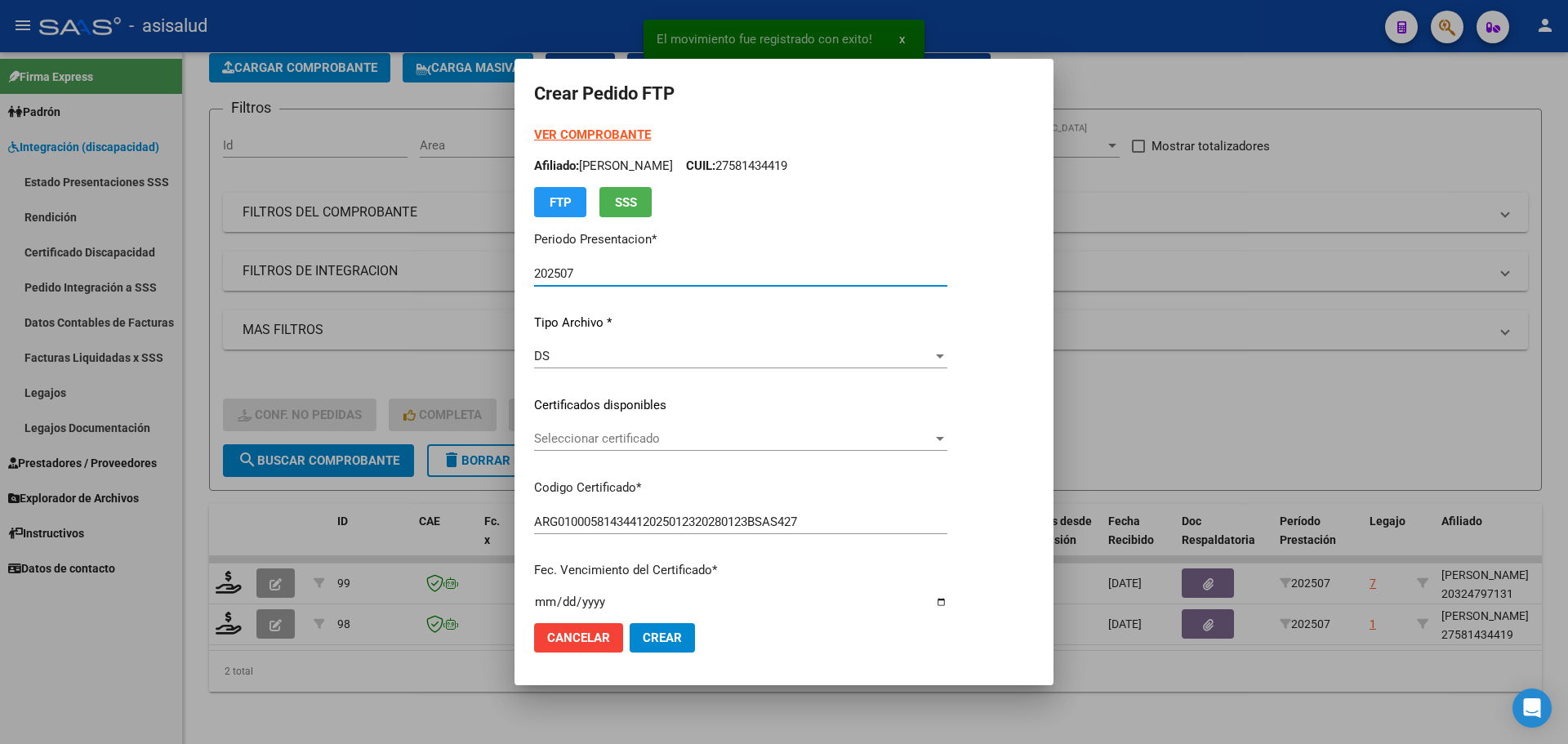
click at [655, 437] on span "Seleccionar certificado" at bounding box center [733, 438] width 399 height 15
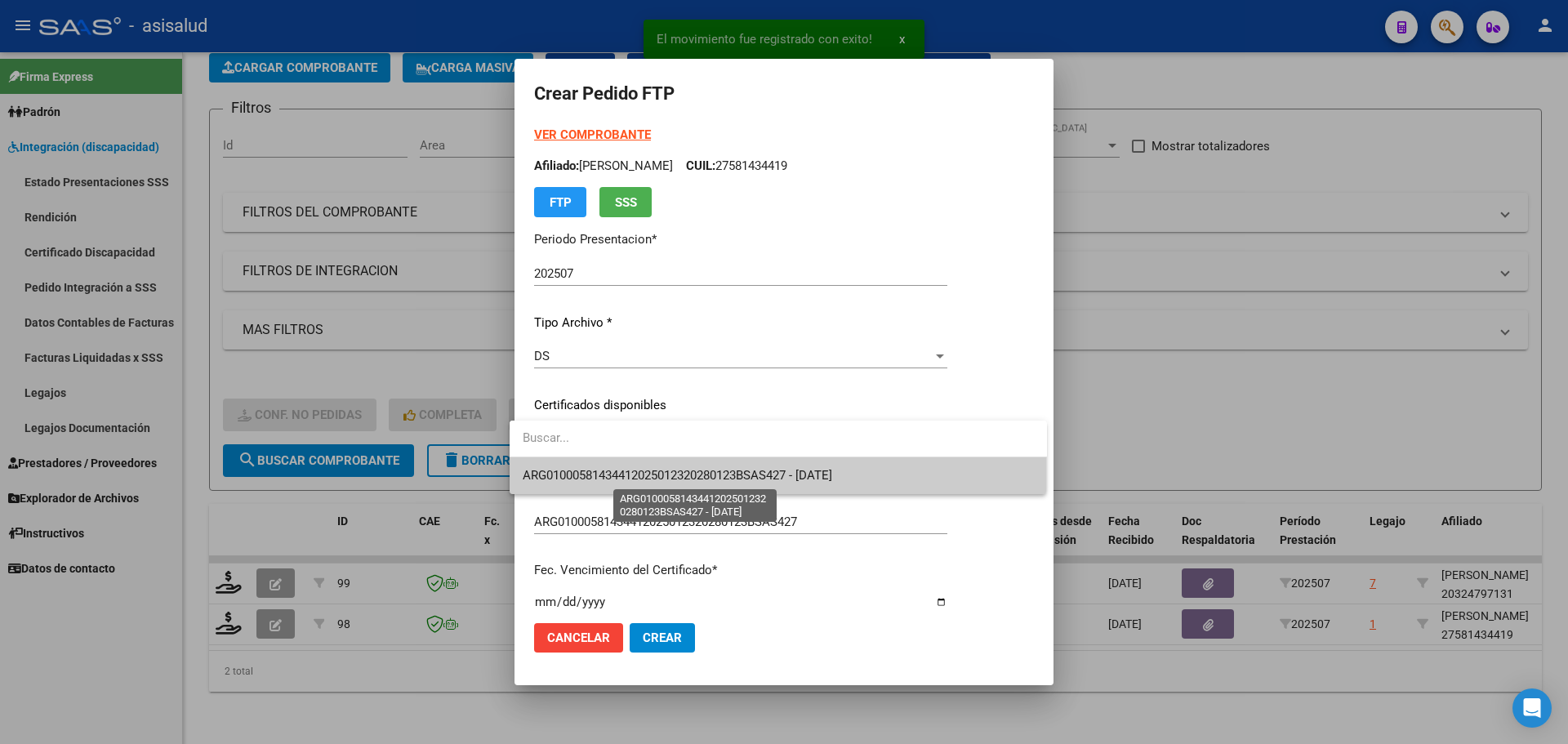
click at [661, 473] on span "ARG01000581434412025012320280123BSAS427 - [DATE]" at bounding box center [678, 475] width 310 height 15
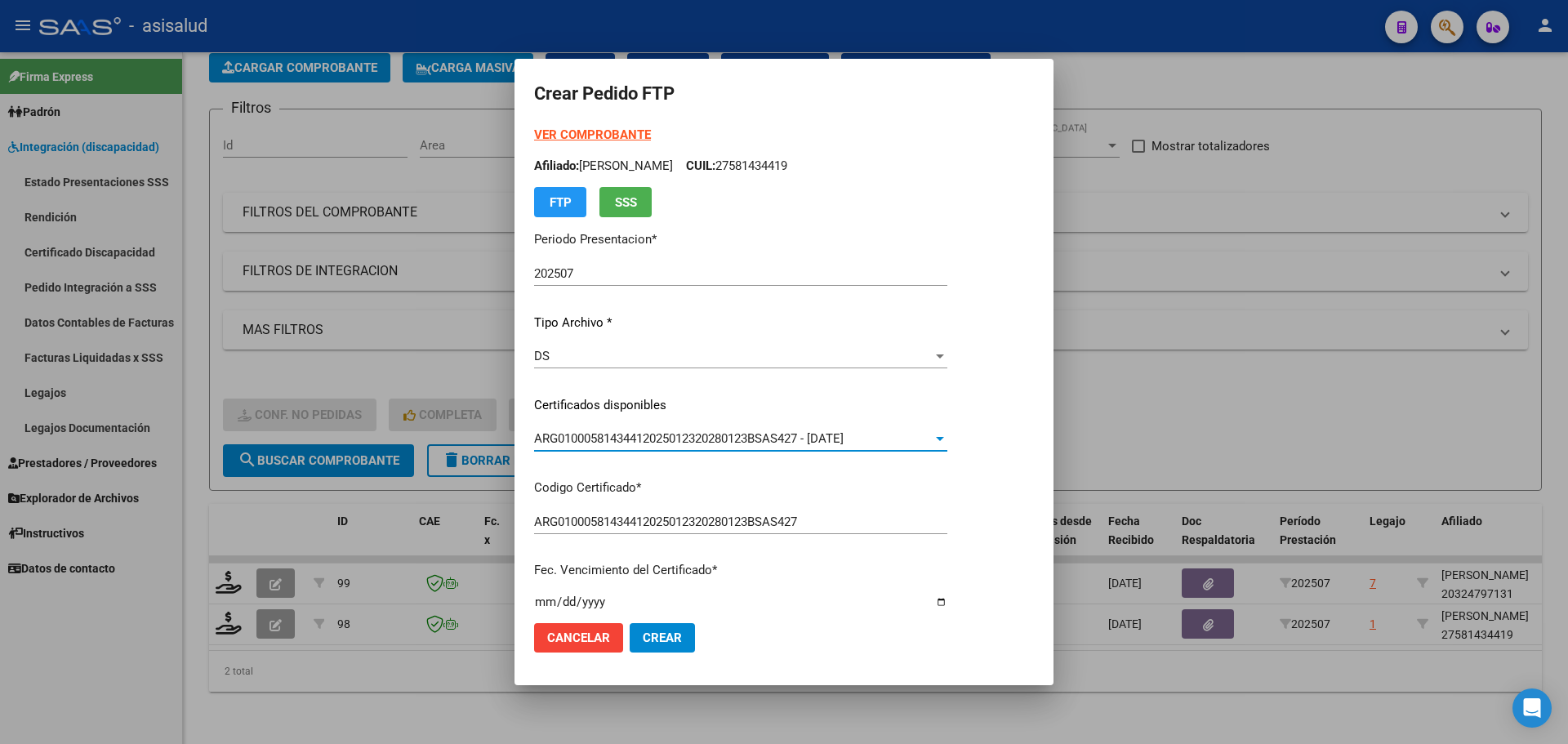
click at [608, 132] on strong "VER COMPROBANTE" at bounding box center [592, 134] width 117 height 15
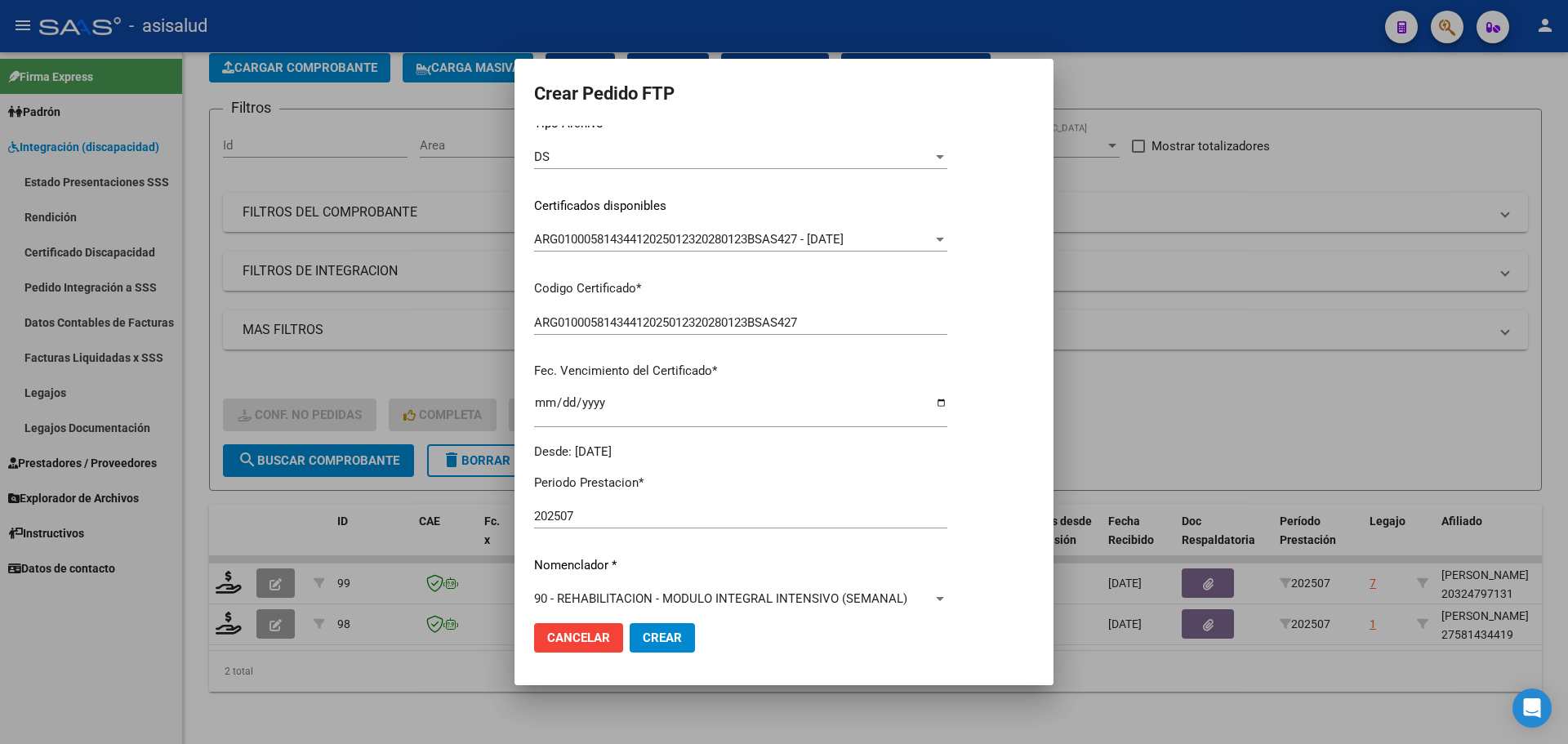
scroll to position [326, 0]
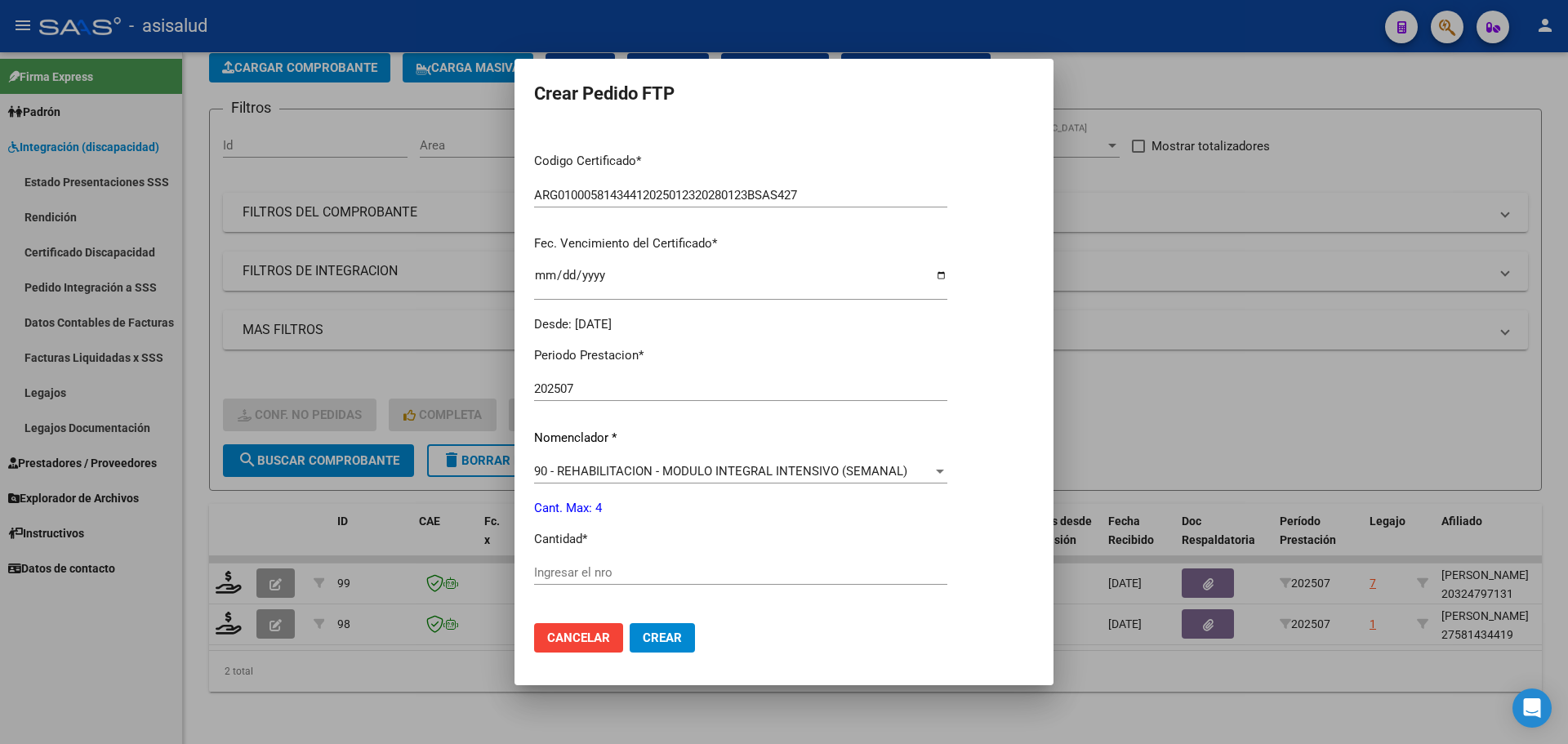
click at [562, 564] on div "Ingresar el nro" at bounding box center [741, 572] width 414 height 24
type input "4"
click at [652, 636] on span "Crear" at bounding box center [662, 638] width 39 height 15
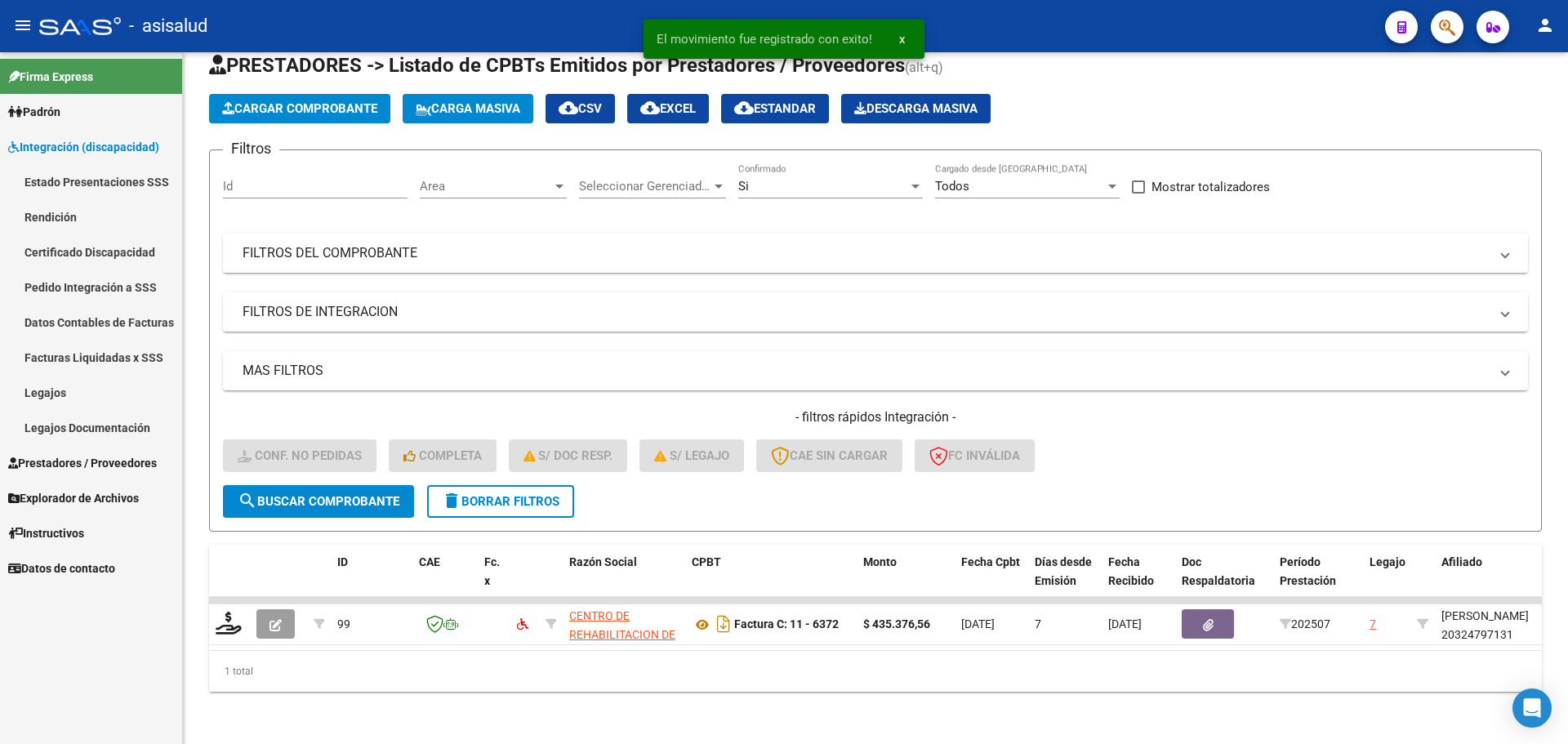
scroll to position [56, 0]
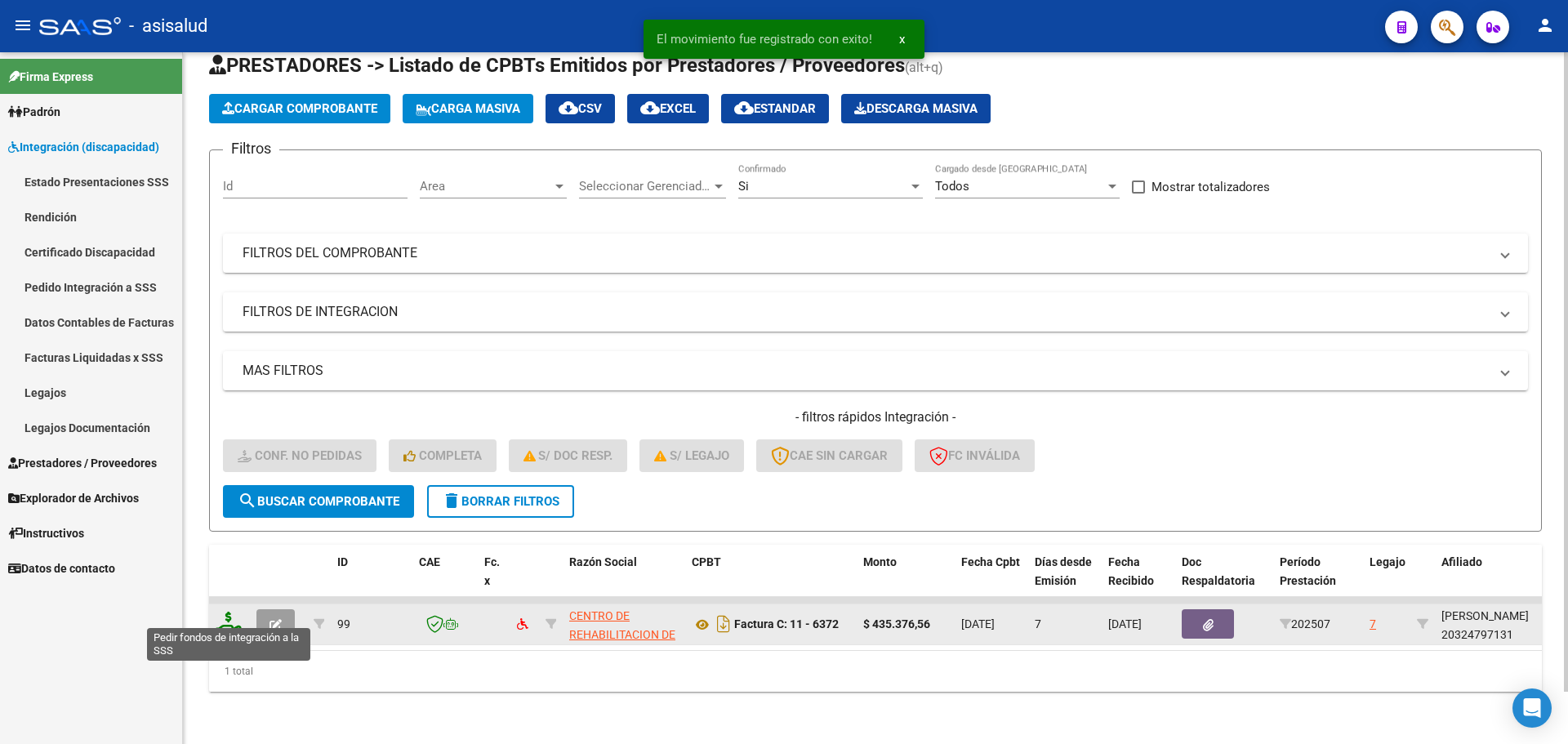
click at [222, 613] on icon at bounding box center [228, 623] width 26 height 22
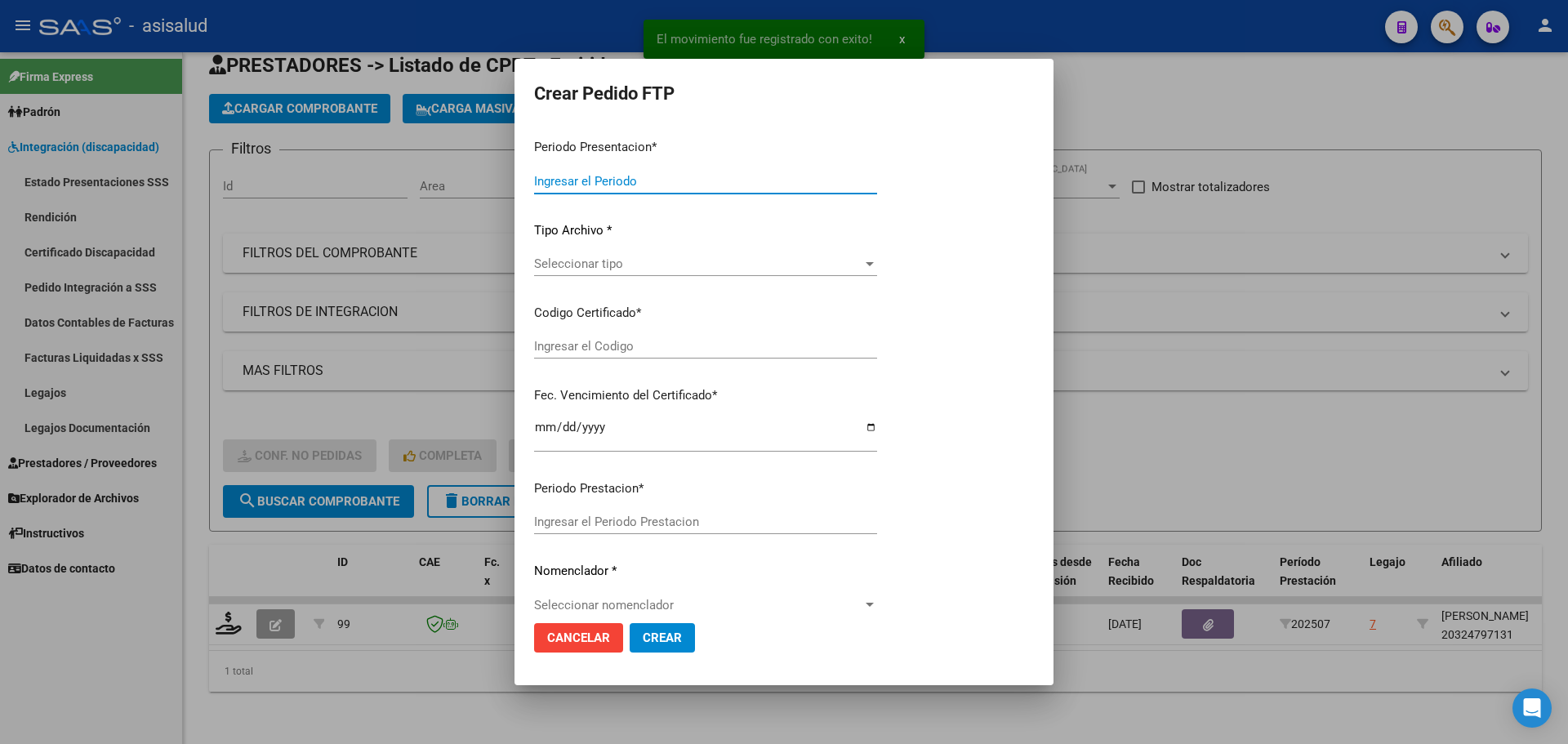
type input "202507"
type input "$ 435.376,56"
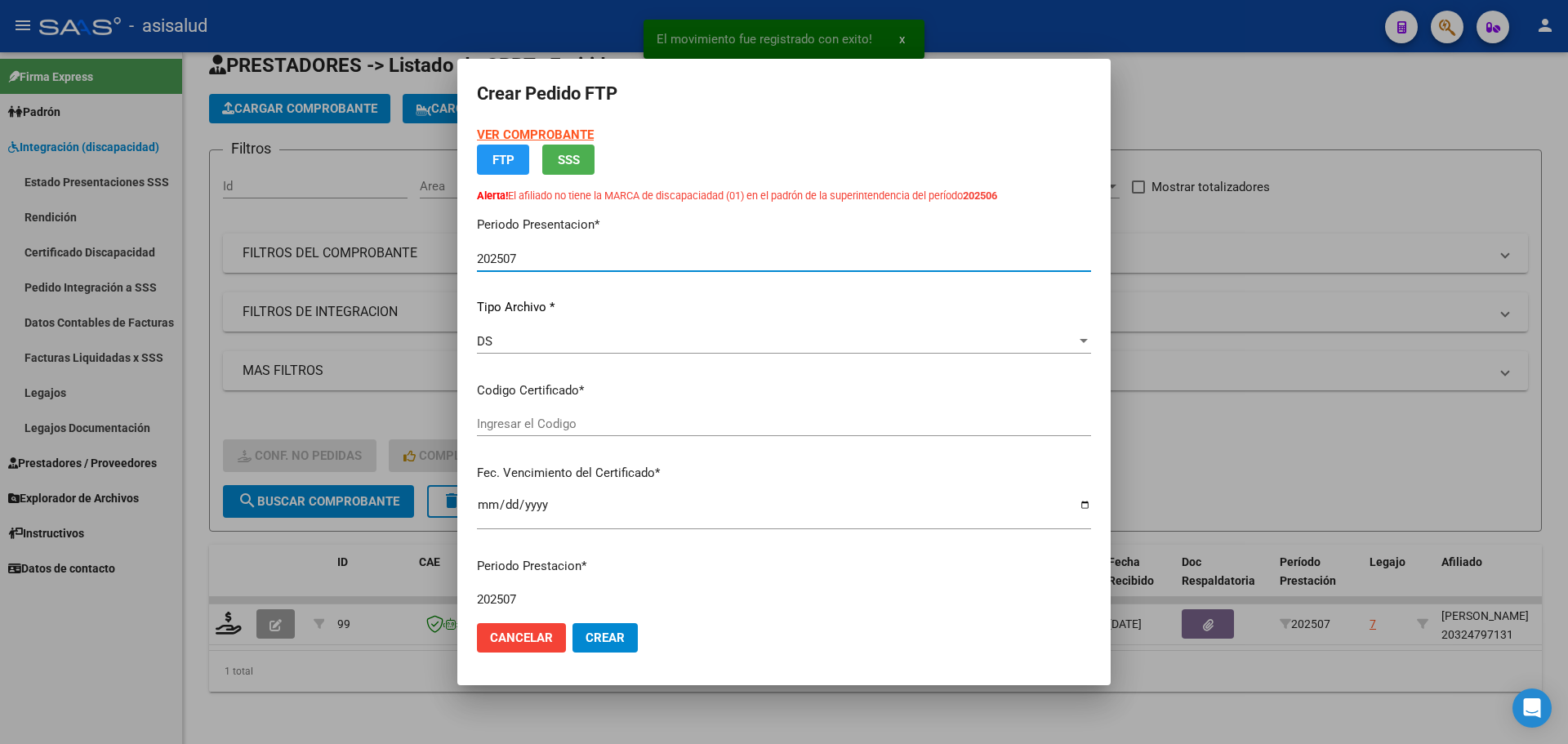
type input "ARG02000324797132025022520350225BSAS376"
type input "[DATE]"
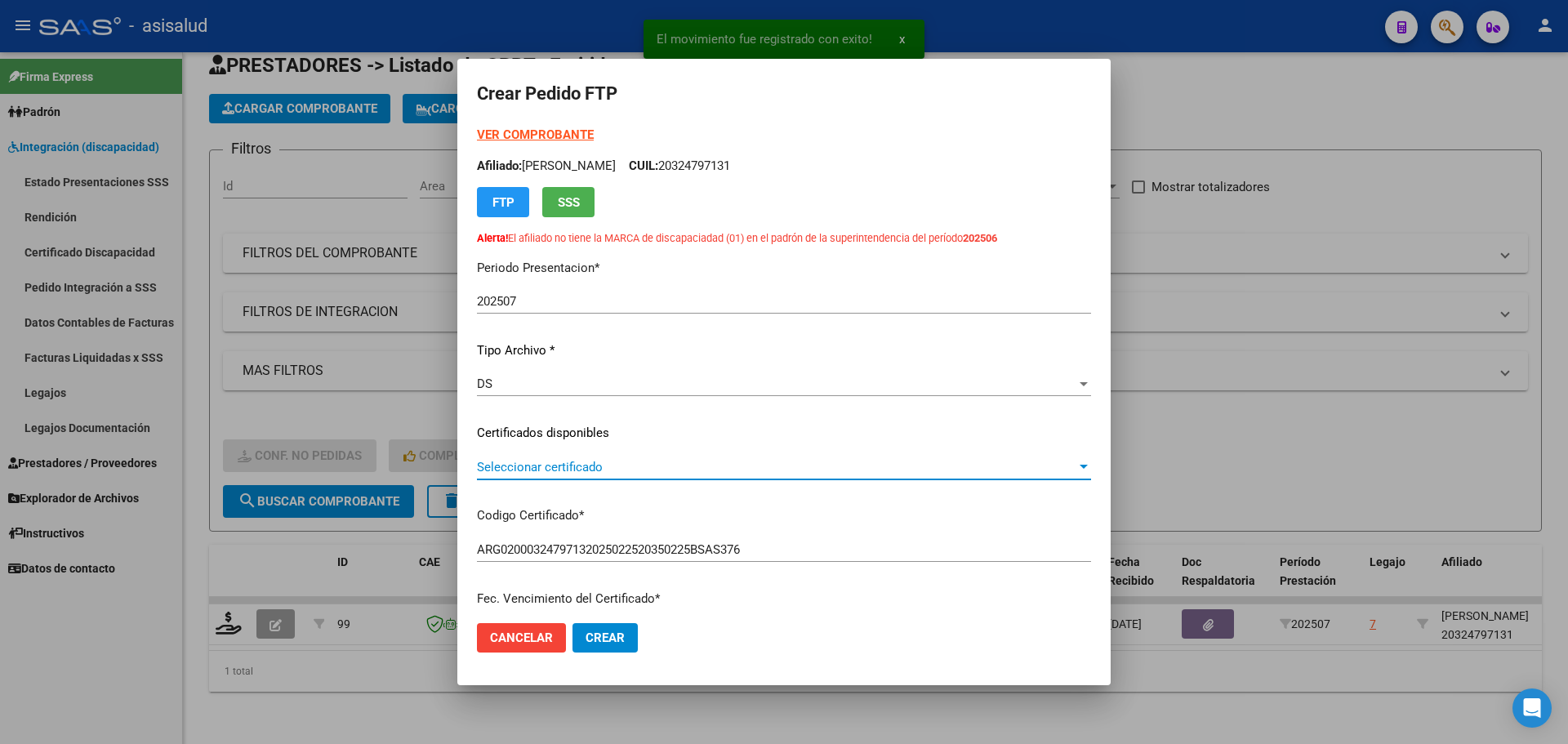
click at [614, 471] on span "Seleccionar certificado" at bounding box center [776, 466] width 600 height 15
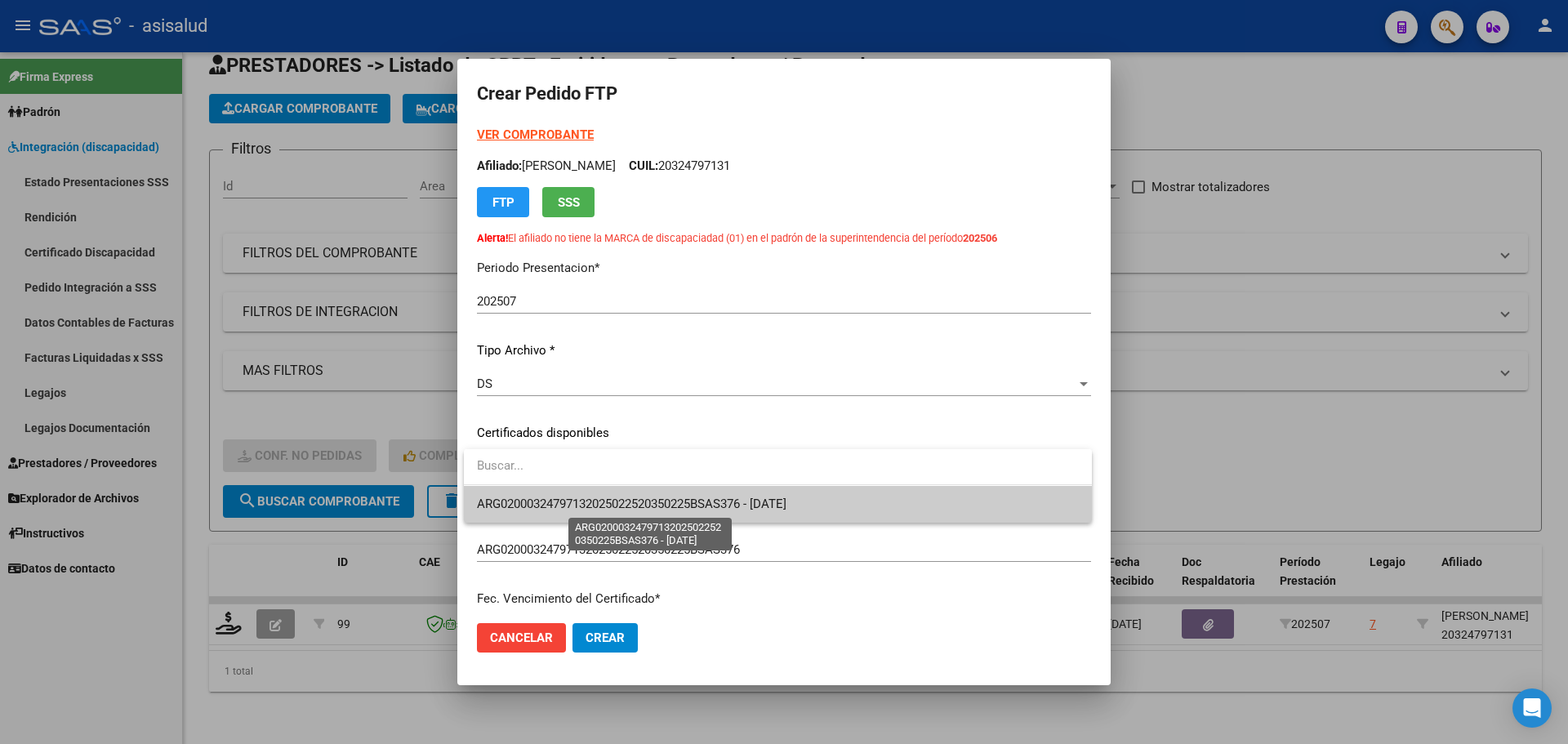
click at [627, 500] on span "ARG02000324797132025022520350225BSAS376 - [DATE]" at bounding box center [632, 503] width 310 height 15
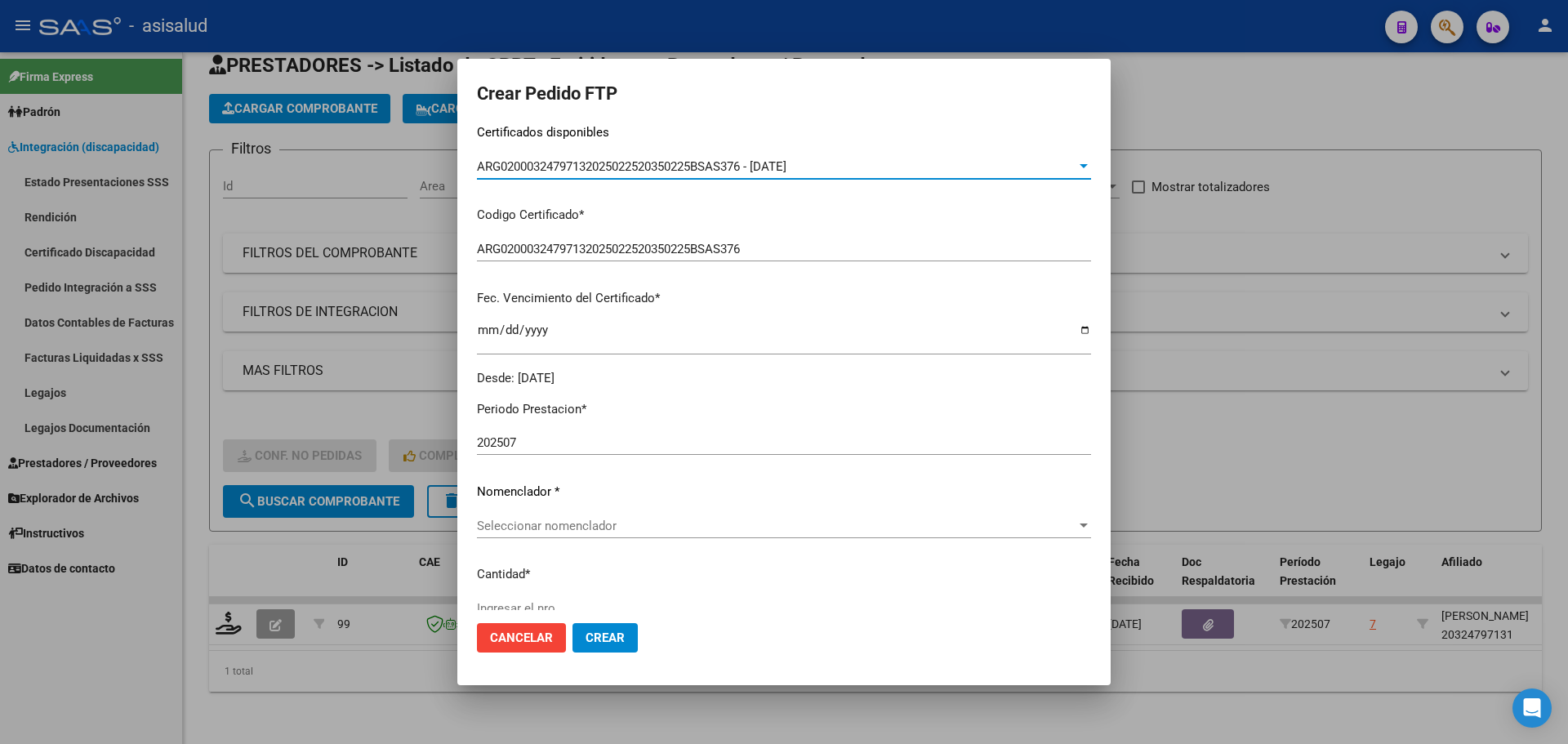
scroll to position [326, 0]
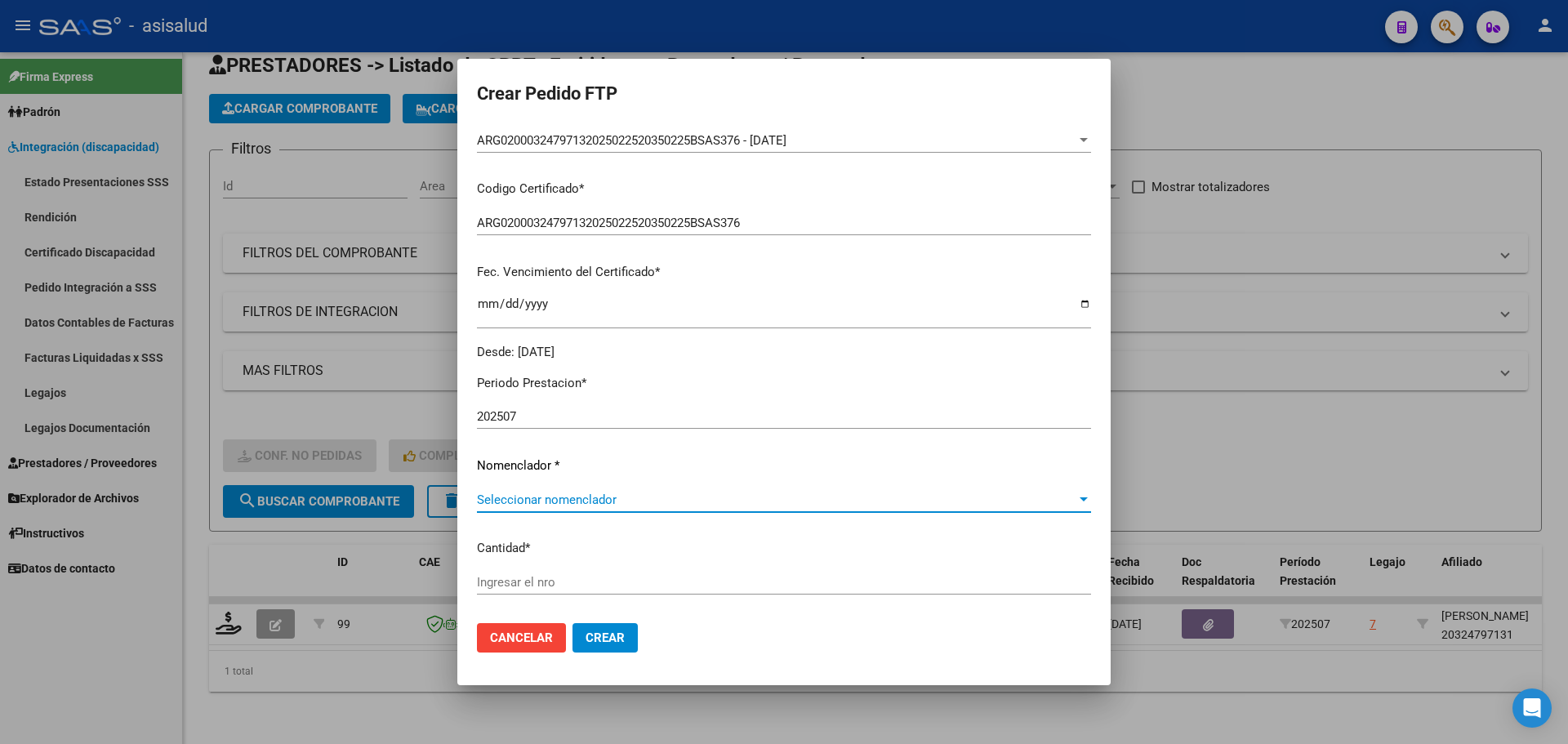
click at [531, 496] on span "Seleccionar nomenclador" at bounding box center [776, 499] width 600 height 15
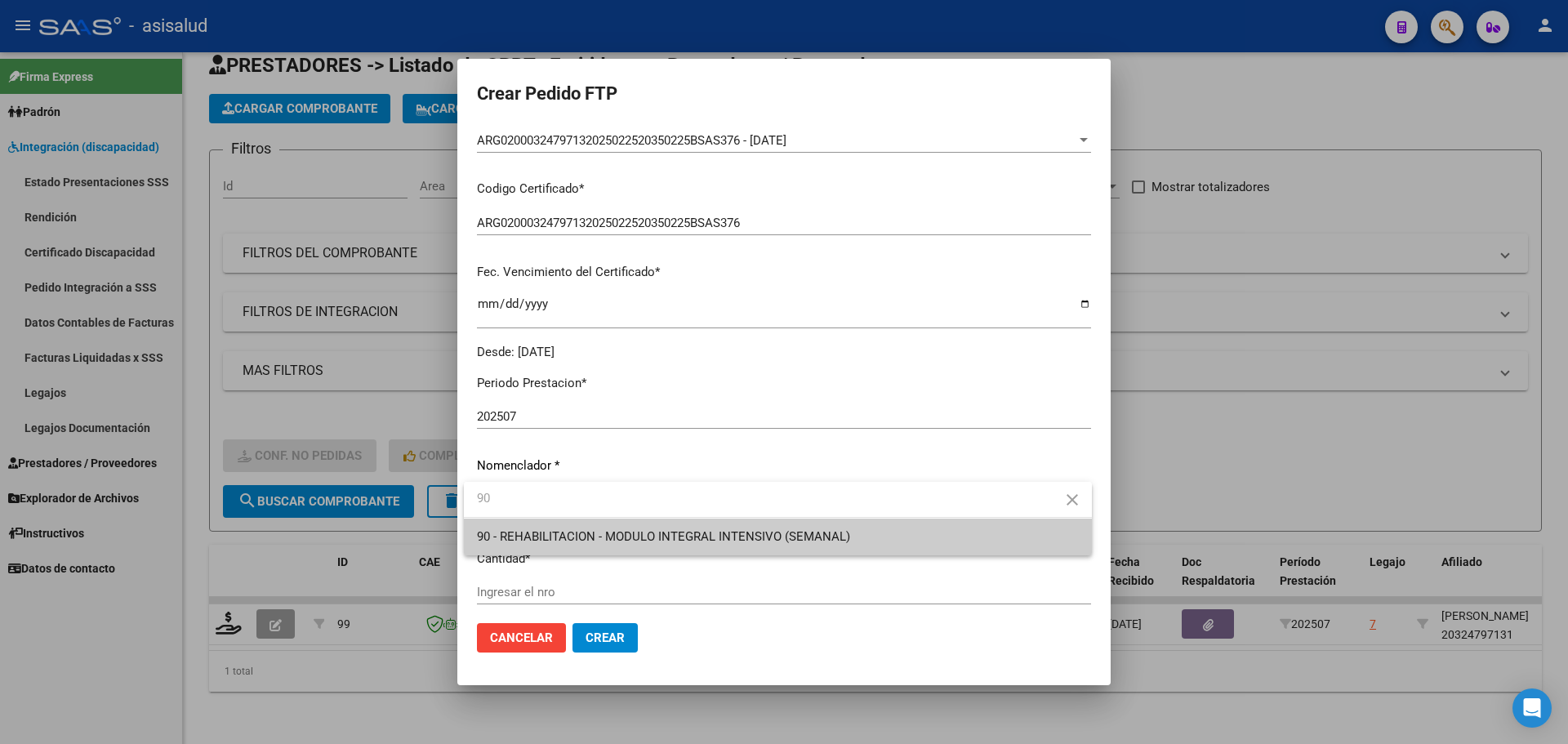
type input "90"
click at [537, 528] on span "90 - REHABILITACION - MODULO INTEGRAL INTENSIVO (SEMANAL)" at bounding box center [778, 536] width 602 height 36
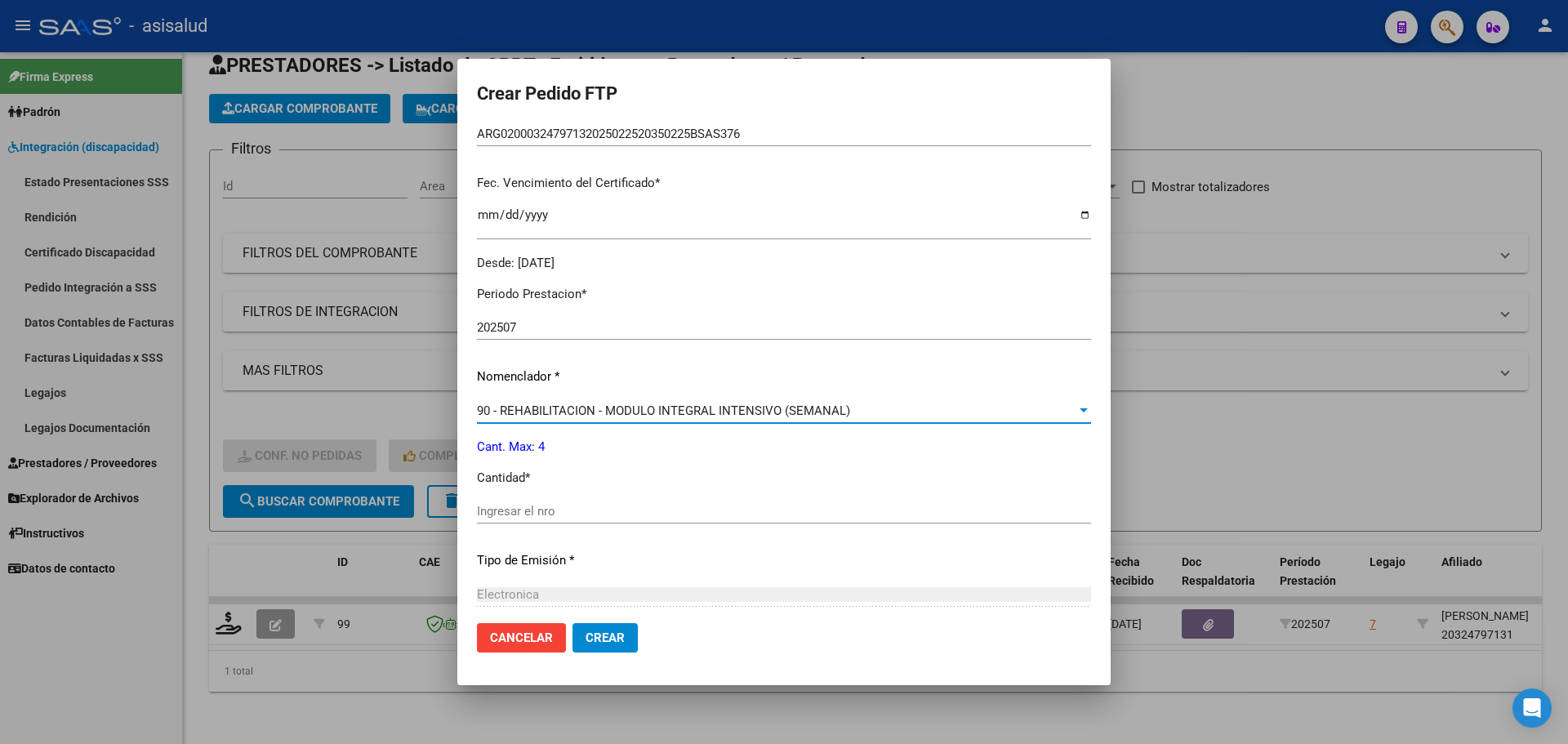
scroll to position [490, 0]
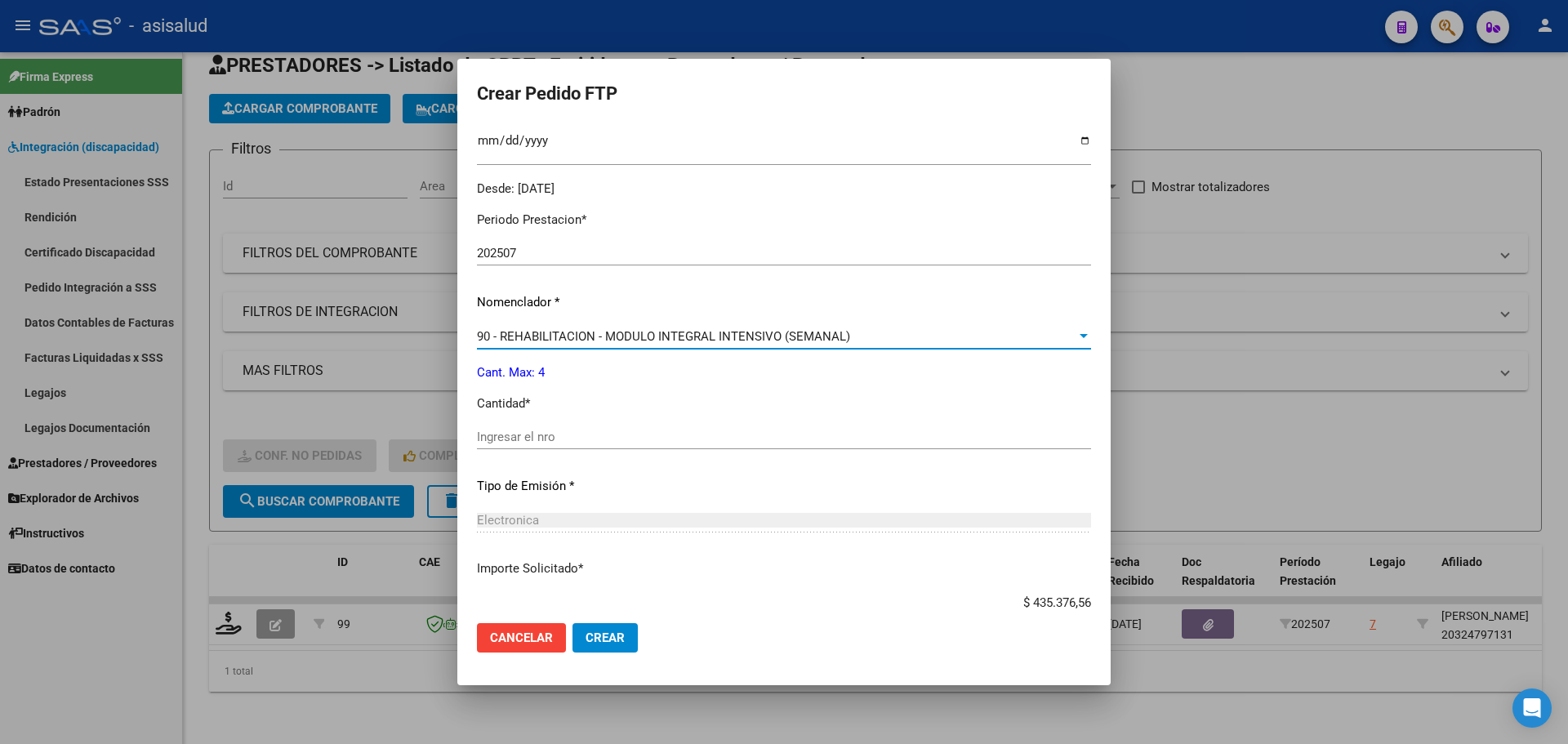
click at [533, 442] on input "Ingresar el nro" at bounding box center [784, 436] width 614 height 15
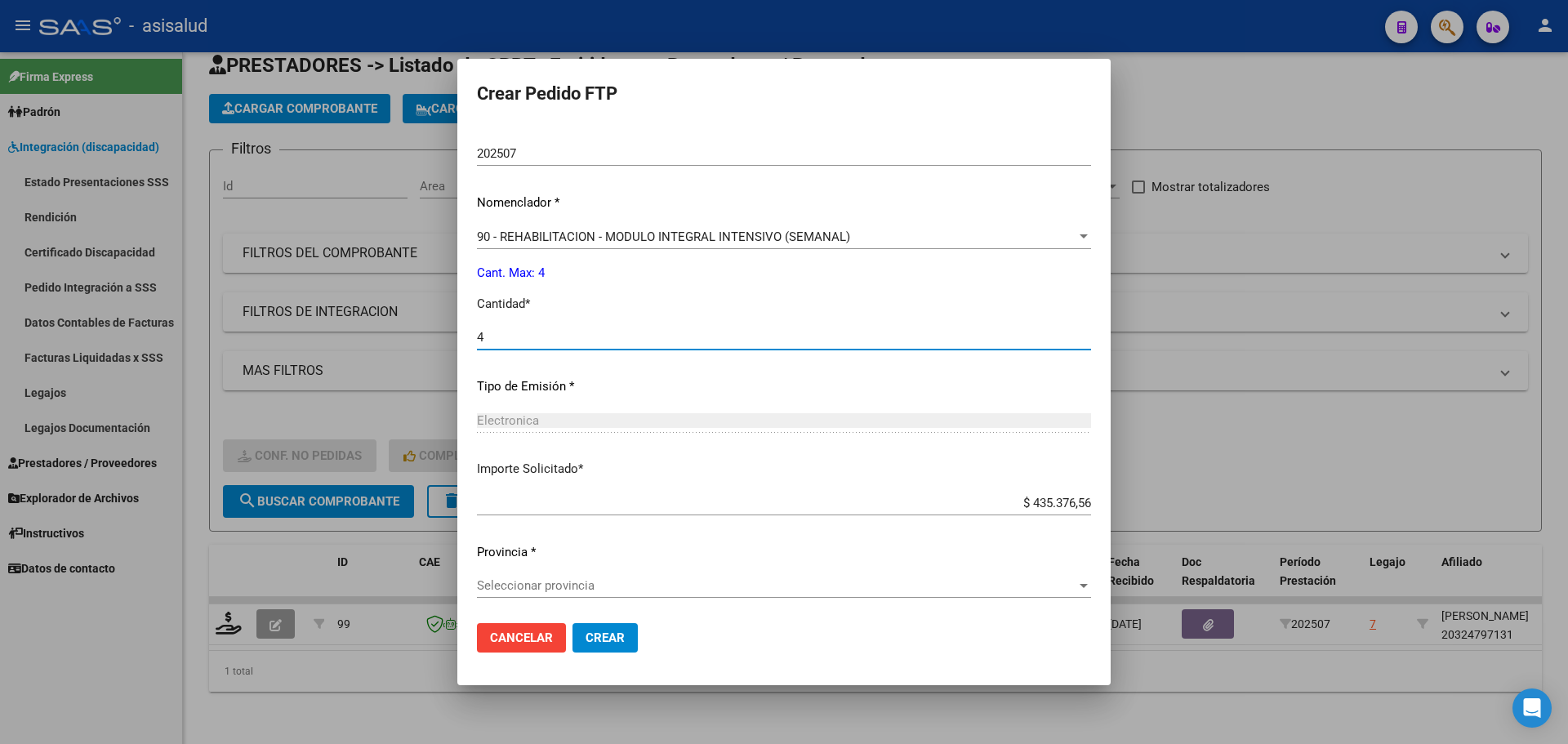
scroll to position [593, 0]
type input "4"
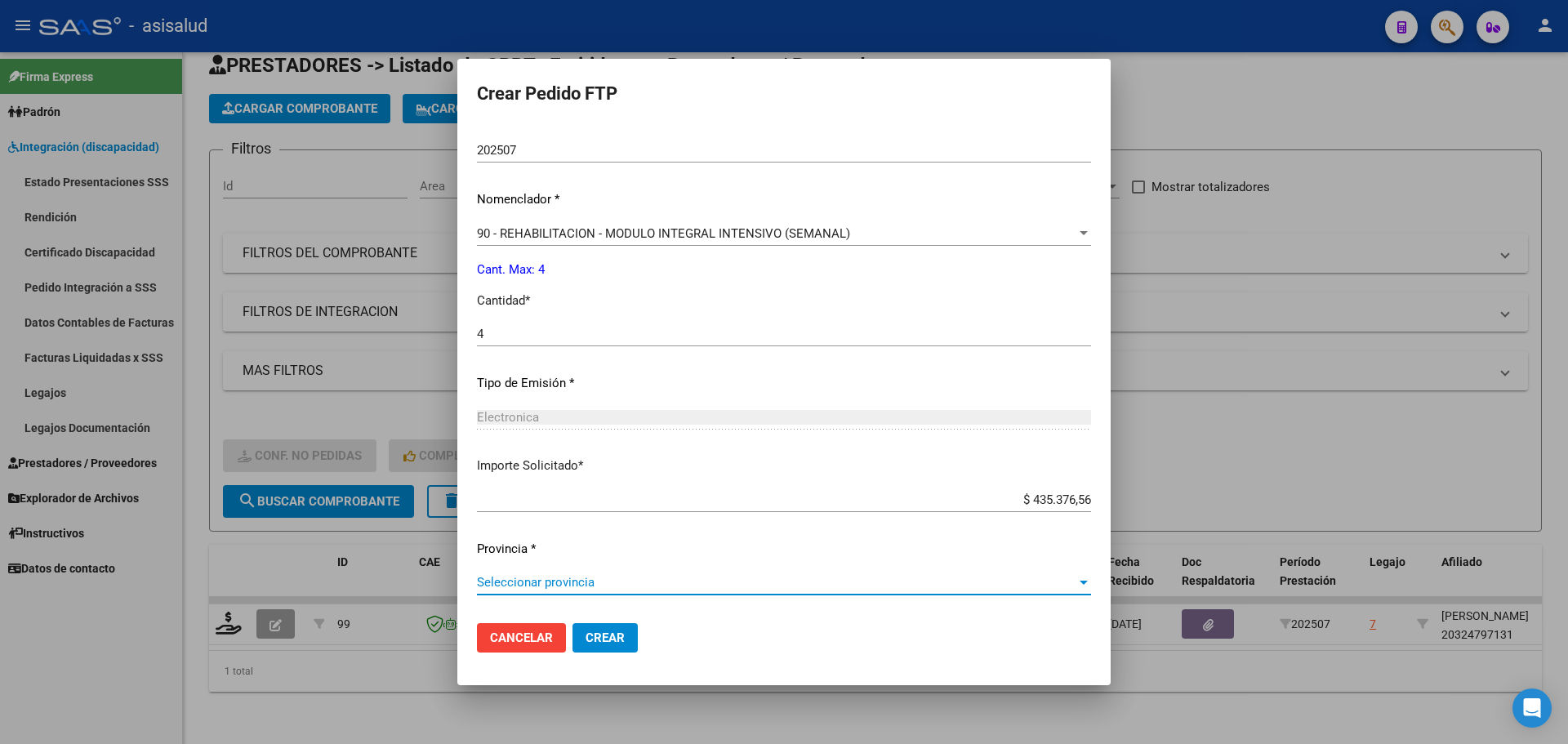
click at [608, 585] on span "Seleccionar provincia" at bounding box center [776, 581] width 600 height 15
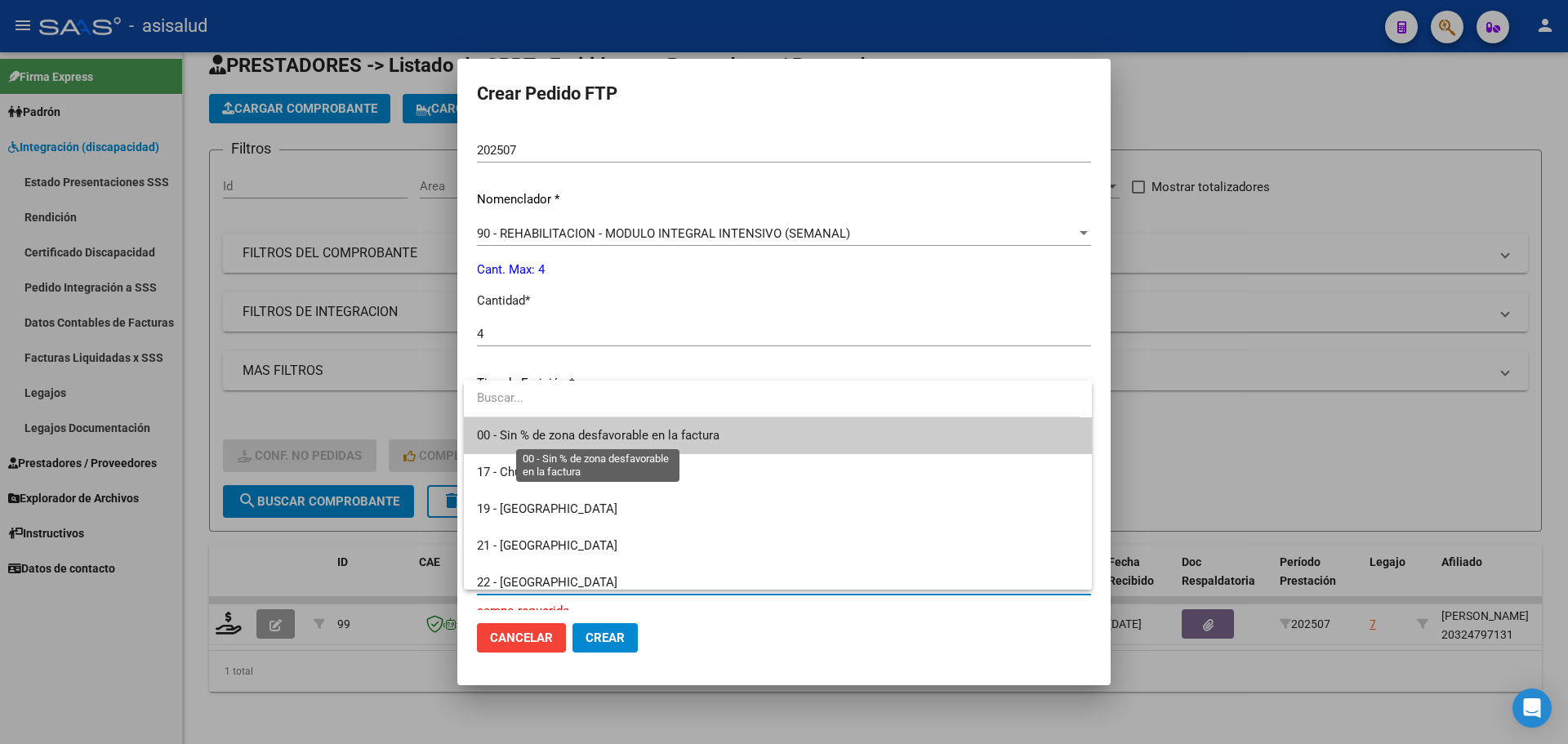
click at [634, 429] on span "00 - Sin % de zona desfavorable en la factura" at bounding box center [598, 435] width 242 height 15
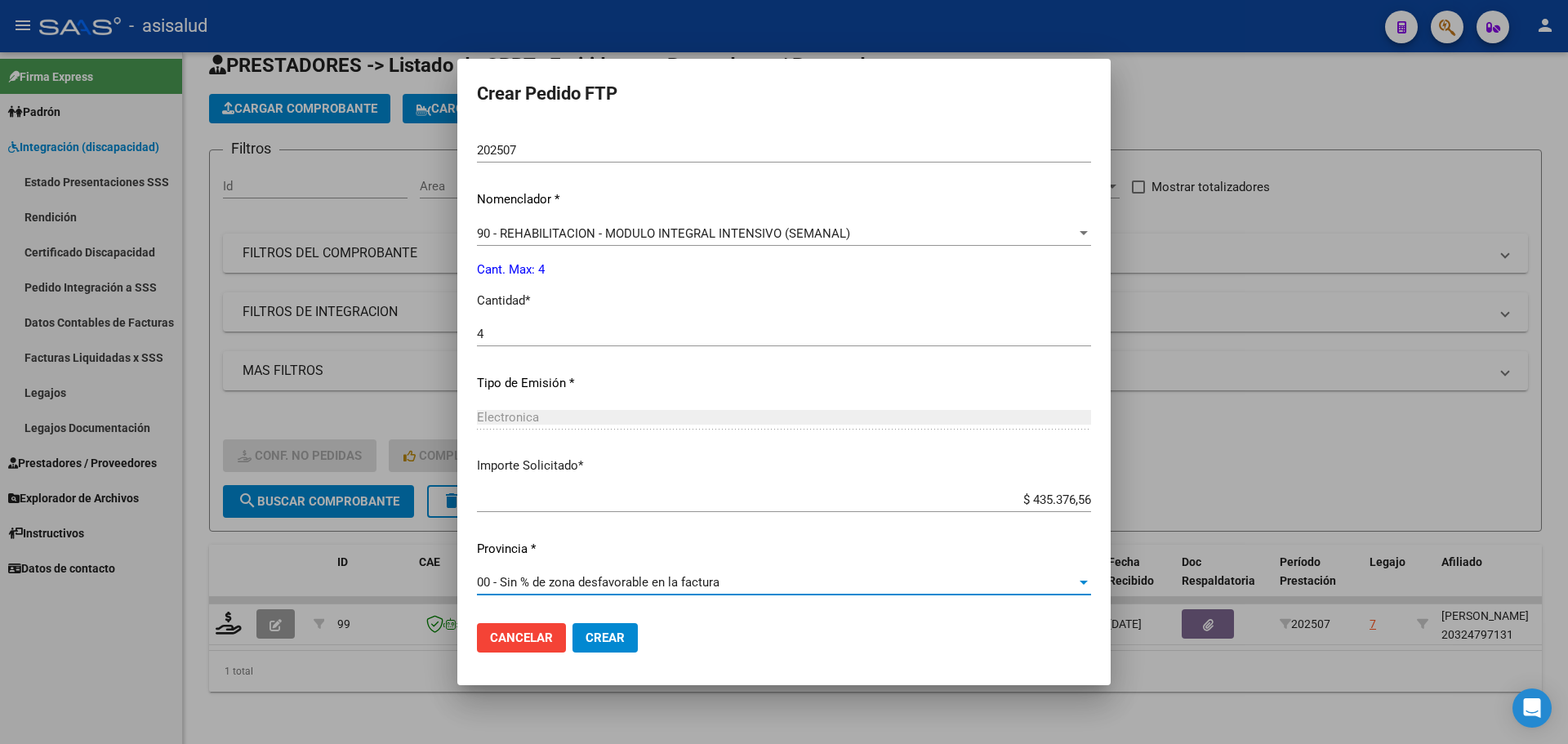
click at [617, 639] on span "Crear" at bounding box center [605, 638] width 39 height 15
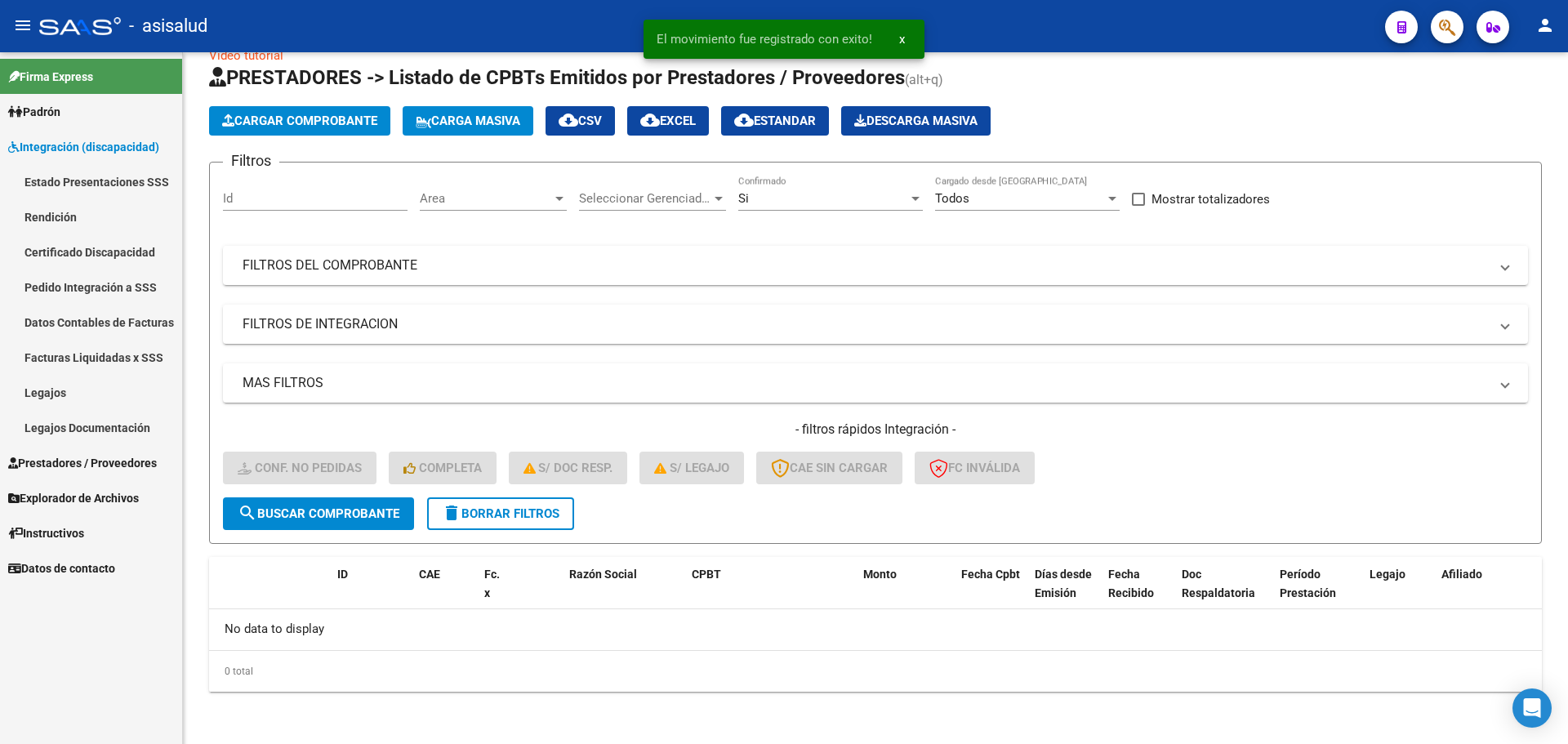
scroll to position [32, 0]
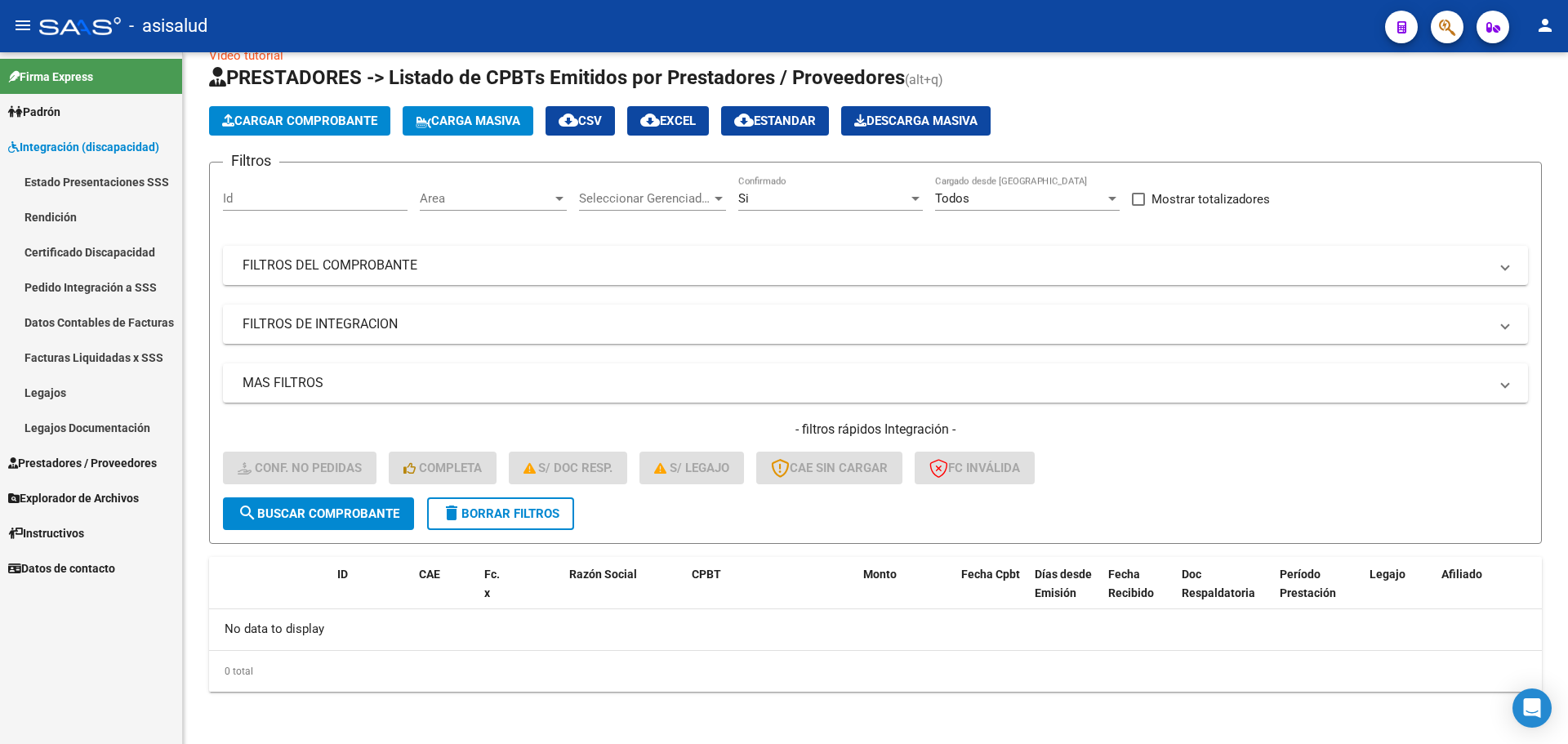
click at [74, 285] on link "Pedido Integración a SSS" at bounding box center [91, 286] width 182 height 35
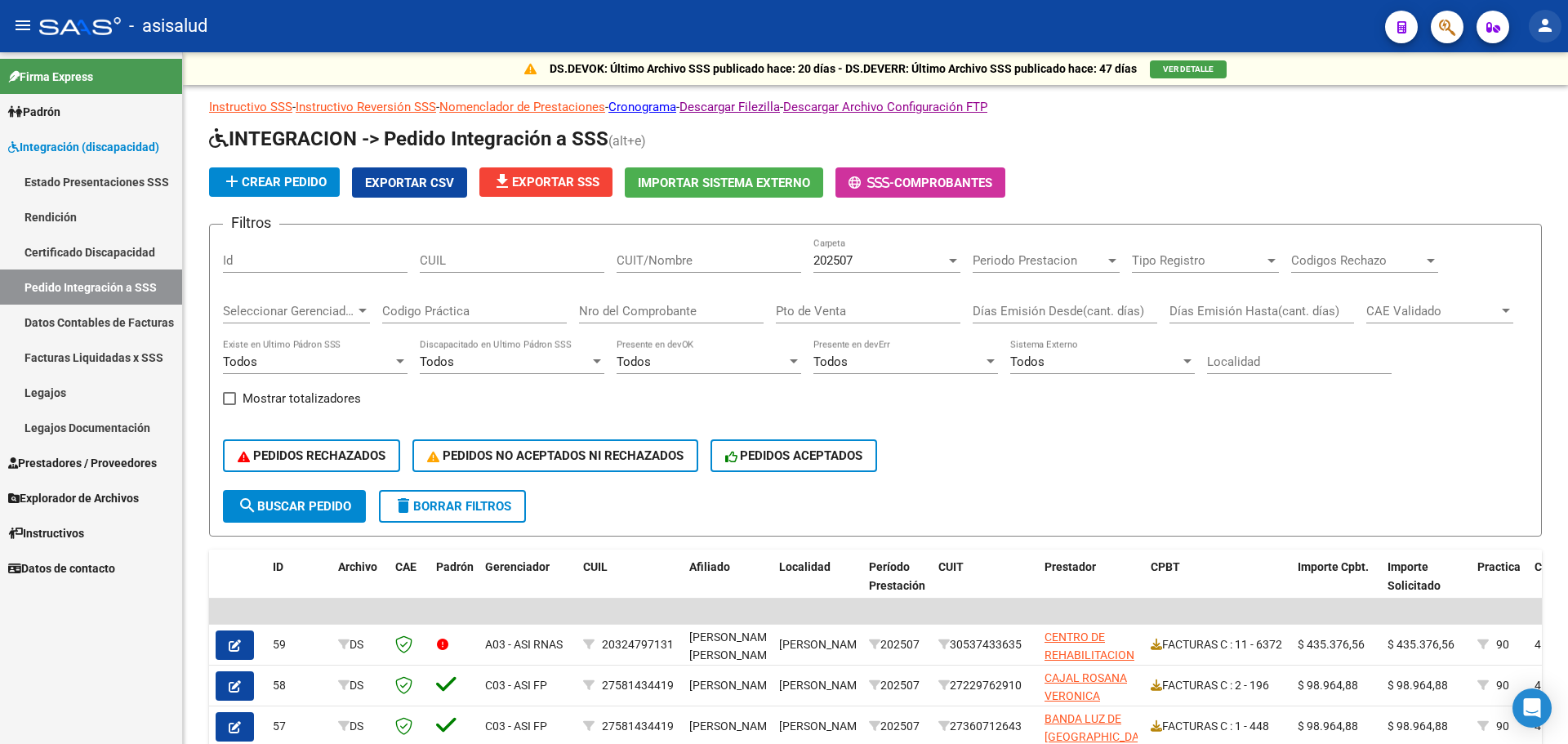
click at [1551, 26] on mat-icon "person" at bounding box center [1545, 25] width 20 height 20
click at [1522, 105] on button "exit_to_app Salir" at bounding box center [1511, 107] width 100 height 39
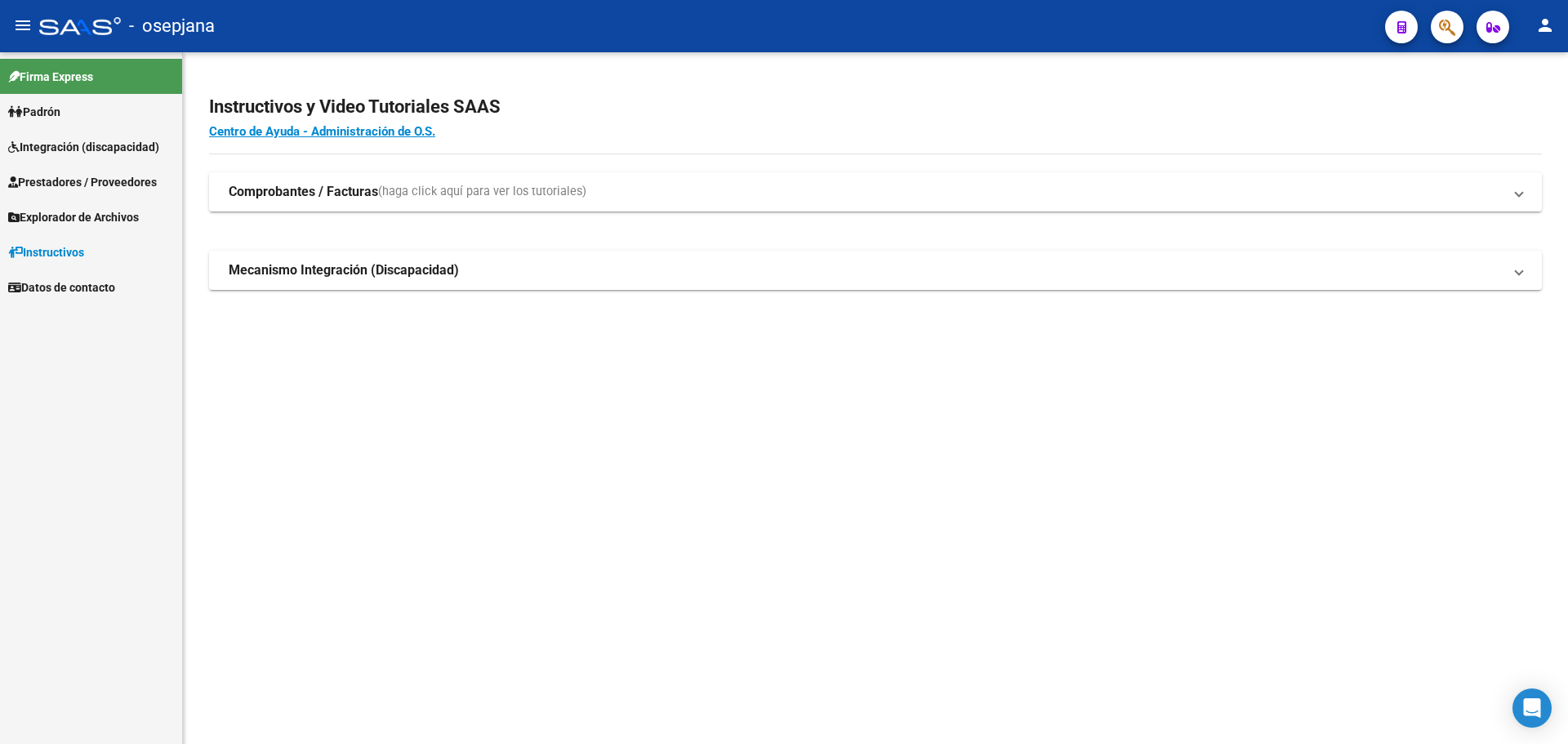
click at [106, 150] on span "Integración (discapacidad)" at bounding box center [83, 146] width 151 height 18
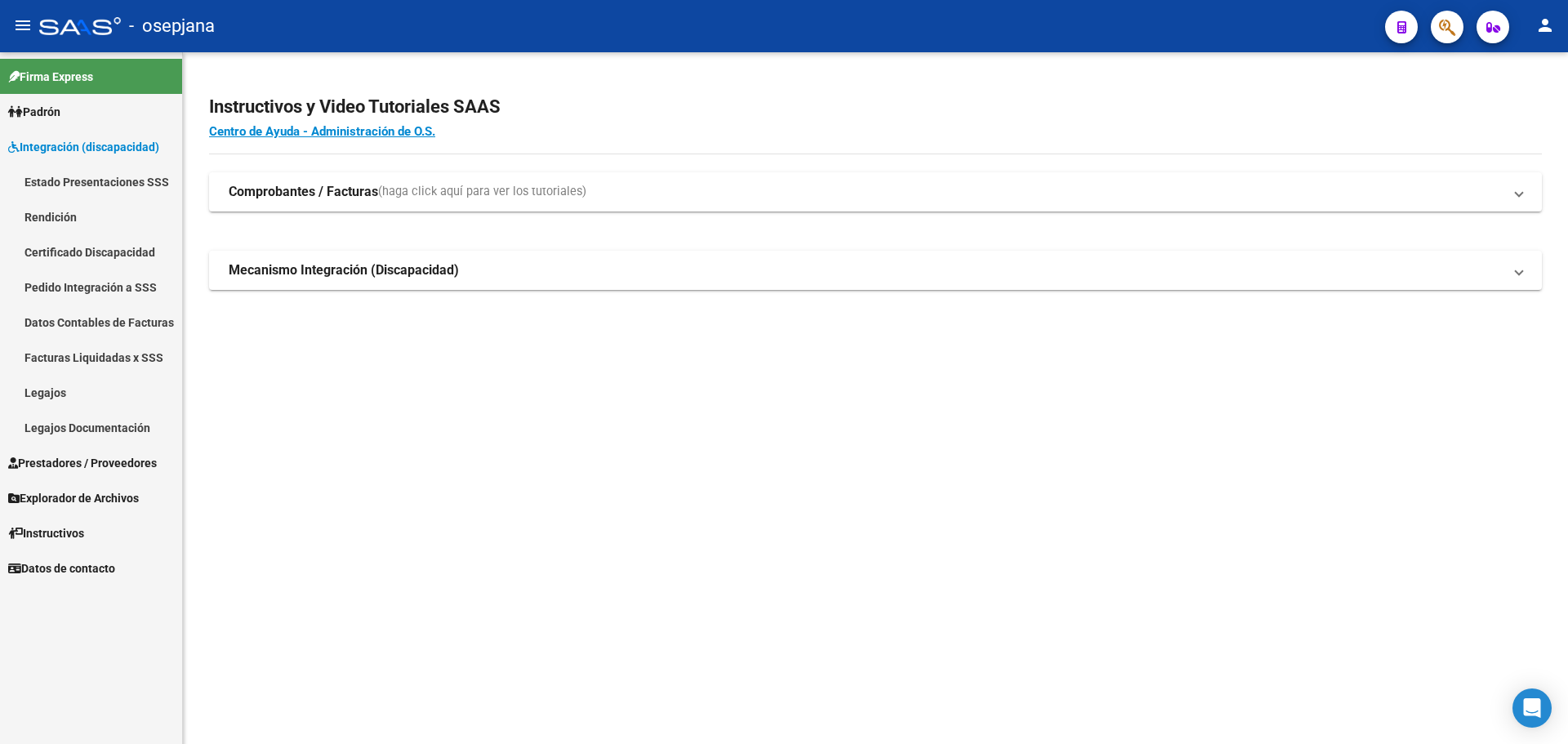
click at [96, 460] on span "Prestadores / Proveedores" at bounding box center [82, 463] width 149 height 18
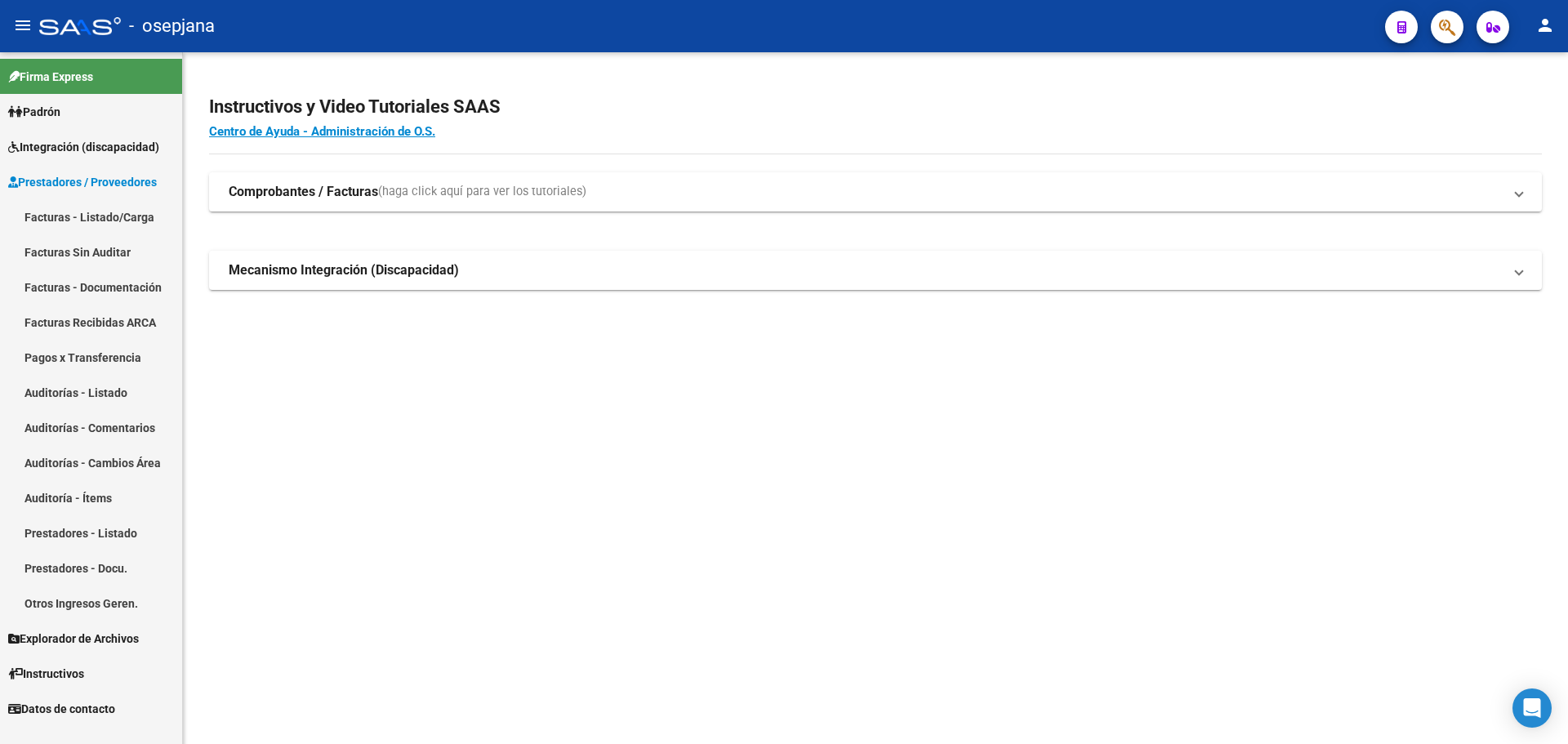
click at [82, 206] on link "Facturas - Listado/Carga" at bounding box center [91, 216] width 182 height 35
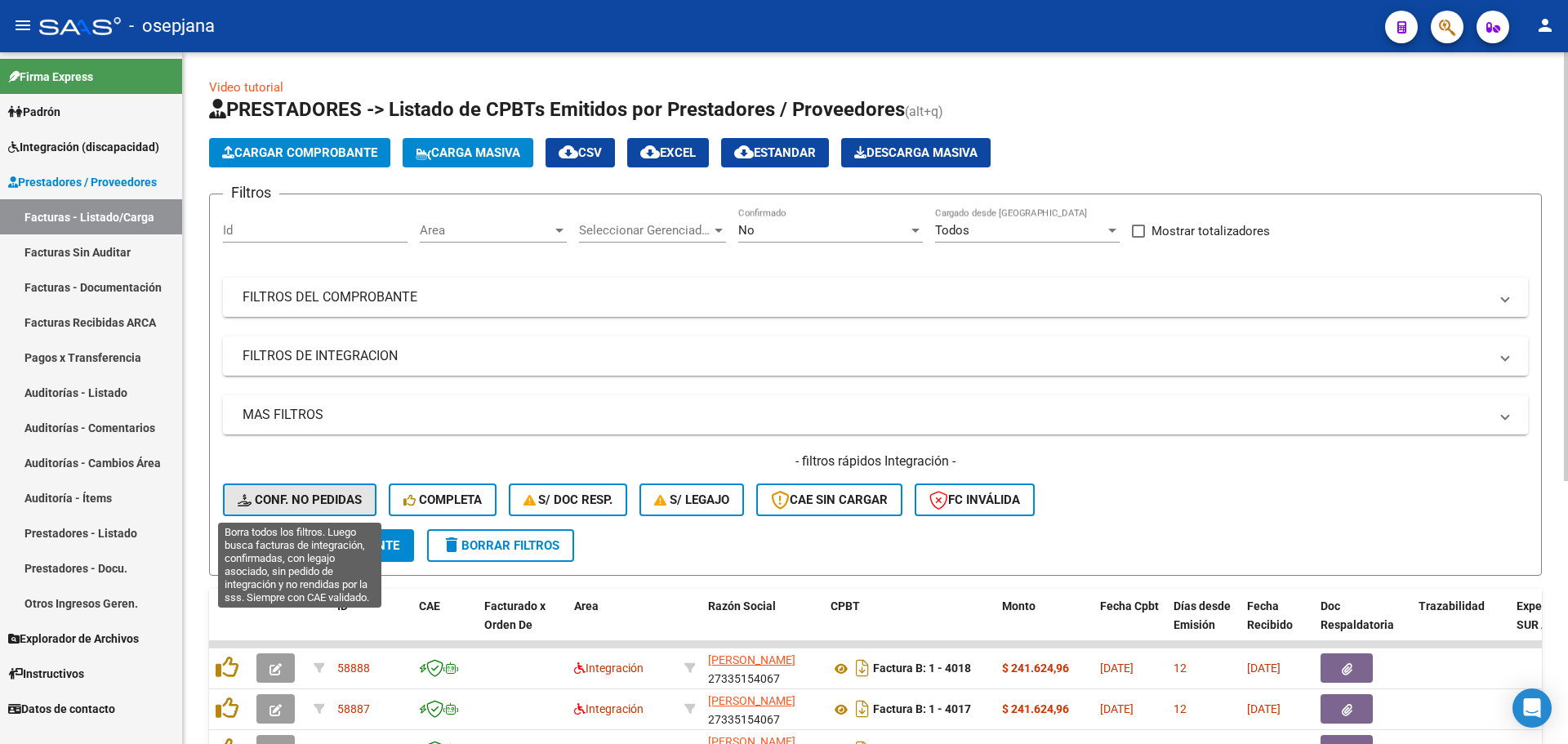
click at [298, 494] on span "Conf. no pedidas" at bounding box center [299, 499] width 124 height 15
